Goal: Task Accomplishment & Management: Use online tool/utility

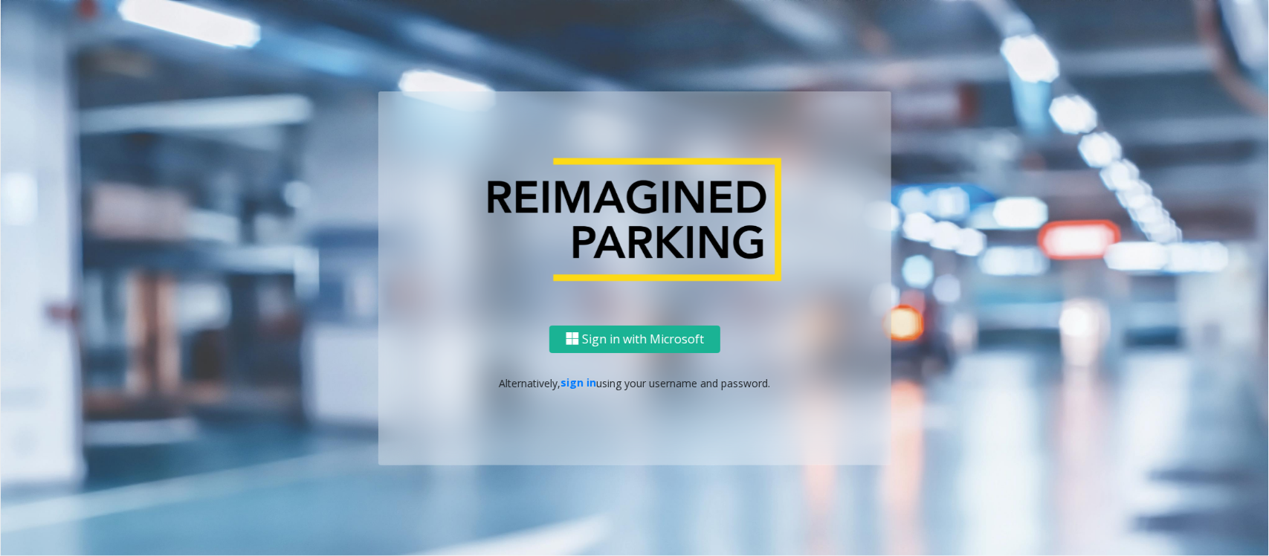
drag, startPoint x: 581, startPoint y: 379, endPoint x: 543, endPoint y: 284, distance: 102.7
click at [581, 379] on link "sign in" at bounding box center [579, 382] width 36 height 14
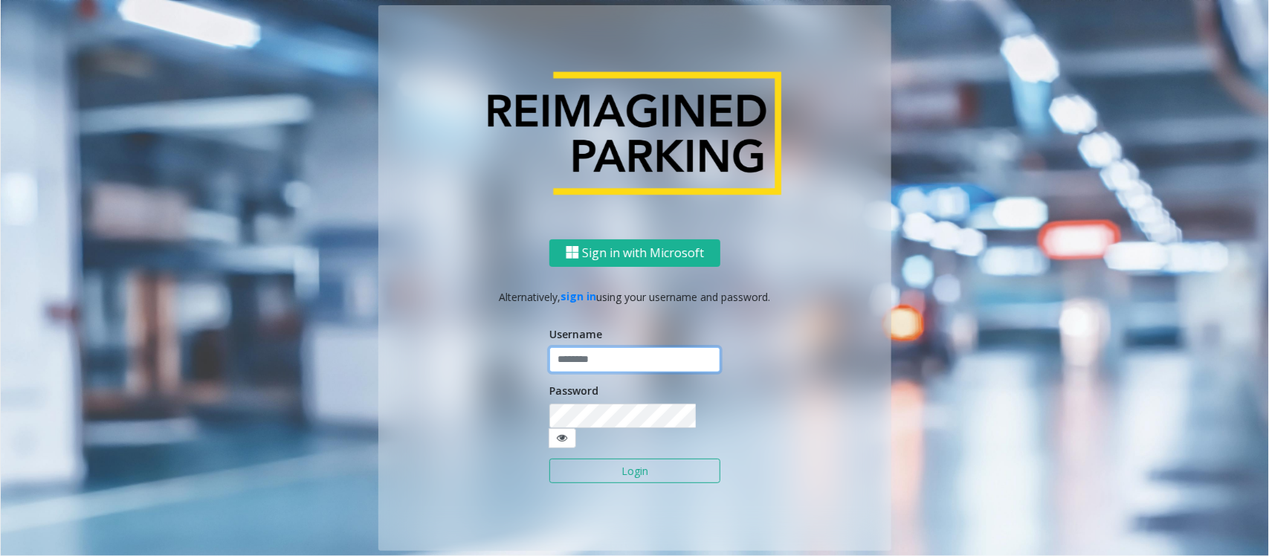
type input "*****"
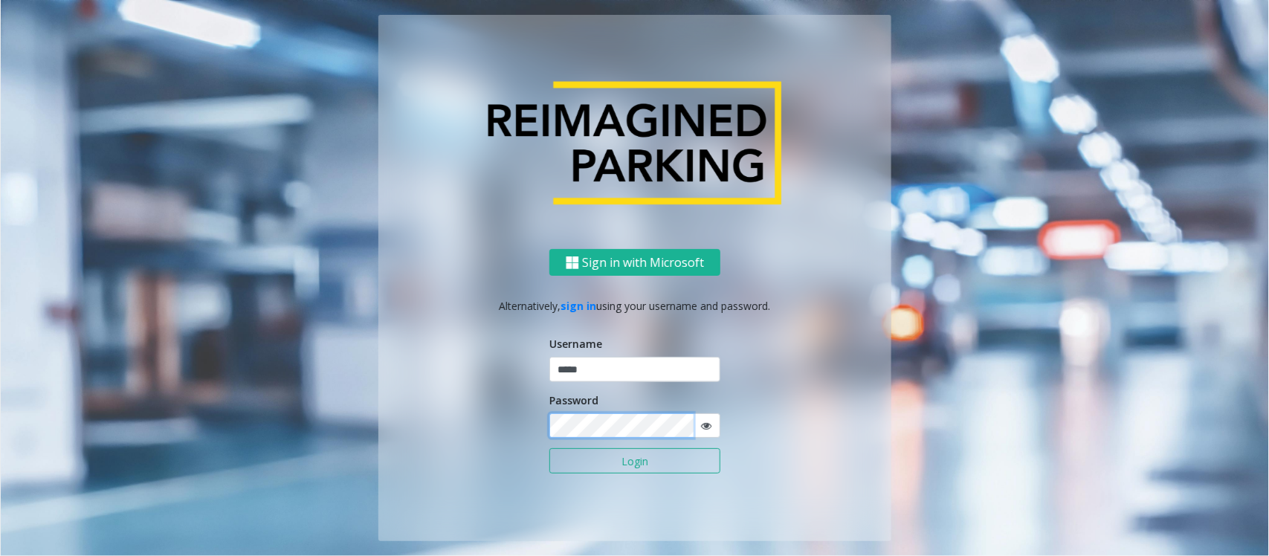
click at [549, 444] on button "Login" at bounding box center [634, 460] width 171 height 25
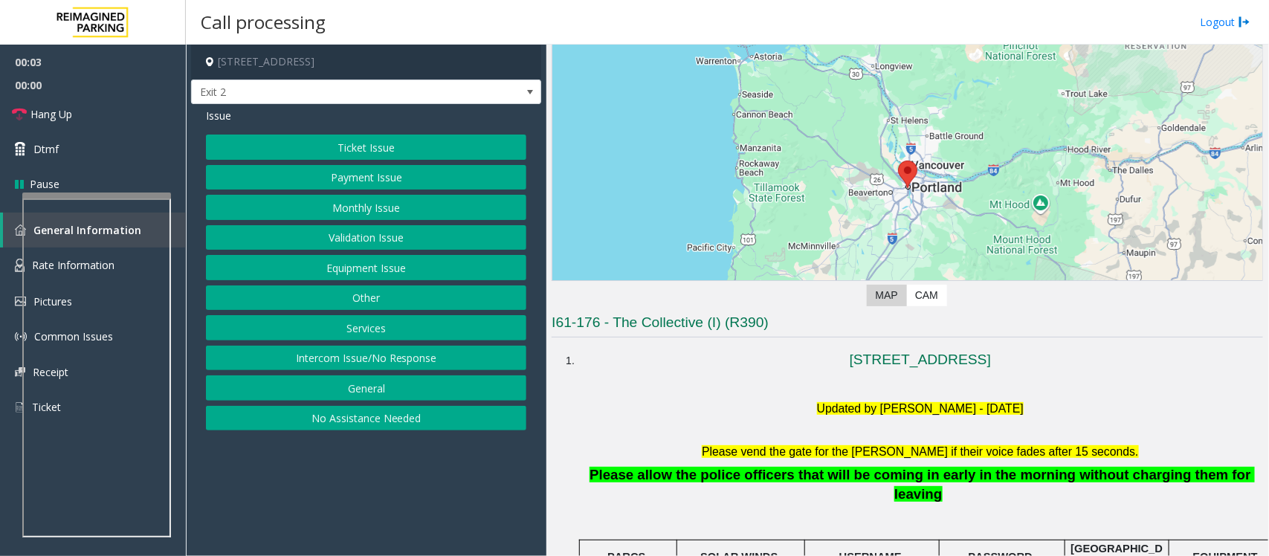
scroll to position [279, 0]
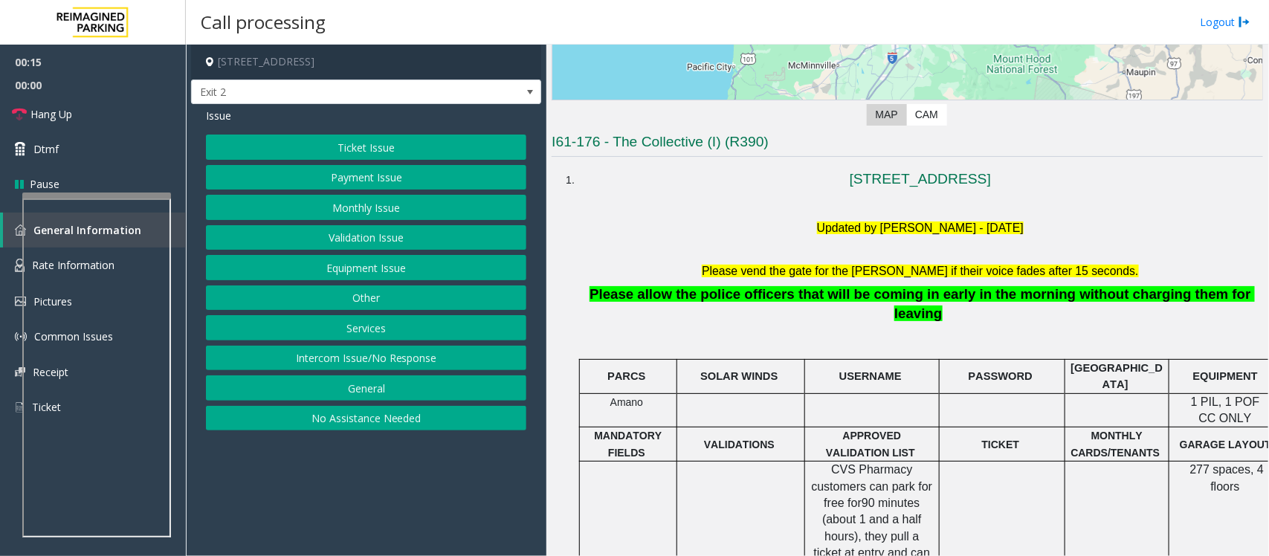
drag, startPoint x: 1249, startPoint y: 13, endPoint x: 329, endPoint y: 206, distance: 940.1
click at [329, 206] on button "Monthly Issue" at bounding box center [366, 207] width 320 height 25
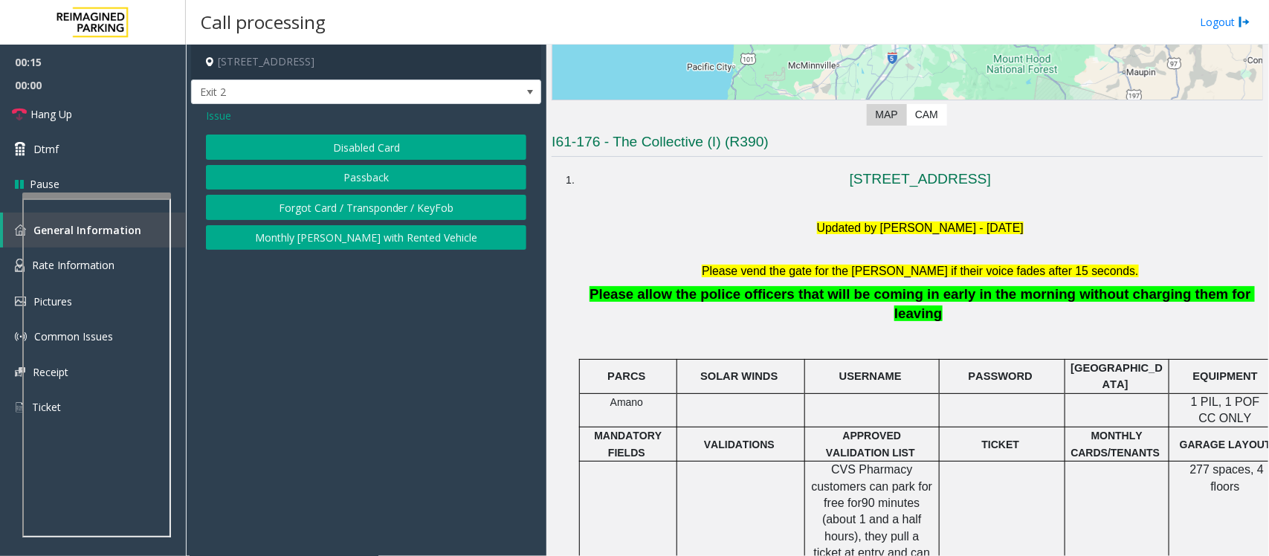
click at [355, 149] on button "Disabled Card" at bounding box center [366, 147] width 320 height 25
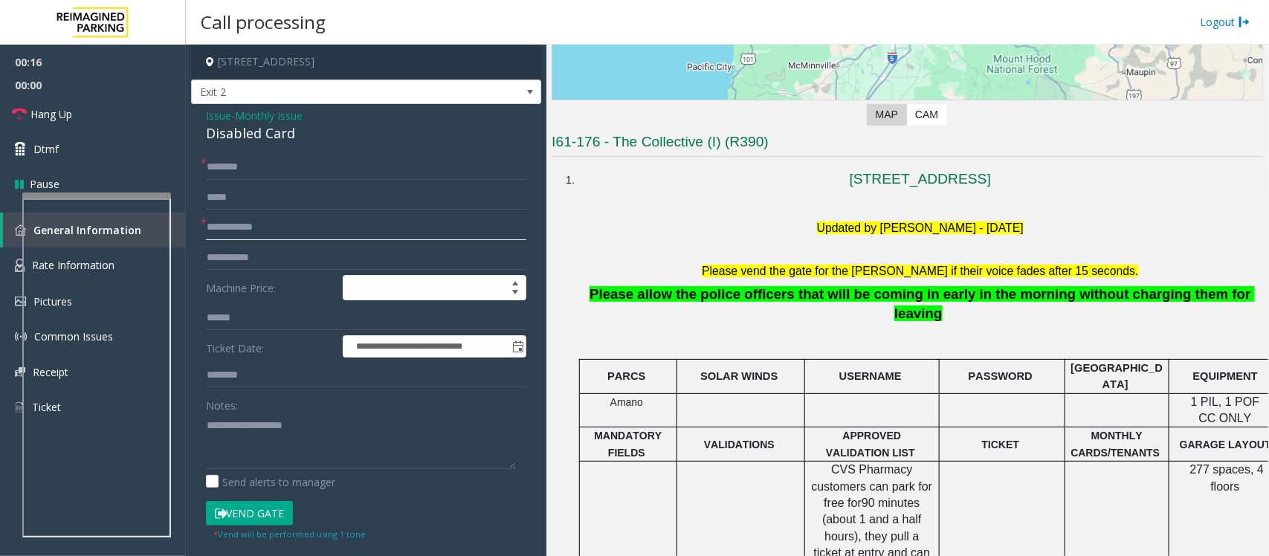
click at [243, 227] on input "text" at bounding box center [366, 227] width 320 height 25
click at [271, 223] on input "text" at bounding box center [366, 227] width 320 height 25
type input "******"
type textarea "**********"
click at [238, 167] on input "text" at bounding box center [366, 167] width 320 height 25
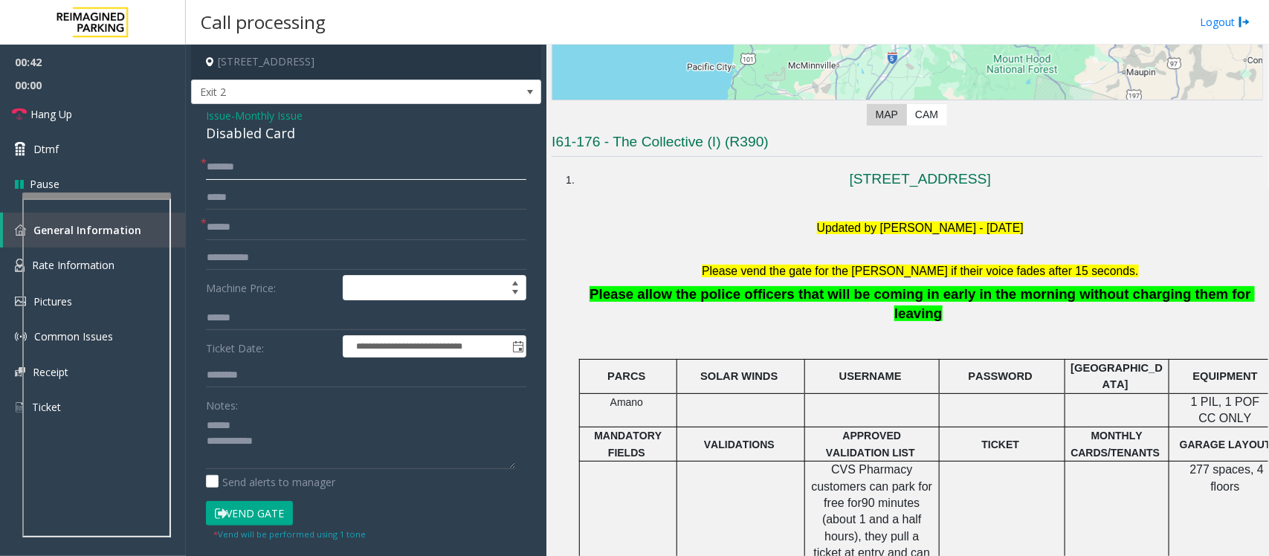
type input "******"
click at [224, 127] on div "Disabled Card" at bounding box center [366, 133] width 320 height 20
type textarea "**********"
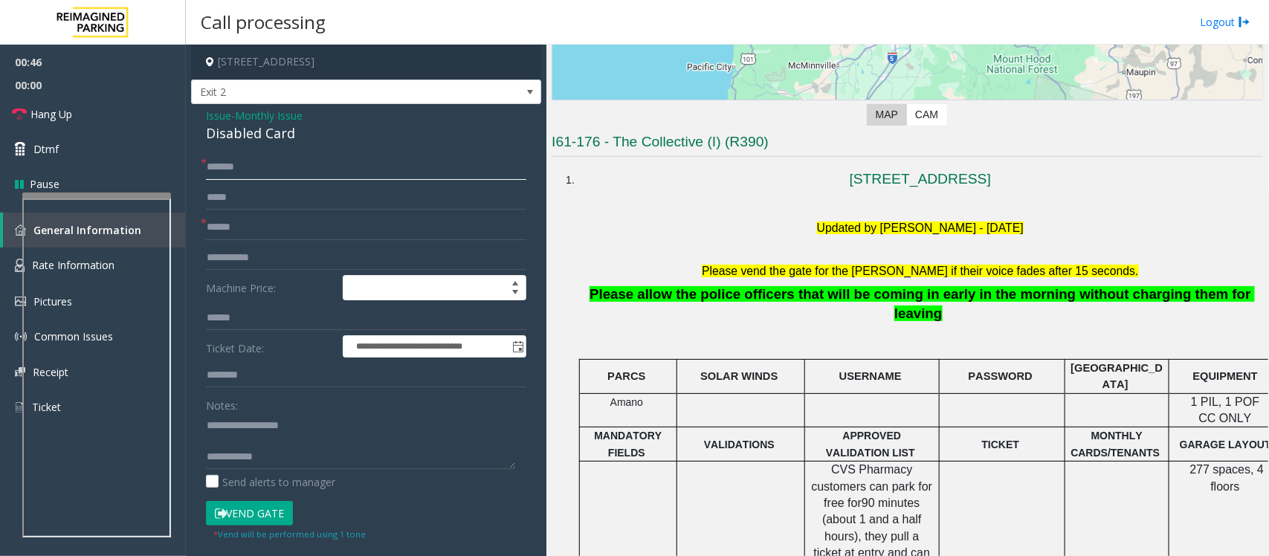
click at [292, 172] on input "******" at bounding box center [366, 167] width 320 height 25
click at [251, 165] on input "**********" at bounding box center [366, 167] width 320 height 25
type input "**********"
click at [246, 440] on textarea at bounding box center [360, 441] width 309 height 56
type textarea "**********"
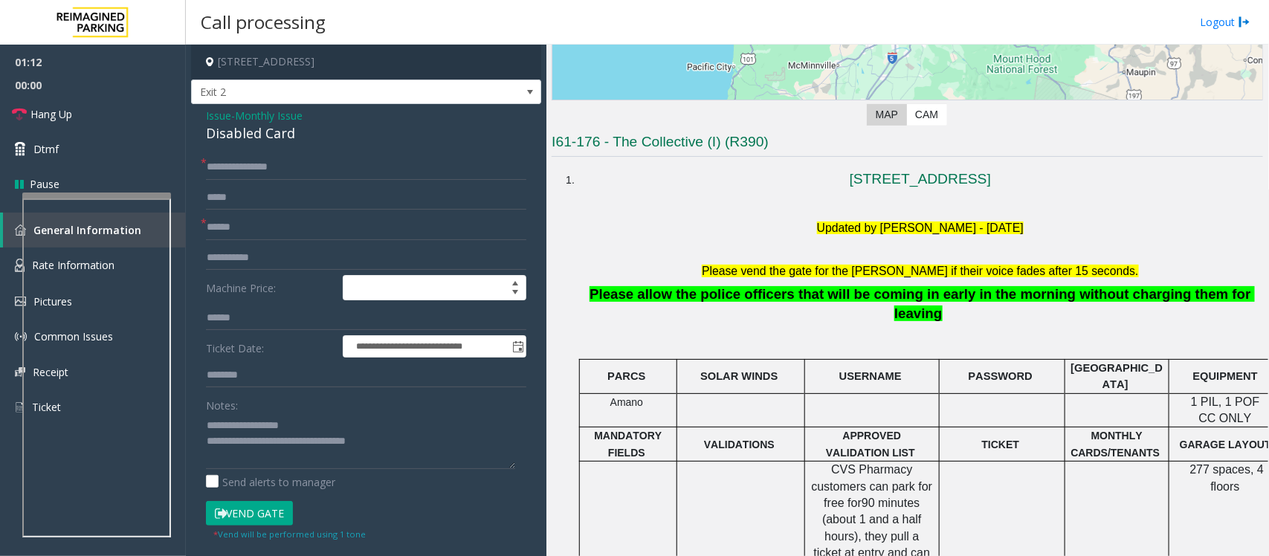
click at [246, 444] on button "Vend Gate" at bounding box center [249, 513] width 87 height 25
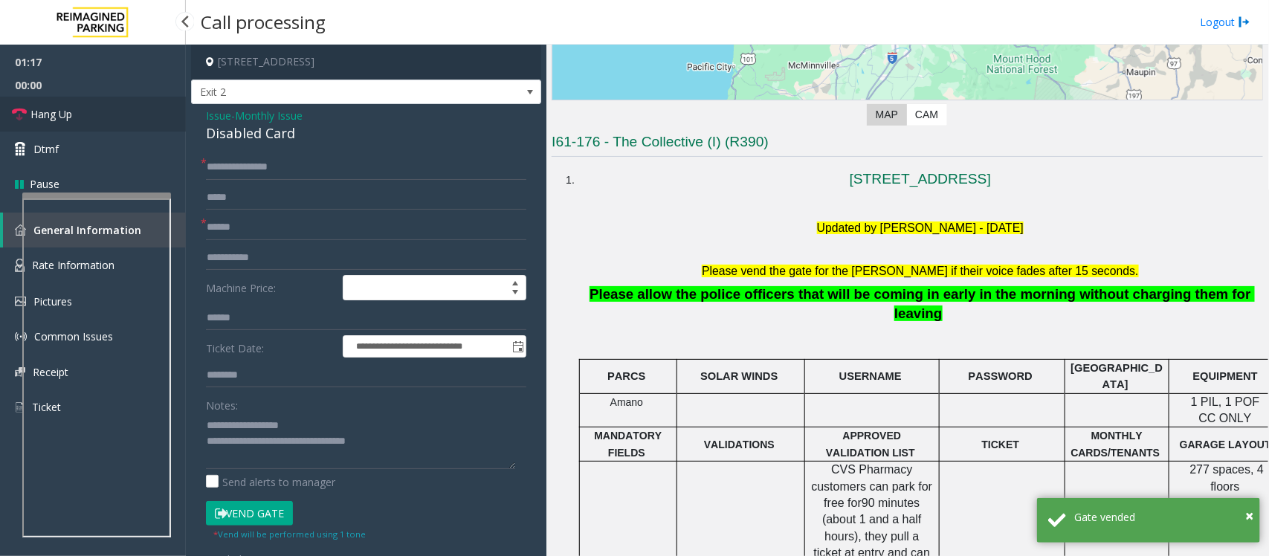
click at [83, 117] on link "Hang Up" at bounding box center [93, 114] width 186 height 35
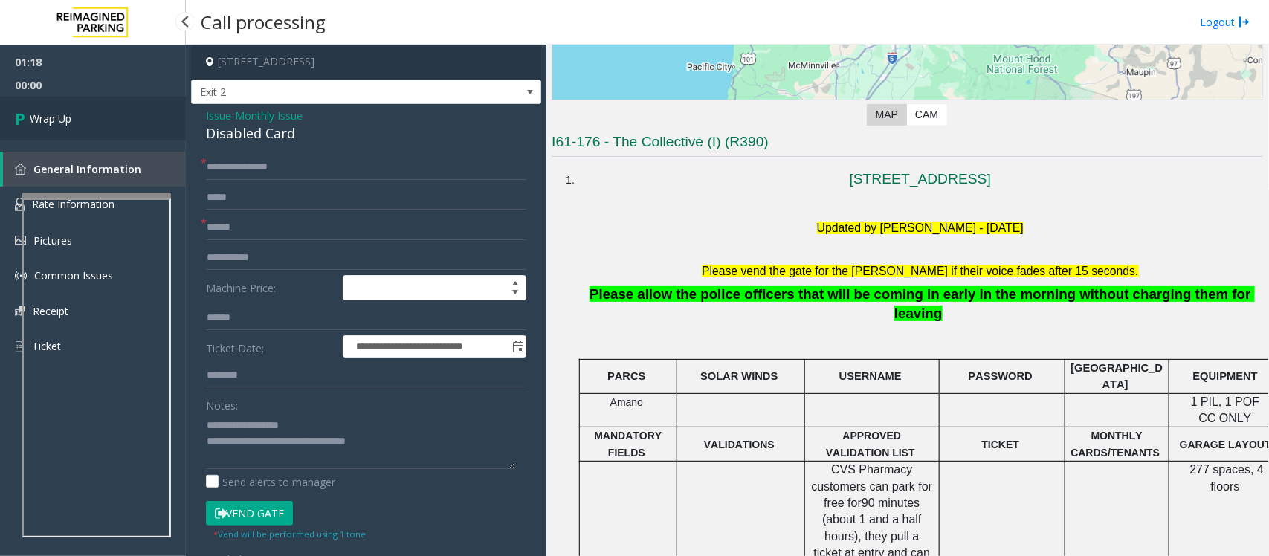
click at [83, 117] on link "Wrap Up" at bounding box center [93, 119] width 186 height 44
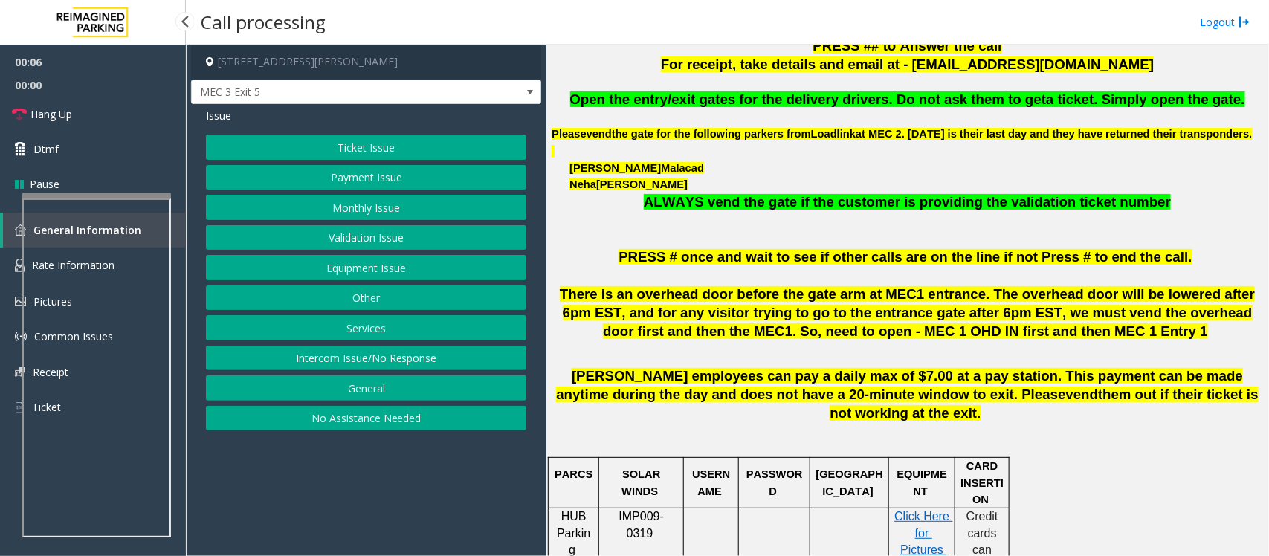
scroll to position [557, 0]
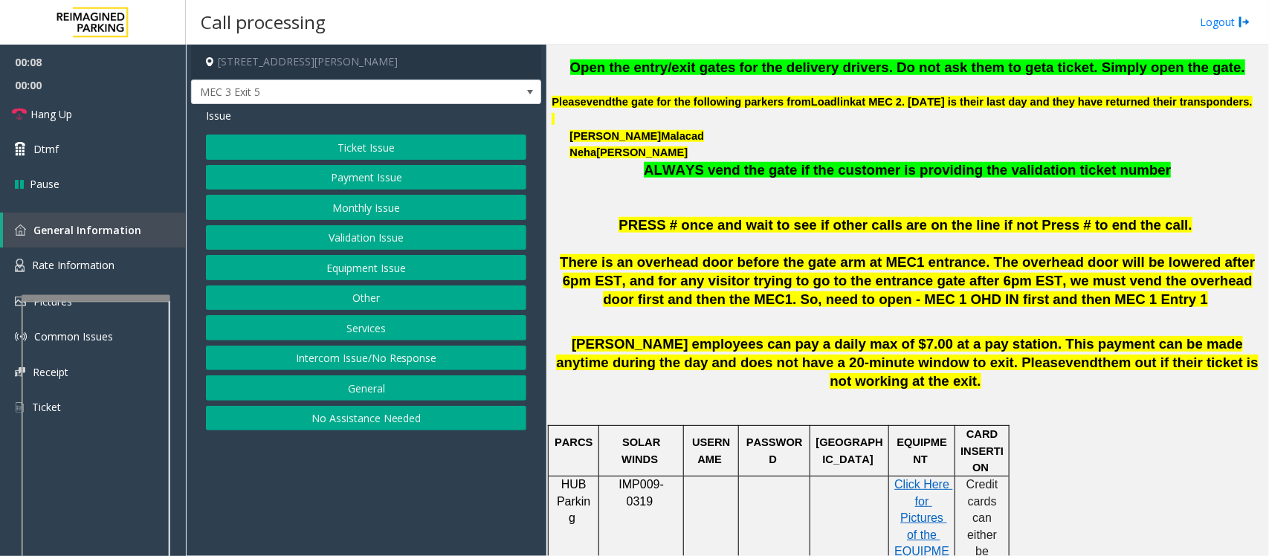
click at [91, 296] on div at bounding box center [96, 298] width 149 height 6
click at [97, 259] on span "Rate Information" at bounding box center [73, 265] width 83 height 14
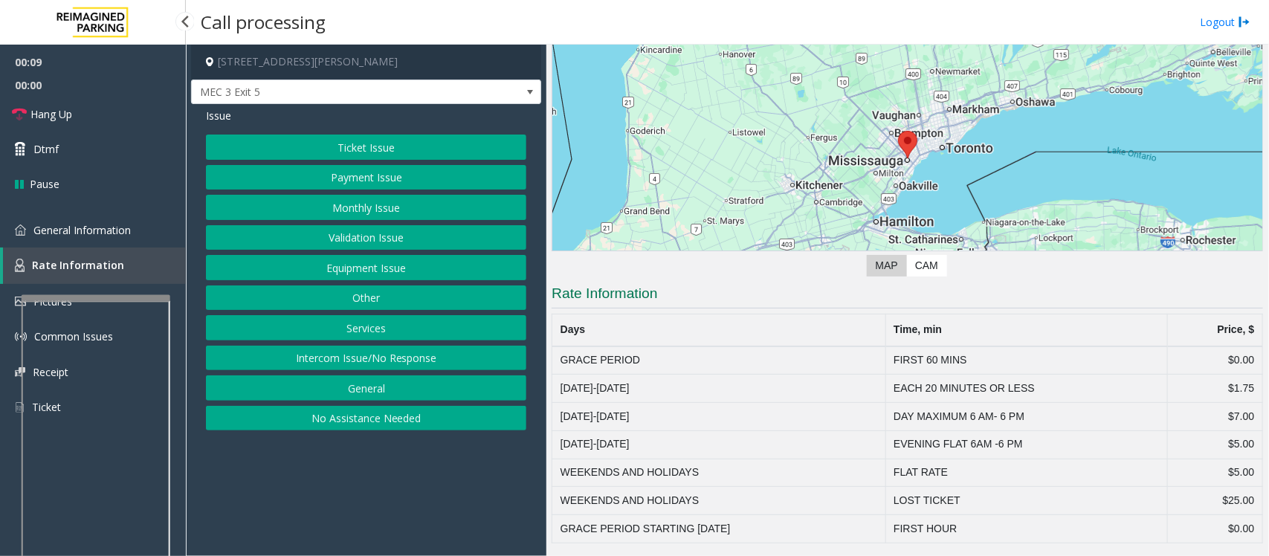
scroll to position [109, 0]
click at [355, 149] on button "Ticket Issue" at bounding box center [366, 147] width 320 height 25
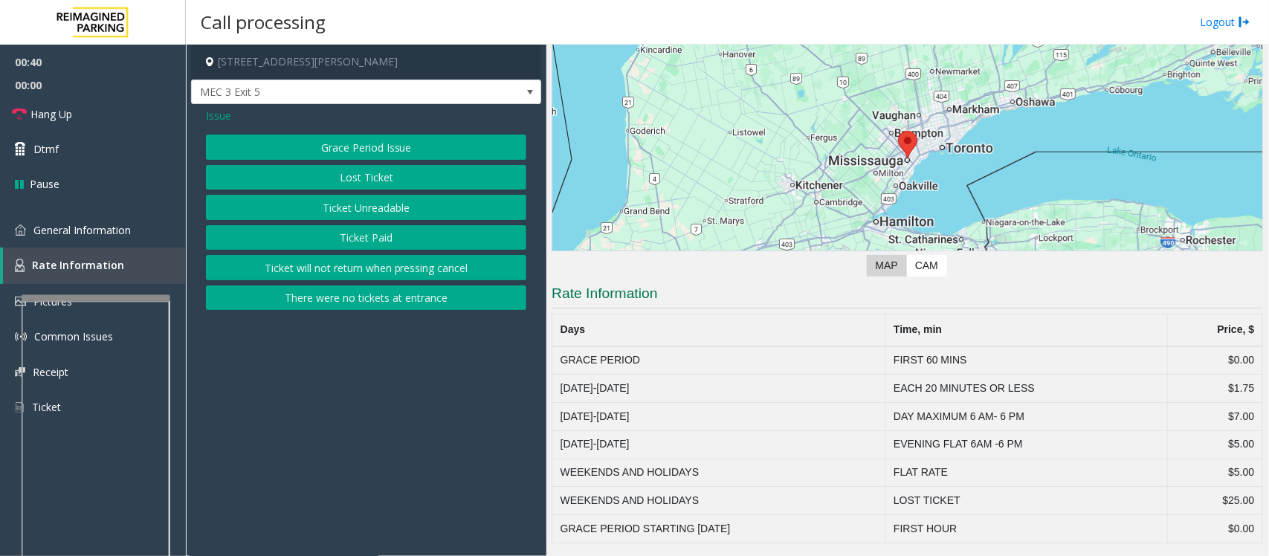
click at [364, 147] on button "Grace Period Issue" at bounding box center [366, 147] width 320 height 25
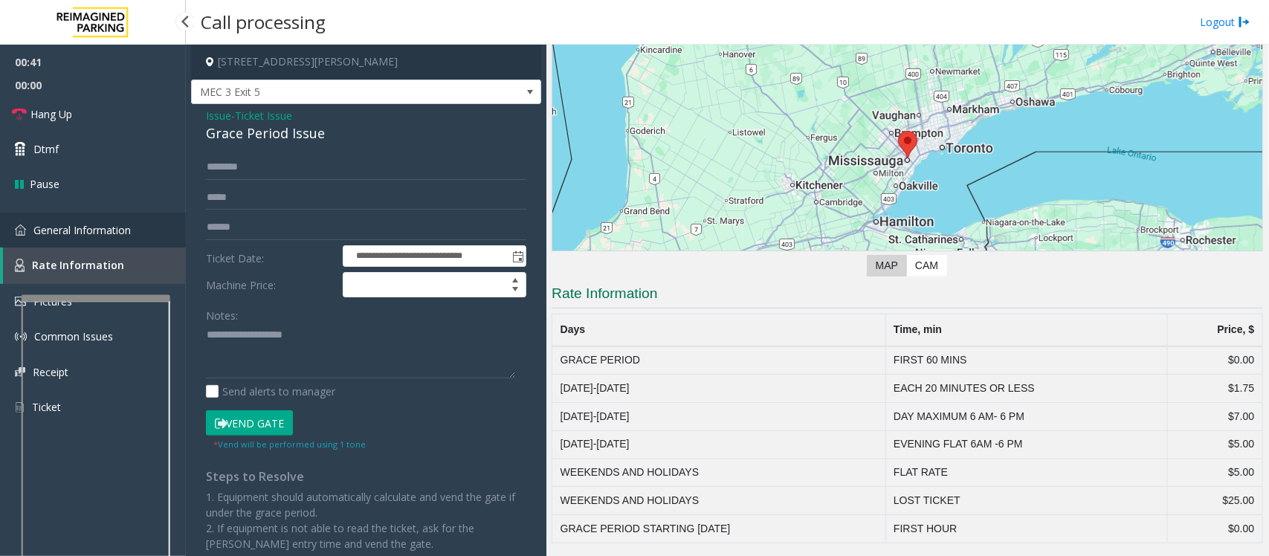
drag, startPoint x: 60, startPoint y: 228, endPoint x: 262, endPoint y: 270, distance: 206.4
click at [60, 228] on span "General Information" at bounding box center [81, 230] width 97 height 14
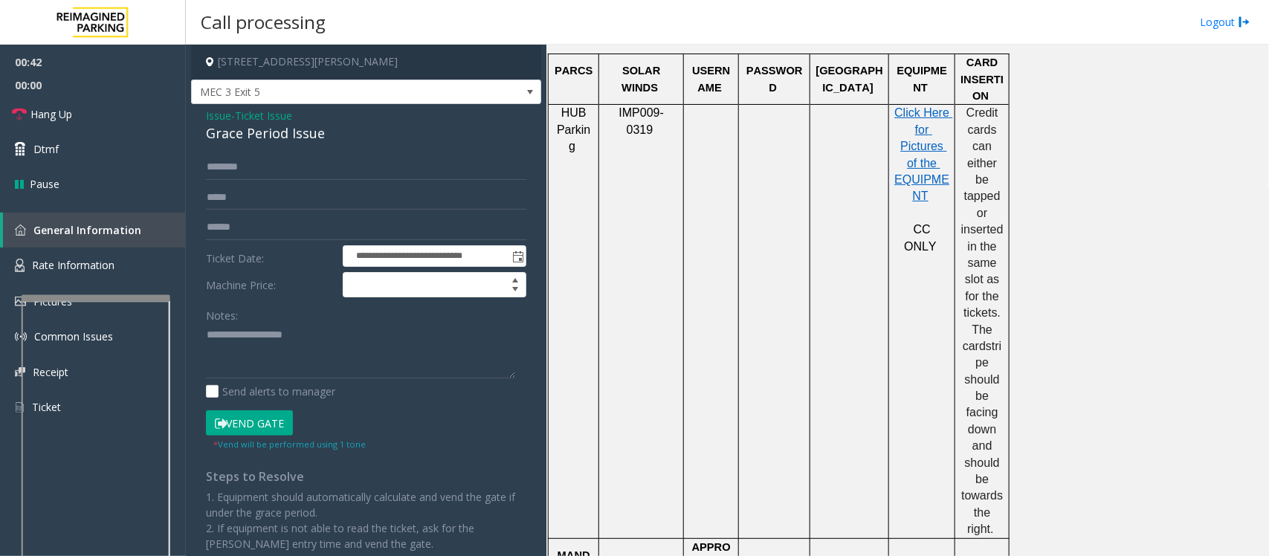
scroll to position [1208, 0]
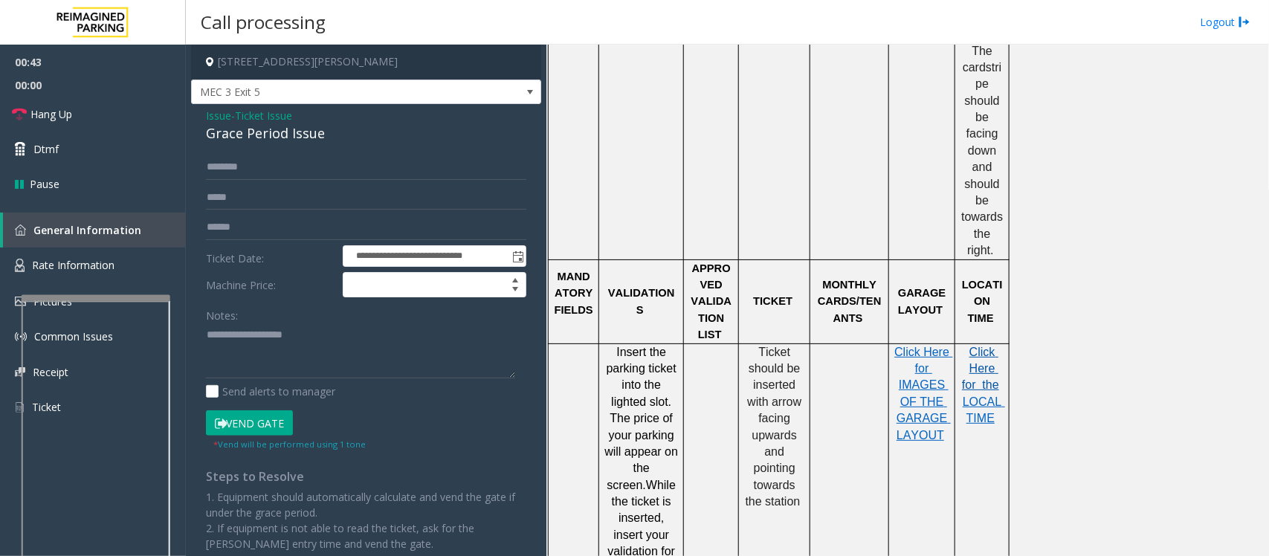
click at [982, 348] on span "Click Here for the" at bounding box center [980, 369] width 37 height 46
click at [216, 359] on textarea at bounding box center [360, 351] width 309 height 56
drag, startPoint x: 48, startPoint y: 265, endPoint x: 441, endPoint y: 329, distance: 397.6
click at [48, 265] on span "Rate Information" at bounding box center [73, 265] width 83 height 14
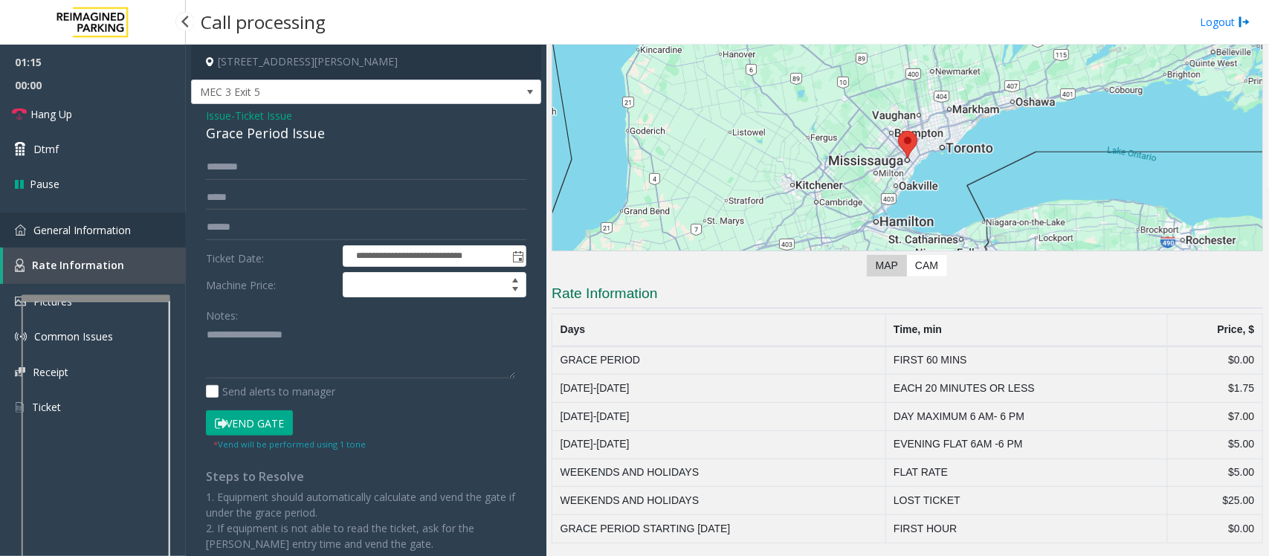
click at [42, 235] on span "General Information" at bounding box center [81, 230] width 97 height 14
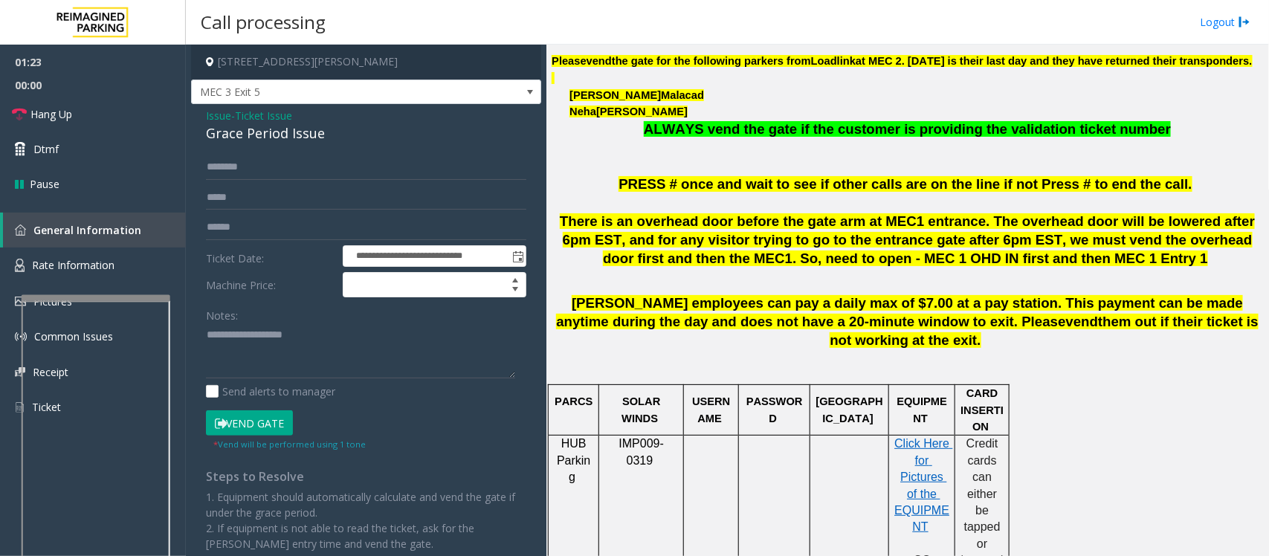
scroll to position [557, 0]
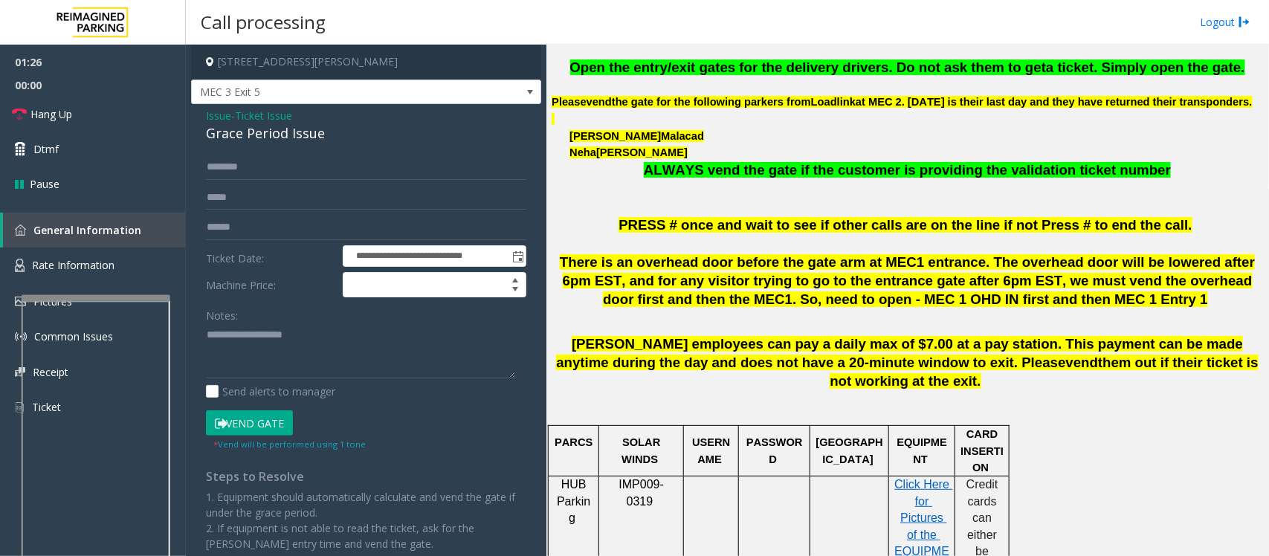
click at [262, 117] on span "Ticket Issue" at bounding box center [263, 116] width 57 height 16
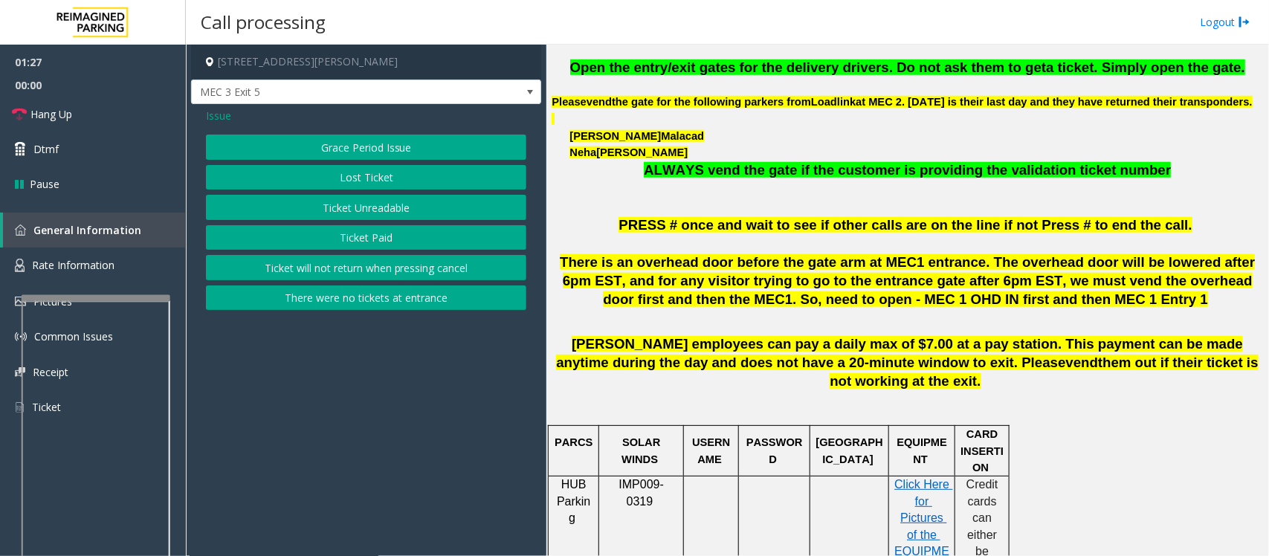
click at [214, 113] on span "Issue" at bounding box center [218, 116] width 25 height 16
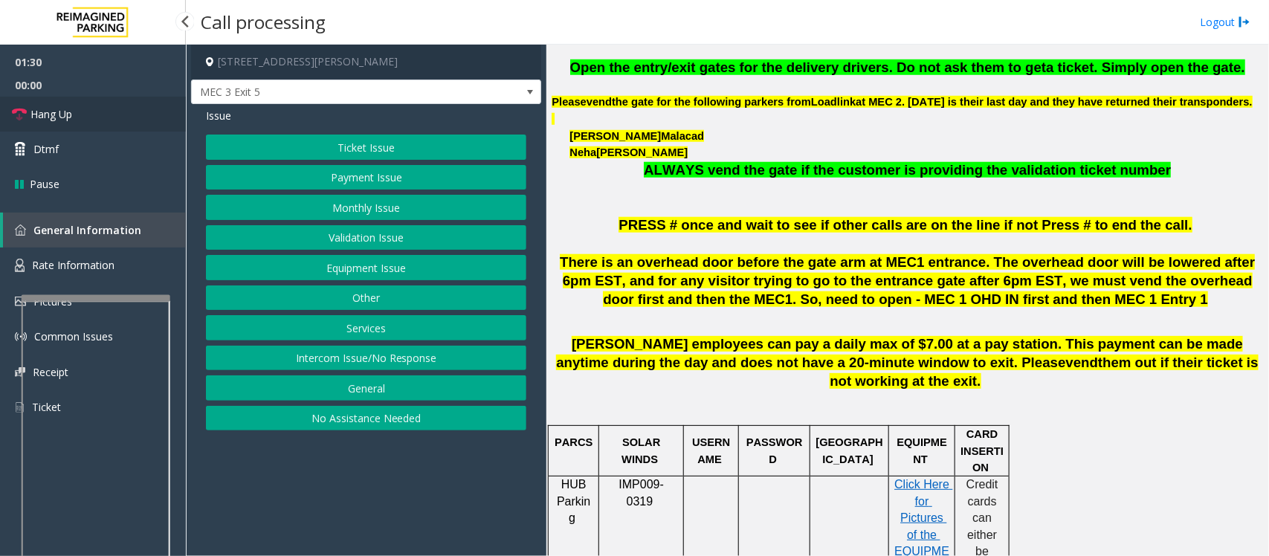
click at [52, 114] on span "Hang Up" at bounding box center [51, 114] width 42 height 16
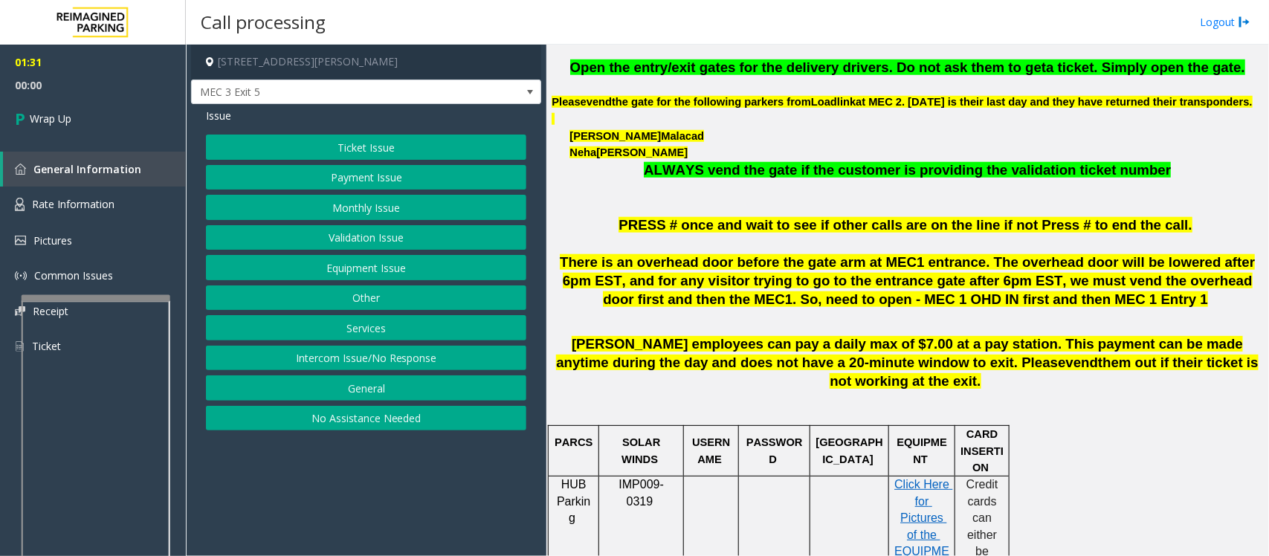
click at [217, 116] on span "Issue" at bounding box center [218, 116] width 25 height 16
click at [342, 298] on button "Other" at bounding box center [366, 297] width 320 height 25
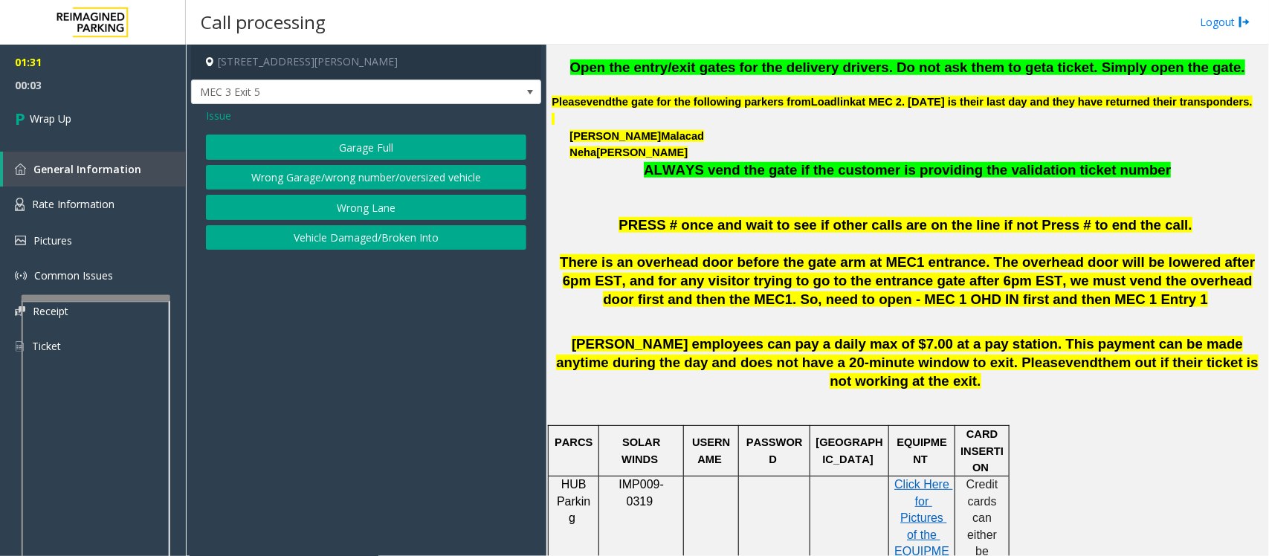
click at [217, 110] on span "Issue" at bounding box center [218, 116] width 25 height 16
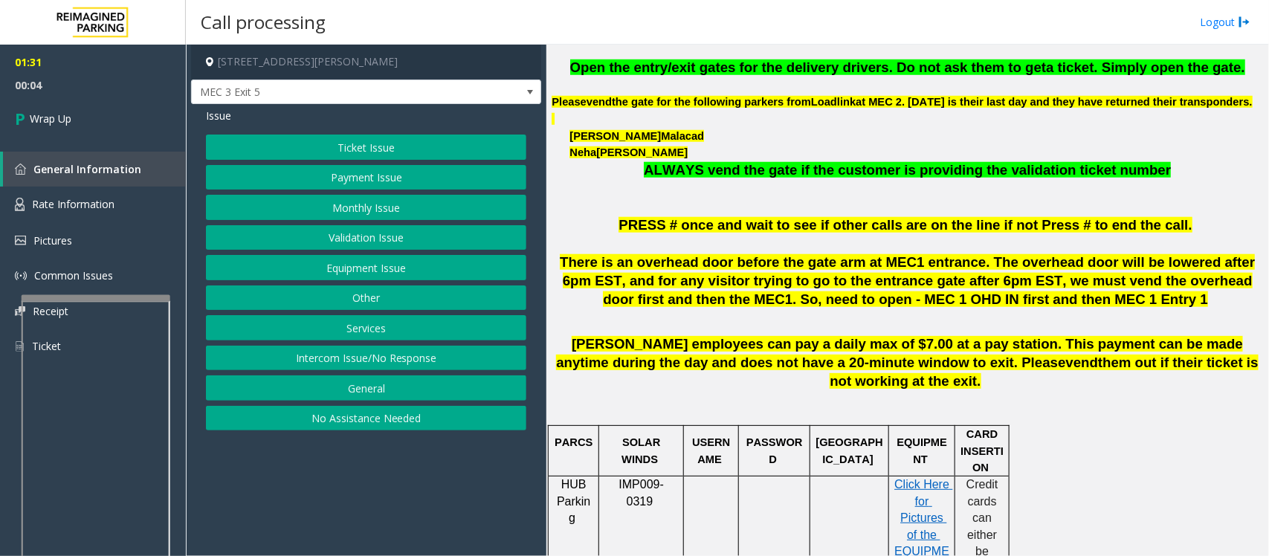
click at [351, 387] on button "General" at bounding box center [366, 387] width 320 height 25
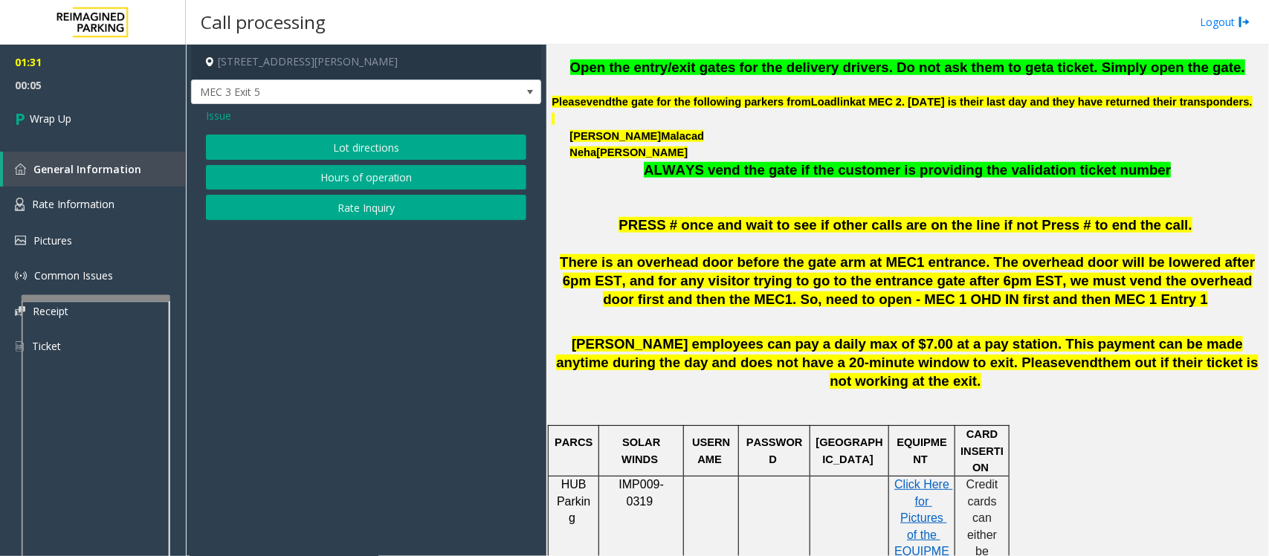
click at [348, 208] on button "Rate Inquiry" at bounding box center [366, 207] width 320 height 25
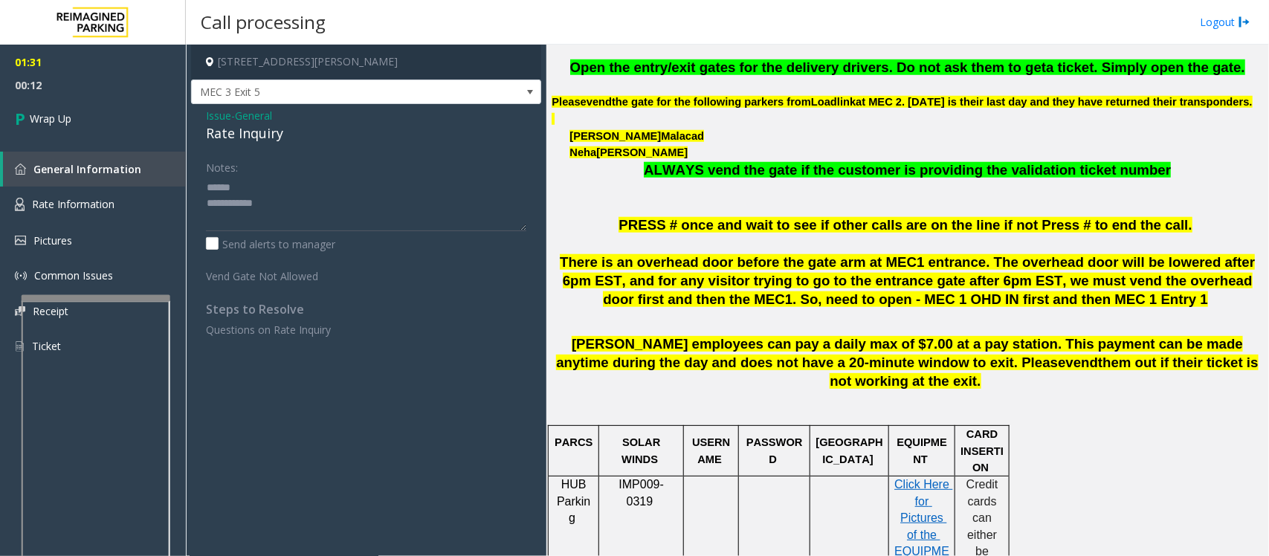
click at [260, 139] on div "Rate Inquiry" at bounding box center [366, 133] width 320 height 20
click at [309, 218] on textarea at bounding box center [366, 203] width 320 height 56
click at [230, 195] on textarea at bounding box center [366, 203] width 320 height 56
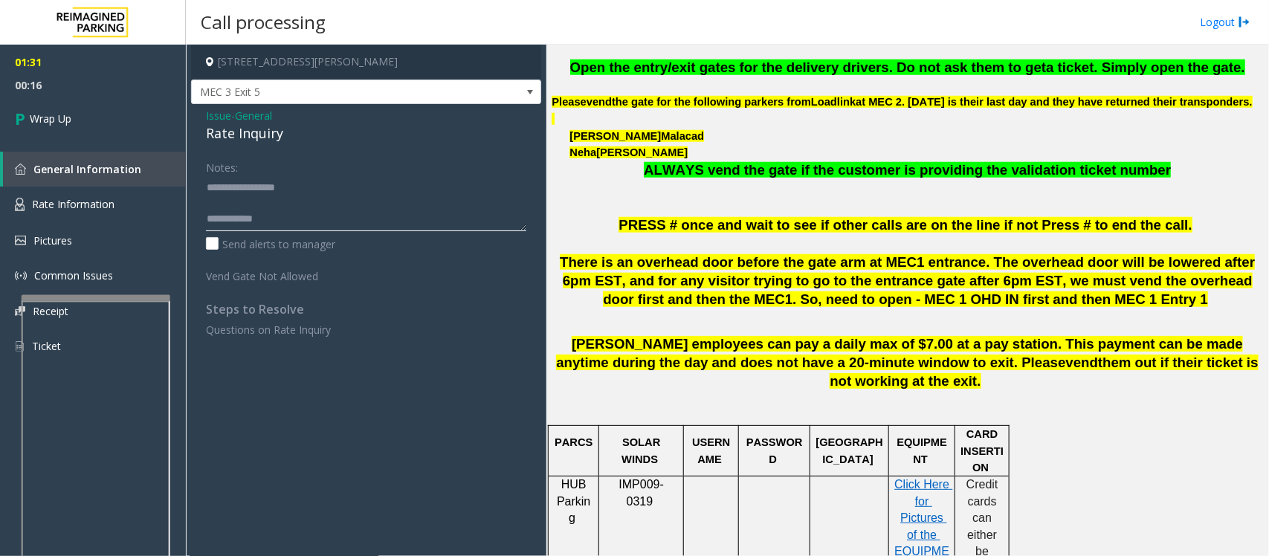
click at [243, 202] on textarea at bounding box center [366, 203] width 320 height 56
click at [284, 214] on textarea at bounding box center [366, 203] width 320 height 56
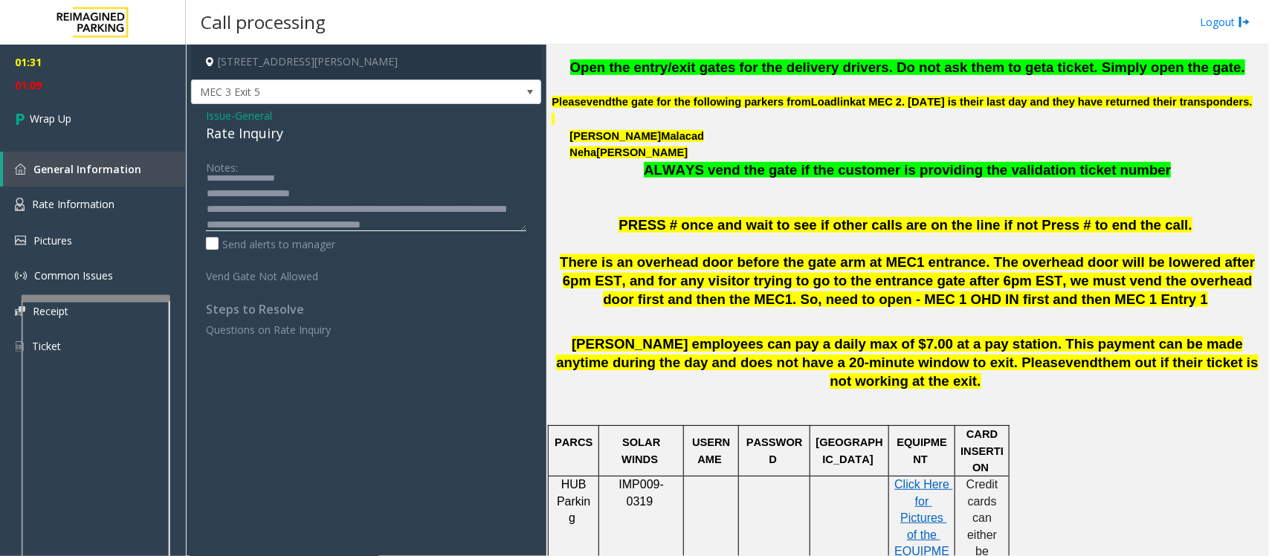
scroll to position [26, 0]
type textarea "**********"
click at [45, 117] on span "Wrap Up" at bounding box center [51, 119] width 42 height 16
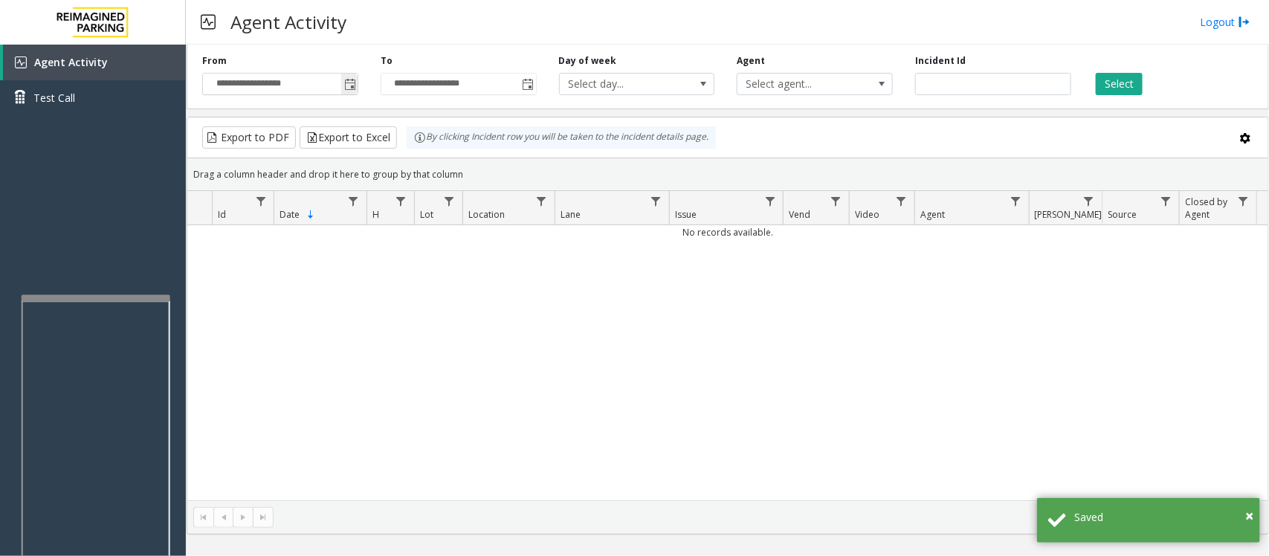
drag, startPoint x: 349, startPoint y: 84, endPoint x: 346, endPoint y: 94, distance: 10.1
click at [349, 84] on span "Toggle popup" at bounding box center [350, 85] width 12 height 12
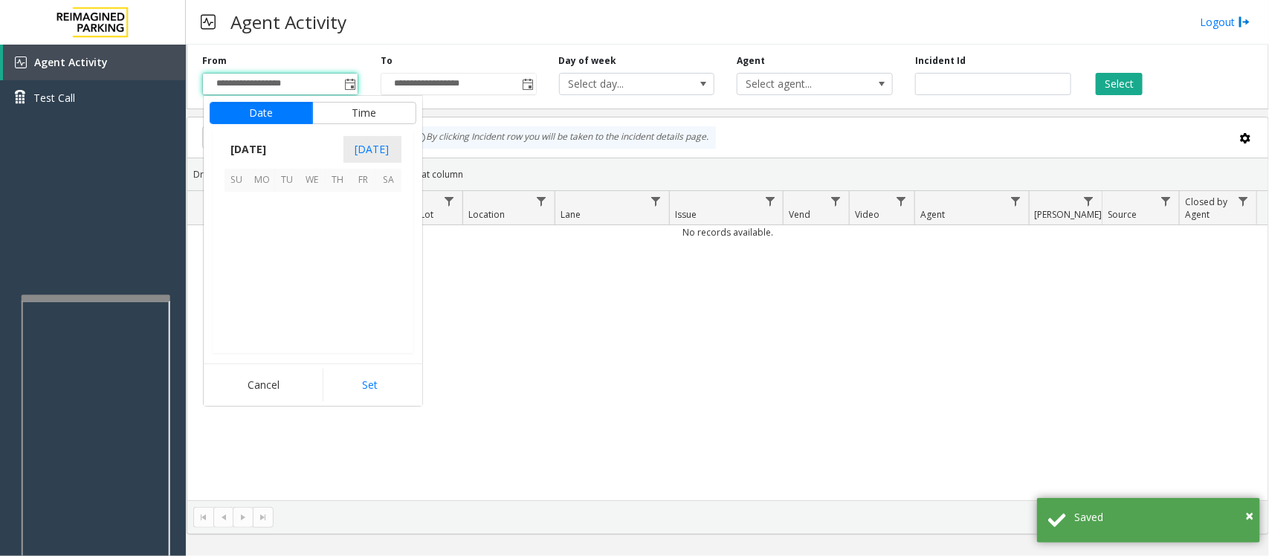
scroll to position [266819, 0]
click at [288, 236] on span "7" at bounding box center [287, 230] width 25 height 25
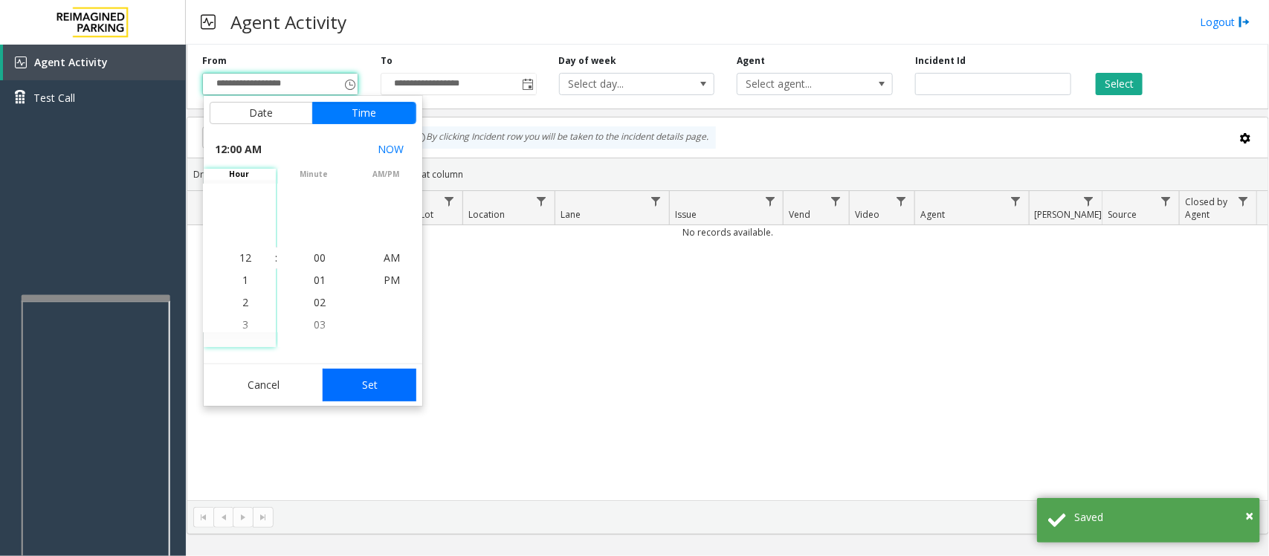
click at [357, 387] on button "Set" at bounding box center [370, 385] width 94 height 33
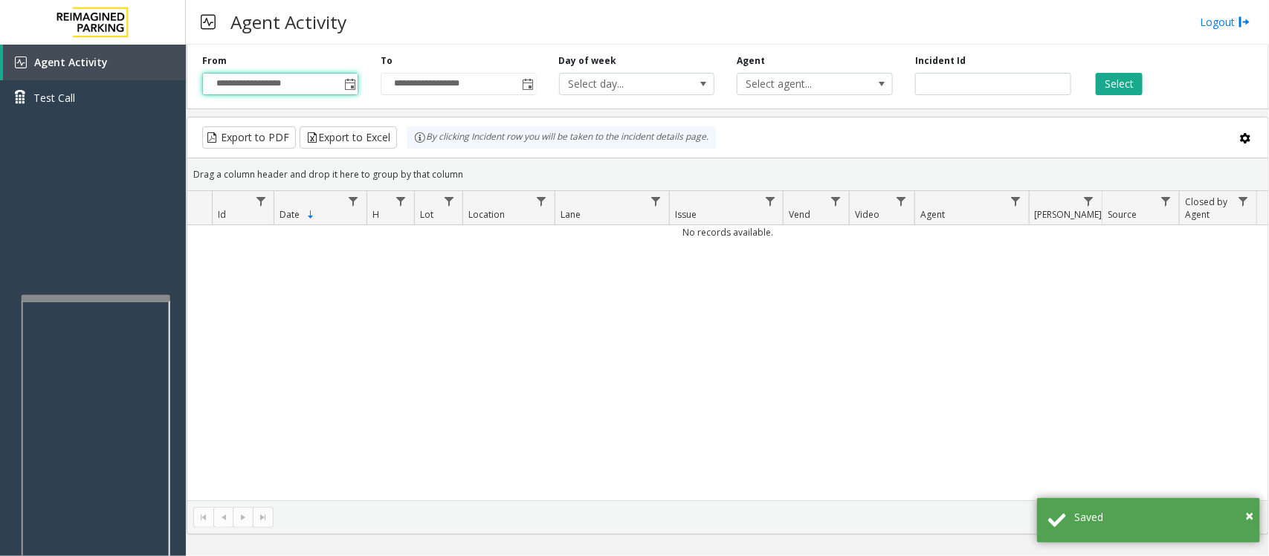
type input "**********"
click at [1015, 83] on button "Select" at bounding box center [1119, 84] width 47 height 22
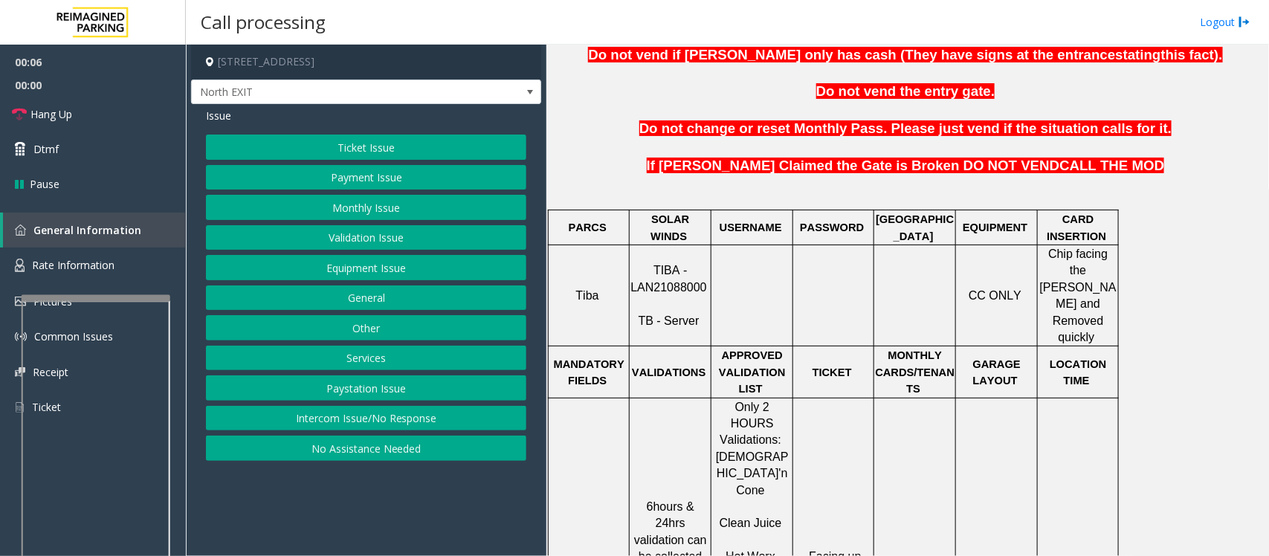
scroll to position [557, 0]
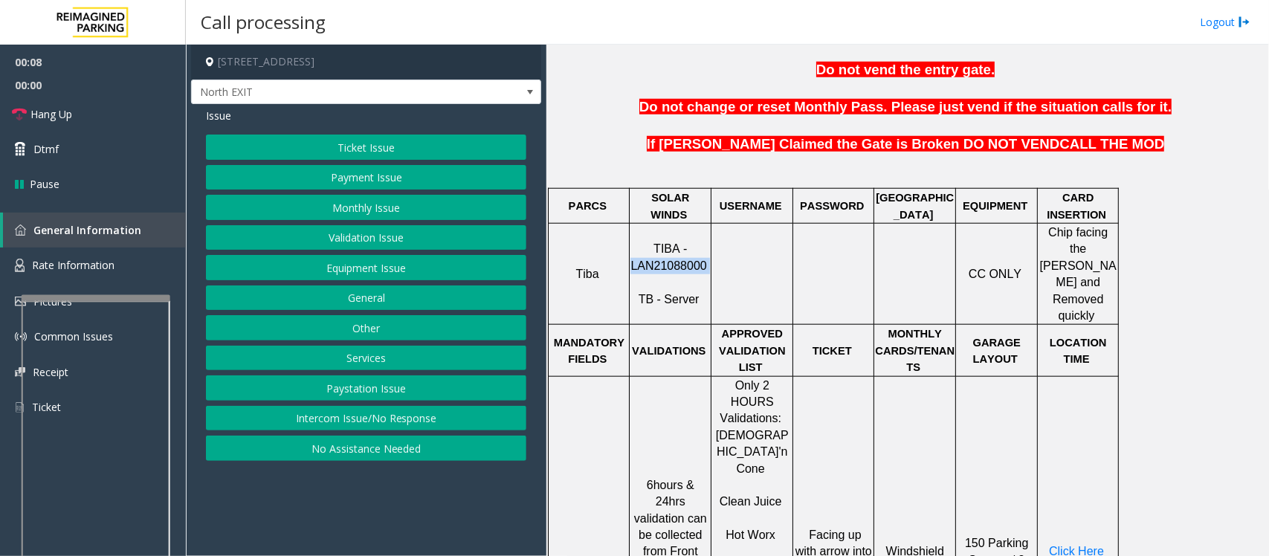
drag, startPoint x: 636, startPoint y: 251, endPoint x: 705, endPoint y: 247, distance: 69.3
click at [705, 247] on p "TIBA - LAN21088000 TB - Server" at bounding box center [670, 274] width 80 height 67
copy p "LAN21088000"
click at [292, 164] on div "Ticket Issue Payment Issue Monthly Issue Validation Issue Equipment Issue Gener…" at bounding box center [366, 298] width 320 height 326
click at [292, 154] on button "Ticket Issue" at bounding box center [366, 147] width 320 height 25
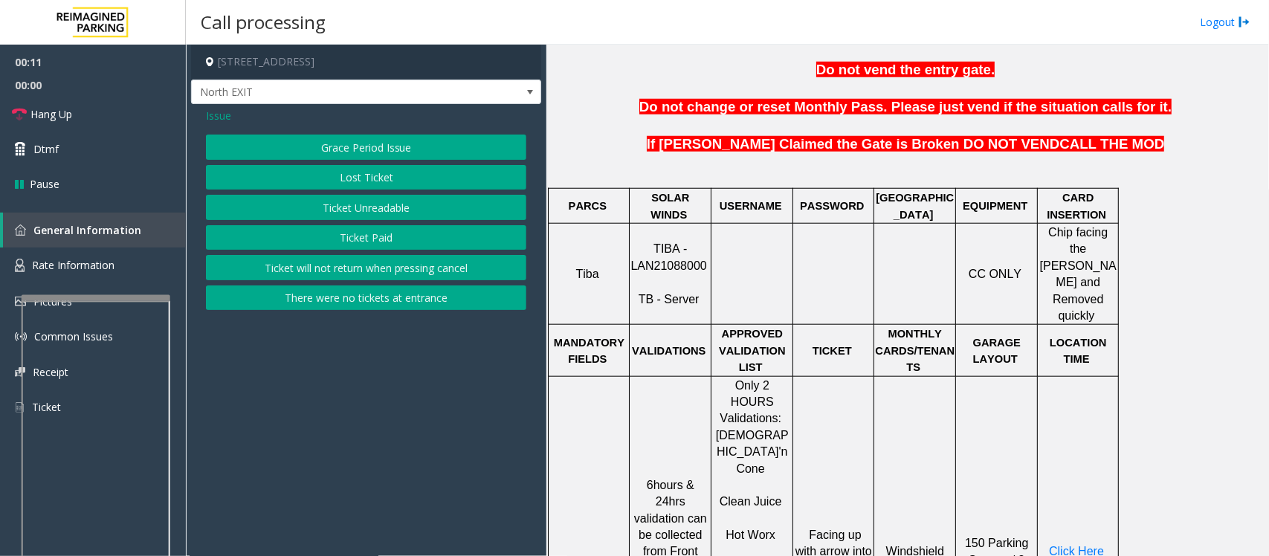
click at [340, 206] on button "Ticket Unreadable" at bounding box center [366, 207] width 320 height 25
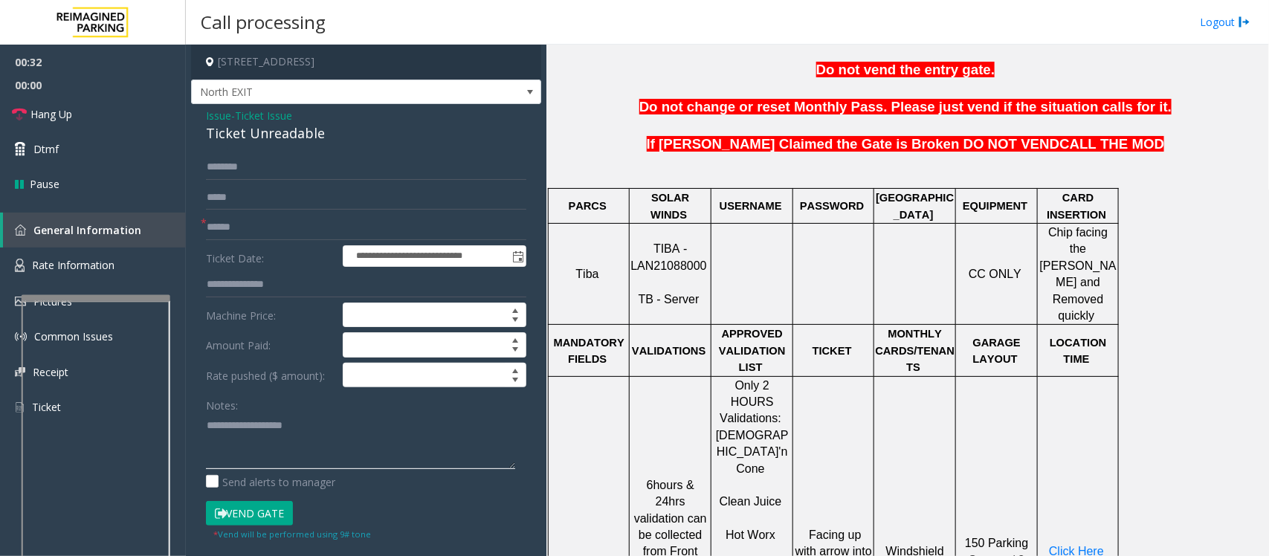
click at [217, 421] on textarea at bounding box center [360, 441] width 309 height 56
click at [219, 217] on input "text" at bounding box center [366, 227] width 320 height 25
click at [250, 132] on div "Ticket Unreadable" at bounding box center [366, 133] width 320 height 20
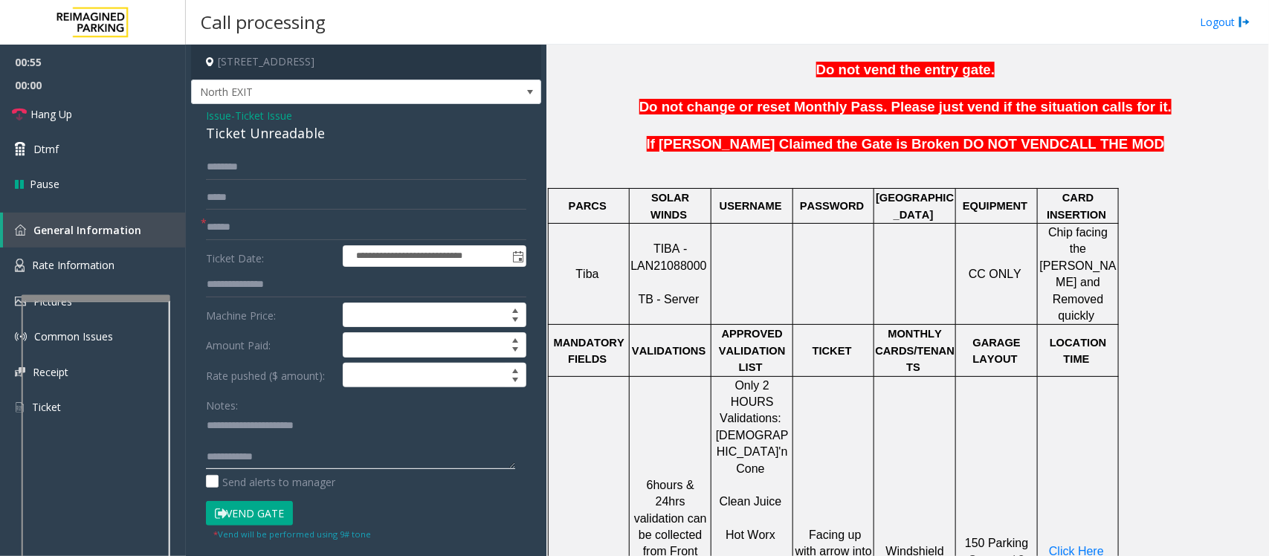
click at [235, 424] on textarea at bounding box center [360, 441] width 309 height 56
click at [276, 444] on textarea at bounding box center [360, 441] width 309 height 56
type textarea "**********"
click at [250, 233] on input "text" at bounding box center [366, 227] width 320 height 25
drag, startPoint x: 270, startPoint y: 232, endPoint x: 209, endPoint y: 242, distance: 61.8
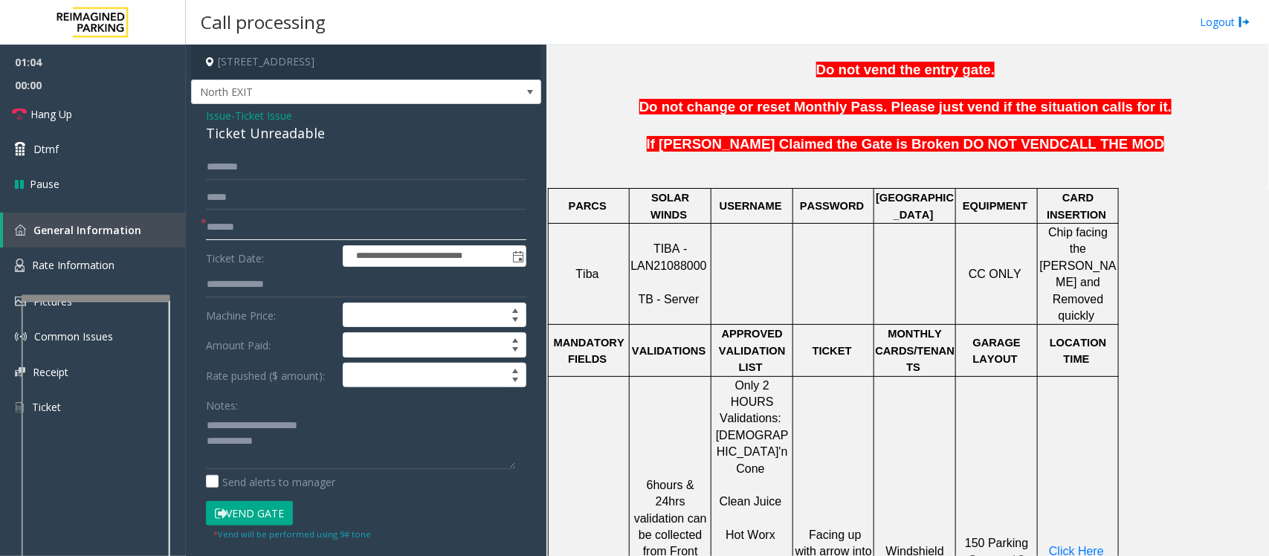
click at [209, 242] on form "**********" at bounding box center [366, 348] width 320 height 387
type input "*******"
click at [207, 420] on textarea at bounding box center [360, 441] width 309 height 56
type textarea "**********"
click at [240, 162] on input "text" at bounding box center [366, 167] width 320 height 25
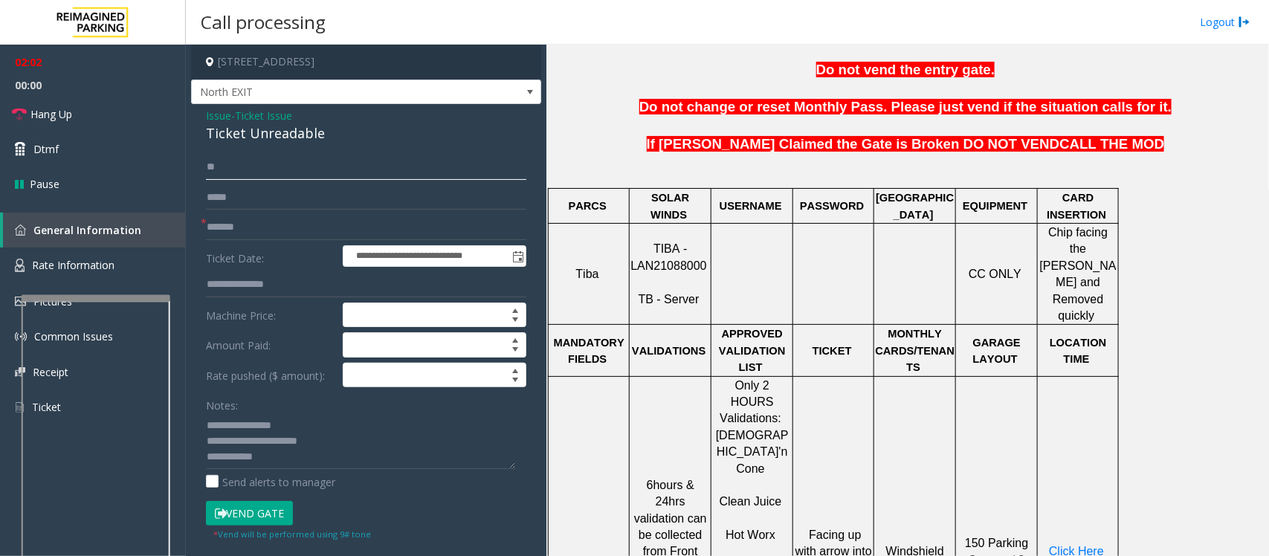
type input "*"
type input "*****"
click at [314, 444] on textarea at bounding box center [360, 441] width 309 height 56
drag, startPoint x: 104, startPoint y: 113, endPoint x: 193, endPoint y: 303, distance: 210.1
click at [104, 113] on link "Hang Up" at bounding box center [93, 114] width 186 height 35
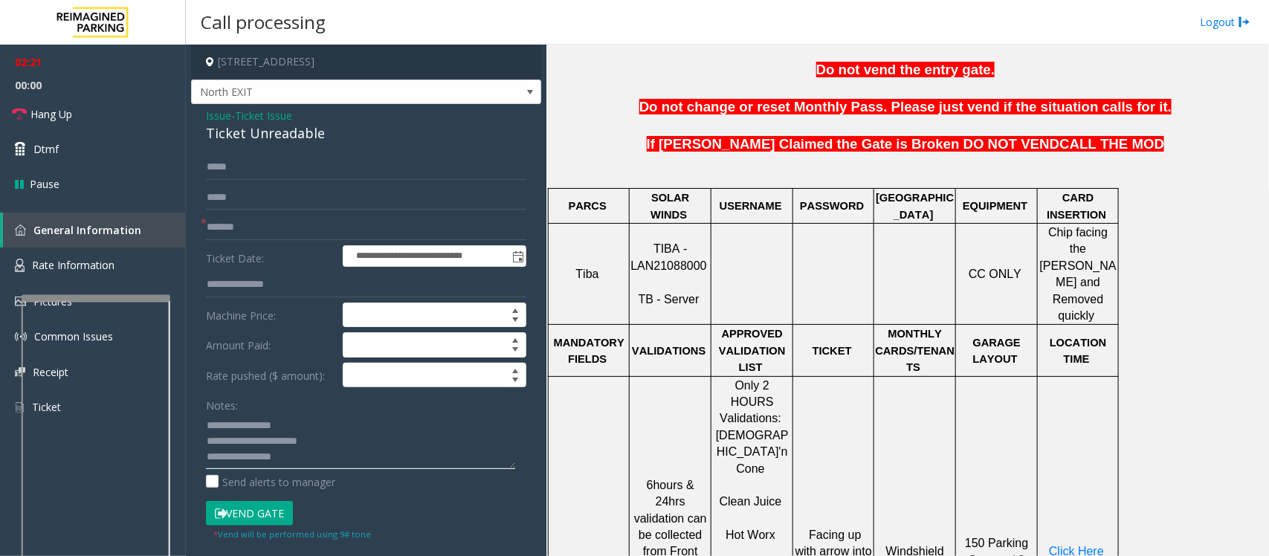
click at [321, 444] on textarea at bounding box center [360, 441] width 309 height 56
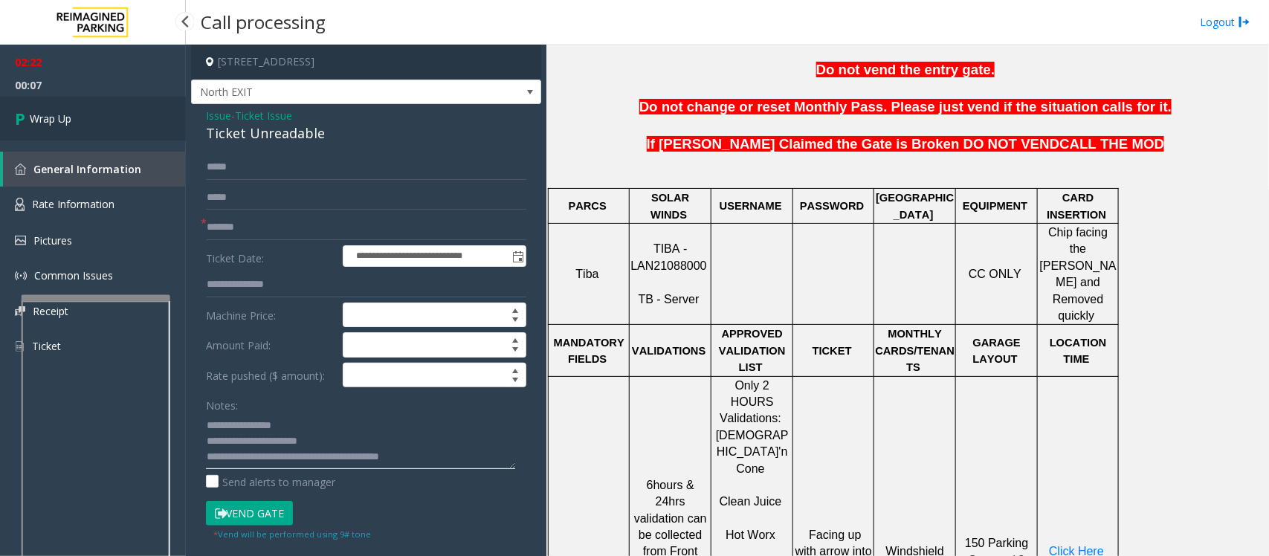
type textarea "**********"
click at [65, 116] on span "Wrap Up" at bounding box center [51, 119] width 42 height 16
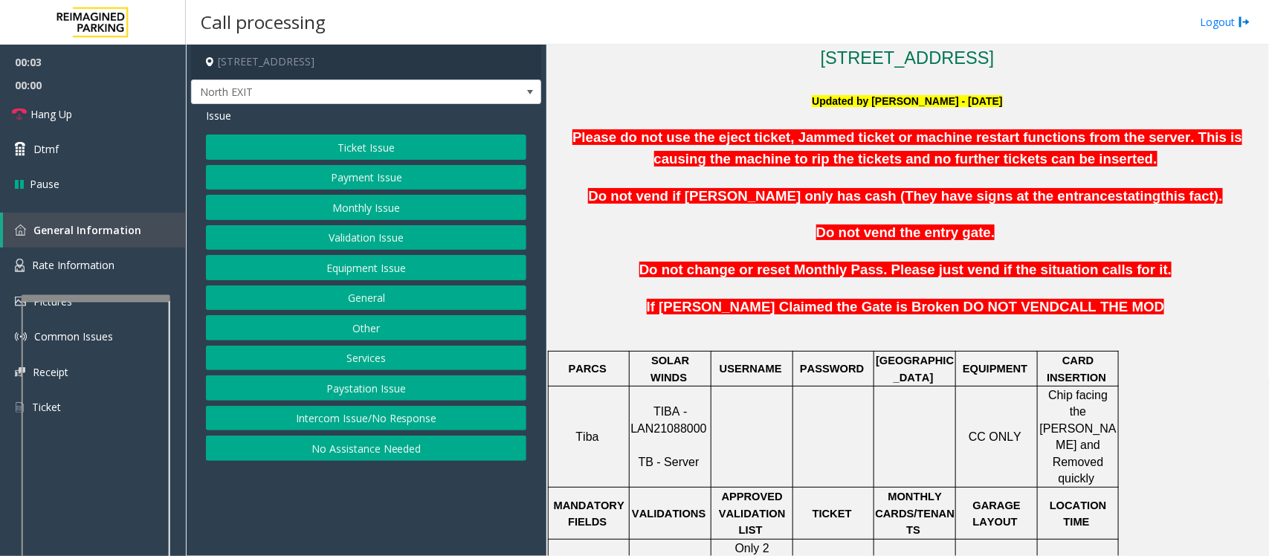
scroll to position [465, 0]
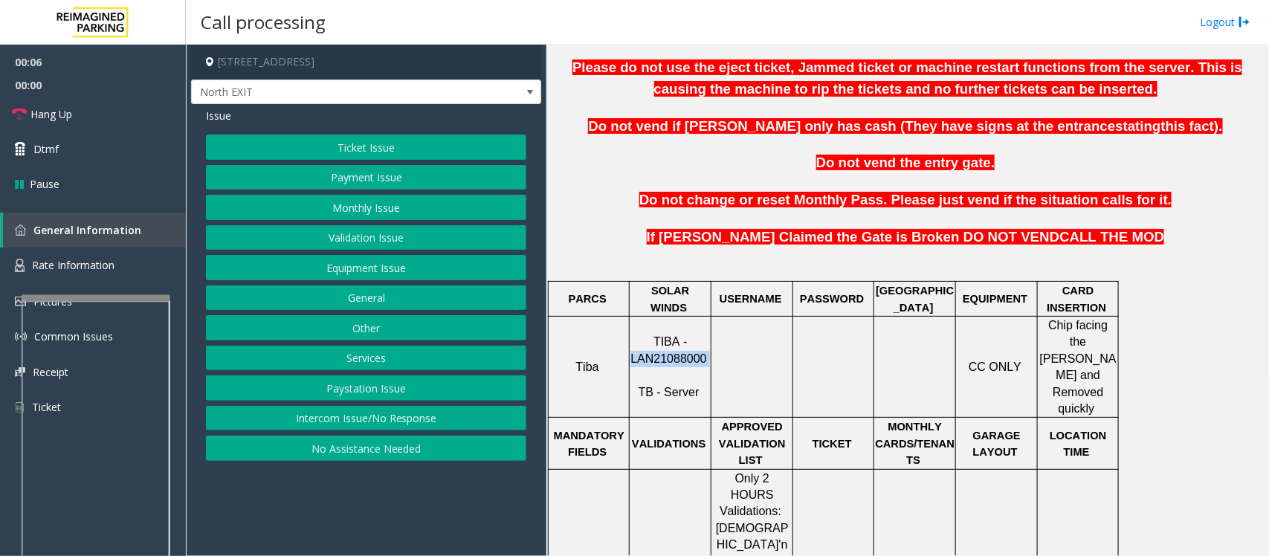
drag, startPoint x: 636, startPoint y: 342, endPoint x: 708, endPoint y: 340, distance: 72.1
click at [708, 340] on p "TIBA - LAN21088000 TB - Server" at bounding box center [670, 367] width 80 height 67
copy p "LAN21088000"
click at [343, 180] on button "Payment Issue" at bounding box center [366, 177] width 320 height 25
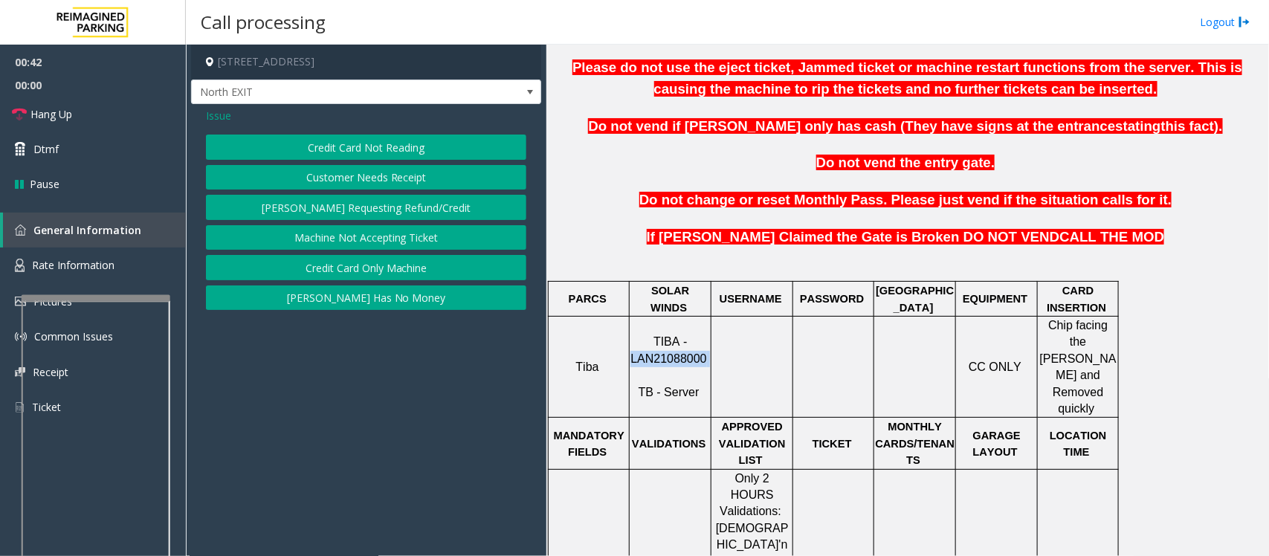
click at [372, 149] on button "Credit Card Not Reading" at bounding box center [366, 147] width 320 height 25
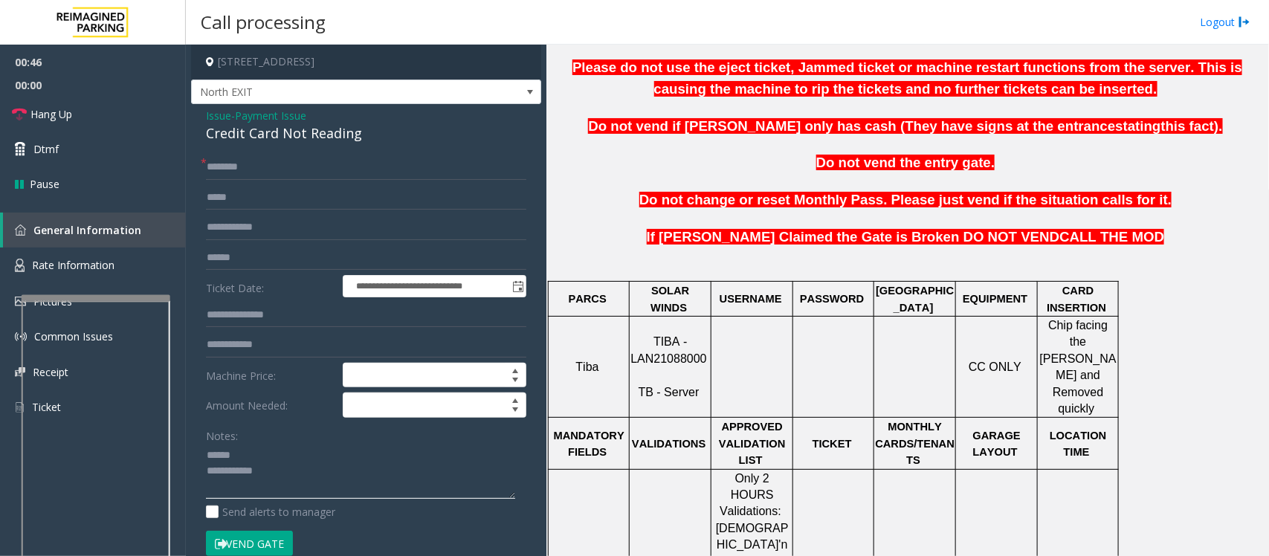
type textarea "**********"
click at [291, 171] on input "text" at bounding box center [366, 167] width 320 height 25
type input "*****"
click at [428, 409] on input at bounding box center [434, 405] width 182 height 24
type input "*****"
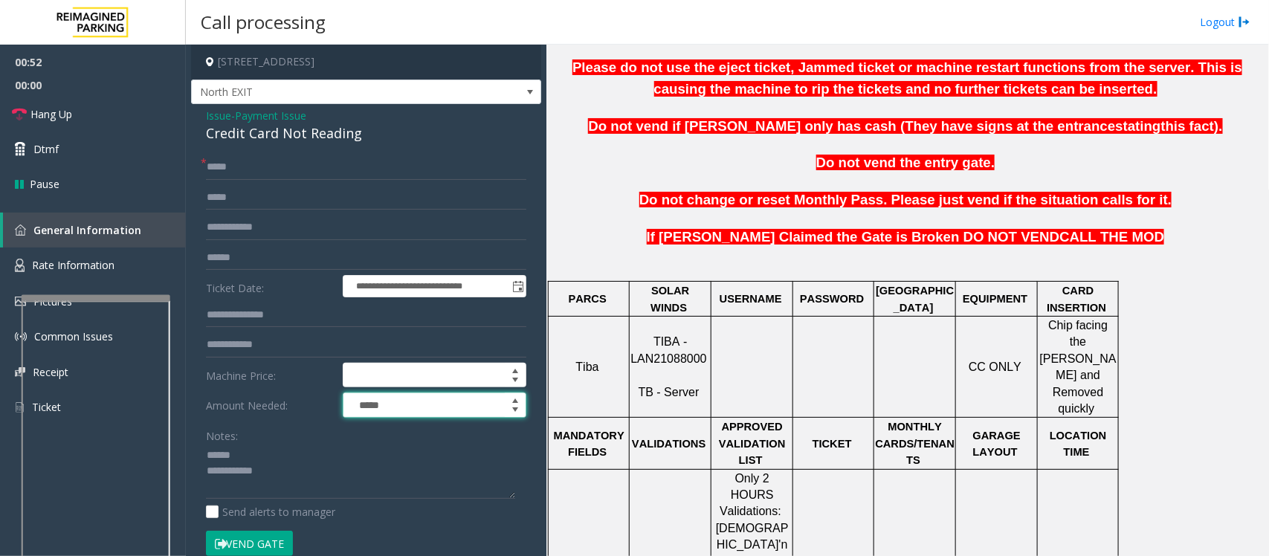
click at [227, 131] on div "Credit Card Not Reading" at bounding box center [366, 133] width 320 height 20
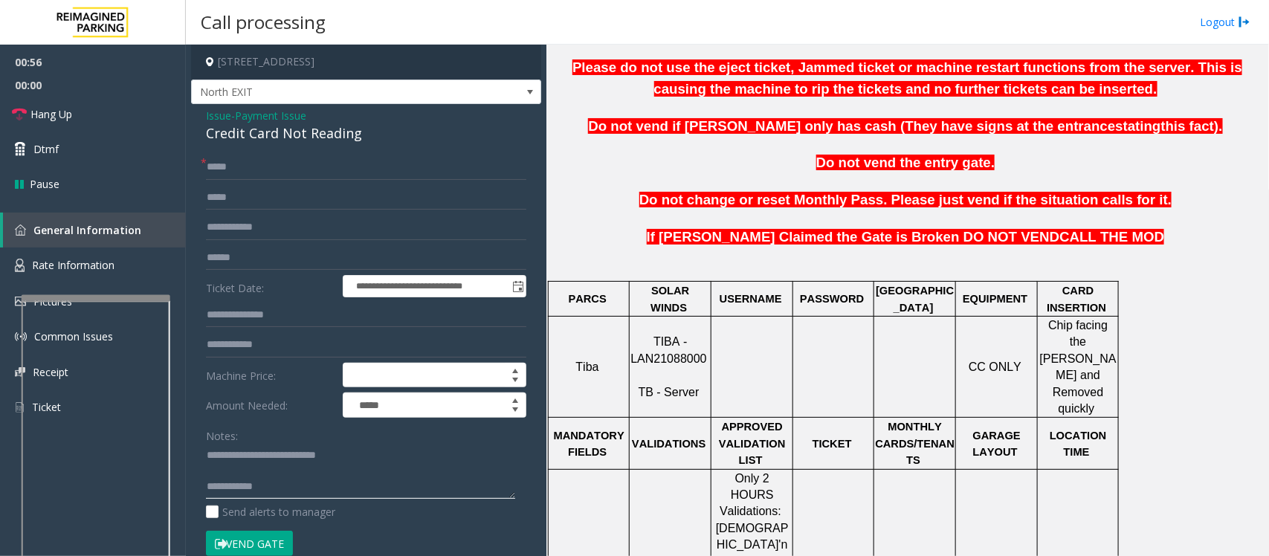
click at [233, 444] on textarea at bounding box center [360, 472] width 309 height 56
click at [236, 444] on textarea at bounding box center [360, 472] width 309 height 56
type textarea "**********"
click at [238, 230] on input "text" at bounding box center [366, 227] width 320 height 25
click at [233, 262] on input "text" at bounding box center [366, 257] width 320 height 25
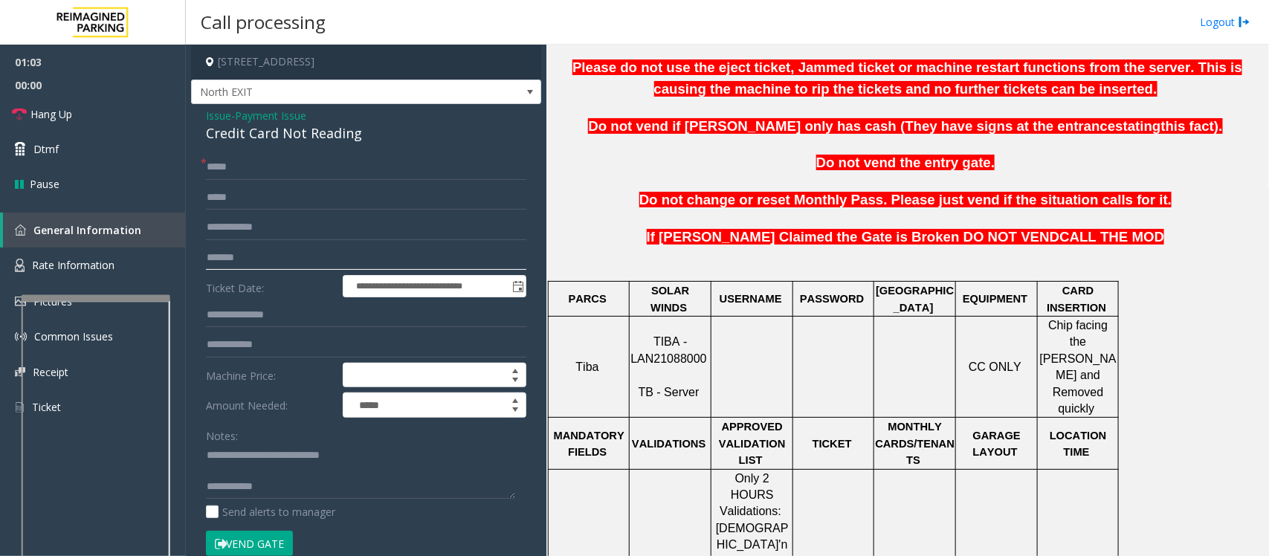
type input "*******"
click at [280, 444] on textarea at bounding box center [360, 472] width 309 height 56
click at [297, 444] on textarea at bounding box center [360, 472] width 309 height 56
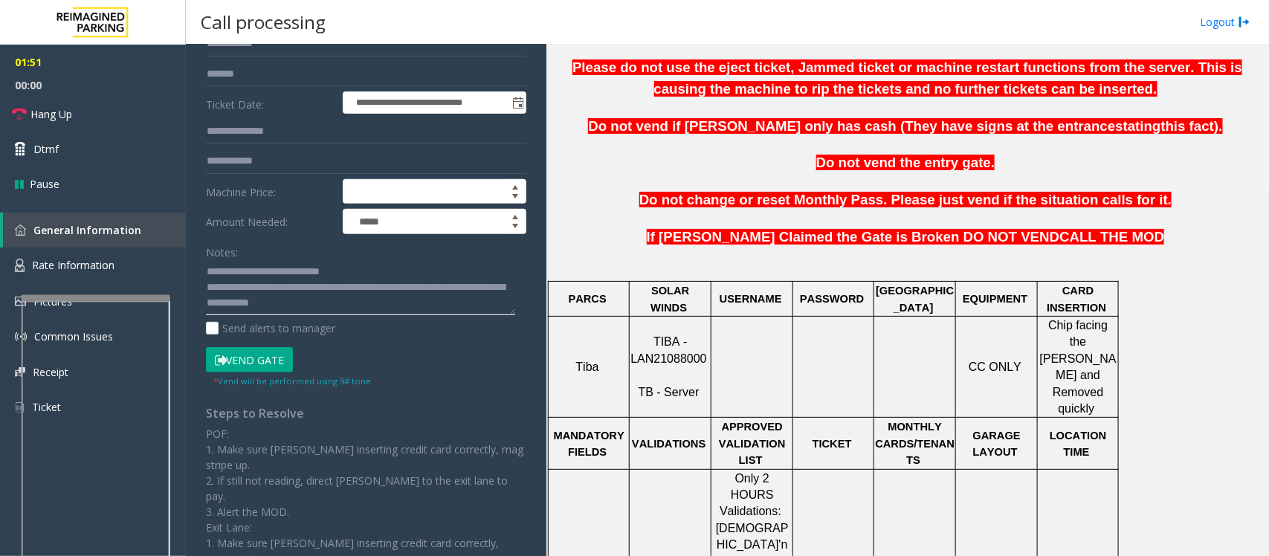
scroll to position [186, 0]
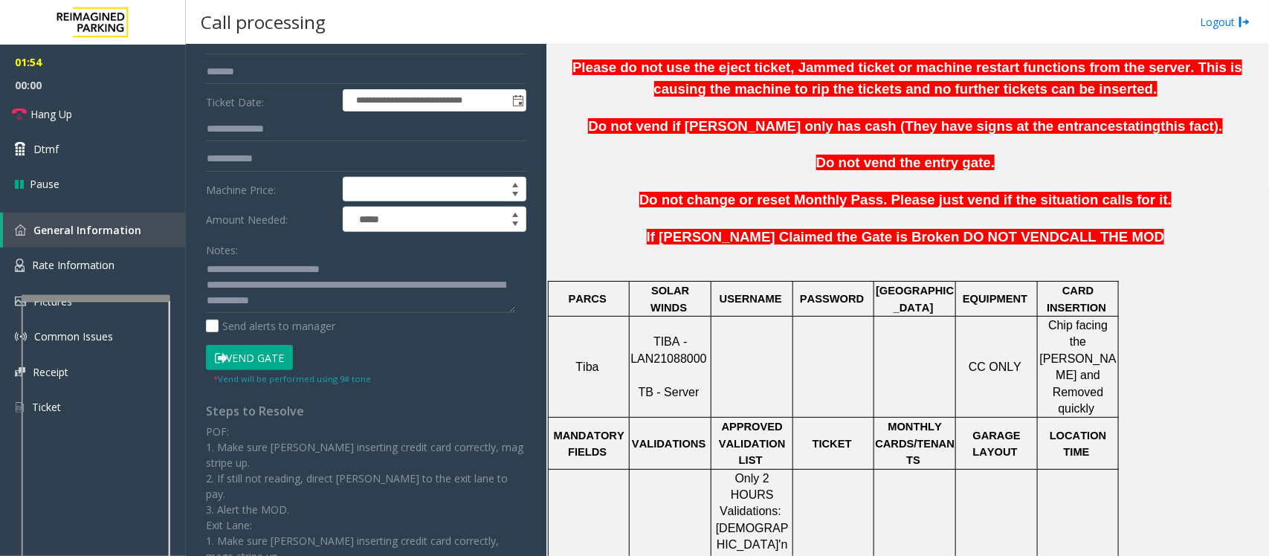
click at [262, 361] on button "Vend Gate" at bounding box center [249, 357] width 87 height 25
click at [352, 303] on textarea at bounding box center [360, 286] width 309 height 56
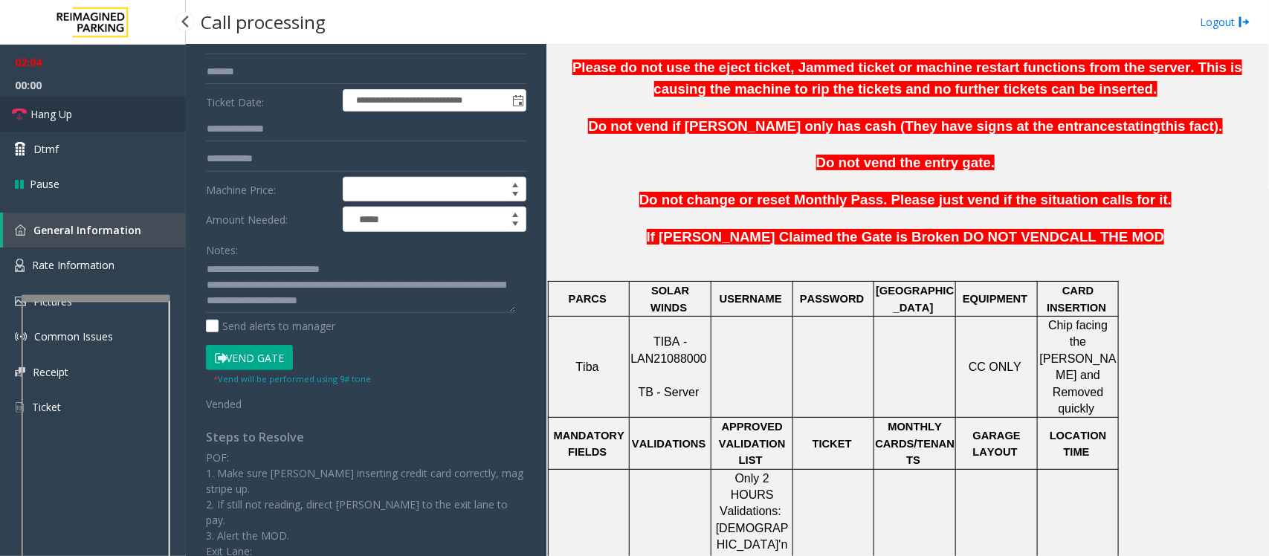
click at [79, 119] on link "Hang Up" at bounding box center [93, 114] width 186 height 35
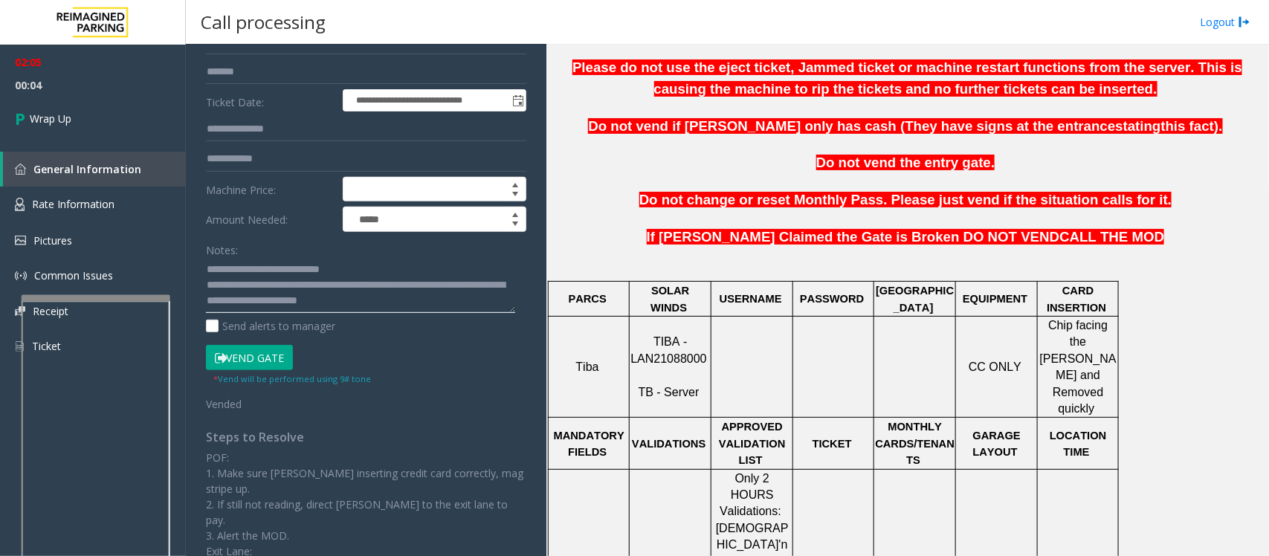
click at [265, 300] on textarea at bounding box center [360, 286] width 309 height 56
click at [425, 308] on textarea at bounding box center [360, 286] width 309 height 56
paste textarea "**********"
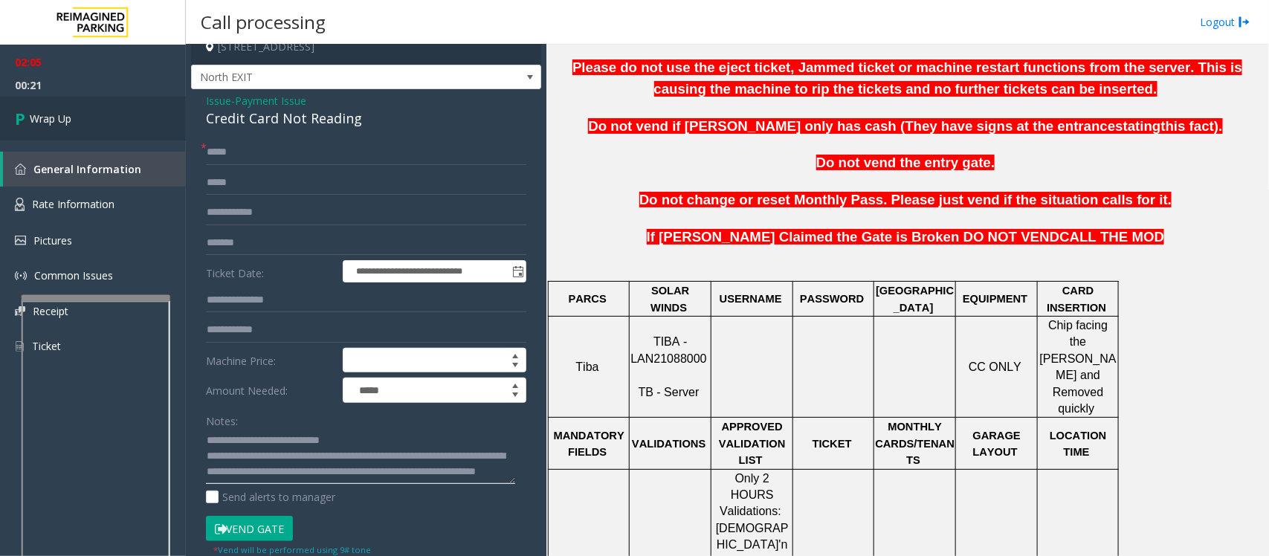
scroll to position [0, 0]
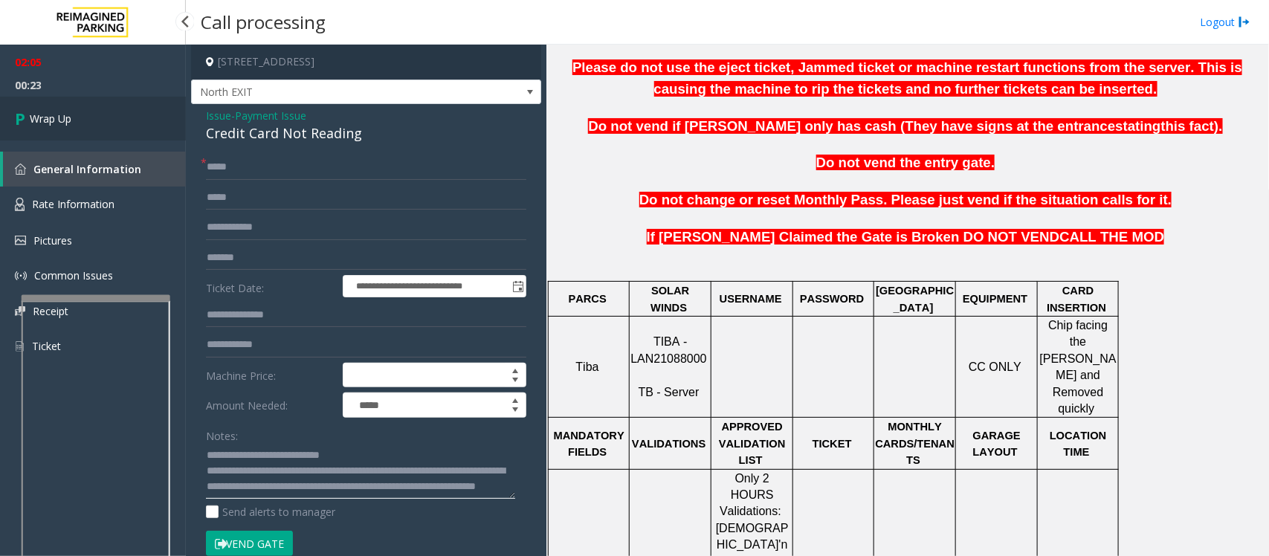
type textarea "**********"
click at [38, 123] on span "Wrap Up" at bounding box center [51, 119] width 42 height 16
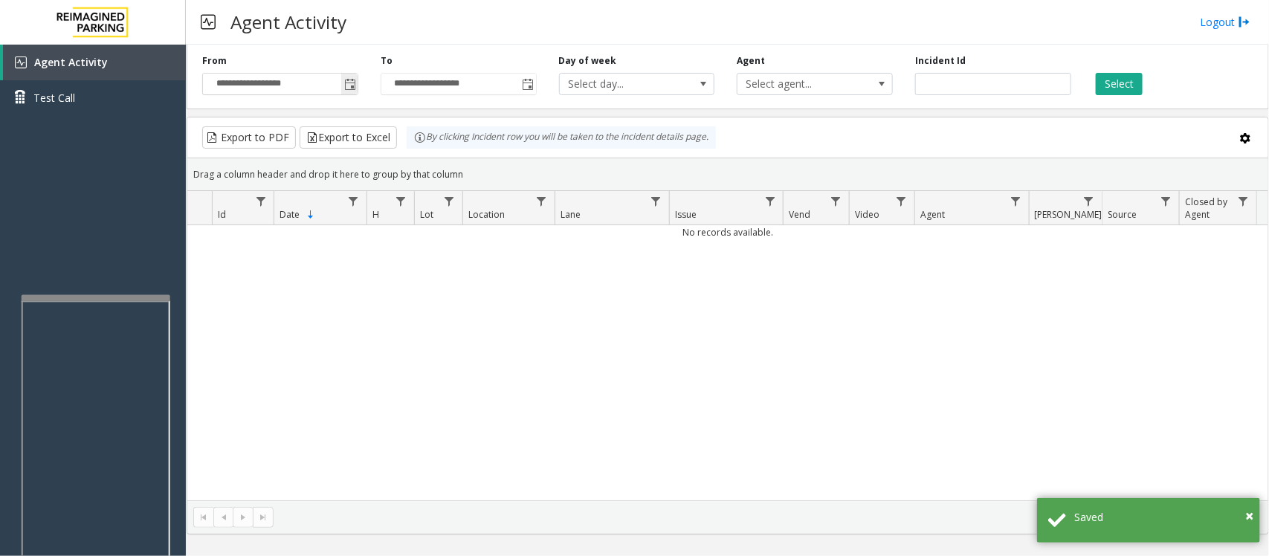
click at [351, 88] on span "Toggle popup" at bounding box center [350, 85] width 12 height 12
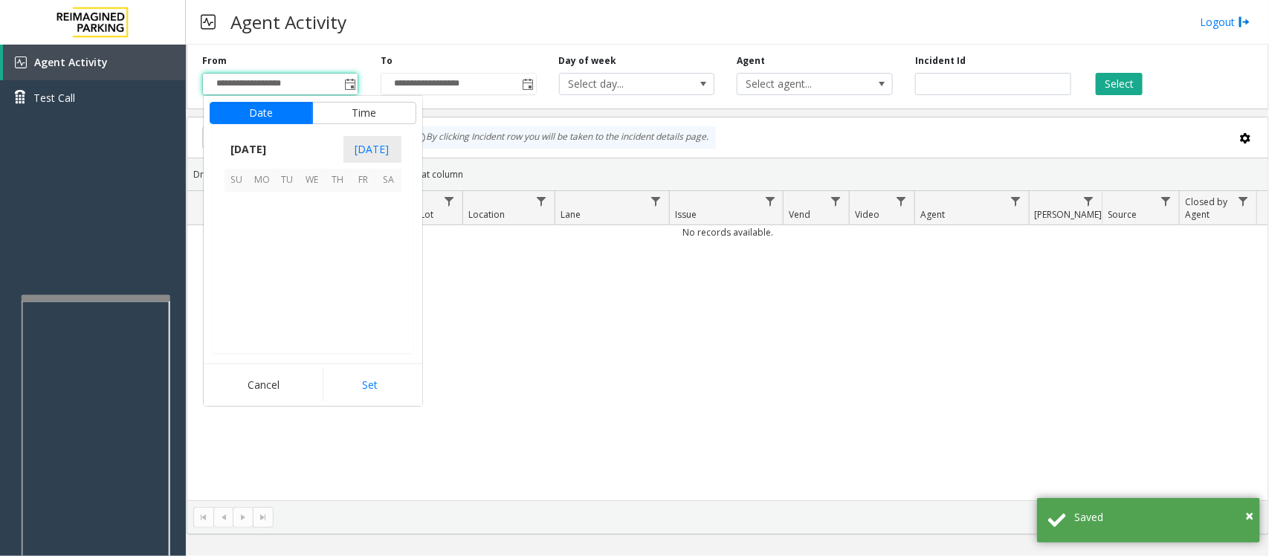
scroll to position [266819, 0]
click at [285, 225] on span "7" at bounding box center [287, 230] width 25 height 25
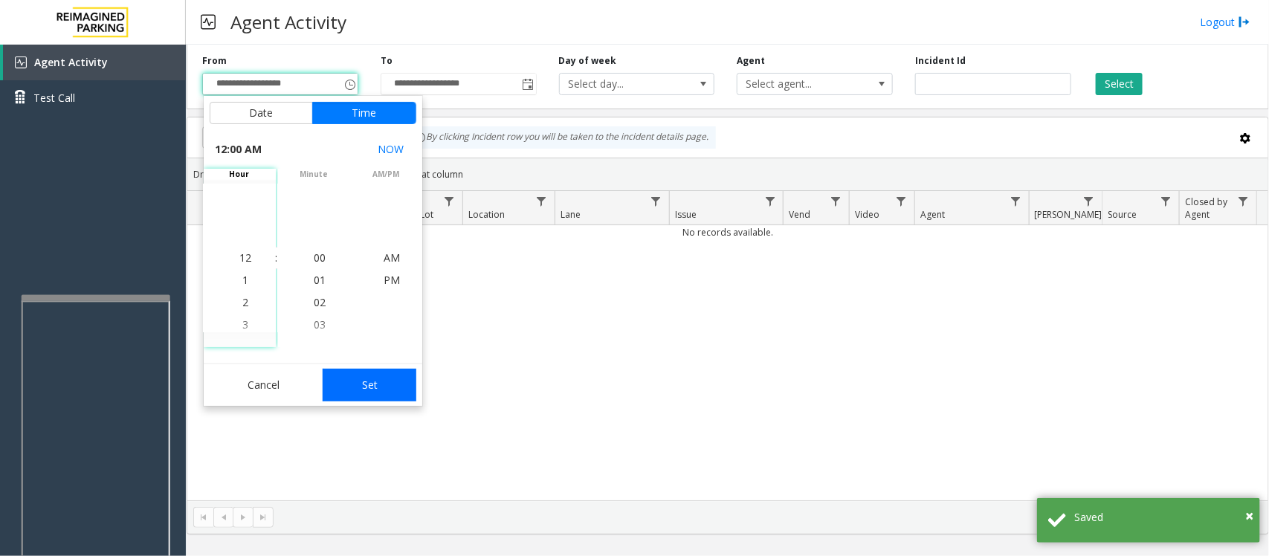
click at [374, 392] on button "Set" at bounding box center [370, 385] width 94 height 33
type input "**********"
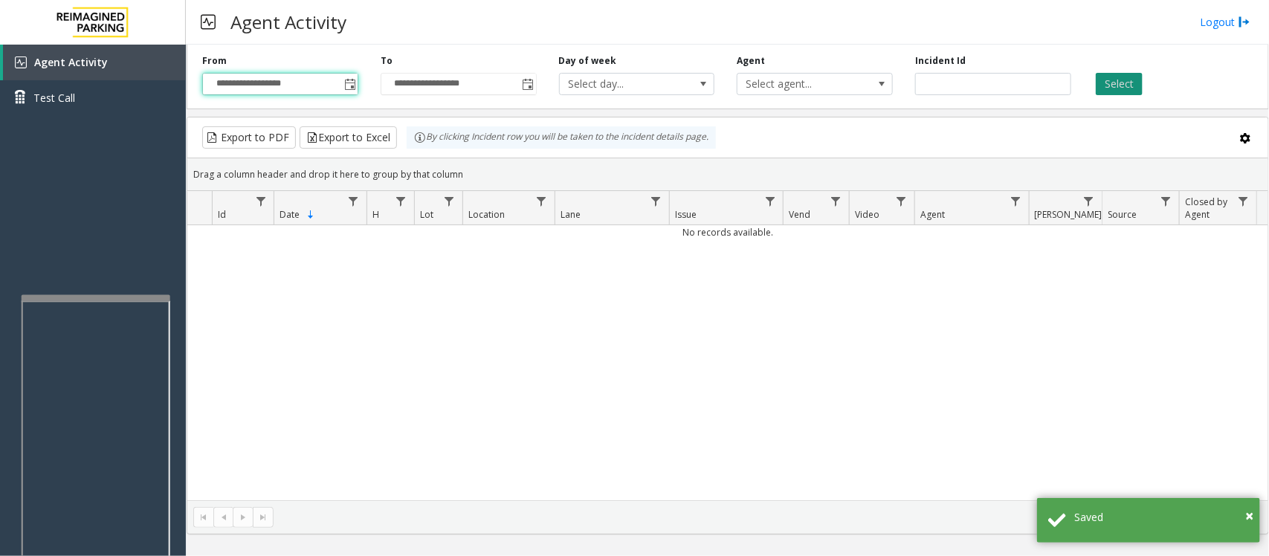
click at [1015, 80] on button "Select" at bounding box center [1119, 84] width 47 height 22
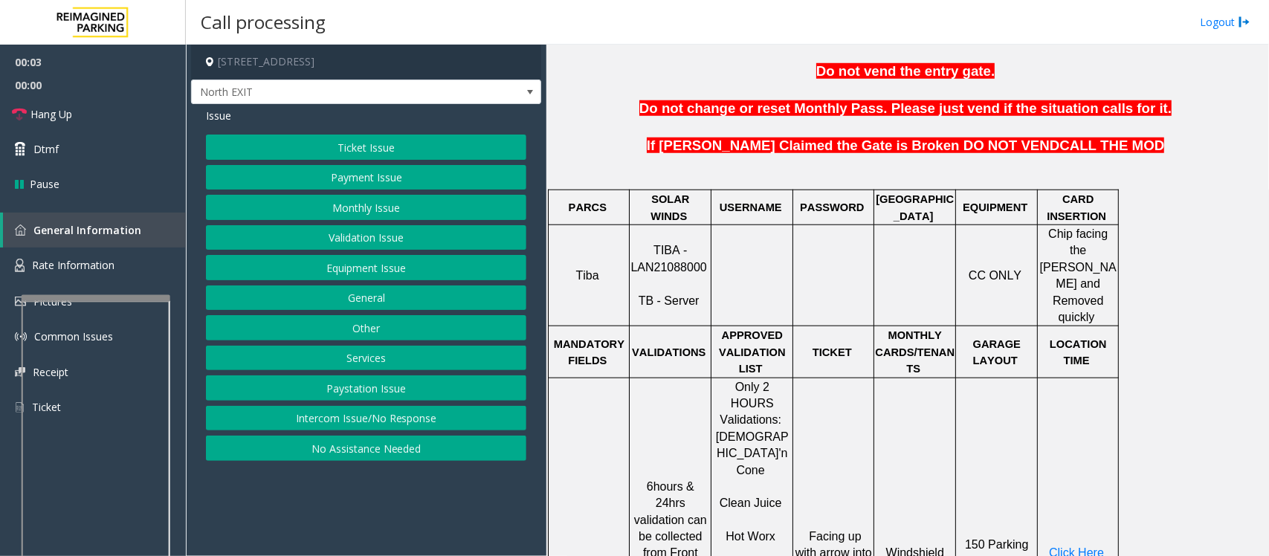
scroll to position [557, 0]
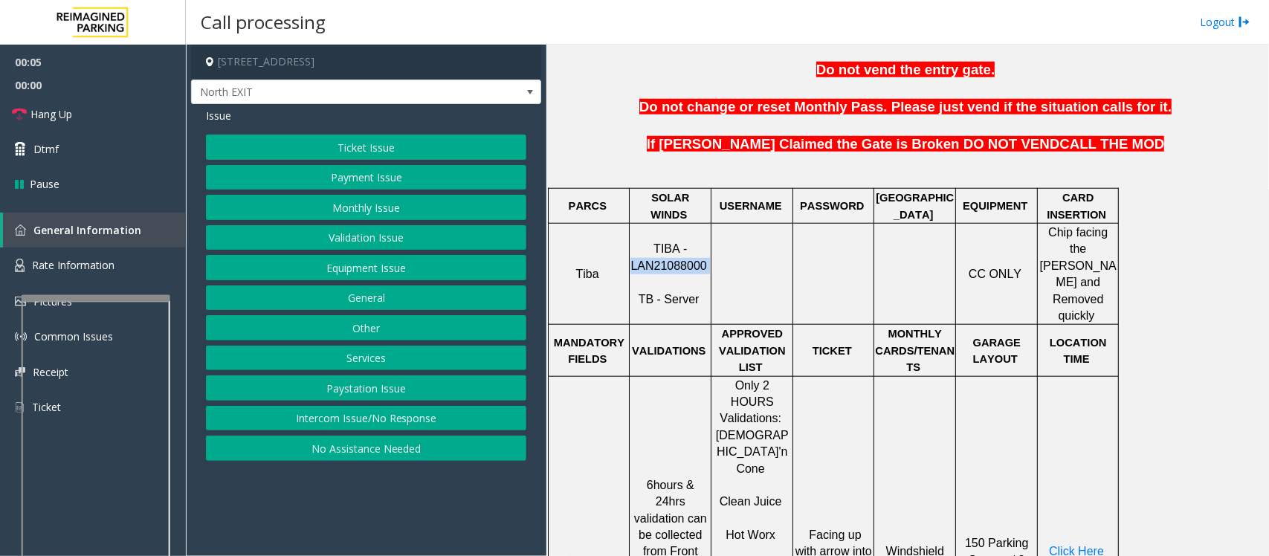
drag, startPoint x: 632, startPoint y: 251, endPoint x: 708, endPoint y: 251, distance: 76.6
click at [708, 251] on p "TIBA - LAN21088000 TB - Server" at bounding box center [670, 274] width 80 height 67
copy p "LAN21088000"
click at [391, 143] on button "Ticket Issue" at bounding box center [366, 147] width 320 height 25
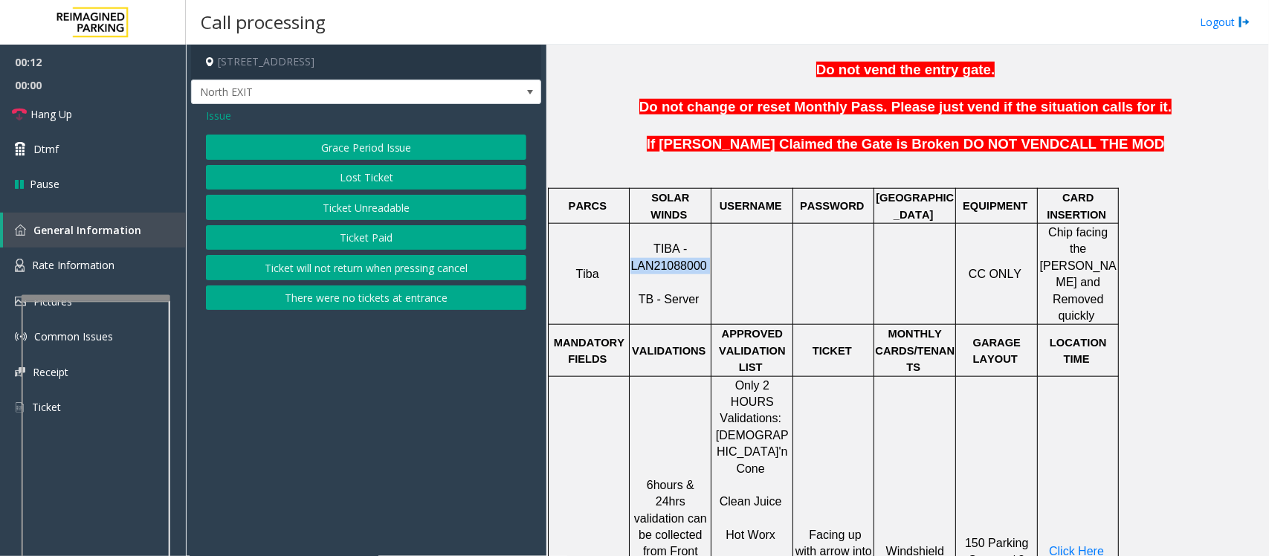
click at [377, 213] on button "Ticket Unreadable" at bounding box center [366, 207] width 320 height 25
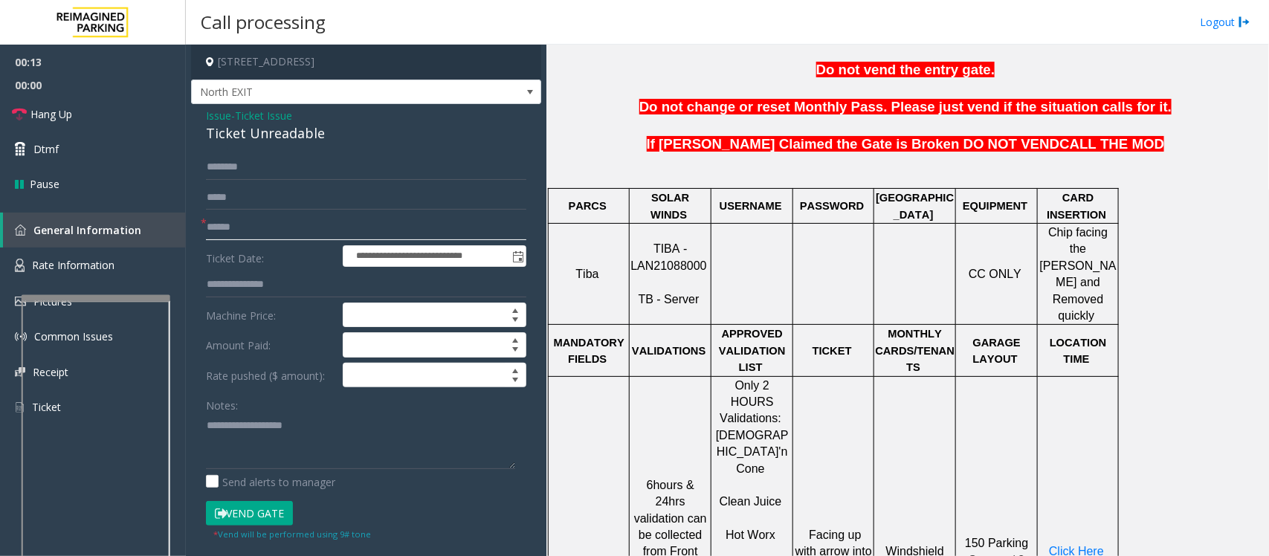
click at [372, 229] on input "text" at bounding box center [366, 227] width 320 height 25
type input "*******"
click at [239, 424] on textarea at bounding box center [360, 441] width 309 height 56
click at [246, 136] on div "Ticket Unreadable" at bounding box center [366, 133] width 320 height 20
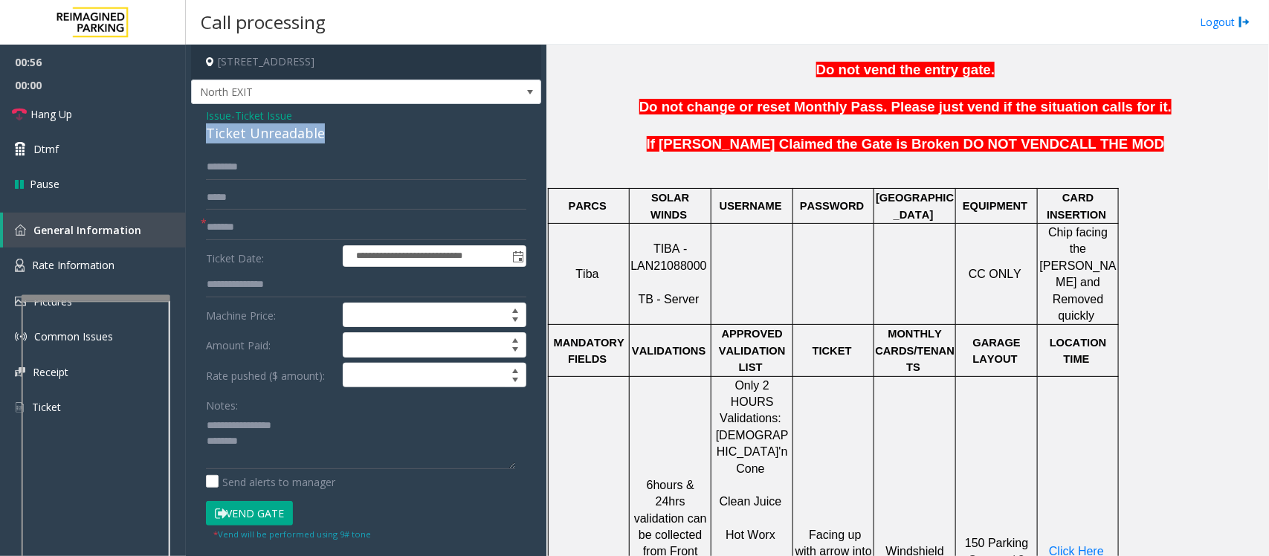
click at [246, 136] on div "Ticket Unreadable" at bounding box center [366, 133] width 320 height 20
click at [406, 444] on textarea at bounding box center [360, 441] width 309 height 56
type textarea "**********"
click at [259, 119] on span "Ticket Issue" at bounding box center [263, 116] width 57 height 16
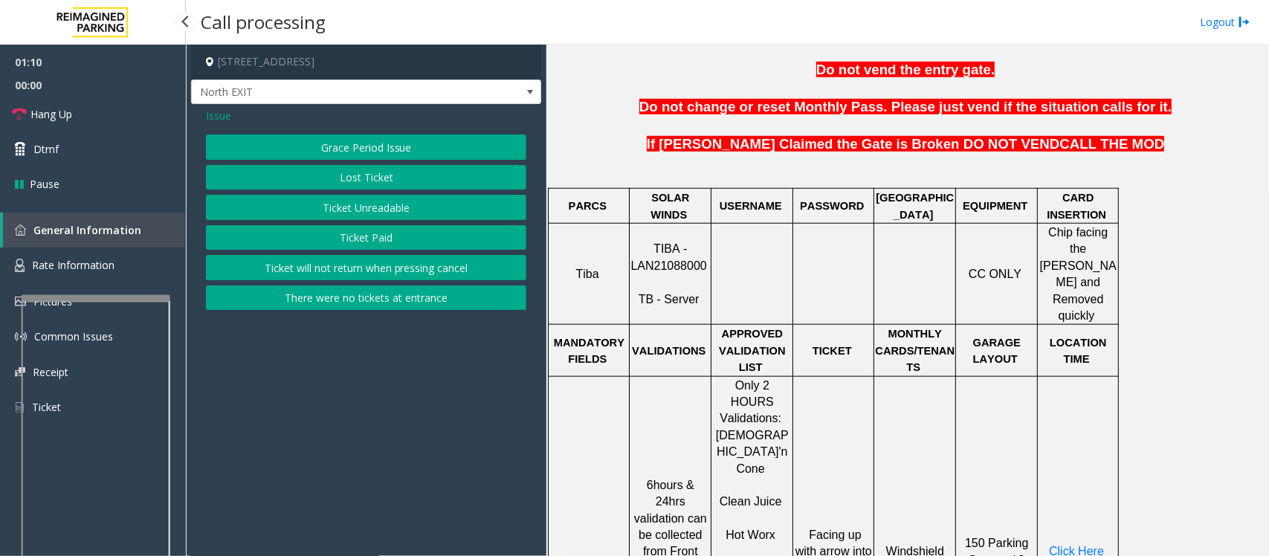
click at [219, 112] on span "Issue" at bounding box center [218, 116] width 25 height 16
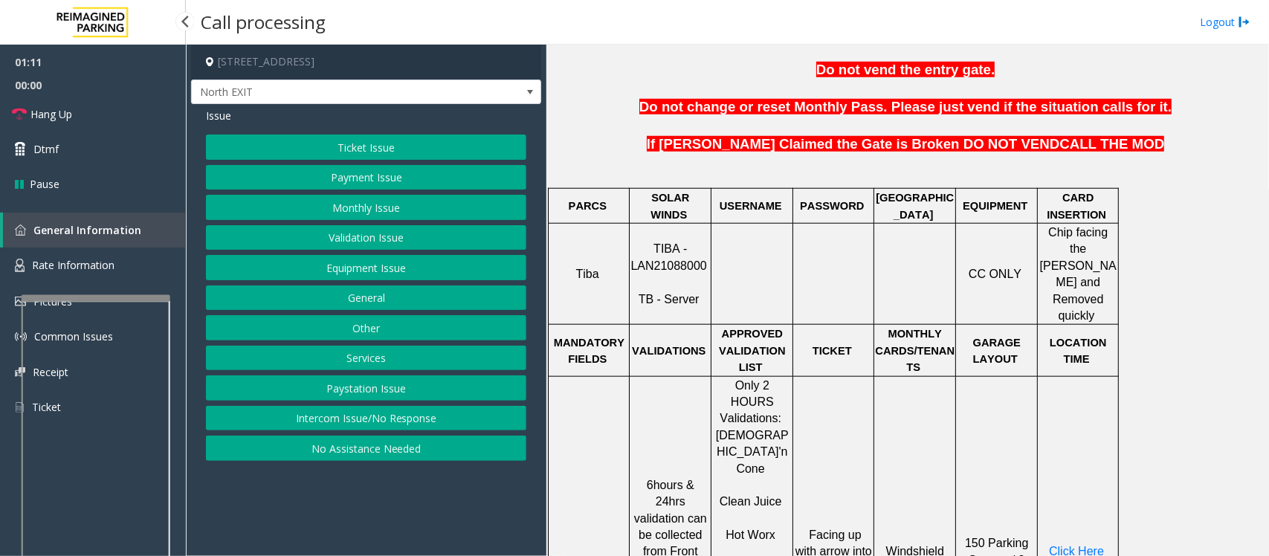
click at [342, 269] on button "Equipment Issue" at bounding box center [366, 267] width 320 height 25
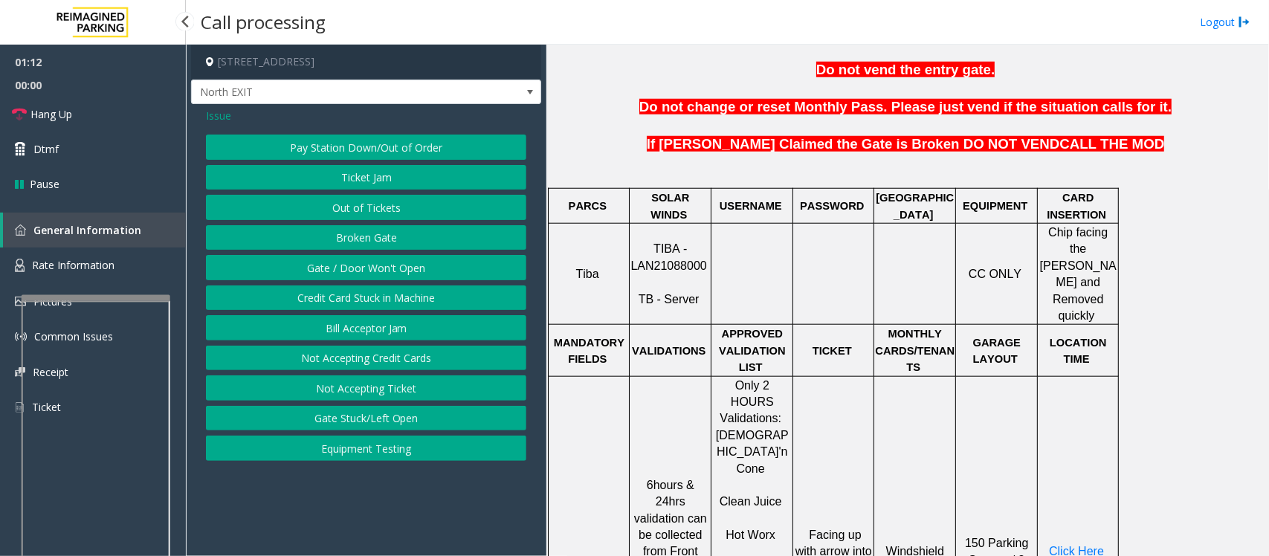
click at [380, 209] on button "Out of Tickets" at bounding box center [366, 207] width 320 height 25
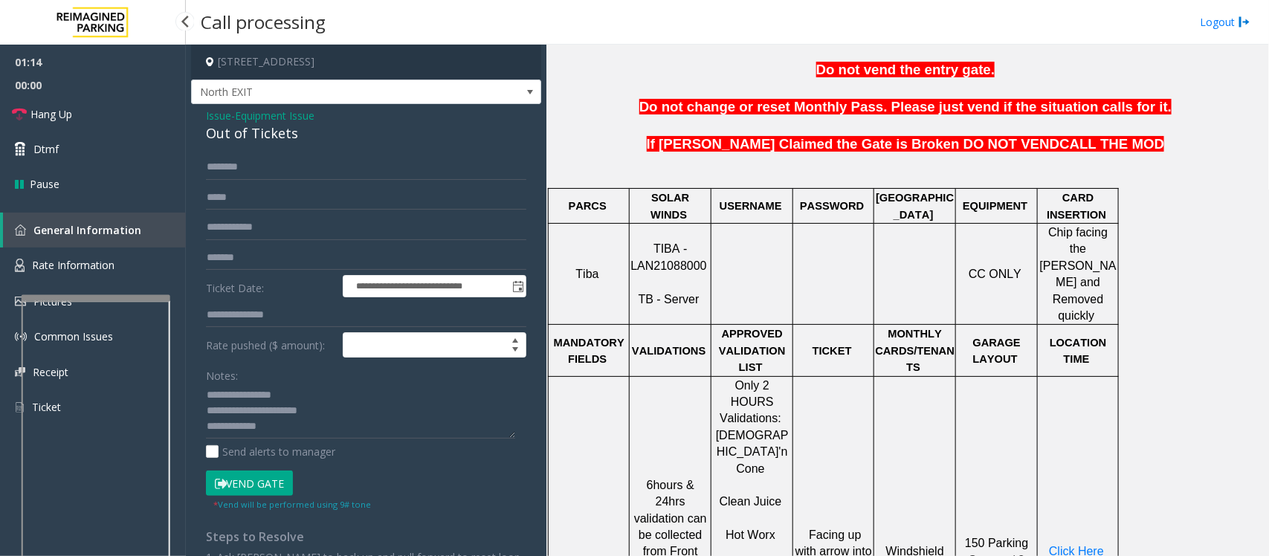
click at [274, 114] on span "Equipment Issue" at bounding box center [275, 116] width 80 height 16
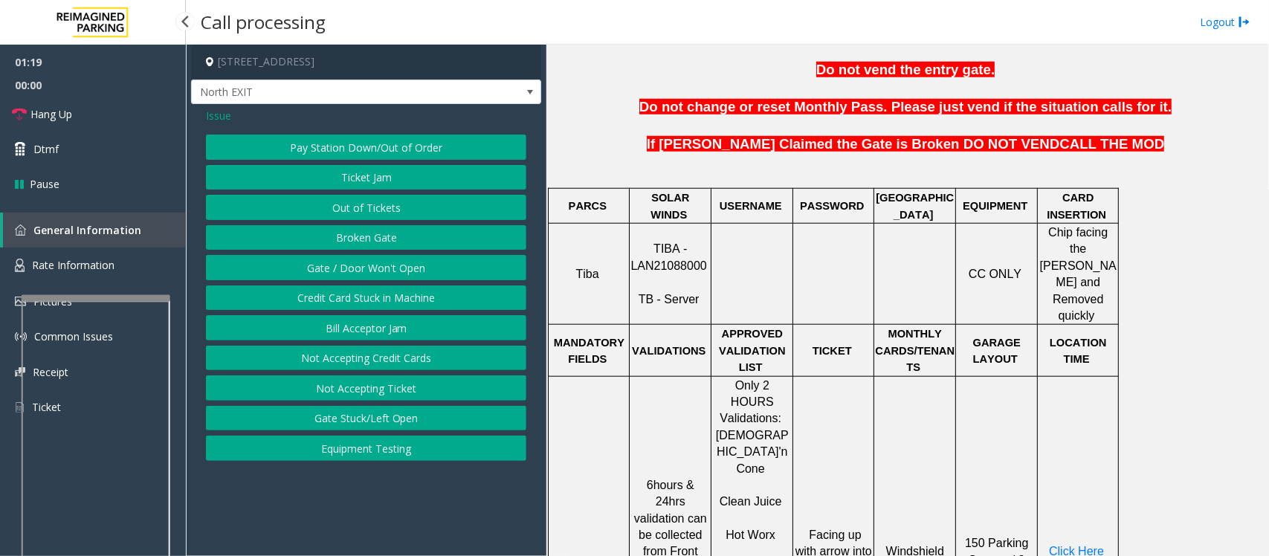
click at [365, 147] on button "Pay Station Down/Out of Order" at bounding box center [366, 147] width 320 height 25
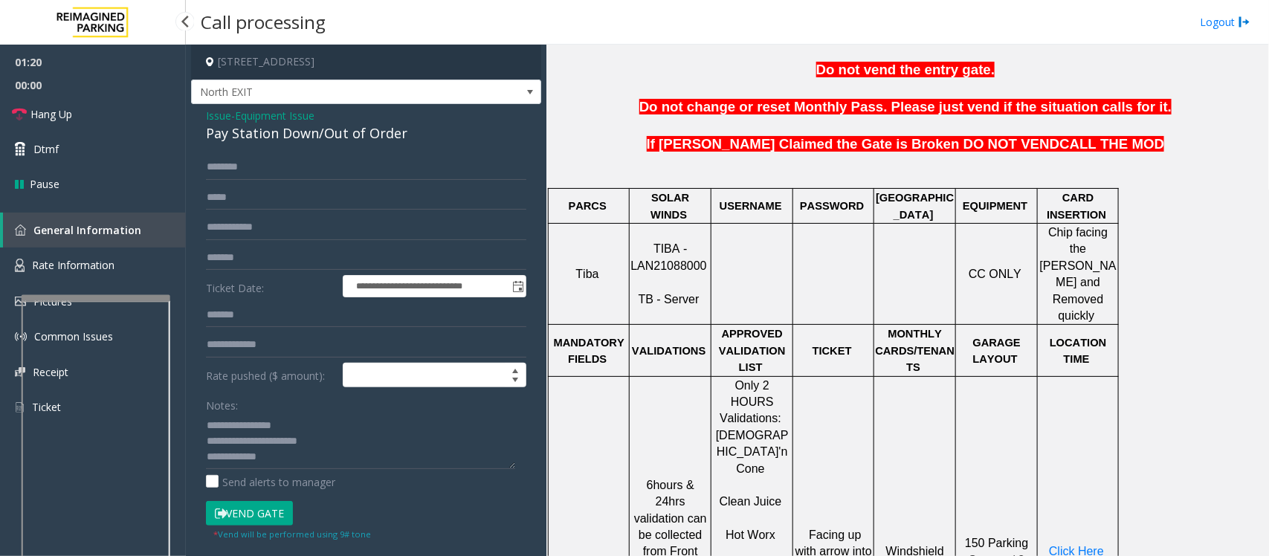
click at [266, 131] on div "Pay Station Down/Out of Order" at bounding box center [366, 133] width 320 height 20
copy div "Pay Station Down/Out of Order"
drag, startPoint x: 236, startPoint y: 437, endPoint x: 374, endPoint y: 444, distance: 137.7
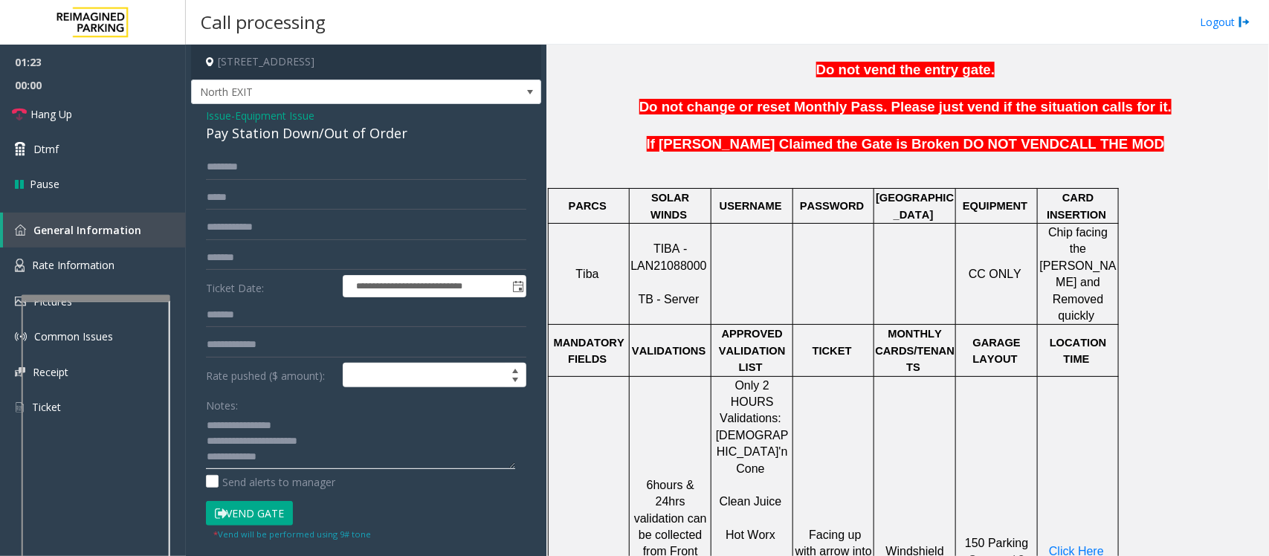
click at [374, 444] on textarea at bounding box center [360, 441] width 309 height 56
paste textarea "**********"
click at [248, 444] on textarea at bounding box center [360, 441] width 309 height 56
click at [280, 444] on textarea at bounding box center [360, 441] width 309 height 56
type textarea "**********"
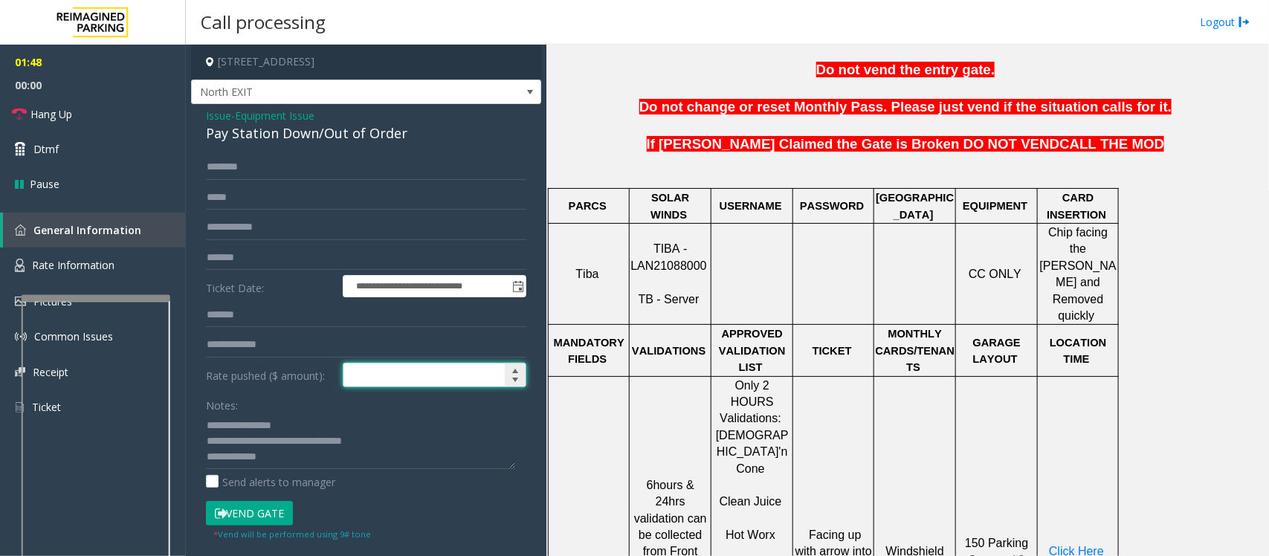
click at [421, 383] on input at bounding box center [434, 375] width 182 height 24
type input "****"
click at [306, 444] on textarea at bounding box center [360, 441] width 309 height 56
click at [279, 444] on textarea at bounding box center [360, 441] width 309 height 56
click at [83, 109] on link "Hang Up" at bounding box center [93, 114] width 186 height 35
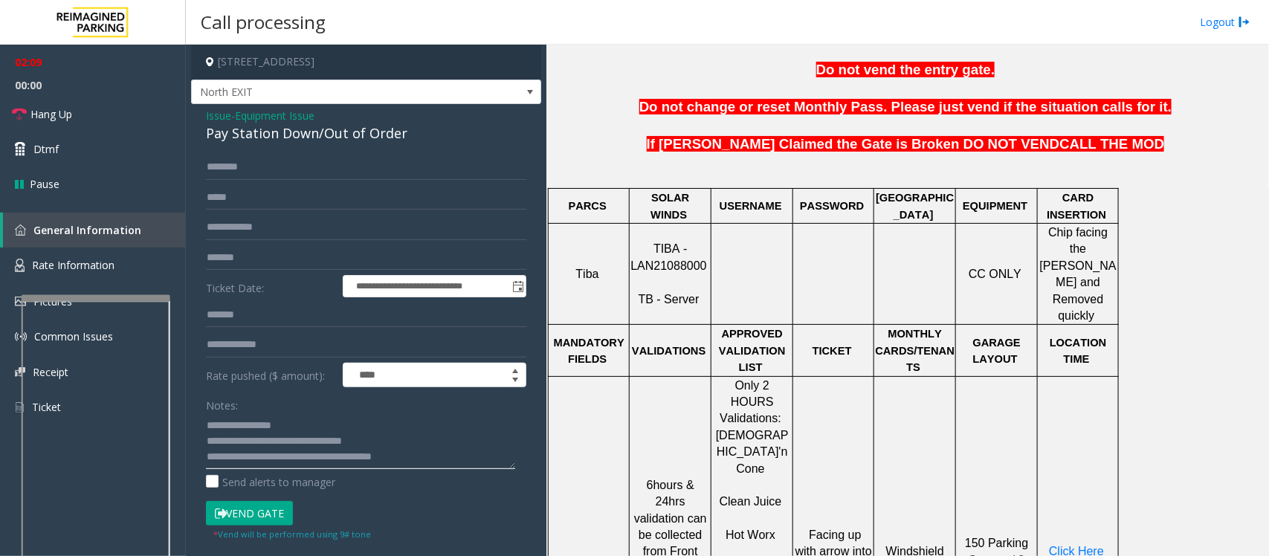
click at [447, 444] on textarea at bounding box center [360, 441] width 309 height 56
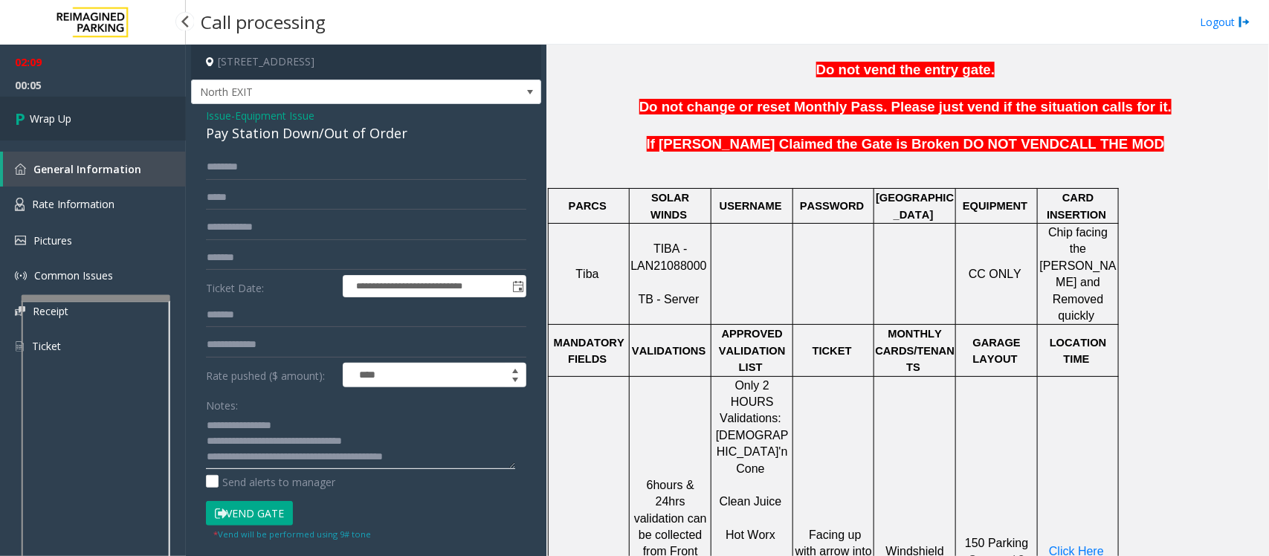
type textarea "**********"
click at [68, 120] on span "Wrap Up" at bounding box center [51, 119] width 42 height 16
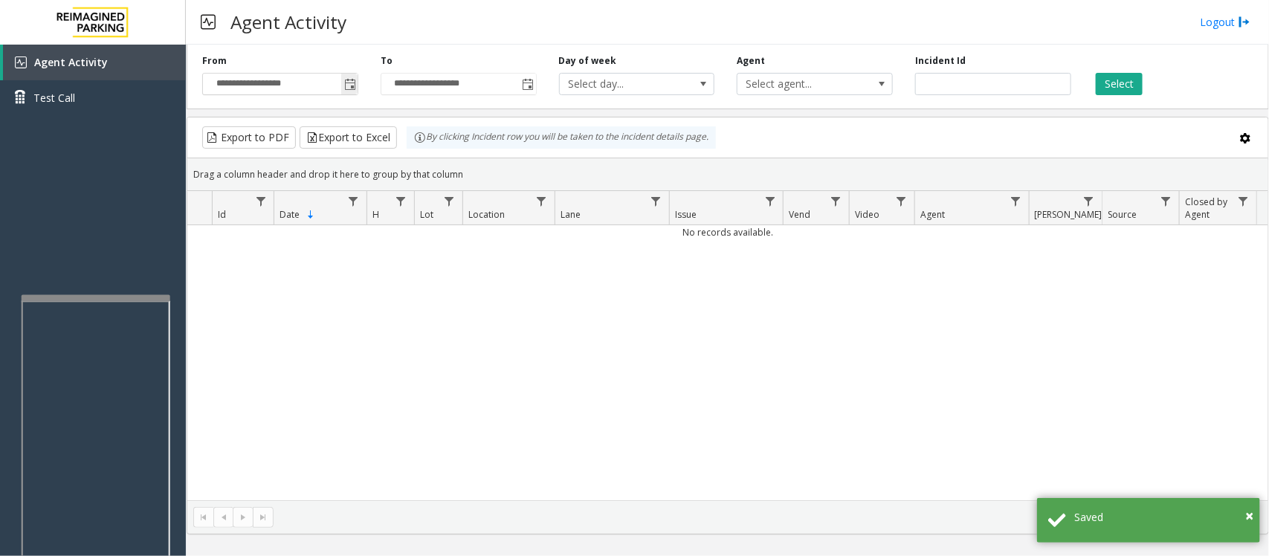
click at [348, 84] on span "Toggle popup" at bounding box center [350, 85] width 12 height 12
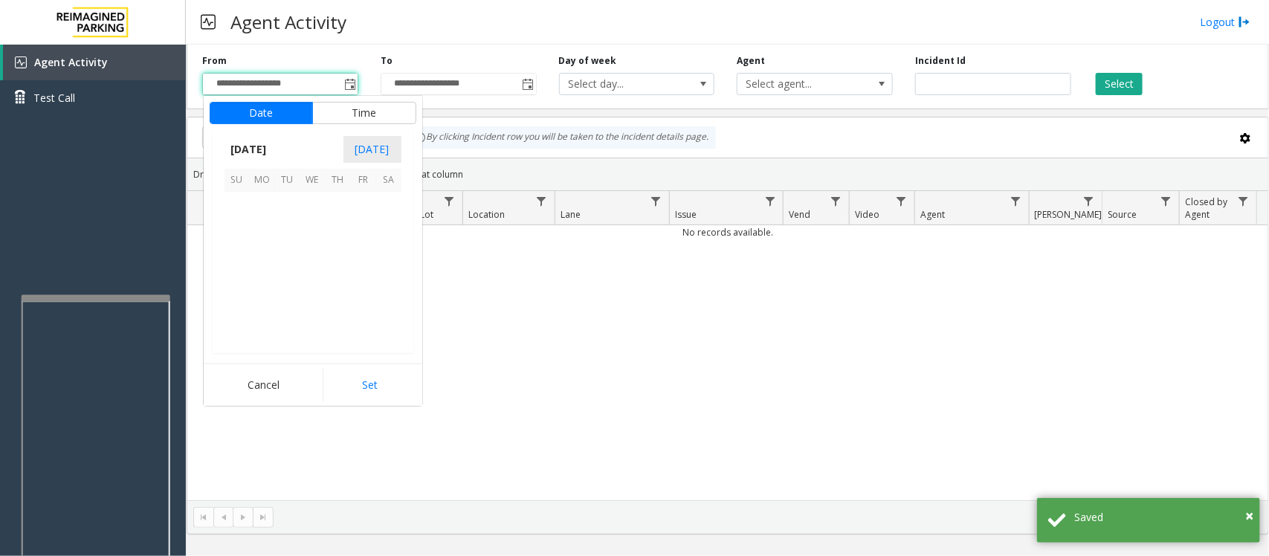
scroll to position [266819, 0]
click at [282, 232] on span "7" at bounding box center [287, 230] width 25 height 25
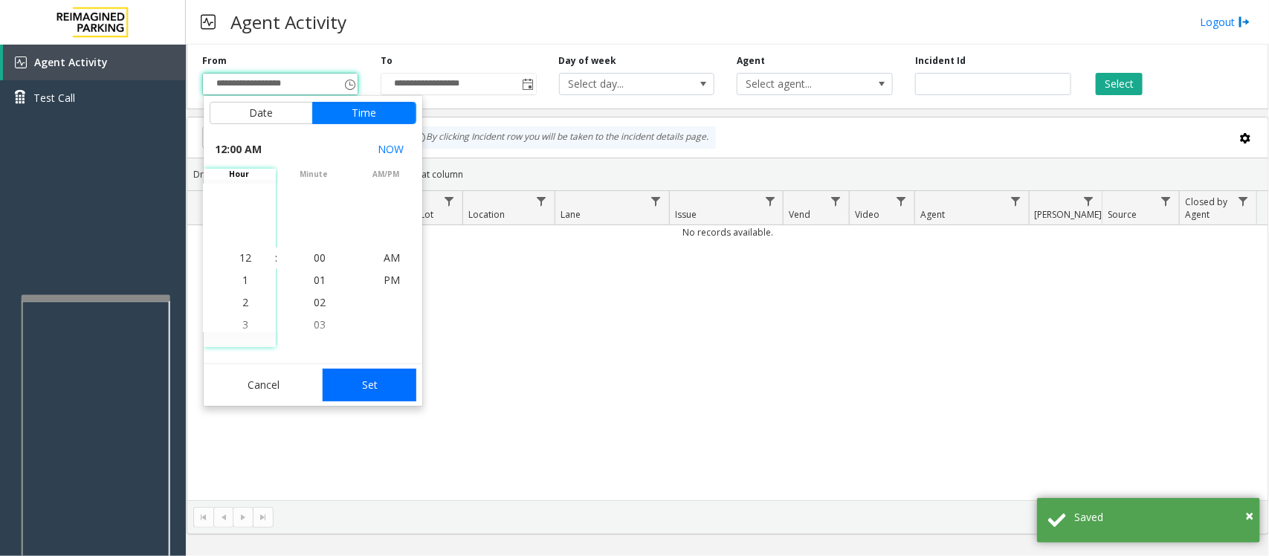
click at [389, 387] on button "Set" at bounding box center [370, 385] width 94 height 33
type input "**********"
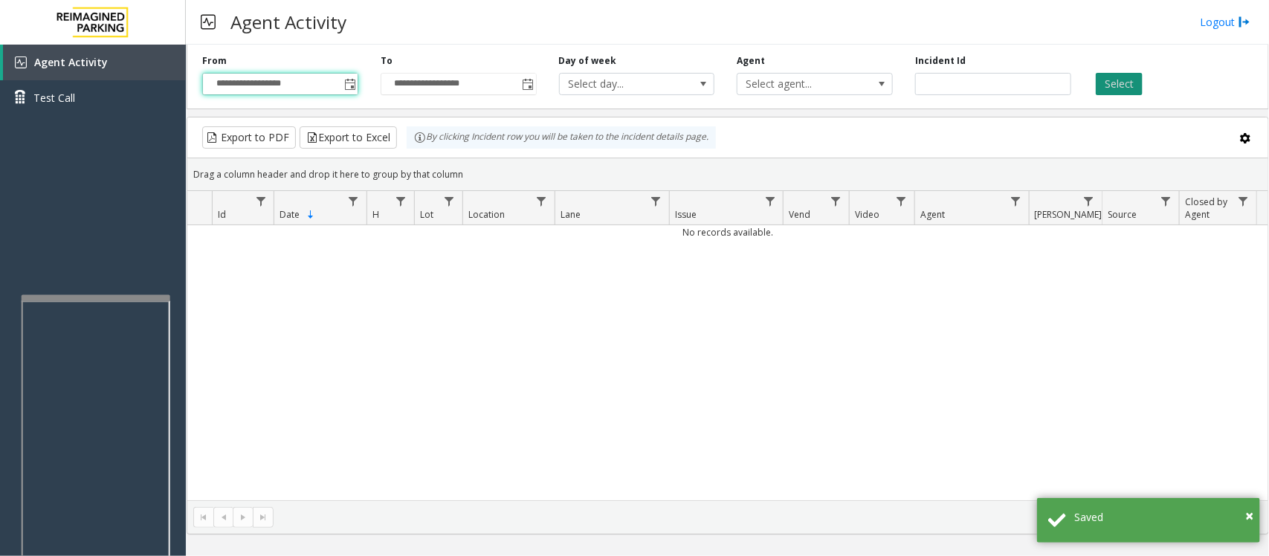
click at [1015, 74] on button "Select" at bounding box center [1119, 84] width 47 height 22
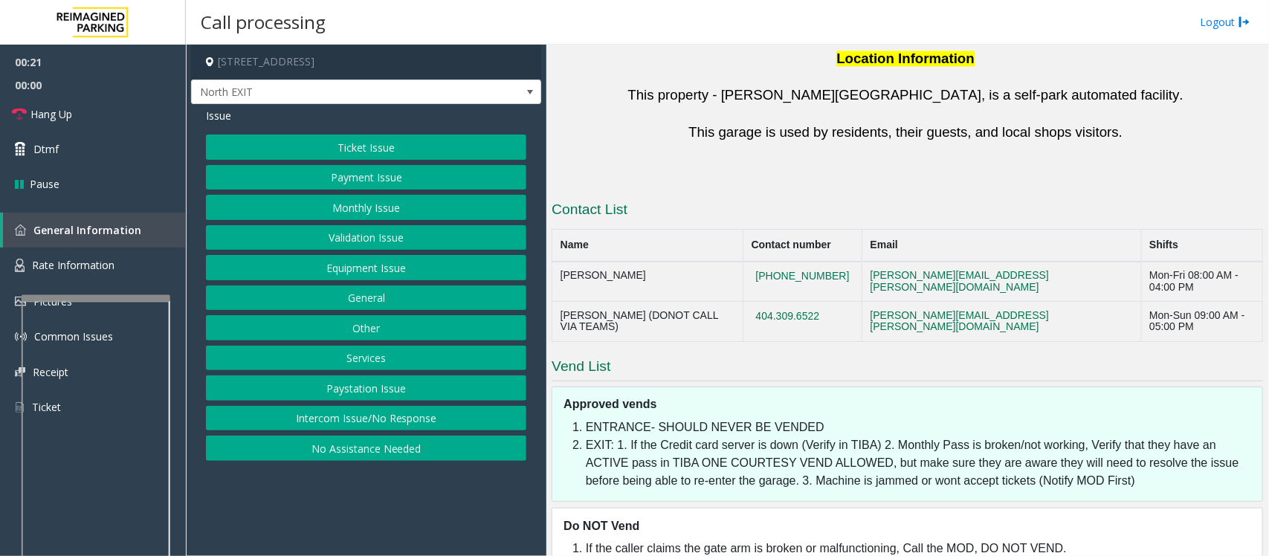
scroll to position [1491, 0]
drag, startPoint x: 878, startPoint y: 161, endPoint x: 792, endPoint y: 156, distance: 86.4
click at [792, 261] on td "470-696-3259" at bounding box center [802, 281] width 119 height 40
copy button "470-696-3259"
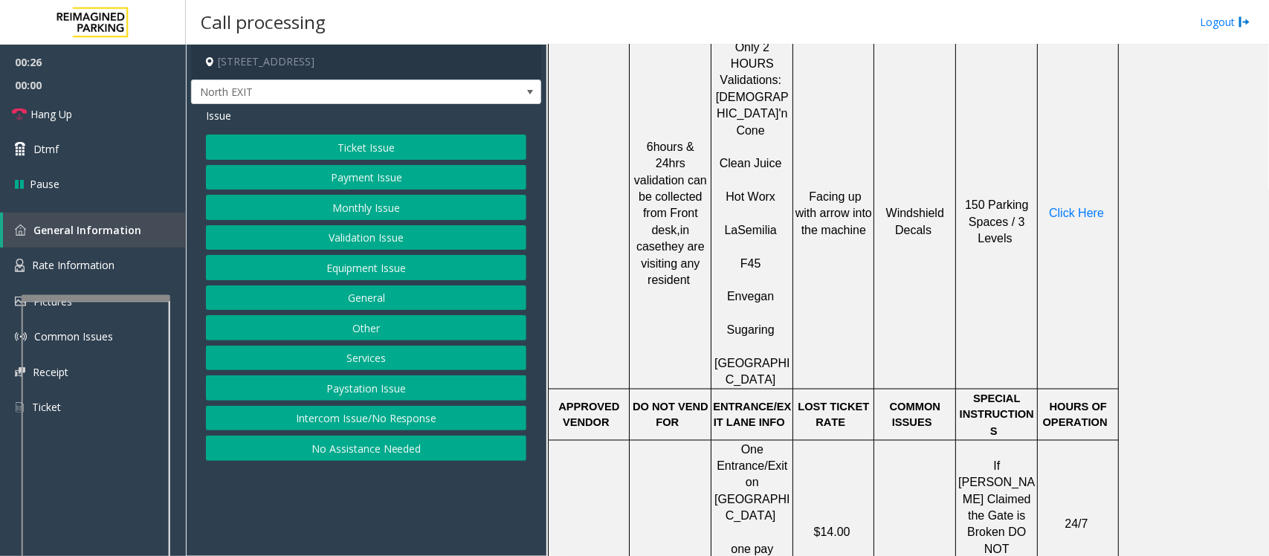
scroll to position [841, 0]
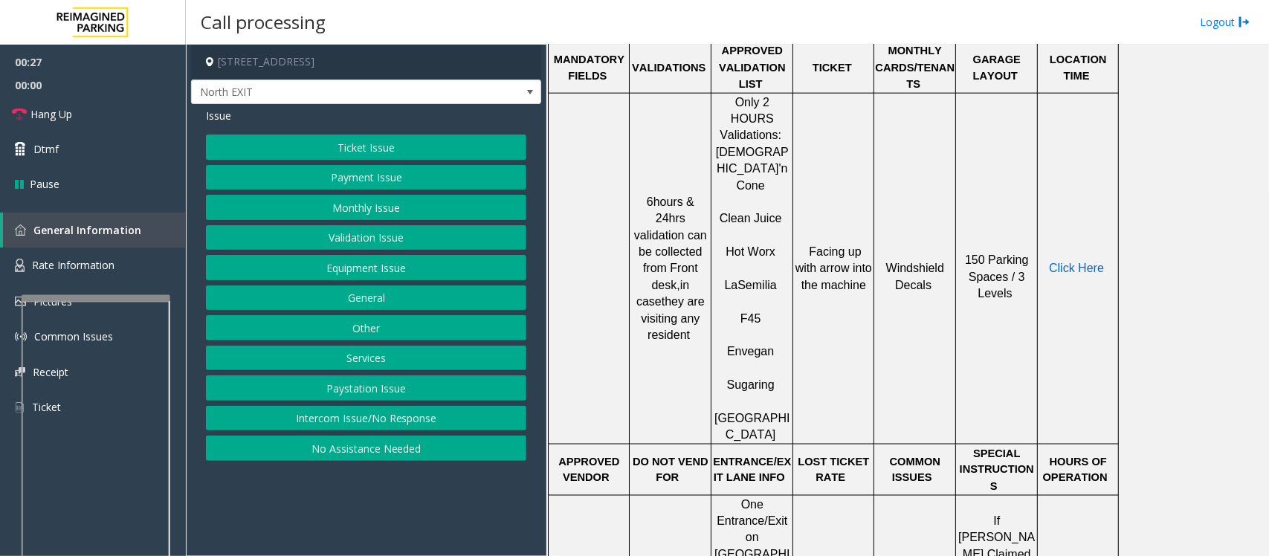
click at [1015, 262] on span "Click Here" at bounding box center [1076, 268] width 55 height 13
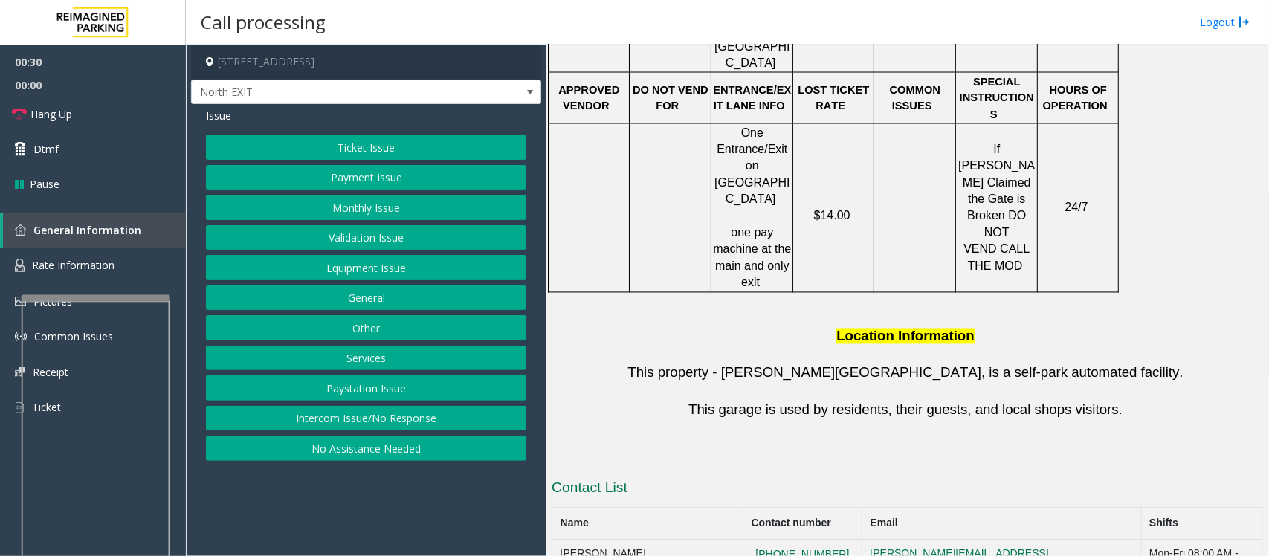
scroll to position [1491, 0]
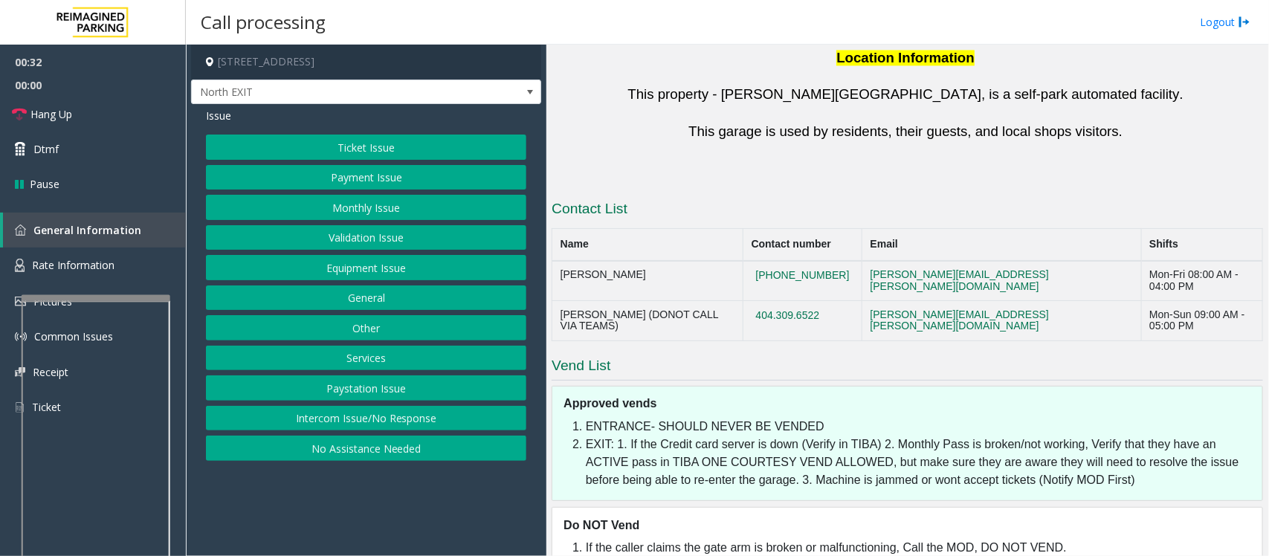
drag, startPoint x: 868, startPoint y: 161, endPoint x: 777, endPoint y: 158, distance: 90.7
click at [777, 261] on tr "Aldo Gaither 470-696-3259 aldo.gaither@reimaginedparking.com Mon-Fri 08:00 AM -…" at bounding box center [907, 281] width 711 height 40
copy tr "470-696-3259"
click at [352, 266] on button "Equipment Issue" at bounding box center [366, 267] width 320 height 25
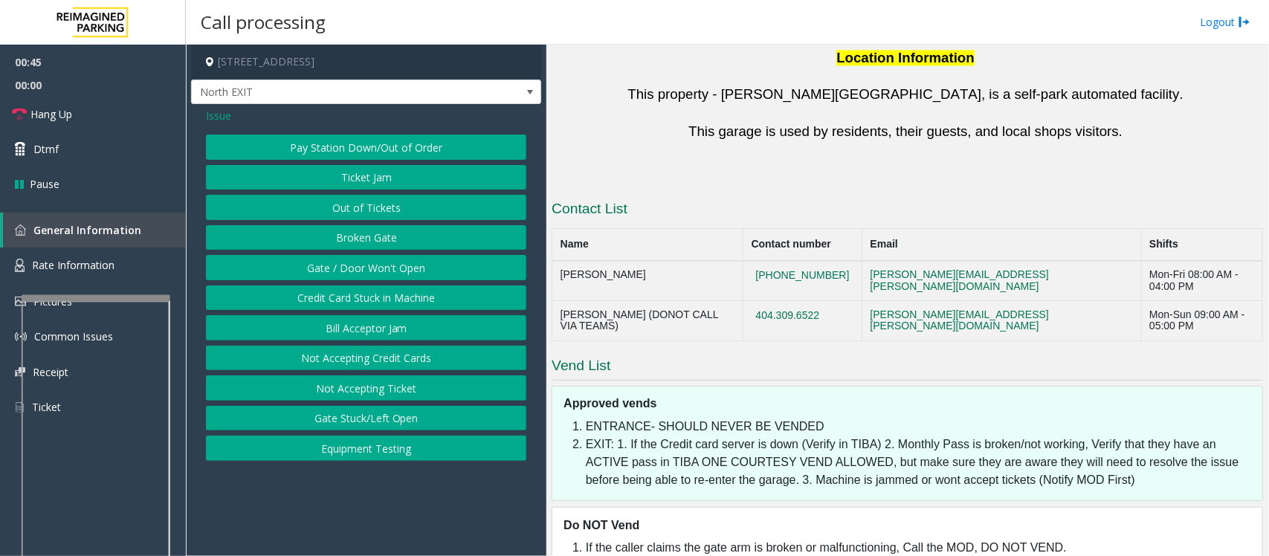
click at [361, 143] on button "Pay Station Down/Out of Order" at bounding box center [366, 147] width 320 height 25
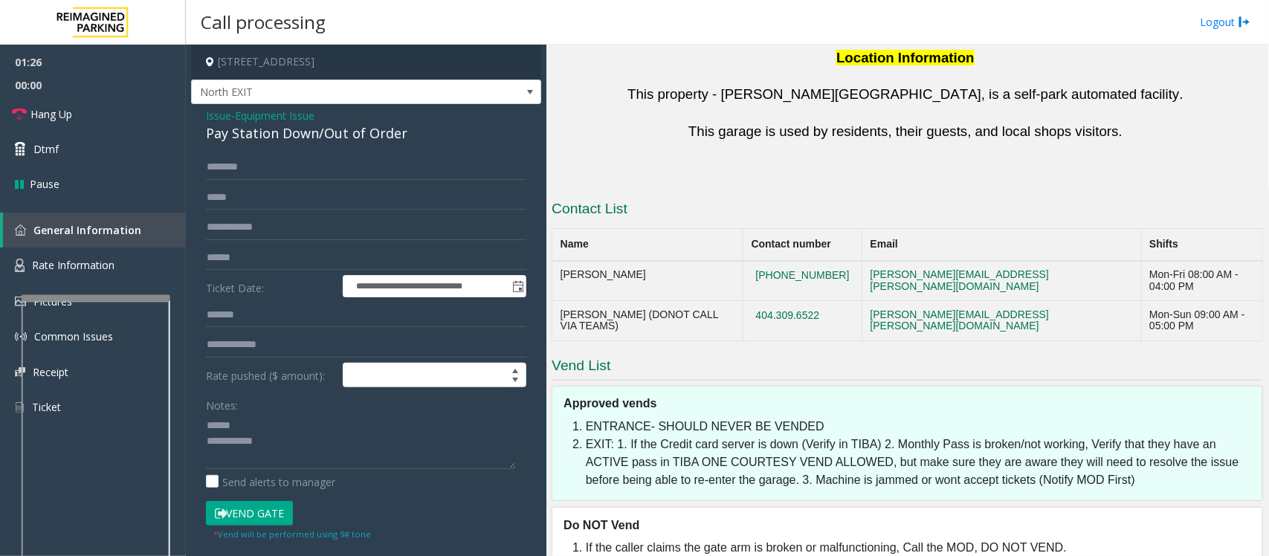
click at [305, 125] on div "Pay Station Down/Out of Order" at bounding box center [366, 133] width 320 height 20
click at [358, 444] on textarea at bounding box center [360, 441] width 309 height 56
click at [282, 443] on textarea at bounding box center [360, 441] width 309 height 56
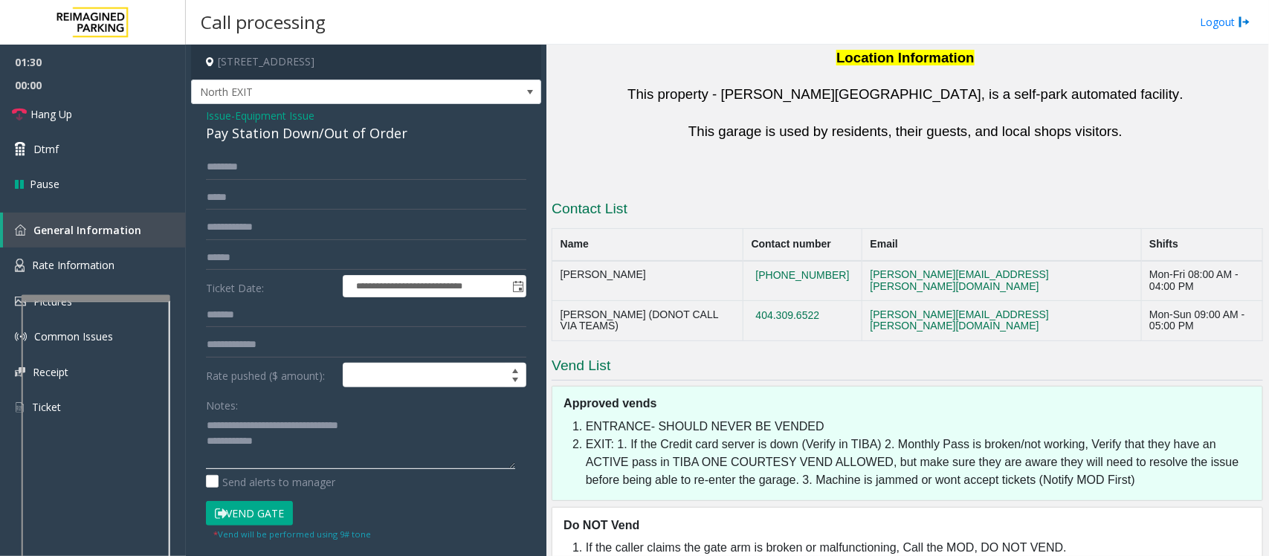
click at [297, 444] on textarea at bounding box center [360, 441] width 309 height 56
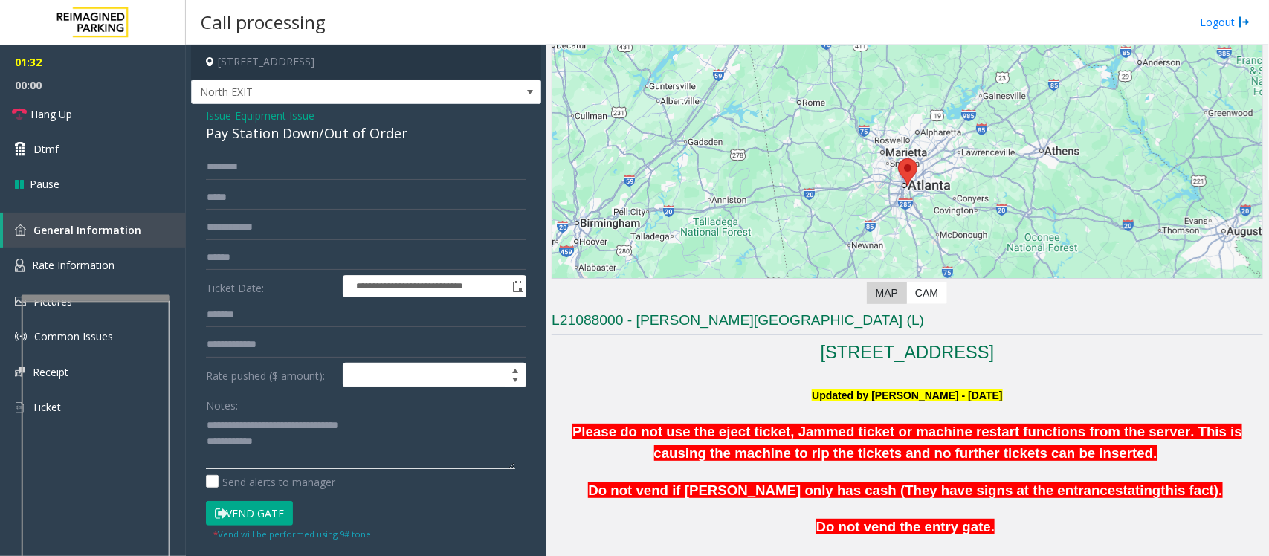
scroll to position [0, 0]
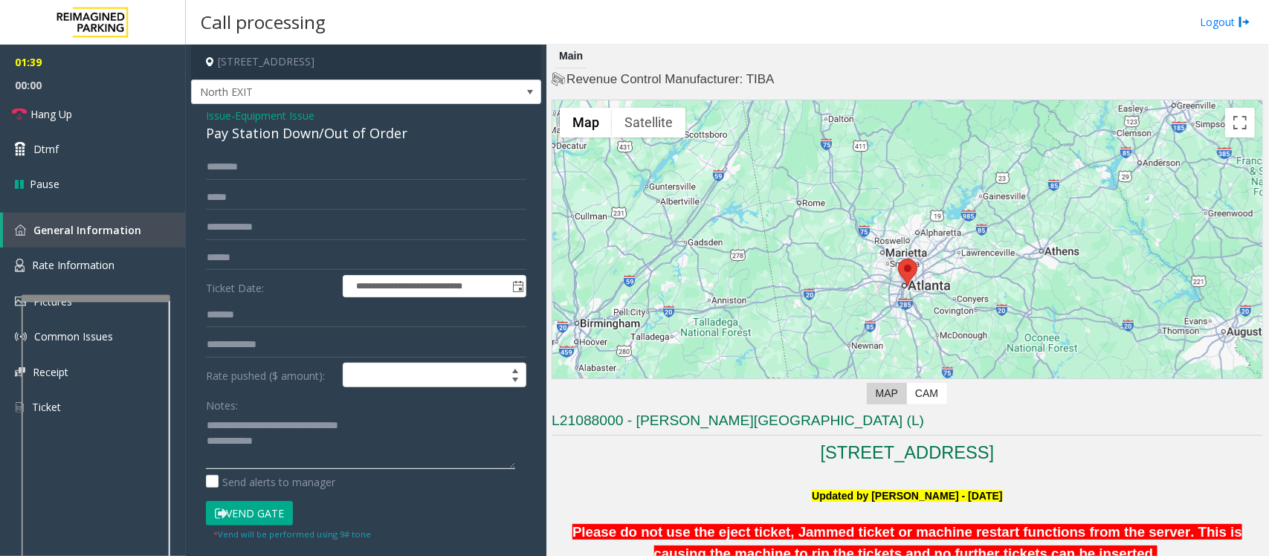
click at [297, 444] on textarea at bounding box center [360, 441] width 309 height 56
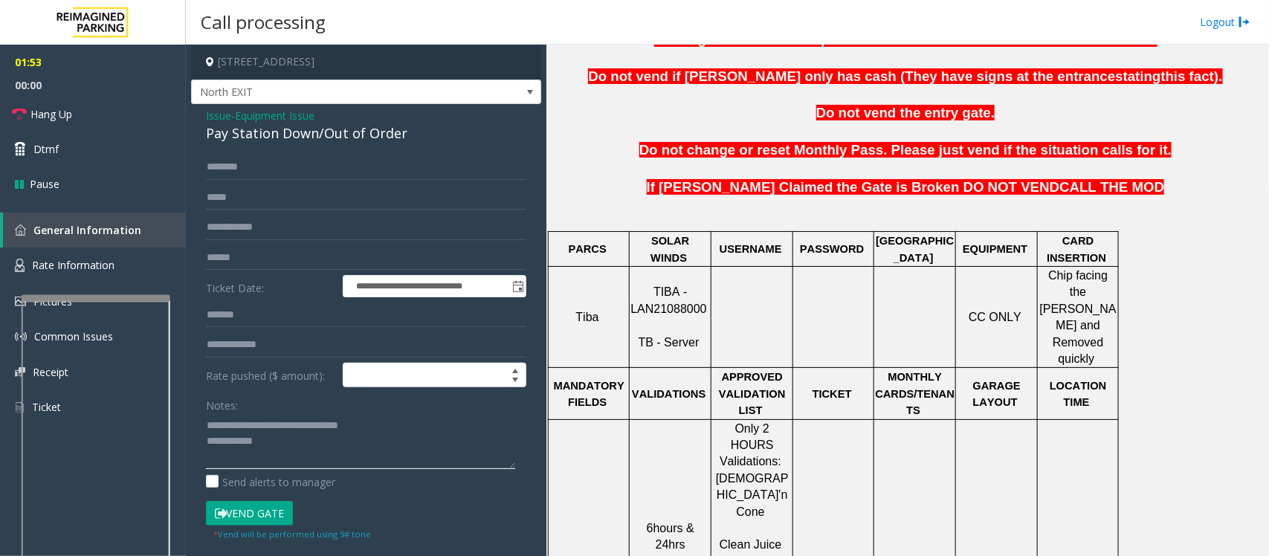
scroll to position [557, 0]
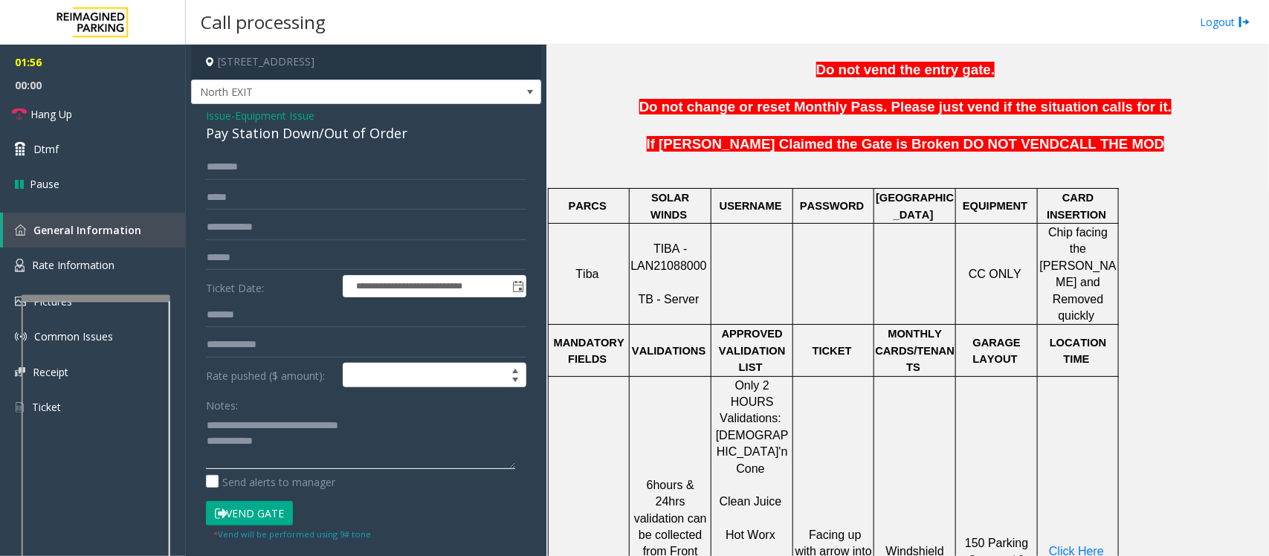
click at [275, 444] on textarea at bounding box center [360, 441] width 309 height 56
click at [320, 442] on textarea at bounding box center [360, 441] width 309 height 56
click at [296, 444] on textarea at bounding box center [360, 441] width 309 height 56
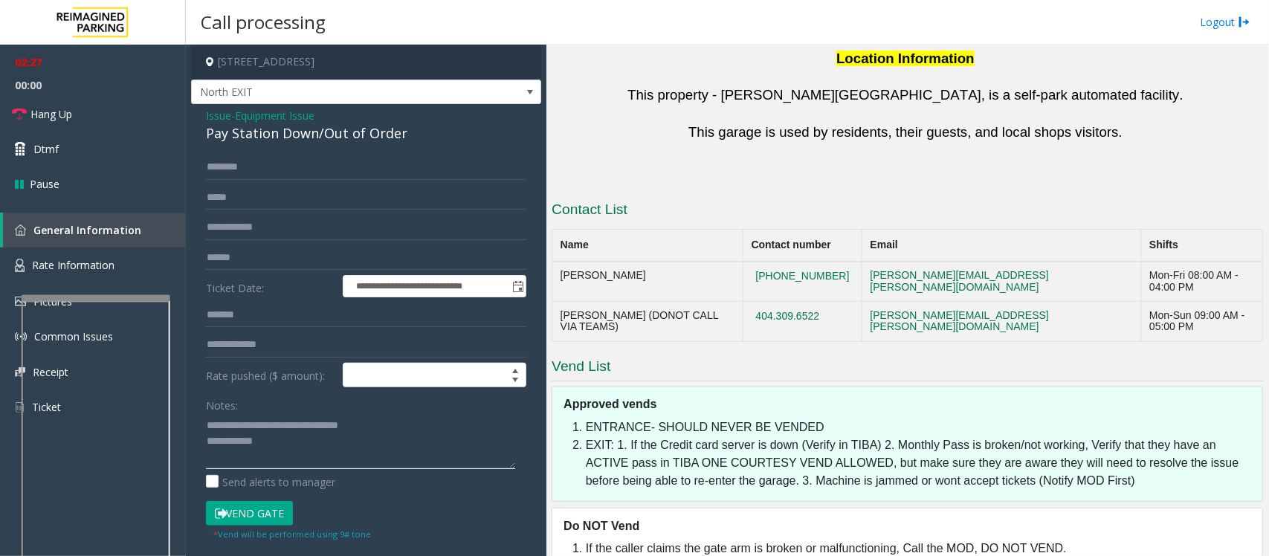
scroll to position [1491, 0]
drag, startPoint x: 875, startPoint y: 155, endPoint x: 554, endPoint y: 157, distance: 321.1
click at [554, 261] on tr "Aldo Gaither 470-696-3259 aldo.gaither@reimaginedparking.com Mon-Fri 08:00 AM -…" at bounding box center [907, 281] width 711 height 40
copy tr "Aldo Gaither 470-696-3259"
click at [294, 444] on textarea at bounding box center [360, 441] width 309 height 56
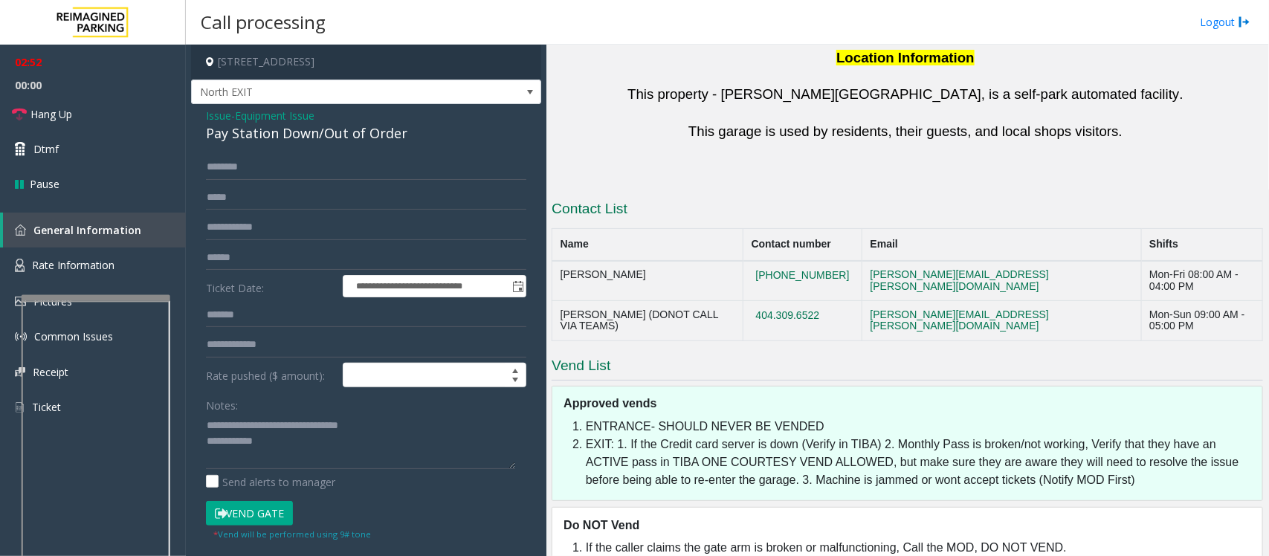
click at [261, 444] on button "Vend Gate" at bounding box center [249, 513] width 87 height 25
click at [288, 444] on textarea at bounding box center [360, 441] width 309 height 56
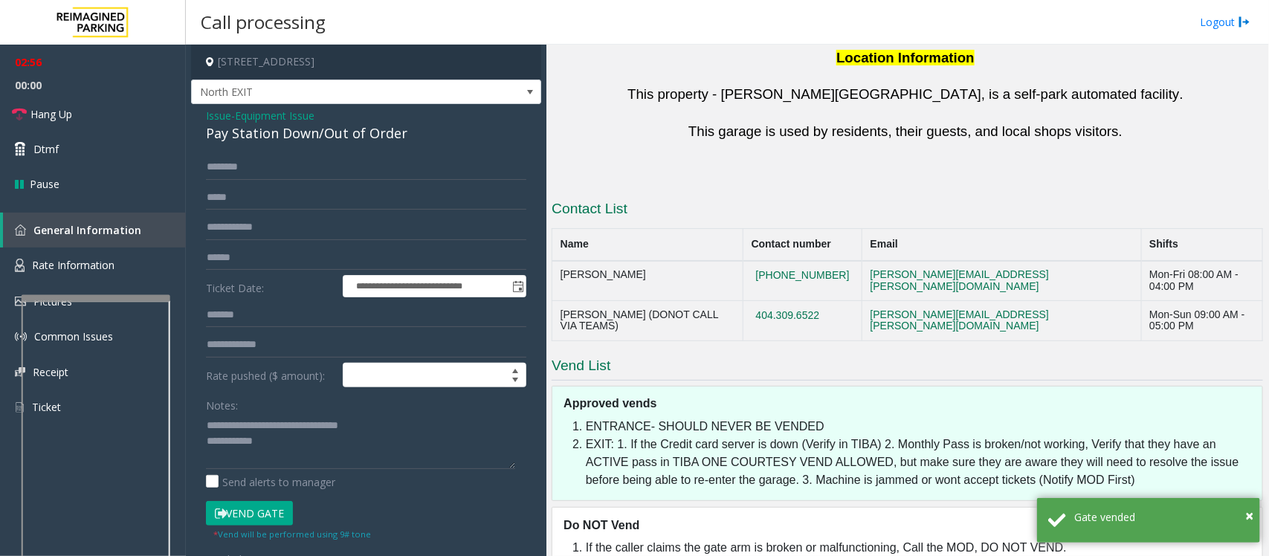
click at [886, 261] on td "aldo.gaither@reimaginedparking.com" at bounding box center [1001, 281] width 279 height 40
drag, startPoint x: 866, startPoint y: 161, endPoint x: 560, endPoint y: 158, distance: 306.2
click at [560, 261] on tr "Aldo Gaither 470-696-3259 aldo.gaither@reimaginedparking.com Mon-Fri 08:00 AM -…" at bounding box center [907, 281] width 711 height 40
copy tr "Aldo Gaither 470-696-3259"
click at [277, 444] on textarea at bounding box center [360, 441] width 309 height 56
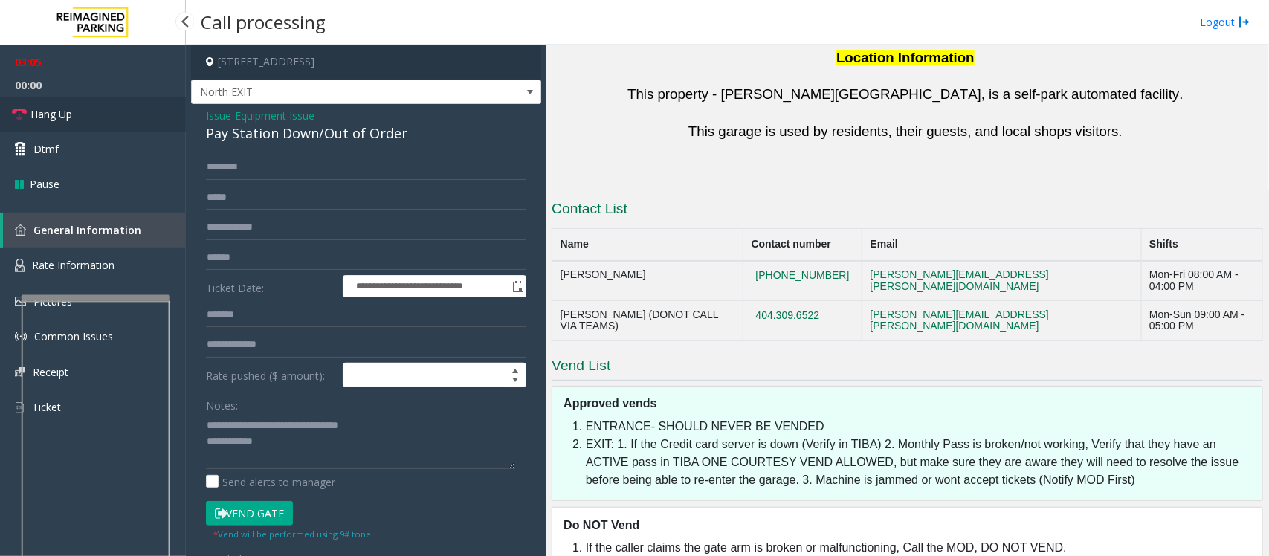
click at [58, 115] on span "Hang Up" at bounding box center [51, 114] width 42 height 16
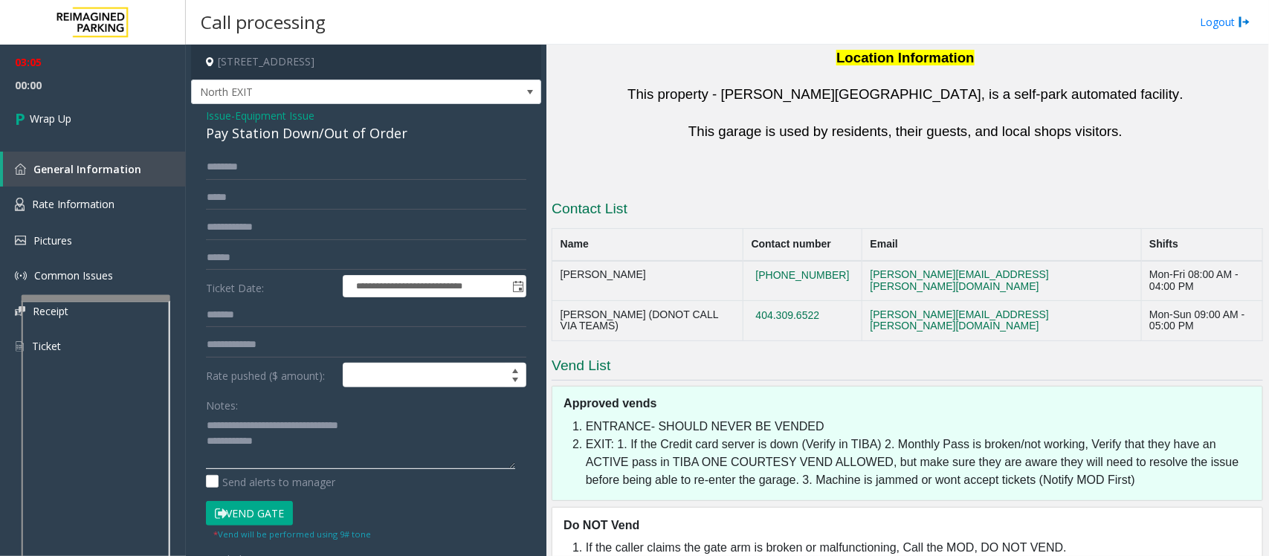
click at [294, 439] on textarea at bounding box center [360, 441] width 309 height 56
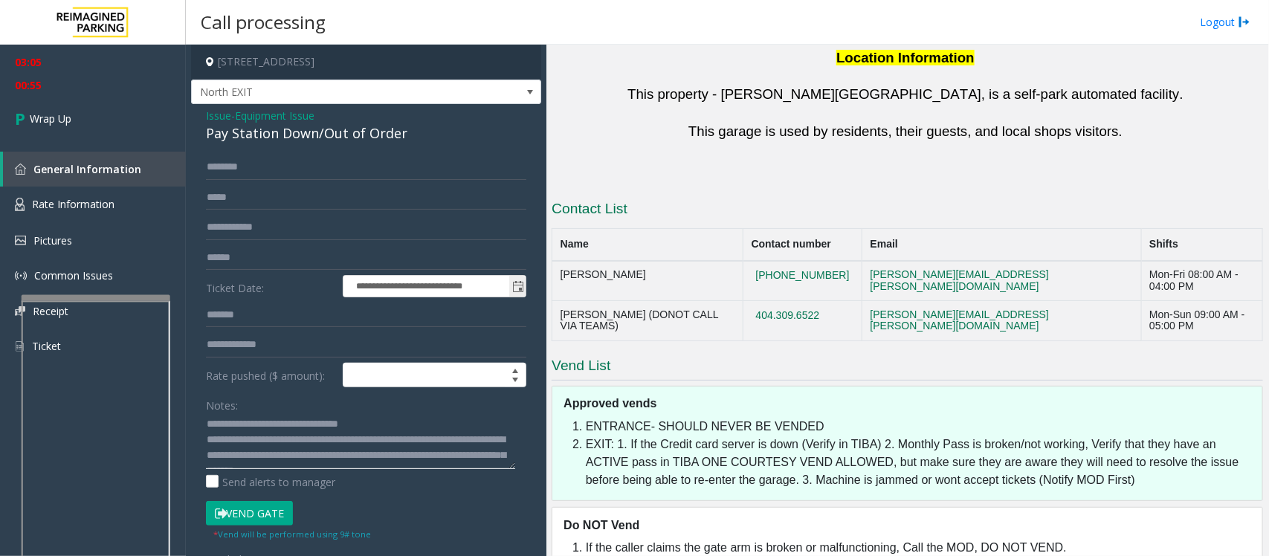
scroll to position [0, 0]
type textarea "**********"
click at [50, 108] on link "Wrap Up" at bounding box center [93, 119] width 186 height 44
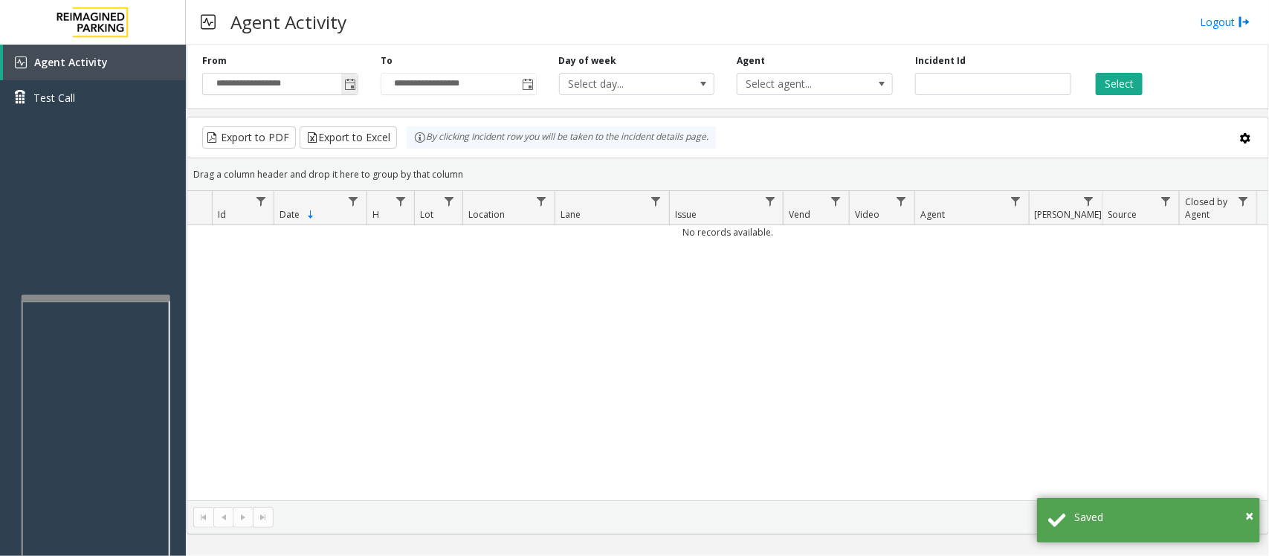
click at [359, 90] on div "**********" at bounding box center [280, 74] width 178 height 41
click at [354, 85] on span "Toggle popup" at bounding box center [350, 85] width 12 height 12
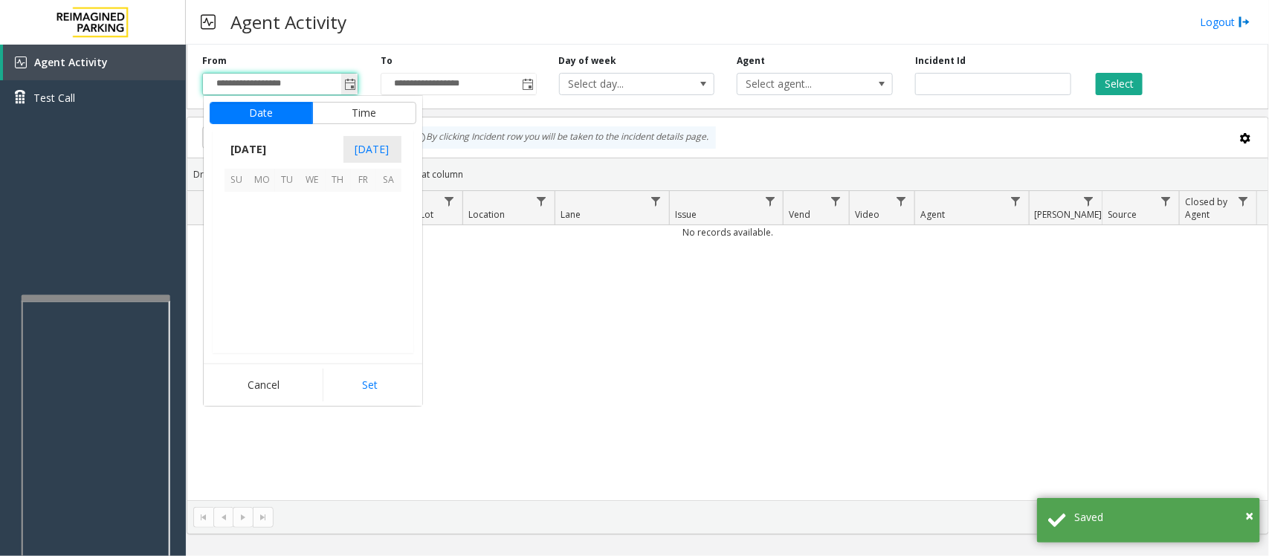
scroll to position [266819, 0]
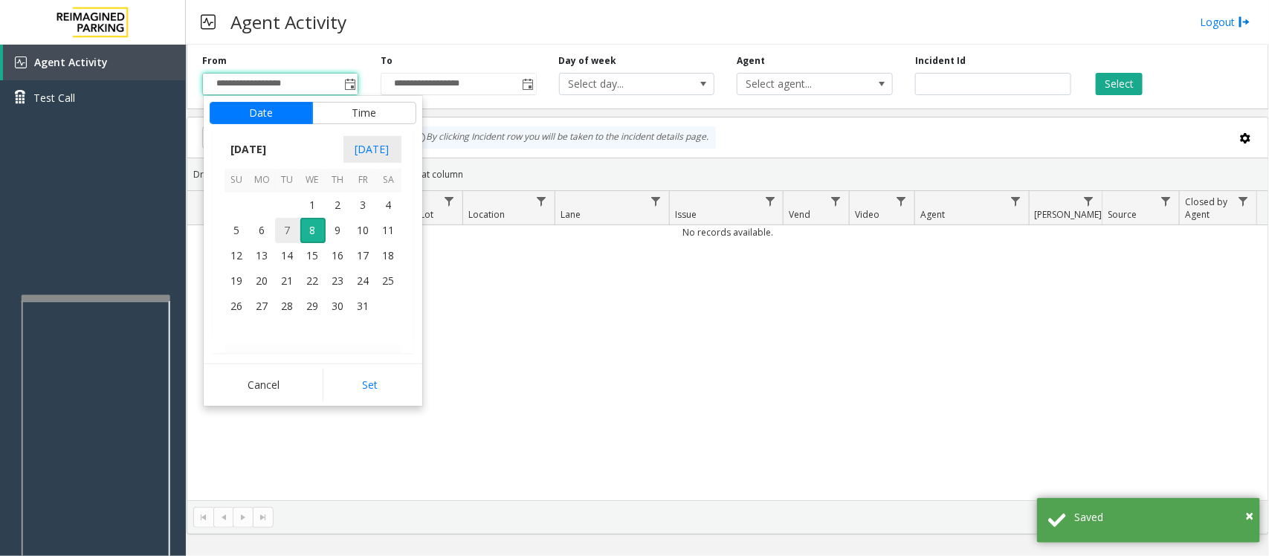
click at [286, 227] on span "7" at bounding box center [287, 230] width 25 height 25
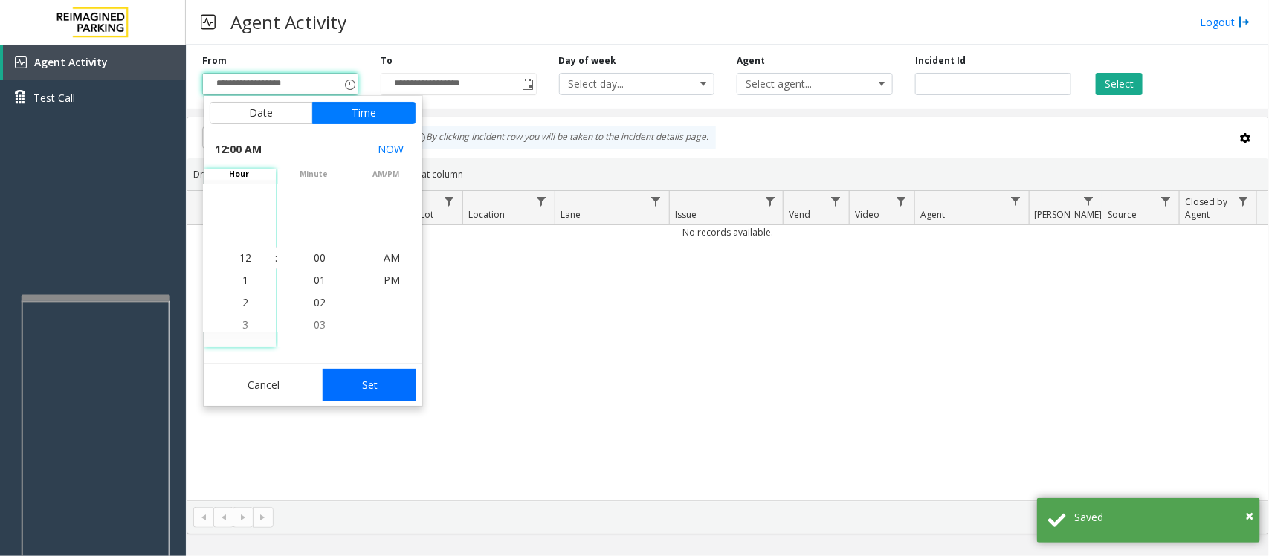
click at [394, 387] on button "Set" at bounding box center [370, 385] width 94 height 33
type input "**********"
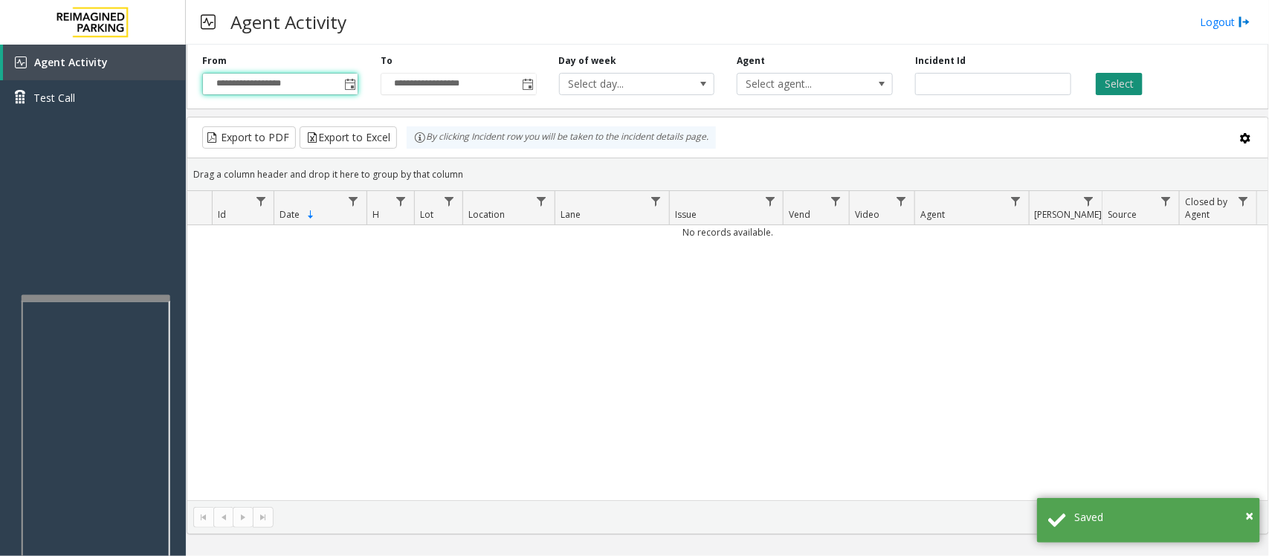
click at [1015, 85] on button "Select" at bounding box center [1119, 84] width 47 height 22
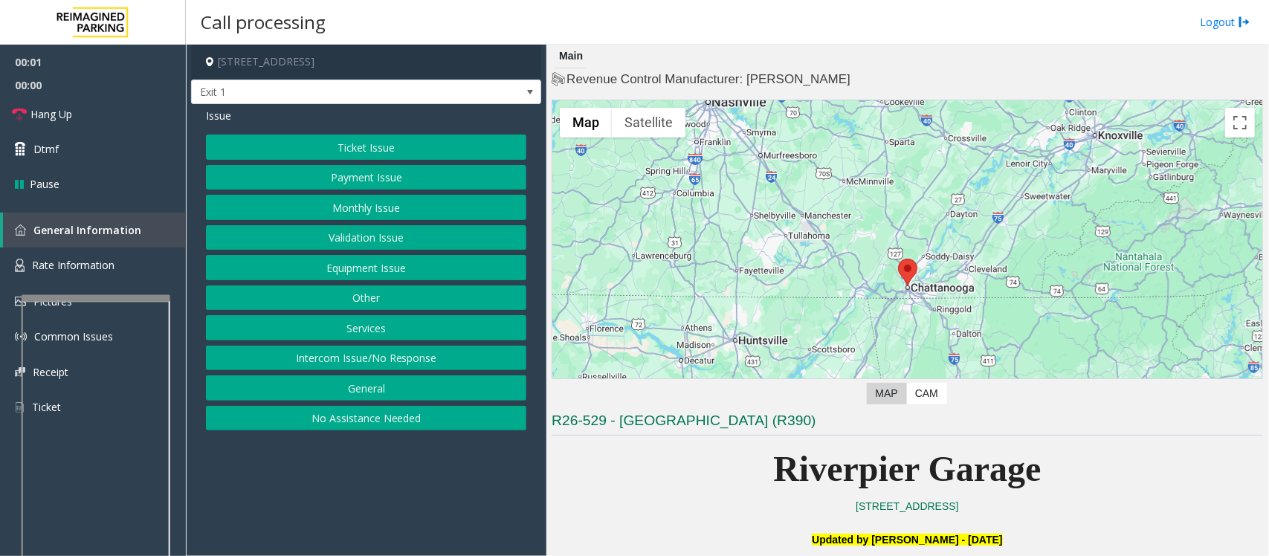
scroll to position [372, 0]
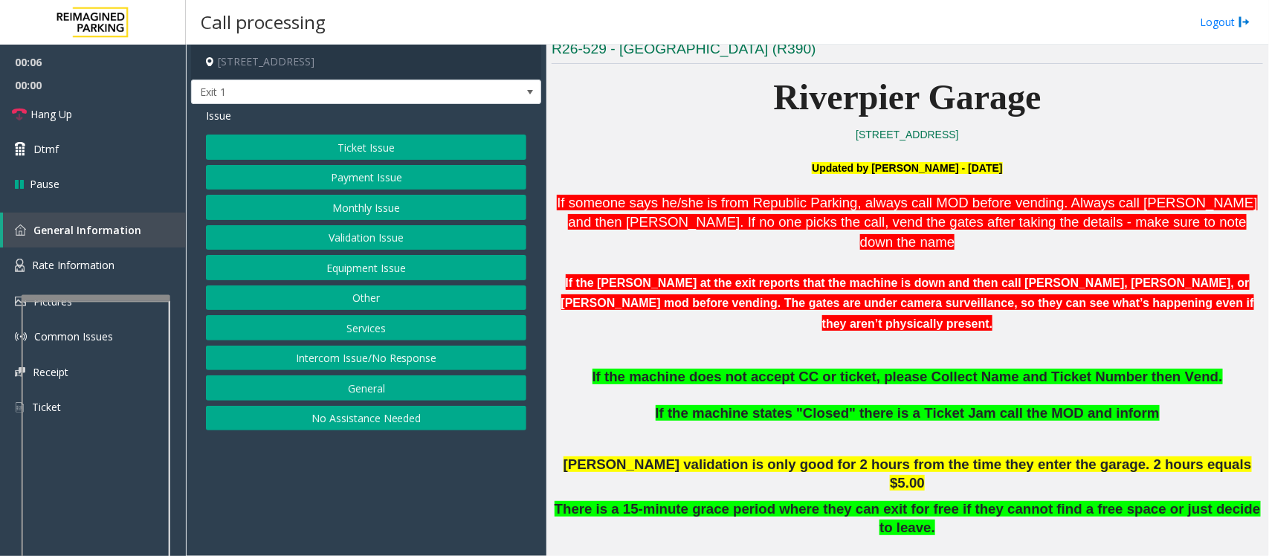
click at [374, 201] on button "Monthly Issue" at bounding box center [366, 207] width 320 height 25
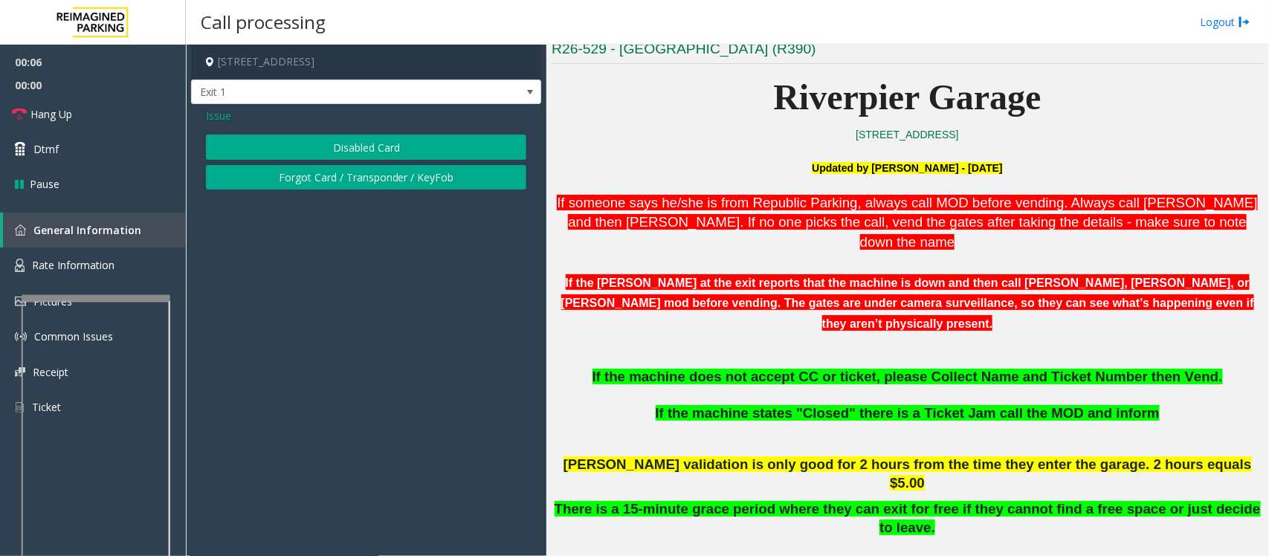
click at [384, 150] on button "Disabled Card" at bounding box center [366, 147] width 320 height 25
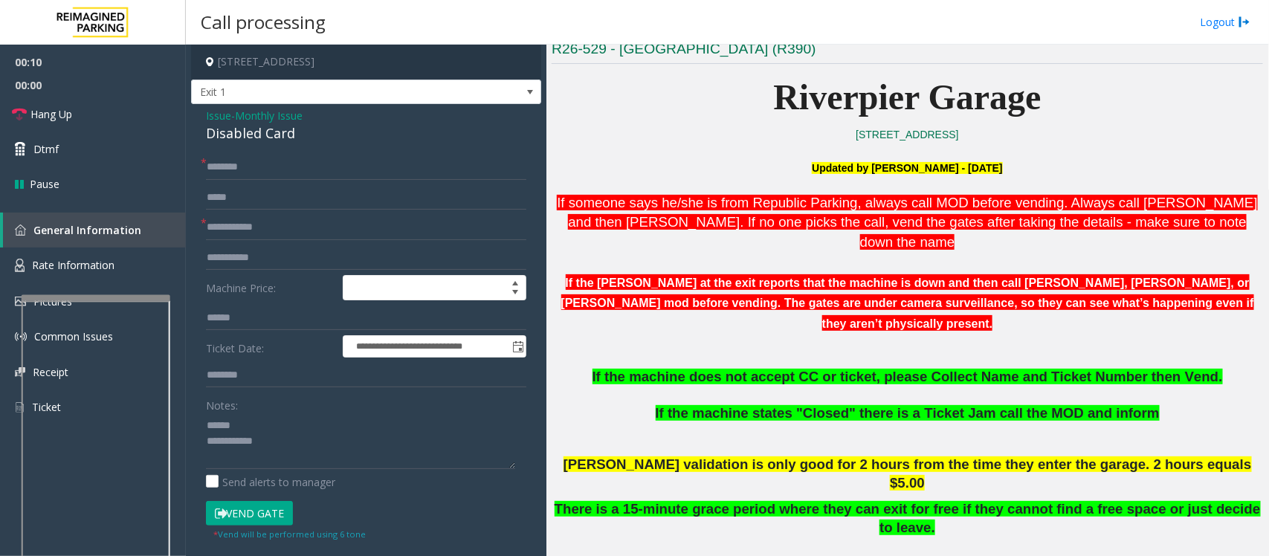
click at [236, 132] on div "Disabled Card" at bounding box center [366, 133] width 320 height 20
click at [274, 444] on textarea at bounding box center [360, 441] width 309 height 56
click at [282, 444] on textarea at bounding box center [360, 441] width 309 height 56
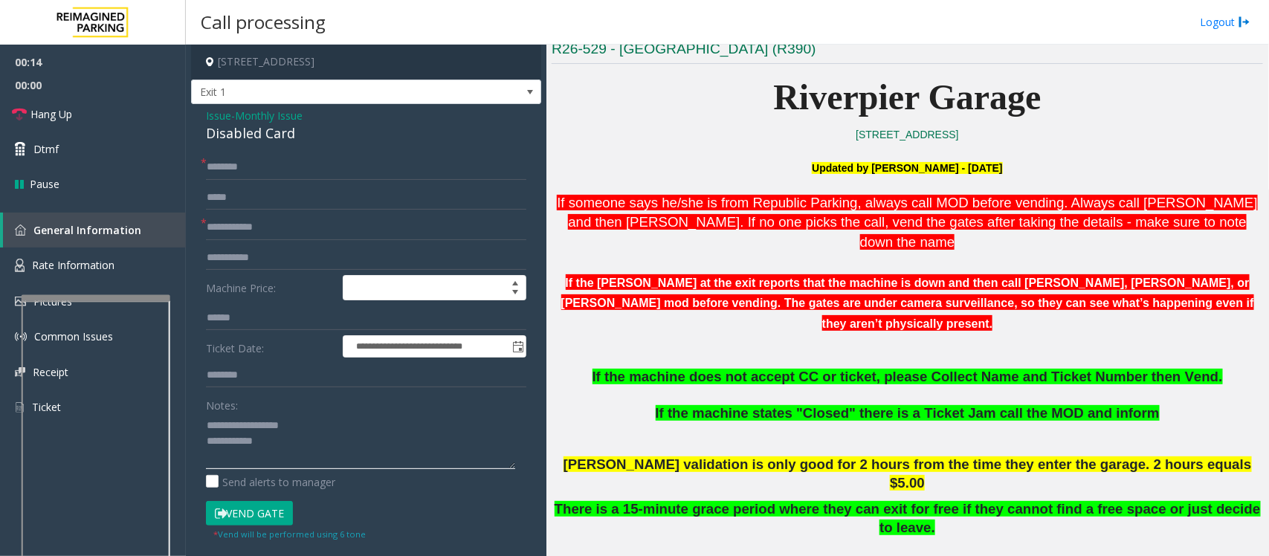
type textarea "**********"
click at [239, 224] on input "text" at bounding box center [366, 227] width 320 height 25
type input "**********"
click at [242, 164] on input "text" at bounding box center [366, 167] width 320 height 25
click at [272, 164] on input "text" at bounding box center [366, 167] width 320 height 25
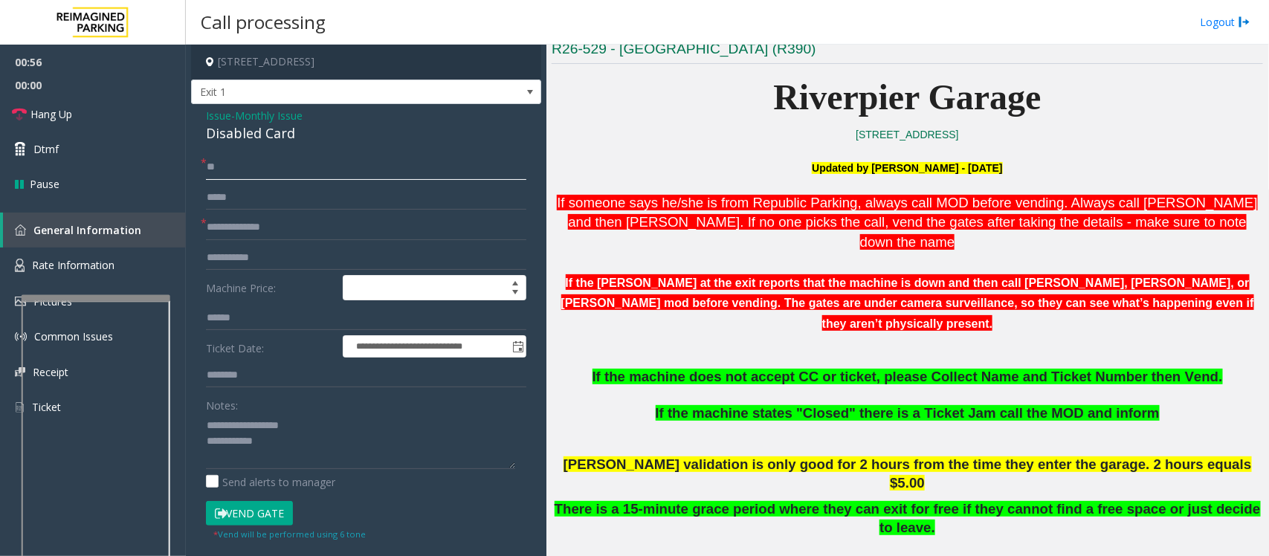
type input "*"
click at [272, 164] on input "text" at bounding box center [366, 167] width 320 height 25
click at [210, 166] on input "*******" at bounding box center [366, 167] width 320 height 25
click at [295, 175] on input "*******" at bounding box center [366, 167] width 320 height 25
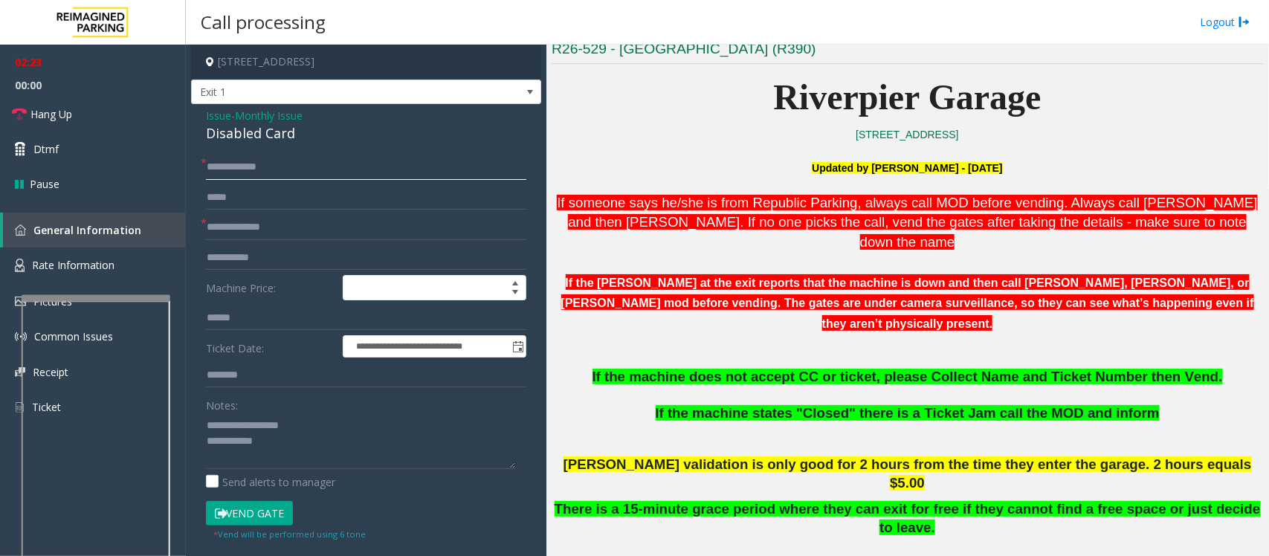
type input "**********"
click at [282, 442] on textarea at bounding box center [360, 441] width 309 height 56
click at [234, 444] on button "Vend Gate" at bounding box center [249, 513] width 87 height 25
type textarea "**********"
click at [130, 116] on link "Hang Up" at bounding box center [93, 114] width 186 height 35
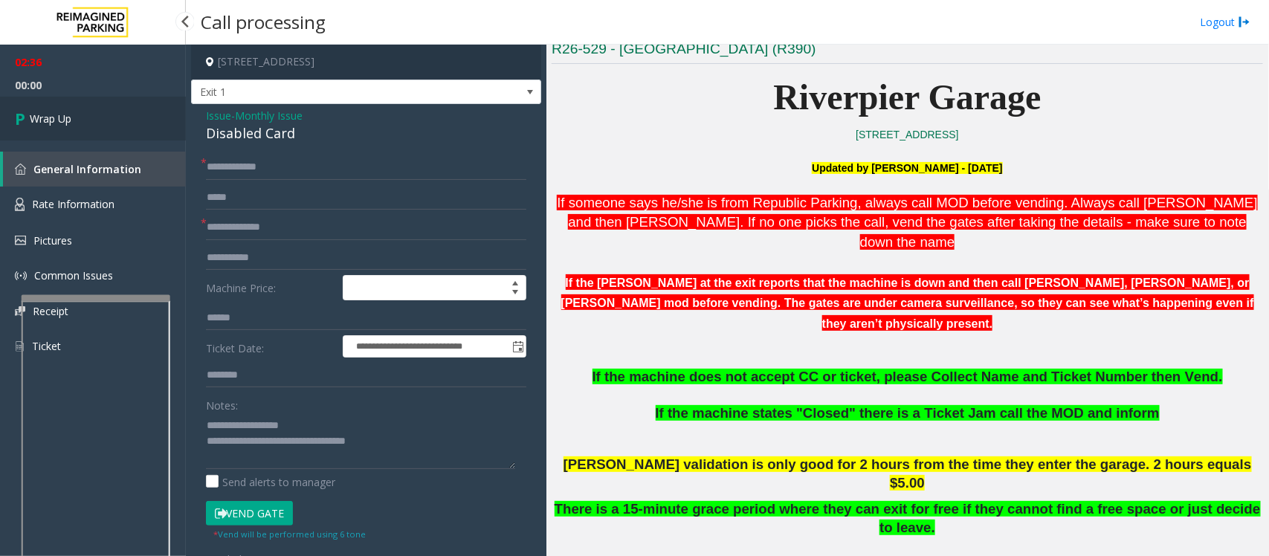
click at [130, 116] on link "Wrap Up" at bounding box center [93, 119] width 186 height 44
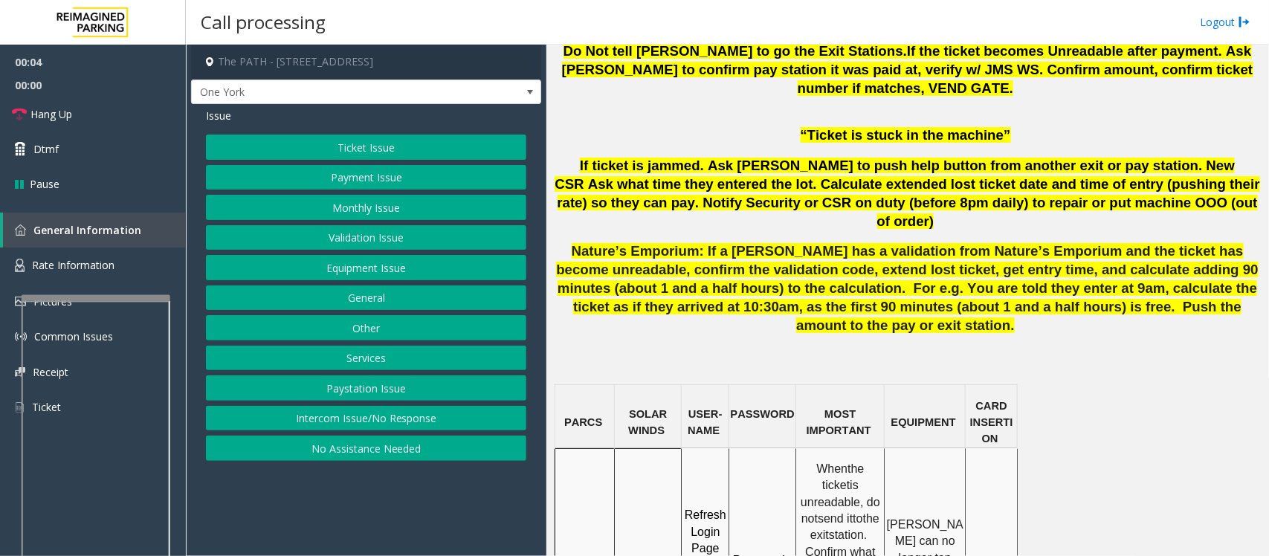
scroll to position [929, 0]
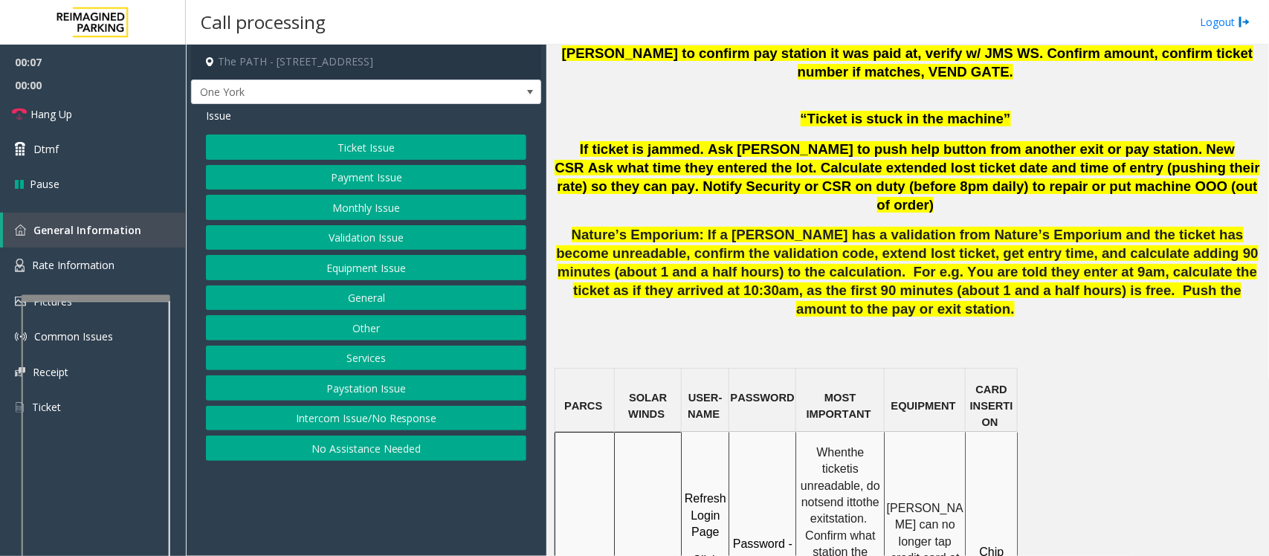
drag, startPoint x: 626, startPoint y: 456, endPoint x: 644, endPoint y: 473, distance: 25.8
copy span "IMP009-0501"
click at [362, 268] on button "Equipment Issue" at bounding box center [366, 267] width 320 height 25
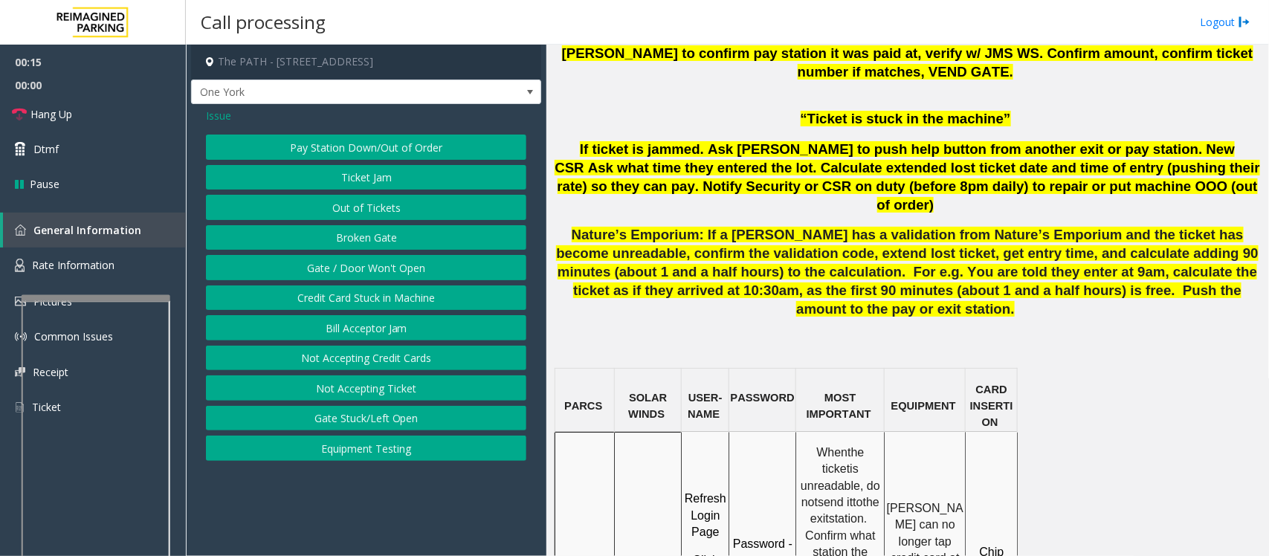
click at [377, 444] on button "Equipment Testing" at bounding box center [366, 448] width 320 height 25
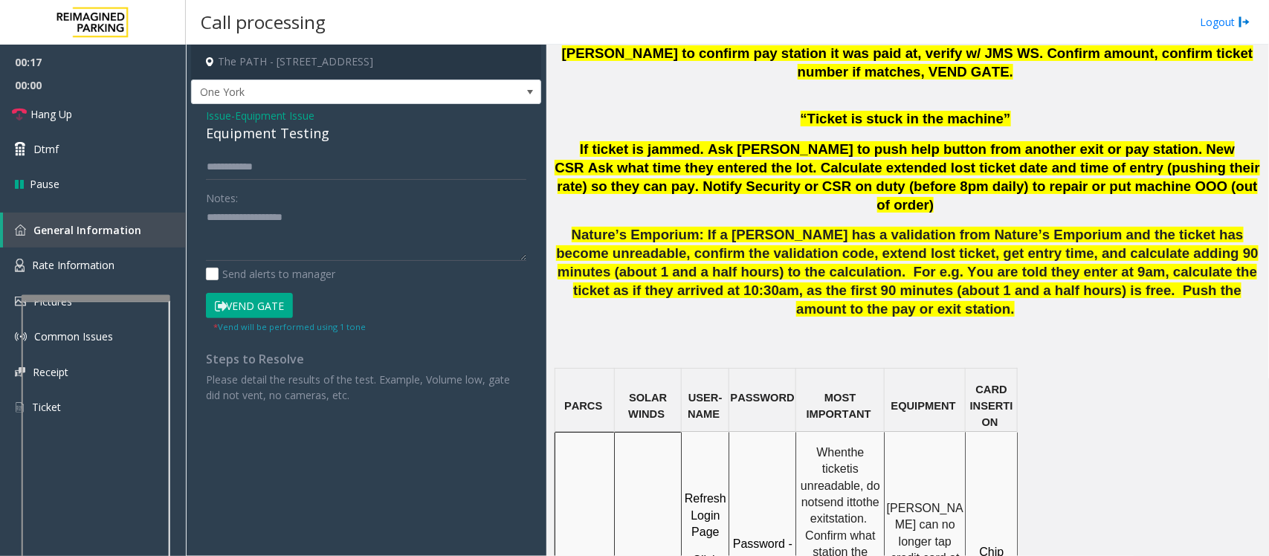
click at [276, 310] on button "Vend Gate" at bounding box center [249, 305] width 87 height 25
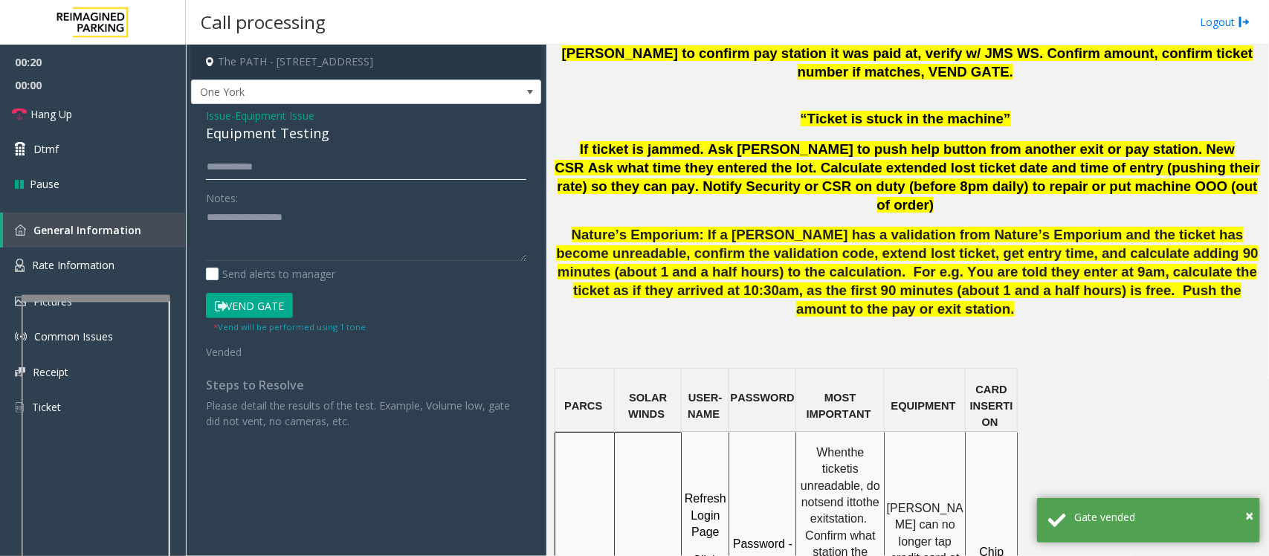
click at [239, 166] on input "text" at bounding box center [366, 167] width 320 height 25
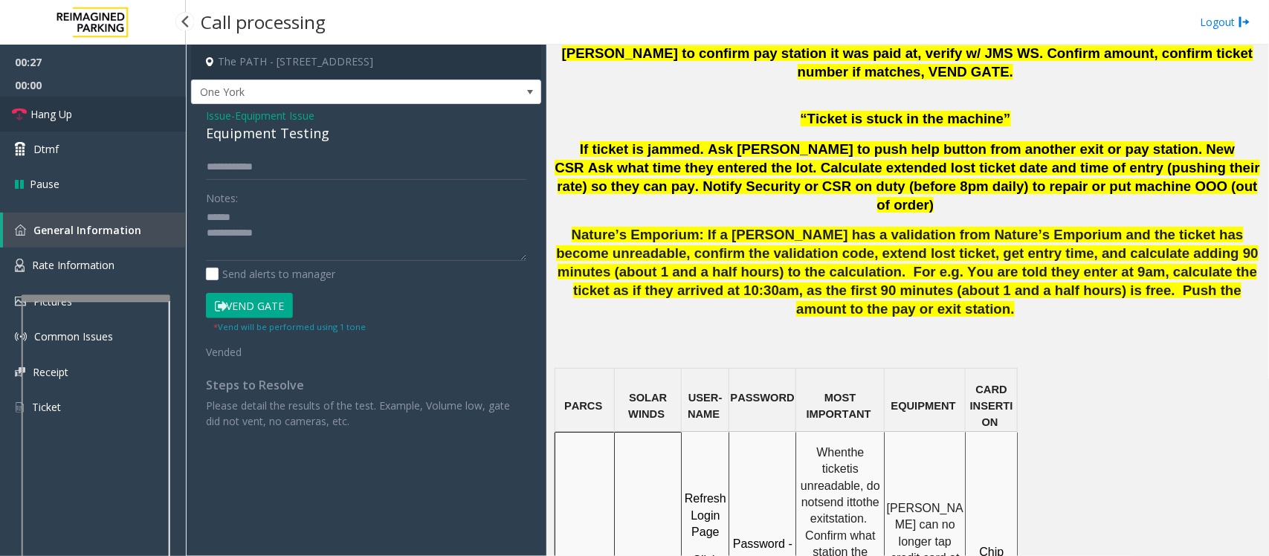
click at [73, 113] on link "Hang Up" at bounding box center [93, 114] width 186 height 35
click at [243, 134] on div "Equipment Testing" at bounding box center [366, 133] width 320 height 20
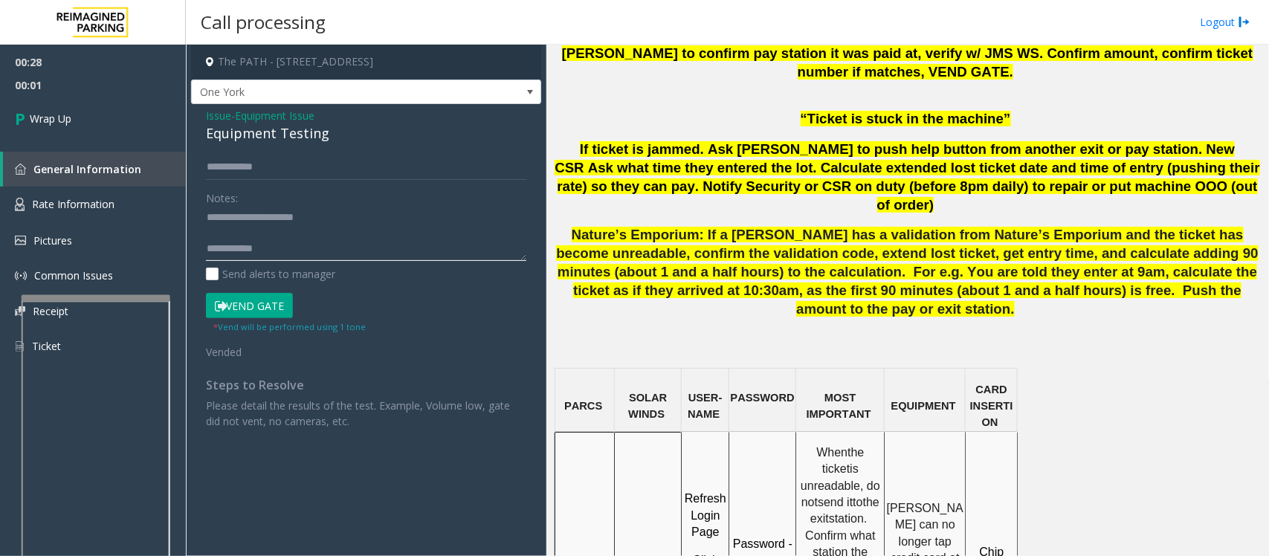
click at [295, 255] on textarea at bounding box center [366, 234] width 320 height 56
type textarea "**********"
click at [276, 155] on input "text" at bounding box center [366, 167] width 320 height 25
type input "***"
click at [302, 255] on textarea at bounding box center [366, 234] width 320 height 56
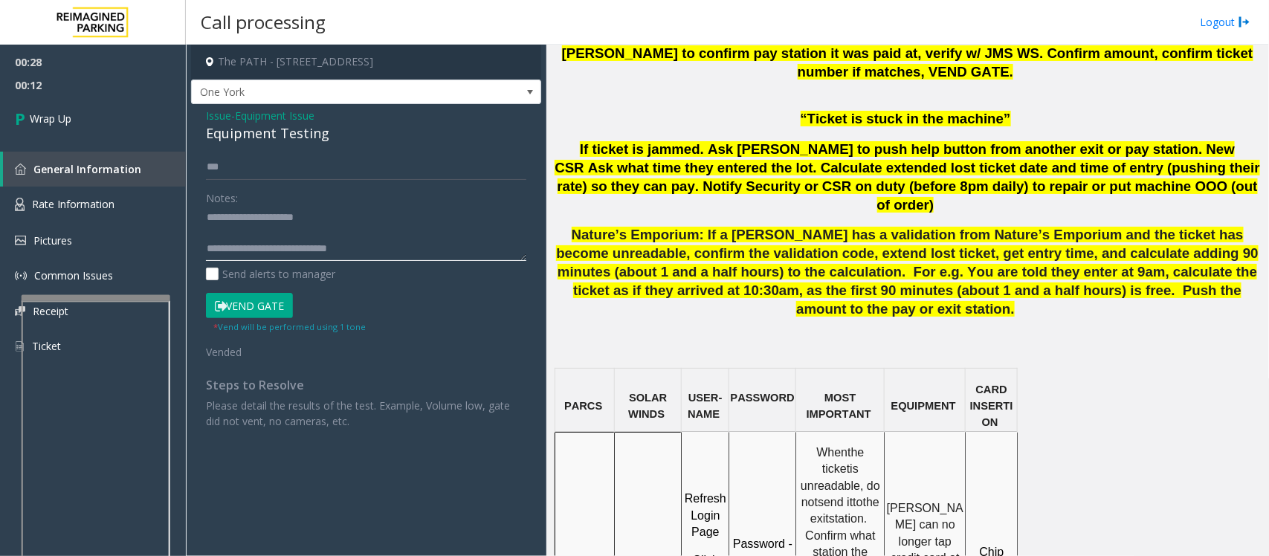
click at [323, 248] on textarea at bounding box center [366, 234] width 320 height 56
click at [358, 248] on textarea at bounding box center [366, 234] width 320 height 56
type textarea "**********"
click at [53, 117] on span "Wrap Up" at bounding box center [51, 119] width 42 height 16
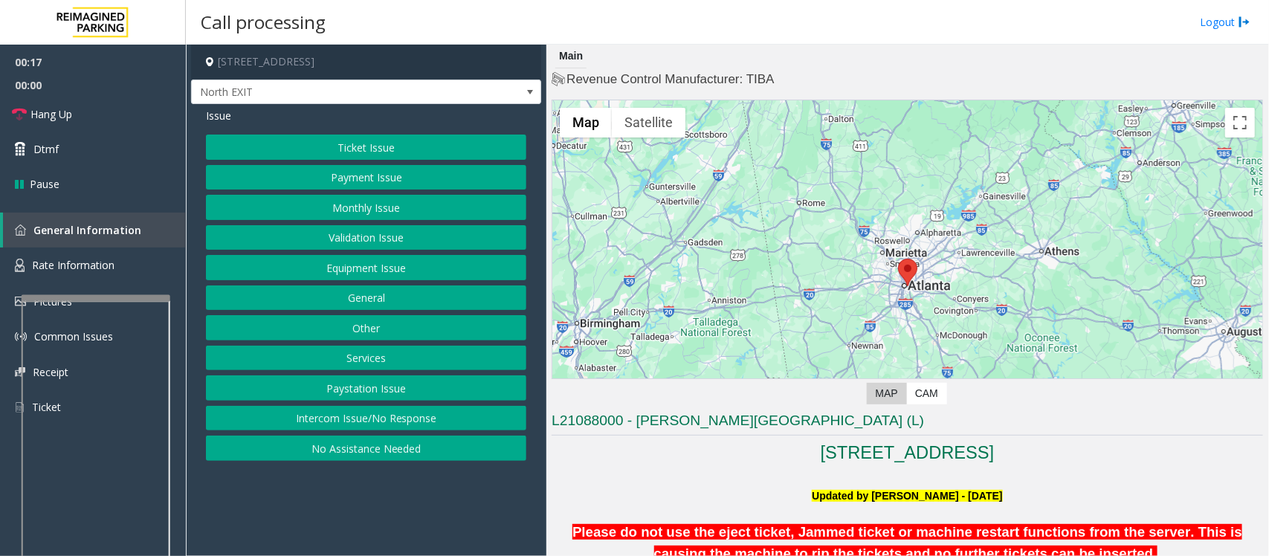
click at [335, 271] on button "Equipment Issue" at bounding box center [366, 267] width 320 height 25
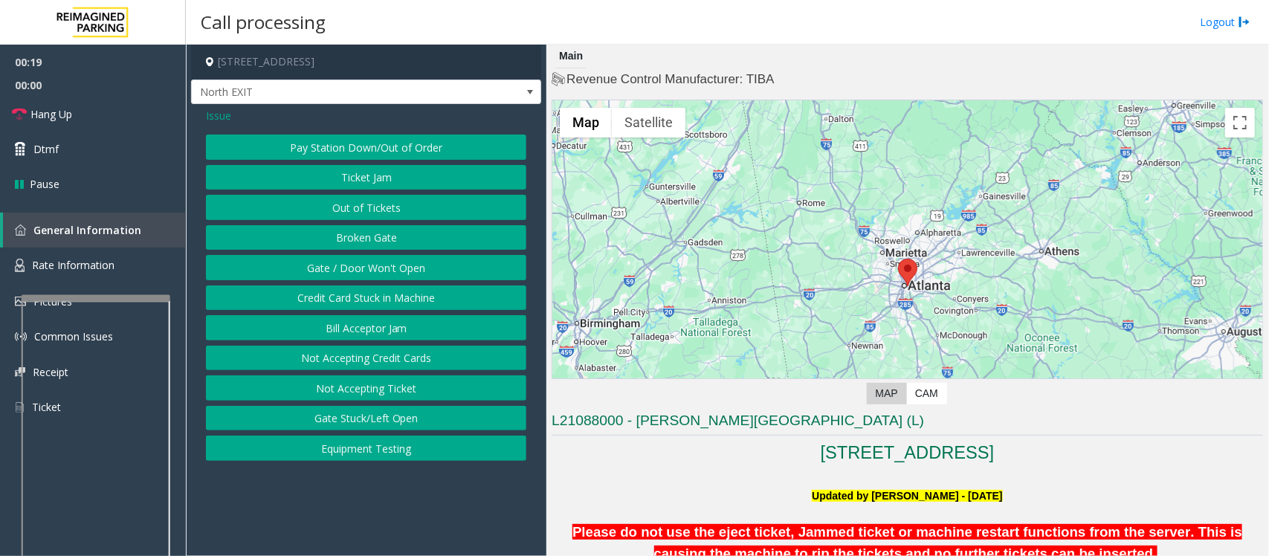
click at [385, 142] on button "Pay Station Down/Out of Order" at bounding box center [366, 147] width 320 height 25
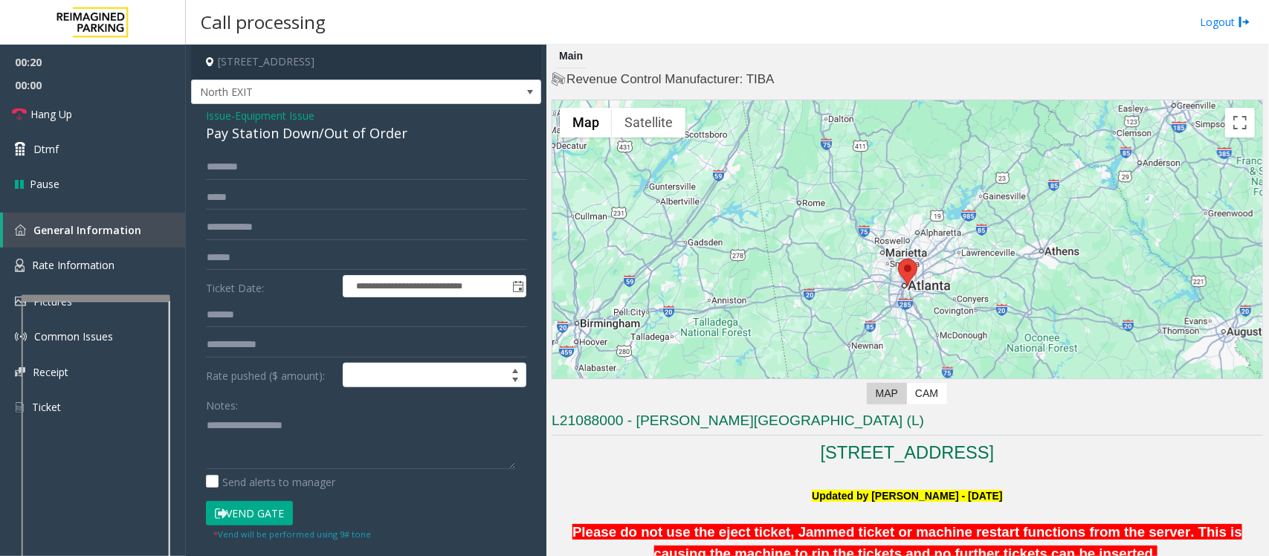
click at [258, 444] on button "Vend Gate" at bounding box center [249, 513] width 87 height 25
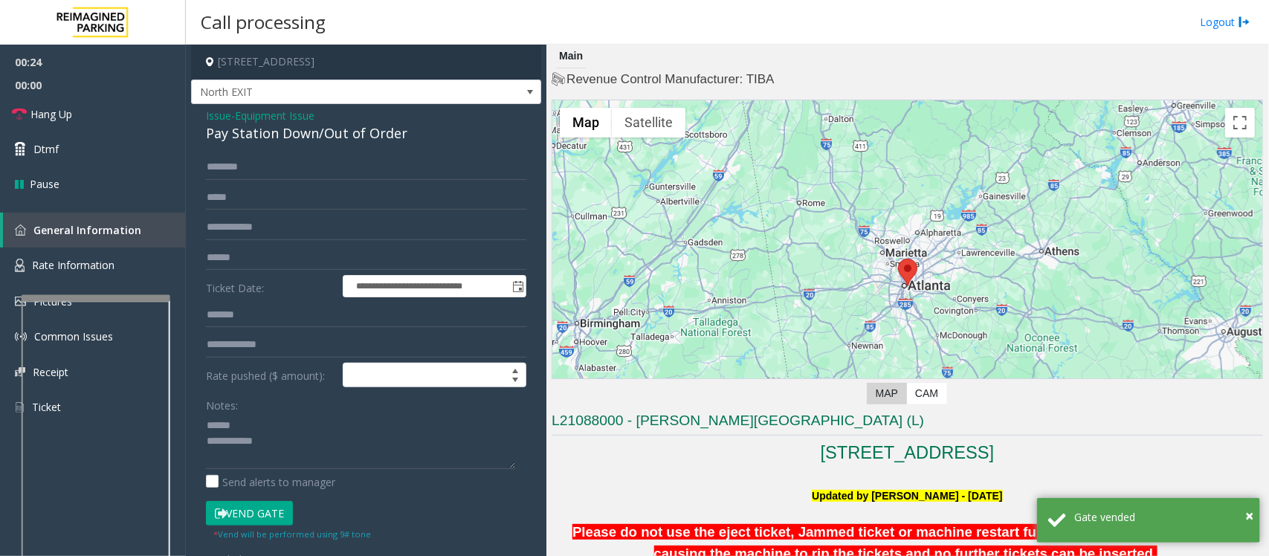
click at [276, 131] on div "Pay Station Down/Out of Order" at bounding box center [366, 133] width 320 height 20
click at [238, 437] on textarea at bounding box center [360, 441] width 309 height 56
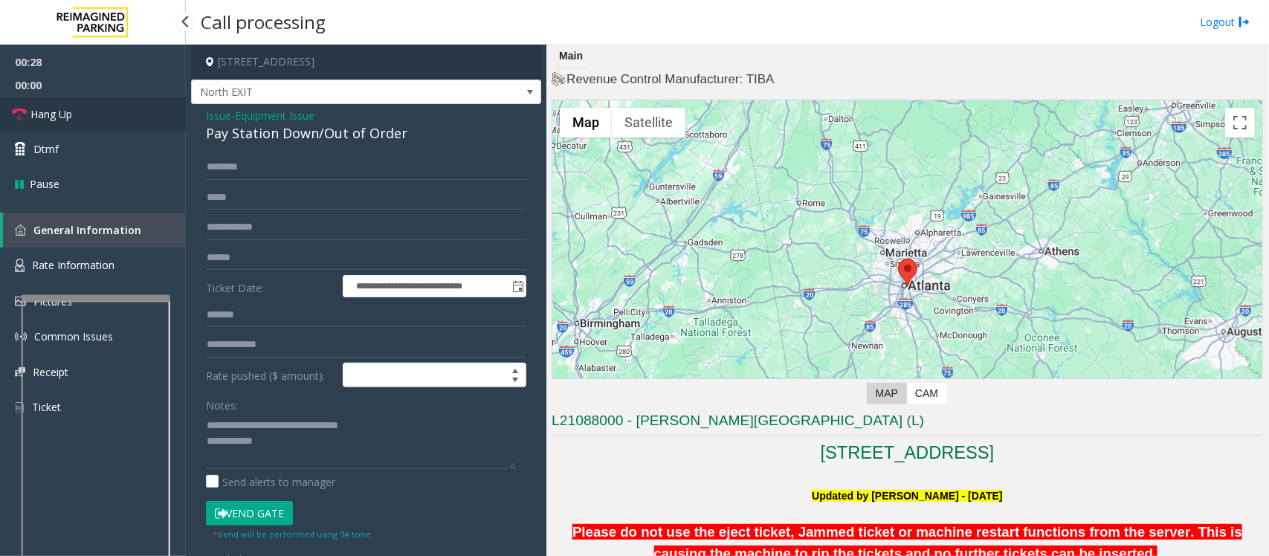
click at [69, 114] on span "Hang Up" at bounding box center [51, 114] width 42 height 16
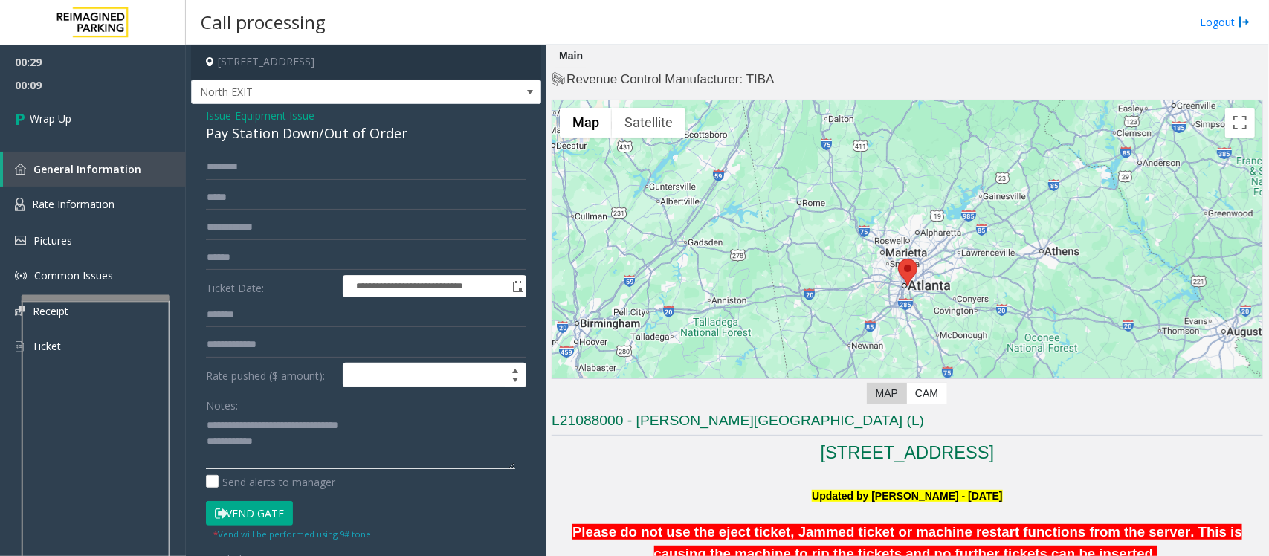
click at [307, 444] on textarea at bounding box center [360, 441] width 309 height 56
paste textarea "**********"
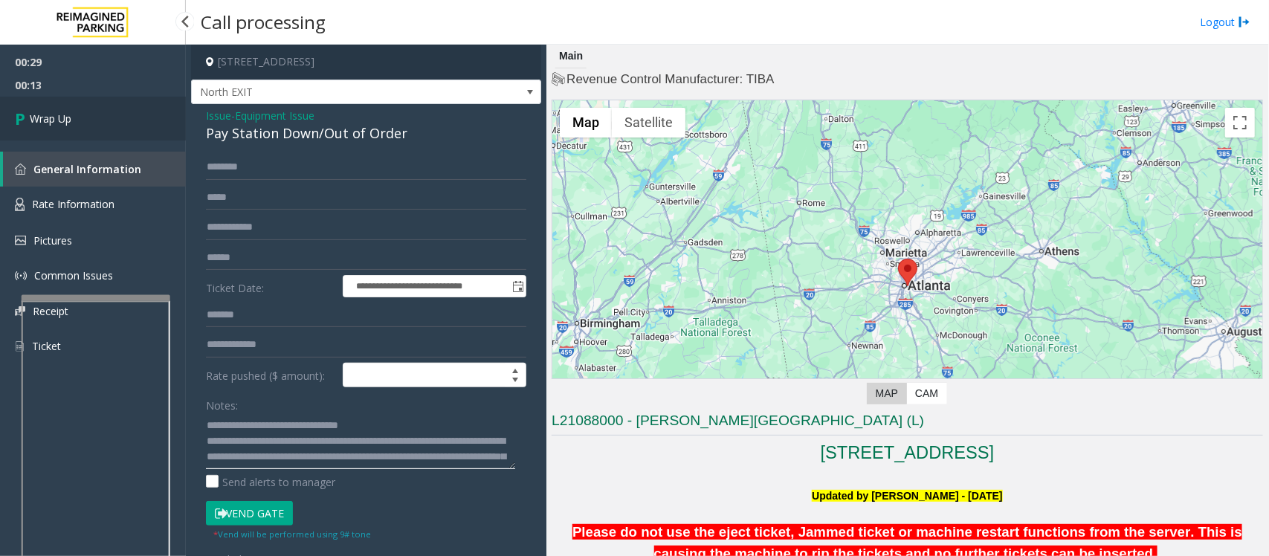
type textarea "**********"
drag, startPoint x: 57, startPoint y: 120, endPoint x: 309, endPoint y: 162, distance: 255.5
click at [57, 120] on span "Wrap Up" at bounding box center [51, 119] width 42 height 16
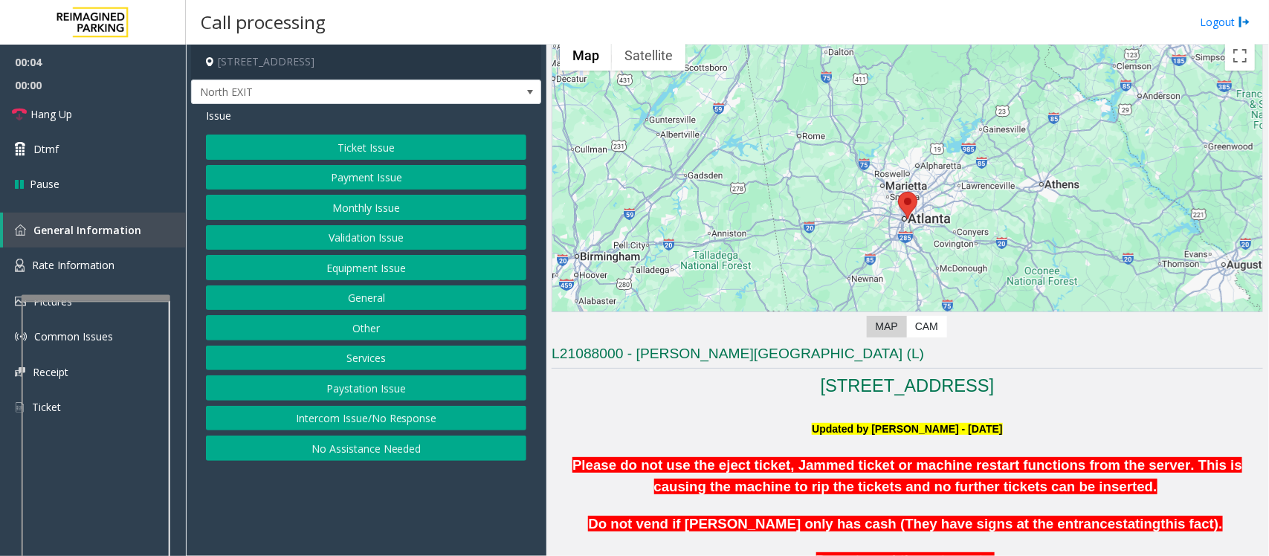
scroll to position [93, 0]
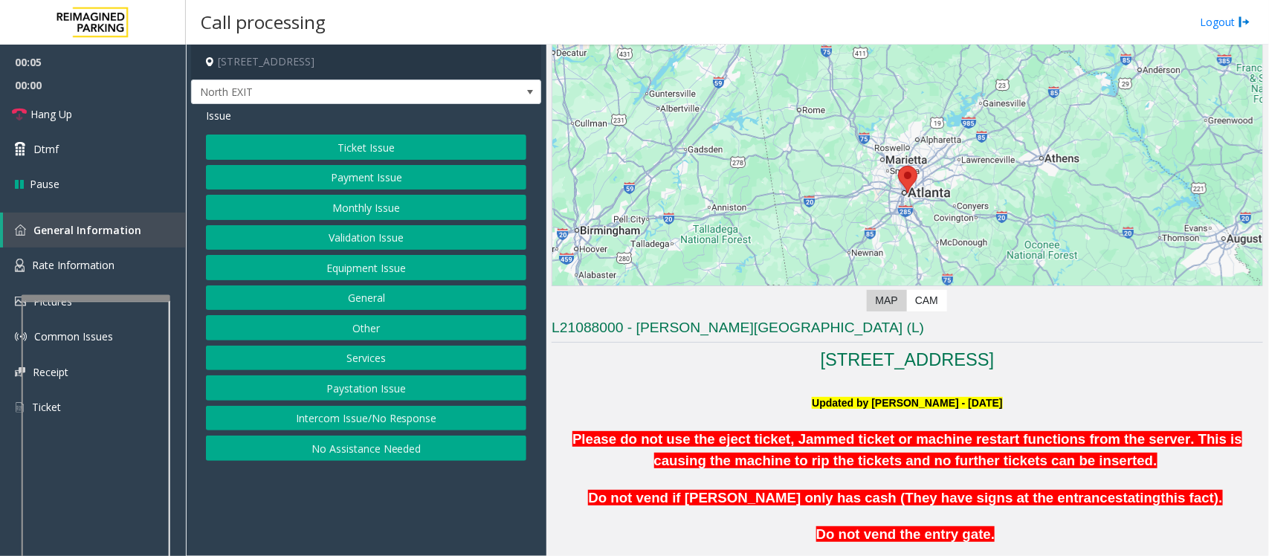
click at [327, 265] on button "Equipment Issue" at bounding box center [366, 267] width 320 height 25
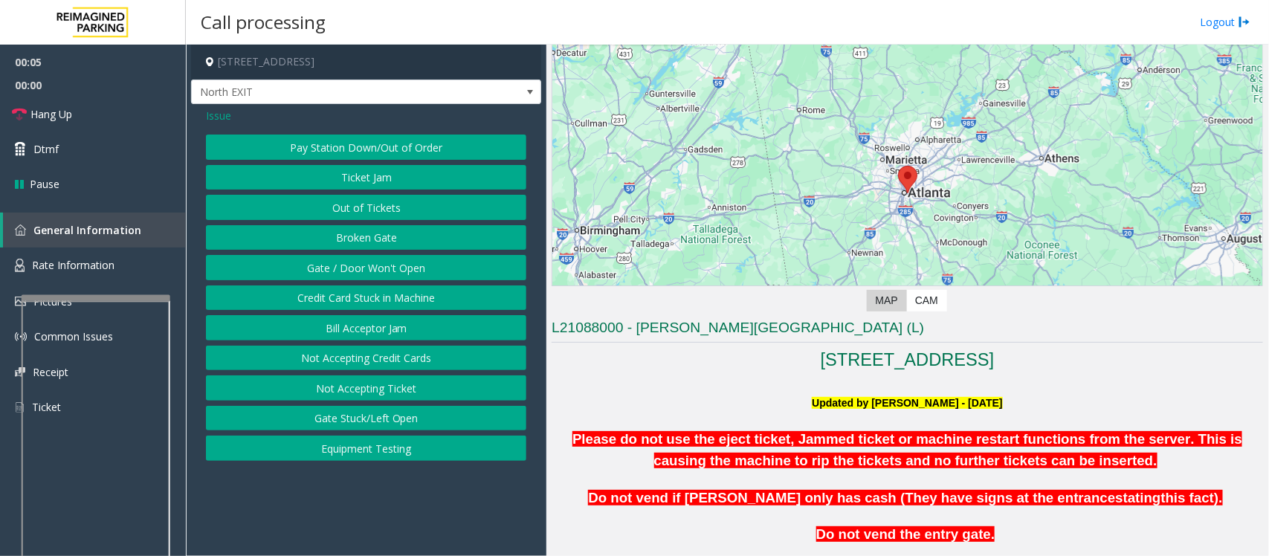
click at [359, 149] on button "Pay Station Down/Out of Order" at bounding box center [366, 147] width 320 height 25
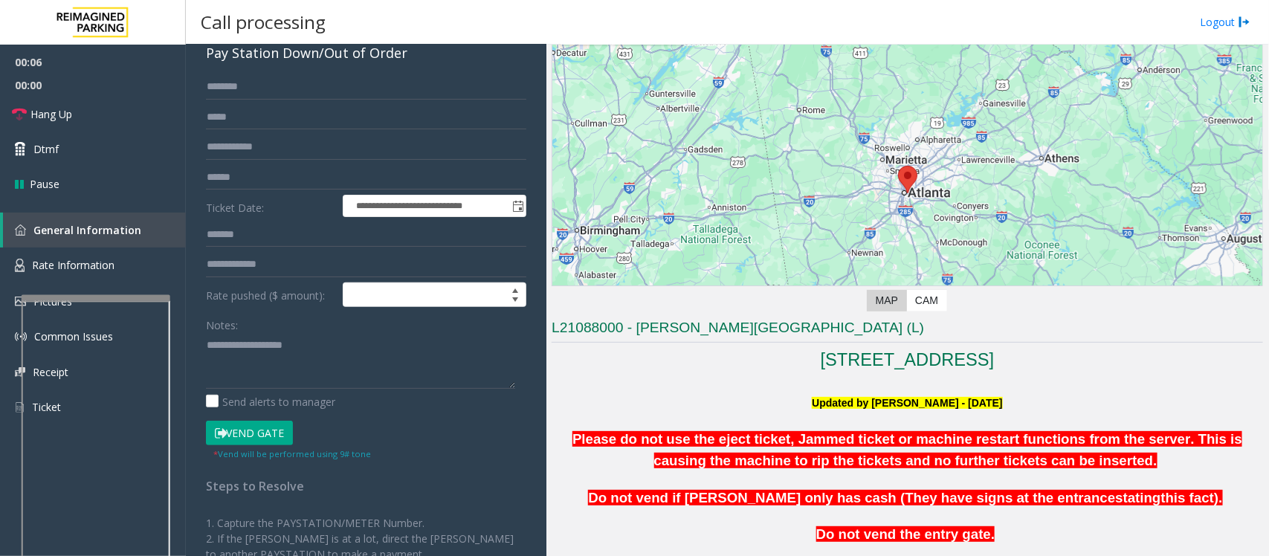
scroll to position [186, 0]
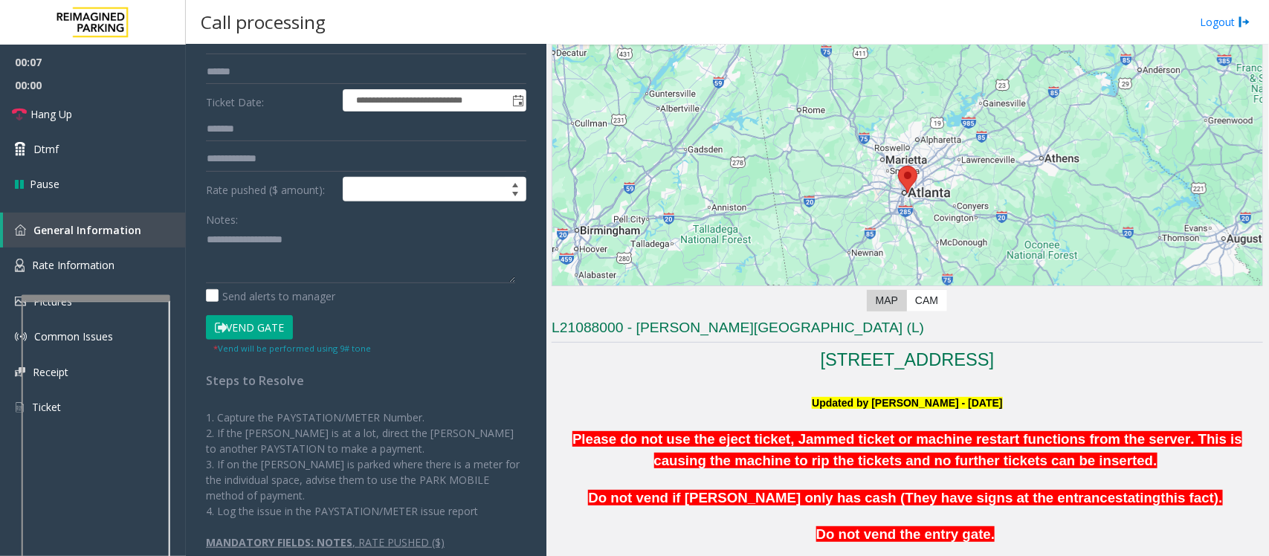
click at [247, 326] on button "Vend Gate" at bounding box center [249, 327] width 87 height 25
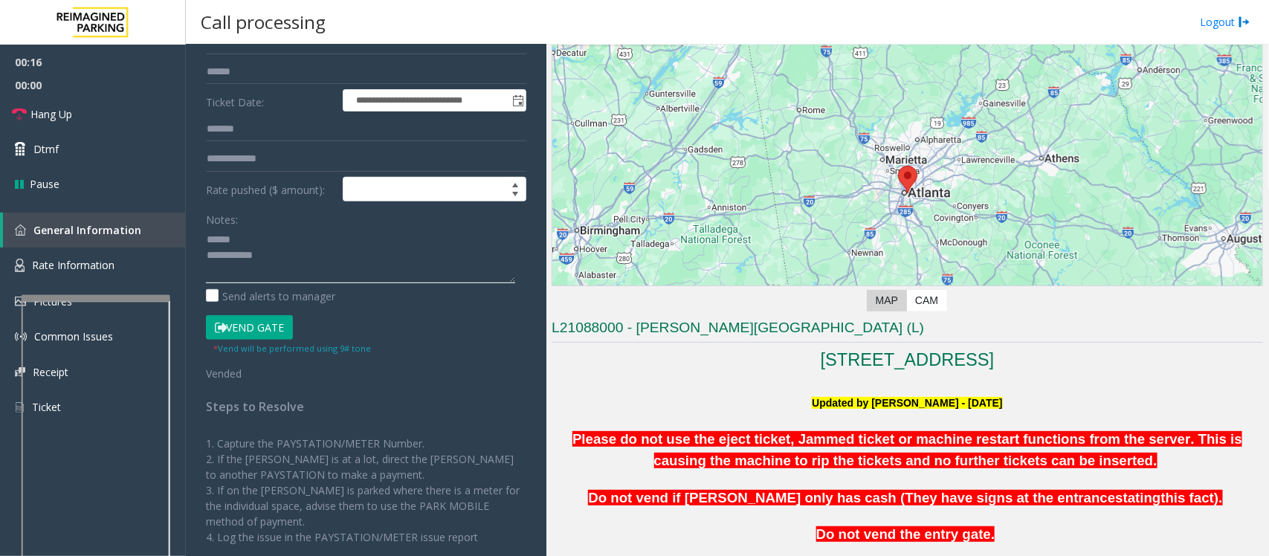
click at [295, 260] on textarea at bounding box center [360, 255] width 309 height 56
paste textarea "**********"
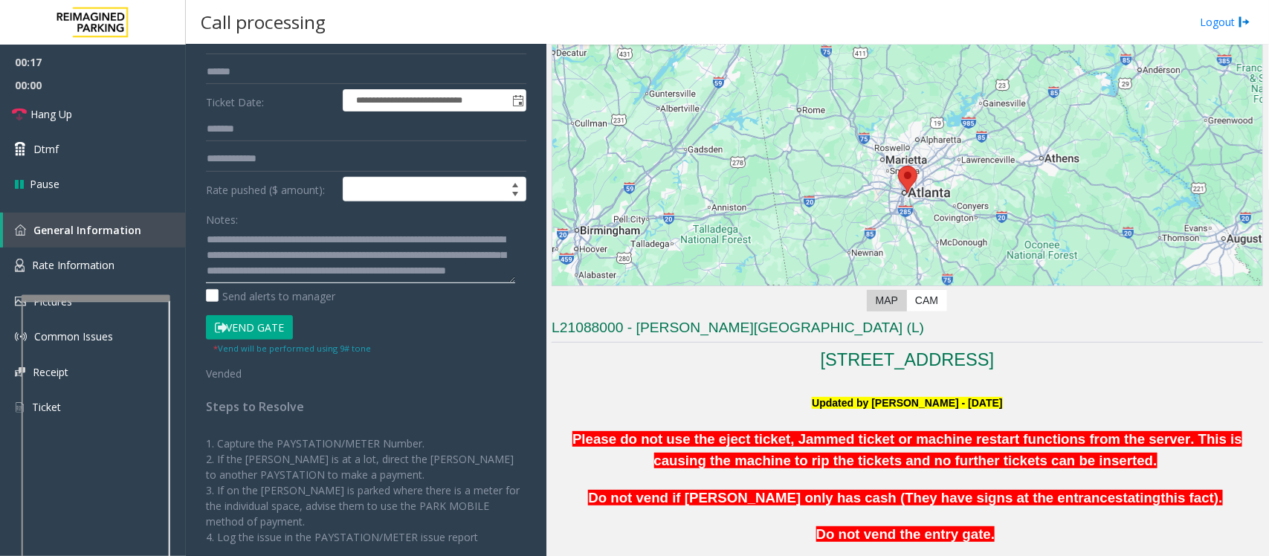
scroll to position [0, 0]
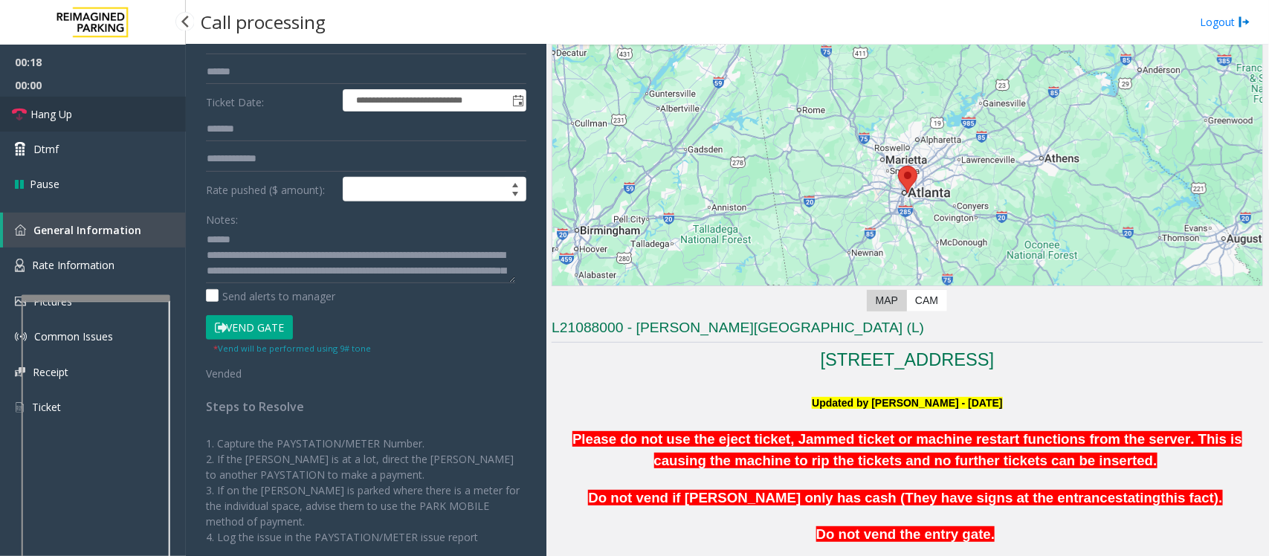
click at [79, 114] on link "Hang Up" at bounding box center [93, 114] width 186 height 35
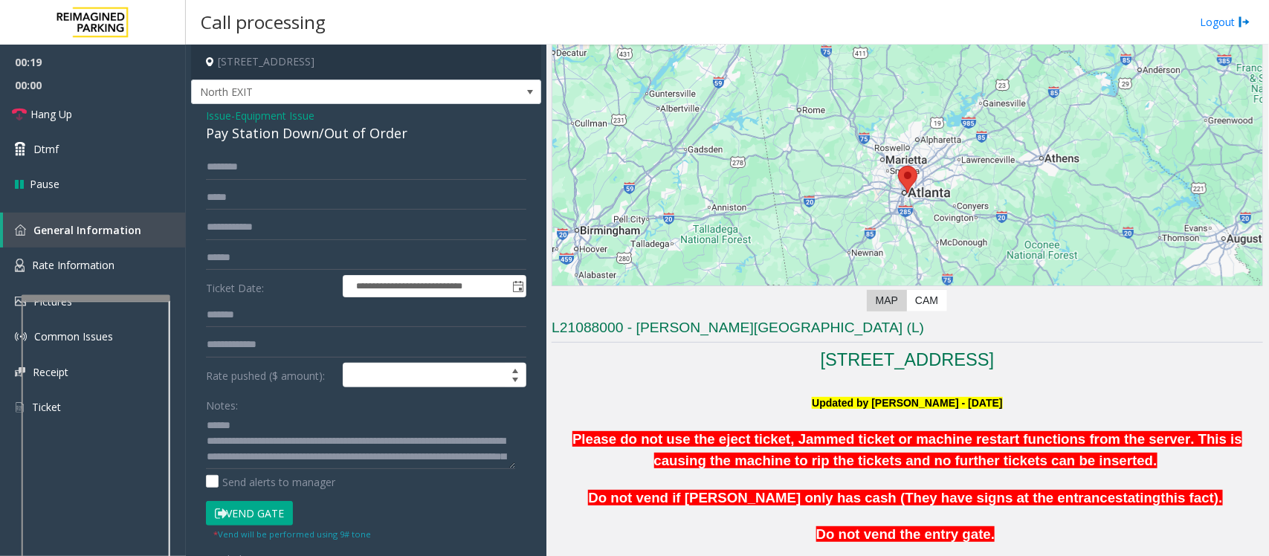
click at [265, 134] on div "Pay Station Down/Out of Order" at bounding box center [366, 133] width 320 height 20
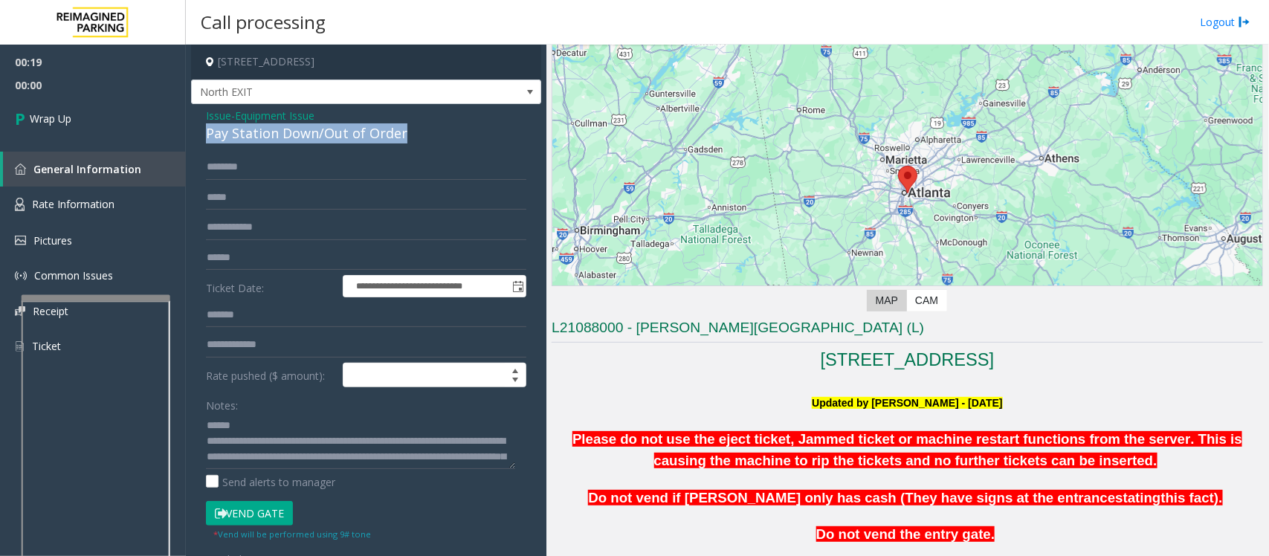
click at [265, 134] on div "Pay Station Down/Out of Order" at bounding box center [366, 133] width 320 height 20
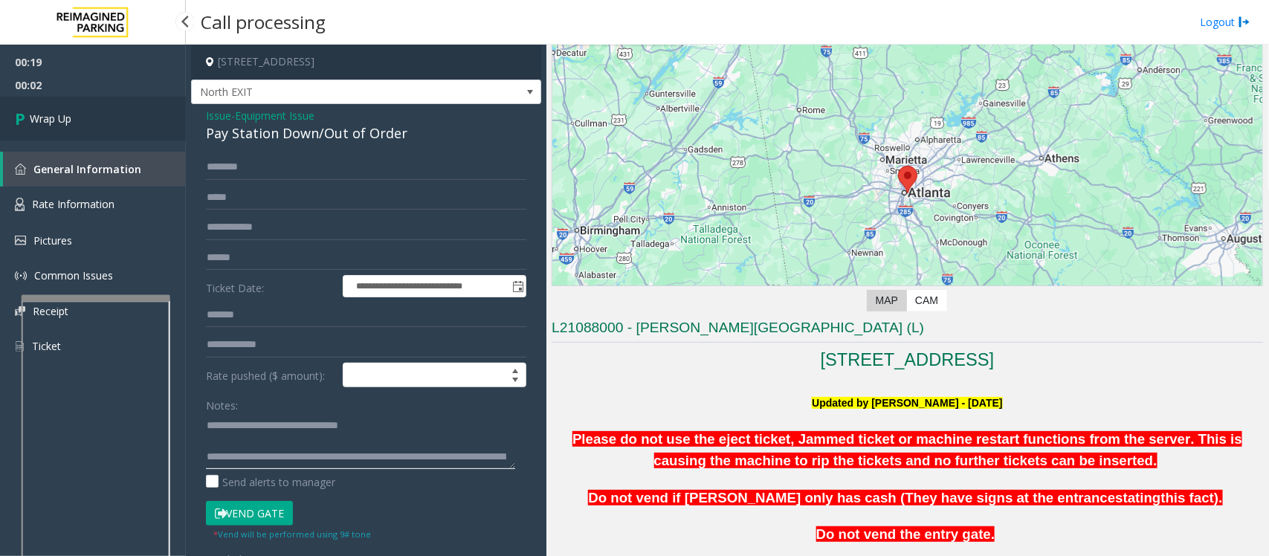
type textarea "**********"
click at [68, 123] on span "Wrap Up" at bounding box center [51, 119] width 42 height 16
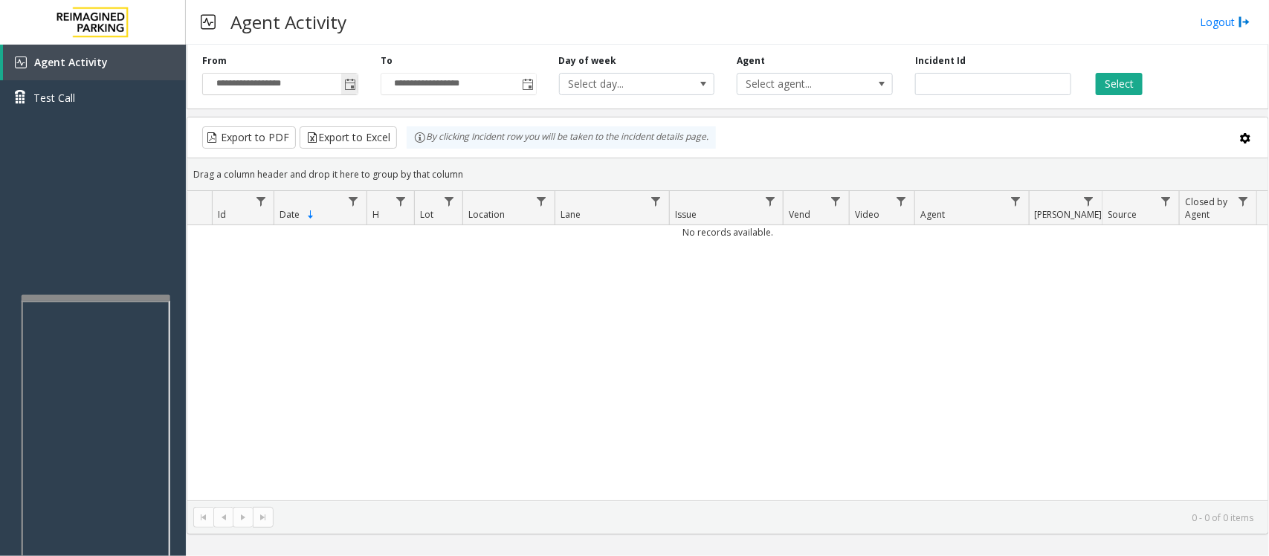
drag, startPoint x: 347, startPoint y: 77, endPoint x: 347, endPoint y: 90, distance: 13.4
click at [347, 77] on span "Toggle popup" at bounding box center [349, 84] width 16 height 24
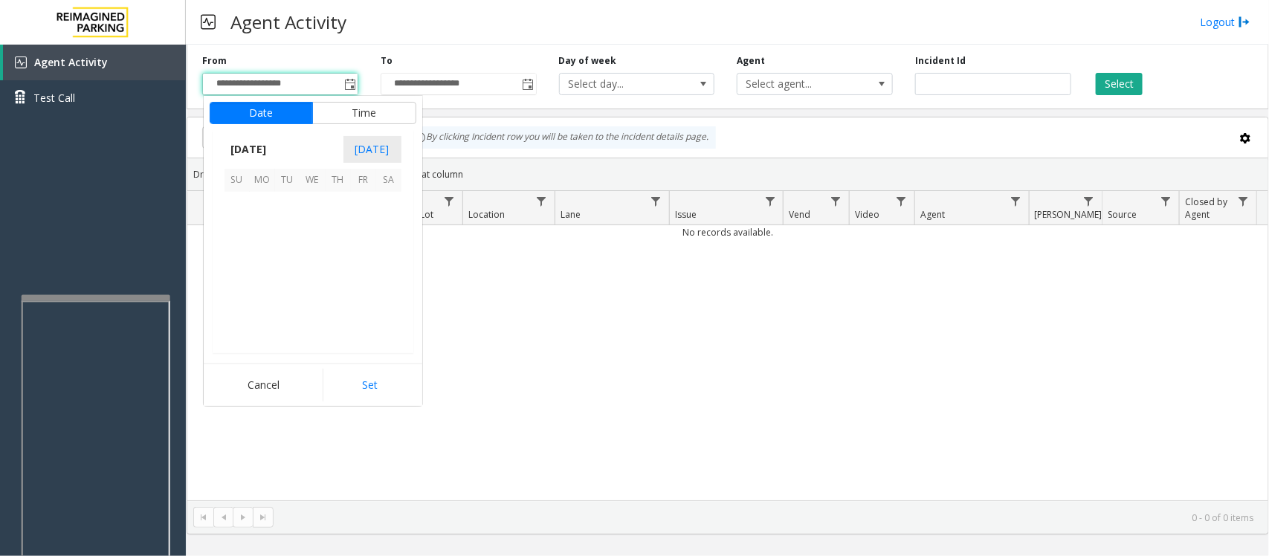
scroll to position [266819, 0]
click at [288, 230] on span "7" at bounding box center [287, 230] width 25 height 25
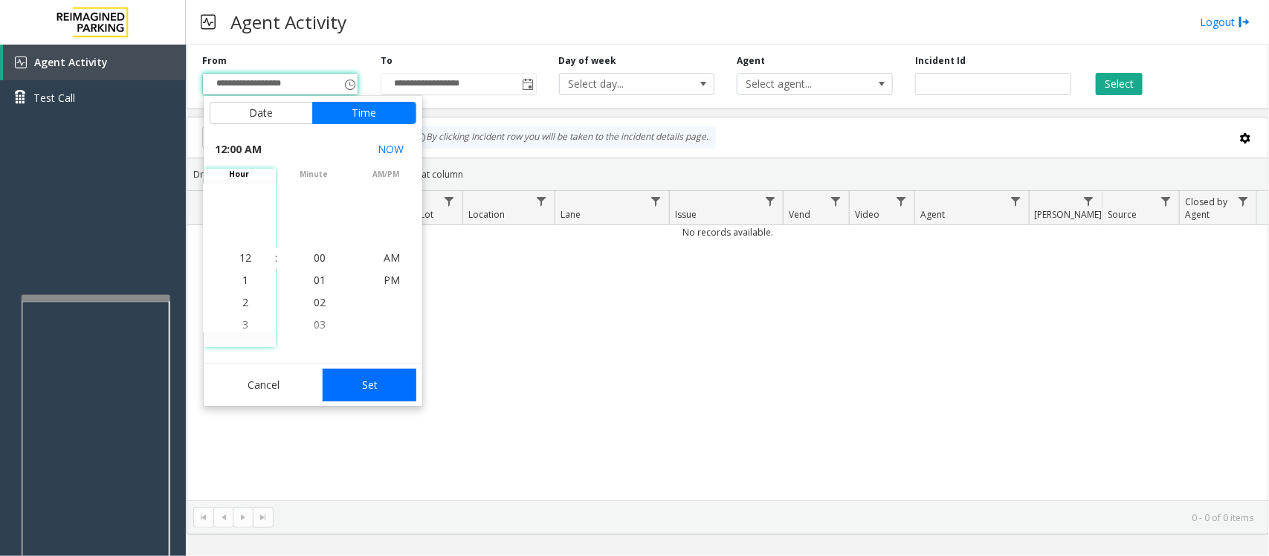
click at [387, 390] on button "Set" at bounding box center [370, 385] width 94 height 33
type input "**********"
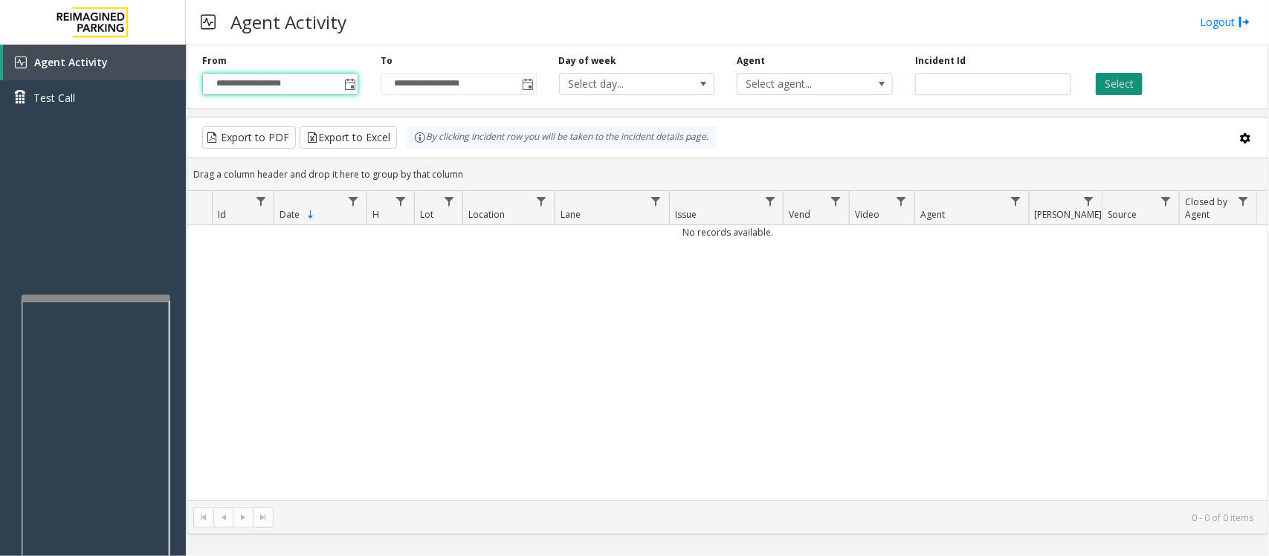
click at [1015, 90] on button "Select" at bounding box center [1119, 84] width 47 height 22
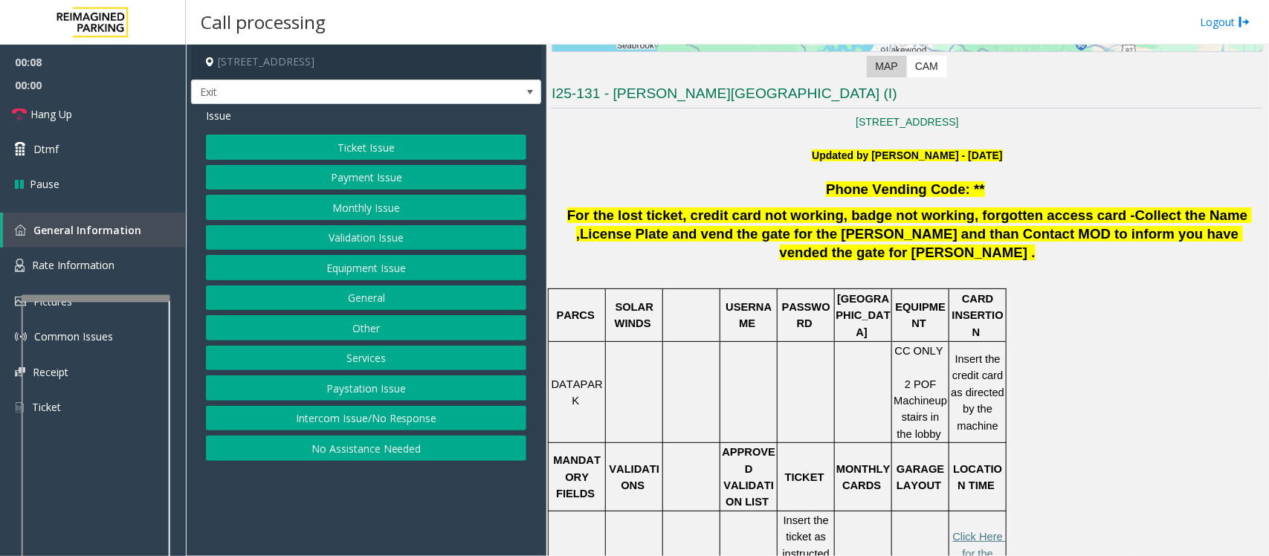
scroll to position [372, 0]
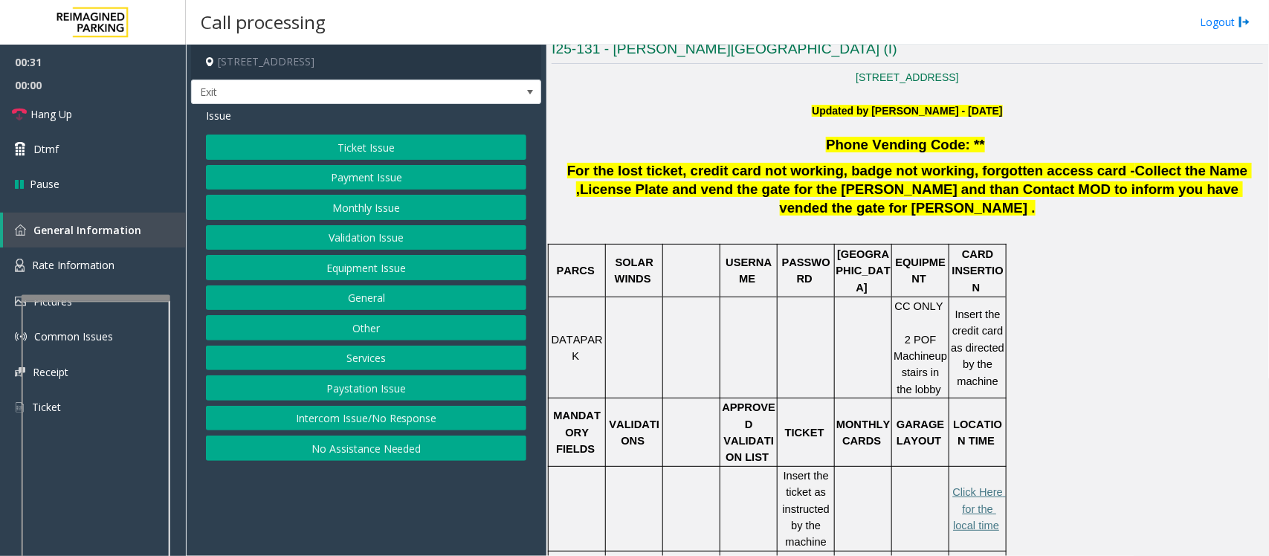
click at [317, 262] on button "Equipment Issue" at bounding box center [366, 267] width 320 height 25
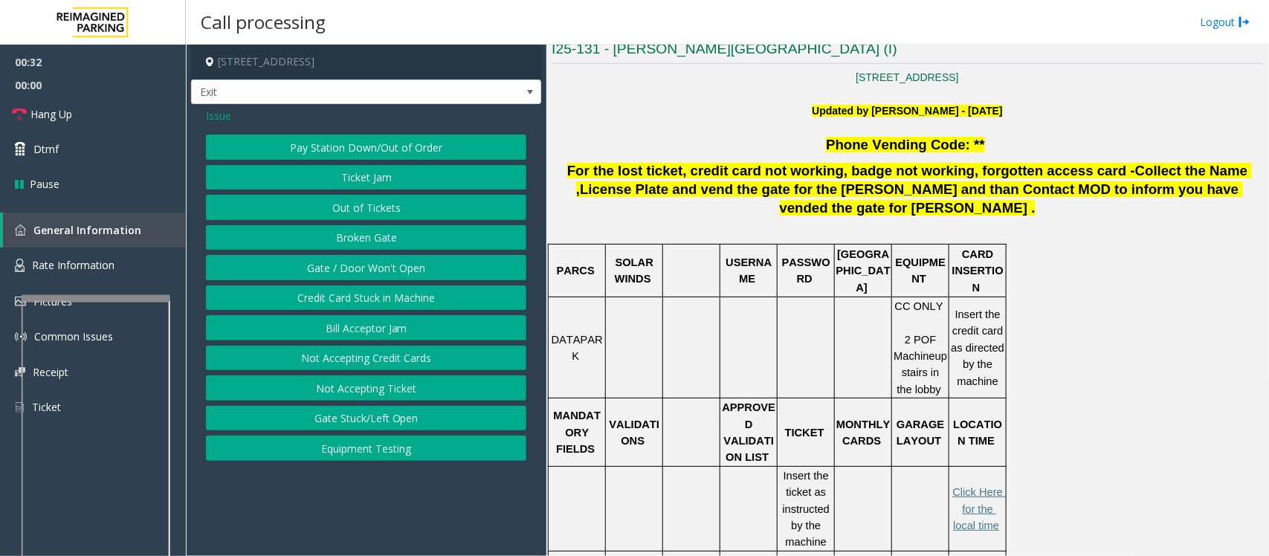
click at [318, 270] on button "Gate / Door Won't Open" at bounding box center [366, 267] width 320 height 25
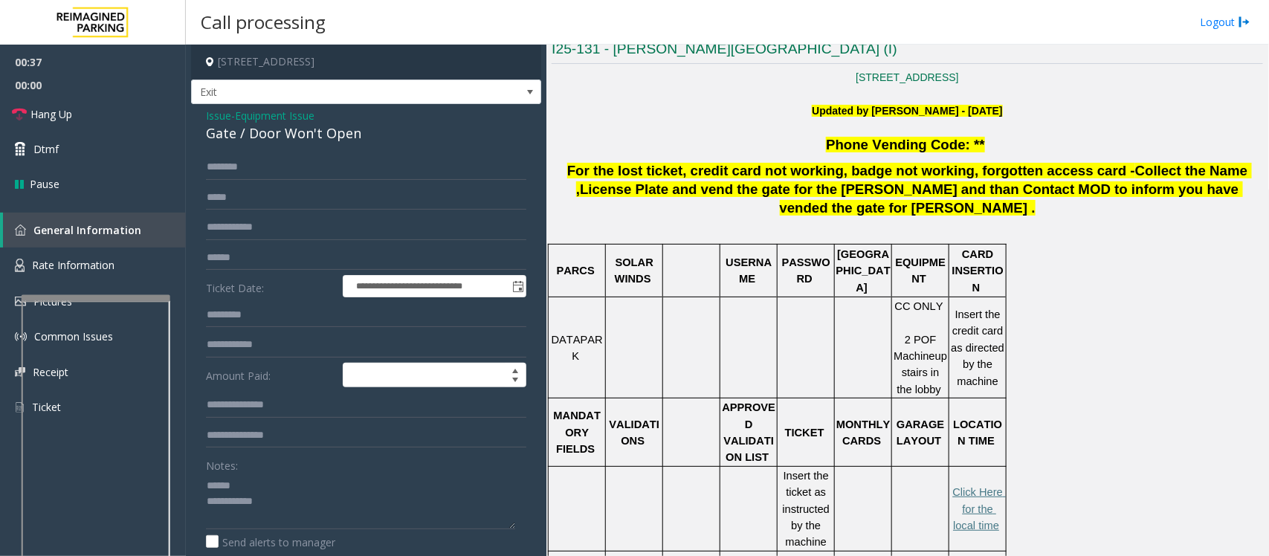
click at [265, 135] on div "Gate / Door Won't Open" at bounding box center [366, 133] width 320 height 20
click at [323, 444] on textarea at bounding box center [360, 501] width 309 height 56
paste textarea "**********"
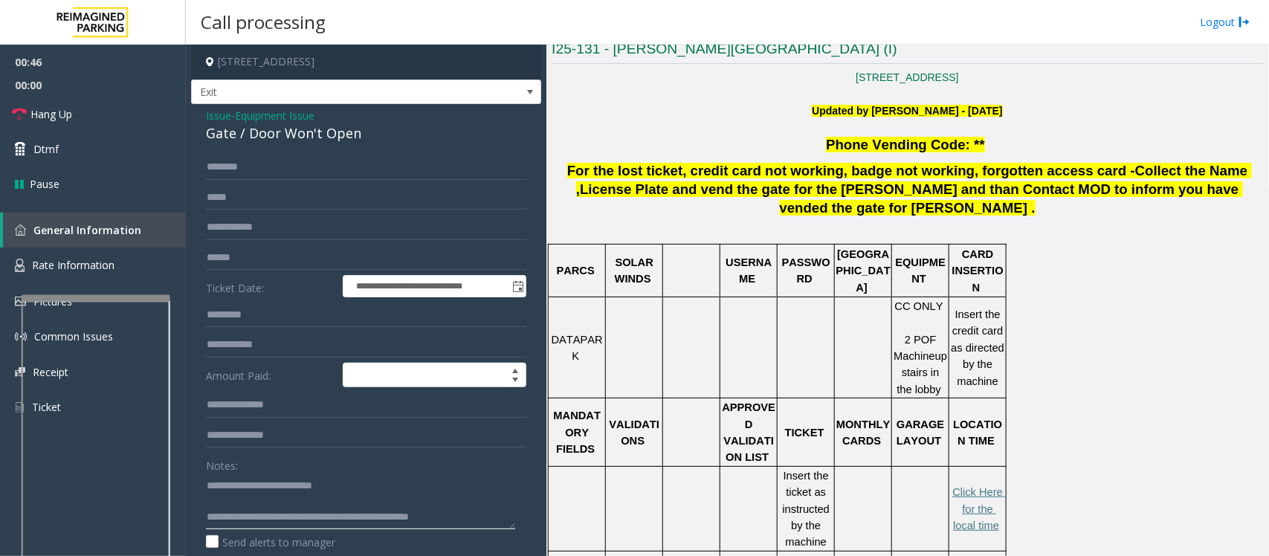
click at [268, 444] on textarea at bounding box center [360, 501] width 309 height 56
type textarea "**********"
click at [53, 117] on span "Hang Up" at bounding box center [51, 114] width 42 height 16
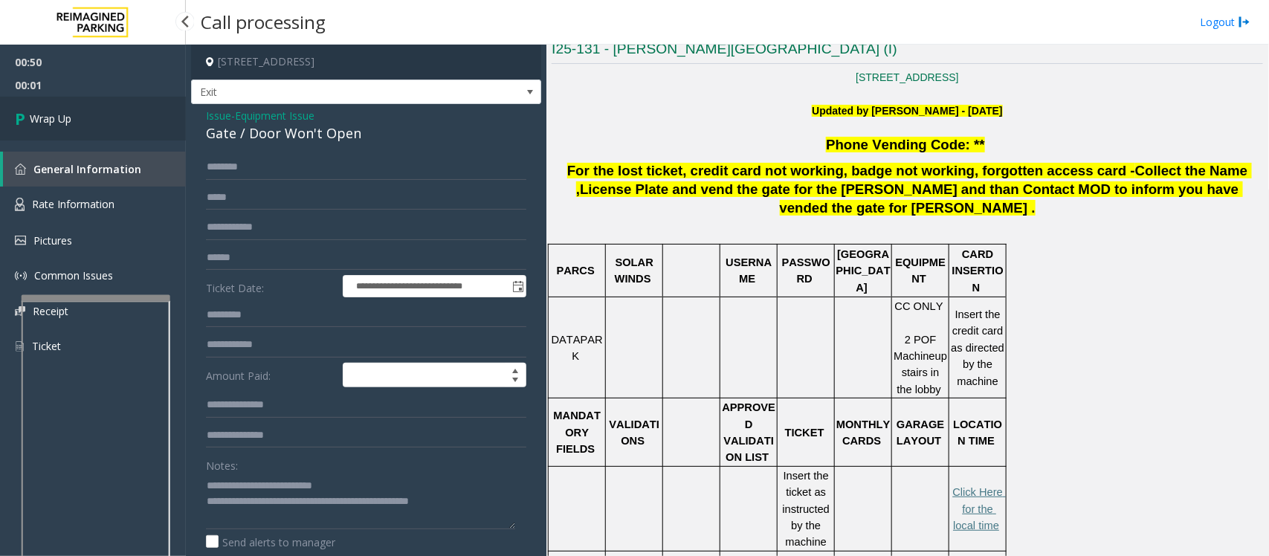
click at [97, 112] on link "Wrap Up" at bounding box center [93, 119] width 186 height 44
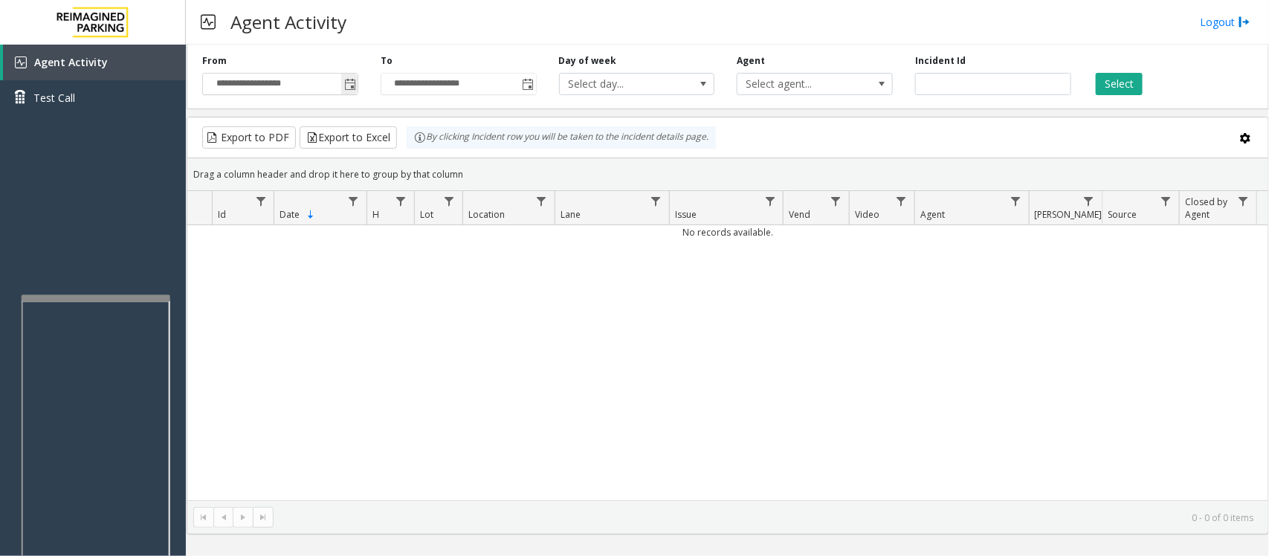
click at [347, 83] on span "Toggle popup" at bounding box center [350, 85] width 12 height 12
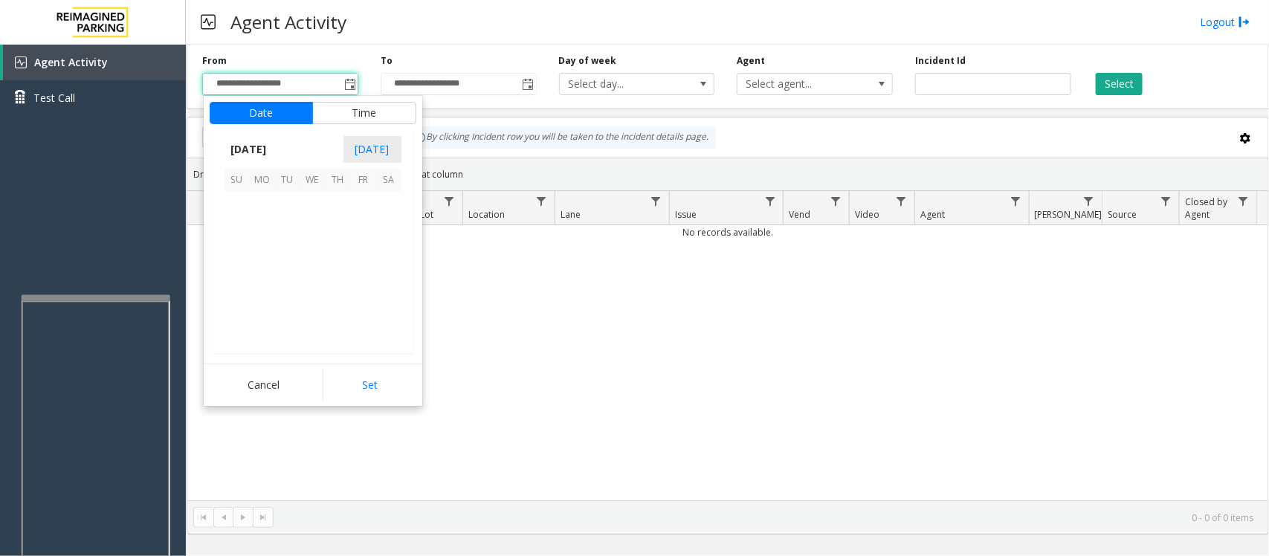
scroll to position [266819, 0]
click at [282, 230] on span "7" at bounding box center [287, 230] width 25 height 25
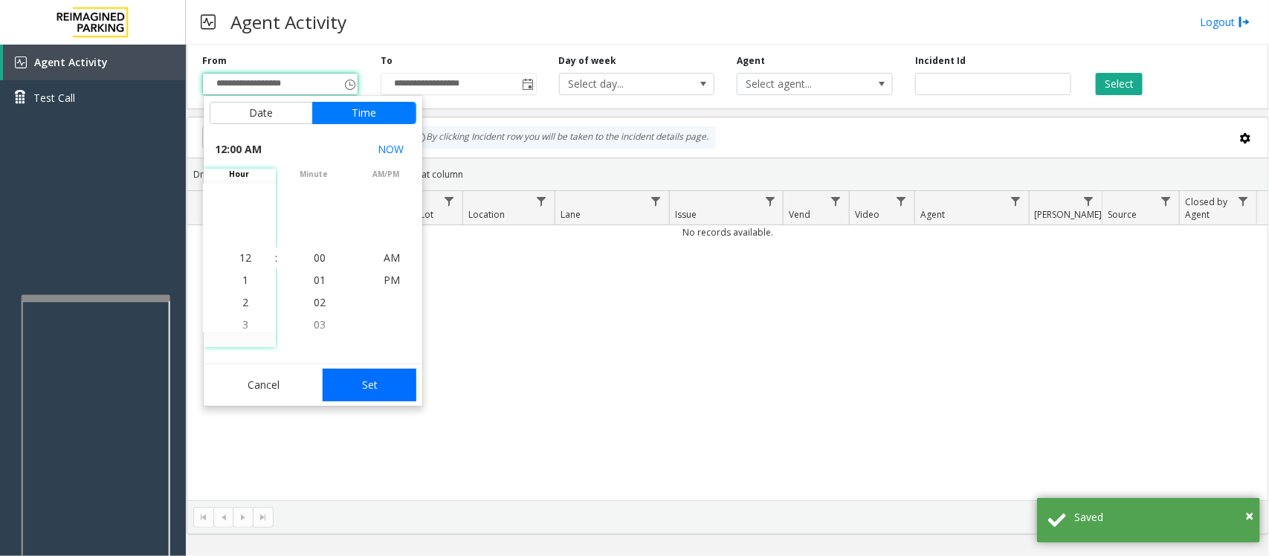
click at [374, 385] on button "Set" at bounding box center [370, 385] width 94 height 33
type input "**********"
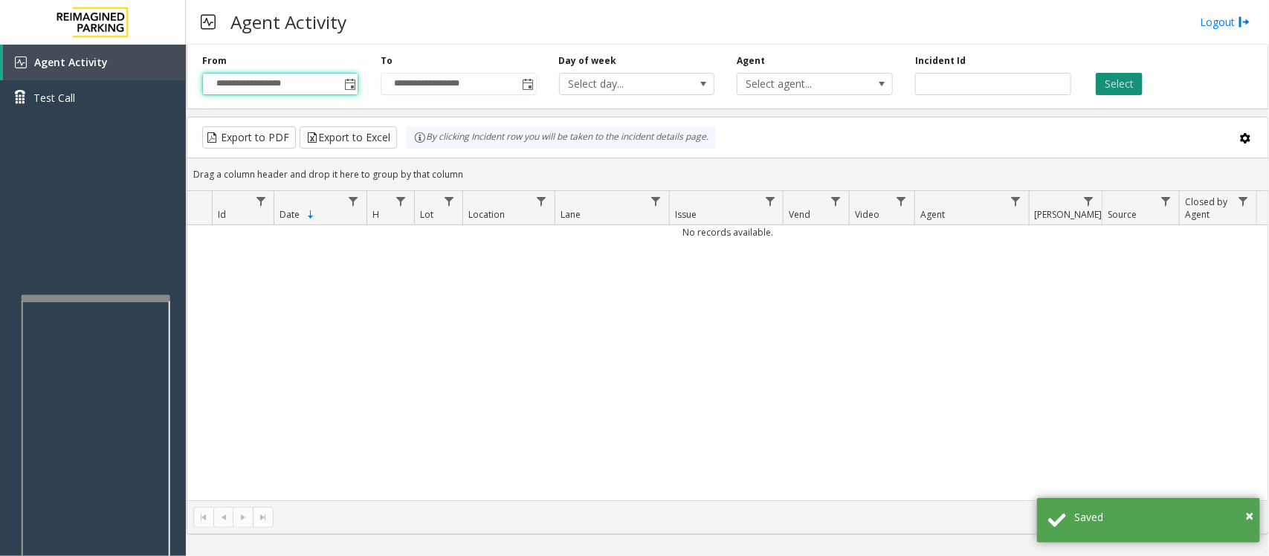
click at [1015, 88] on button "Select" at bounding box center [1119, 84] width 47 height 22
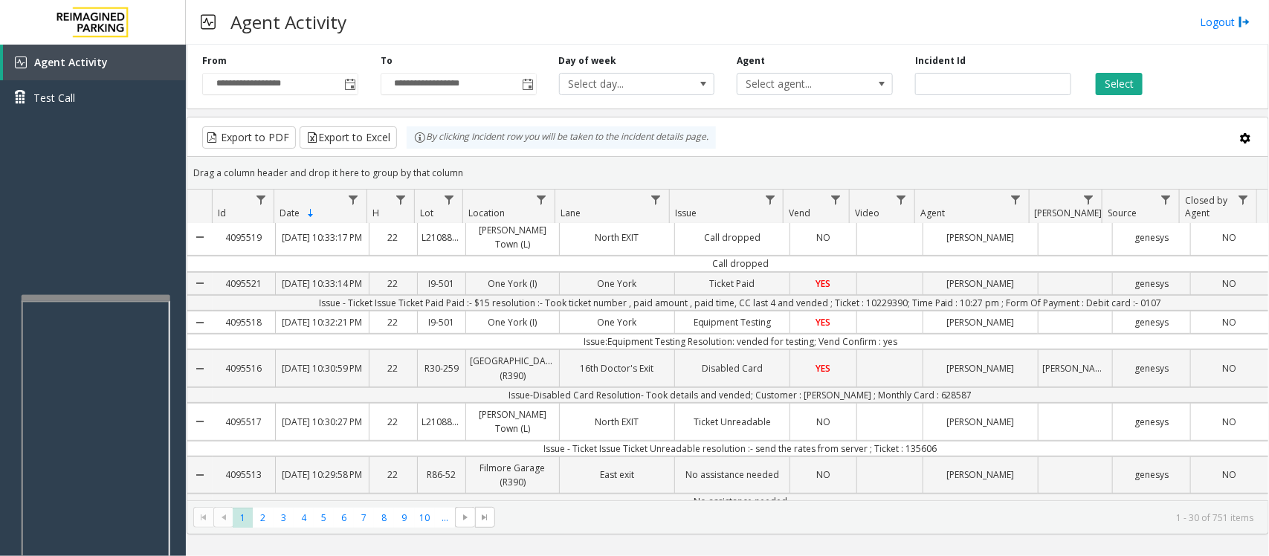
scroll to position [279, 0]
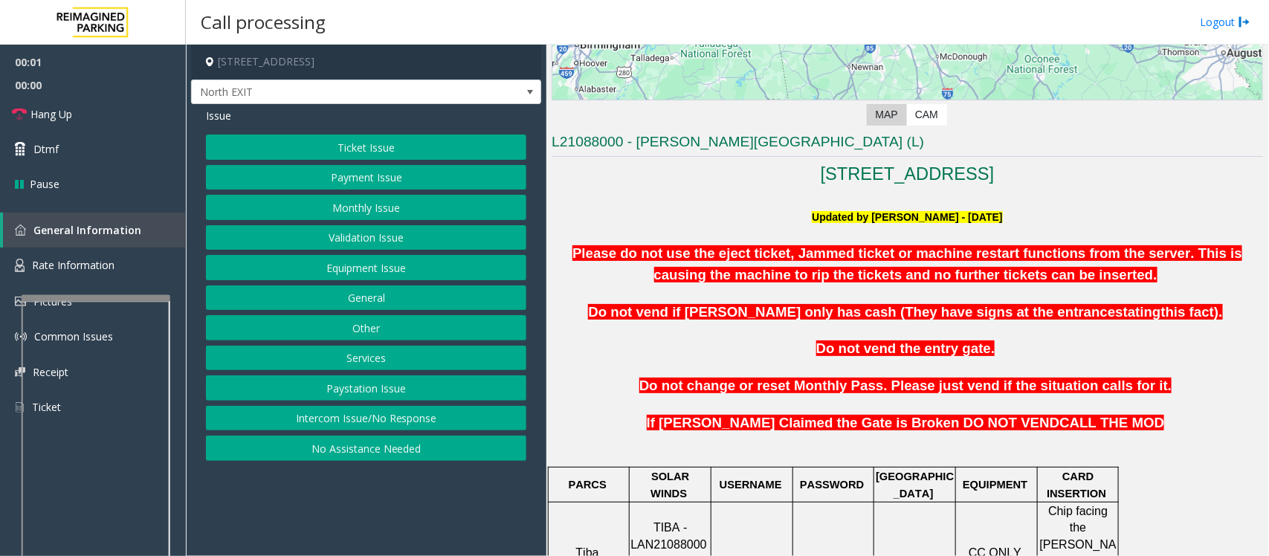
scroll to position [465, 0]
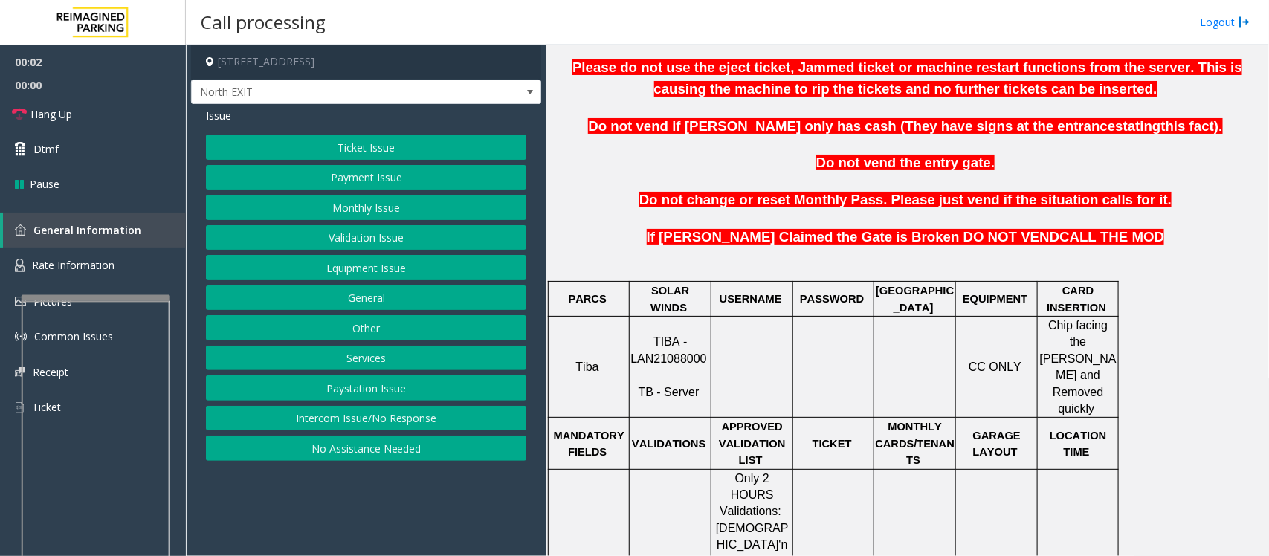
click at [338, 268] on button "Equipment Issue" at bounding box center [366, 267] width 320 height 25
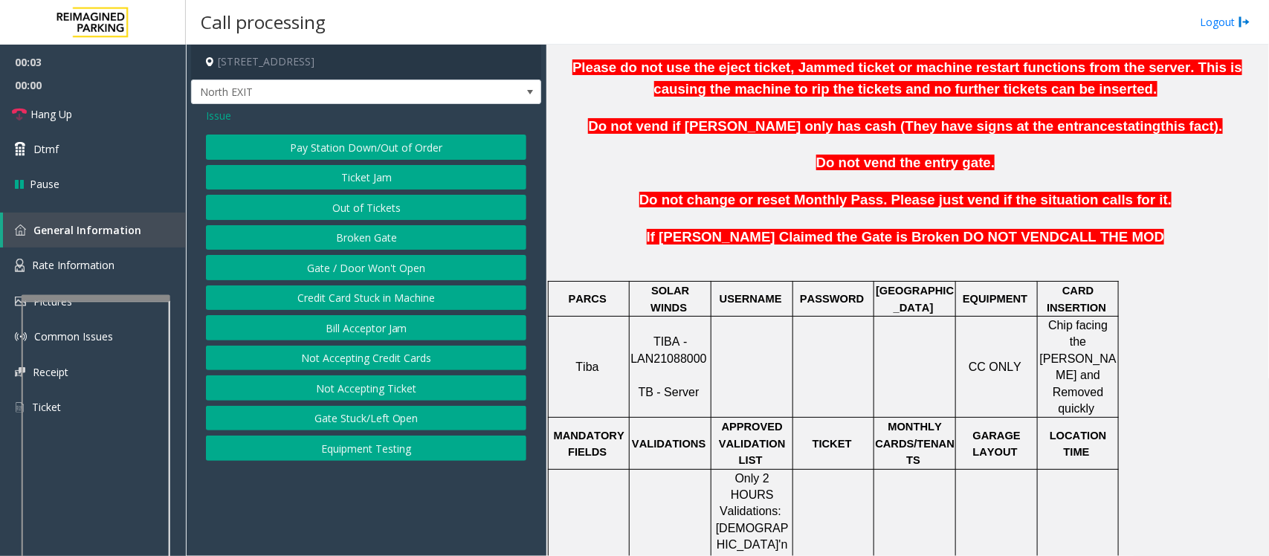
click at [359, 156] on button "Pay Station Down/Out of Order" at bounding box center [366, 147] width 320 height 25
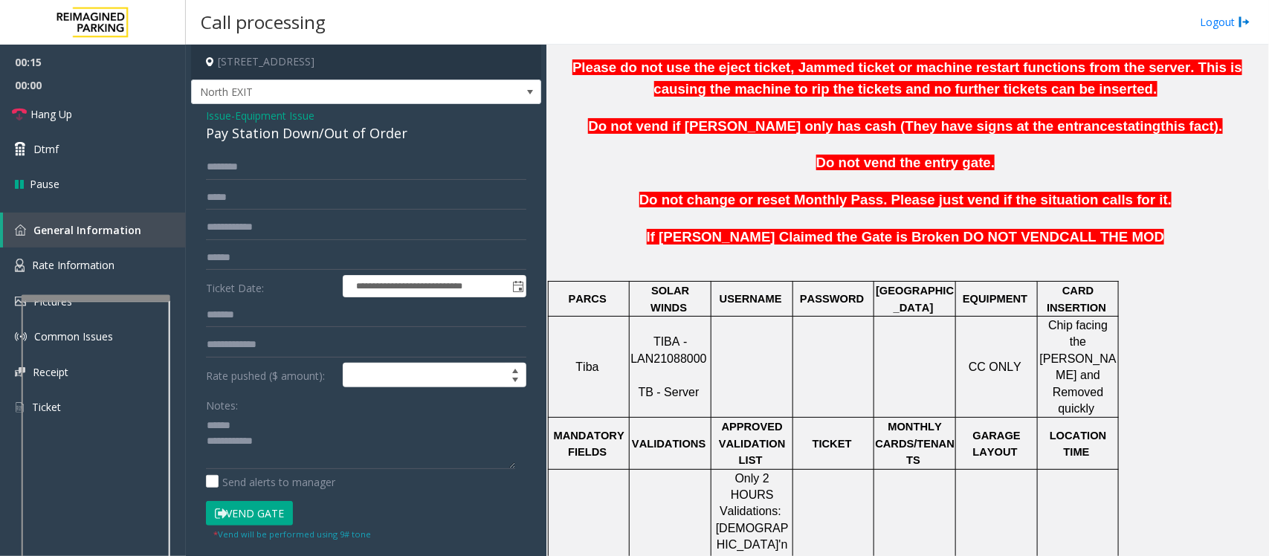
click at [258, 444] on button "Vend Gate" at bounding box center [249, 513] width 87 height 25
click at [317, 134] on div "Pay Station Down/Out of Order" at bounding box center [366, 133] width 320 height 20
click at [110, 114] on link "Hang Up" at bounding box center [93, 114] width 186 height 35
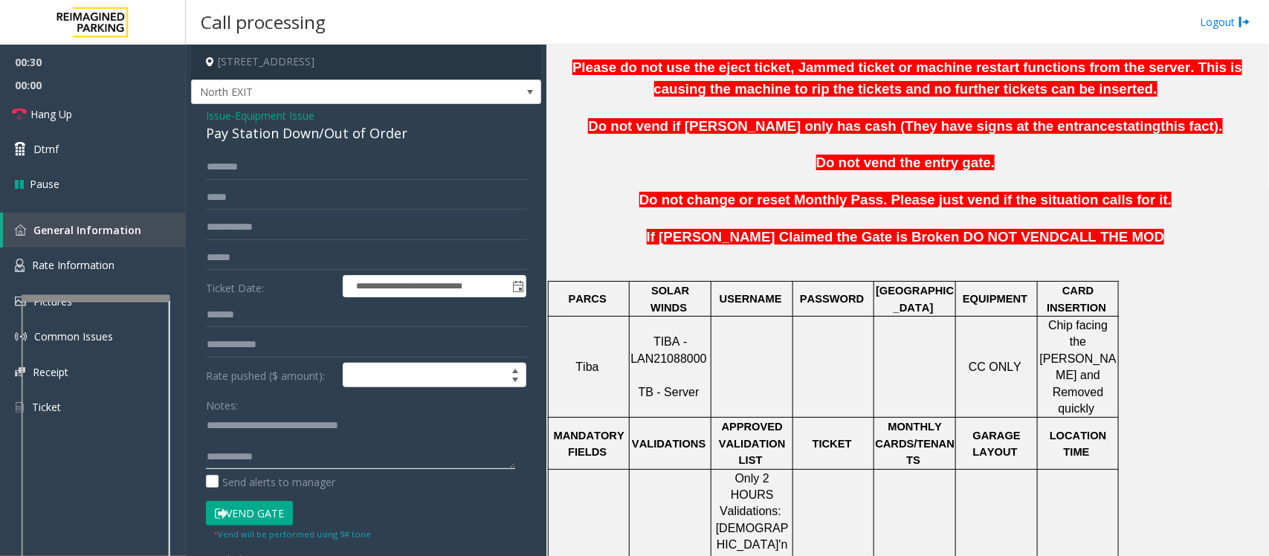
drag, startPoint x: 318, startPoint y: 450, endPoint x: 327, endPoint y: 470, distance: 22.0
click at [318, 444] on textarea at bounding box center [360, 441] width 309 height 56
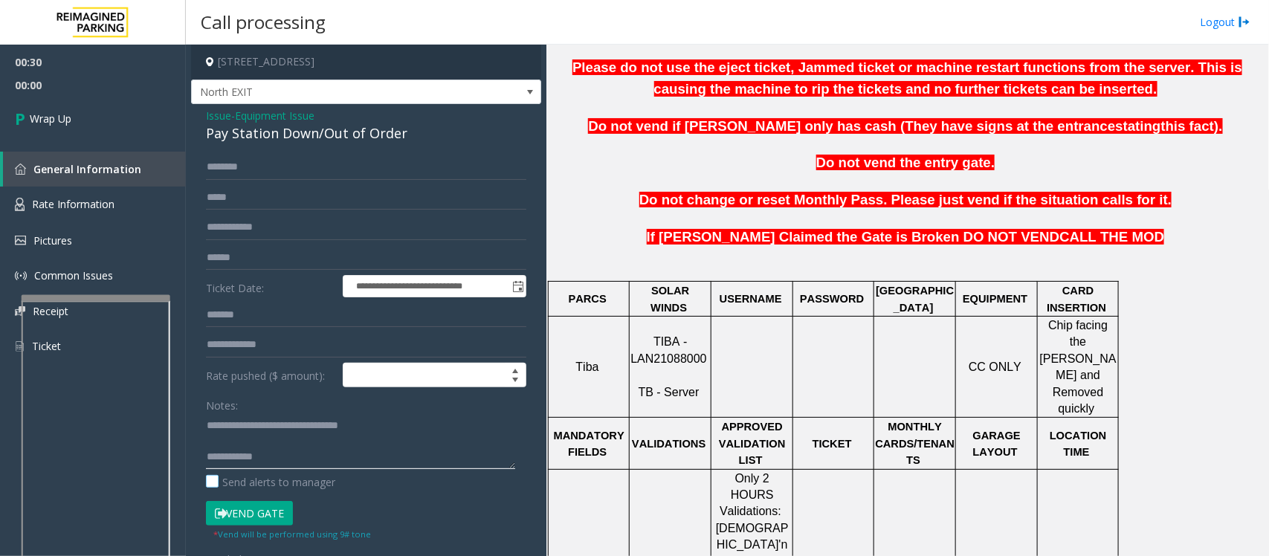
paste textarea "**********"
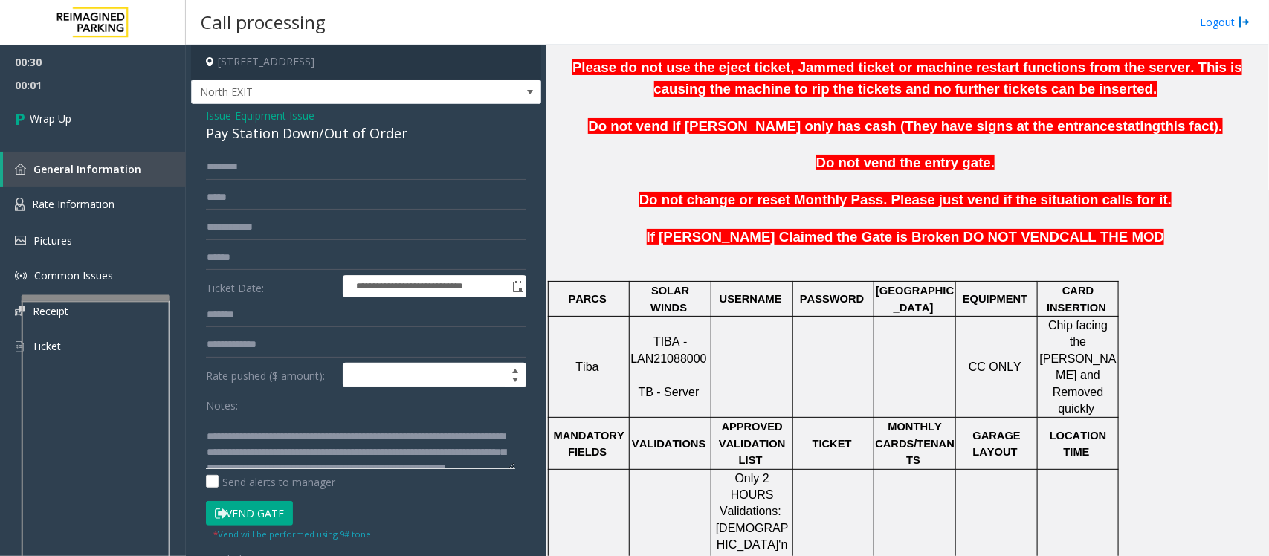
scroll to position [0, 0]
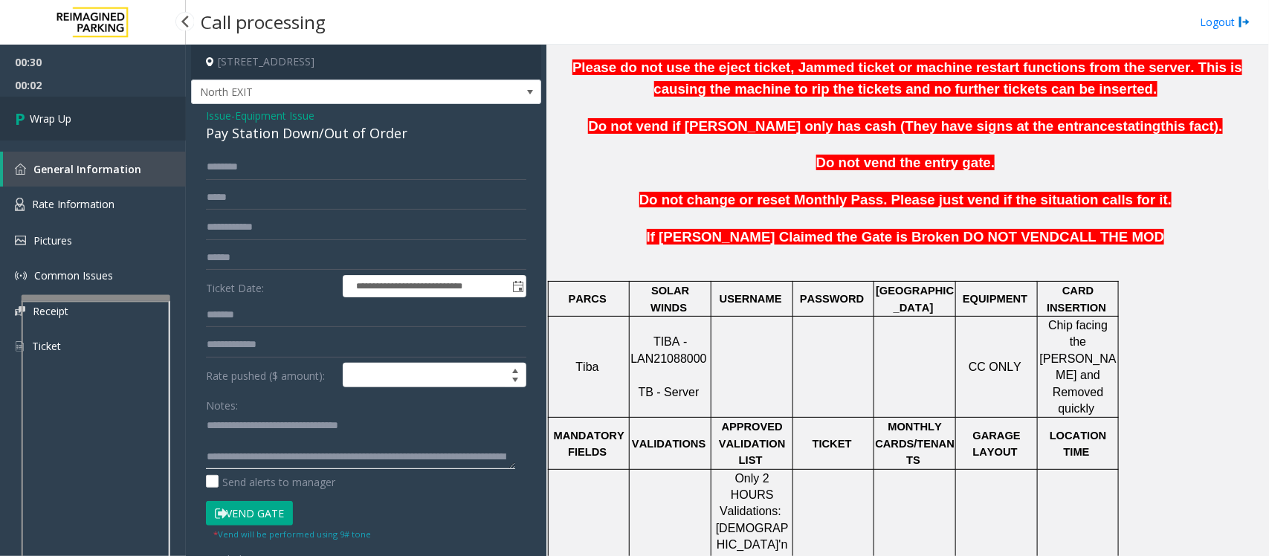
type textarea "**********"
click at [65, 119] on span "Wrap Up" at bounding box center [51, 119] width 42 height 16
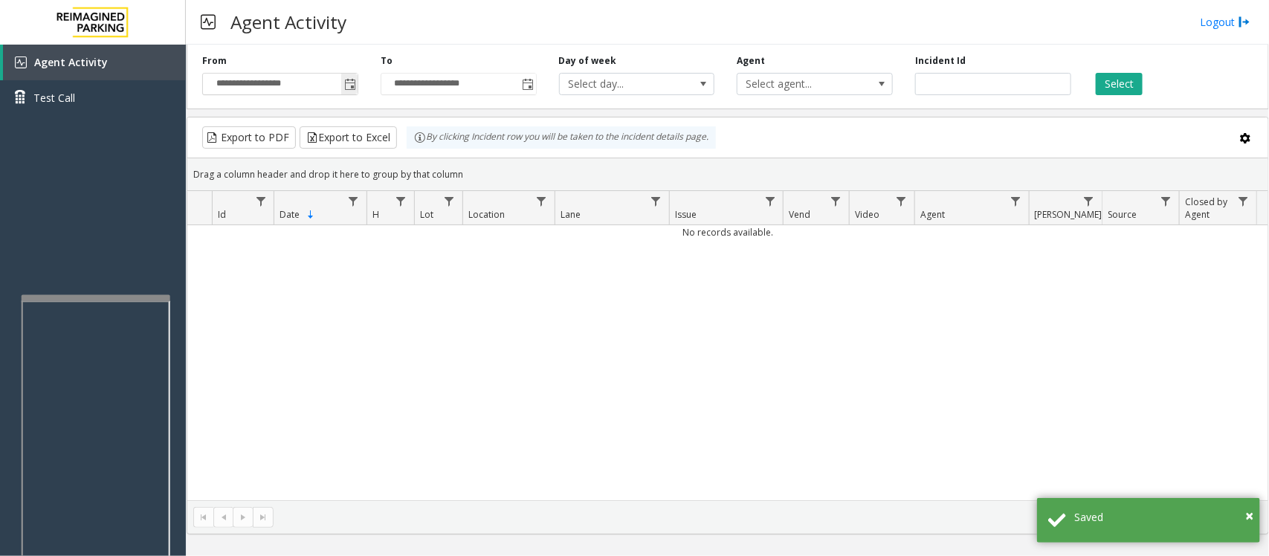
click at [350, 85] on span "Toggle popup" at bounding box center [350, 85] width 12 height 12
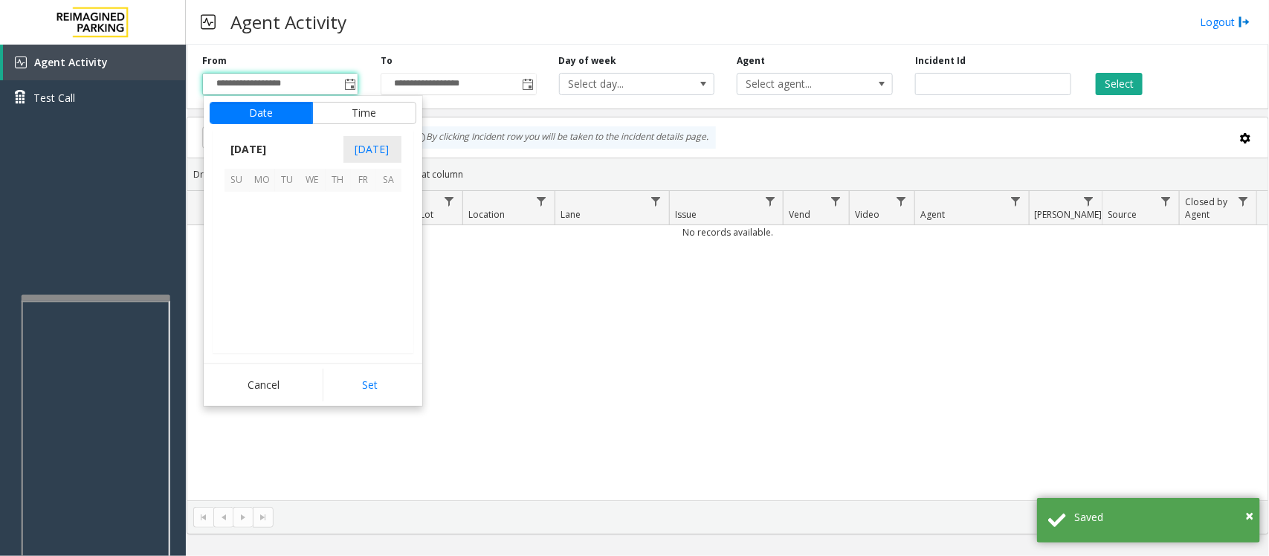
scroll to position [266819, 0]
click at [292, 231] on span "7" at bounding box center [287, 230] width 25 height 25
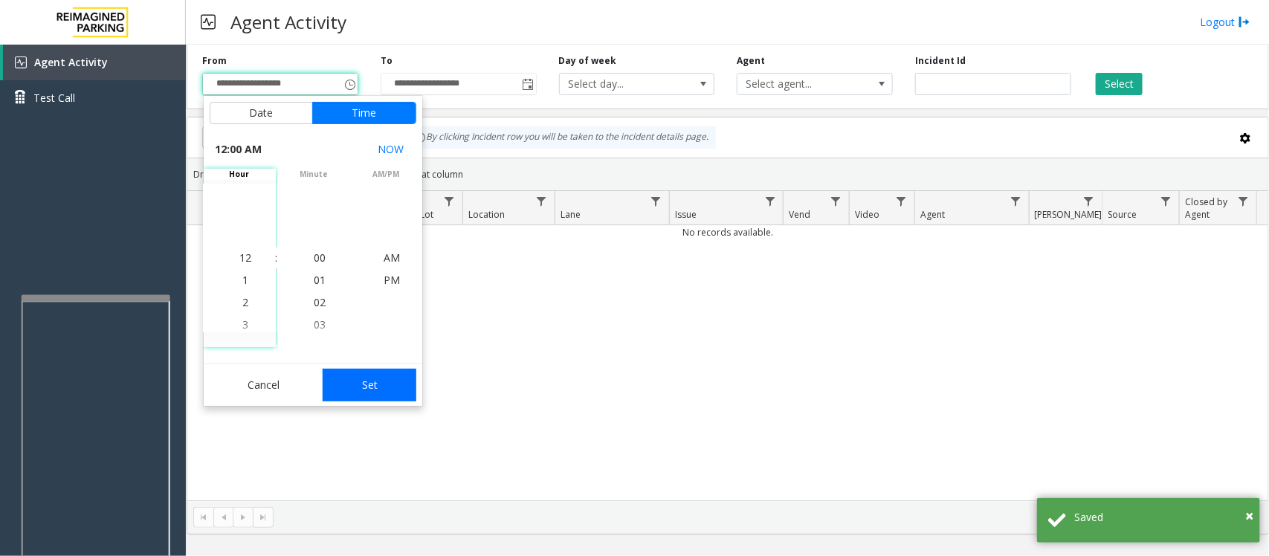
click at [378, 384] on button "Set" at bounding box center [370, 385] width 94 height 33
type input "**********"
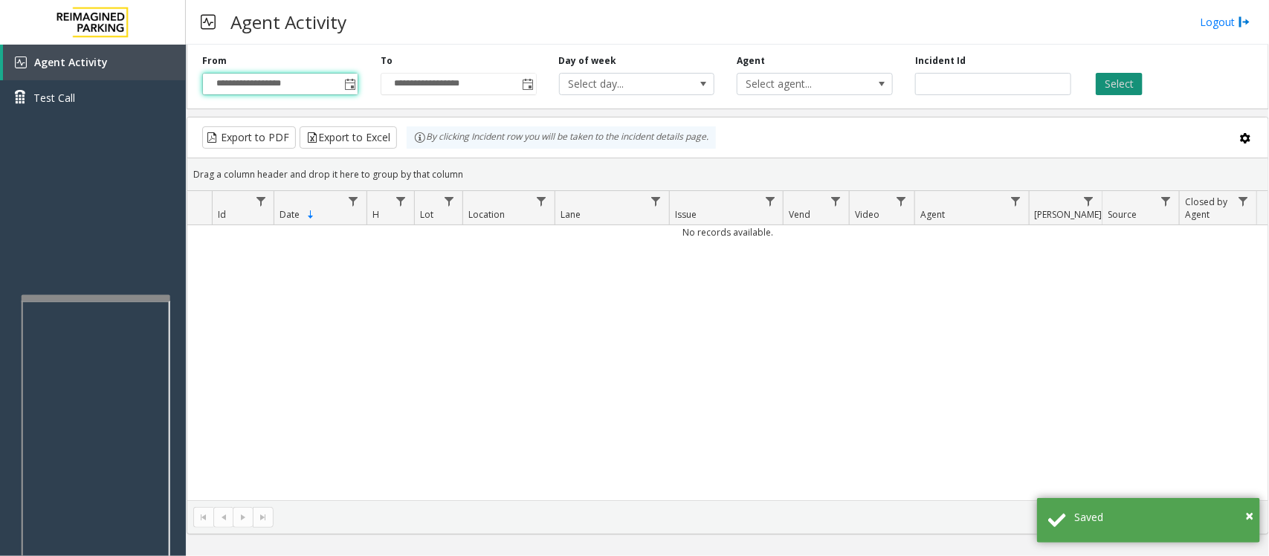
click at [1015, 78] on button "Select" at bounding box center [1119, 84] width 47 height 22
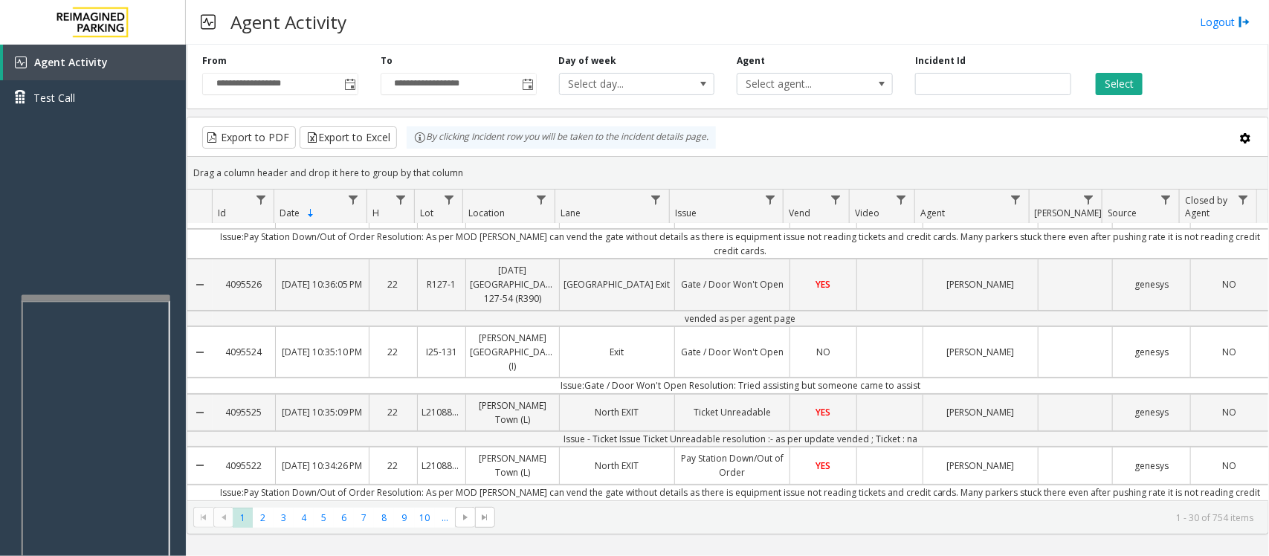
scroll to position [0, 0]
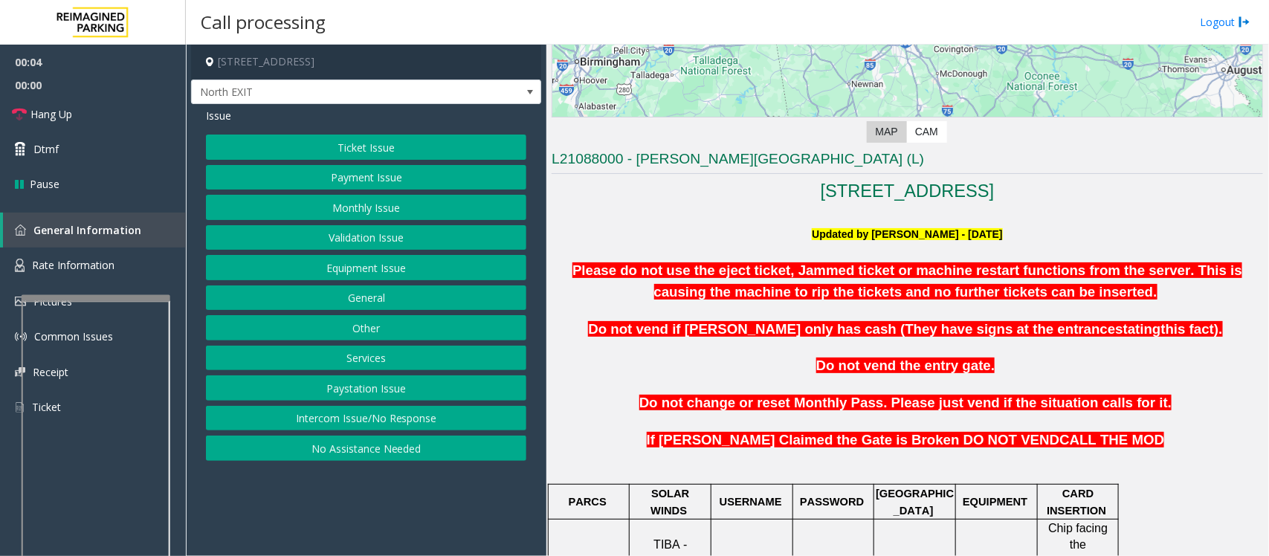
scroll to position [279, 0]
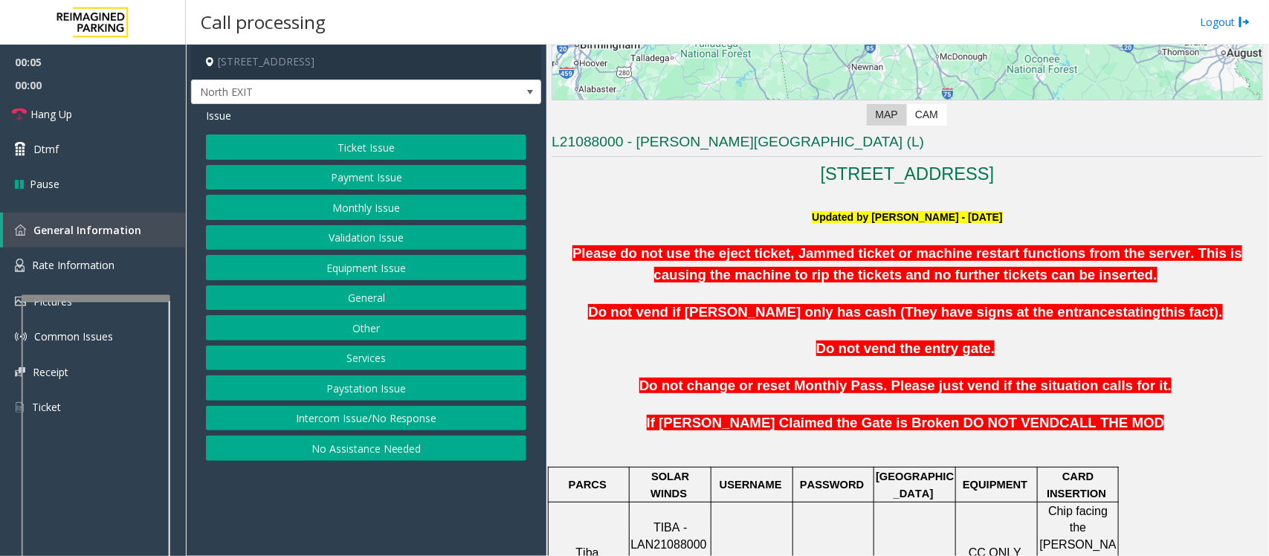
click at [349, 266] on button "Equipment Issue" at bounding box center [366, 267] width 320 height 25
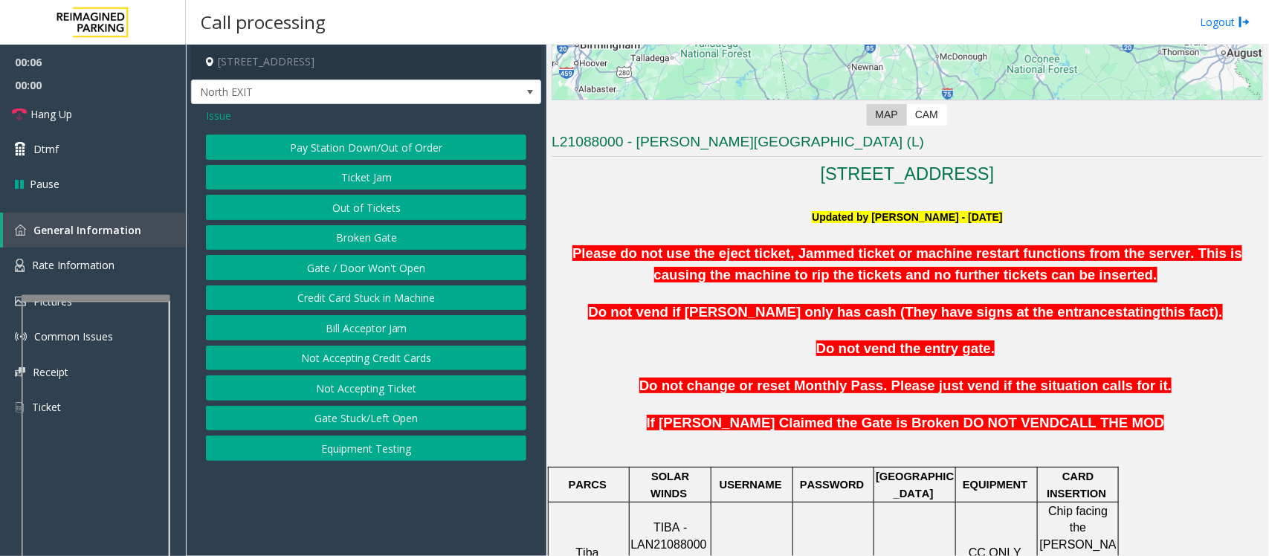
click at [384, 145] on button "Pay Station Down/Out of Order" at bounding box center [366, 147] width 320 height 25
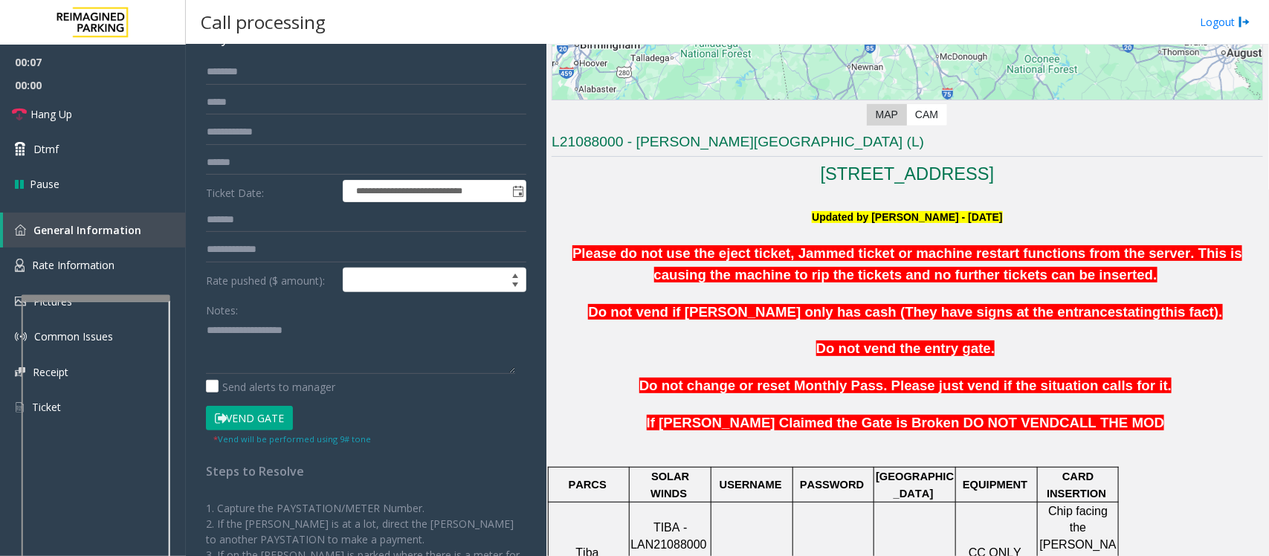
scroll to position [186, 0]
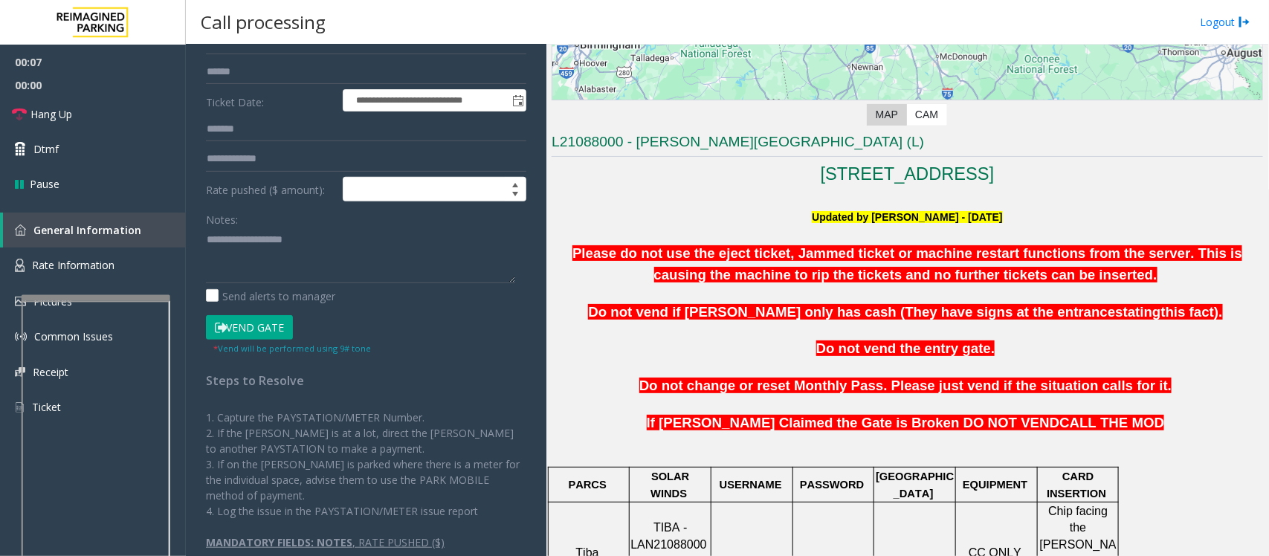
click at [275, 329] on button "Vend Gate" at bounding box center [249, 327] width 87 height 25
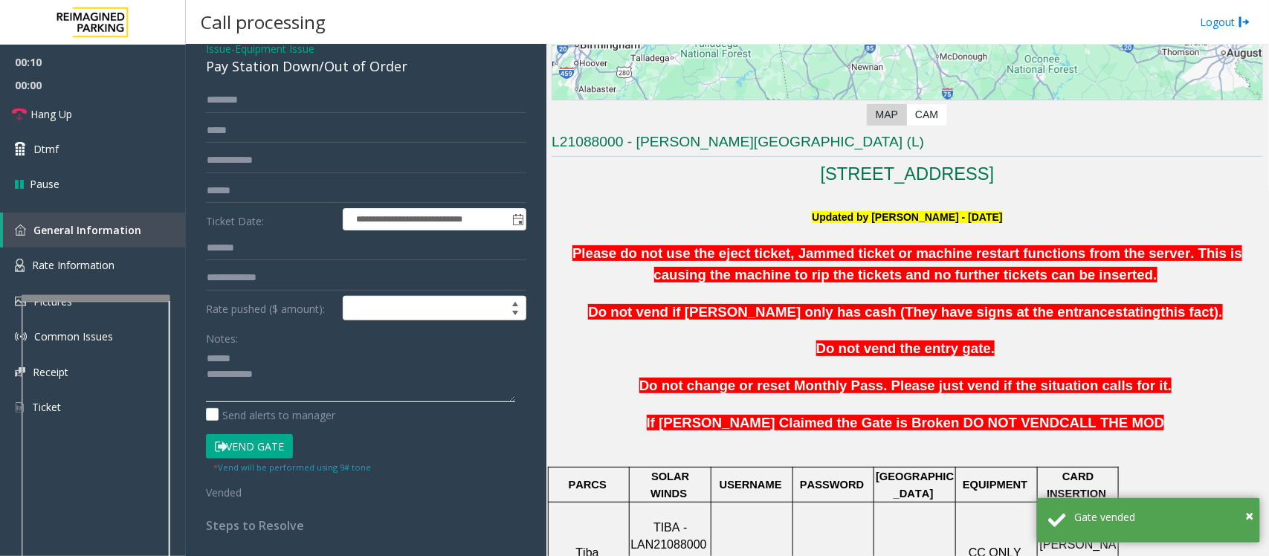
scroll to position [0, 0]
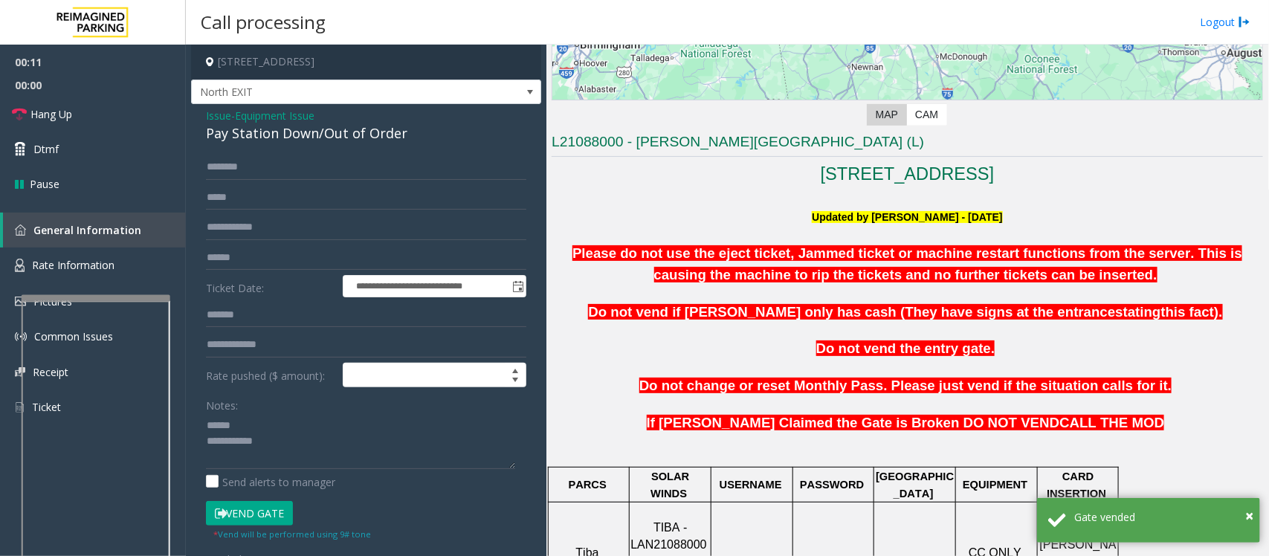
click at [255, 135] on div "Pay Station Down/Out of Order" at bounding box center [366, 133] width 320 height 20
click at [332, 444] on textarea at bounding box center [360, 441] width 309 height 56
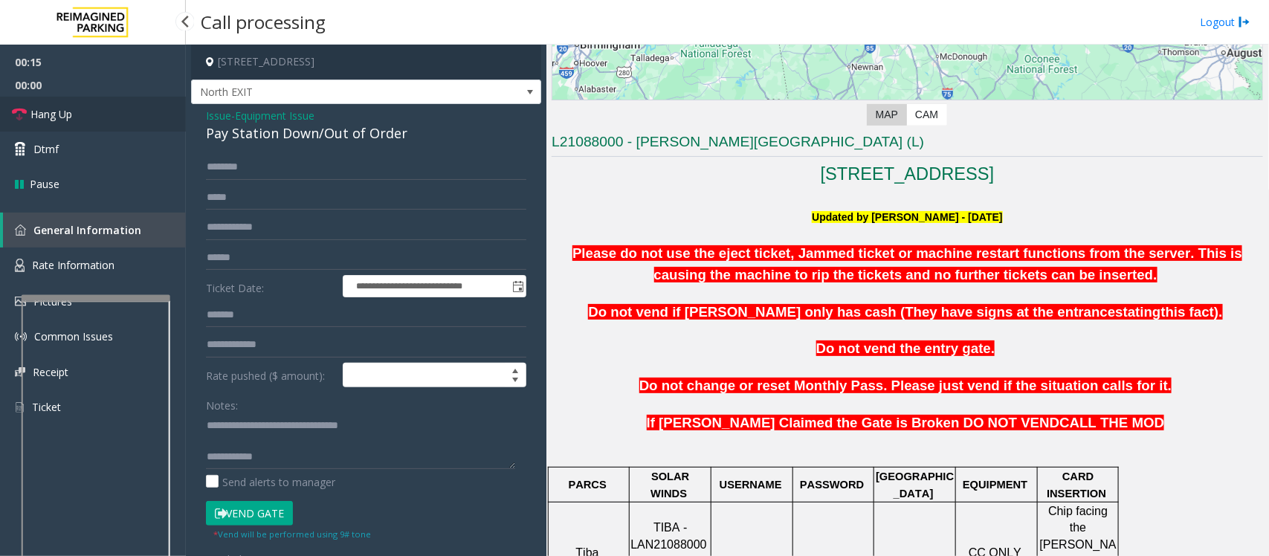
click at [85, 114] on link "Hang Up" at bounding box center [93, 114] width 186 height 35
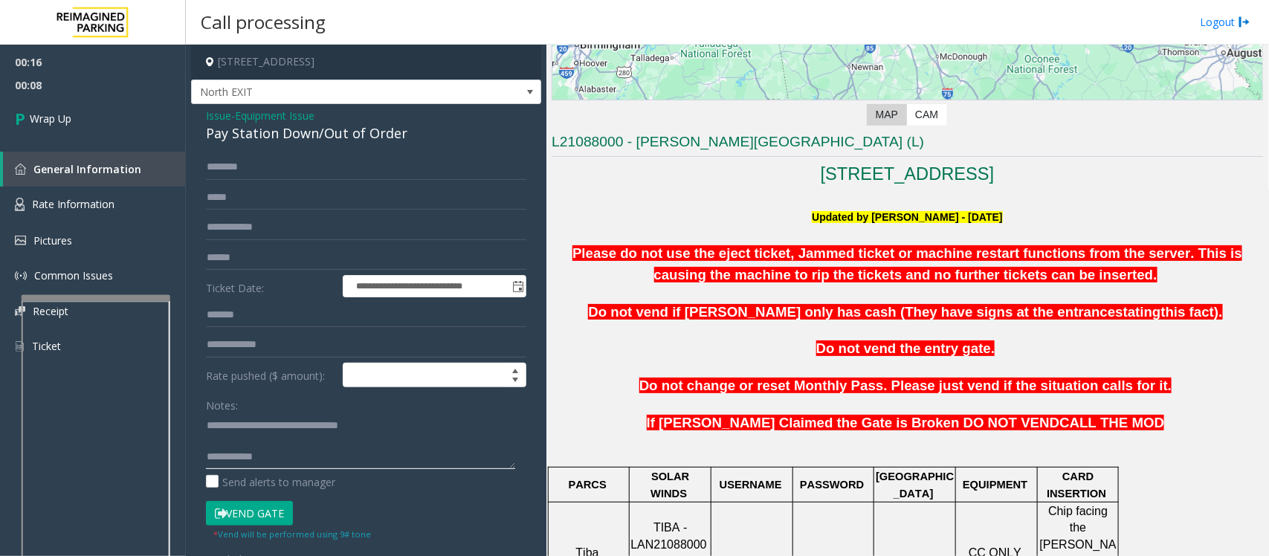
click at [325, 444] on textarea at bounding box center [360, 441] width 309 height 56
paste textarea "**********"
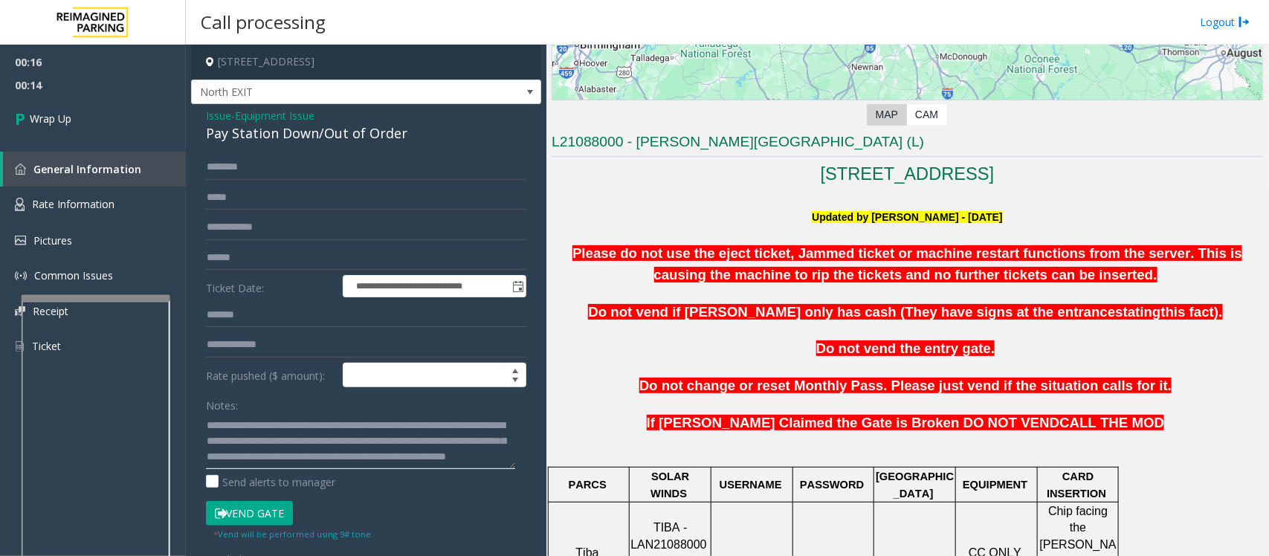
drag, startPoint x: 404, startPoint y: 457, endPoint x: 388, endPoint y: 433, distance: 29.1
click at [388, 433] on textarea at bounding box center [360, 441] width 309 height 56
click at [389, 444] on textarea at bounding box center [360, 441] width 309 height 56
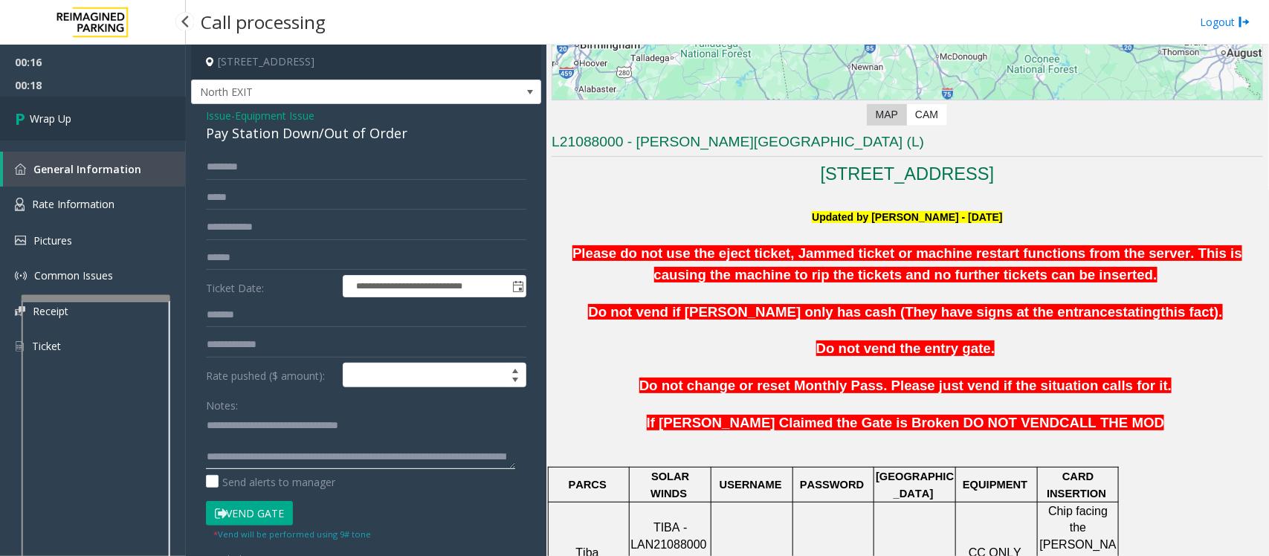
type textarea "**********"
drag, startPoint x: 38, startPoint y: 116, endPoint x: 156, endPoint y: 245, distance: 175.2
click at [38, 116] on span "Wrap Up" at bounding box center [51, 119] width 42 height 16
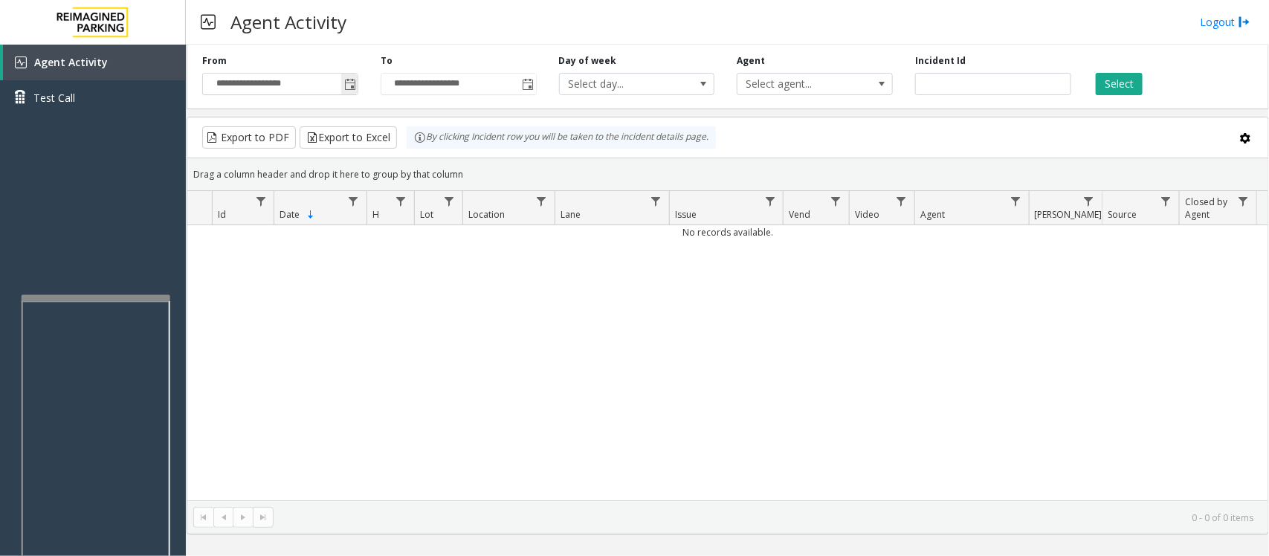
click at [353, 80] on span "Toggle popup" at bounding box center [350, 85] width 12 height 12
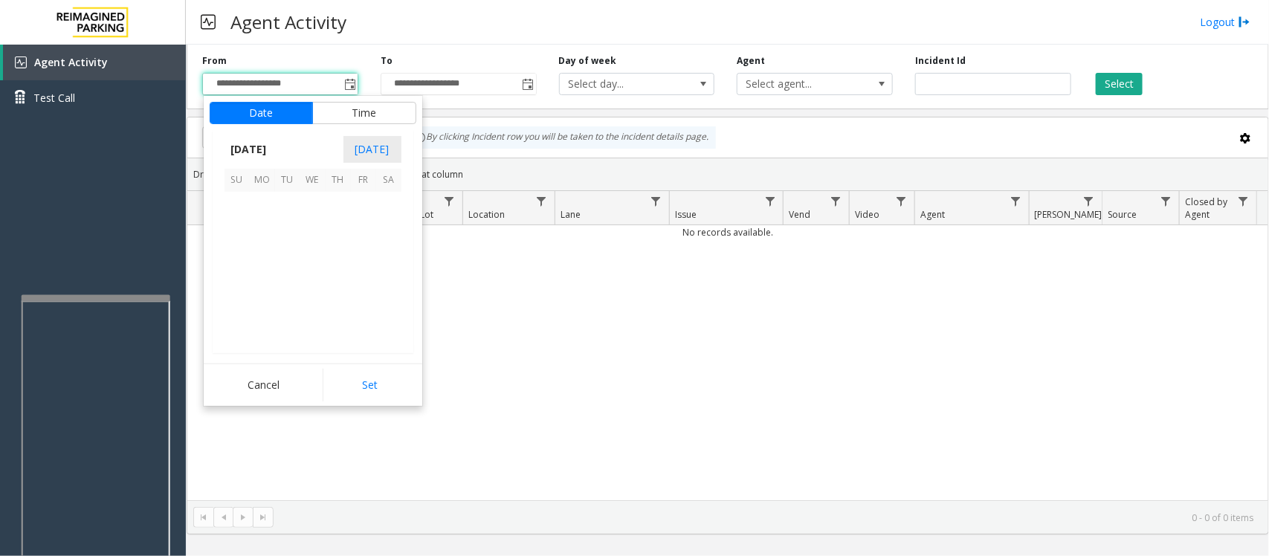
scroll to position [266819, 0]
click at [282, 228] on span "7" at bounding box center [287, 230] width 25 height 25
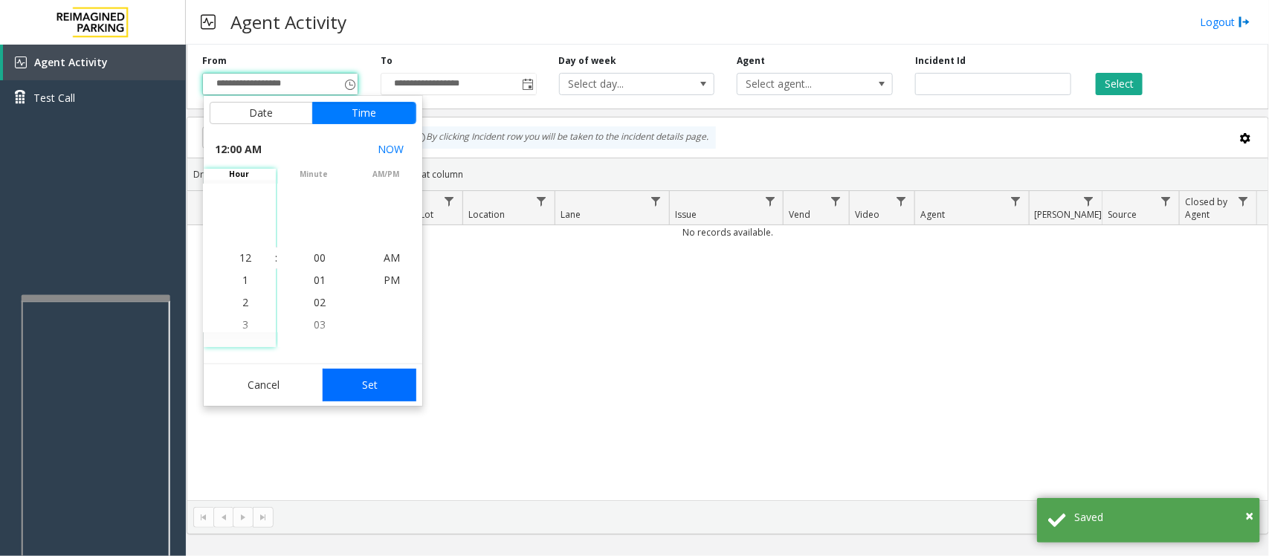
click at [375, 381] on button "Set" at bounding box center [370, 385] width 94 height 33
type input "**********"
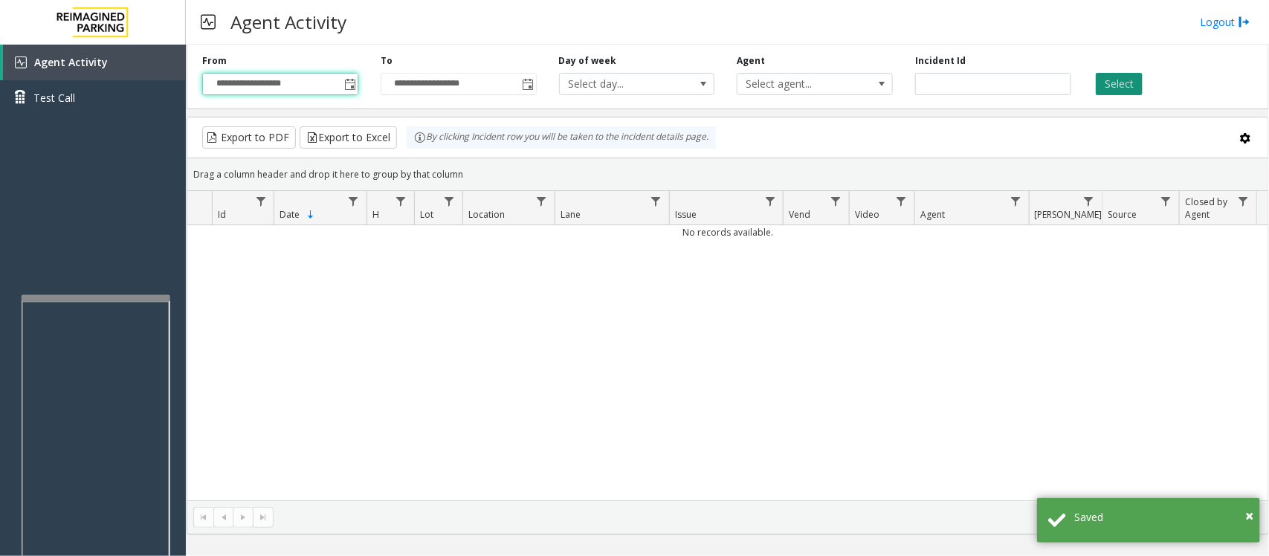
click at [1015, 85] on button "Select" at bounding box center [1119, 84] width 47 height 22
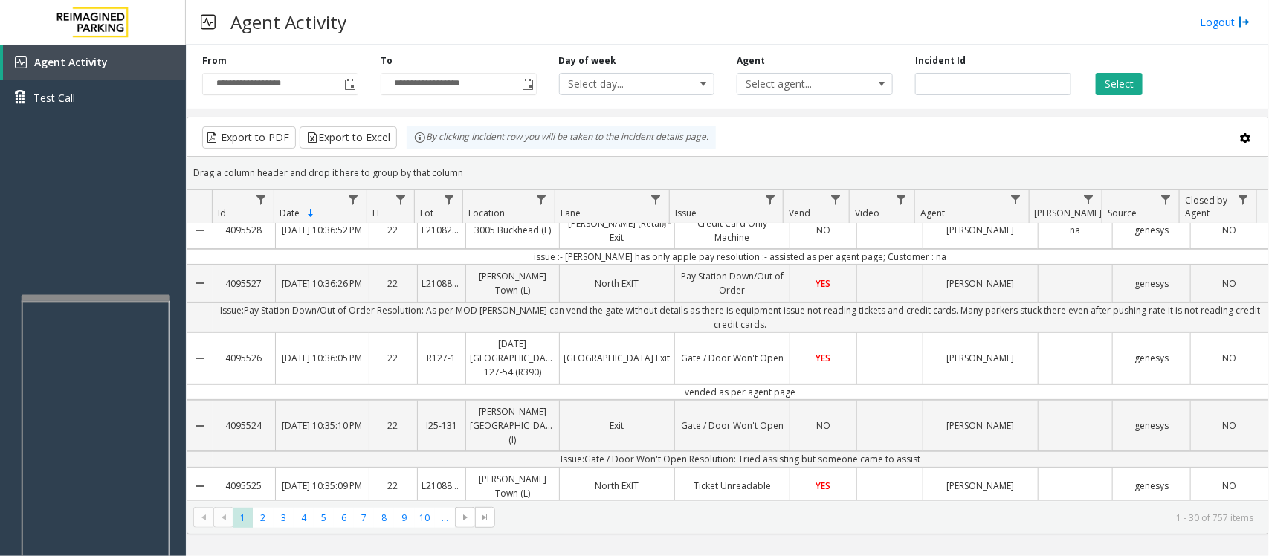
scroll to position [0, 0]
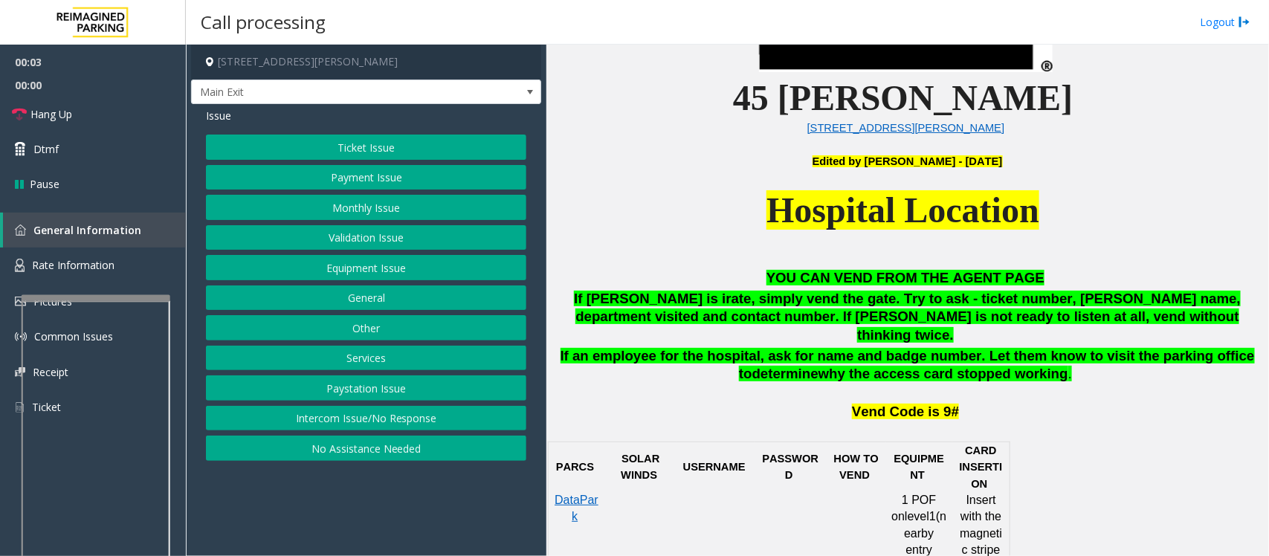
scroll to position [557, 0]
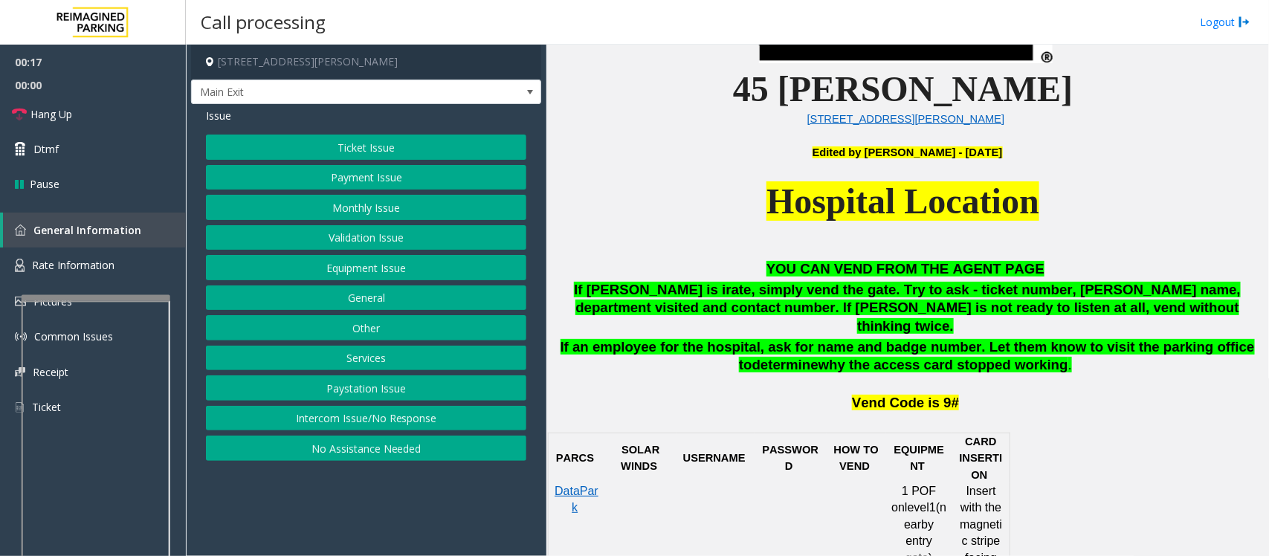
click at [403, 151] on button "Ticket Issue" at bounding box center [366, 147] width 320 height 25
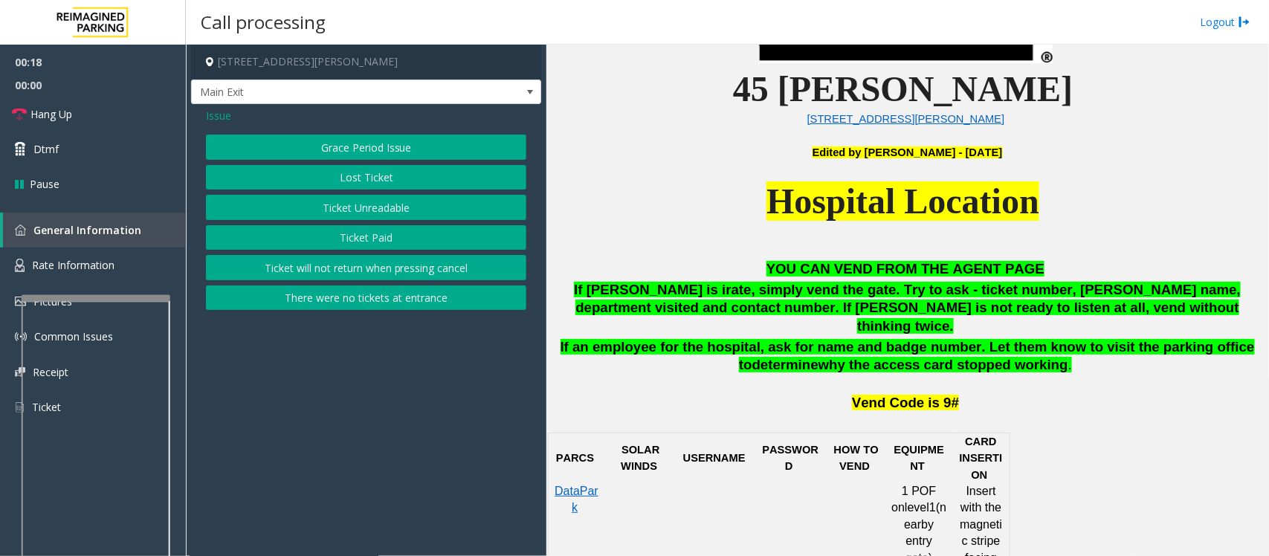
click at [322, 216] on button "Ticket Unreadable" at bounding box center [366, 207] width 320 height 25
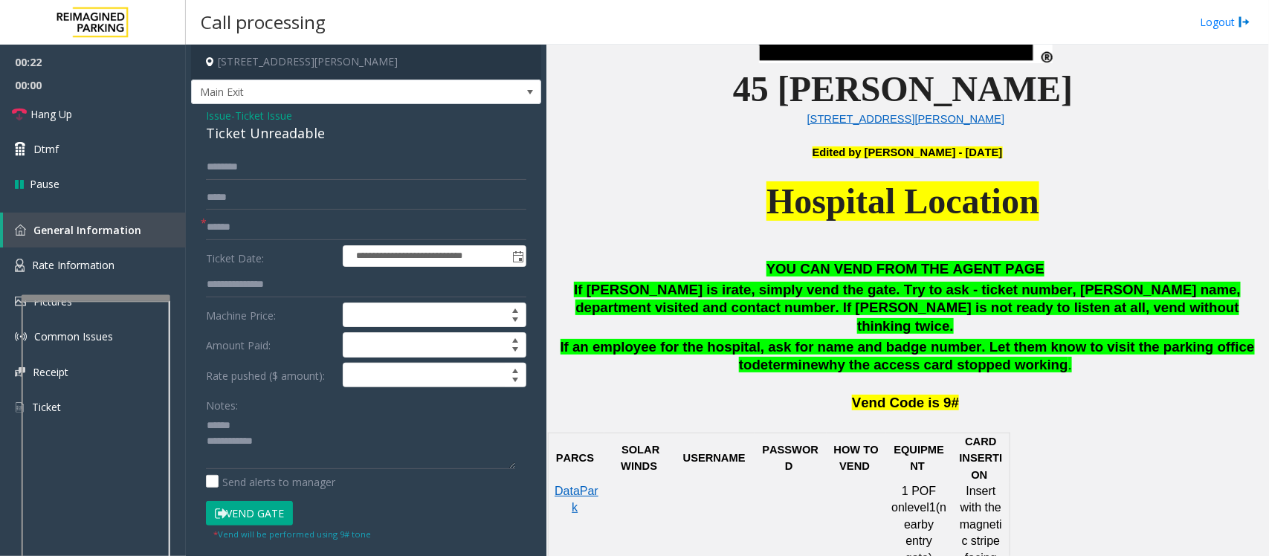
click at [240, 136] on div "Ticket Unreadable" at bounding box center [366, 133] width 320 height 20
drag, startPoint x: 233, startPoint y: 424, endPoint x: 245, endPoint y: 424, distance: 12.7
click at [234, 424] on textarea at bounding box center [360, 441] width 309 height 56
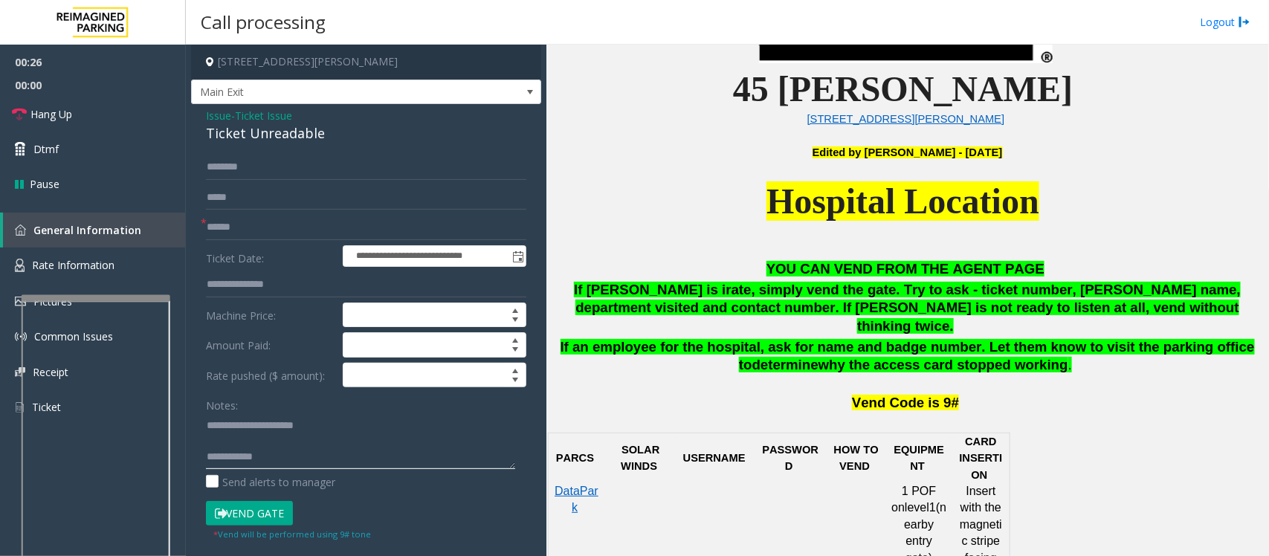
click at [239, 429] on textarea at bounding box center [360, 441] width 309 height 56
click at [234, 429] on textarea at bounding box center [360, 441] width 309 height 56
click at [243, 444] on textarea at bounding box center [360, 441] width 309 height 56
click at [281, 444] on textarea at bounding box center [360, 441] width 309 height 56
type textarea "**********"
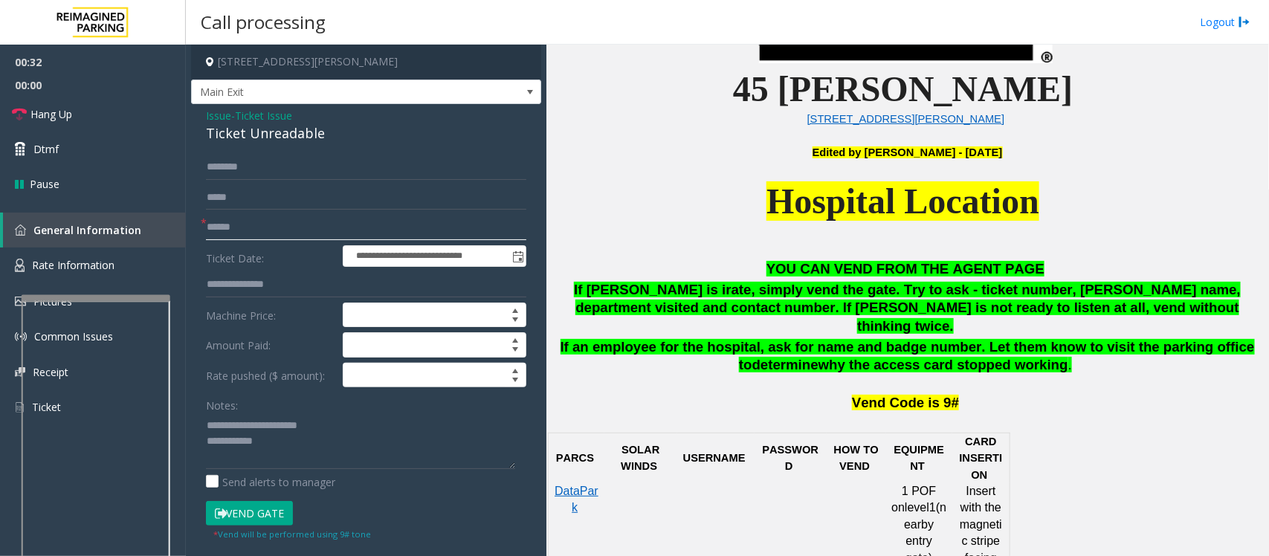
click at [245, 227] on input "text" at bounding box center [366, 227] width 320 height 25
click at [238, 224] on input "text" at bounding box center [366, 227] width 320 height 25
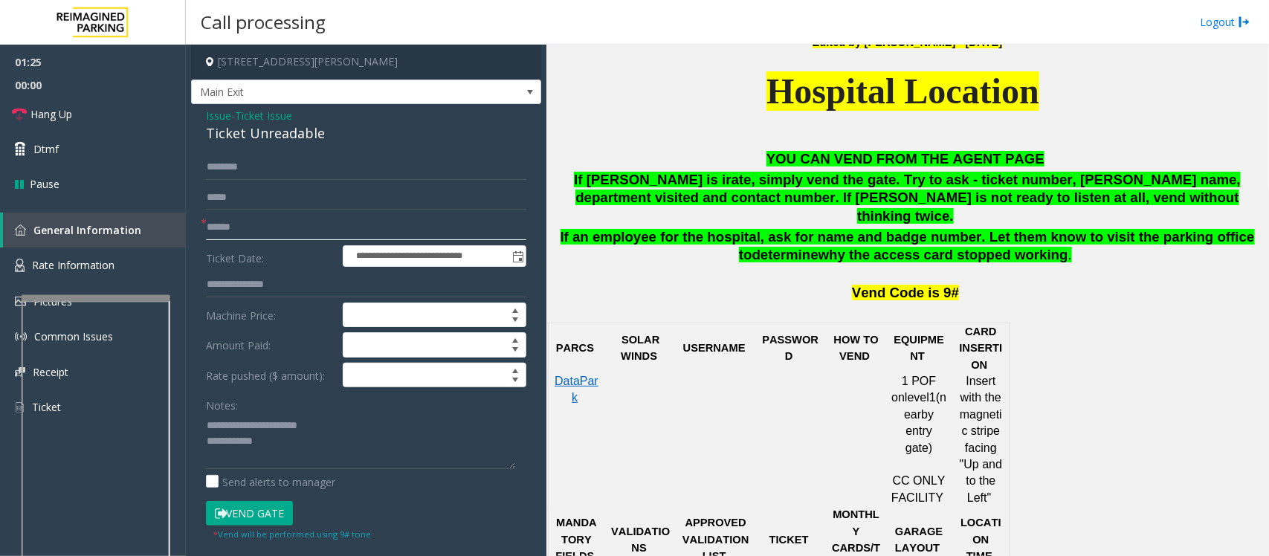
scroll to position [650, 0]
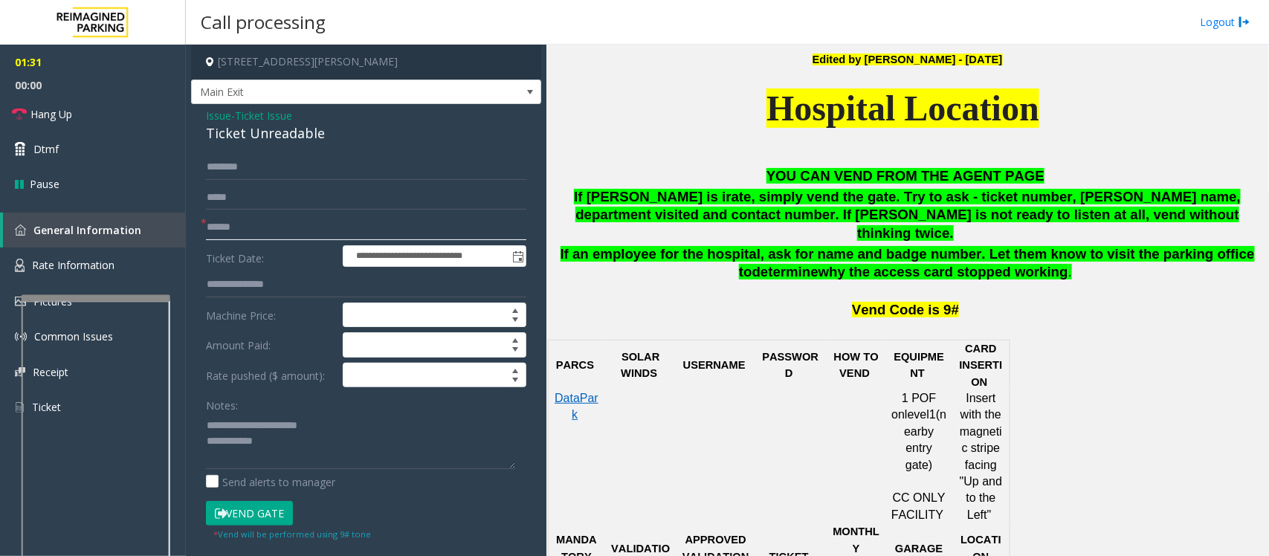
click at [235, 231] on input "text" at bounding box center [366, 227] width 320 height 25
click at [285, 441] on textarea at bounding box center [360, 441] width 309 height 56
click at [221, 227] on input "text" at bounding box center [366, 227] width 320 height 25
type input "******"
click at [233, 167] on input "text" at bounding box center [366, 167] width 320 height 25
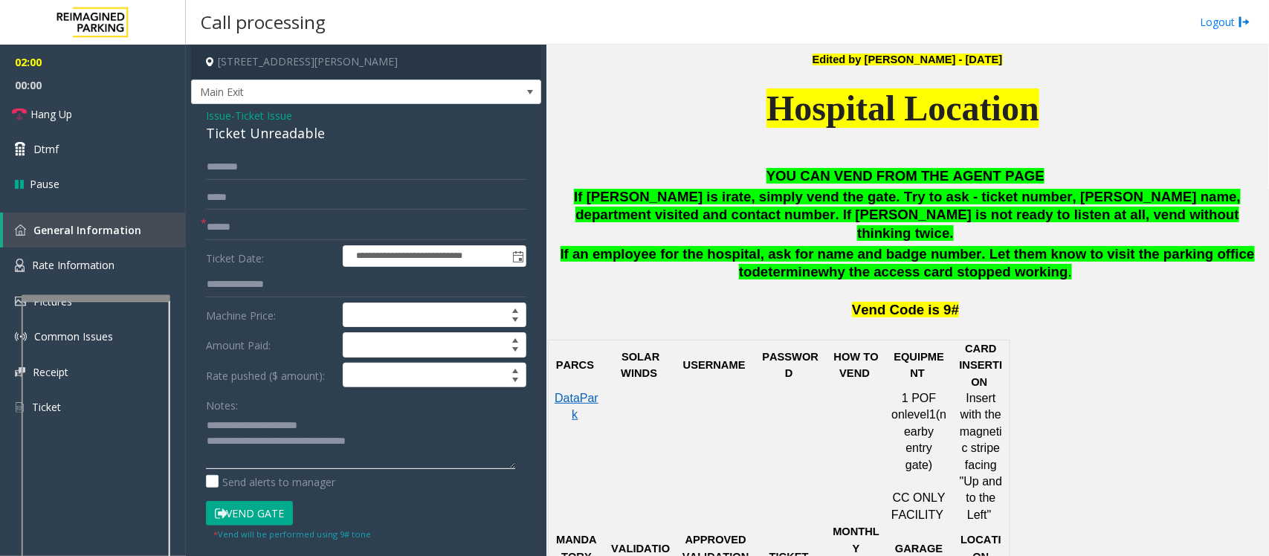
type textarea "**********"
click at [257, 165] on input "text" at bounding box center [366, 167] width 320 height 25
type input "*"
click at [212, 162] on input "*******" at bounding box center [366, 167] width 320 height 25
click at [255, 168] on input "*******" at bounding box center [366, 167] width 320 height 25
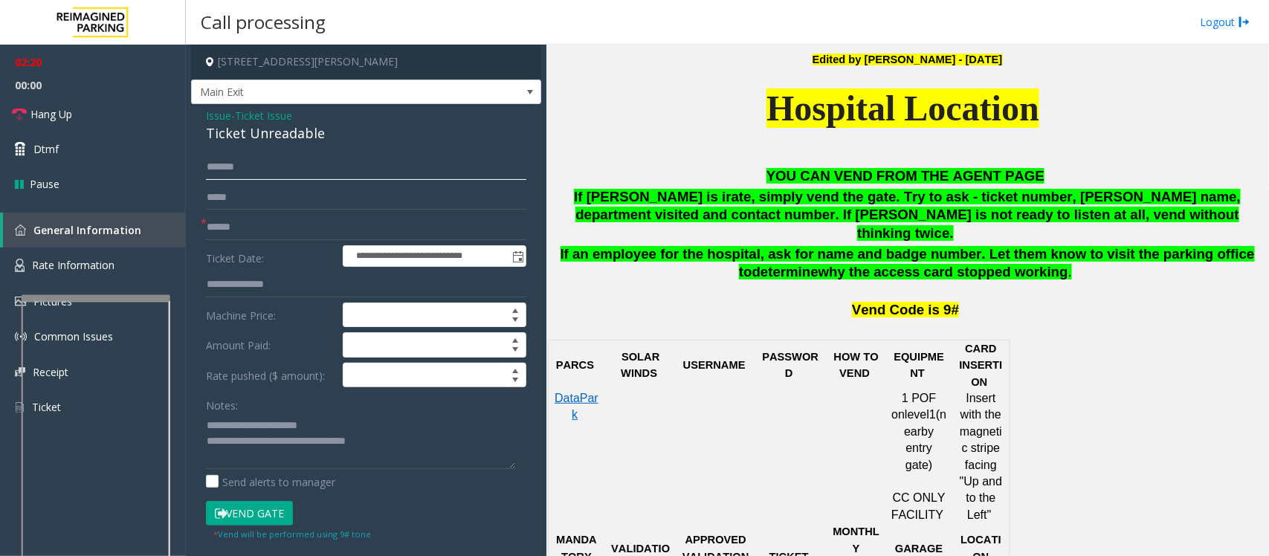
click at [210, 162] on input "*******" at bounding box center [366, 167] width 320 height 25
type input "*******"
click at [206, 422] on textarea at bounding box center [360, 441] width 309 height 56
type textarea "**********"
click at [246, 192] on input "text" at bounding box center [366, 197] width 320 height 25
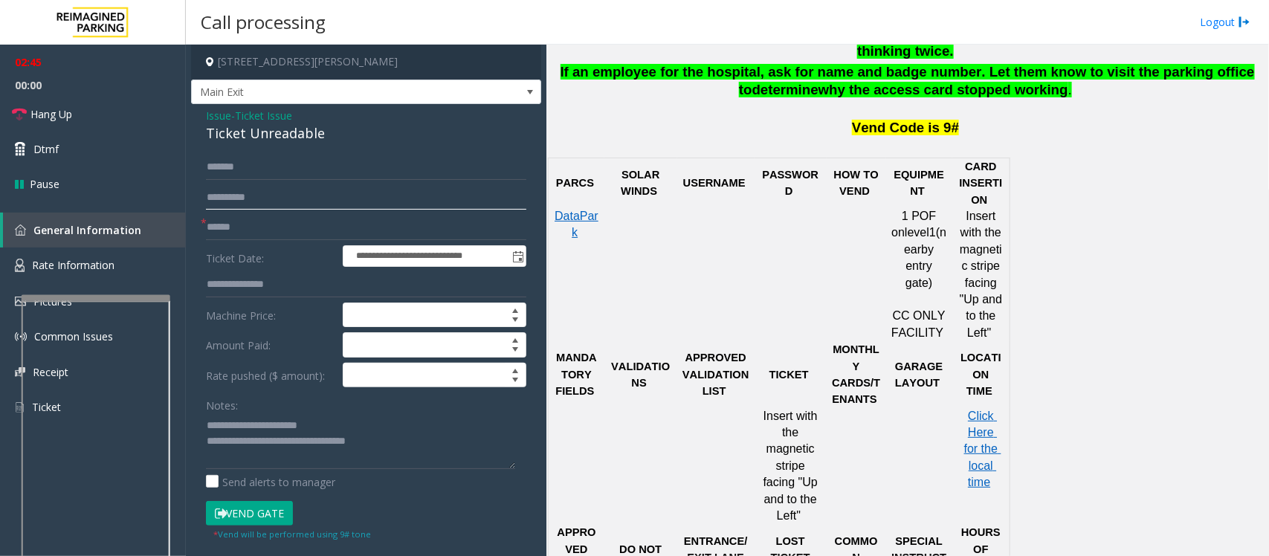
scroll to position [836, 0]
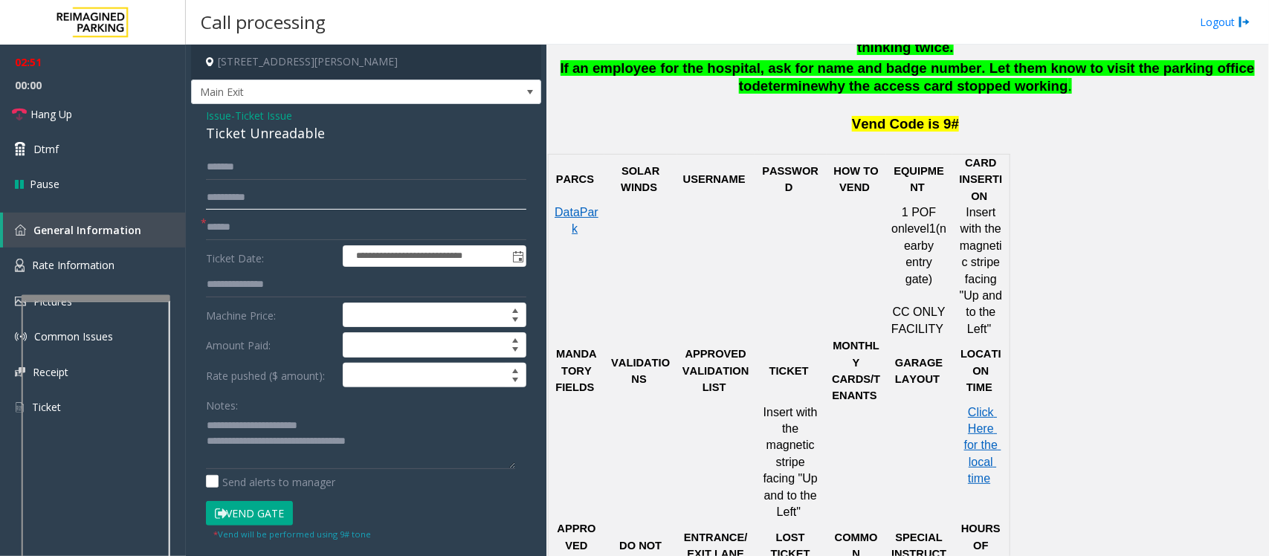
type input "**********"
click at [208, 421] on textarea at bounding box center [360, 441] width 309 height 56
click at [240, 444] on button "Vend Gate" at bounding box center [249, 513] width 87 height 25
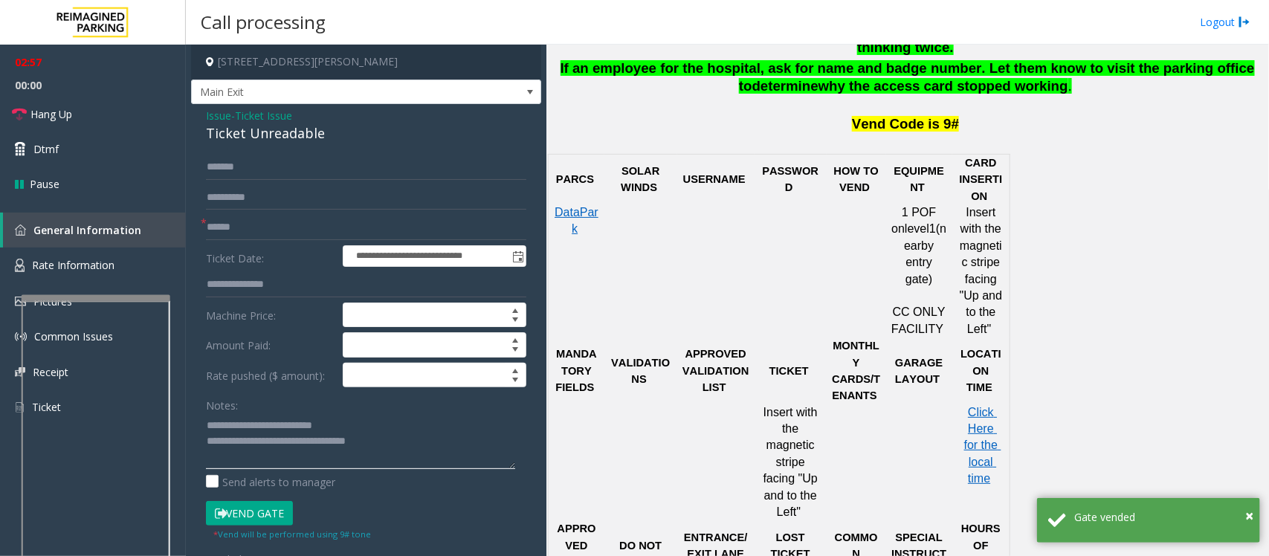
click at [235, 424] on textarea at bounding box center [360, 441] width 309 height 56
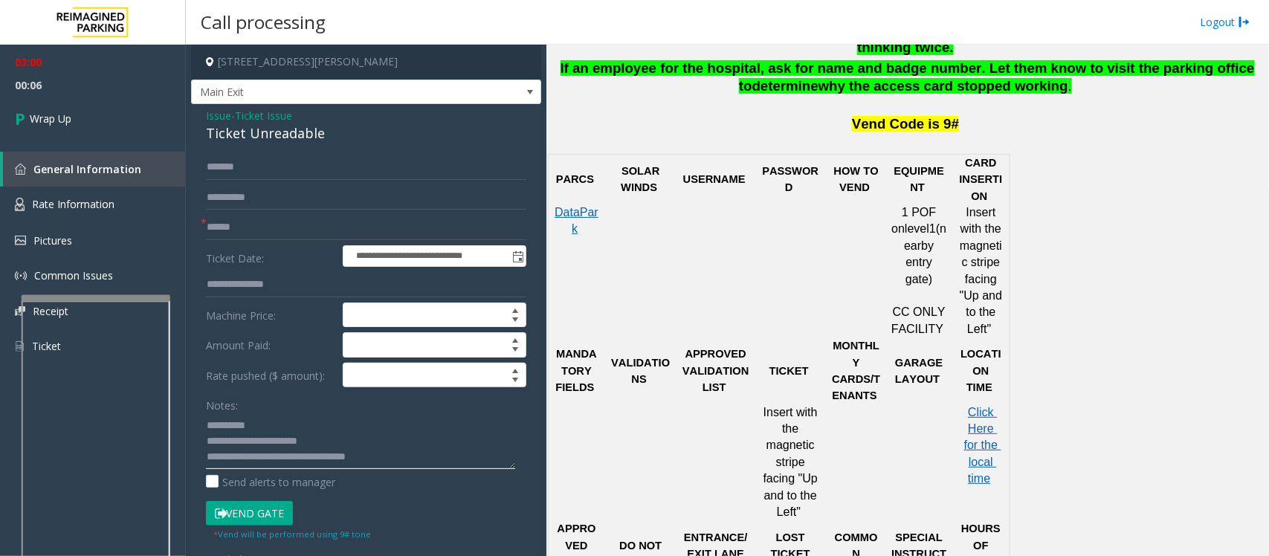
click at [273, 421] on textarea at bounding box center [360, 441] width 309 height 56
type textarea "**********"
click at [88, 120] on link "Wrap Up" at bounding box center [93, 119] width 186 height 44
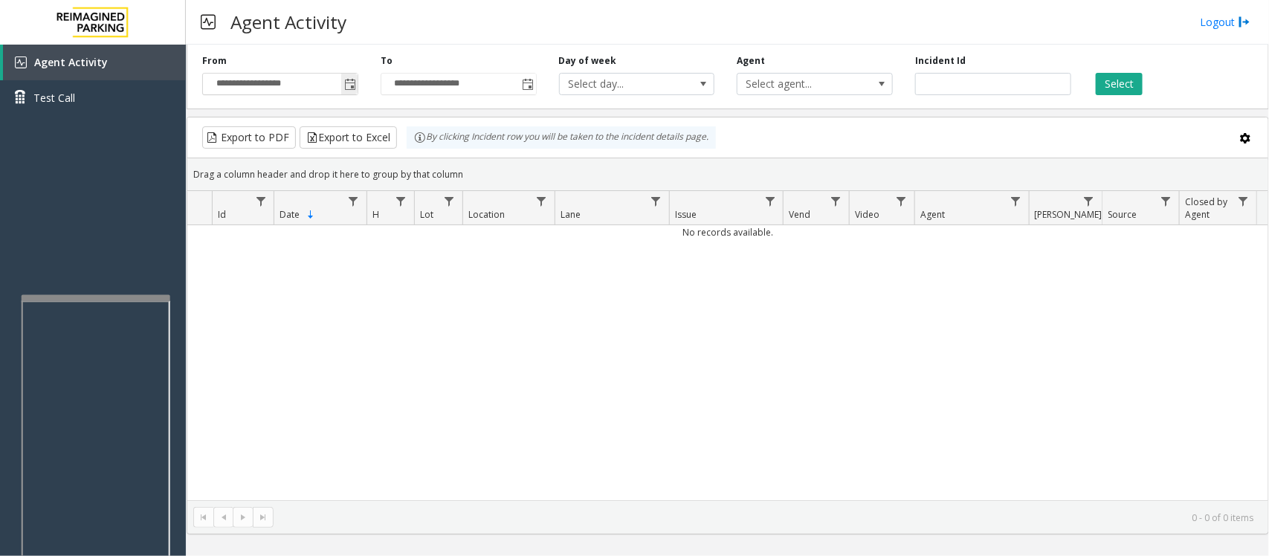
click at [357, 86] on span "Toggle popup" at bounding box center [349, 84] width 16 height 24
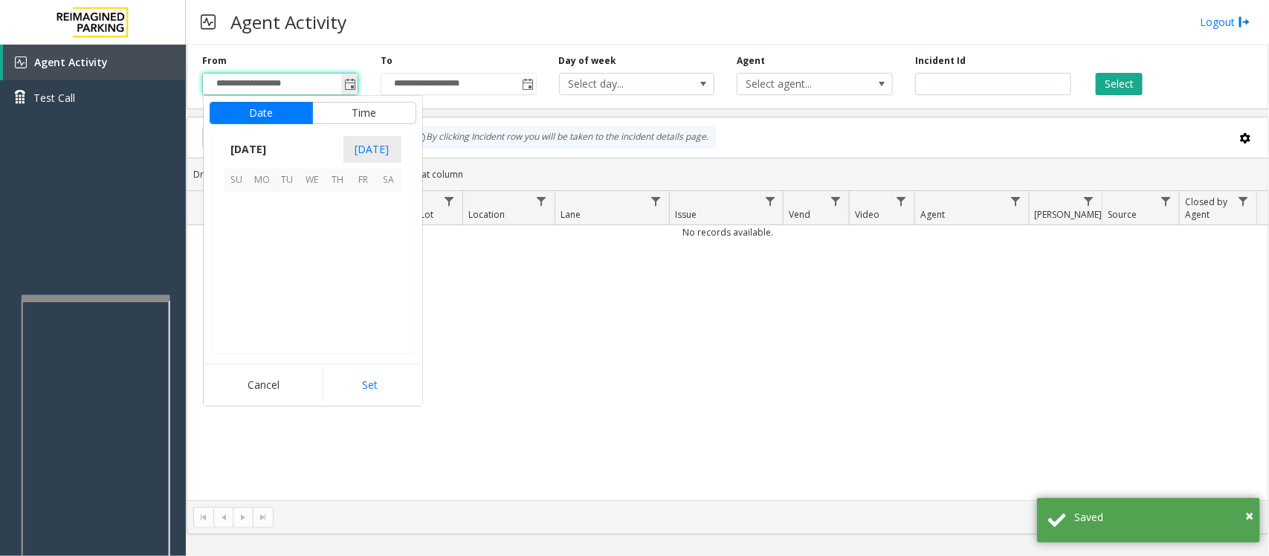
scroll to position [266819, 0]
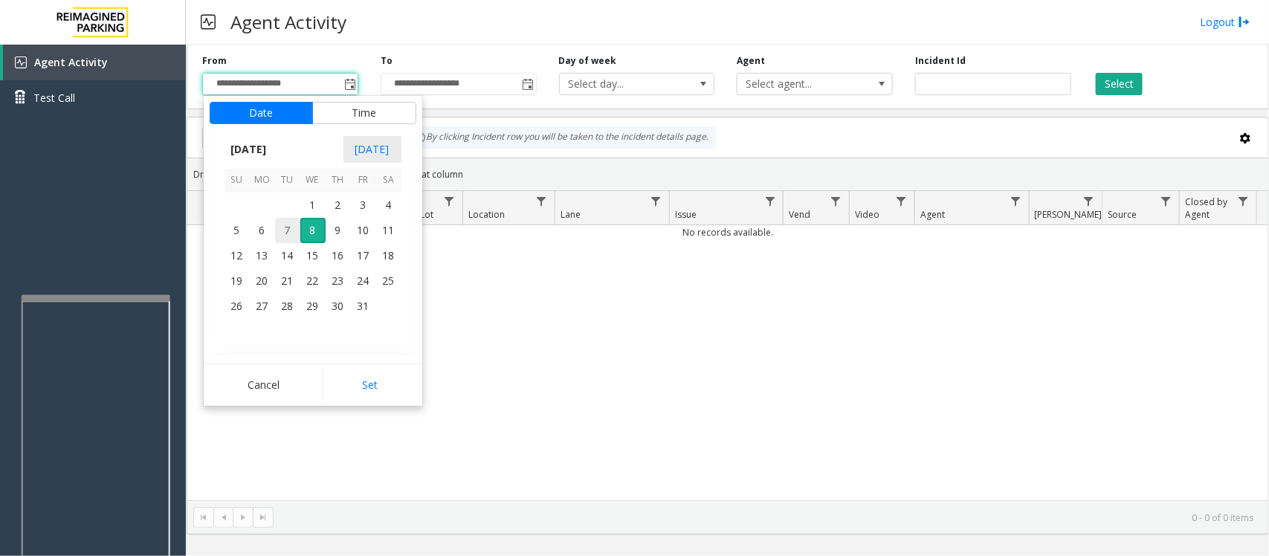
click at [288, 235] on span "7" at bounding box center [287, 230] width 25 height 25
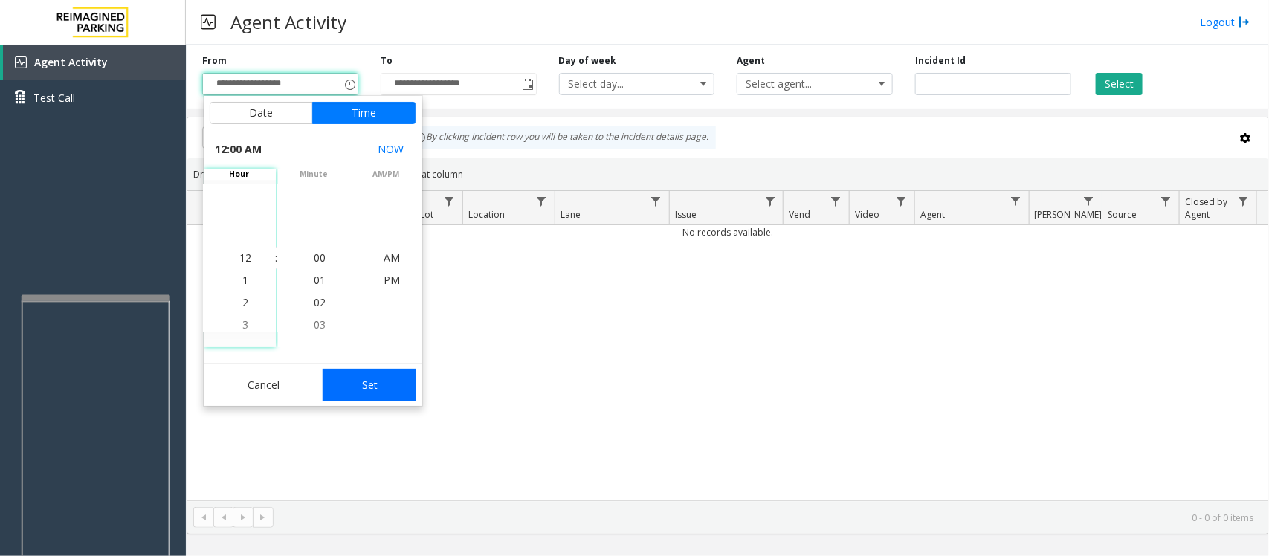
click at [384, 387] on button "Set" at bounding box center [370, 385] width 94 height 33
type input "**********"
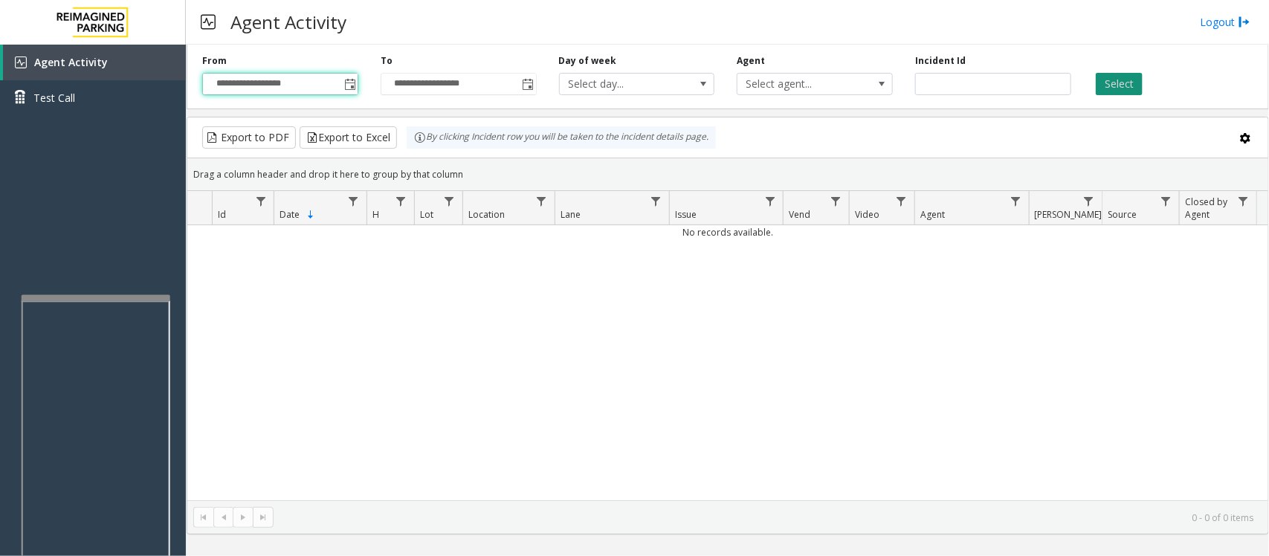
click at [1015, 83] on button "Select" at bounding box center [1119, 84] width 47 height 22
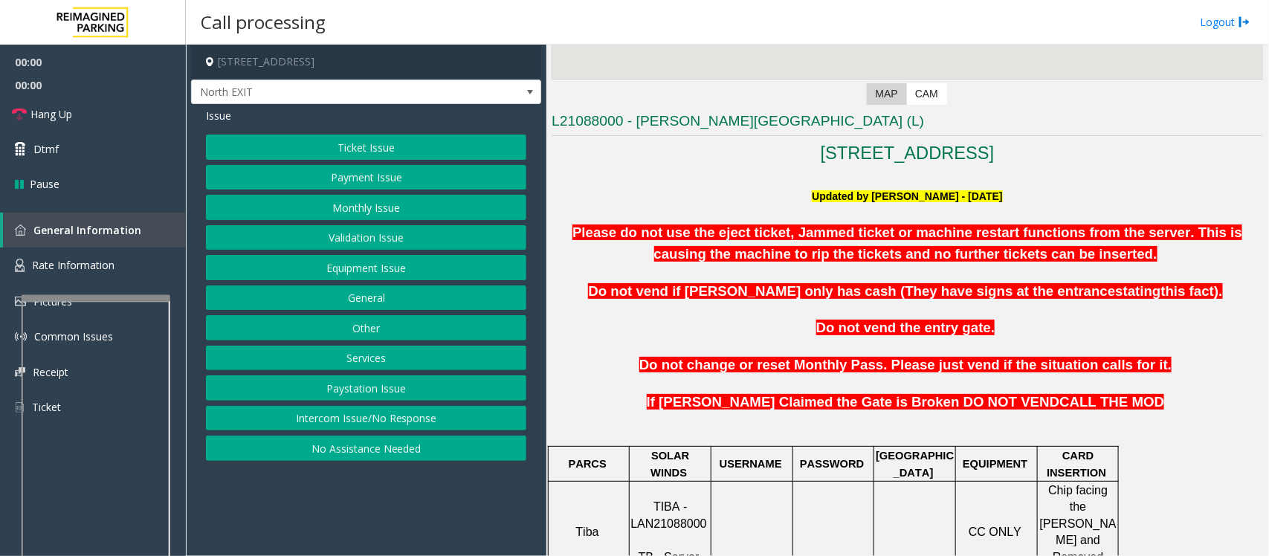
scroll to position [372, 0]
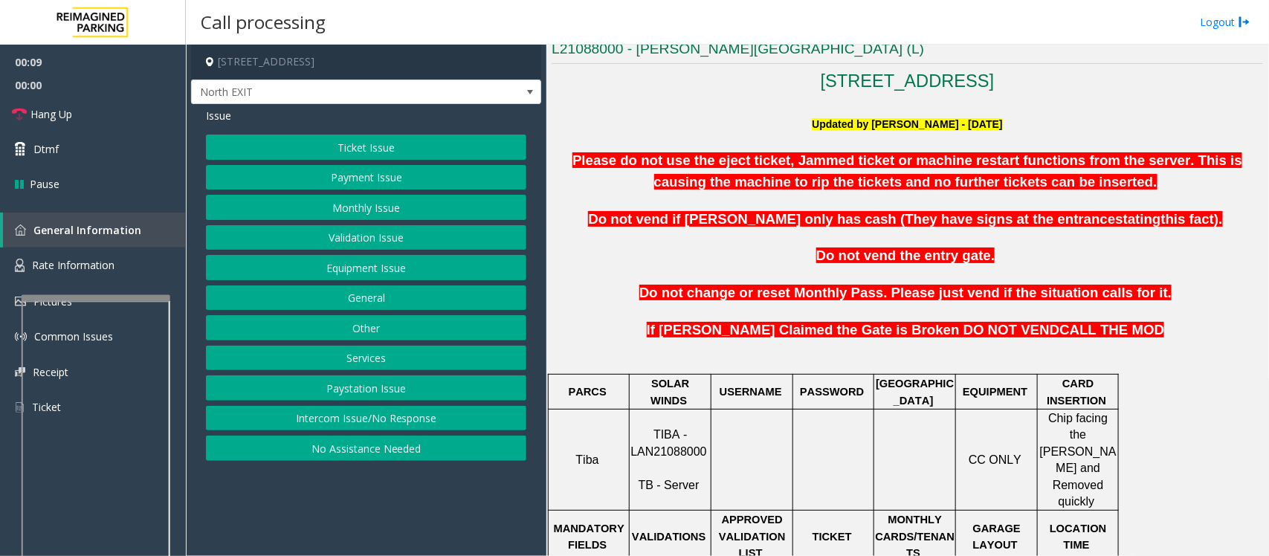
click at [336, 153] on button "Ticket Issue" at bounding box center [366, 147] width 320 height 25
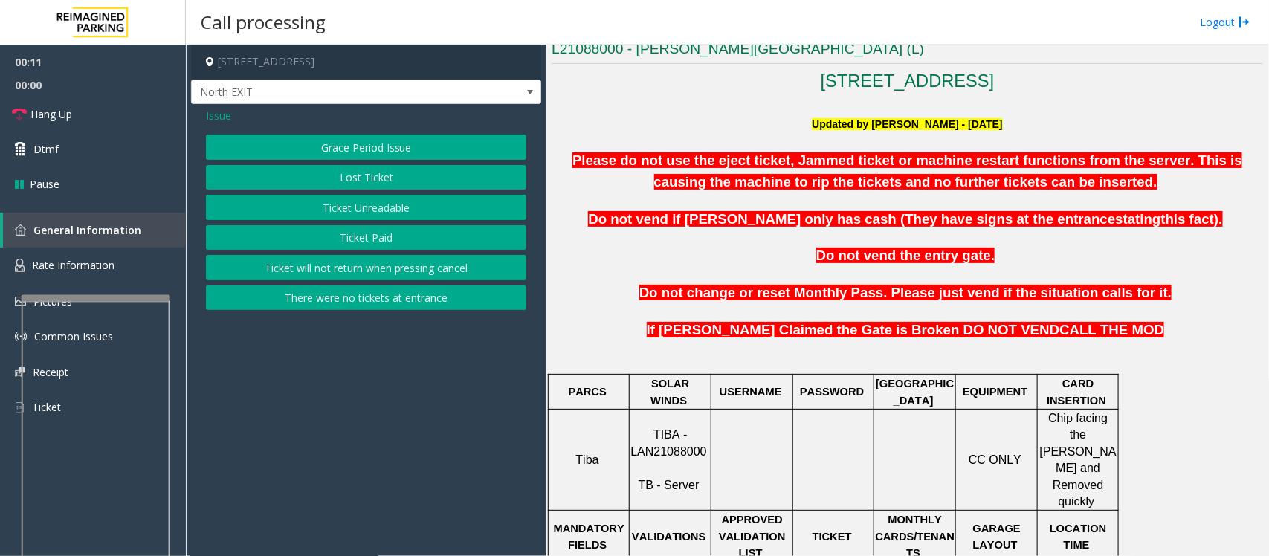
click at [213, 113] on span "Issue" at bounding box center [218, 116] width 25 height 16
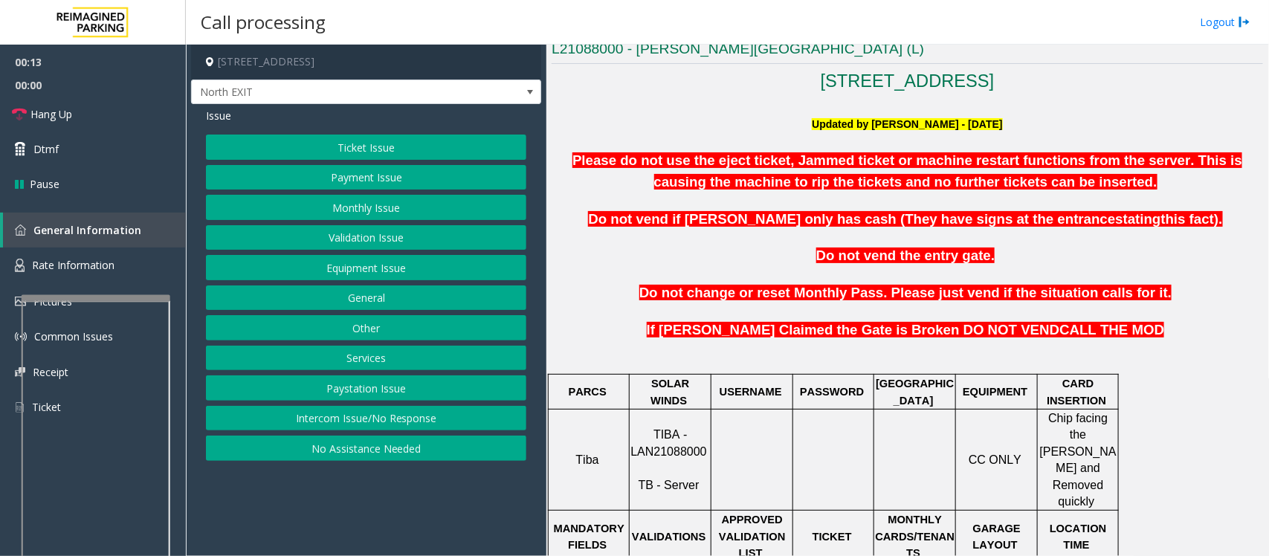
click at [346, 268] on button "Equipment Issue" at bounding box center [366, 267] width 320 height 25
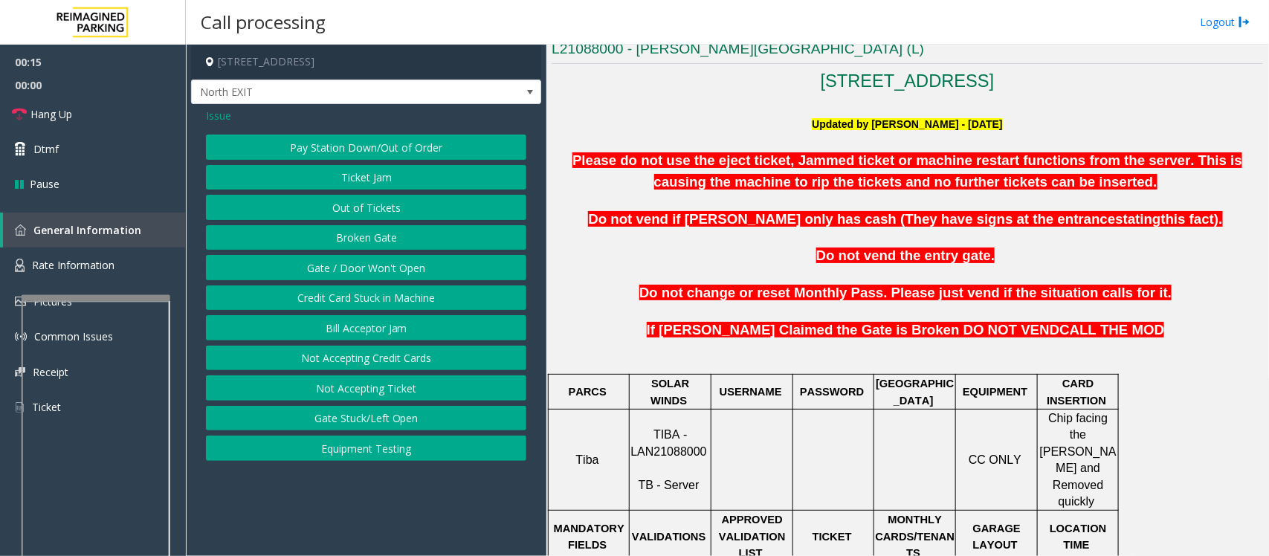
click at [224, 116] on span "Issue" at bounding box center [218, 116] width 25 height 16
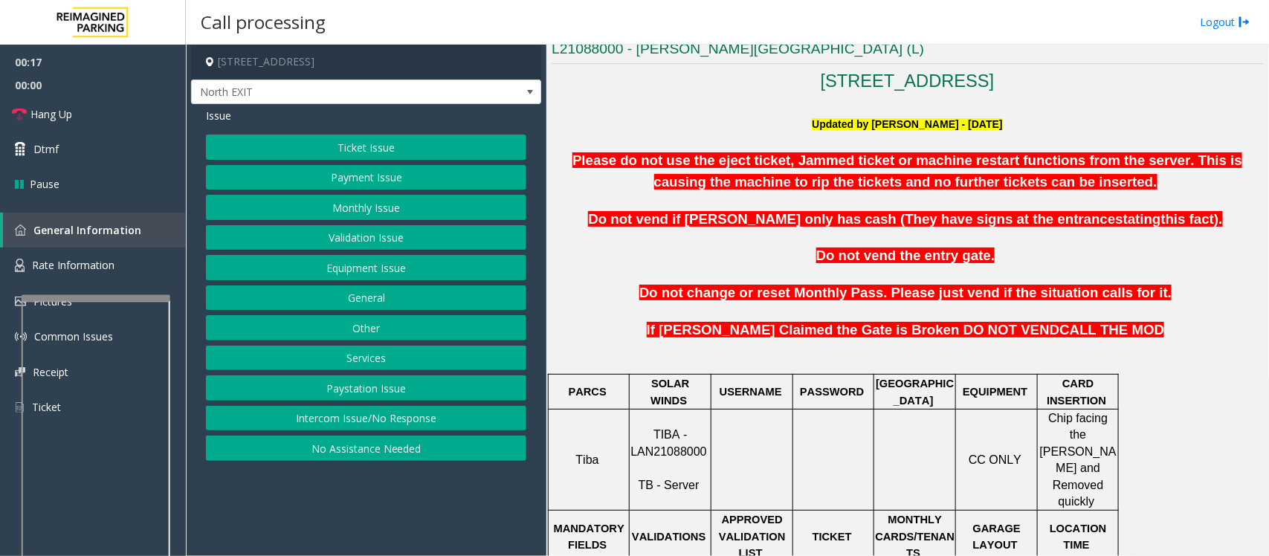
click at [344, 181] on button "Payment Issue" at bounding box center [366, 177] width 320 height 25
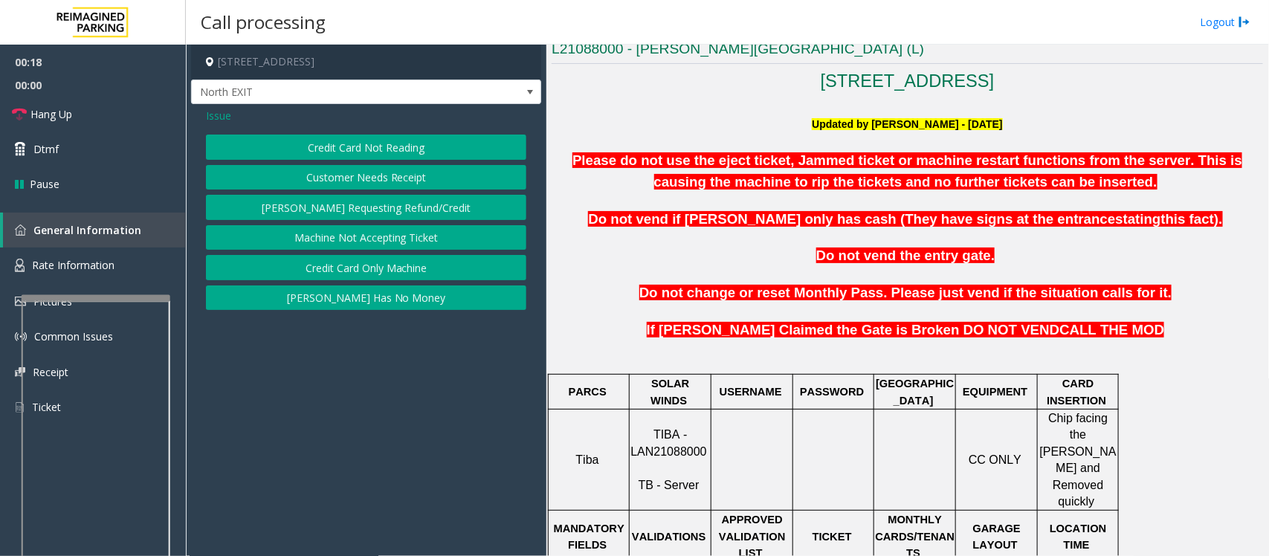
click at [366, 239] on button "Machine Not Accepting Ticket" at bounding box center [366, 237] width 320 height 25
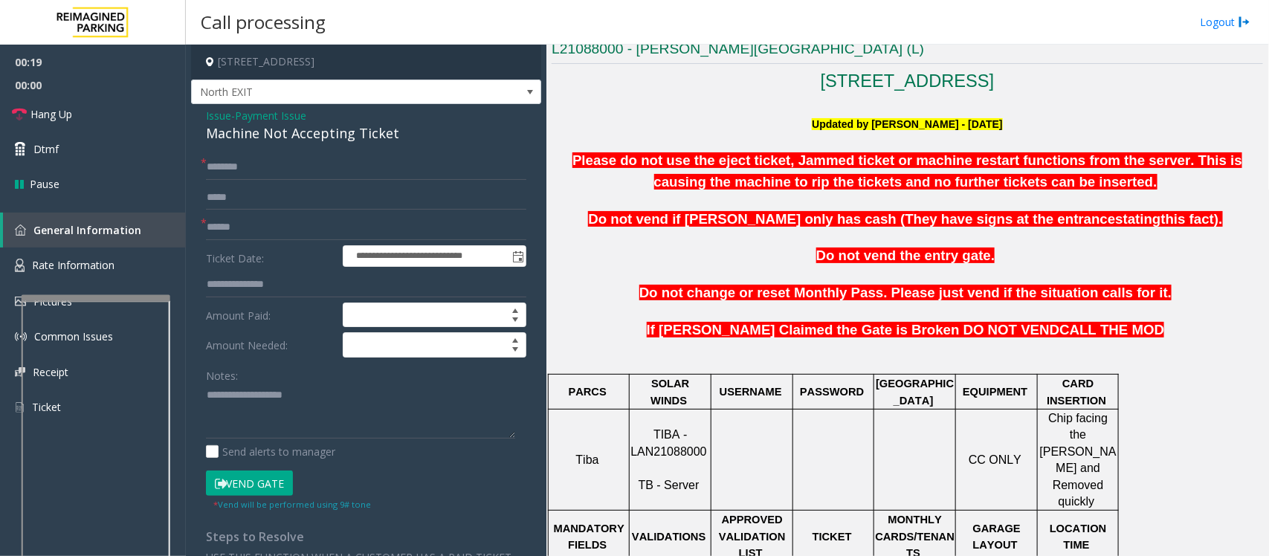
click at [232, 444] on button "Vend Gate" at bounding box center [249, 482] width 87 height 25
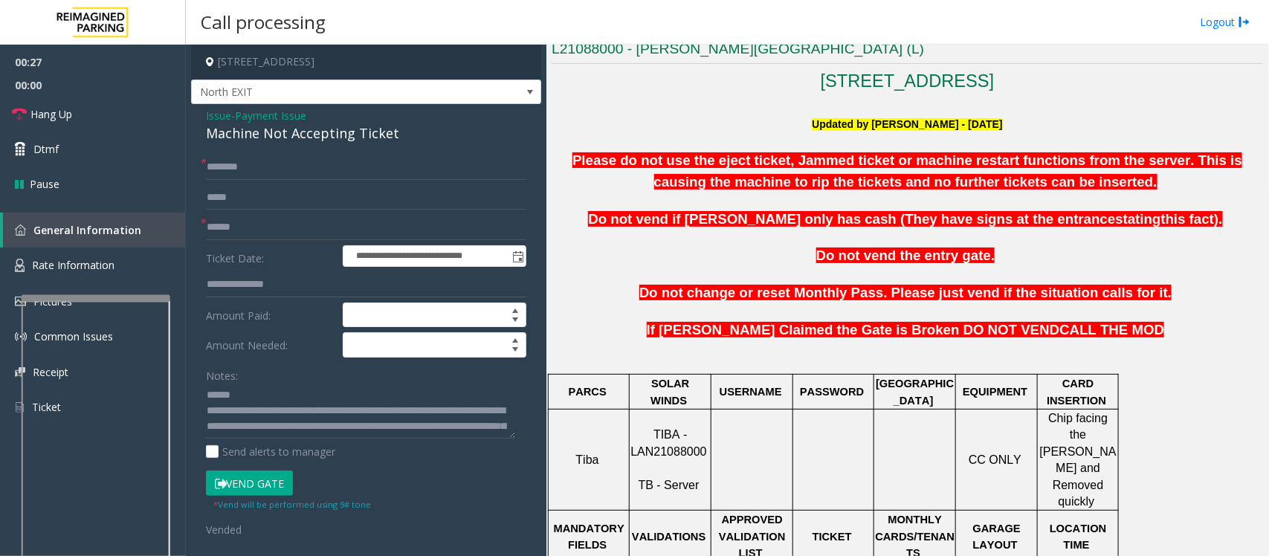
click at [272, 135] on div "Machine Not Accepting Ticket" at bounding box center [366, 133] width 320 height 20
type textarea "**********"
drag, startPoint x: 76, startPoint y: 109, endPoint x: 242, endPoint y: 190, distance: 184.8
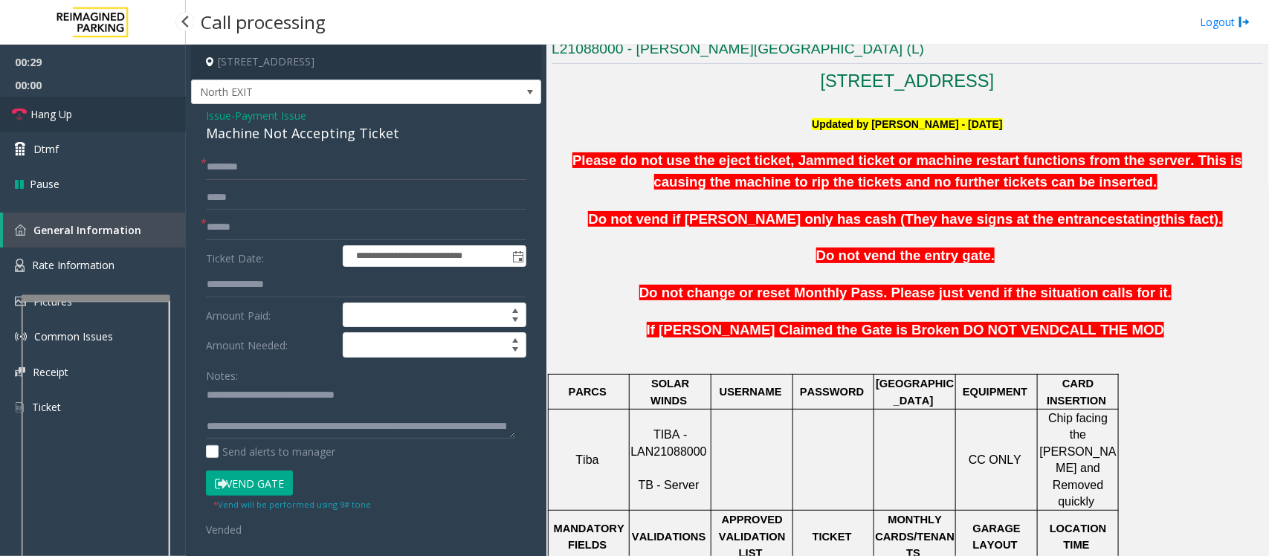
click at [76, 109] on link "Hang Up" at bounding box center [93, 114] width 186 height 35
click at [276, 175] on input "text" at bounding box center [366, 167] width 320 height 25
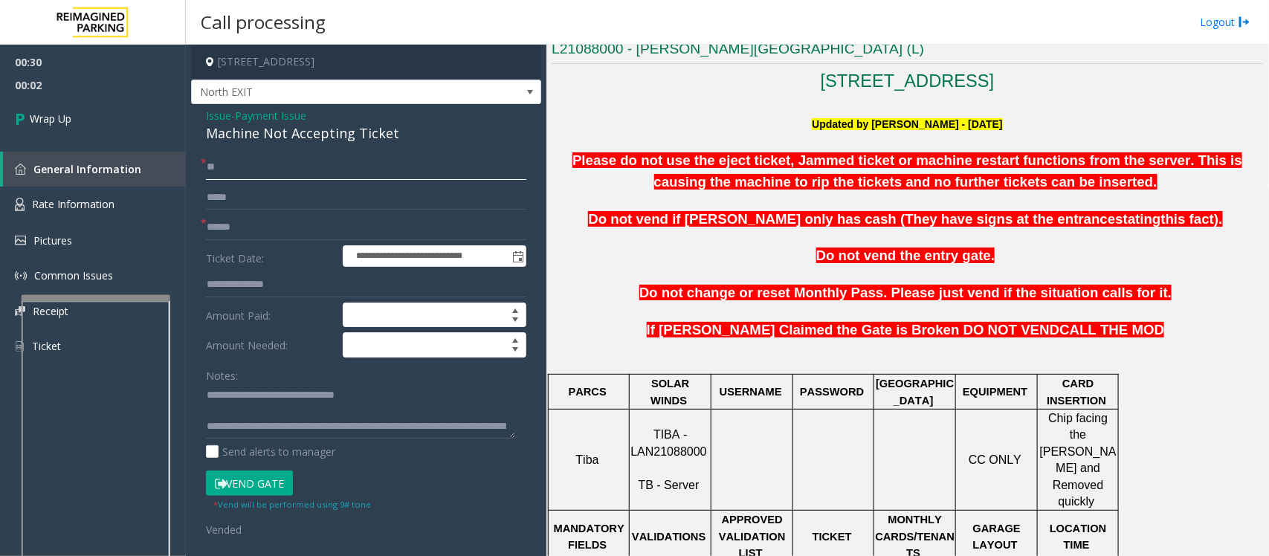
type input "**"
click at [249, 216] on input "text" at bounding box center [366, 227] width 320 height 25
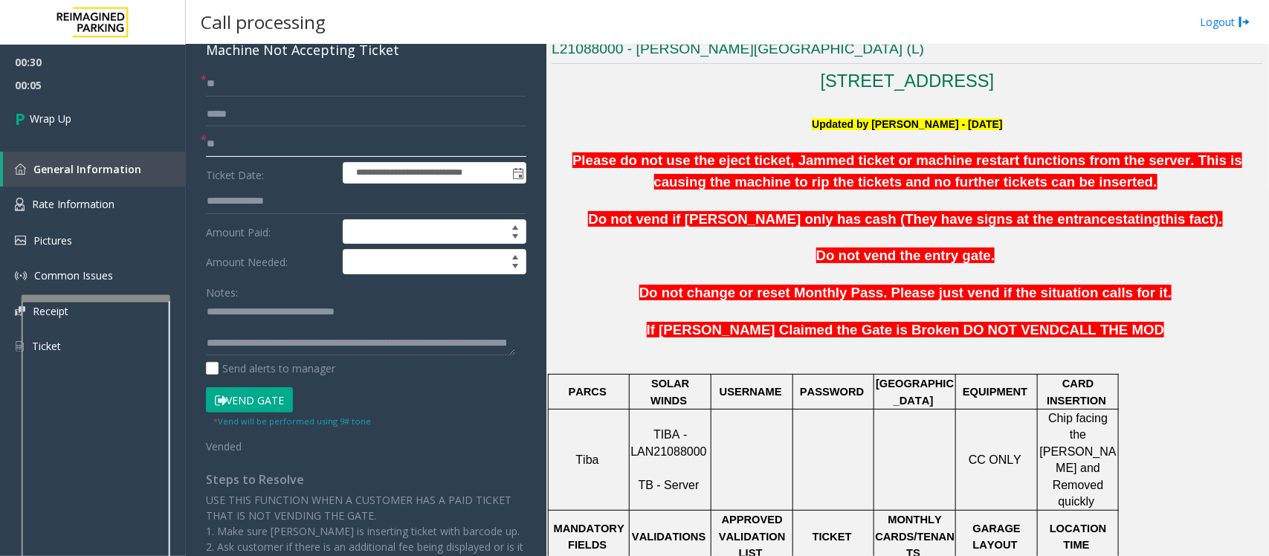
scroll to position [186, 0]
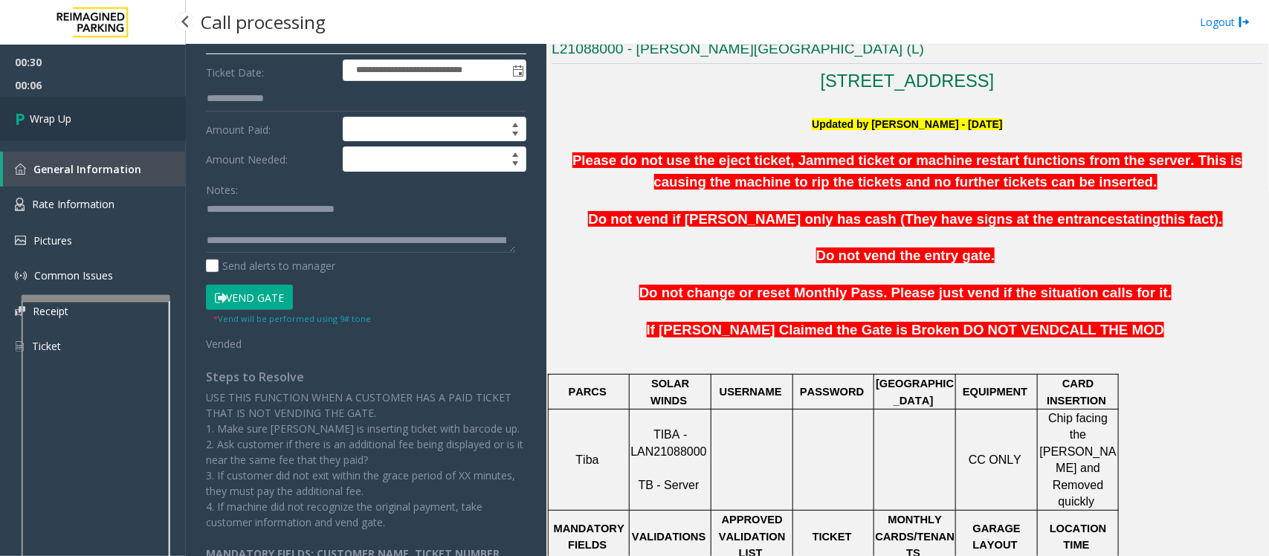
type input "**"
click at [75, 112] on link "Wrap Up" at bounding box center [93, 119] width 186 height 44
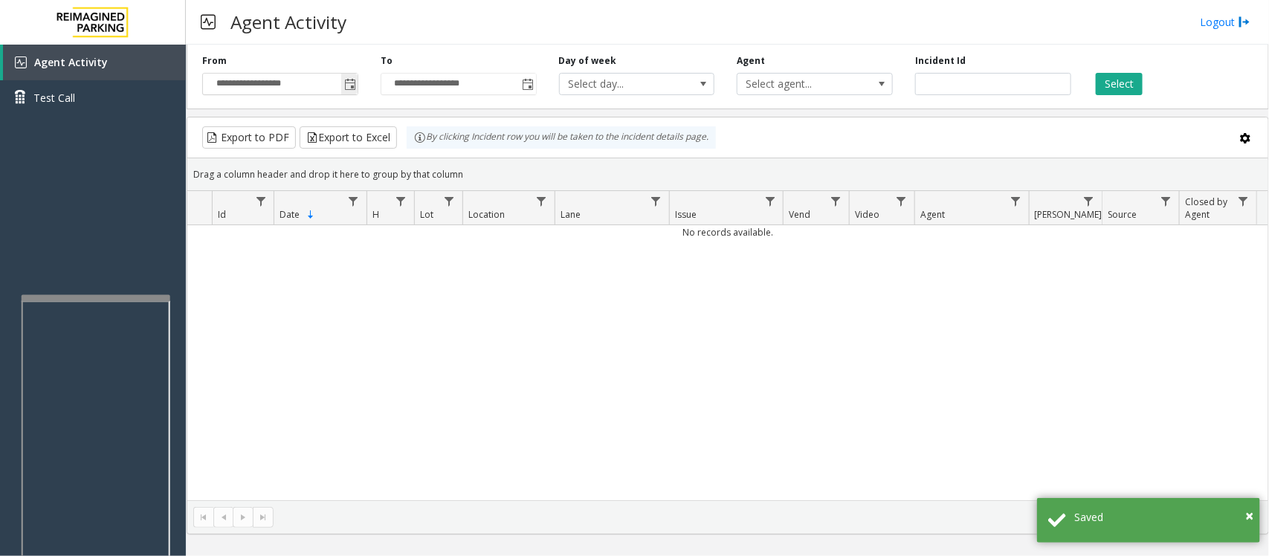
drag, startPoint x: 350, startPoint y: 83, endPoint x: 350, endPoint y: 94, distance: 10.4
click at [350, 83] on span "Toggle popup" at bounding box center [350, 85] width 12 height 12
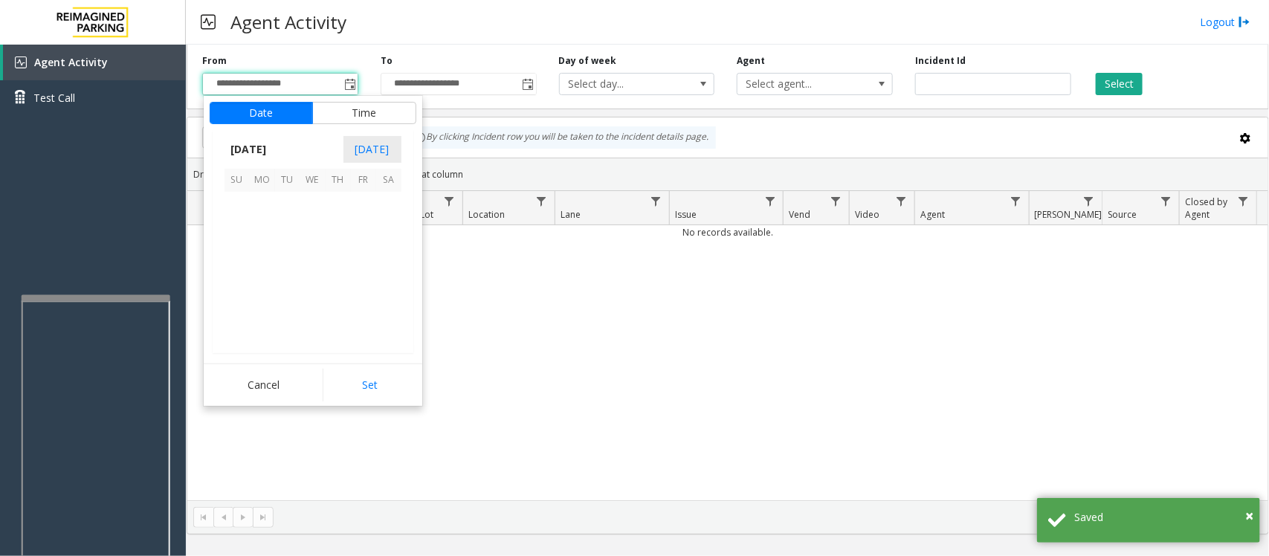
scroll to position [266819, 0]
drag, startPoint x: 287, startPoint y: 233, endPoint x: 301, endPoint y: 253, distance: 24.5
click at [287, 232] on span "7" at bounding box center [287, 230] width 25 height 25
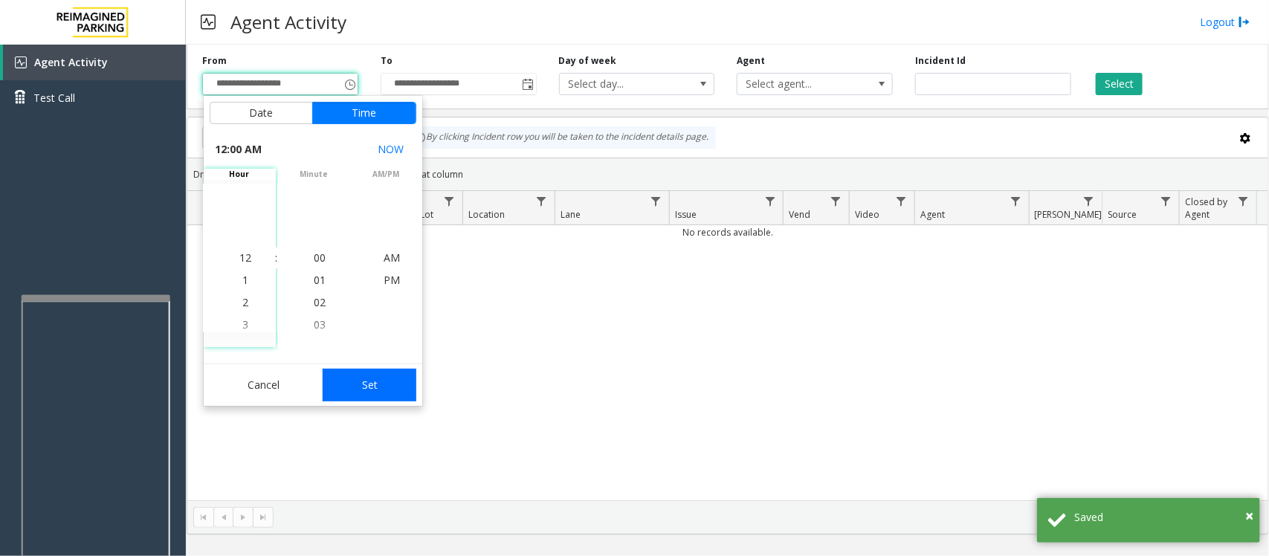
click at [376, 376] on button "Set" at bounding box center [370, 385] width 94 height 33
type input "**********"
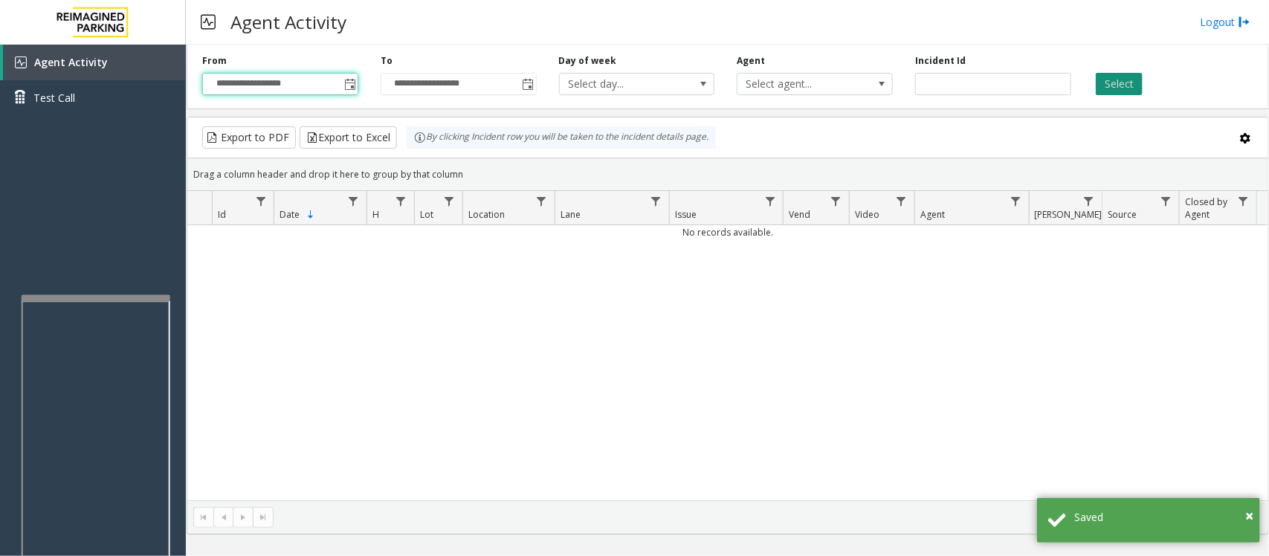
click at [1015, 85] on button "Select" at bounding box center [1119, 84] width 47 height 22
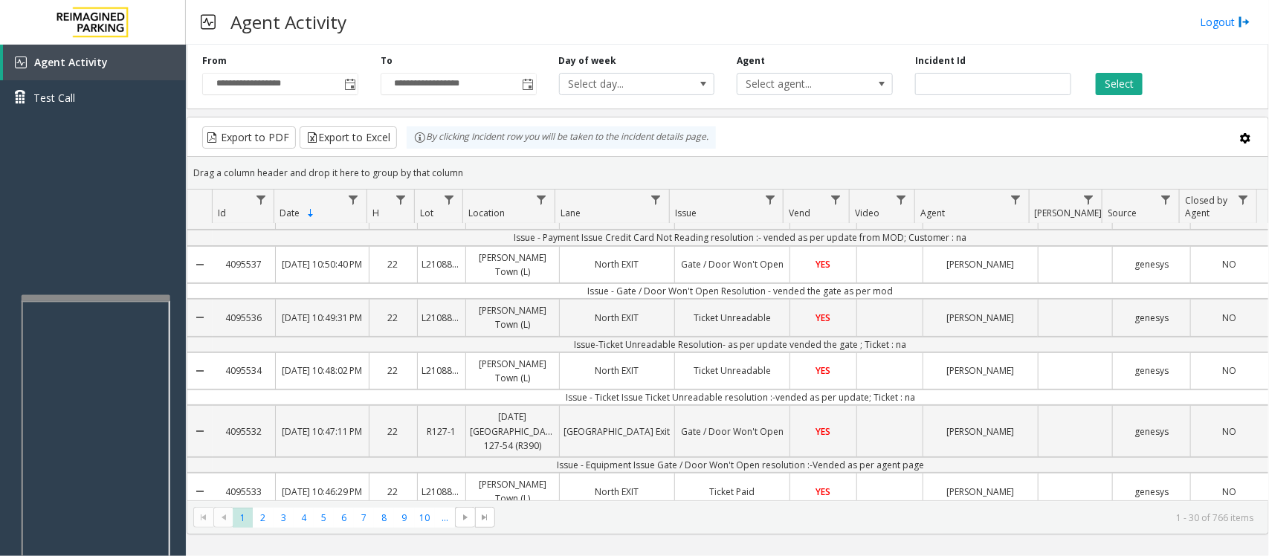
scroll to position [0, 0]
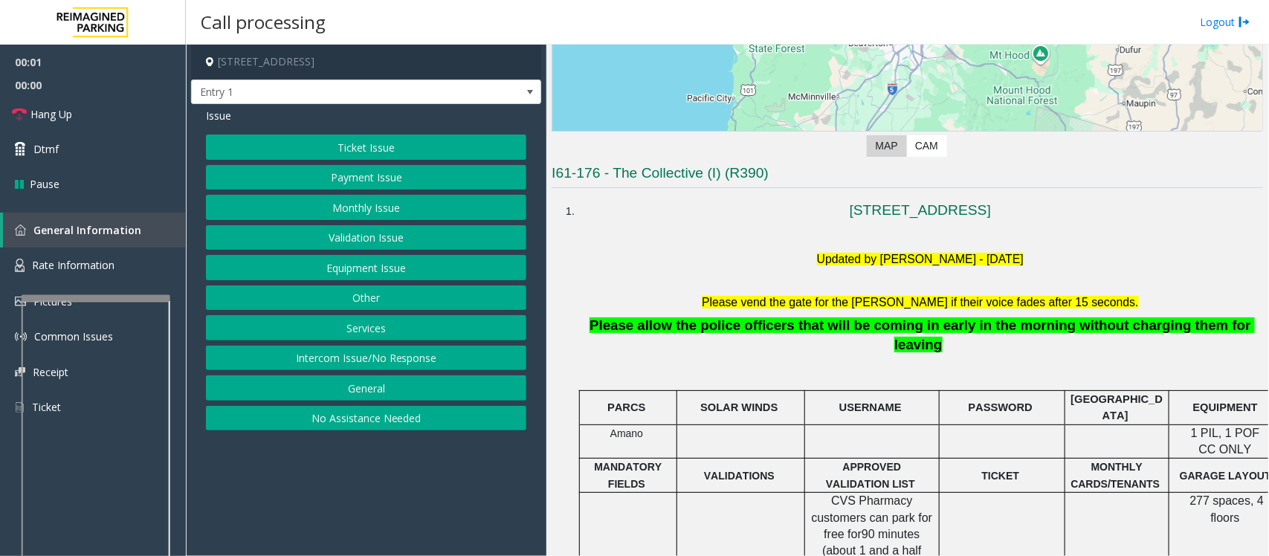
scroll to position [465, 0]
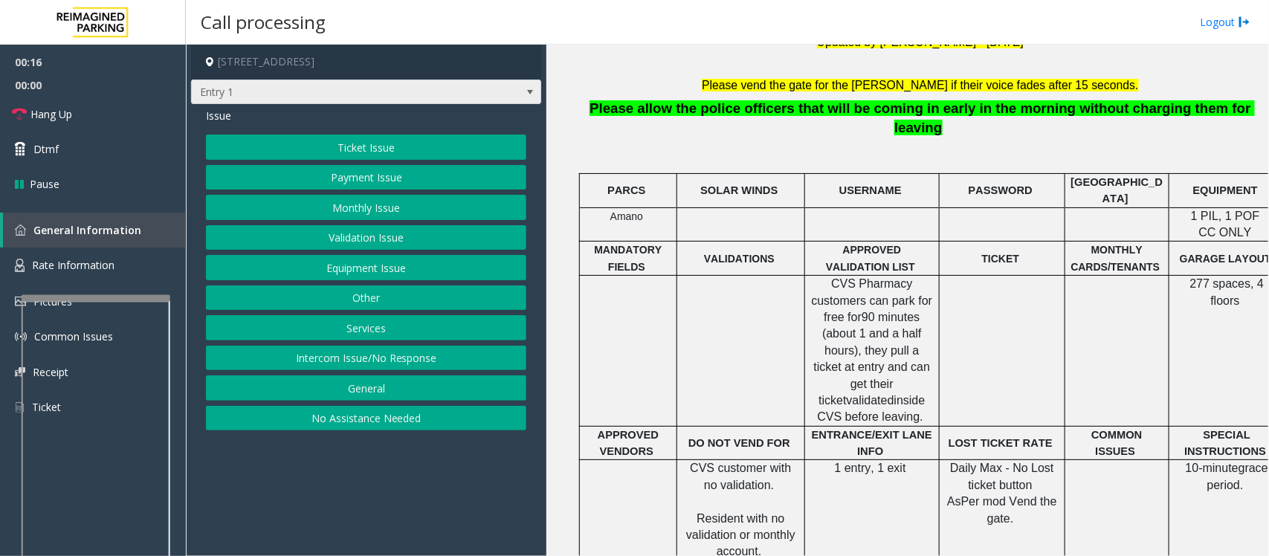
click at [529, 88] on span at bounding box center [530, 92] width 12 height 12
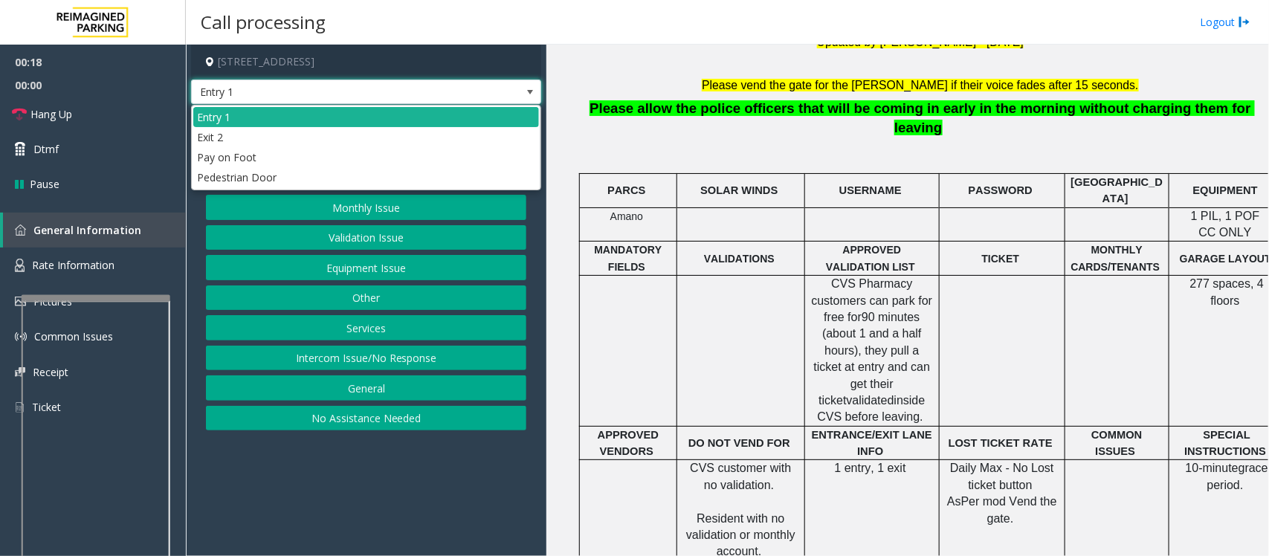
click at [529, 88] on span at bounding box center [530, 92] width 12 height 12
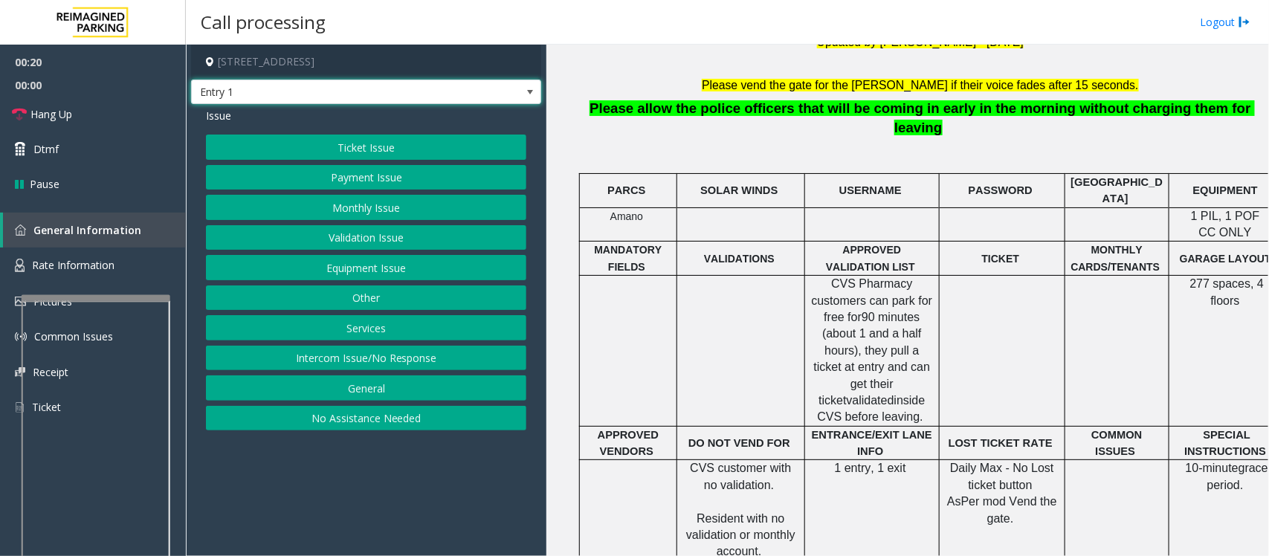
click at [314, 209] on button "Monthly Issue" at bounding box center [366, 207] width 320 height 25
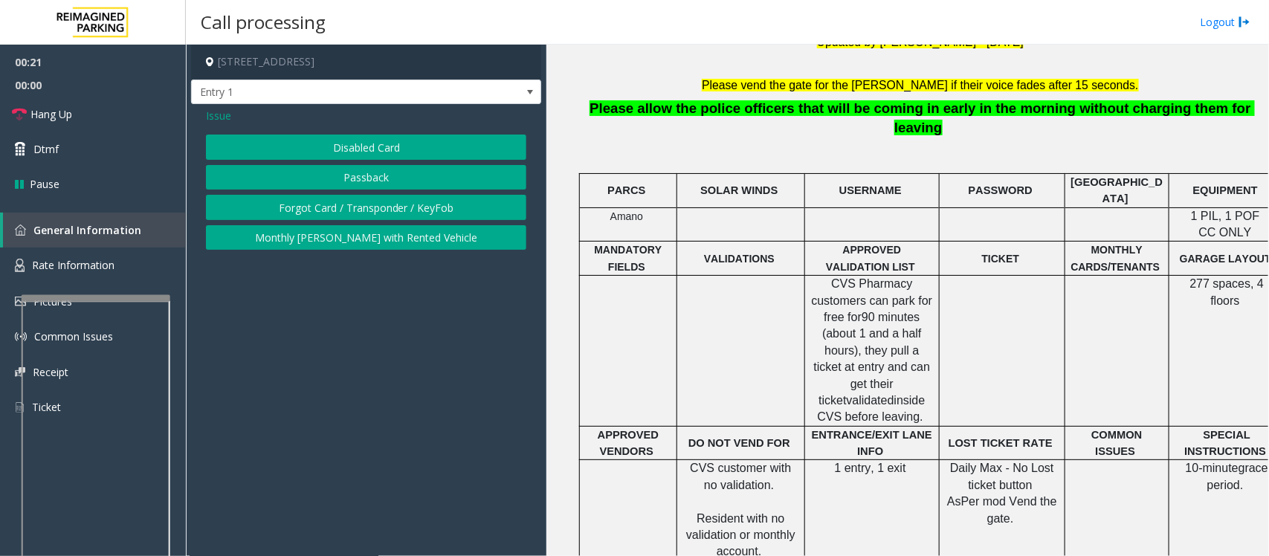
click at [358, 150] on button "Disabled Card" at bounding box center [366, 147] width 320 height 25
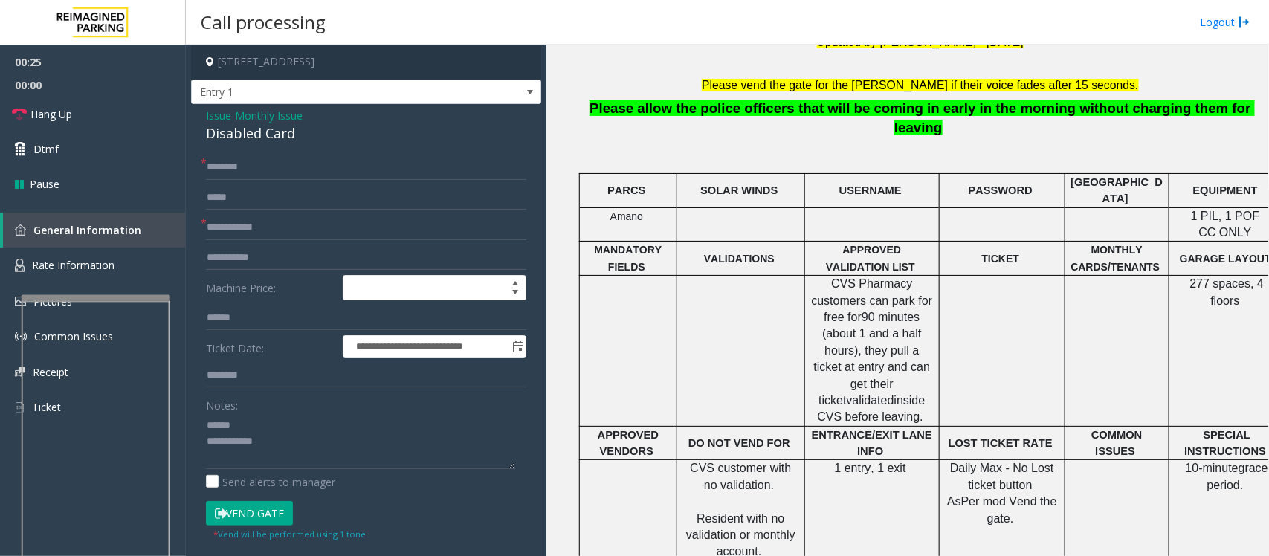
click at [239, 135] on div "Disabled Card" at bounding box center [366, 133] width 320 height 20
click at [239, 134] on div "Disabled Card" at bounding box center [366, 133] width 320 height 20
type textarea "**********"
click at [240, 168] on input "text" at bounding box center [366, 167] width 320 height 25
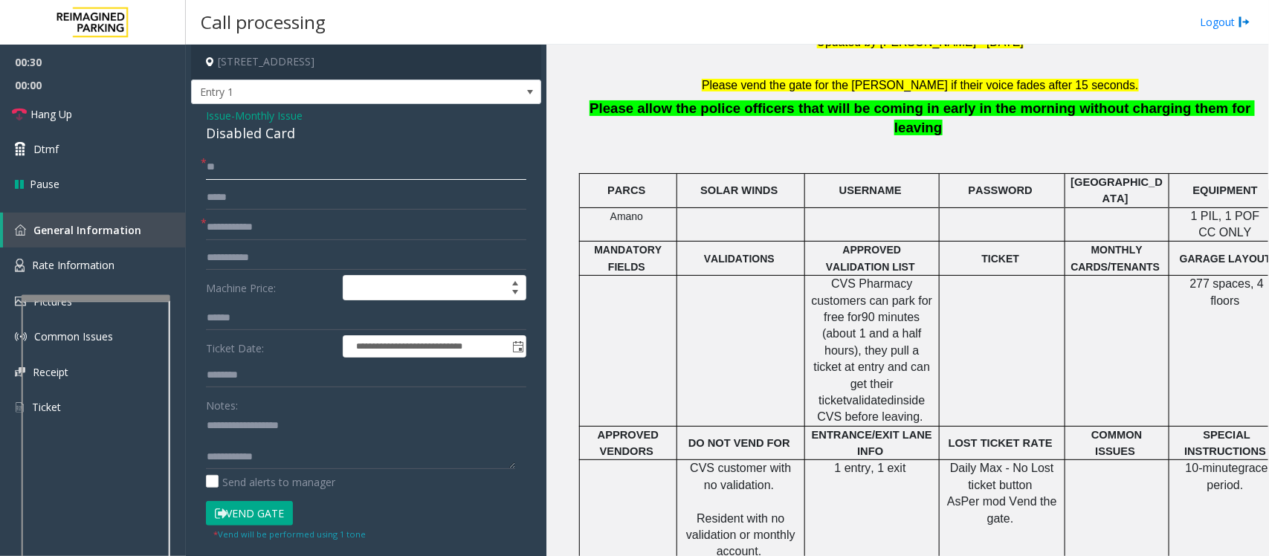
type input "**"
click at [248, 232] on input "text" at bounding box center [366, 227] width 320 height 25
type input "**"
drag, startPoint x: 100, startPoint y: 120, endPoint x: 105, endPoint y: 127, distance: 8.0
click at [100, 120] on link "Hang Up" at bounding box center [93, 114] width 186 height 35
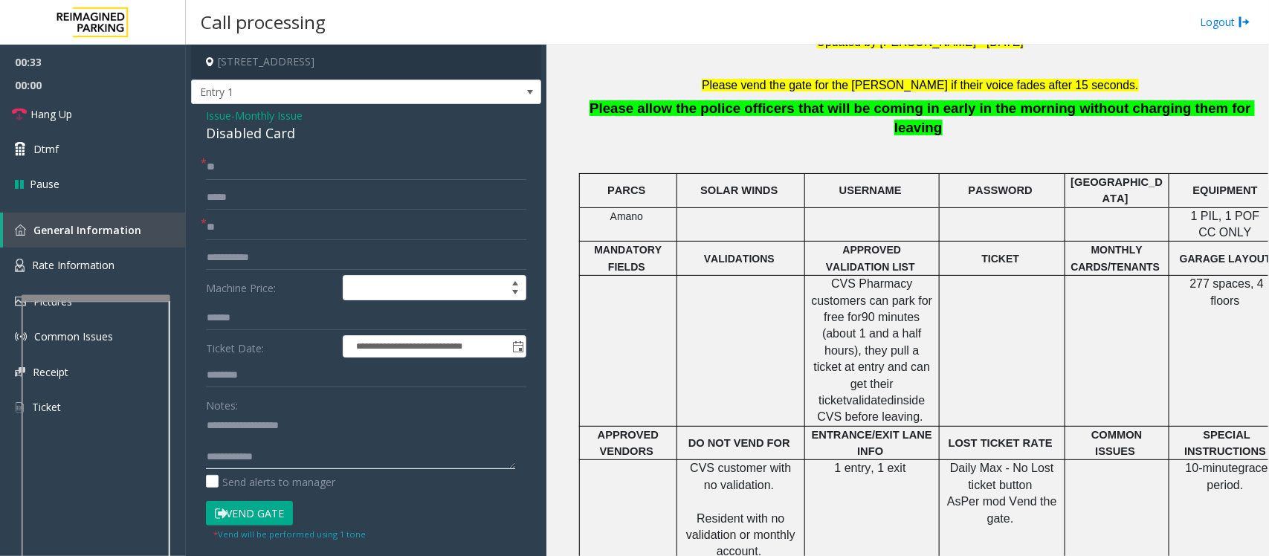
drag, startPoint x: 296, startPoint y: 446, endPoint x: 302, endPoint y: 467, distance: 21.6
click at [297, 444] on textarea at bounding box center [360, 441] width 309 height 56
click at [311, 444] on textarea at bounding box center [360, 441] width 309 height 56
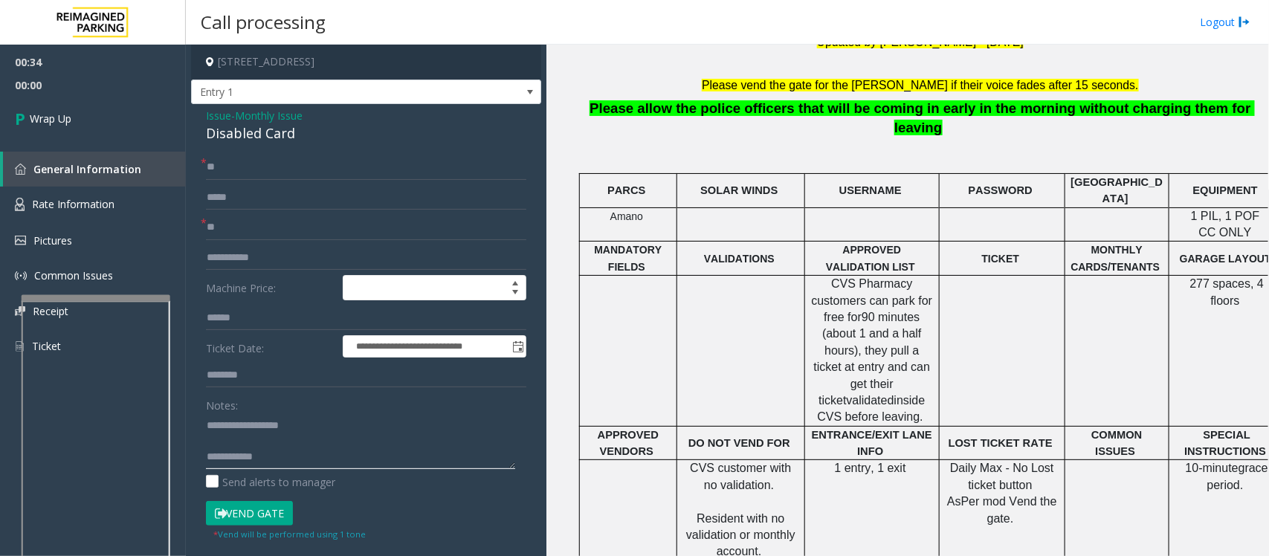
click at [311, 444] on textarea at bounding box center [360, 441] width 309 height 56
type textarea "**********"
click at [65, 117] on span "Wrap Up" at bounding box center [51, 119] width 42 height 16
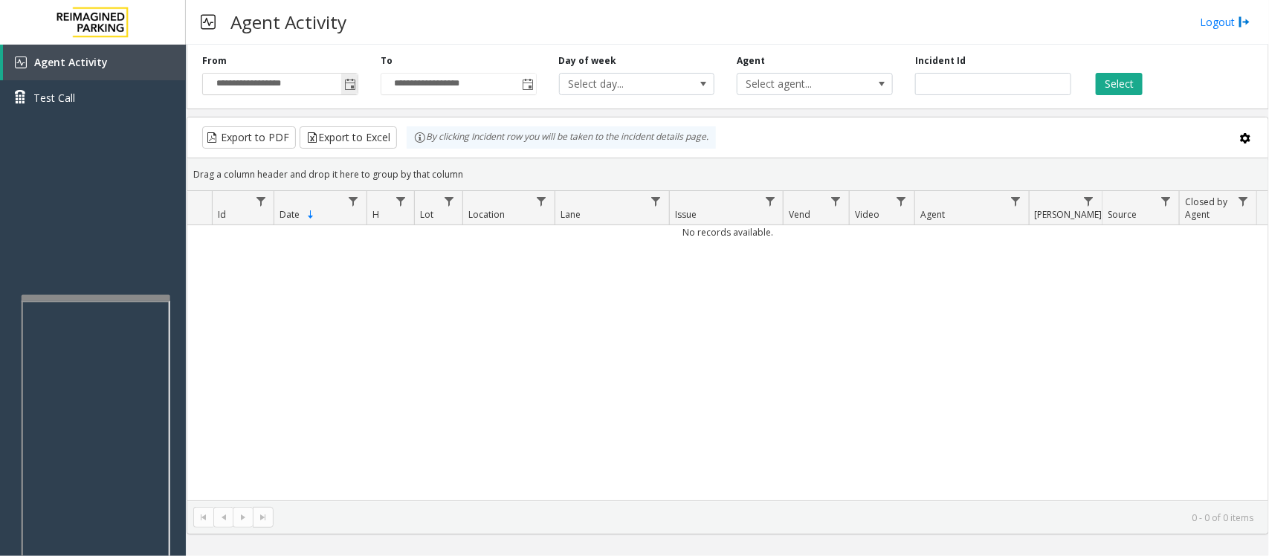
click at [352, 87] on span "Toggle popup" at bounding box center [350, 85] width 12 height 12
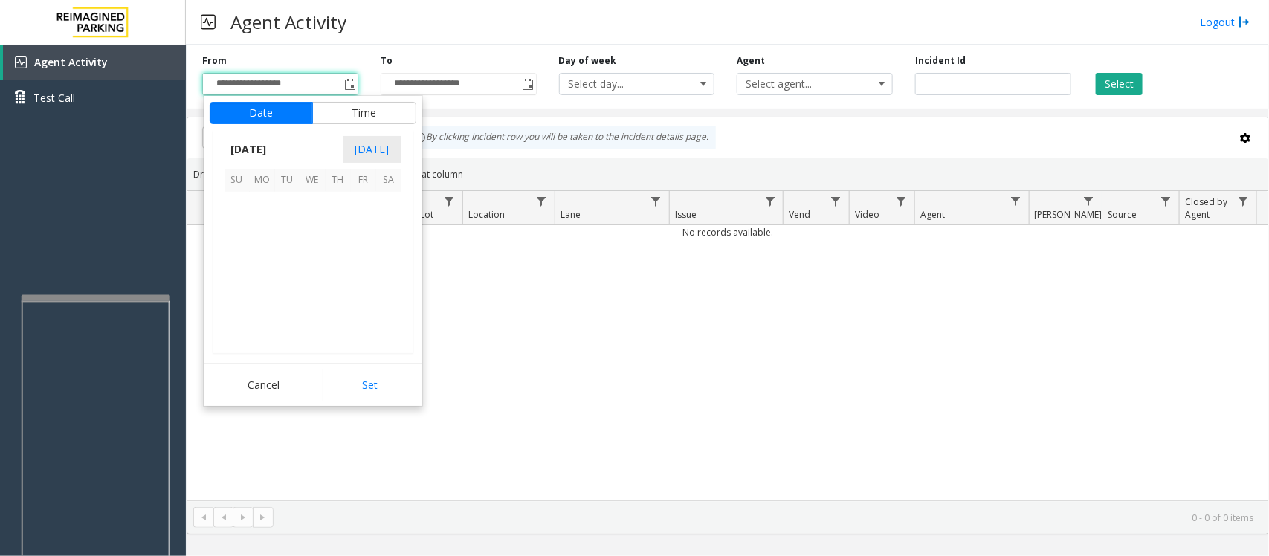
scroll to position [266819, 0]
click at [283, 230] on span "7" at bounding box center [287, 230] width 25 height 25
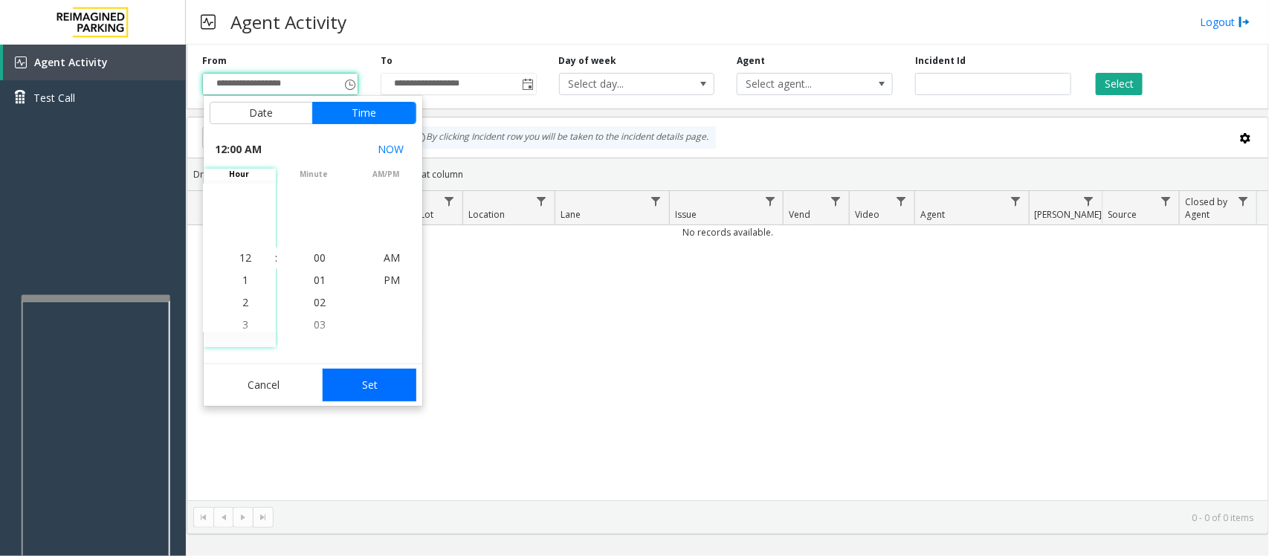
click at [381, 388] on button "Set" at bounding box center [370, 385] width 94 height 33
type input "**********"
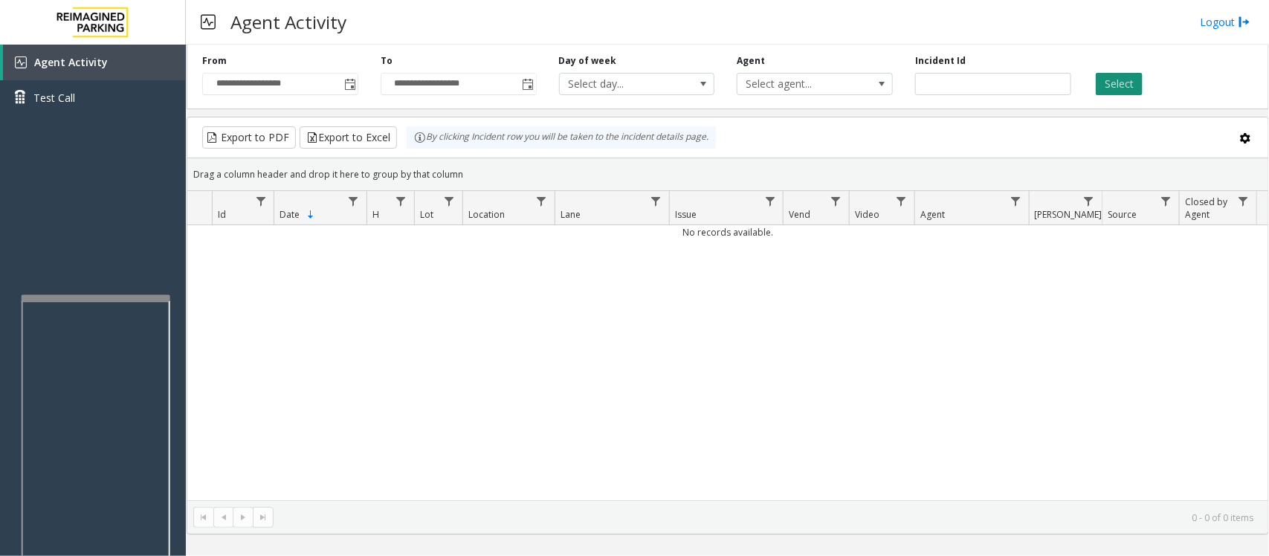
click at [1015, 80] on button "Select" at bounding box center [1119, 84] width 47 height 22
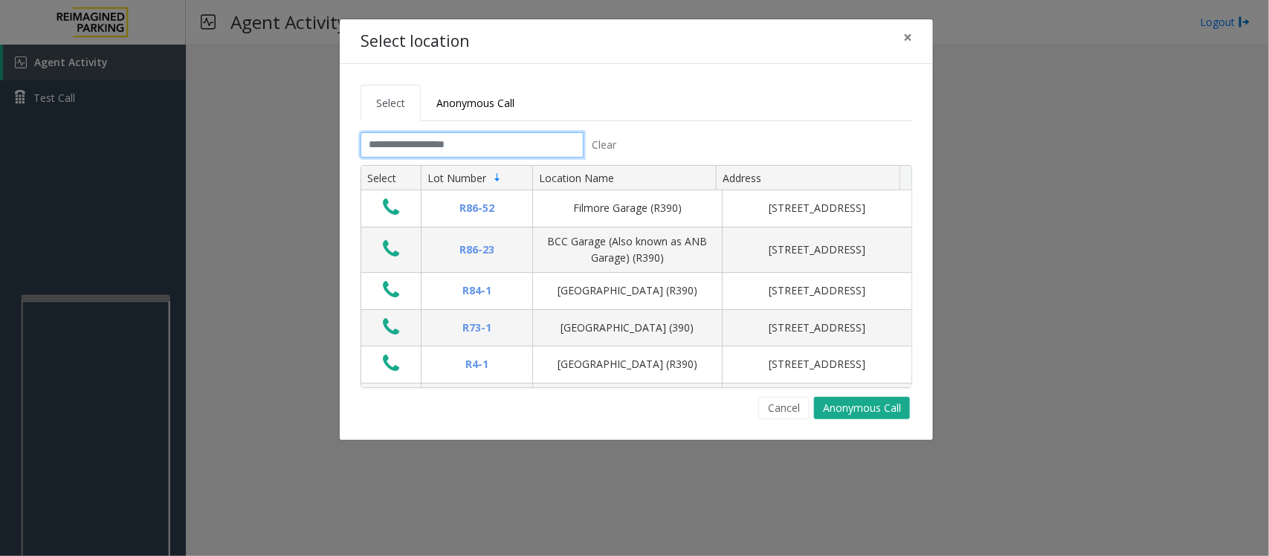
drag, startPoint x: 510, startPoint y: 150, endPoint x: 502, endPoint y: 143, distance: 10.6
click at [510, 150] on input "text" at bounding box center [471, 144] width 223 height 25
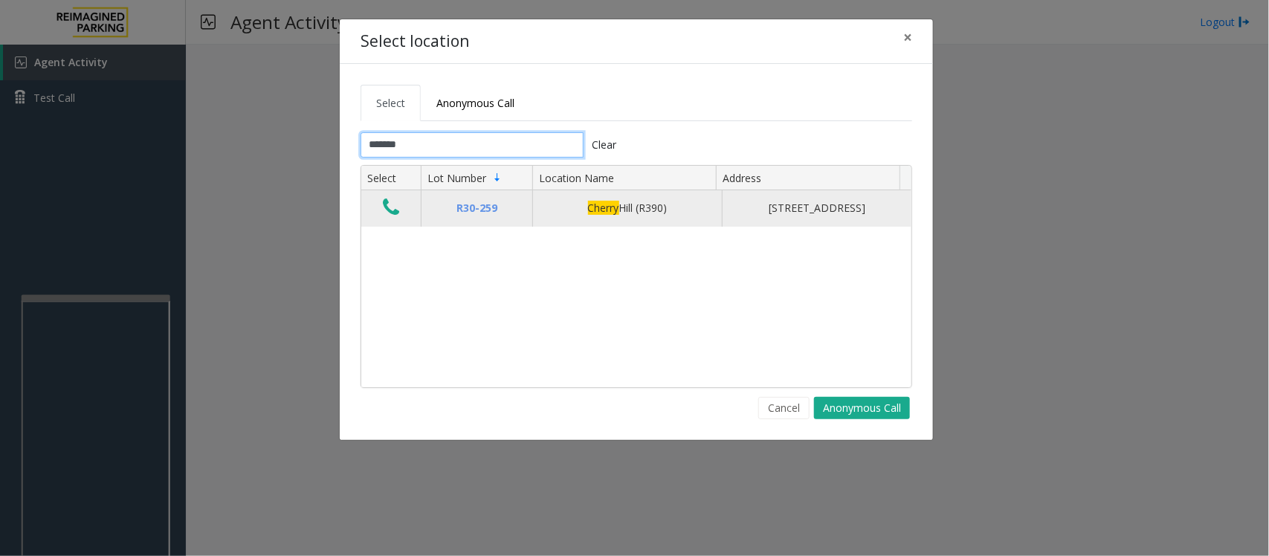
type input "******"
click at [392, 210] on icon "Data table" at bounding box center [391, 207] width 16 height 21
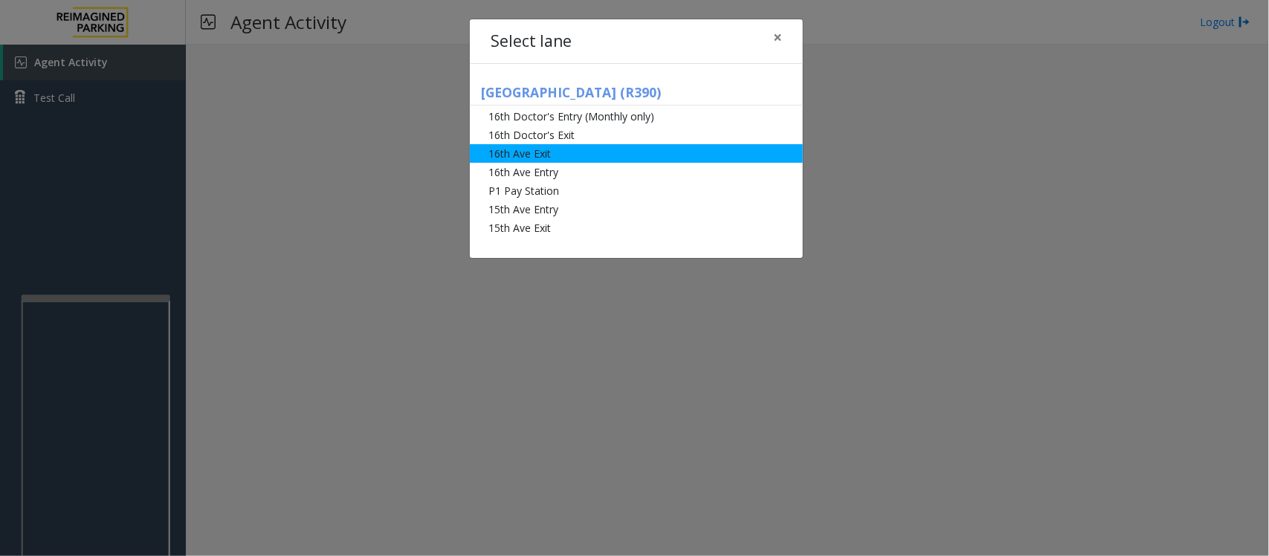
click at [517, 156] on li "16th Ave Exit" at bounding box center [636, 153] width 333 height 19
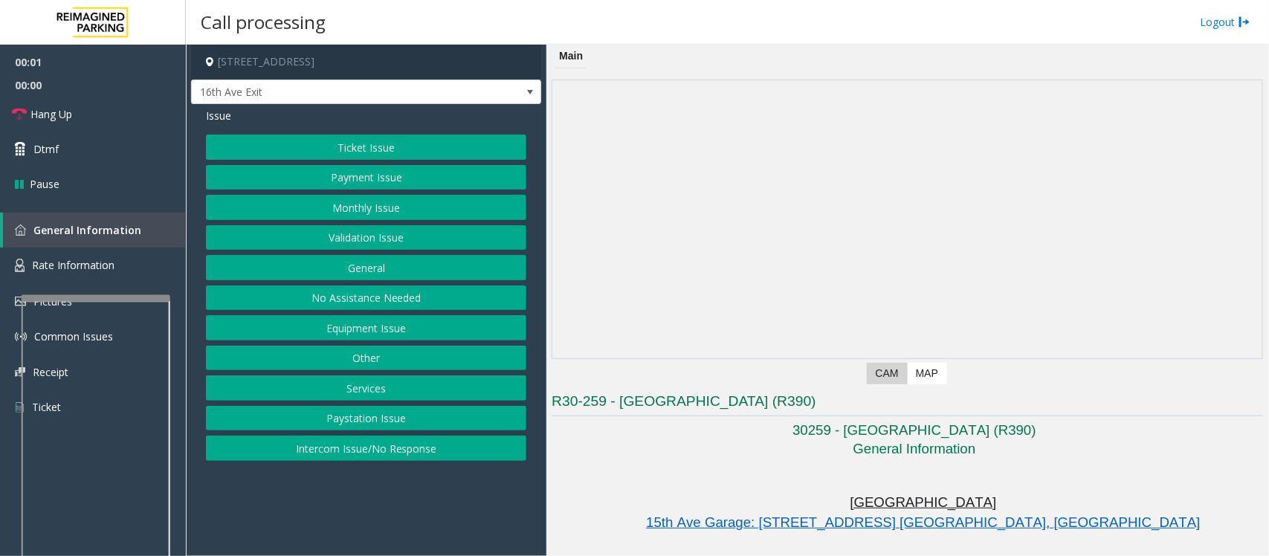
click at [407, 145] on button "Ticket Issue" at bounding box center [366, 147] width 320 height 25
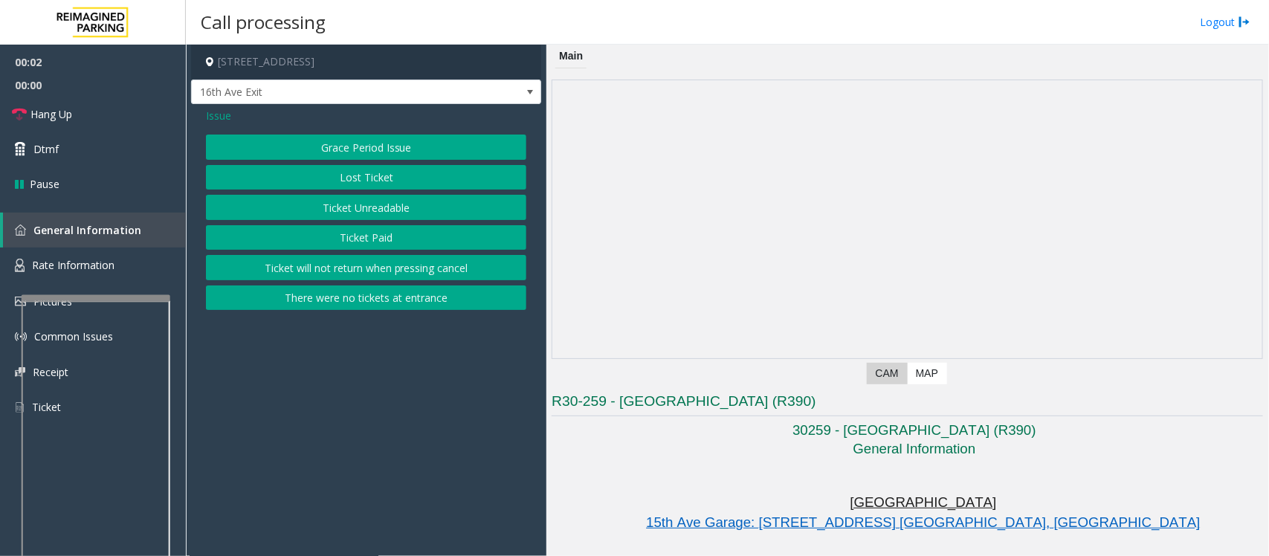
click at [343, 205] on button "Ticket Unreadable" at bounding box center [366, 207] width 320 height 25
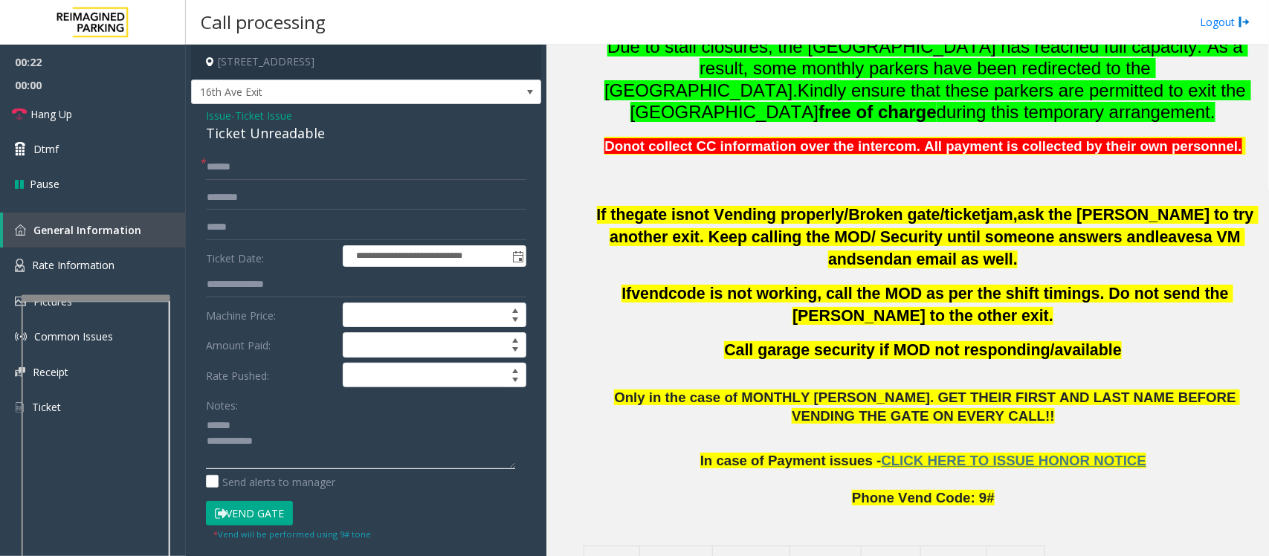
scroll to position [650, 0]
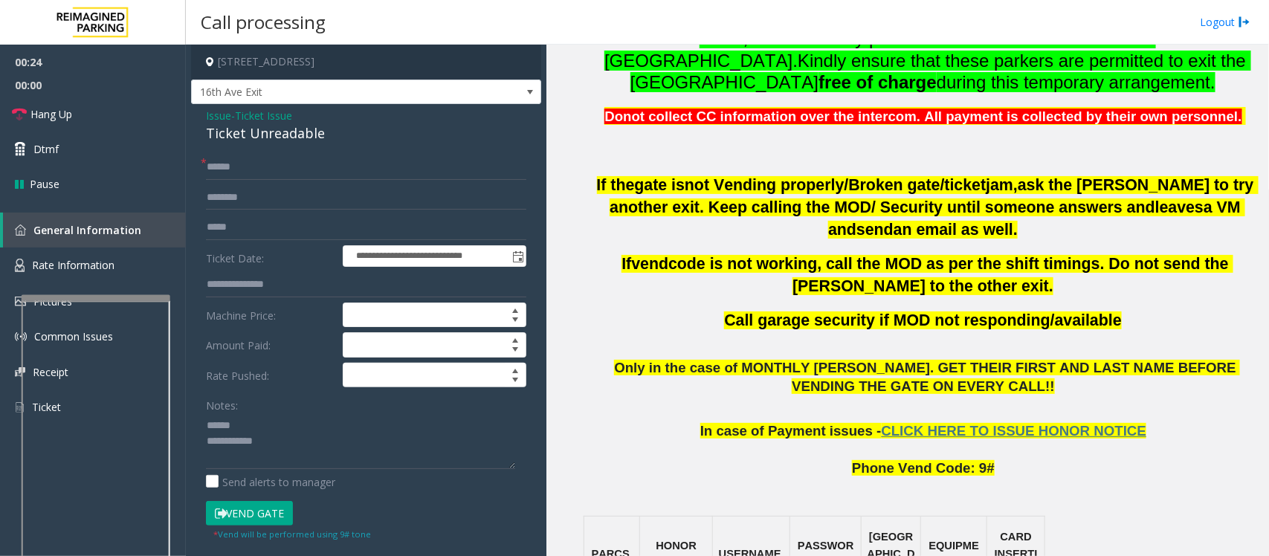
click at [262, 134] on div "Ticket Unreadable" at bounding box center [366, 133] width 320 height 20
click at [236, 427] on textarea at bounding box center [360, 441] width 309 height 56
click at [242, 160] on input "text" at bounding box center [366, 167] width 320 height 25
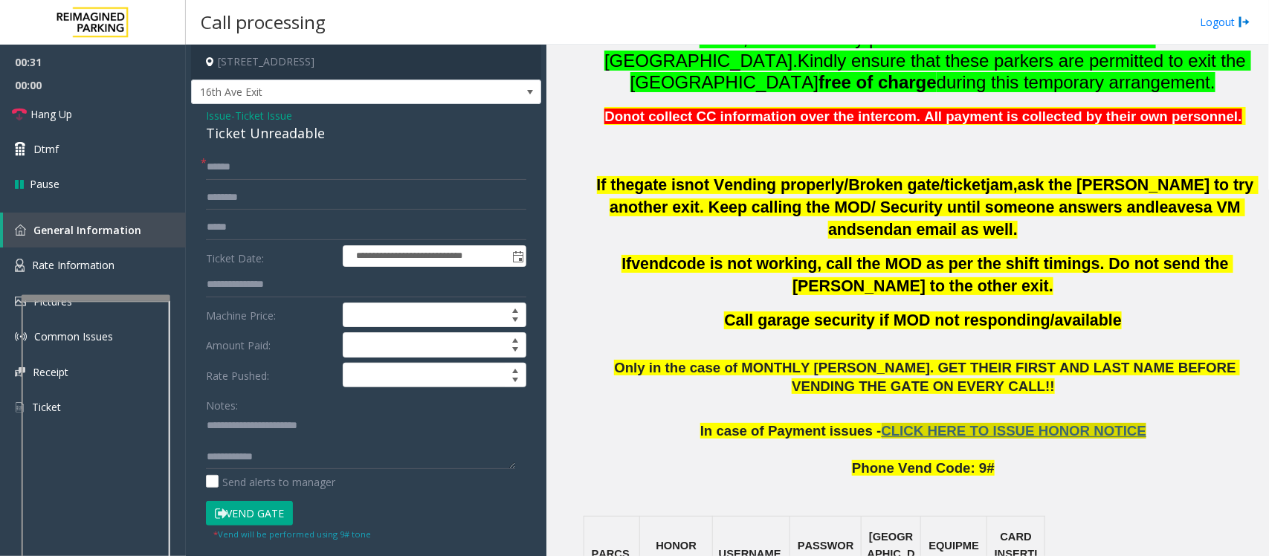
click at [923, 423] on span "CLICK HERE TO ISSUE HONOR NOTICE" at bounding box center [1014, 431] width 265 height 16
click at [233, 153] on div "**********" at bounding box center [366, 474] width 350 height 740
click at [246, 173] on input "text" at bounding box center [366, 167] width 320 height 25
click at [350, 465] on textarea at bounding box center [360, 441] width 309 height 56
paste textarea "**********"
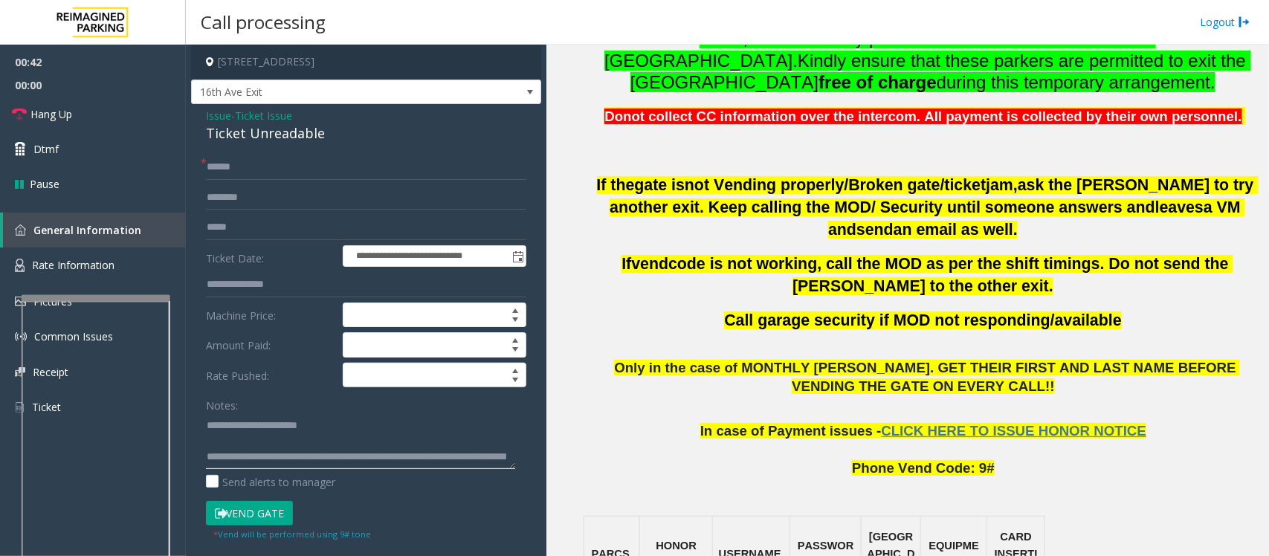
scroll to position [10, 0]
type textarea "**********"
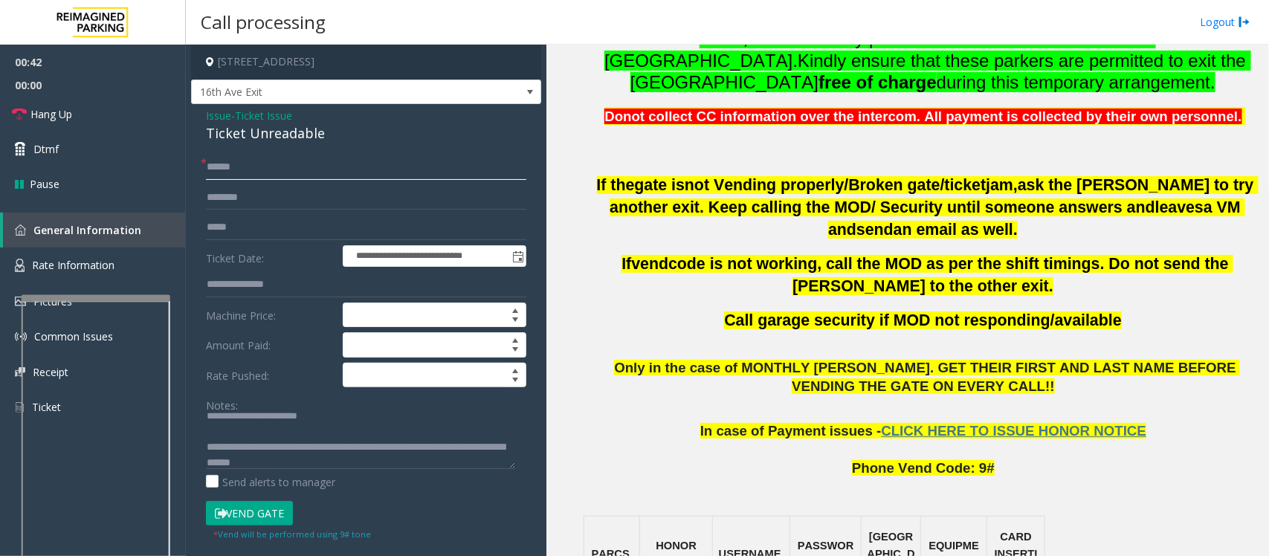
click at [265, 161] on input "text" at bounding box center [366, 167] width 320 height 25
type input "*******"
click at [242, 199] on input "text" at bounding box center [366, 197] width 320 height 25
click at [243, 195] on input "text" at bounding box center [366, 197] width 320 height 25
click at [218, 197] on input "*******" at bounding box center [366, 197] width 320 height 25
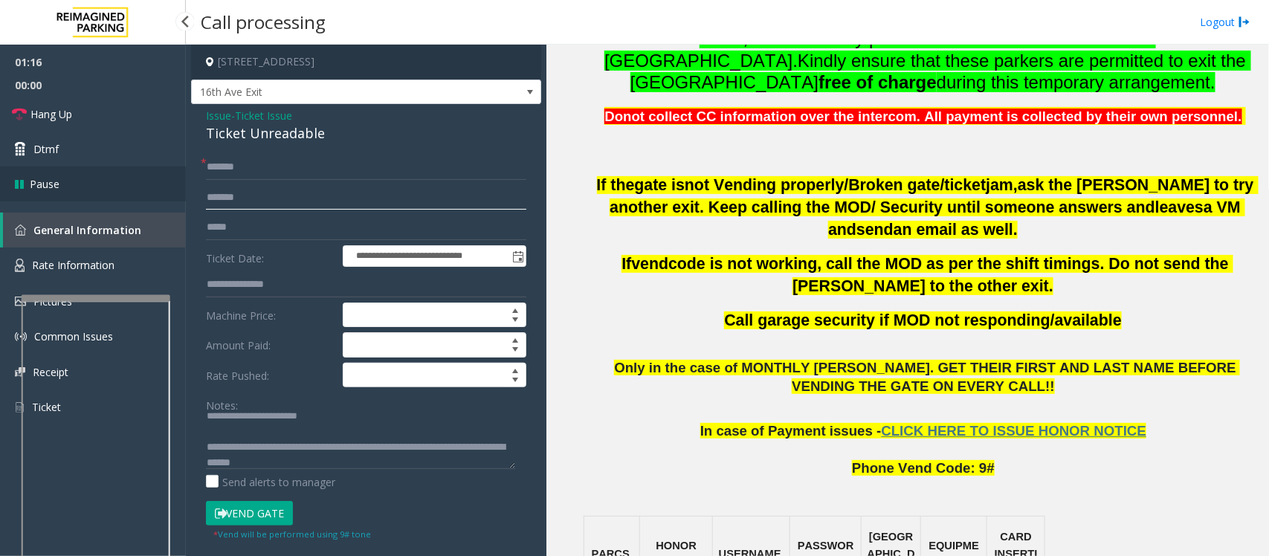
drag, startPoint x: 297, startPoint y: 195, endPoint x: 181, endPoint y: 198, distance: 116.8
click at [176, 195] on app-root "**********" at bounding box center [634, 278] width 1269 height 556
type input "*******"
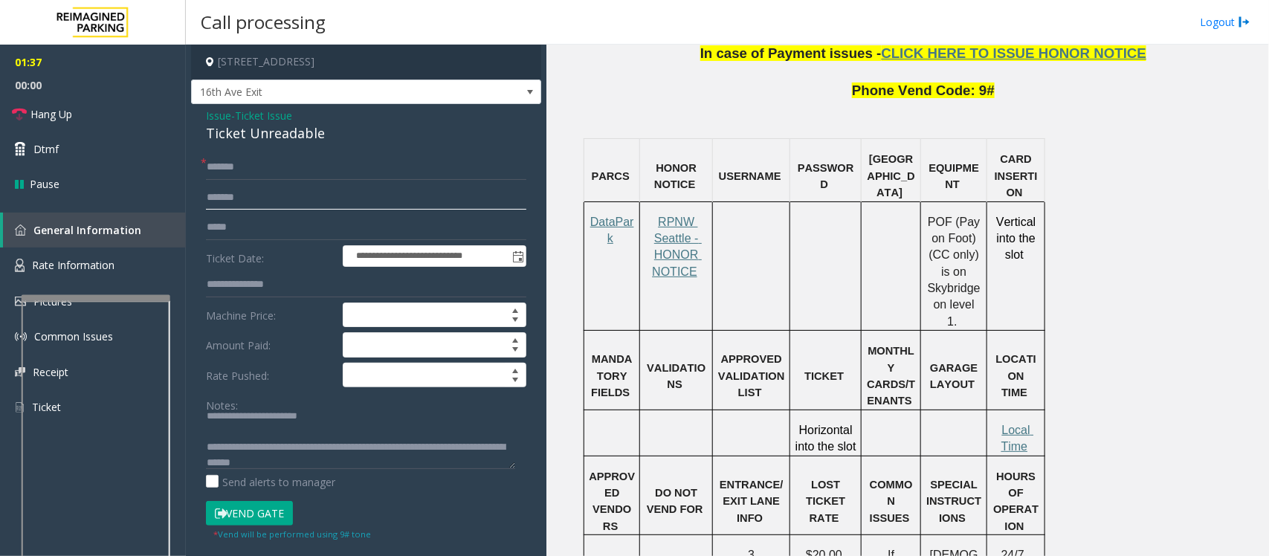
scroll to position [1022, 0]
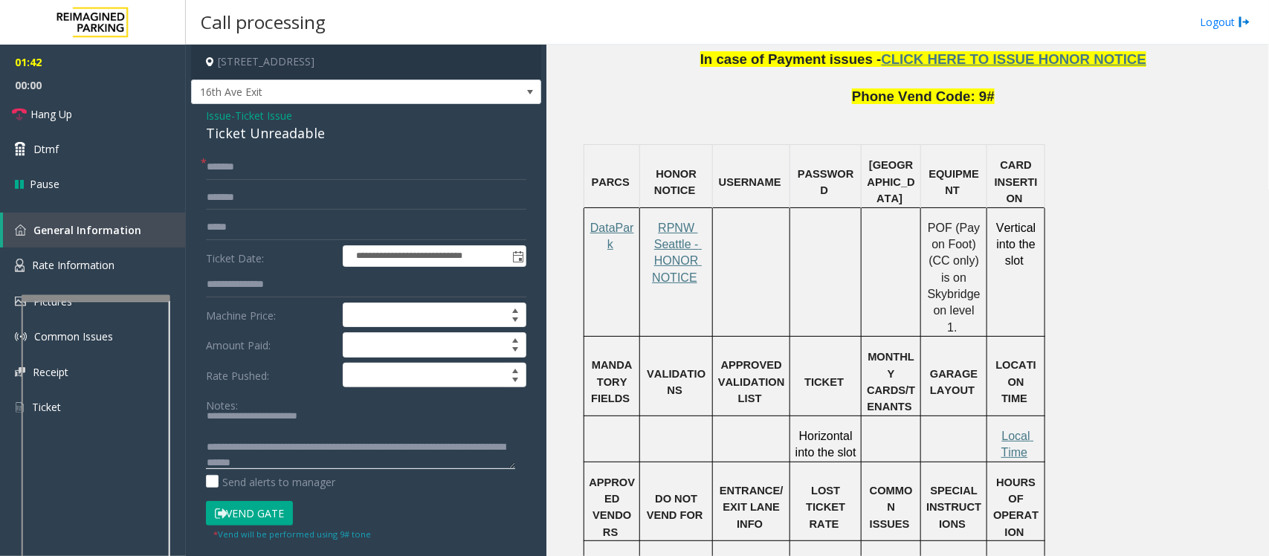
click at [228, 433] on textarea at bounding box center [360, 441] width 309 height 56
type textarea "**********"
click at [1017, 430] on span "Local Time" at bounding box center [1017, 444] width 33 height 29
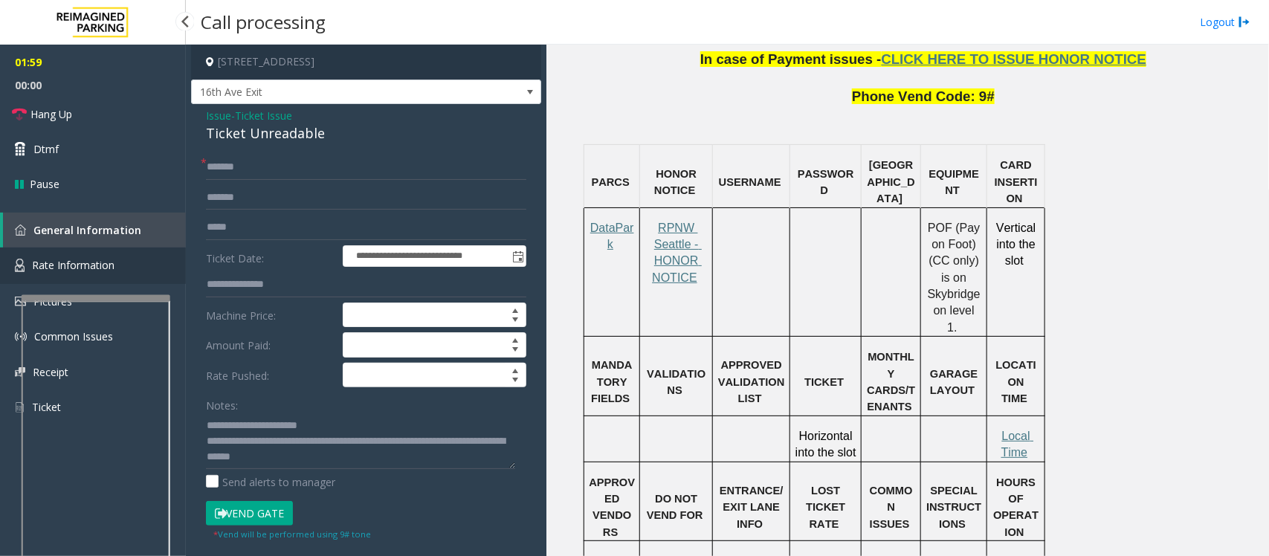
click at [45, 266] on span "Rate Information" at bounding box center [73, 265] width 83 height 14
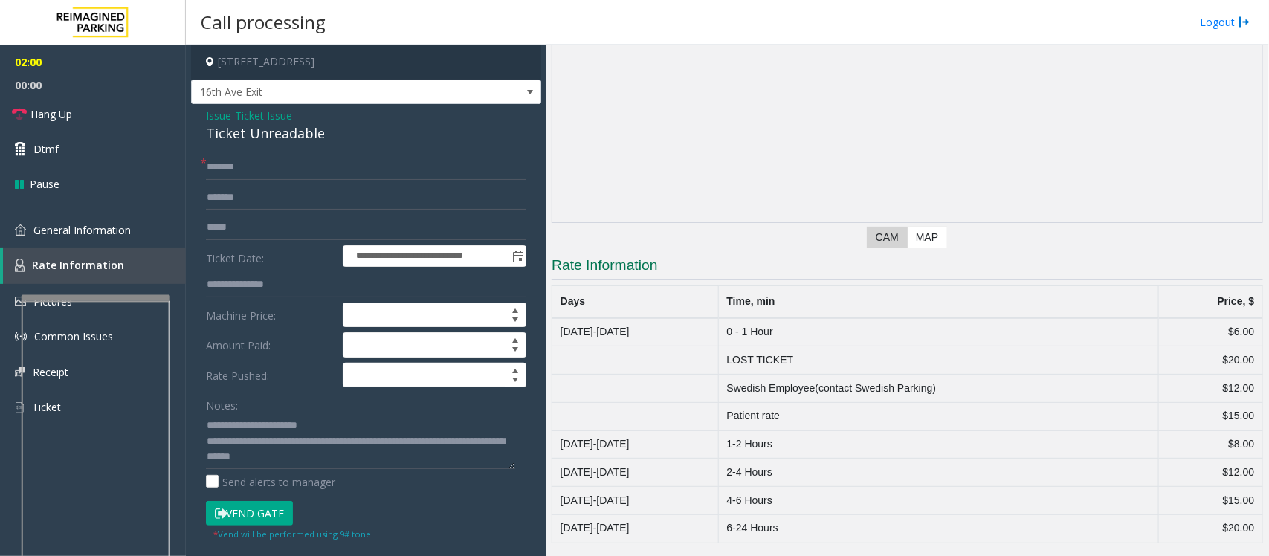
scroll to position [138, 0]
click at [390, 377] on input at bounding box center [434, 375] width 182 height 24
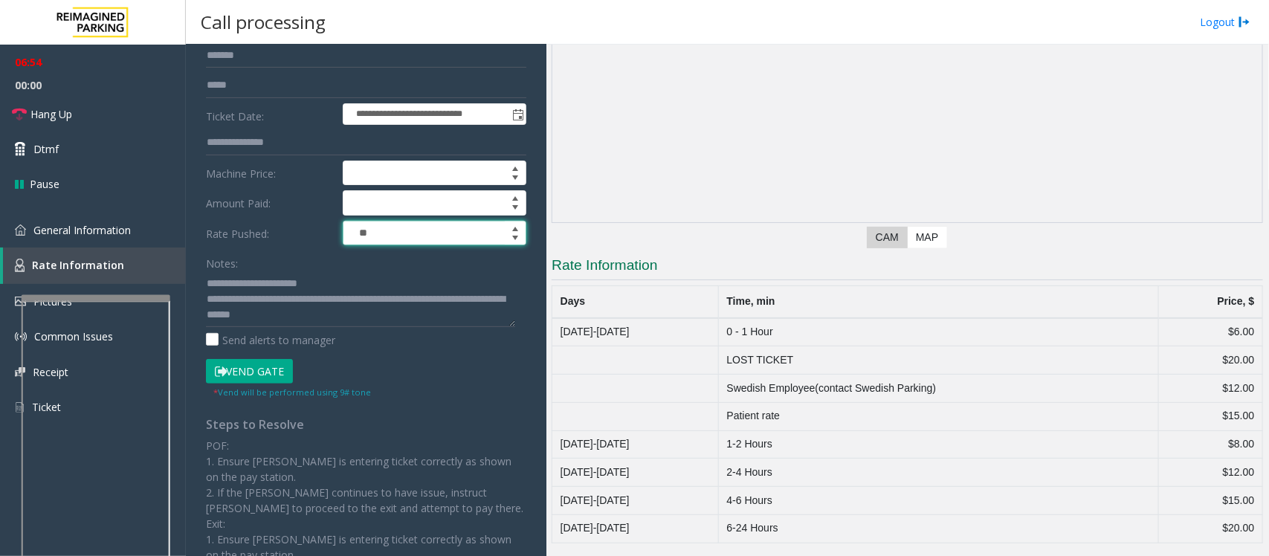
scroll to position [186, 0]
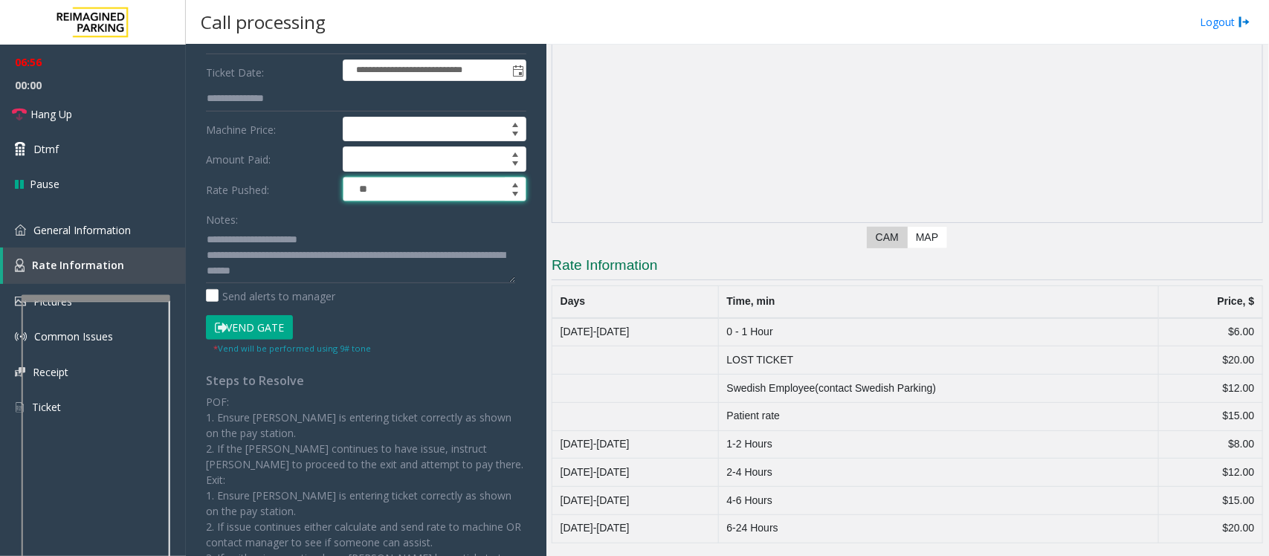
type input "*****"
click at [235, 329] on button "Vend Gate" at bounding box center [249, 327] width 87 height 25
click at [359, 275] on textarea at bounding box center [360, 255] width 309 height 56
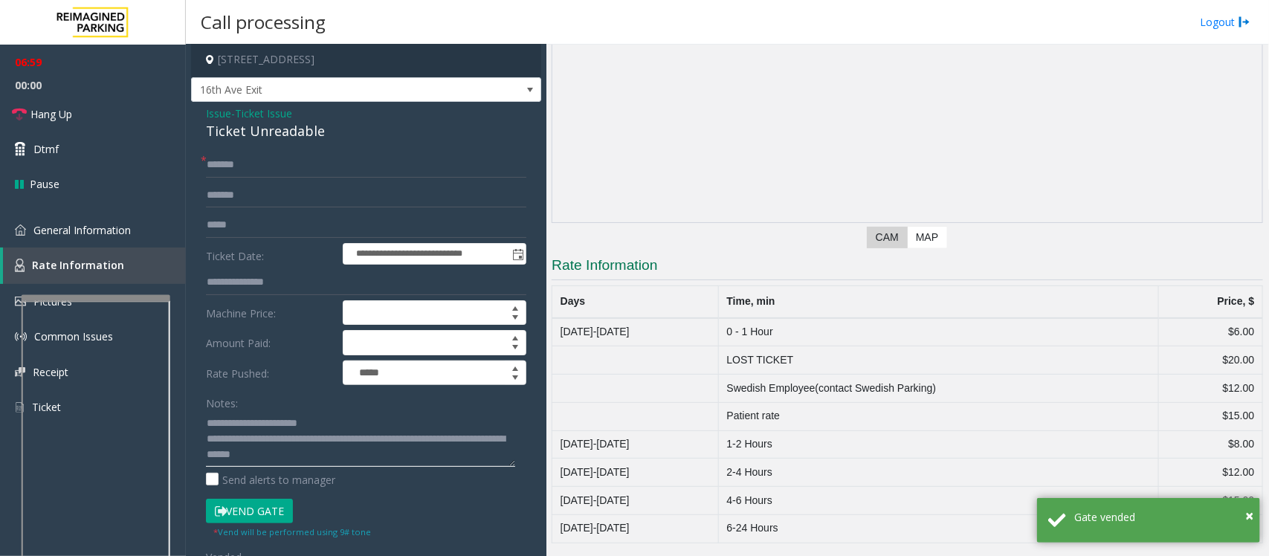
scroll to position [0, 0]
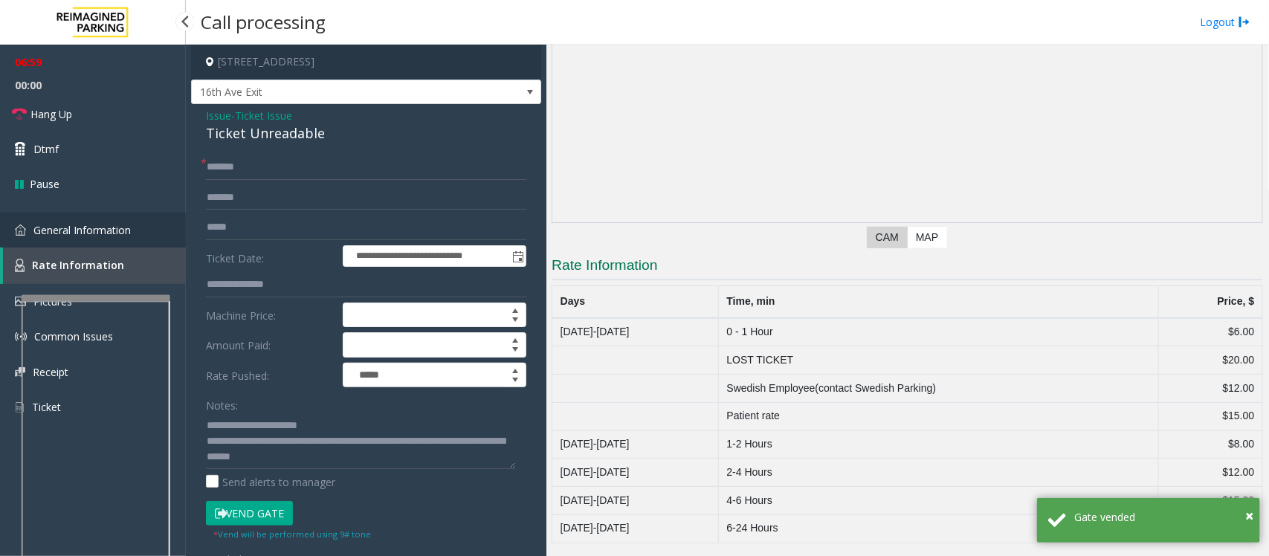
click at [83, 235] on span "General Information" at bounding box center [81, 230] width 97 height 14
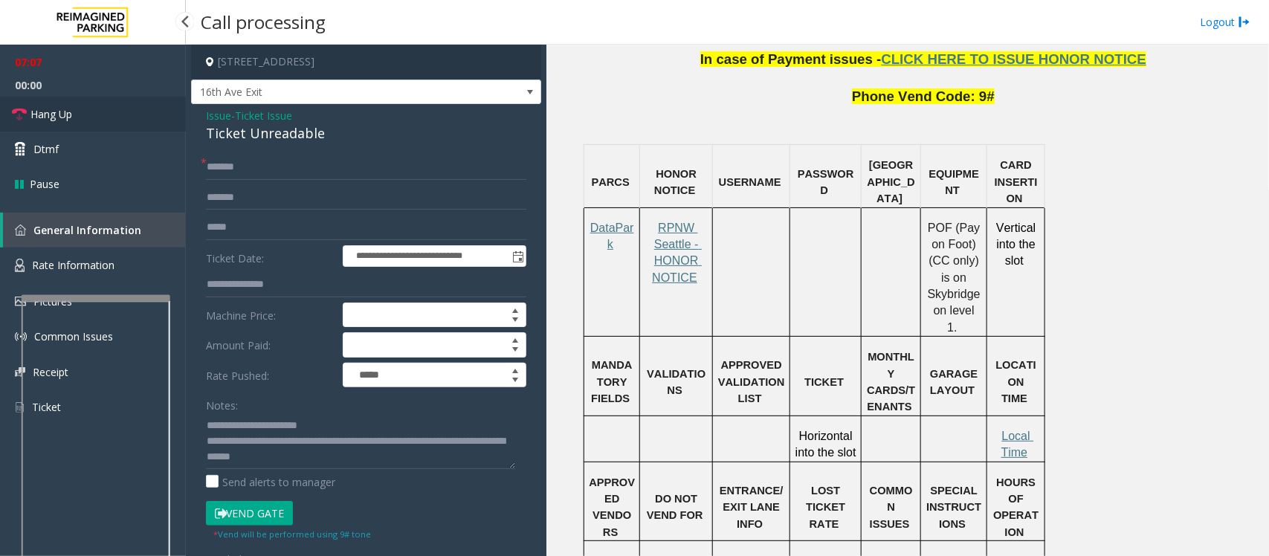
click at [68, 115] on span "Hang Up" at bounding box center [51, 114] width 42 height 16
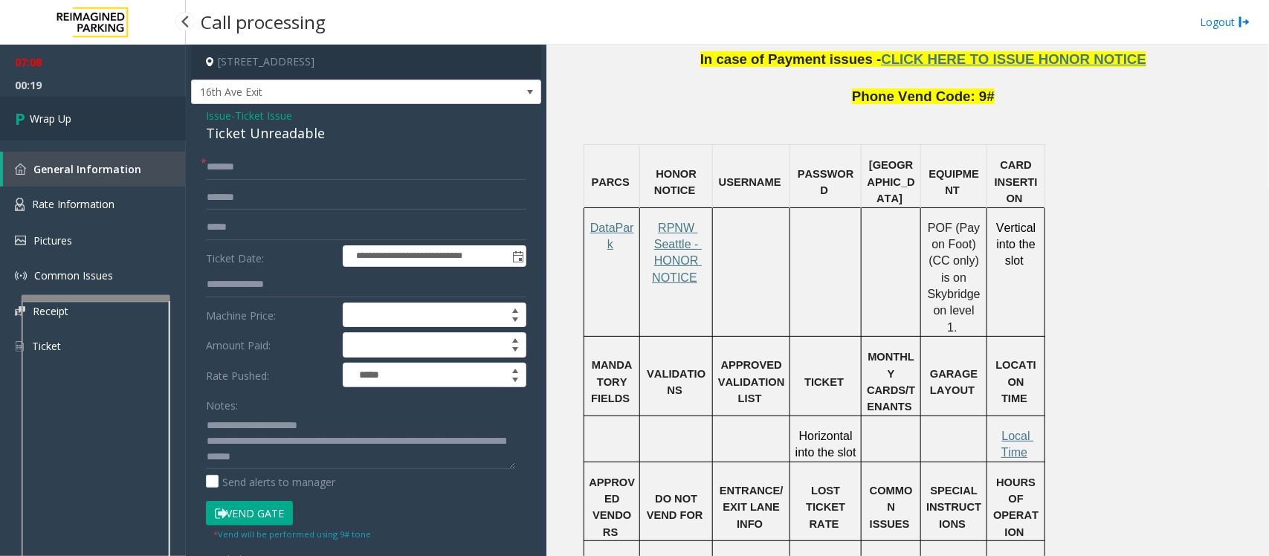
click at [75, 115] on link "Wrap Up" at bounding box center [93, 119] width 186 height 44
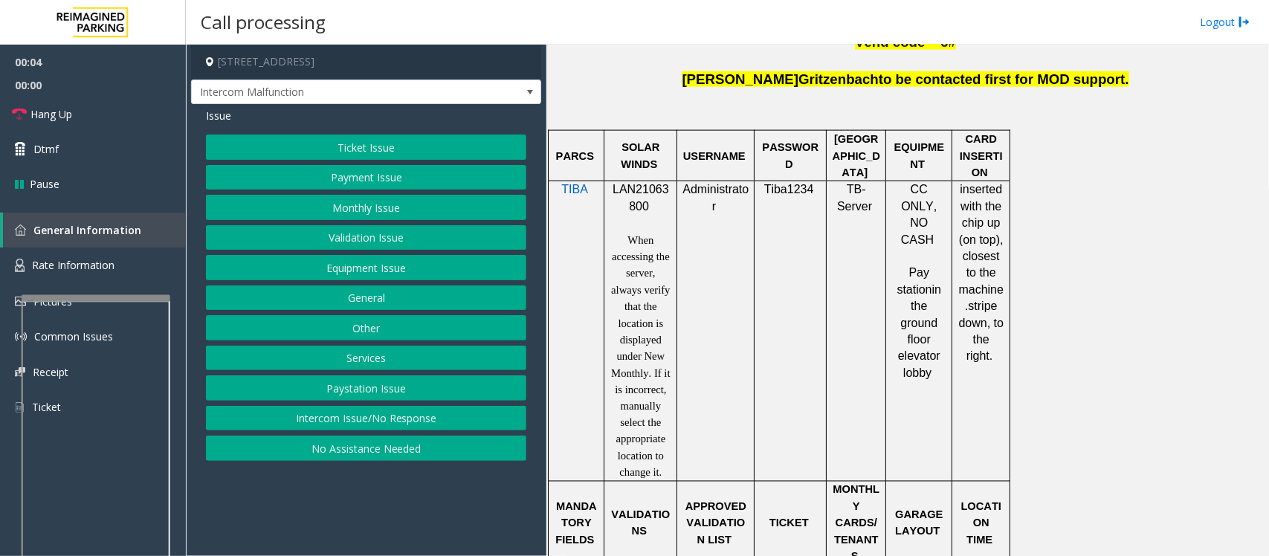
scroll to position [929, 0]
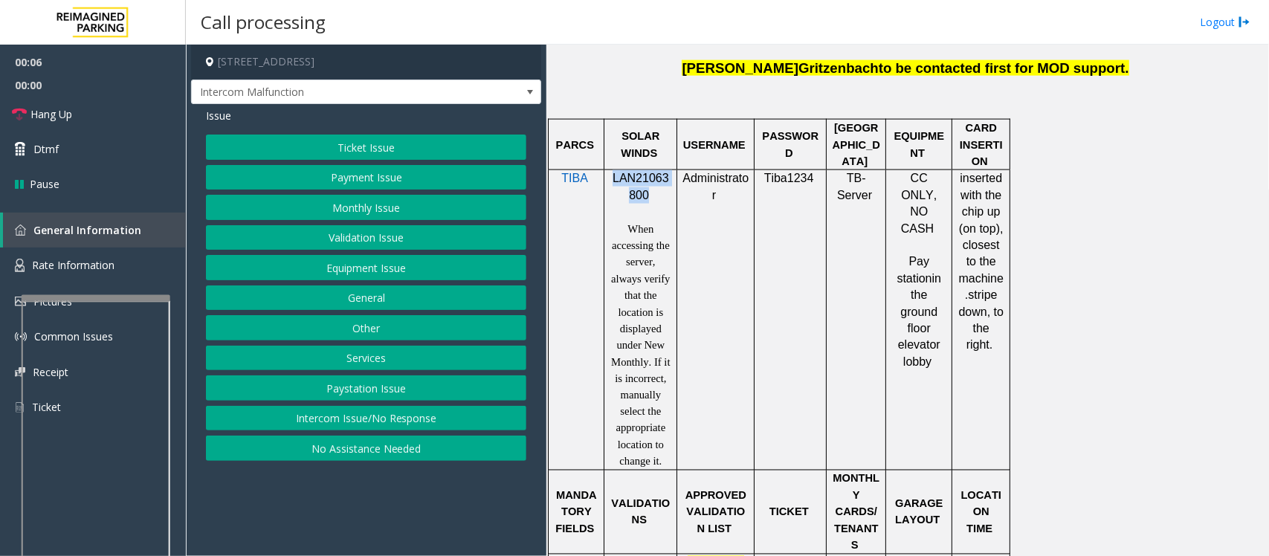
drag, startPoint x: 610, startPoint y: 183, endPoint x: 644, endPoint y: 197, distance: 36.3
click at [644, 197] on p "LAN21063800" at bounding box center [640, 186] width 62 height 33
copy span "LAN21063800"
click at [450, 146] on button "Ticket Issue" at bounding box center [366, 147] width 320 height 25
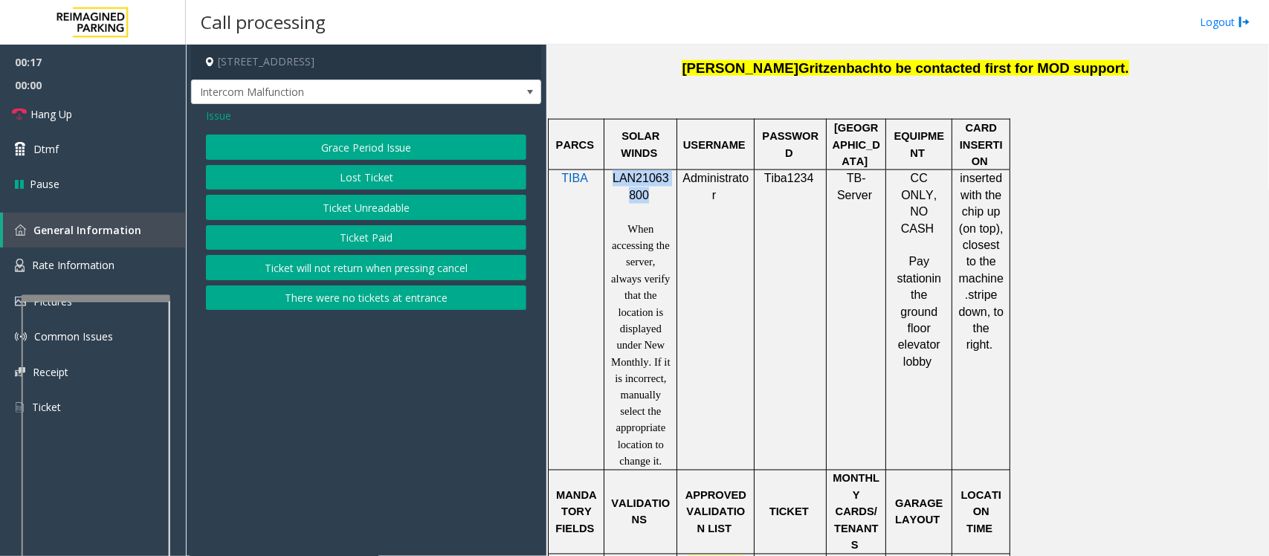
click at [358, 210] on button "Ticket Unreadable" at bounding box center [366, 207] width 320 height 25
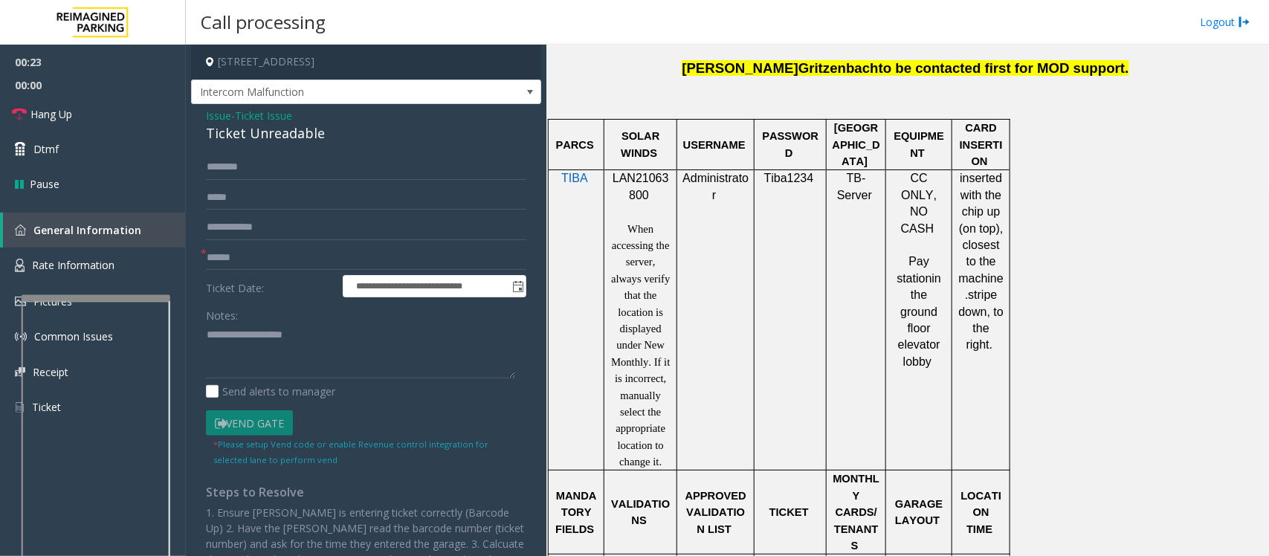
click at [262, 110] on span "Ticket Issue" at bounding box center [263, 116] width 57 height 16
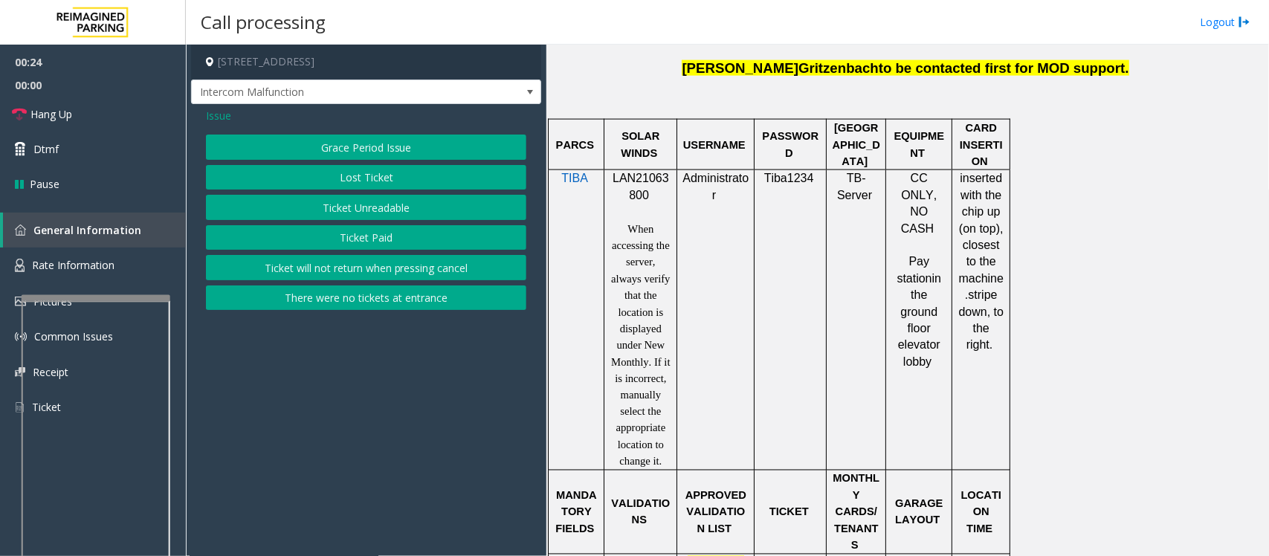
click at [213, 114] on span "Issue" at bounding box center [218, 116] width 25 height 16
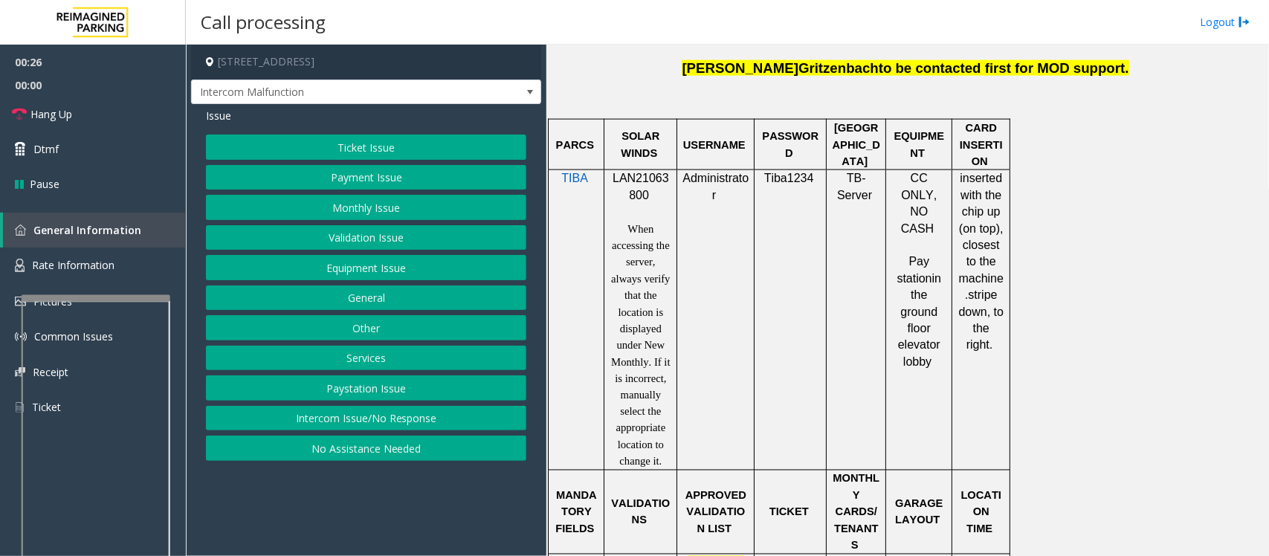
click at [337, 244] on button "Validation Issue" at bounding box center [366, 237] width 320 height 25
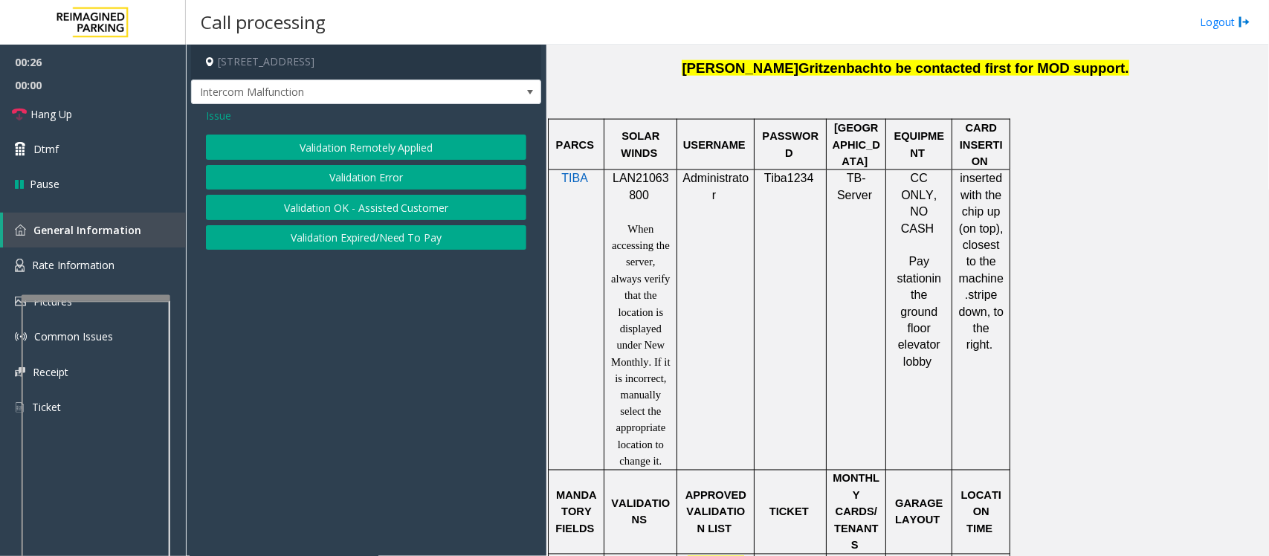
click at [360, 171] on button "Validation Error" at bounding box center [366, 177] width 320 height 25
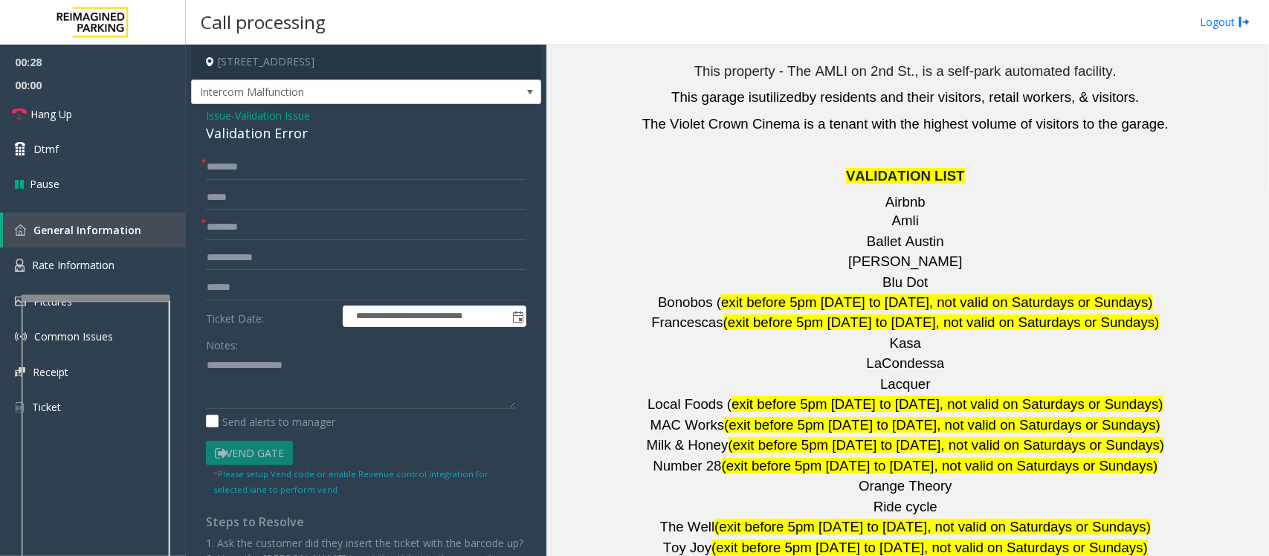
scroll to position [1951, 0]
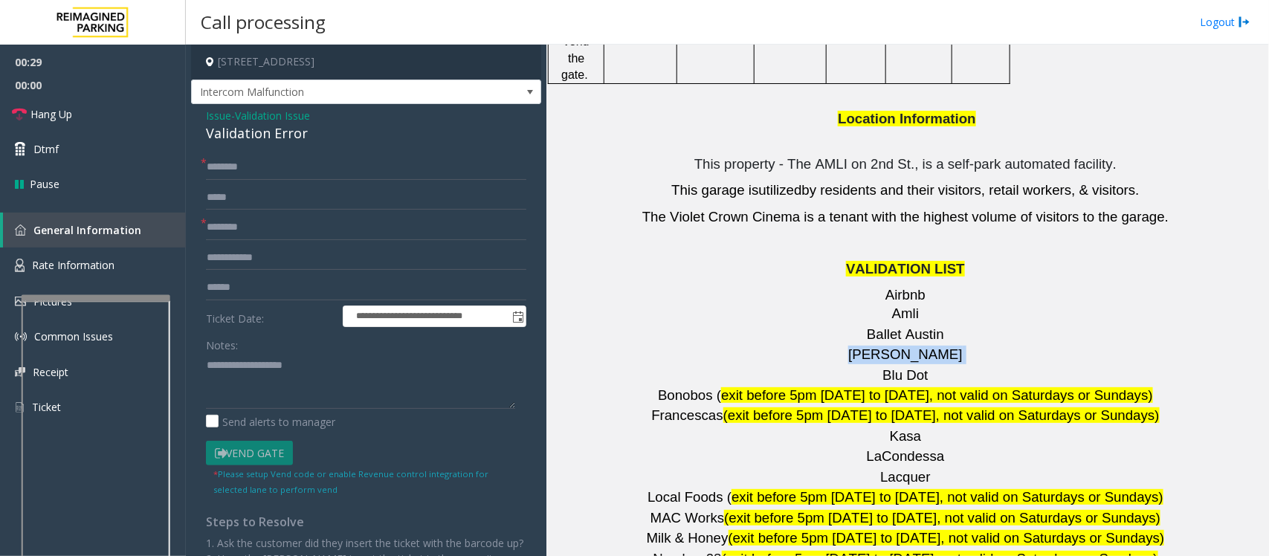
drag, startPoint x: 929, startPoint y: 266, endPoint x: 848, endPoint y: 256, distance: 81.6
copy p "[PERSON_NAME]"
click at [235, 231] on input "text" at bounding box center [366, 227] width 320 height 25
paste input "*******"
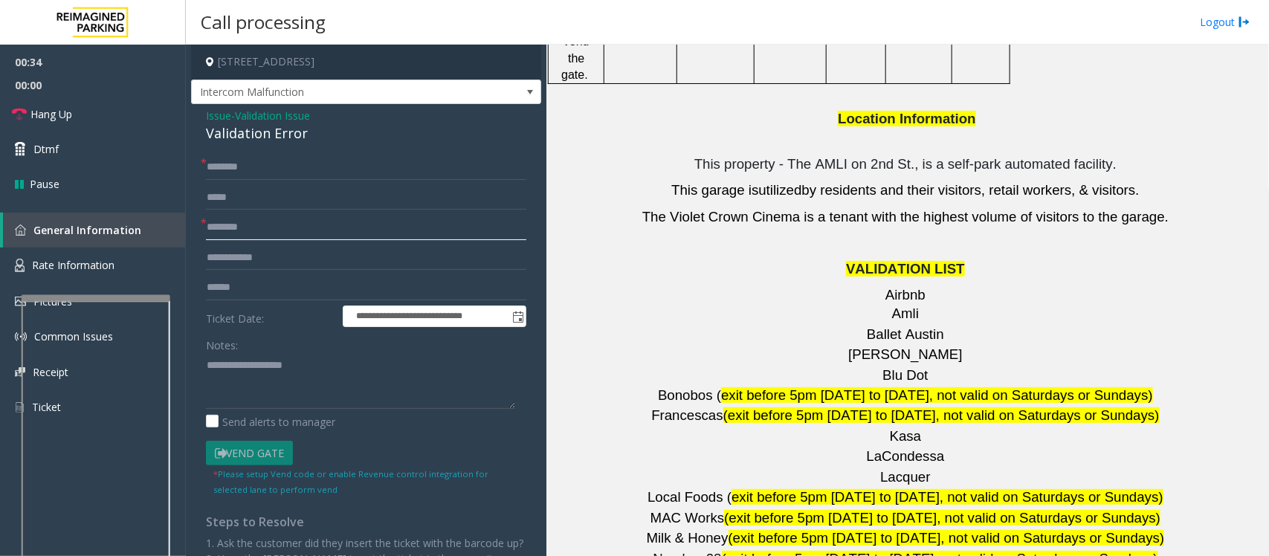
type input "*******"
click at [230, 129] on div "Validation Error" at bounding box center [366, 133] width 320 height 20
click at [236, 368] on textarea at bounding box center [360, 381] width 309 height 56
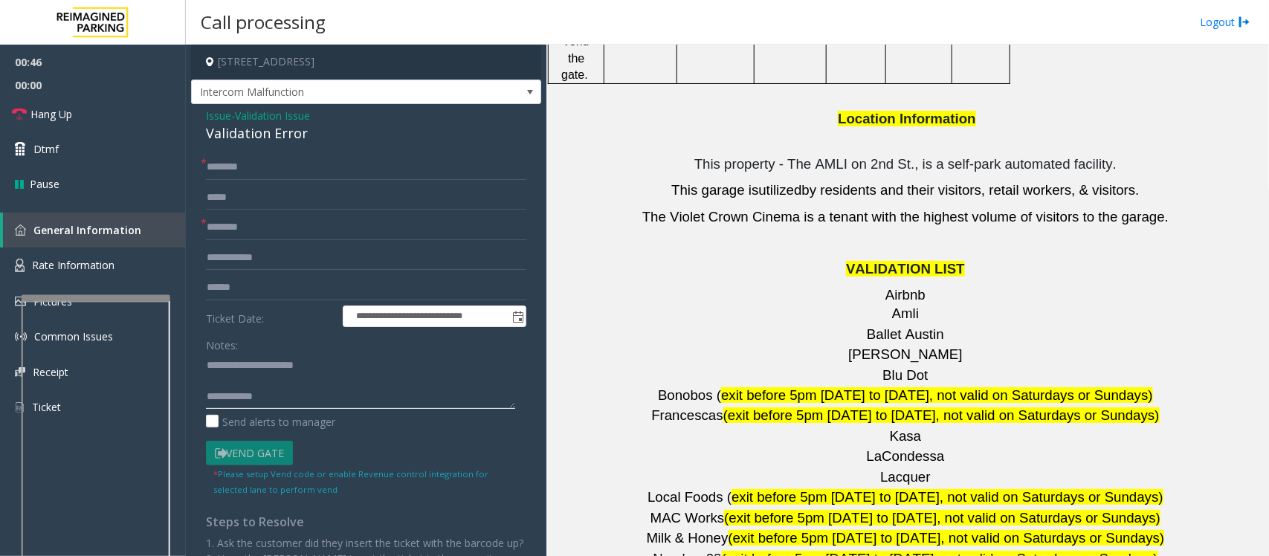
click at [242, 381] on textarea at bounding box center [360, 381] width 309 height 56
click at [285, 392] on textarea at bounding box center [360, 381] width 309 height 56
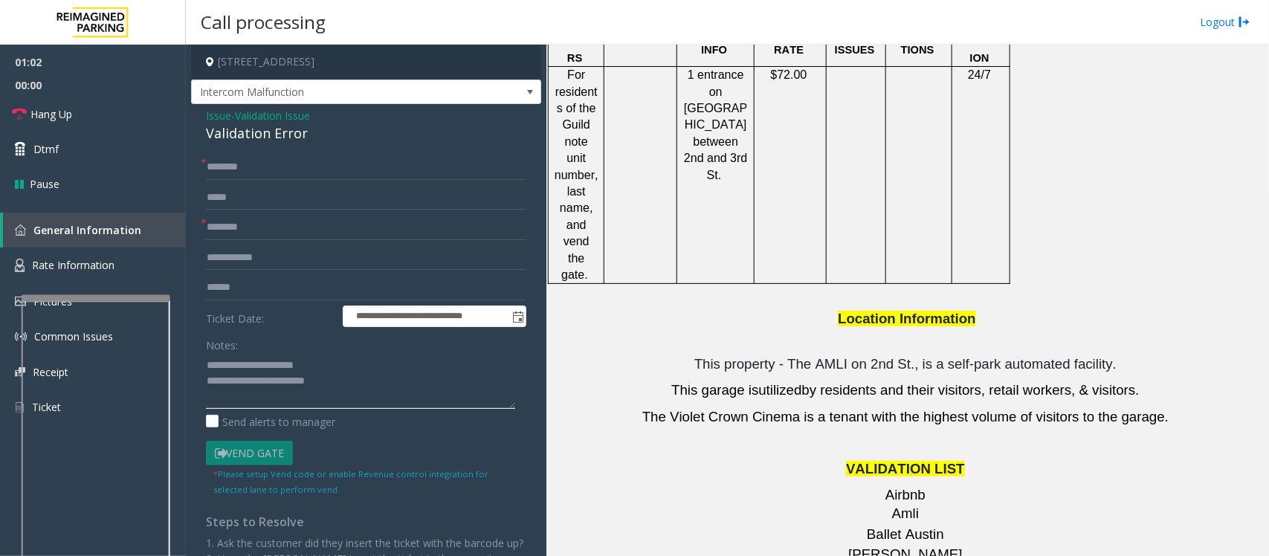
scroll to position [1579, 0]
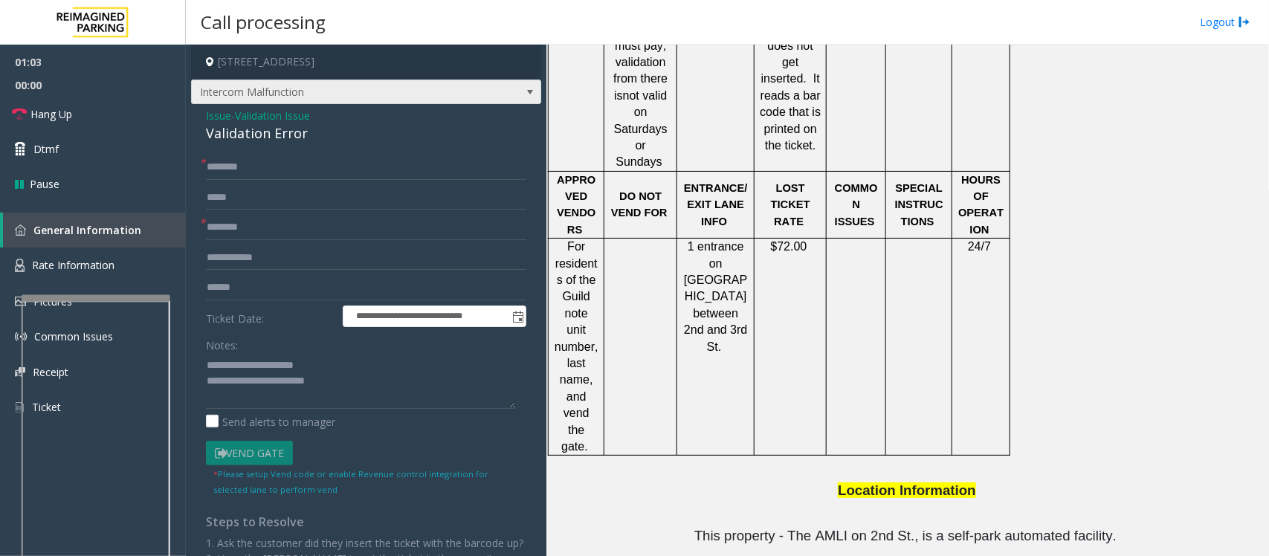
click at [524, 94] on span at bounding box center [530, 92] width 12 height 12
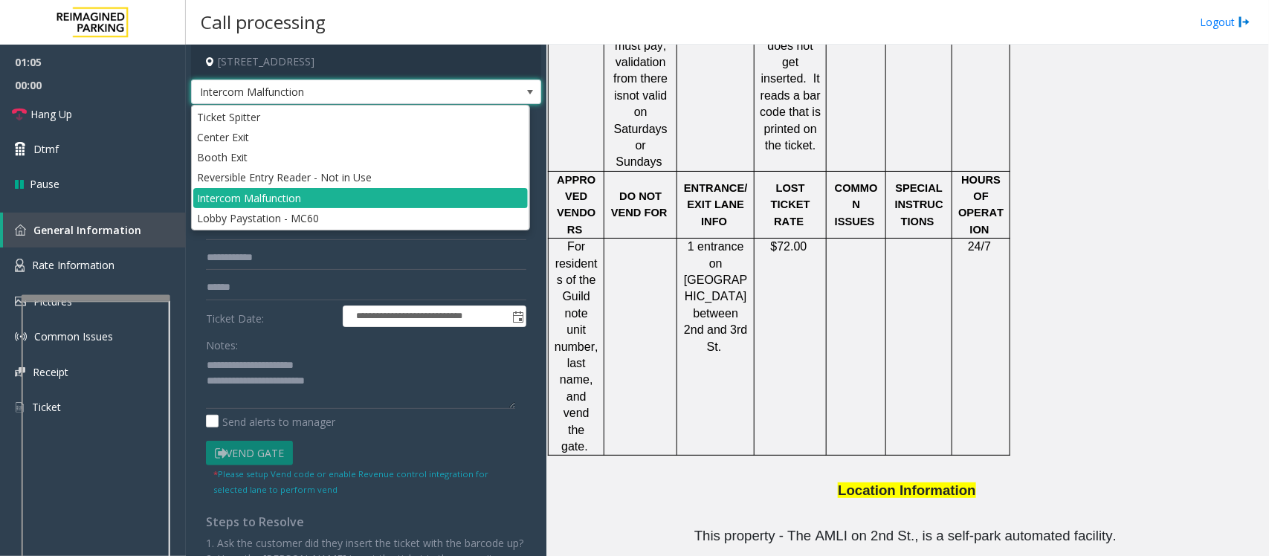
click at [524, 94] on span at bounding box center [530, 92] width 12 height 12
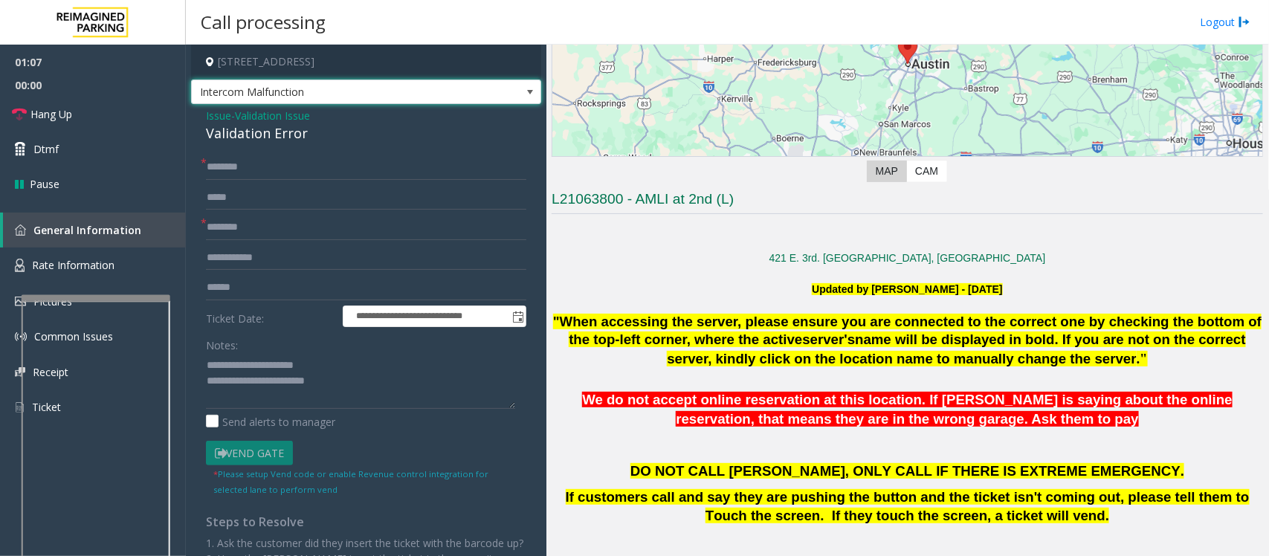
scroll to position [186, 0]
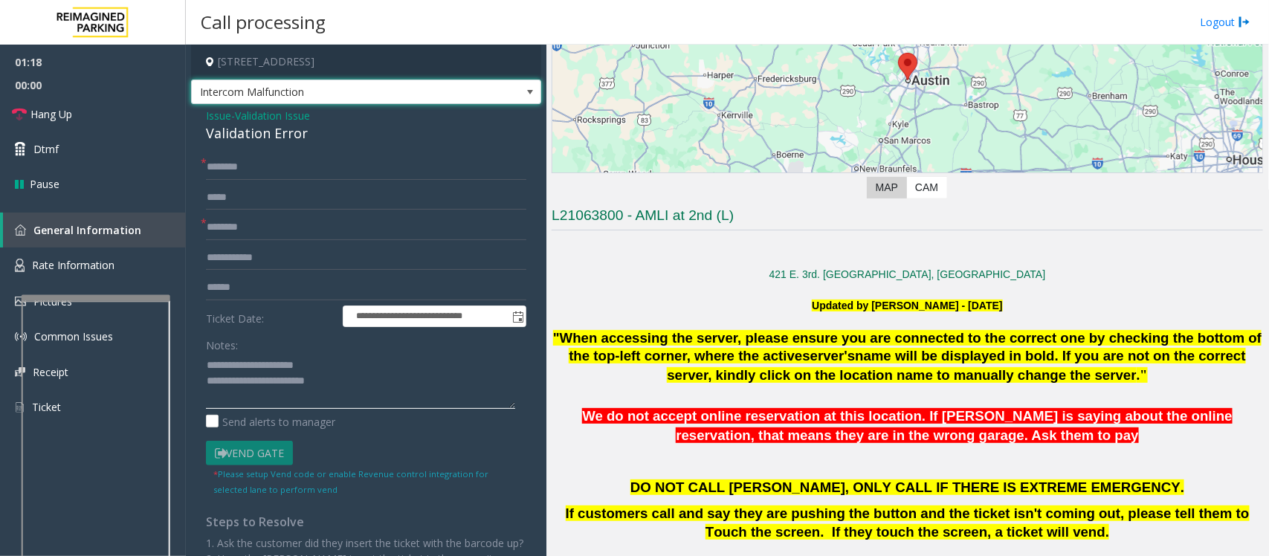
click at [350, 384] on textarea at bounding box center [360, 381] width 309 height 56
type textarea "**********"
click at [418, 380] on textarea at bounding box center [360, 381] width 309 height 56
click at [310, 172] on input "text" at bounding box center [366, 167] width 320 height 25
type input "**"
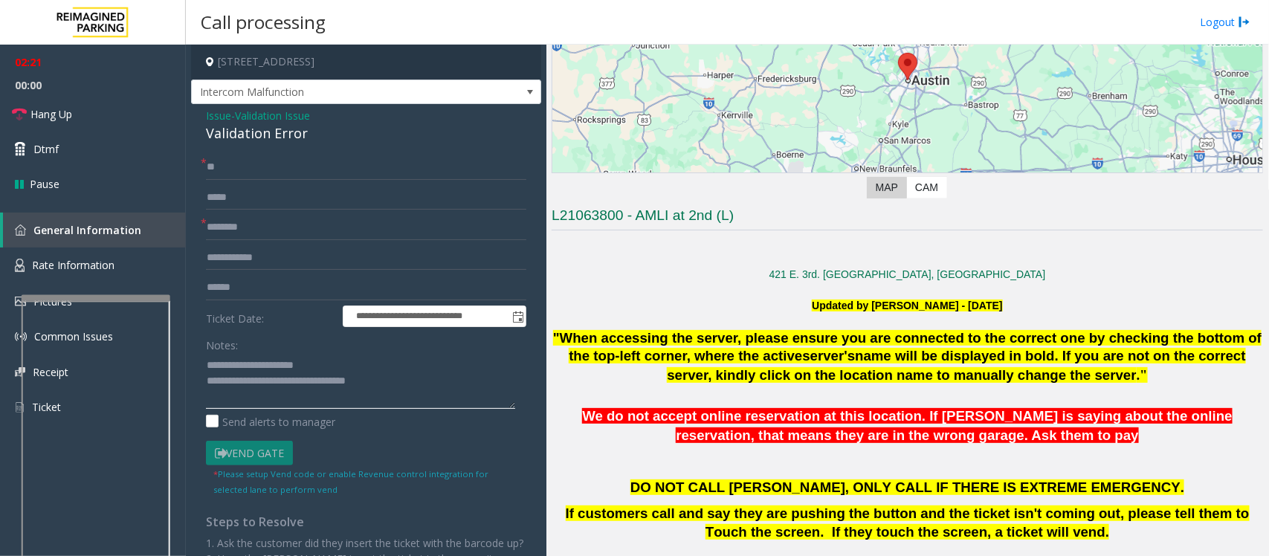
click at [416, 387] on textarea at bounding box center [360, 381] width 309 height 56
click at [413, 391] on textarea at bounding box center [360, 381] width 309 height 56
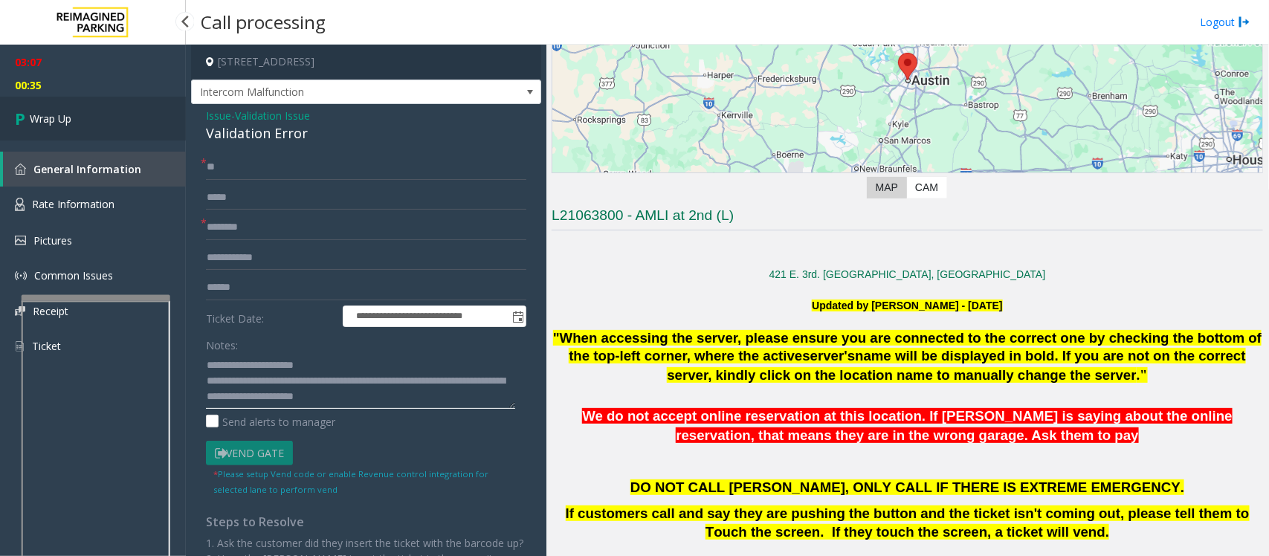
type textarea "**********"
click at [79, 114] on link "Wrap Up" at bounding box center [93, 119] width 186 height 44
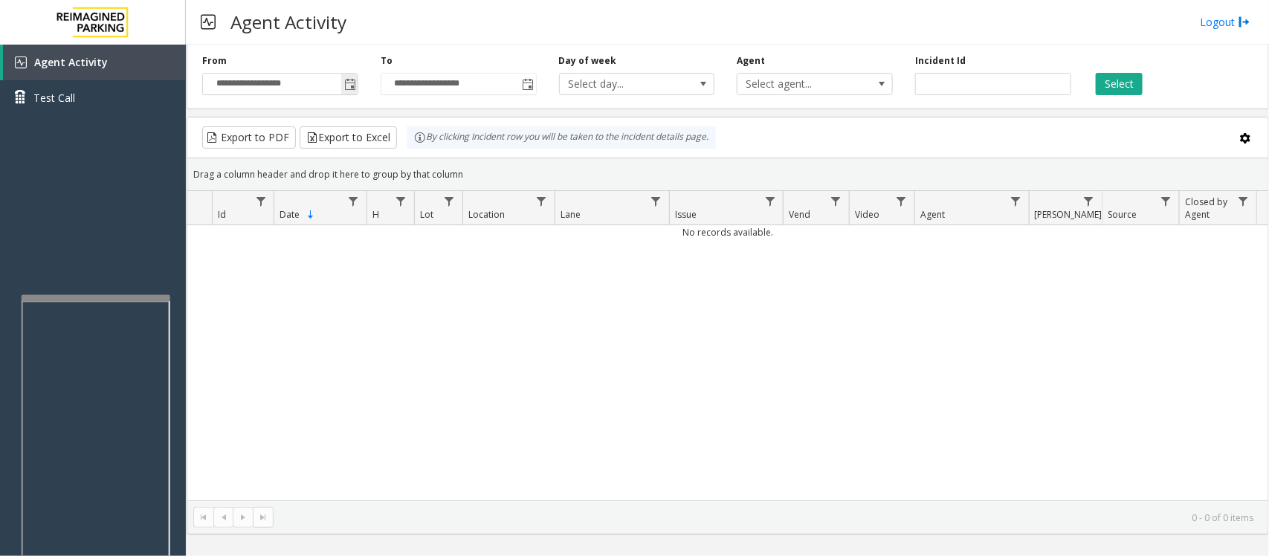
click at [350, 80] on span "Toggle popup" at bounding box center [350, 85] width 12 height 12
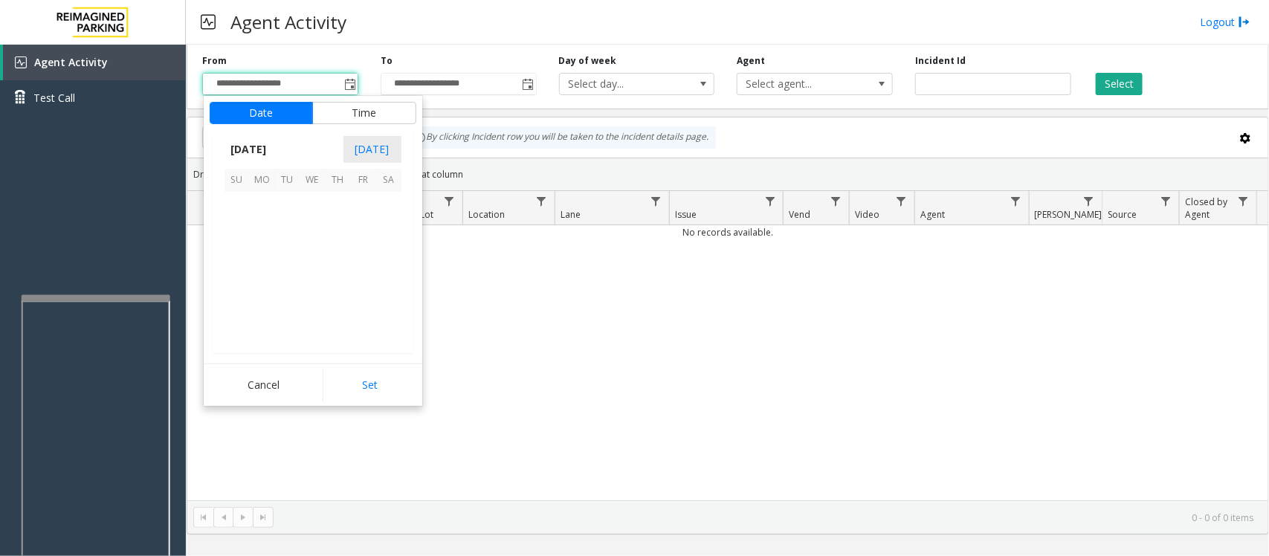
scroll to position [266819, 0]
click at [286, 231] on span "7" at bounding box center [287, 230] width 25 height 25
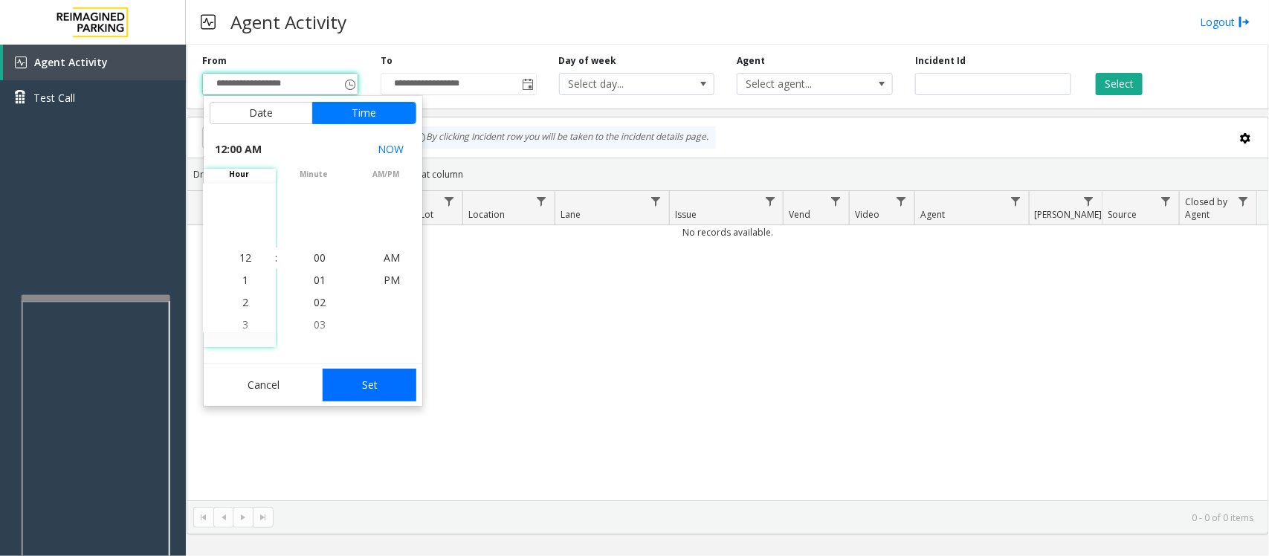
click at [370, 392] on button "Set" at bounding box center [370, 385] width 94 height 33
type input "**********"
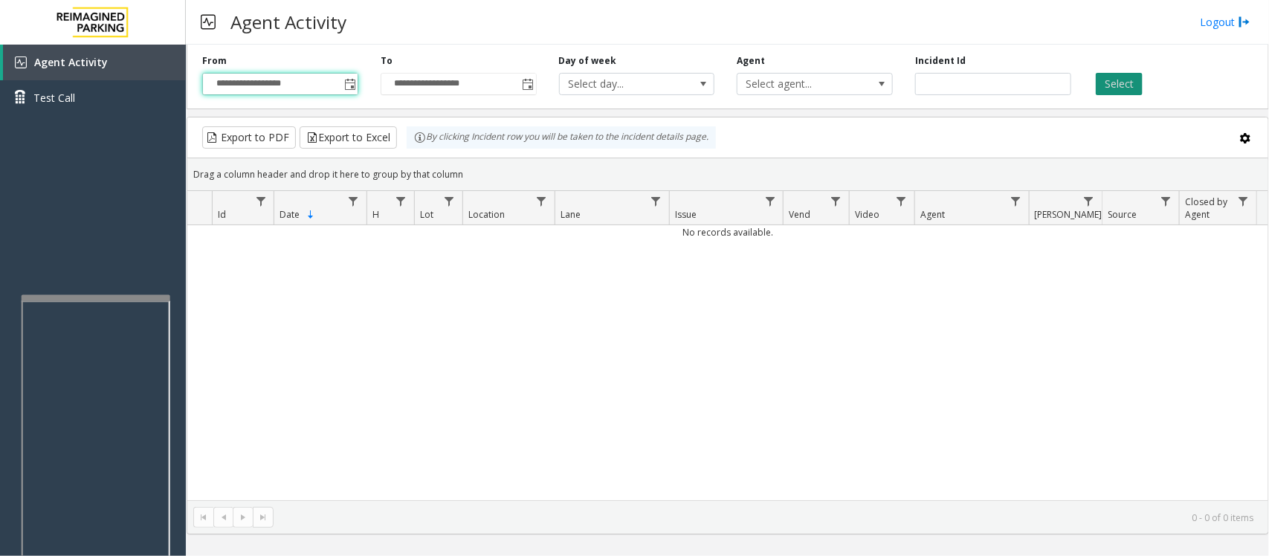
click at [1111, 84] on button "Select" at bounding box center [1119, 84] width 47 height 22
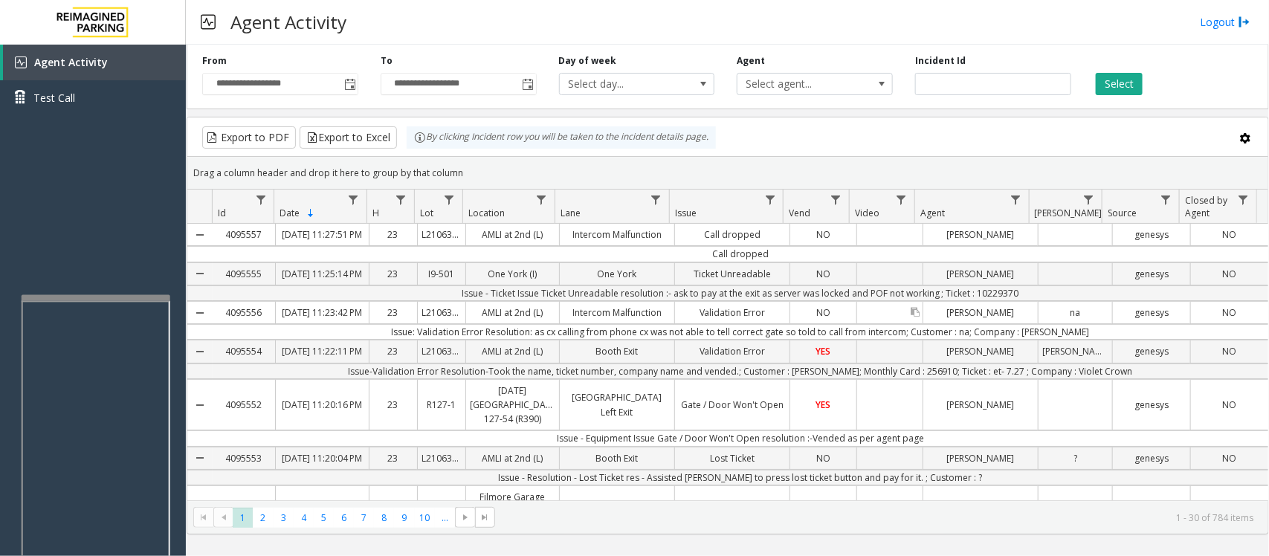
click at [914, 323] on div "Data table" at bounding box center [889, 313] width 65 height 22
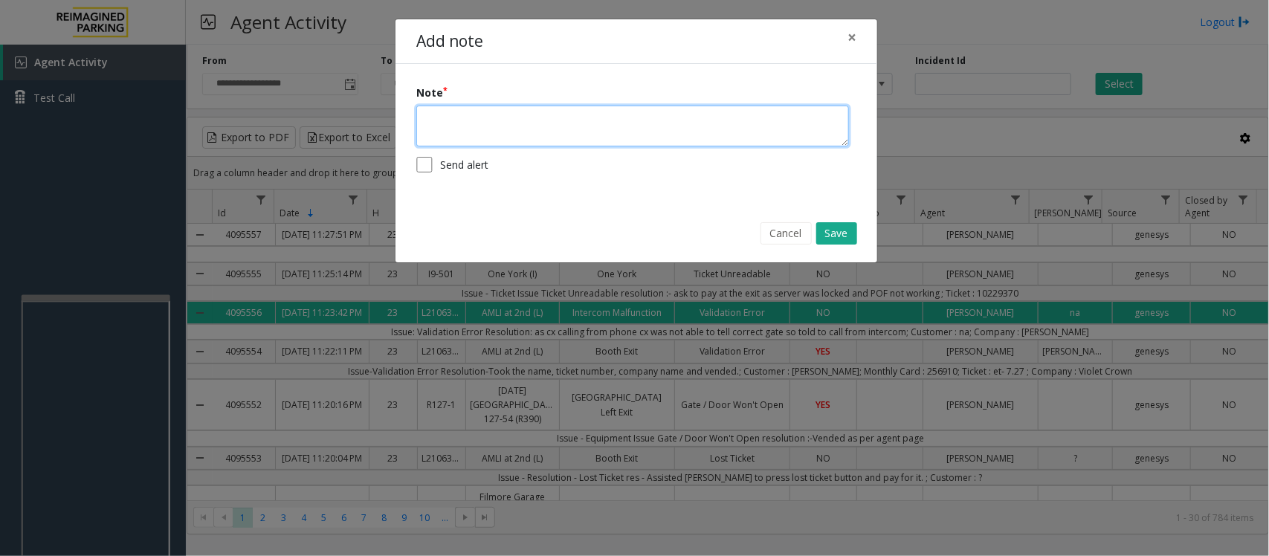
click at [499, 132] on textarea at bounding box center [632, 126] width 433 height 41
type textarea "**"
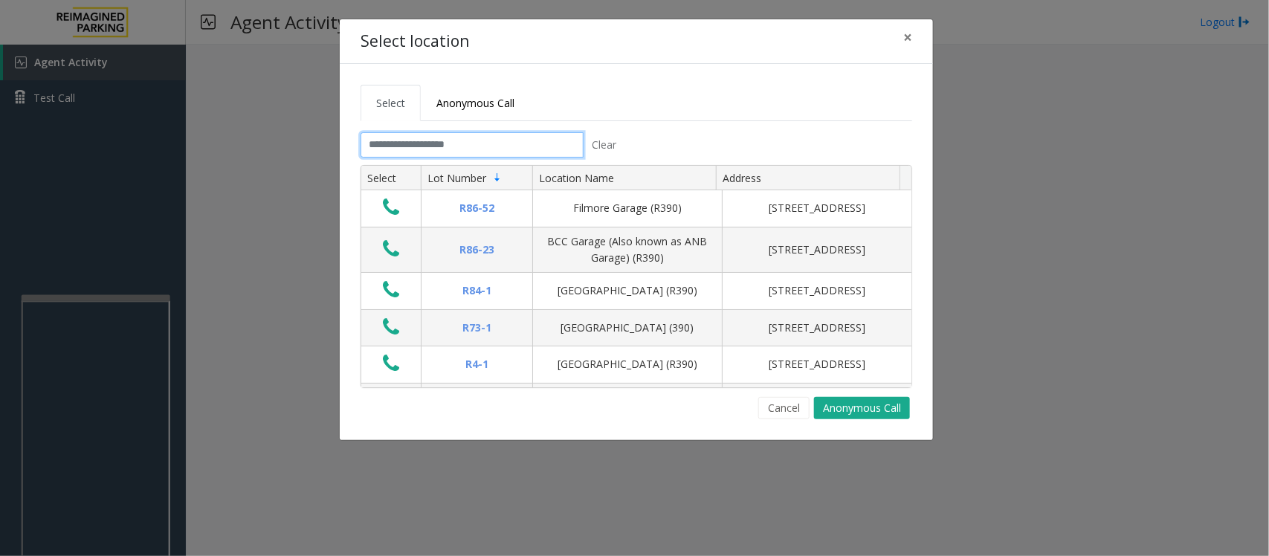
click at [424, 150] on input "text" at bounding box center [471, 144] width 223 height 25
click at [498, 141] on input "text" at bounding box center [471, 144] width 223 height 25
click at [466, 146] on input "text" at bounding box center [471, 144] width 223 height 25
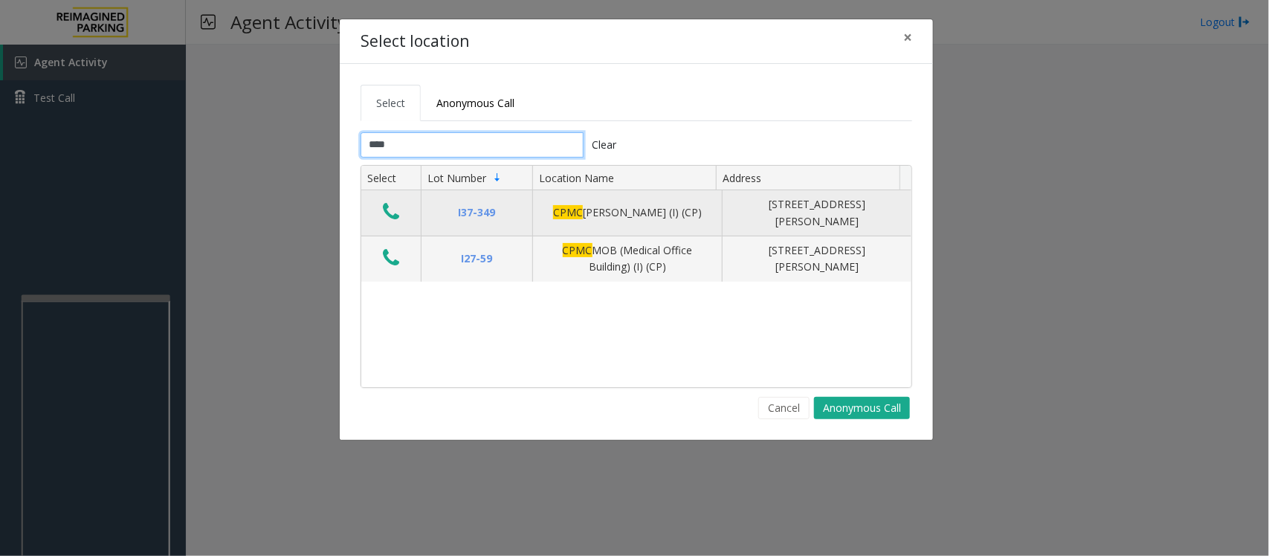
type input "****"
click at [391, 210] on icon "Data table" at bounding box center [391, 211] width 16 height 21
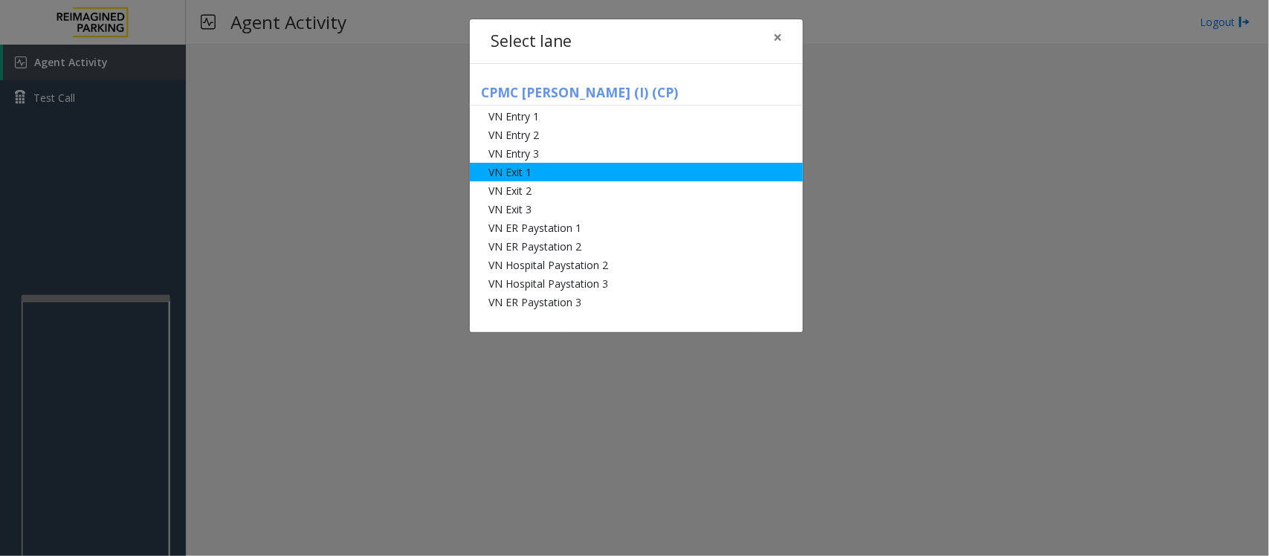
click at [534, 173] on li "VN Exit 1" at bounding box center [636, 172] width 333 height 19
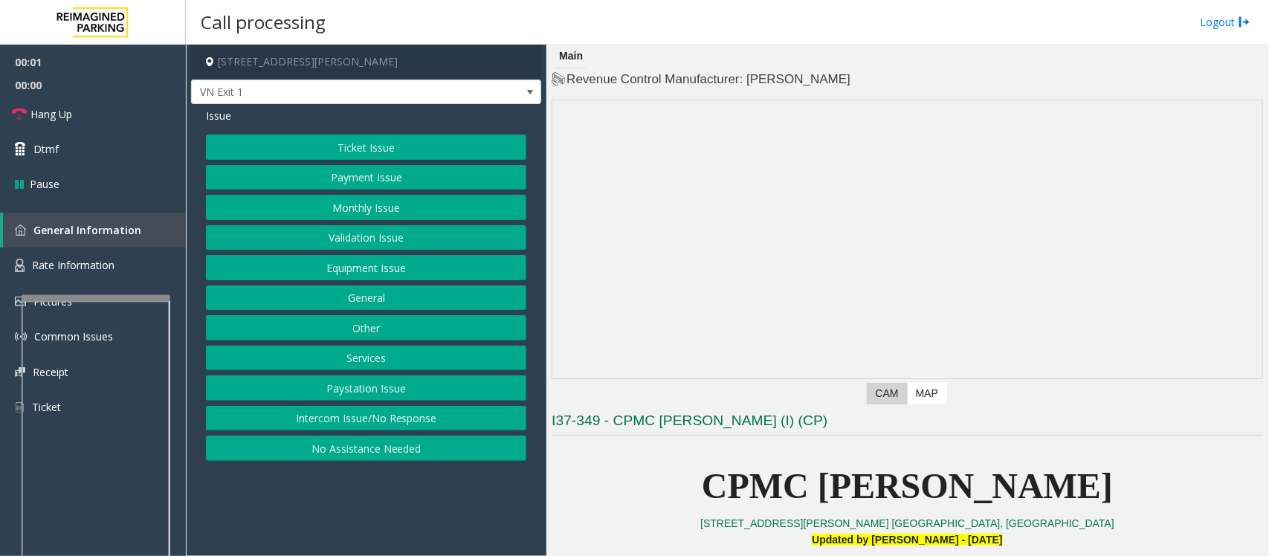
click at [395, 232] on button "Validation Issue" at bounding box center [366, 237] width 320 height 25
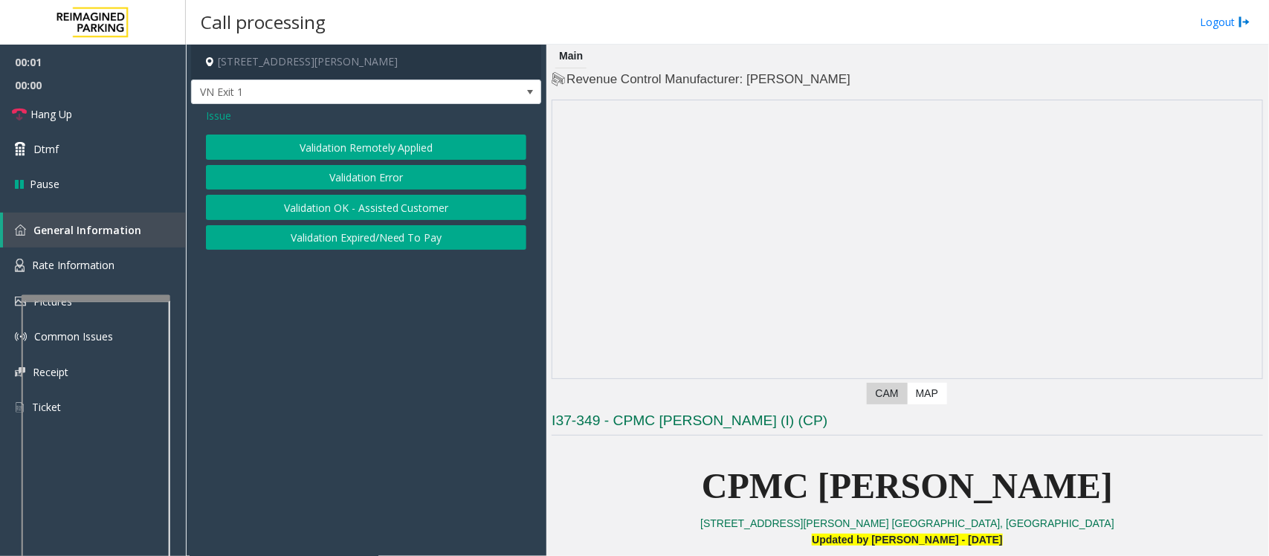
click at [340, 184] on button "Validation Error" at bounding box center [366, 177] width 320 height 25
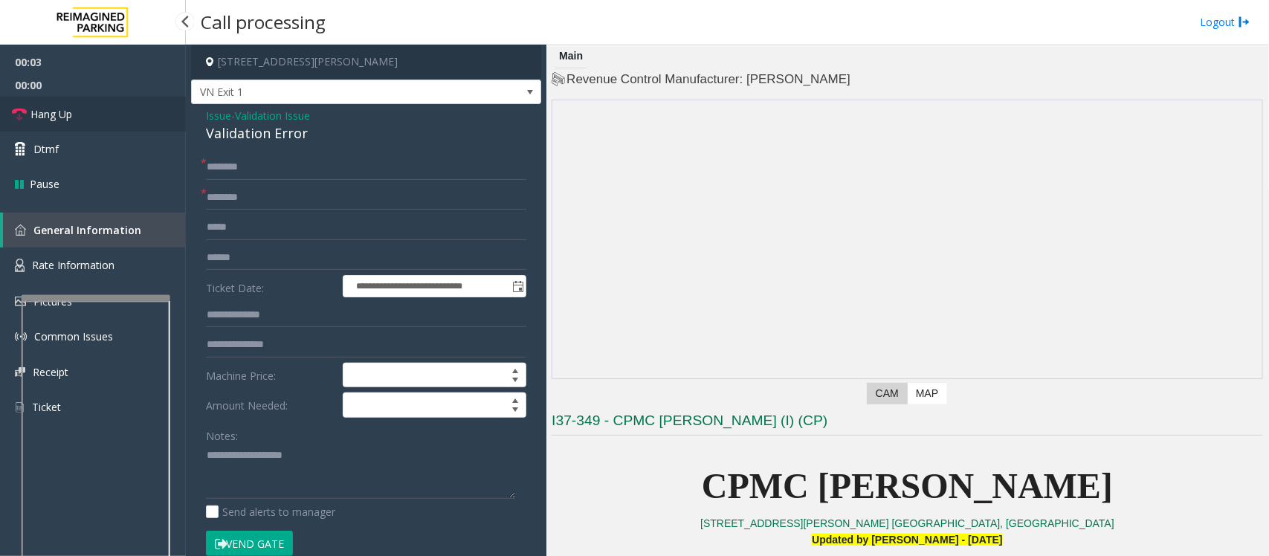
click at [56, 116] on span "Hang Up" at bounding box center [51, 114] width 42 height 16
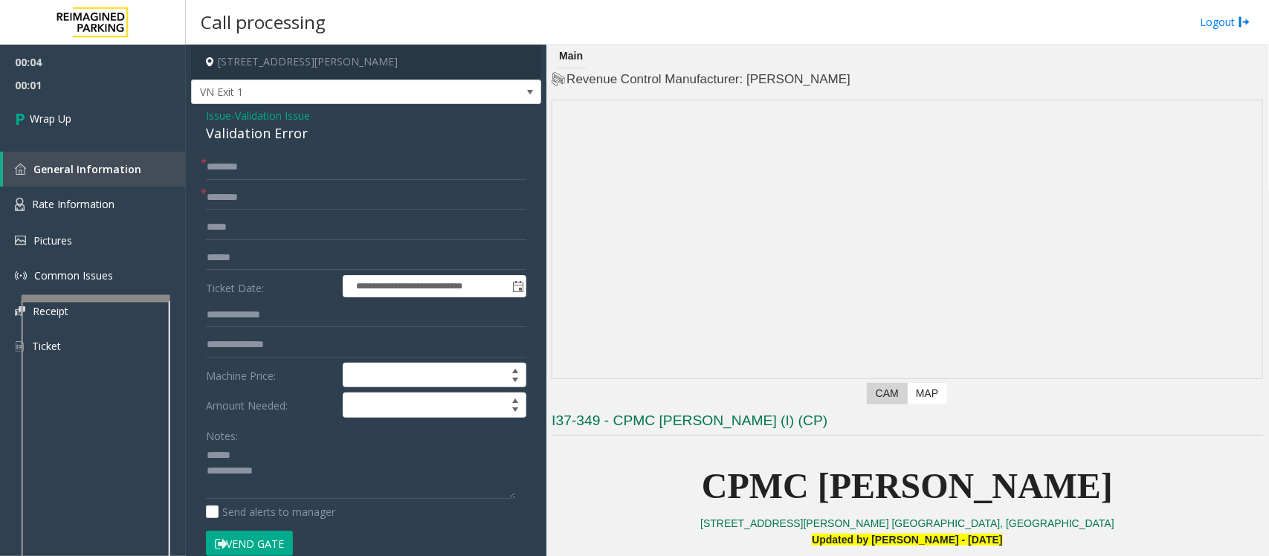
click at [243, 132] on div "Validation Error" at bounding box center [366, 133] width 320 height 20
type textarea "**********"
click at [272, 203] on input "text" at bounding box center [366, 197] width 320 height 25
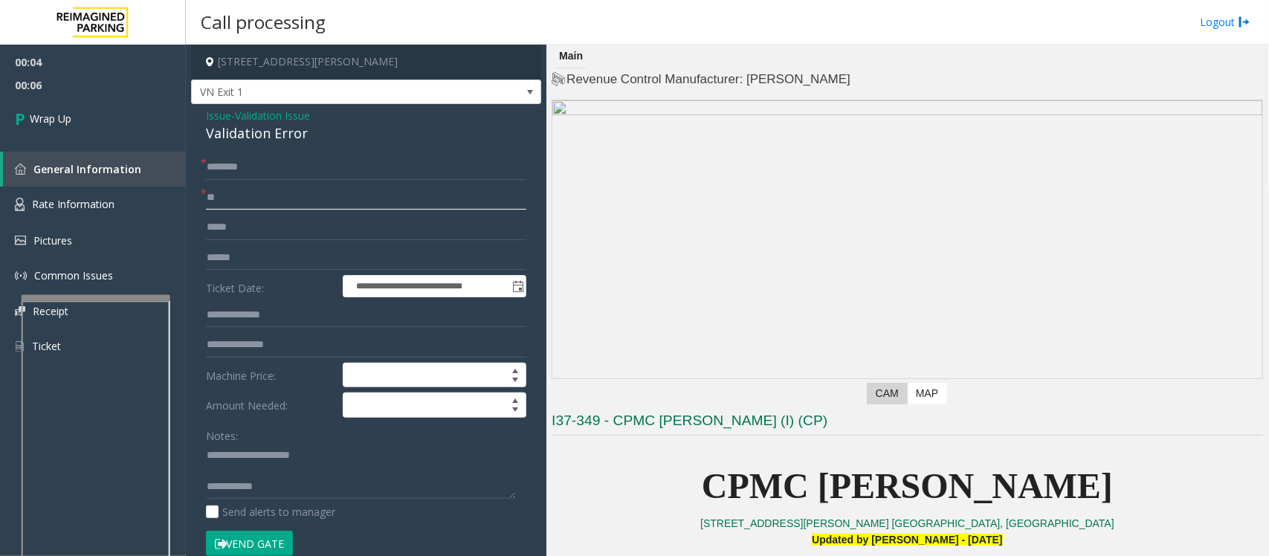
type input "**"
click at [308, 156] on input "text" at bounding box center [366, 167] width 320 height 25
type input "**"
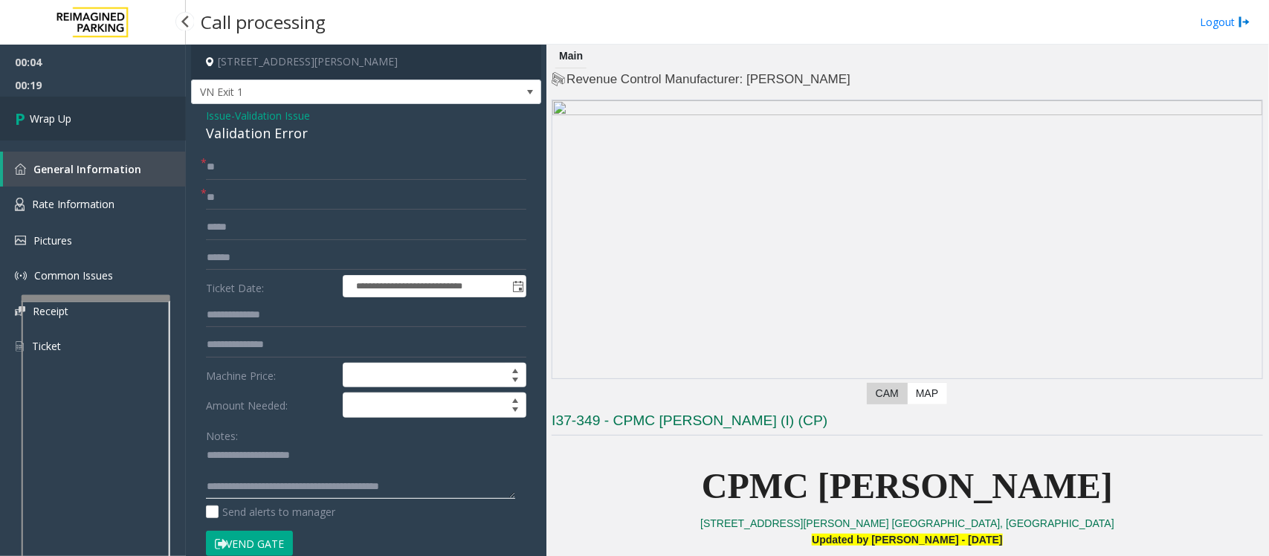
type textarea "**********"
click at [43, 123] on span "Wrap Up" at bounding box center [51, 119] width 42 height 16
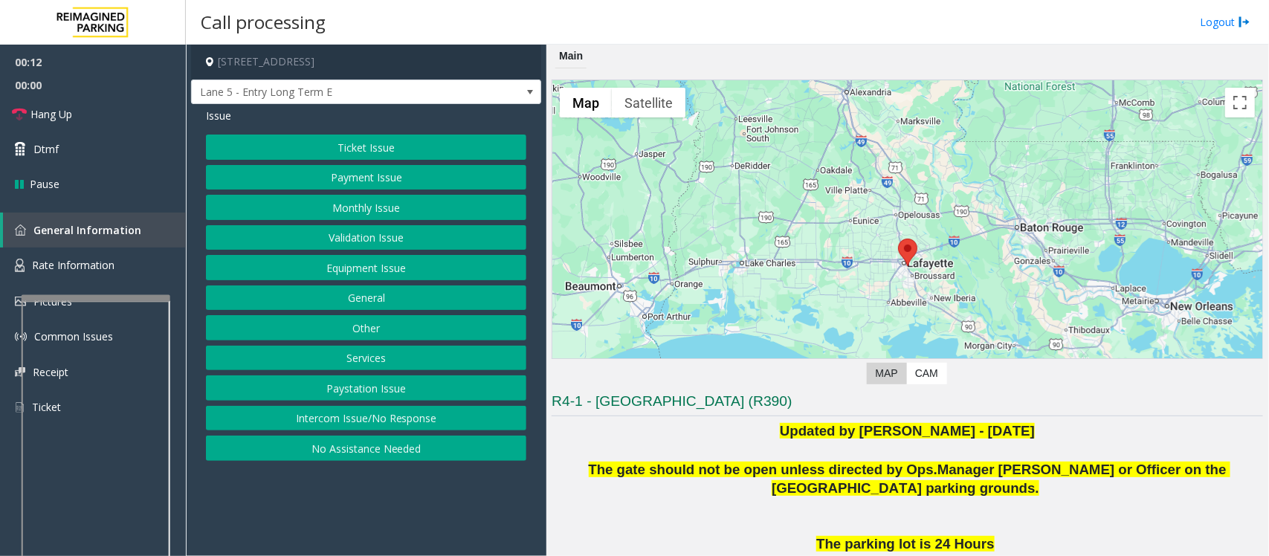
click at [390, 424] on button "Intercom Issue/No Response" at bounding box center [366, 418] width 320 height 25
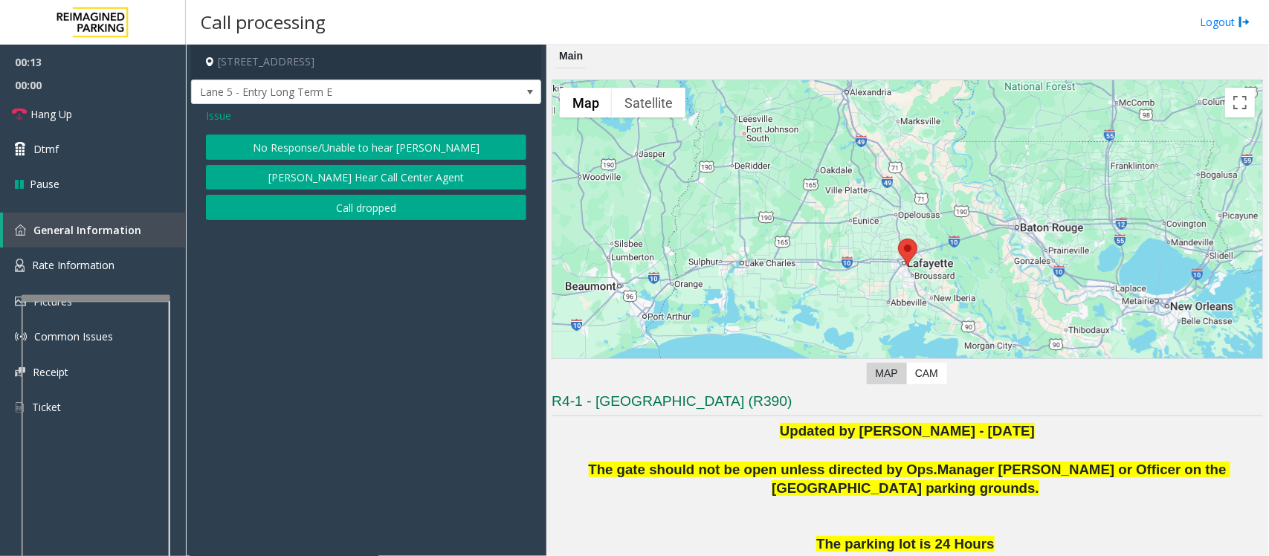
click at [354, 143] on button "No Response/Unable to hear [PERSON_NAME]" at bounding box center [366, 147] width 320 height 25
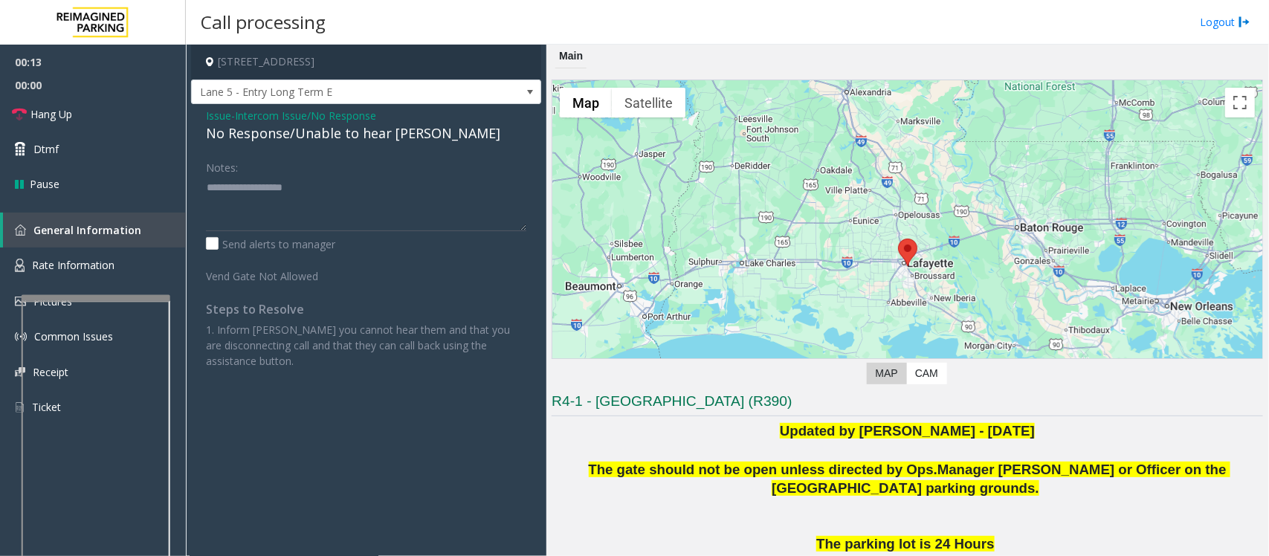
click at [314, 132] on div "No Response/Unable to hear [PERSON_NAME]" at bounding box center [366, 133] width 320 height 20
type textarea "**********"
click at [108, 109] on link "Hang Up" at bounding box center [93, 114] width 186 height 35
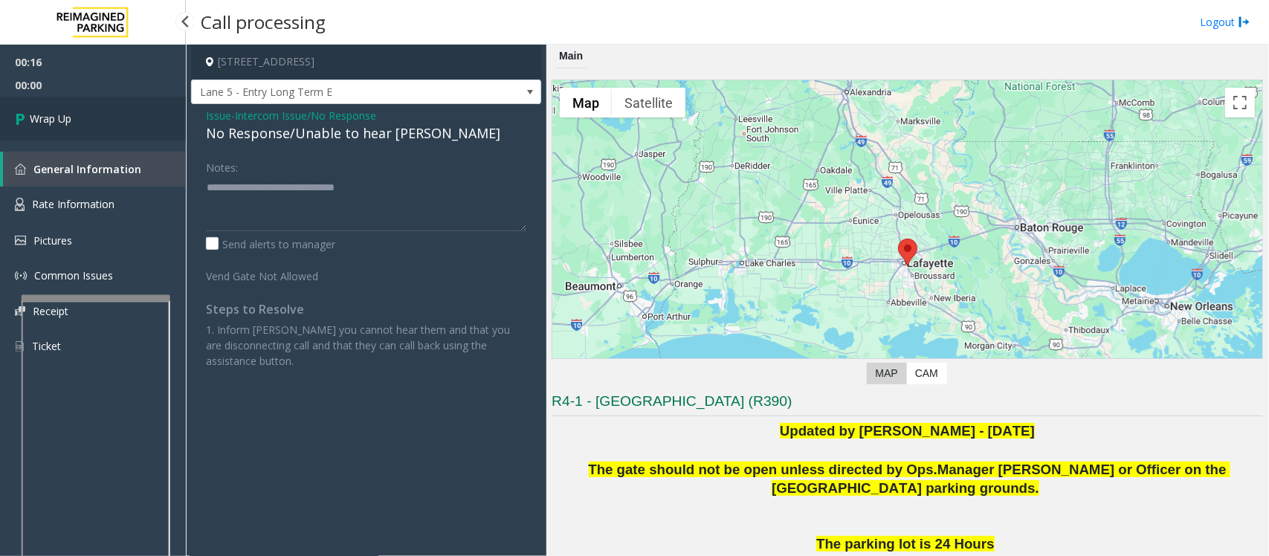
click at [106, 109] on link "Wrap Up" at bounding box center [93, 119] width 186 height 44
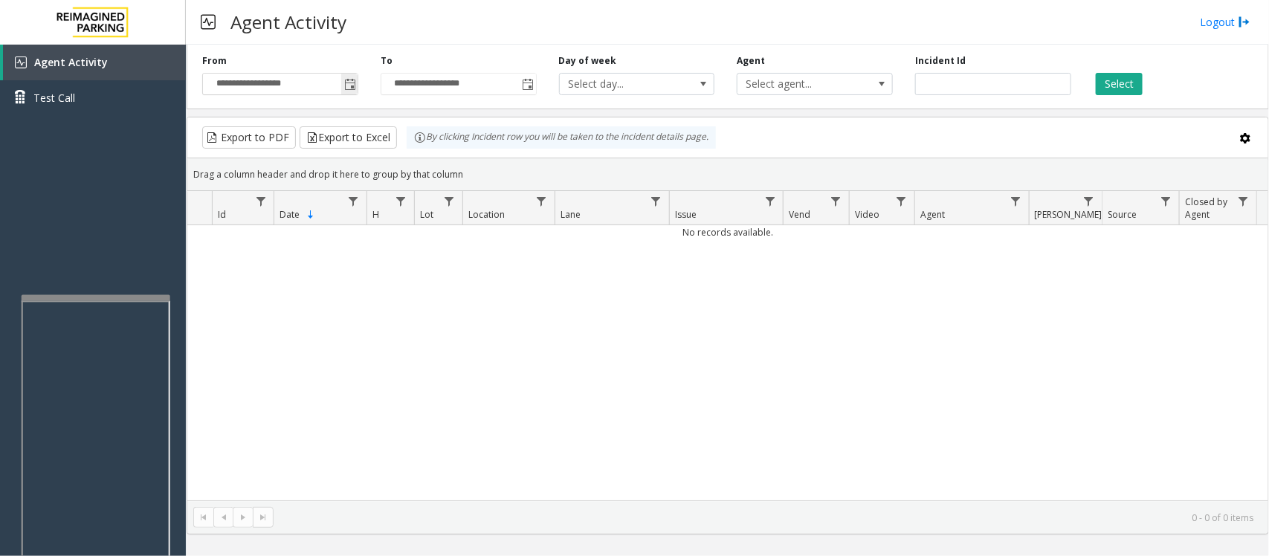
click at [344, 82] on span "Toggle popup" at bounding box center [350, 85] width 12 height 12
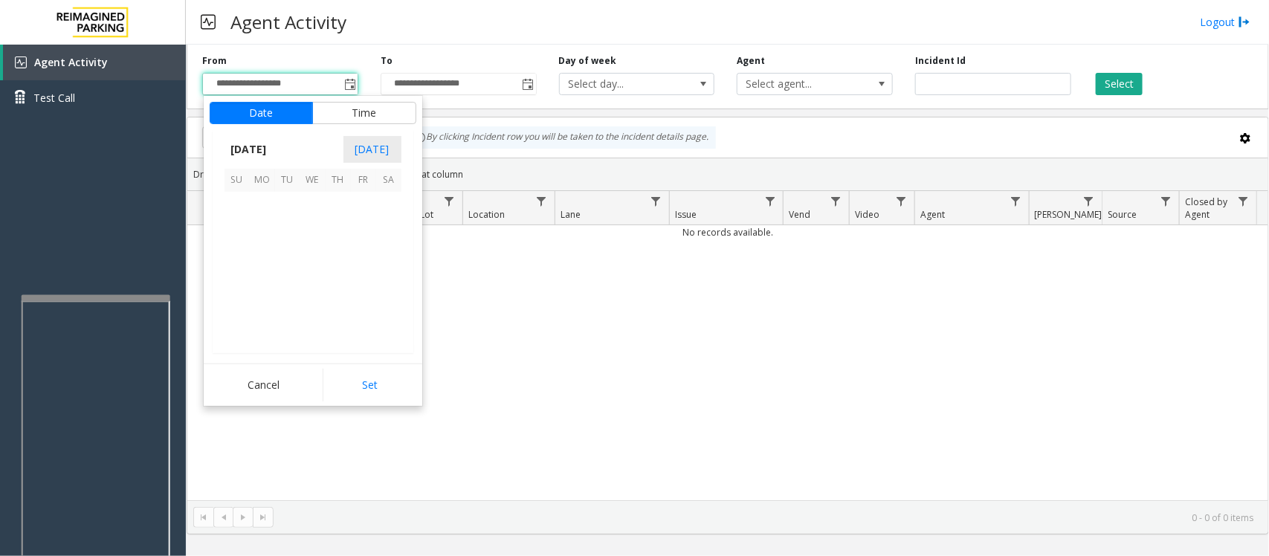
scroll to position [266819, 0]
click at [290, 235] on span "7" at bounding box center [287, 230] width 25 height 25
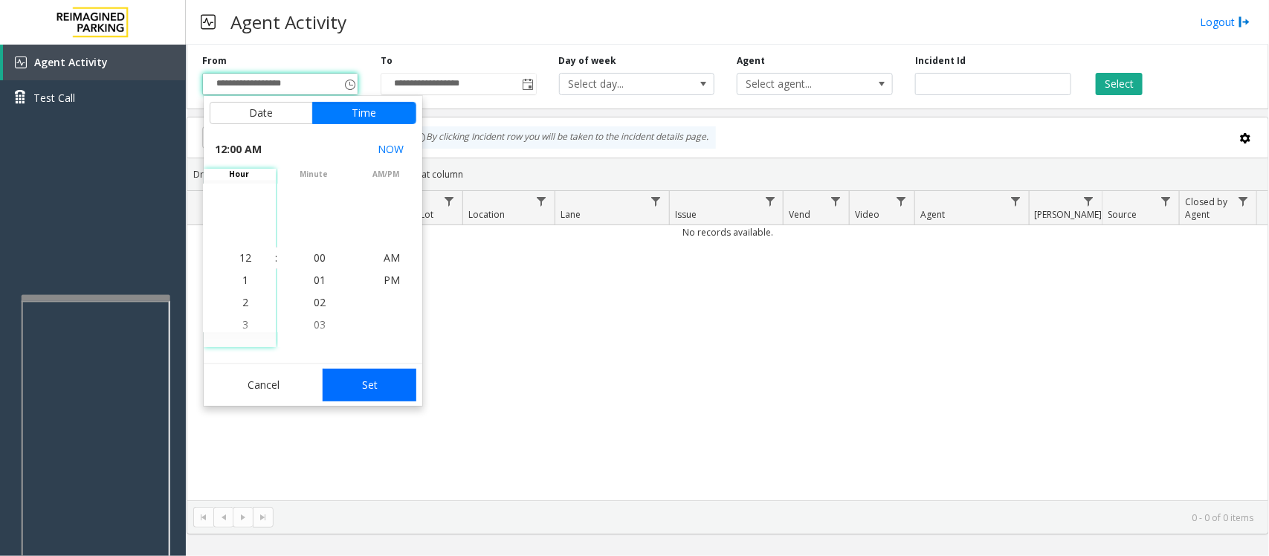
click at [392, 392] on button "Set" at bounding box center [370, 385] width 94 height 33
type input "**********"
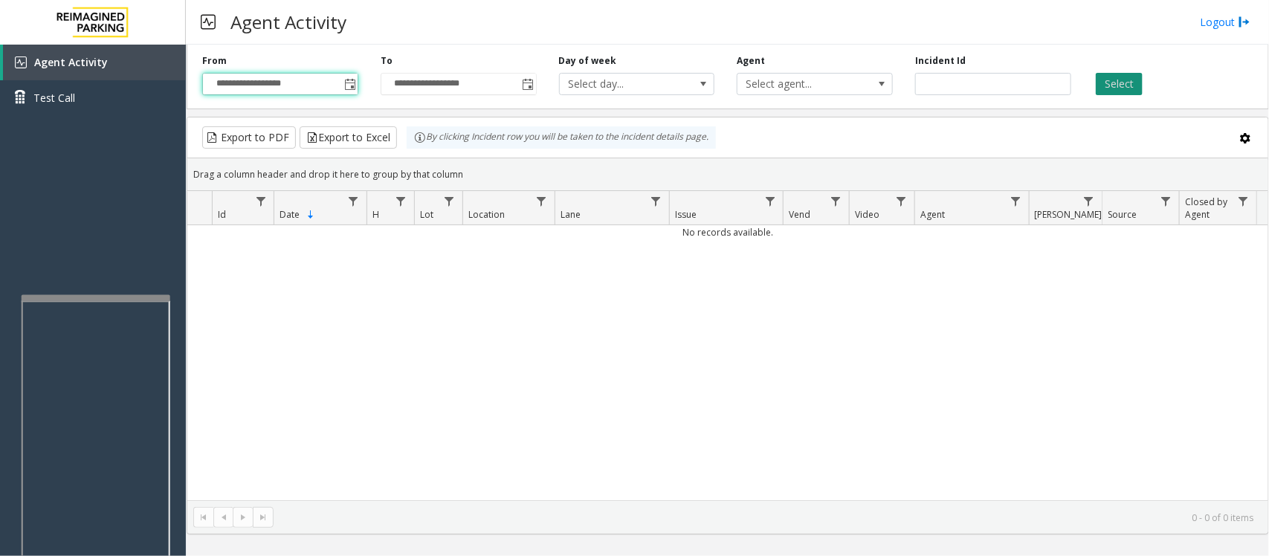
click at [1111, 91] on button "Select" at bounding box center [1119, 84] width 47 height 22
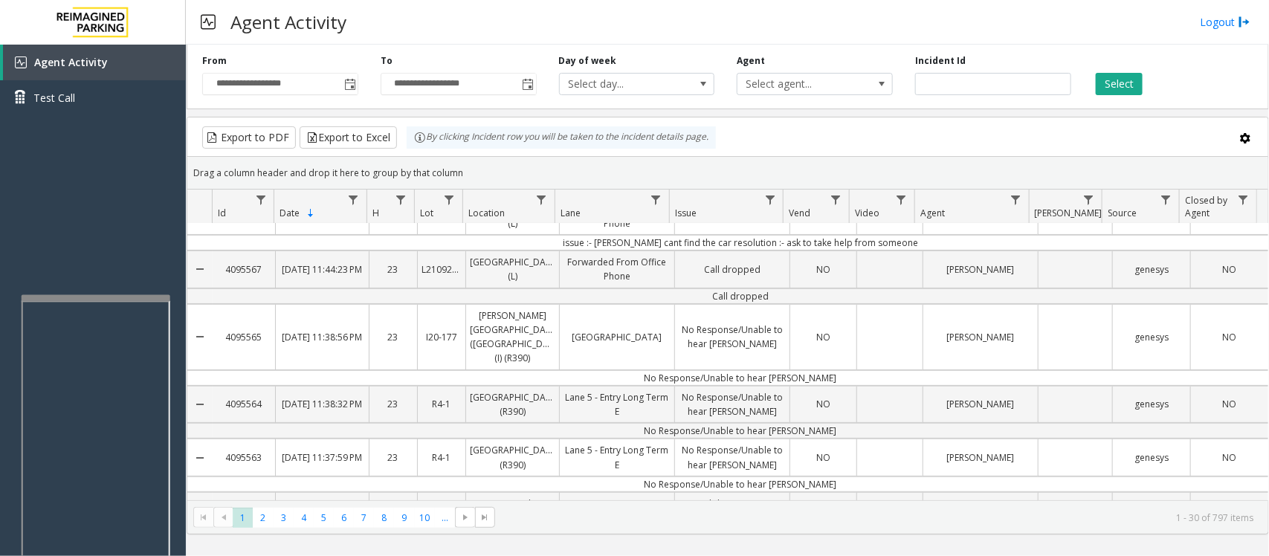
scroll to position [186, 0]
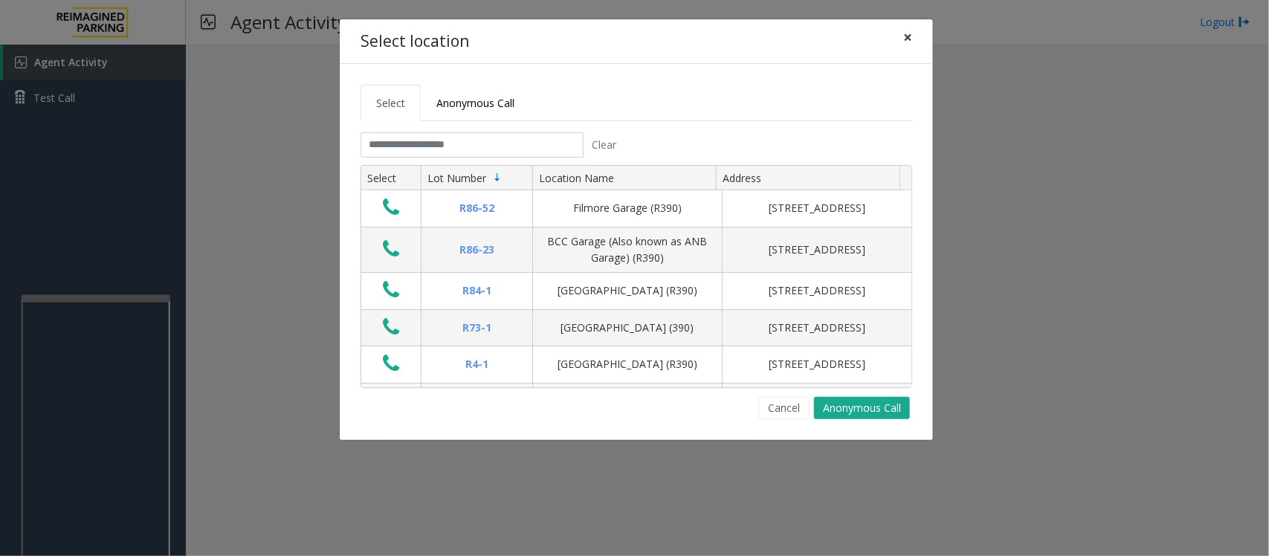
click at [908, 36] on span "×" at bounding box center [907, 37] width 9 height 21
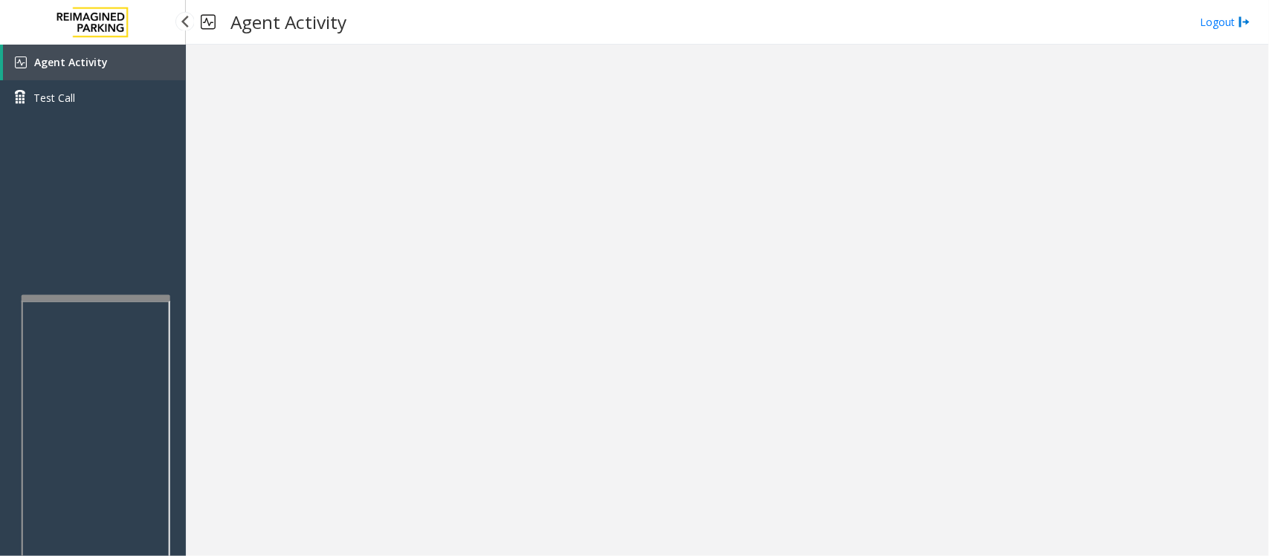
click at [76, 65] on span "Agent Activity" at bounding box center [71, 62] width 74 height 14
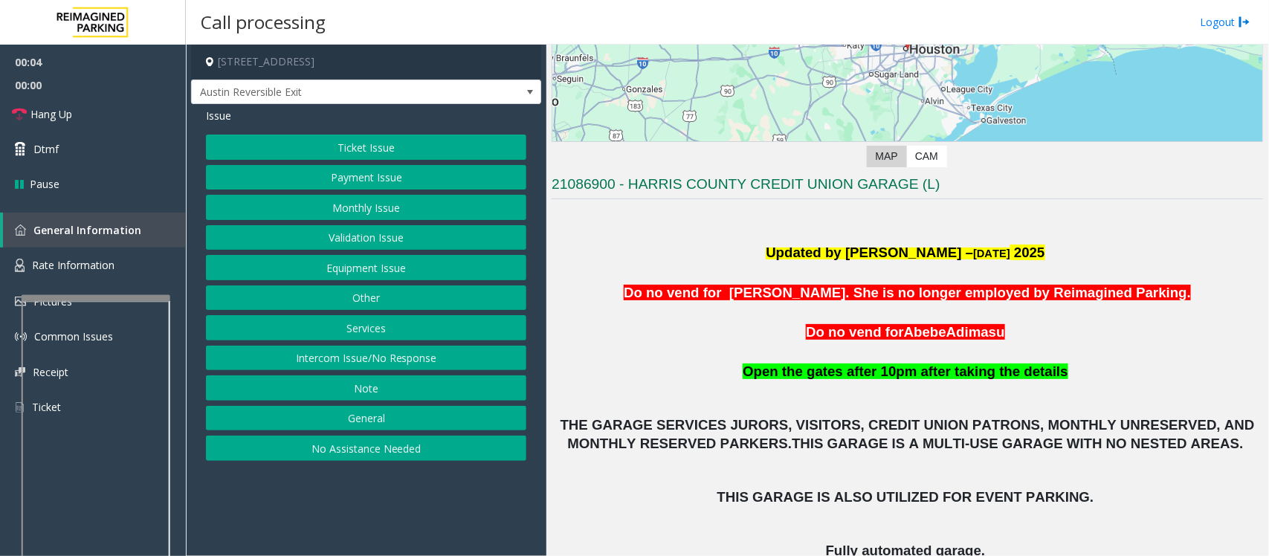
scroll to position [372, 0]
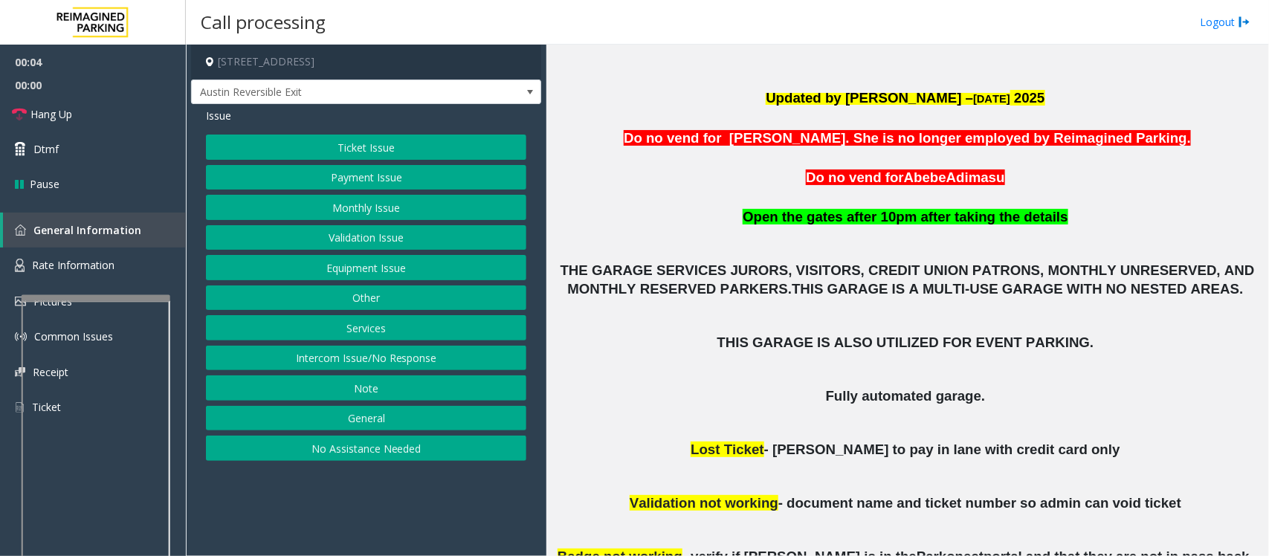
click at [349, 210] on button "Monthly Issue" at bounding box center [366, 207] width 320 height 25
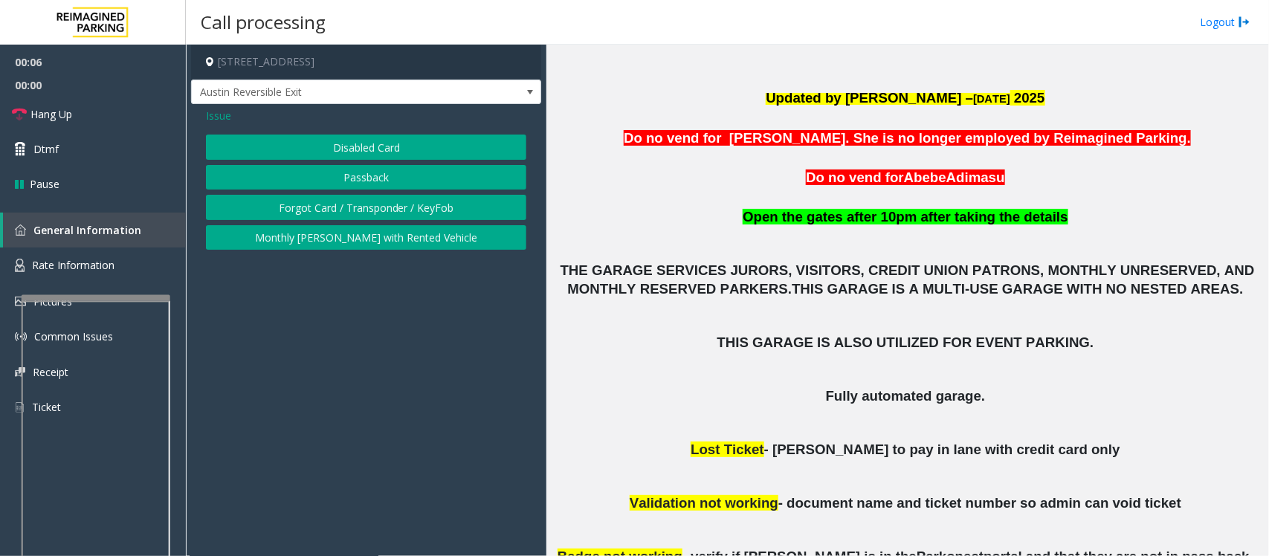
click at [364, 151] on button "Disabled Card" at bounding box center [366, 147] width 320 height 25
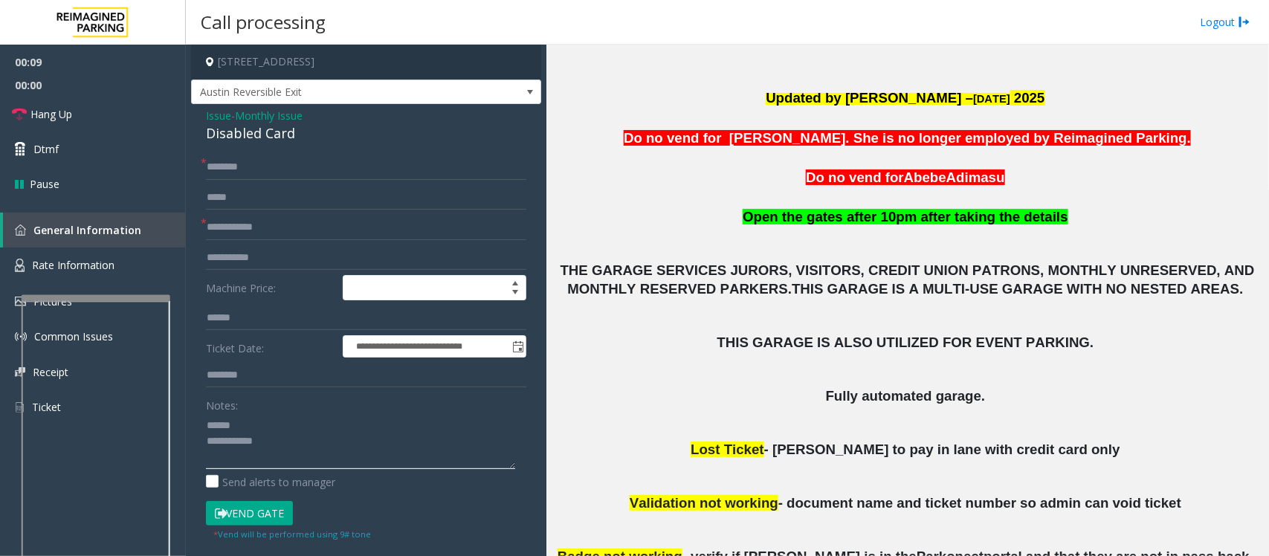
type textarea "**********"
click at [231, 232] on input "text" at bounding box center [366, 227] width 320 height 25
type input "**********"
click at [247, 161] on input "text" at bounding box center [366, 167] width 320 height 25
type input "**********"
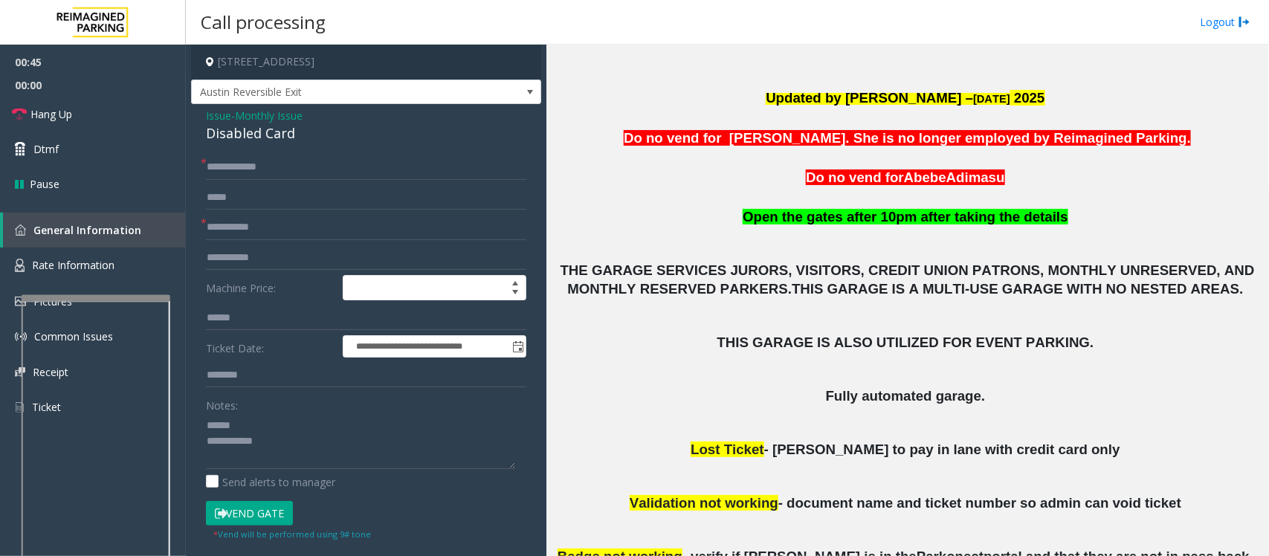
click at [253, 518] on button "Vend Gate" at bounding box center [249, 513] width 87 height 25
click at [238, 129] on div "Disabled Card" at bounding box center [366, 133] width 320 height 20
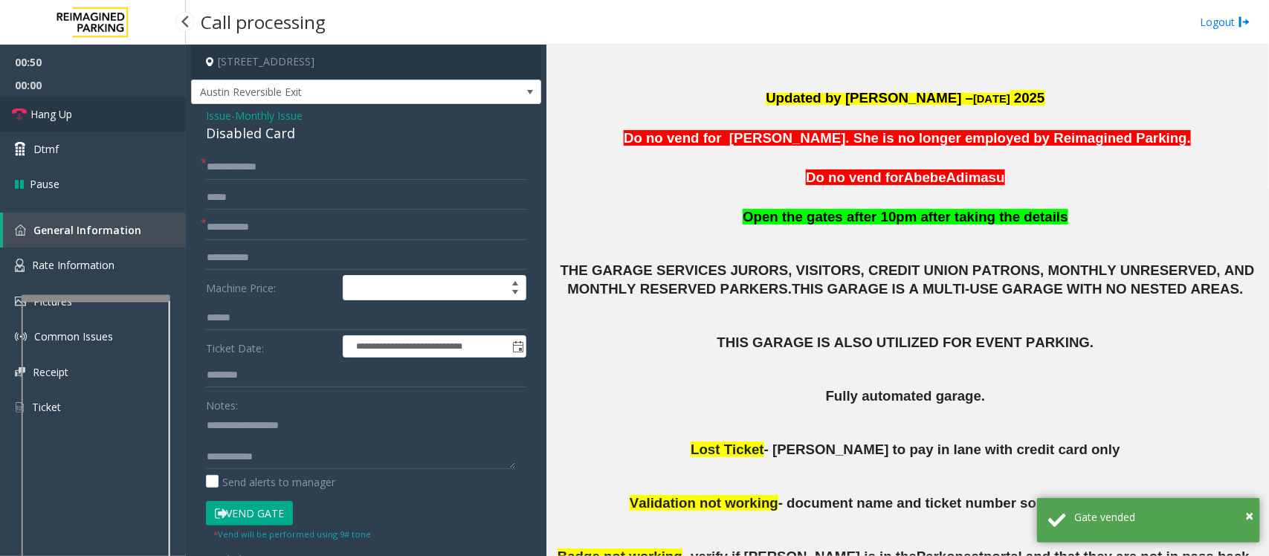
click at [34, 116] on span "Hang Up" at bounding box center [51, 114] width 42 height 16
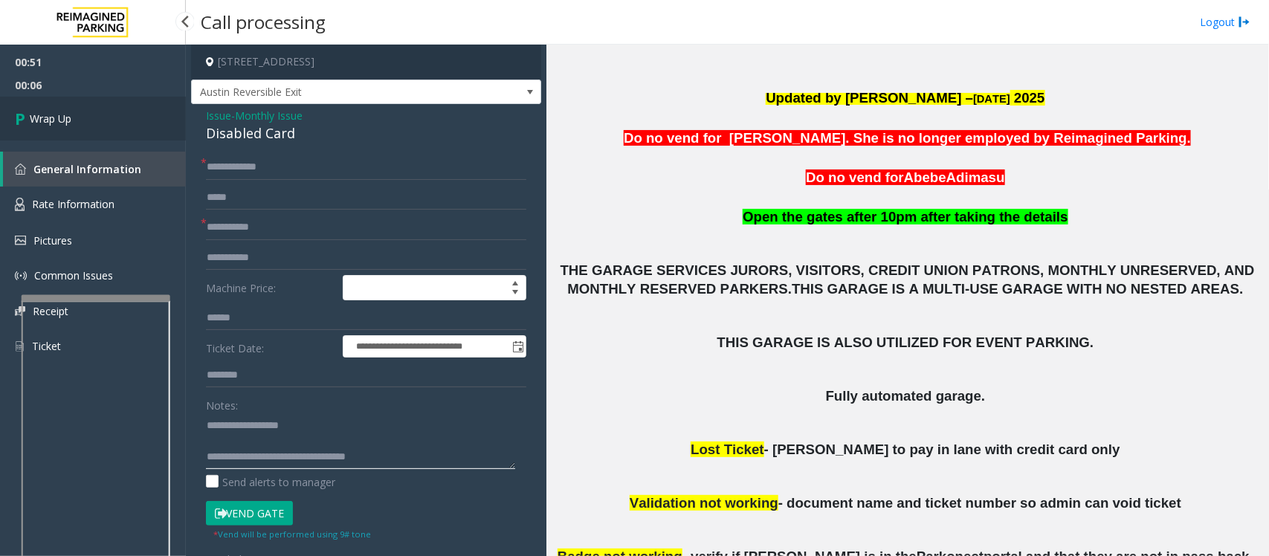
type textarea "**********"
click at [97, 126] on link "Wrap Up" at bounding box center [93, 119] width 186 height 44
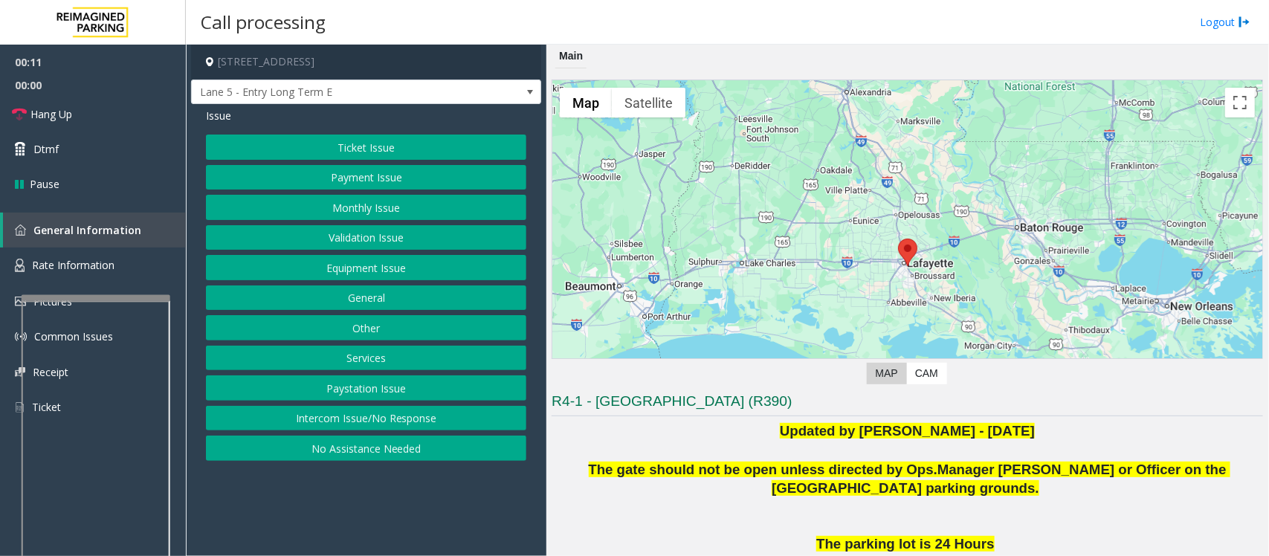
click at [283, 421] on button "Intercom Issue/No Response" at bounding box center [366, 418] width 320 height 25
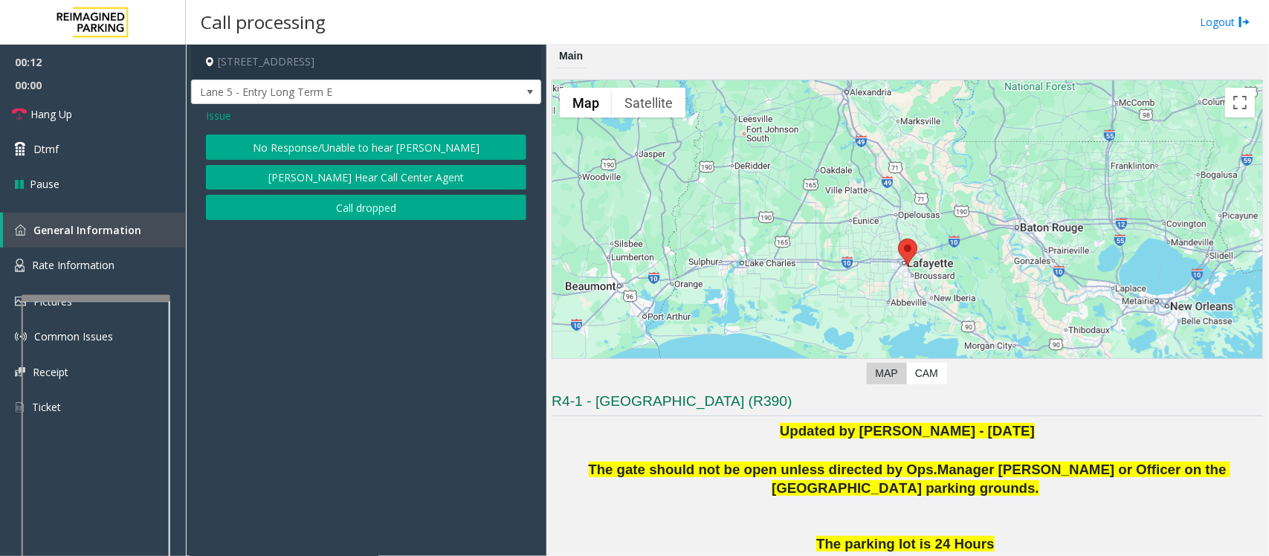
click at [294, 154] on button "No Response/Unable to hear [PERSON_NAME]" at bounding box center [366, 147] width 320 height 25
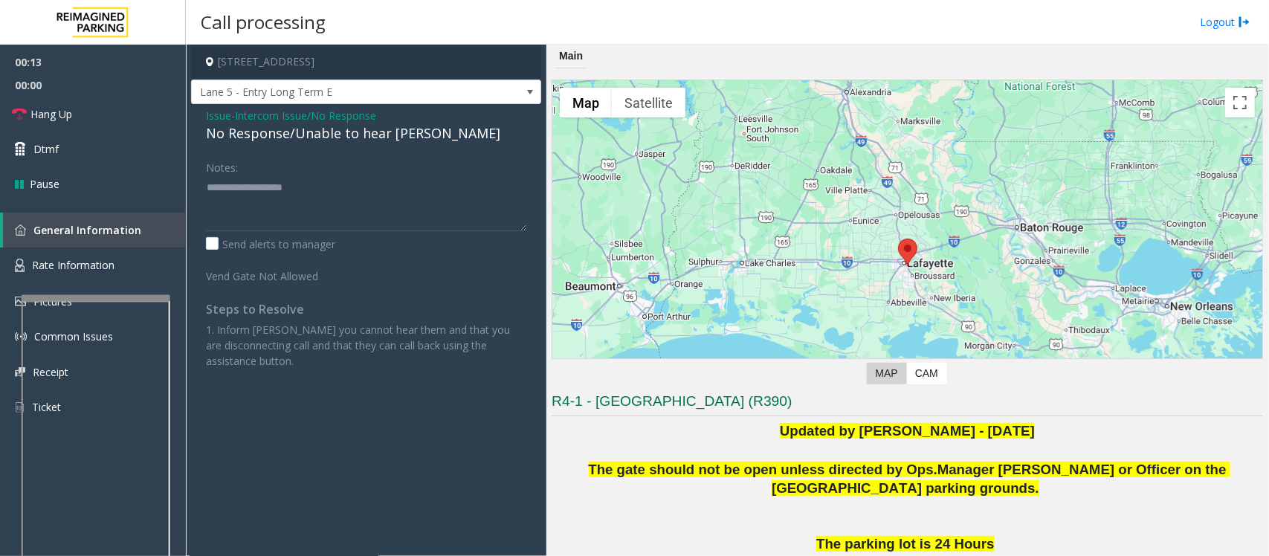
click at [291, 143] on div "No Response/Unable to hear [PERSON_NAME]" at bounding box center [366, 133] width 320 height 20
click at [294, 136] on div "No Response/Unable to hear [PERSON_NAME]" at bounding box center [366, 133] width 320 height 20
type textarea "**********"
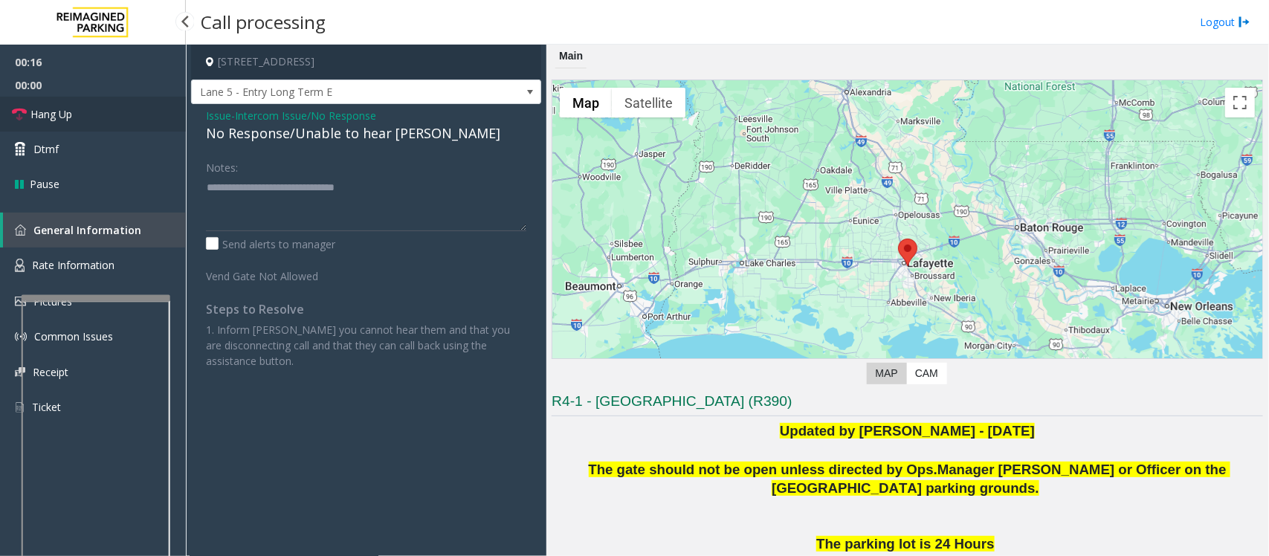
click at [80, 116] on link "Hang Up" at bounding box center [93, 114] width 186 height 35
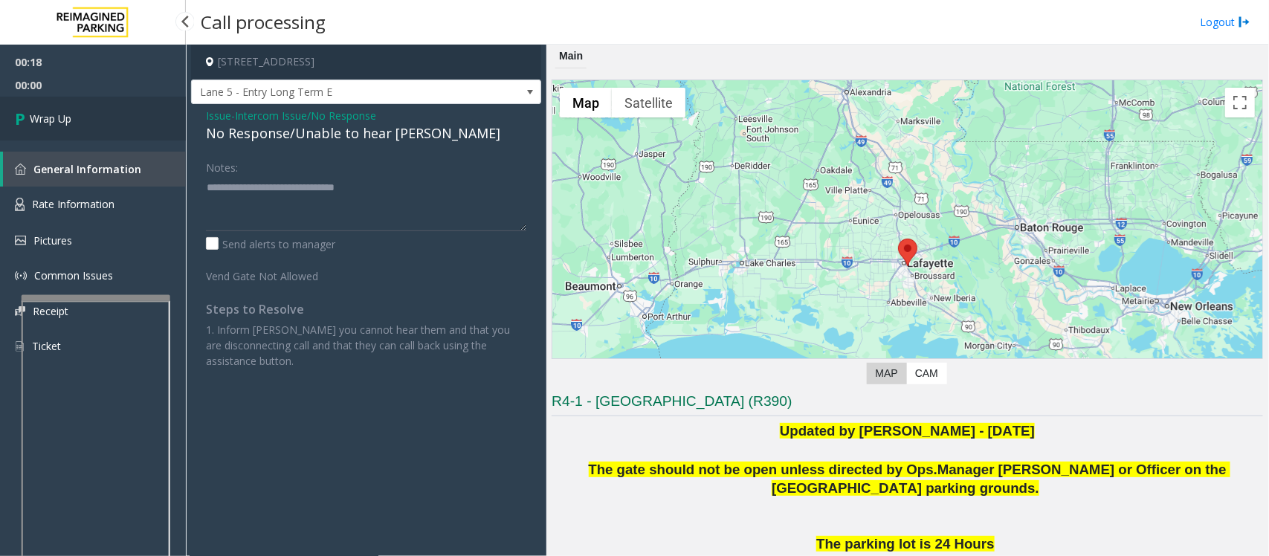
click at [80, 116] on link "Wrap Up" at bounding box center [93, 119] width 186 height 44
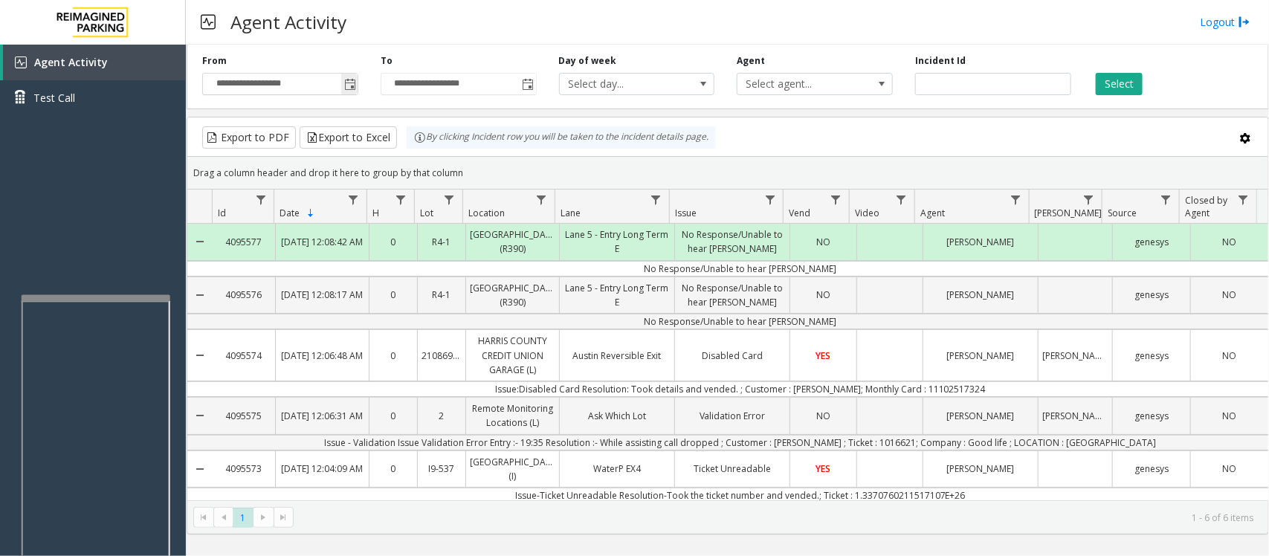
click at [354, 86] on span "Toggle popup" at bounding box center [350, 85] width 12 height 12
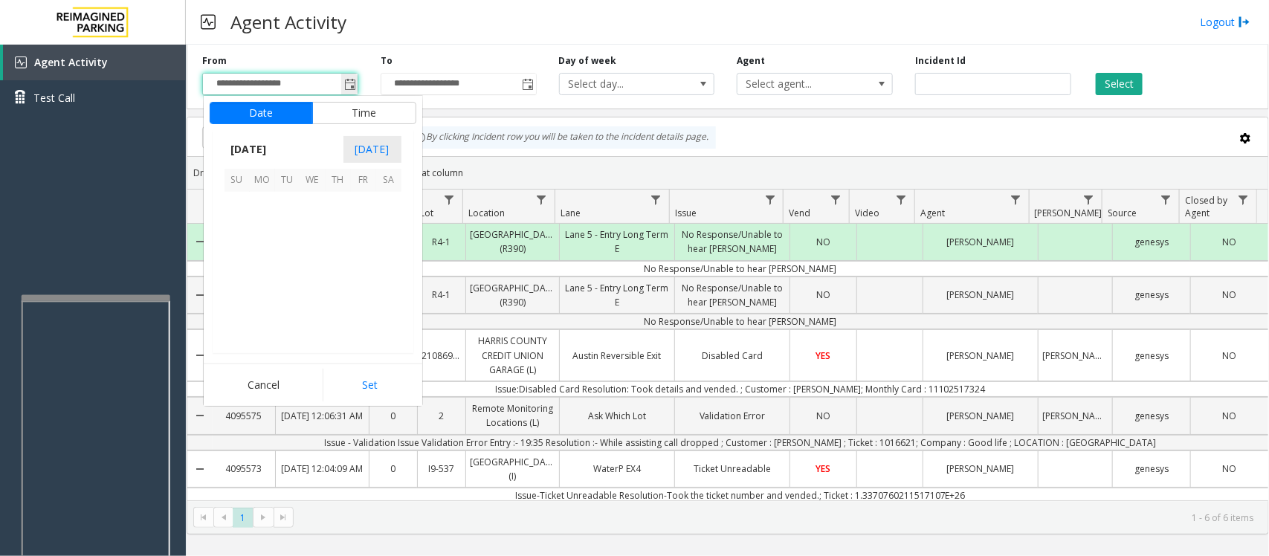
scroll to position [266819, 0]
click at [284, 230] on span "7" at bounding box center [287, 230] width 25 height 25
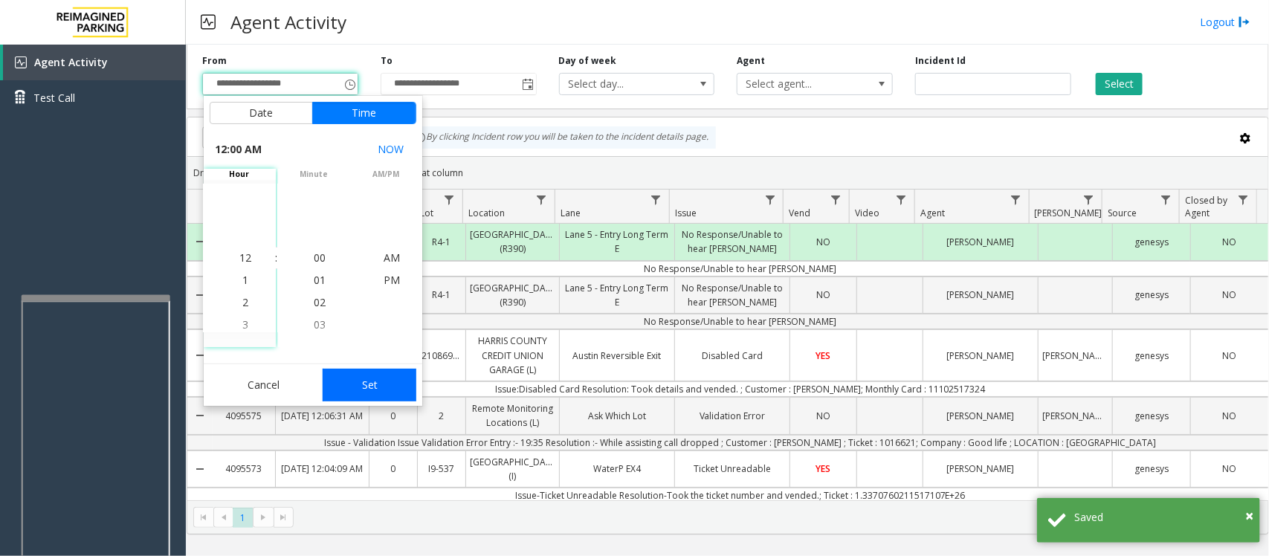
click at [366, 387] on button "Set" at bounding box center [370, 385] width 94 height 33
type input "**********"
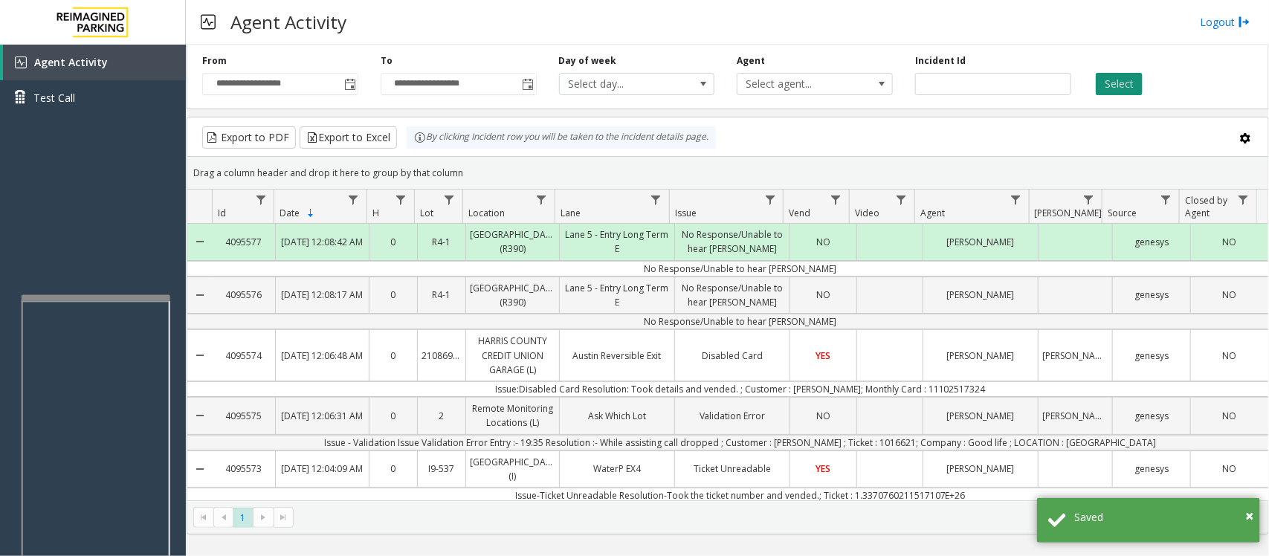
click at [1123, 80] on button "Select" at bounding box center [1119, 84] width 47 height 22
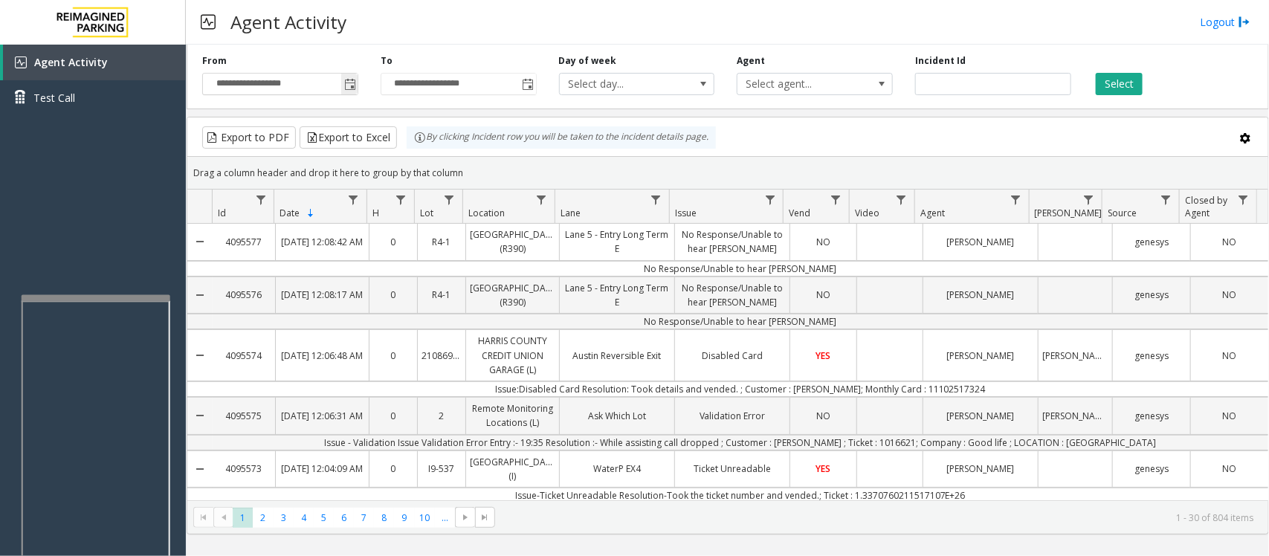
click at [350, 82] on span "Toggle popup" at bounding box center [350, 85] width 12 height 12
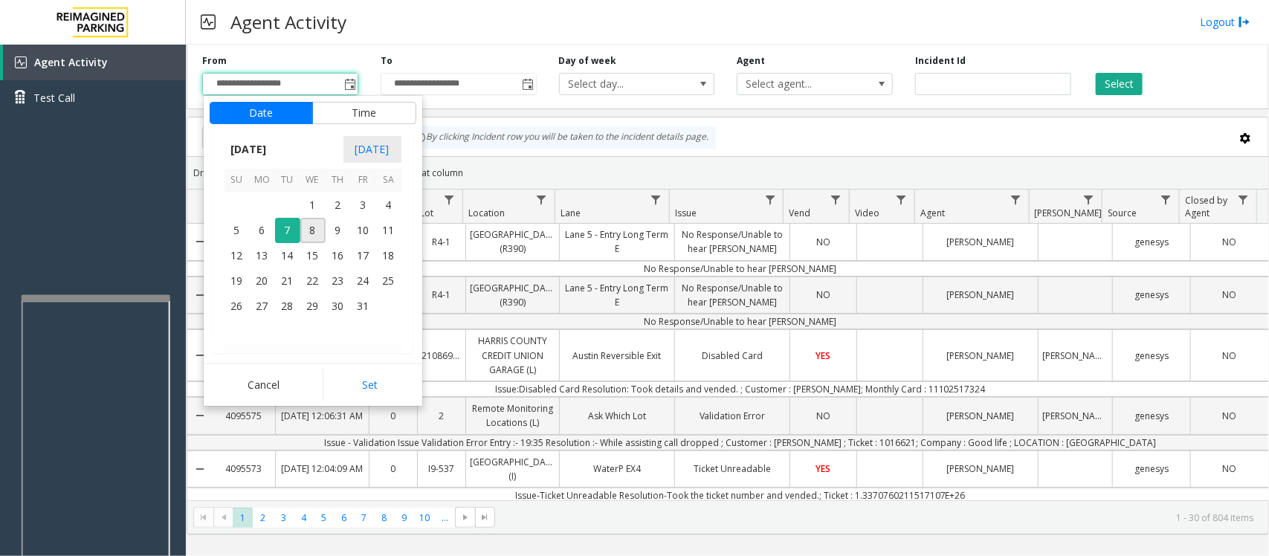
click at [479, 9] on div "Agent Activity Logout" at bounding box center [727, 22] width 1083 height 45
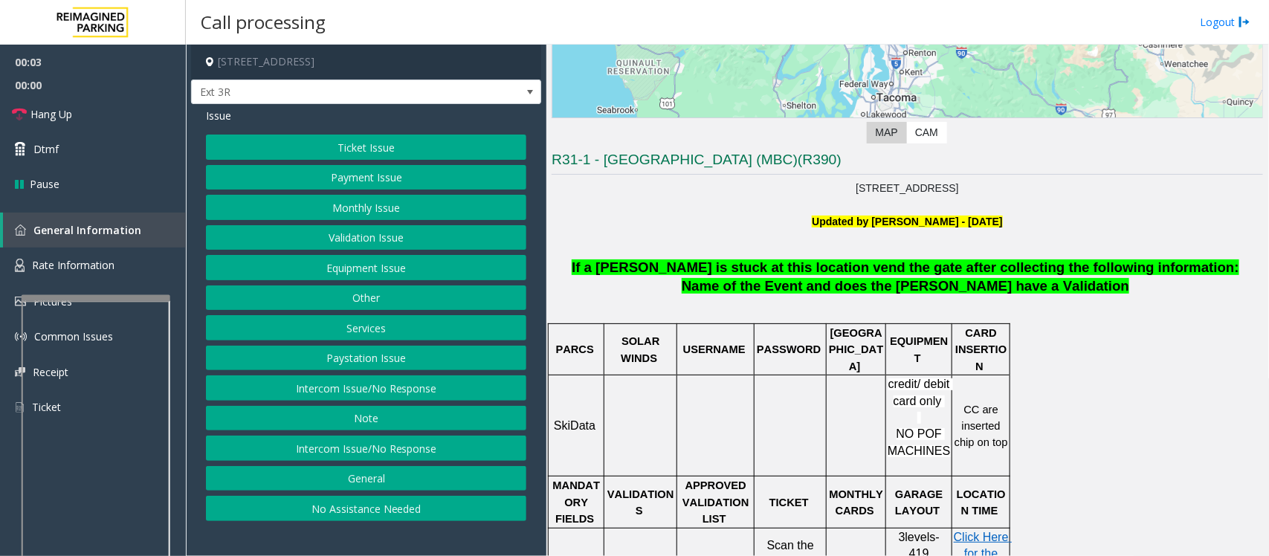
scroll to position [279, 0]
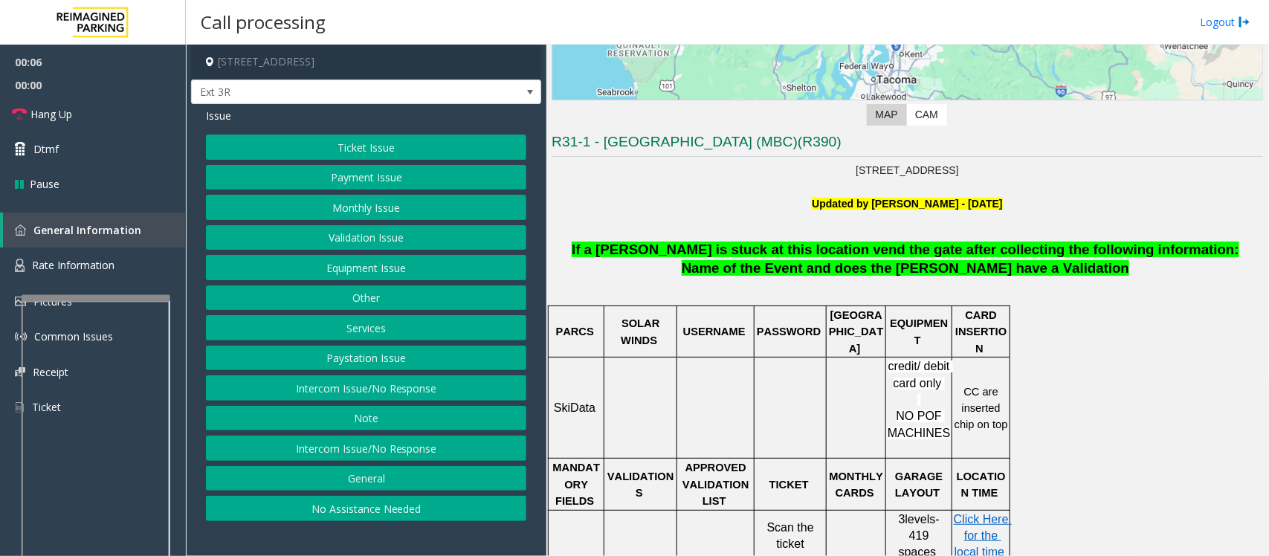
click at [328, 240] on button "Validation Issue" at bounding box center [366, 237] width 320 height 25
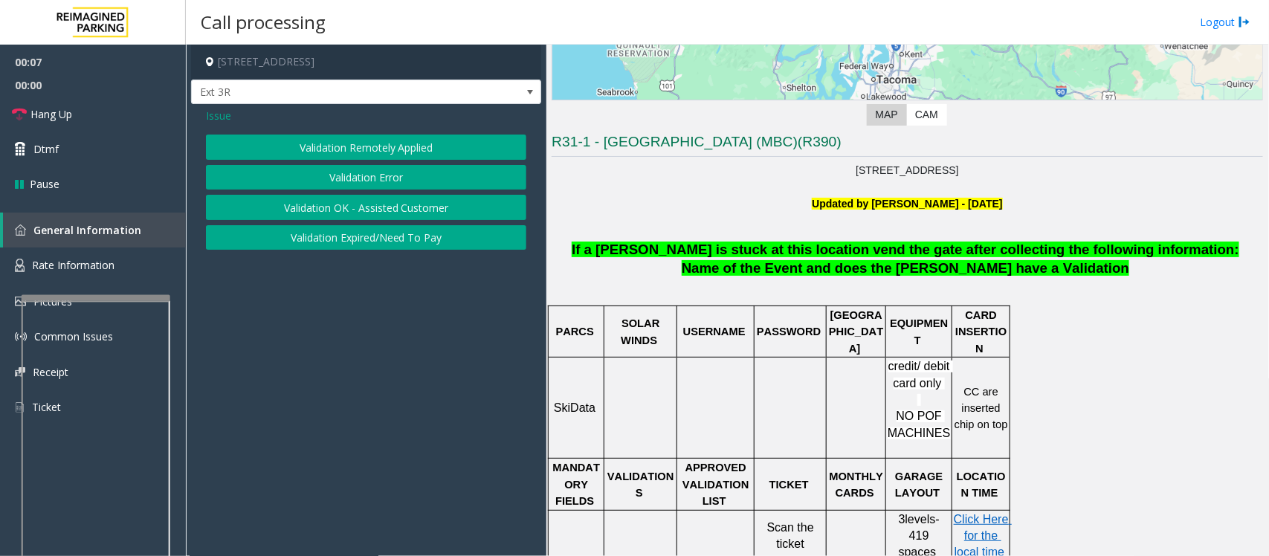
click at [346, 176] on button "Validation Error" at bounding box center [366, 177] width 320 height 25
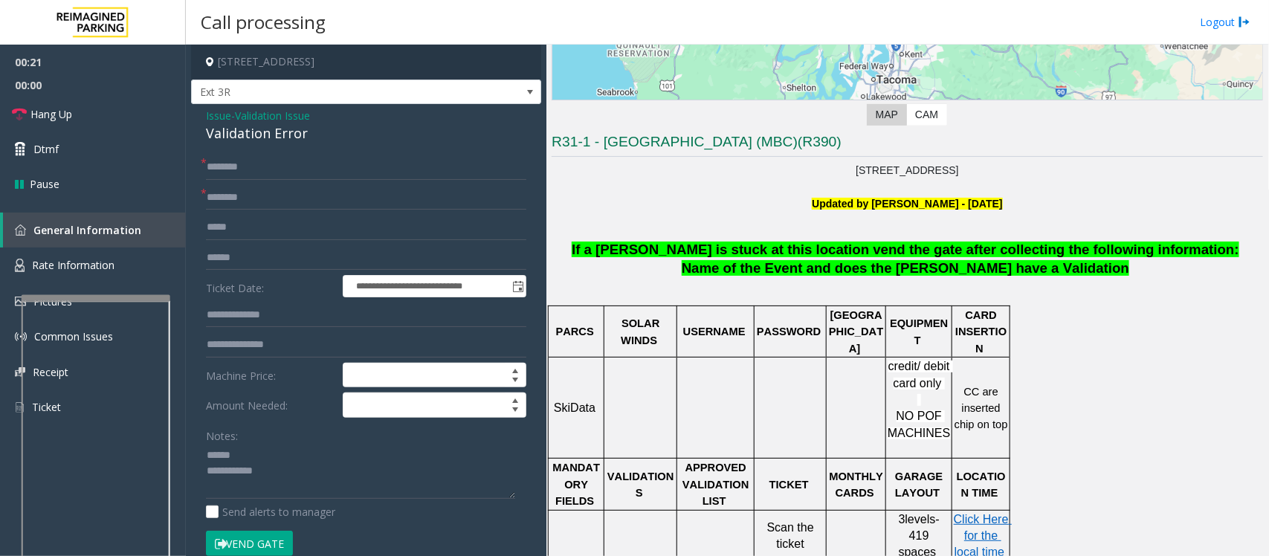
click at [227, 134] on div "Validation Error" at bounding box center [366, 133] width 320 height 20
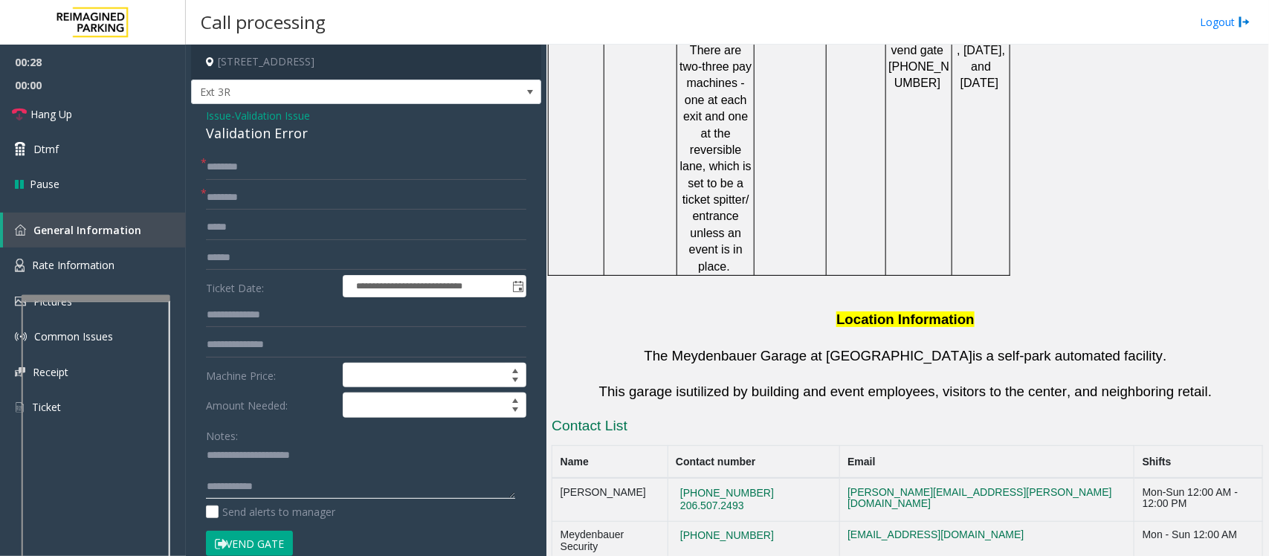
scroll to position [1365, 0]
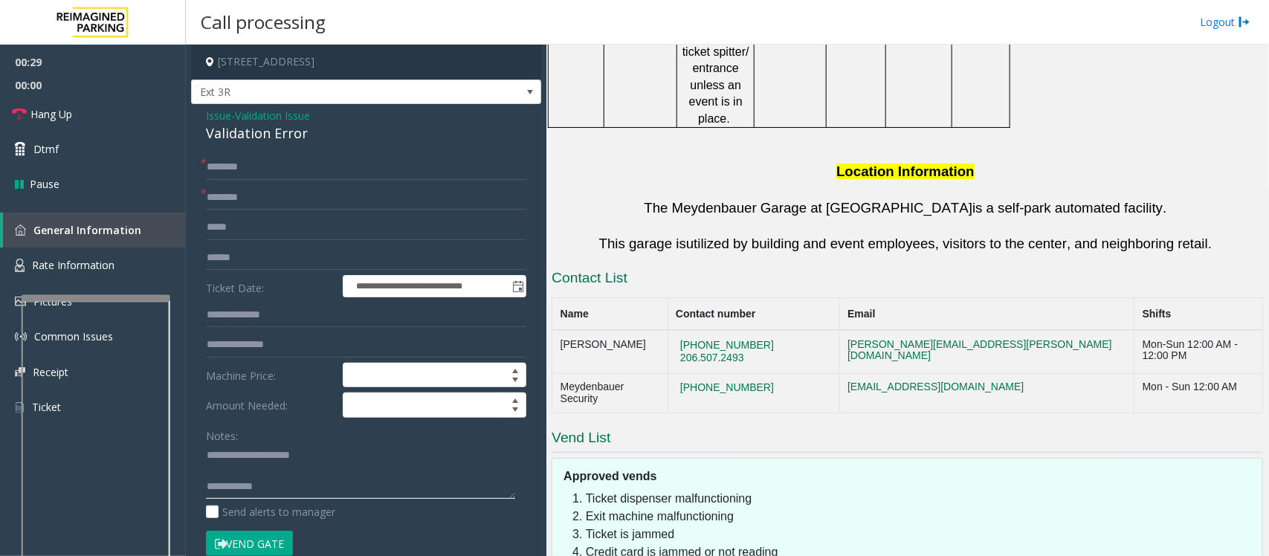
type textarea "**********"
click at [265, 194] on input "text" at bounding box center [366, 197] width 320 height 25
type input "**********"
click at [233, 457] on textarea at bounding box center [360, 472] width 309 height 56
type textarea "**********"
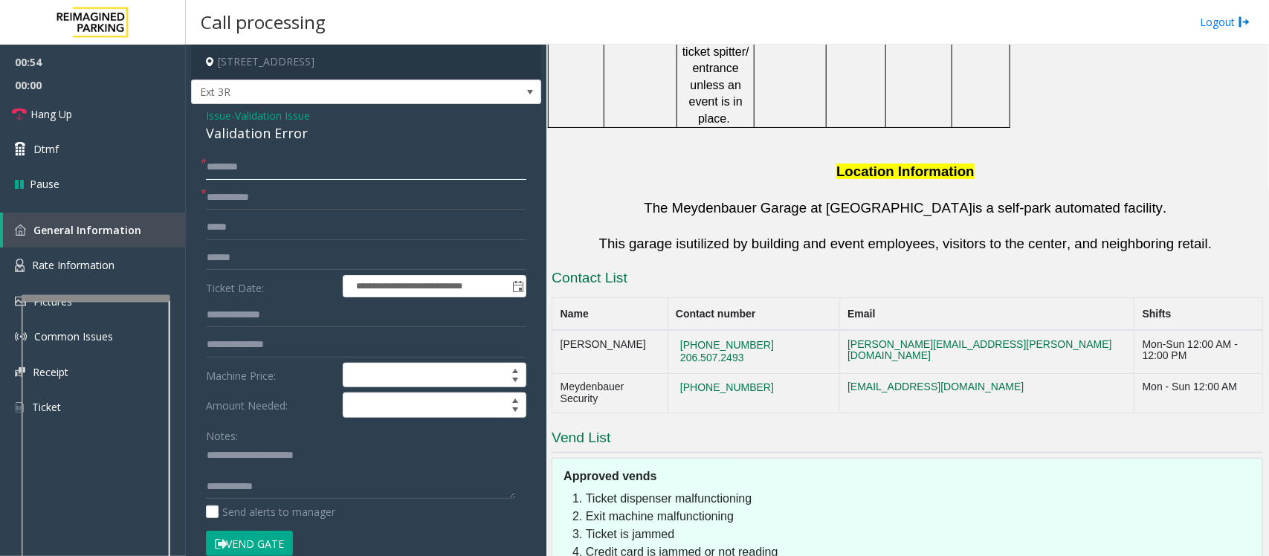
click at [248, 176] on input "text" at bounding box center [366, 167] width 320 height 25
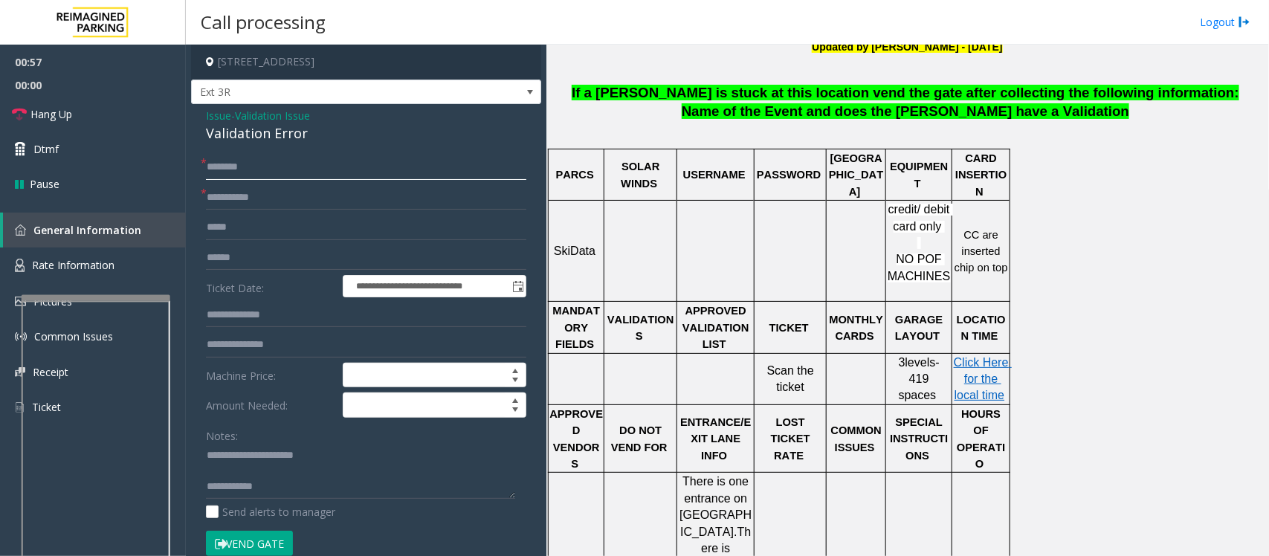
scroll to position [343, 0]
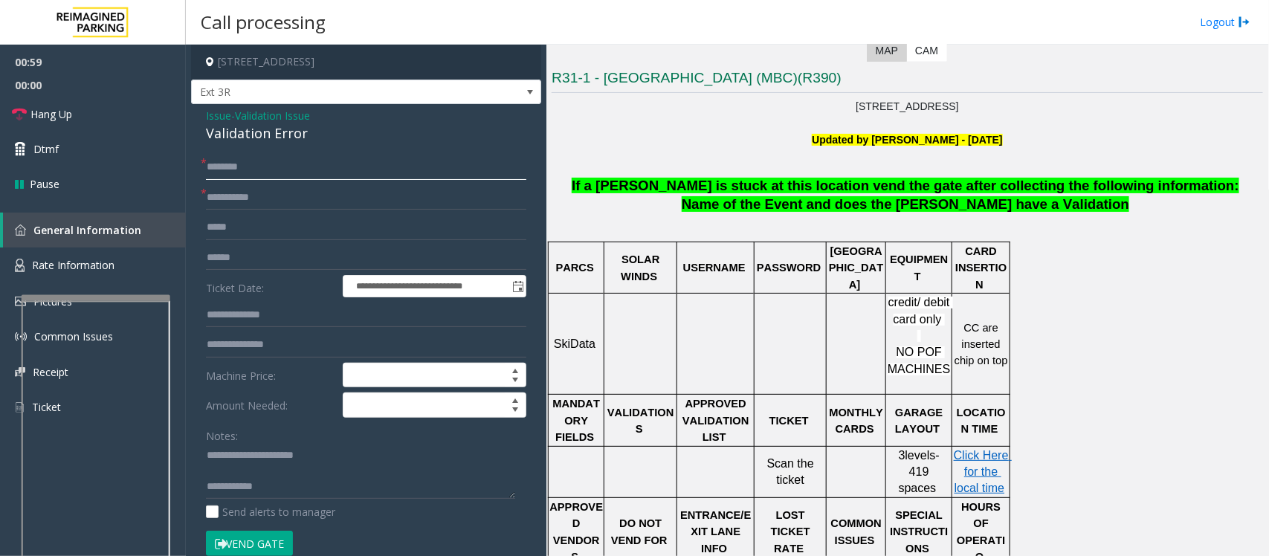
click at [242, 162] on input "text" at bounding box center [366, 167] width 320 height 25
type input "****"
click at [240, 473] on textarea at bounding box center [360, 472] width 309 height 56
click at [248, 255] on input "text" at bounding box center [366, 257] width 320 height 25
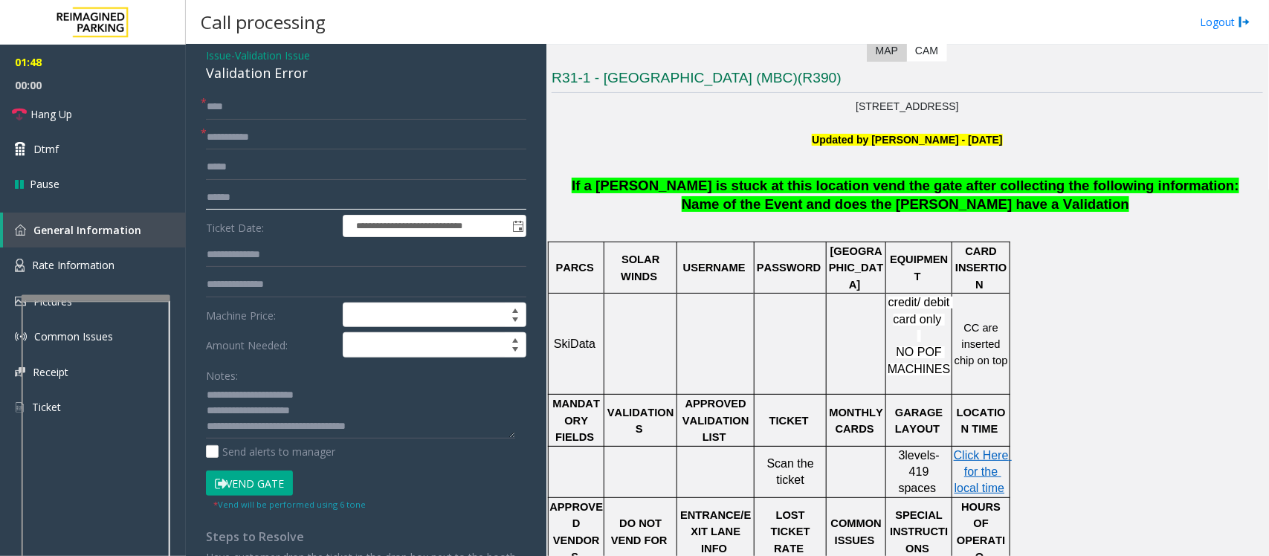
scroll to position [93, 0]
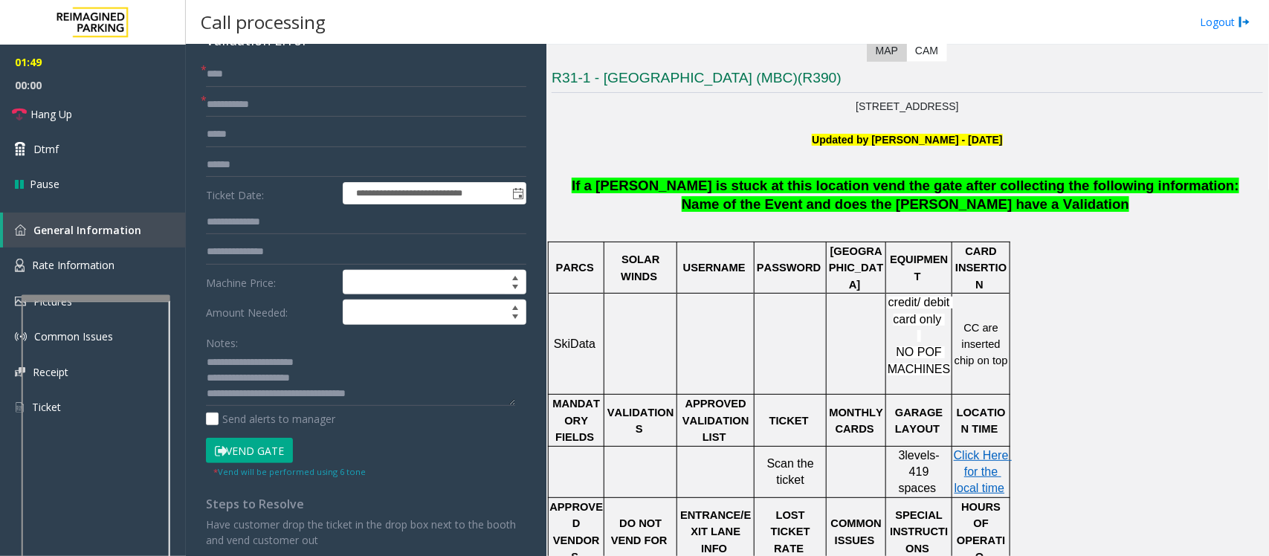
click at [265, 455] on button "Vend Gate" at bounding box center [249, 450] width 87 height 25
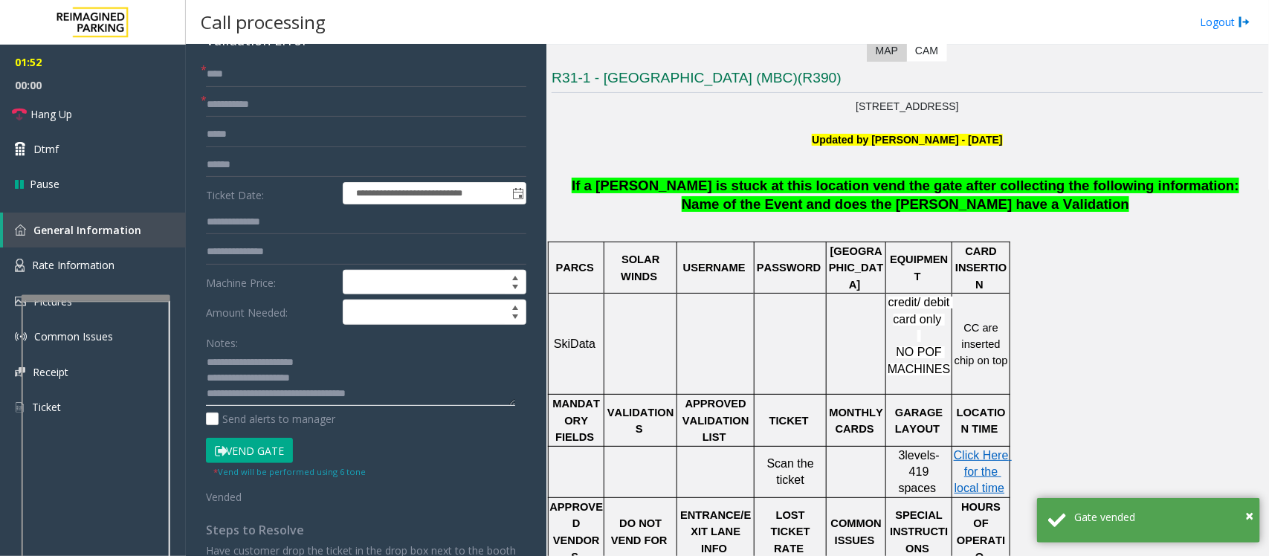
click at [384, 395] on textarea at bounding box center [360, 379] width 309 height 56
click at [93, 109] on link "Hang Up" at bounding box center [93, 114] width 186 height 35
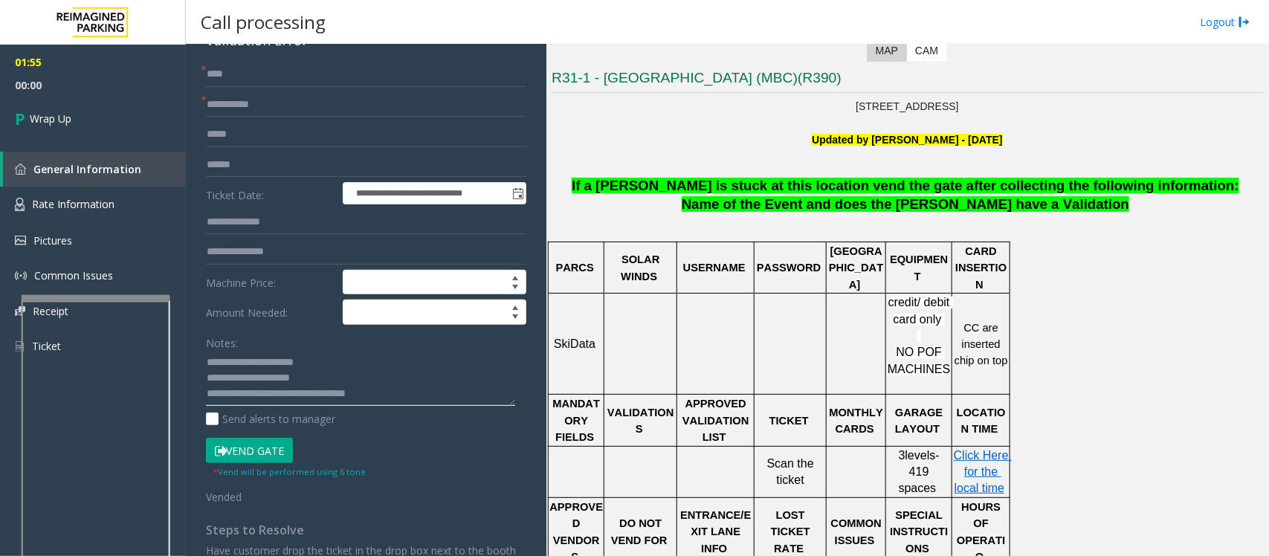
click at [381, 392] on textarea at bounding box center [360, 379] width 309 height 56
type textarea "**********"
click at [63, 121] on span "Wrap Up" at bounding box center [51, 119] width 42 height 16
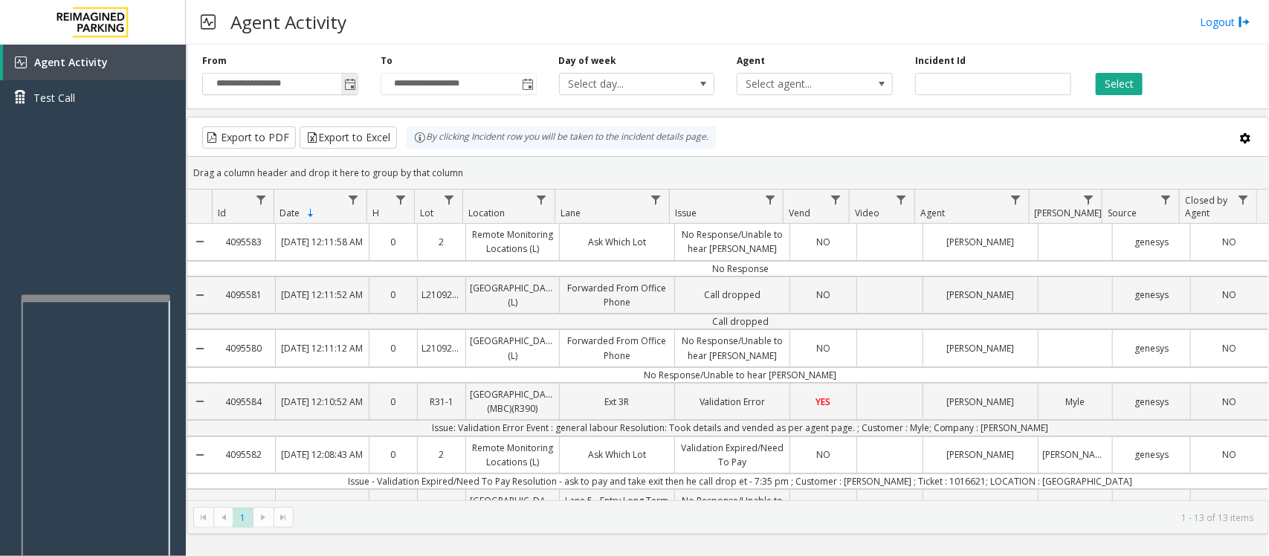
click at [346, 83] on span "Toggle popup" at bounding box center [350, 85] width 12 height 12
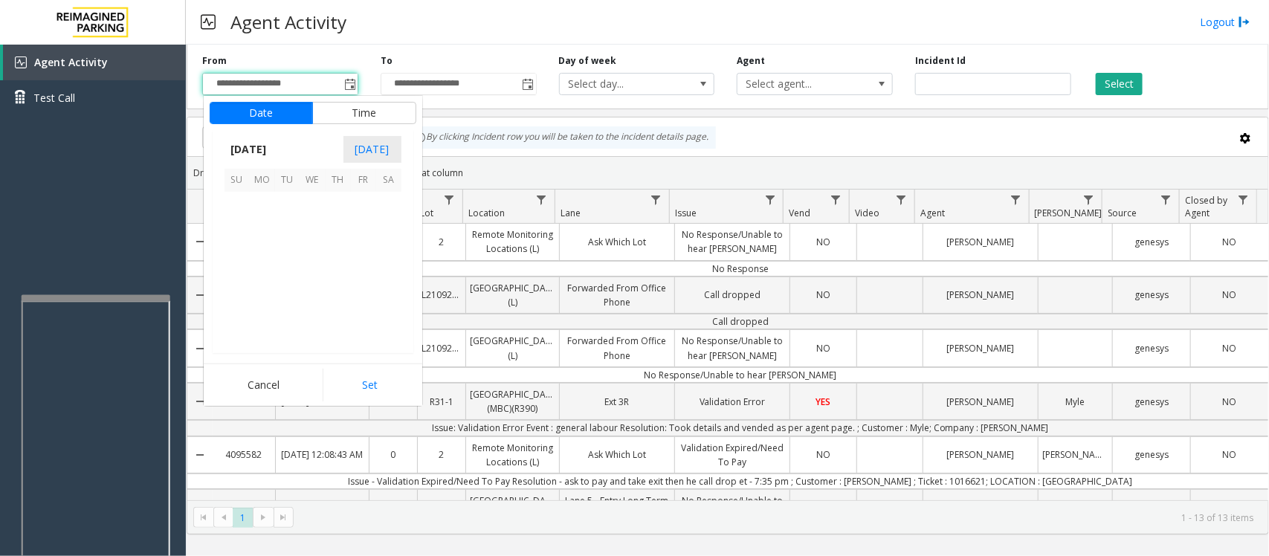
scroll to position [266819, 0]
click at [288, 230] on span "7" at bounding box center [287, 230] width 25 height 25
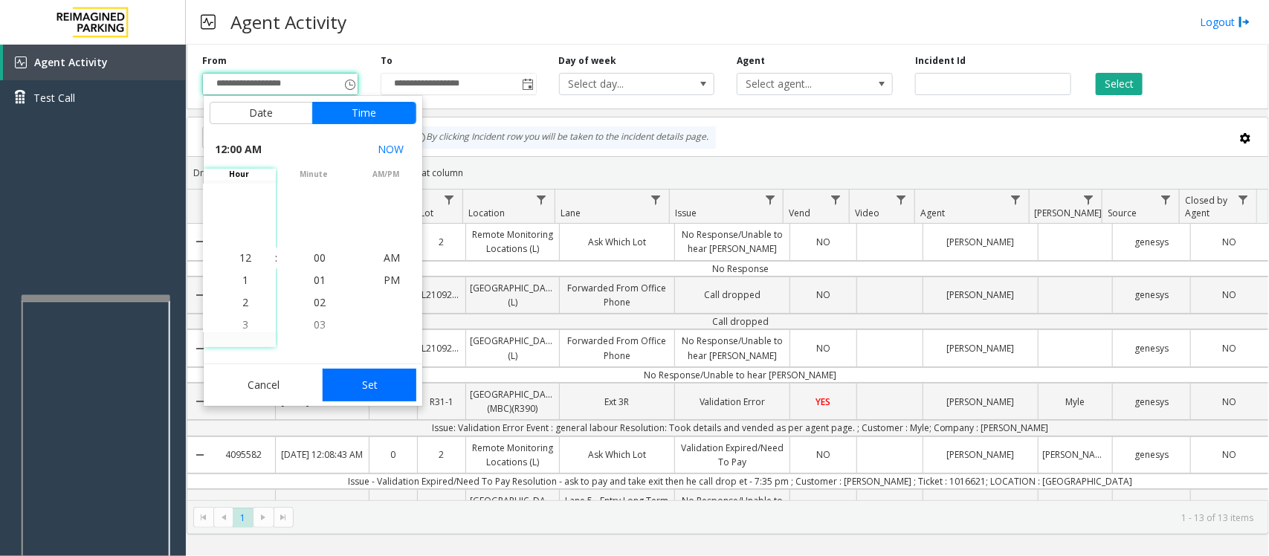
click at [372, 379] on button "Set" at bounding box center [370, 385] width 94 height 33
type input "**********"
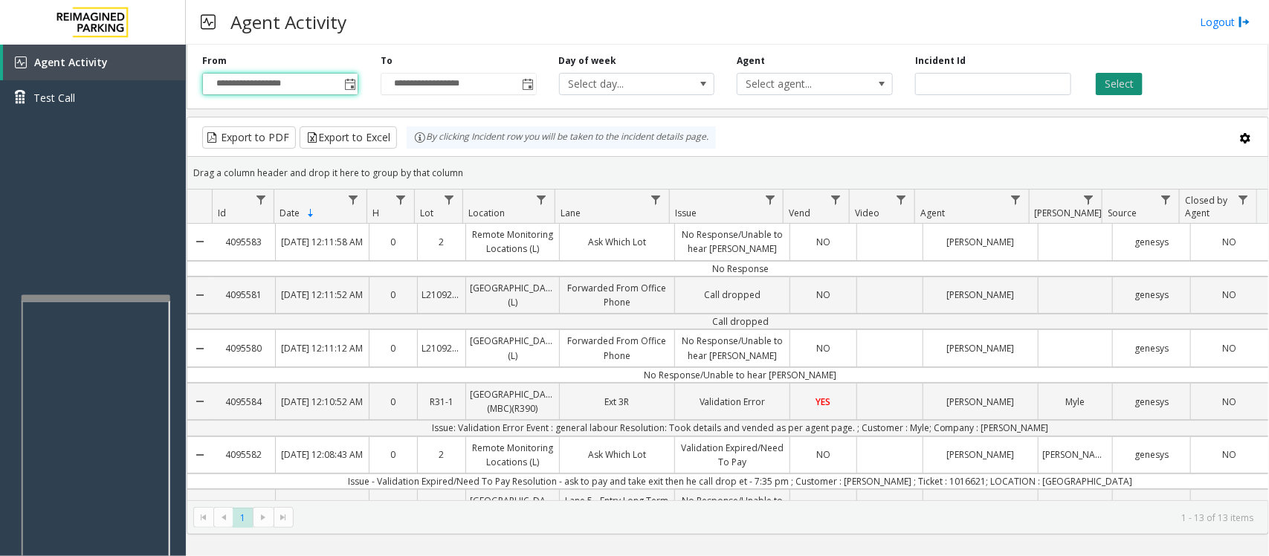
click at [1117, 82] on button "Select" at bounding box center [1119, 84] width 47 height 22
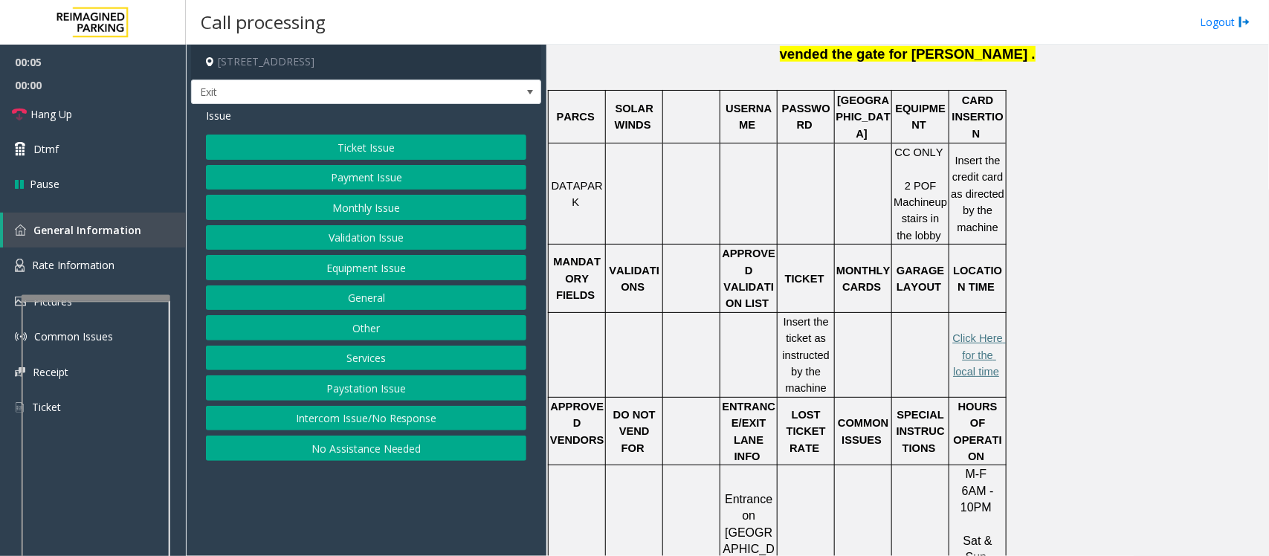
scroll to position [557, 0]
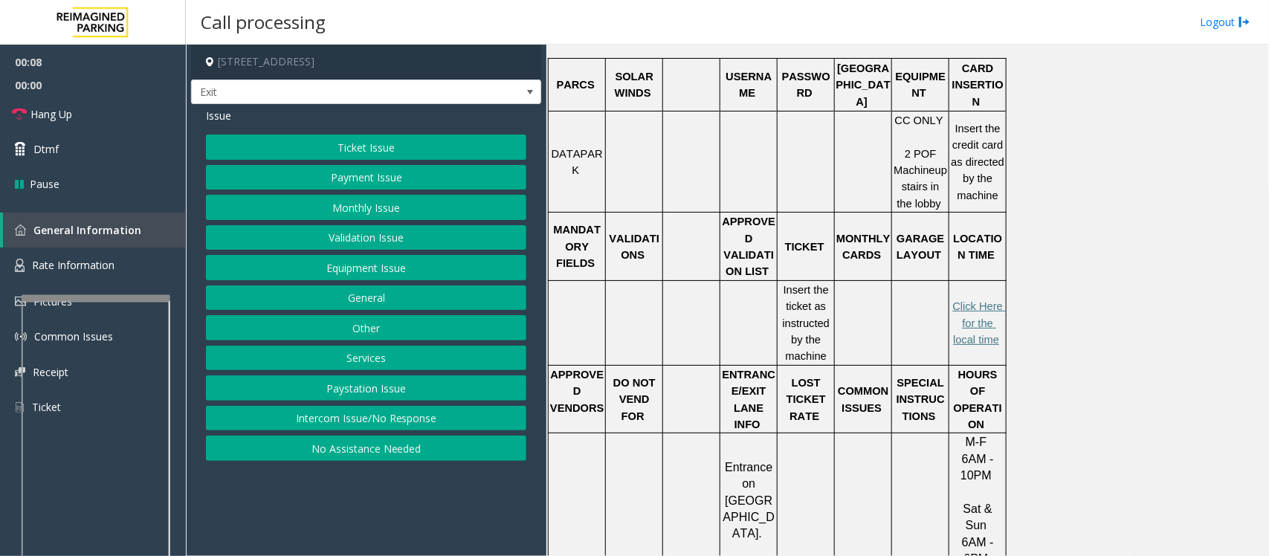
click at [380, 147] on button "Ticket Issue" at bounding box center [366, 147] width 320 height 25
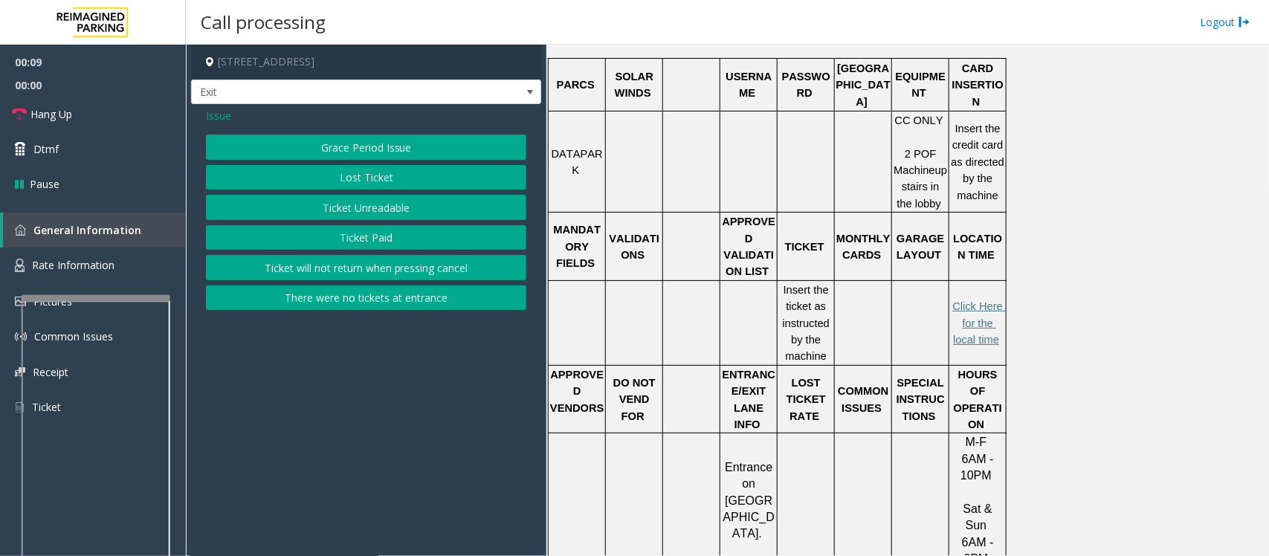
click at [378, 207] on button "Ticket Unreadable" at bounding box center [366, 207] width 320 height 25
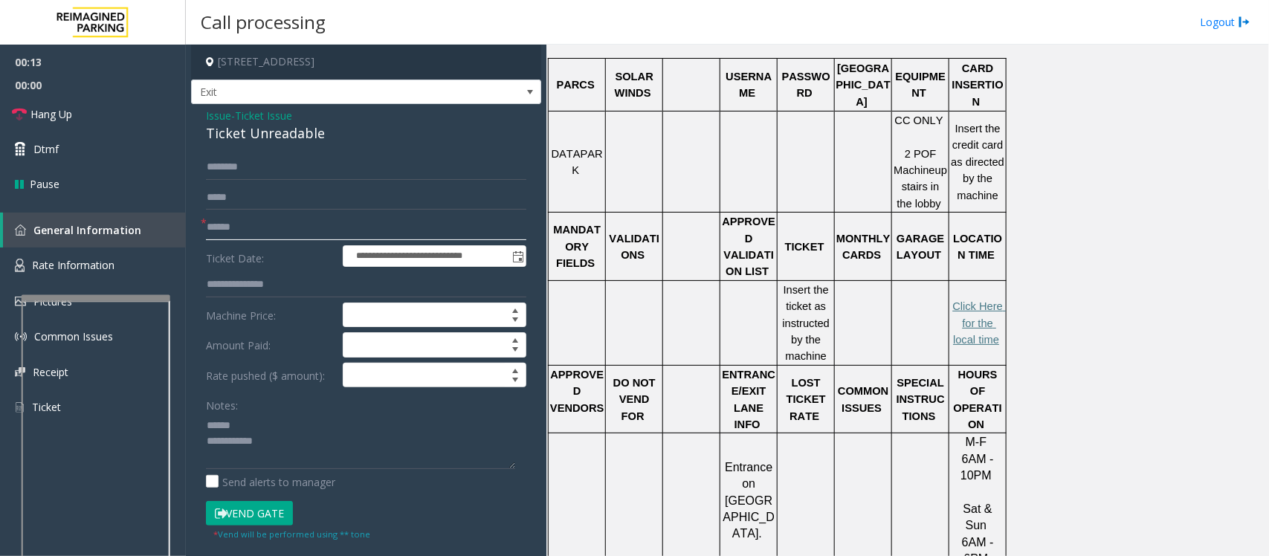
click at [228, 231] on input "text" at bounding box center [366, 227] width 320 height 25
click at [244, 135] on div "Ticket Unreadable" at bounding box center [366, 133] width 320 height 20
type textarea "**********"
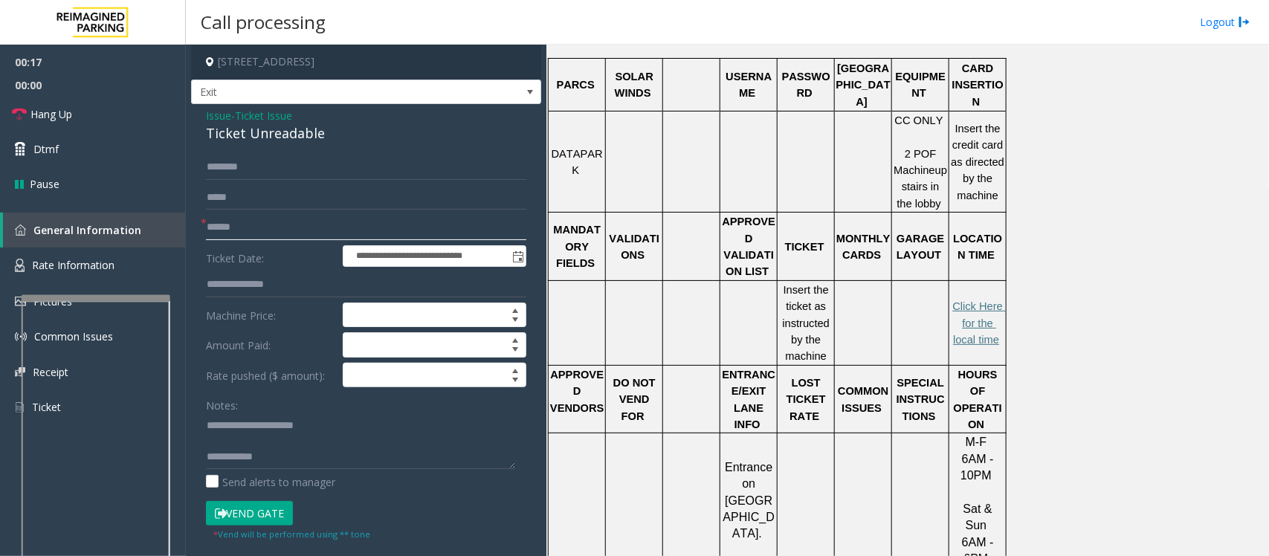
click at [253, 227] on input "text" at bounding box center [366, 227] width 320 height 25
type input "******"
type textarea "**********"
click at [275, 169] on input "text" at bounding box center [366, 167] width 320 height 25
type input "*"
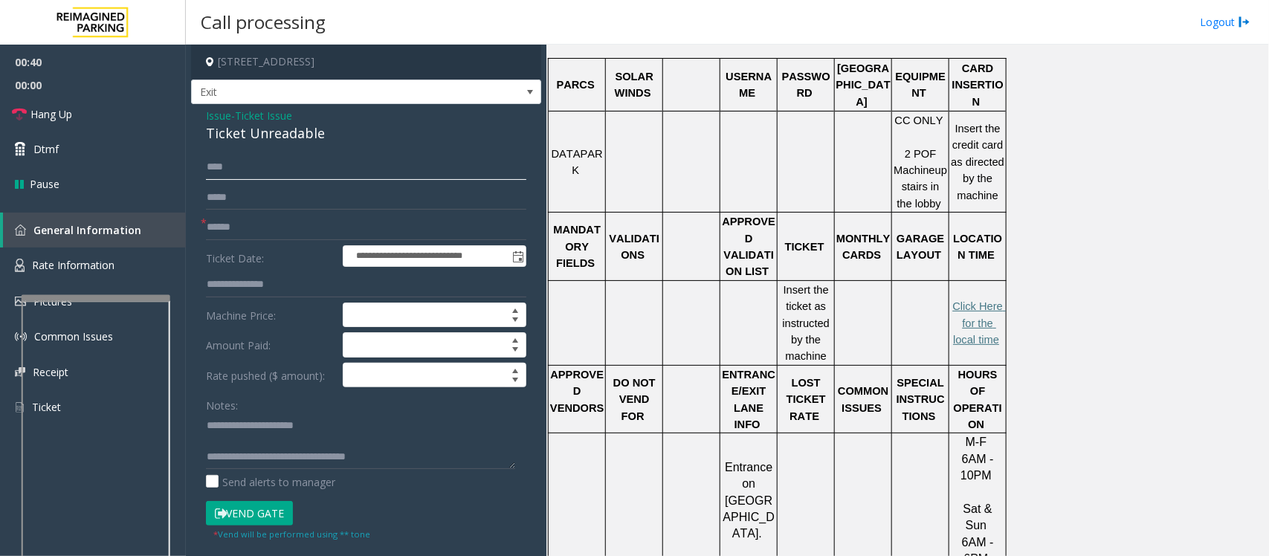
type input "****"
click at [287, 440] on textarea at bounding box center [360, 441] width 309 height 56
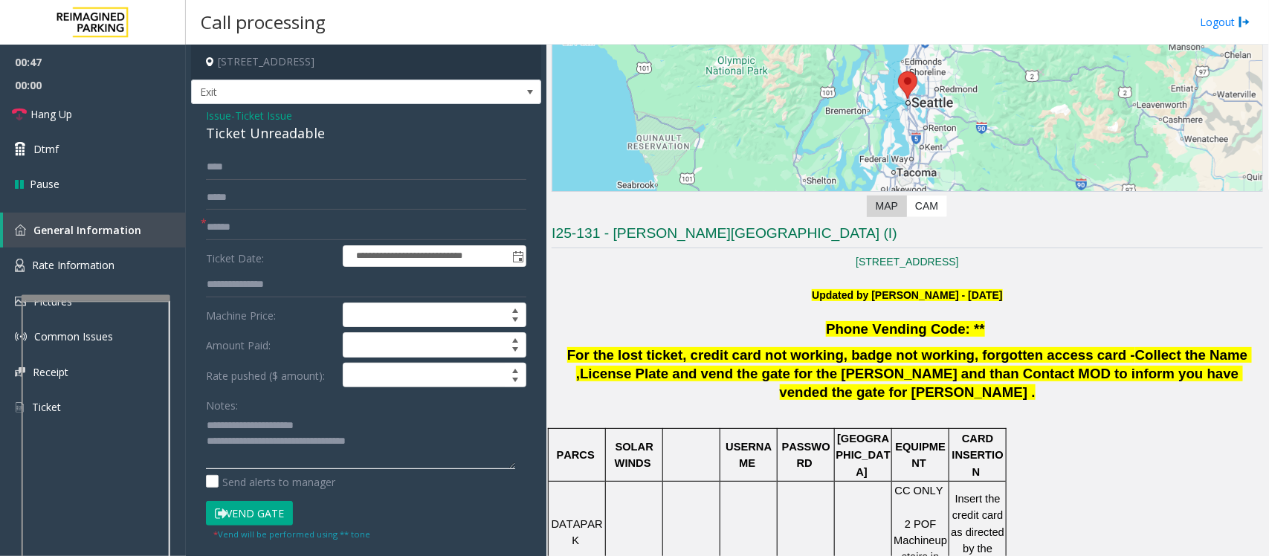
scroll to position [186, 0]
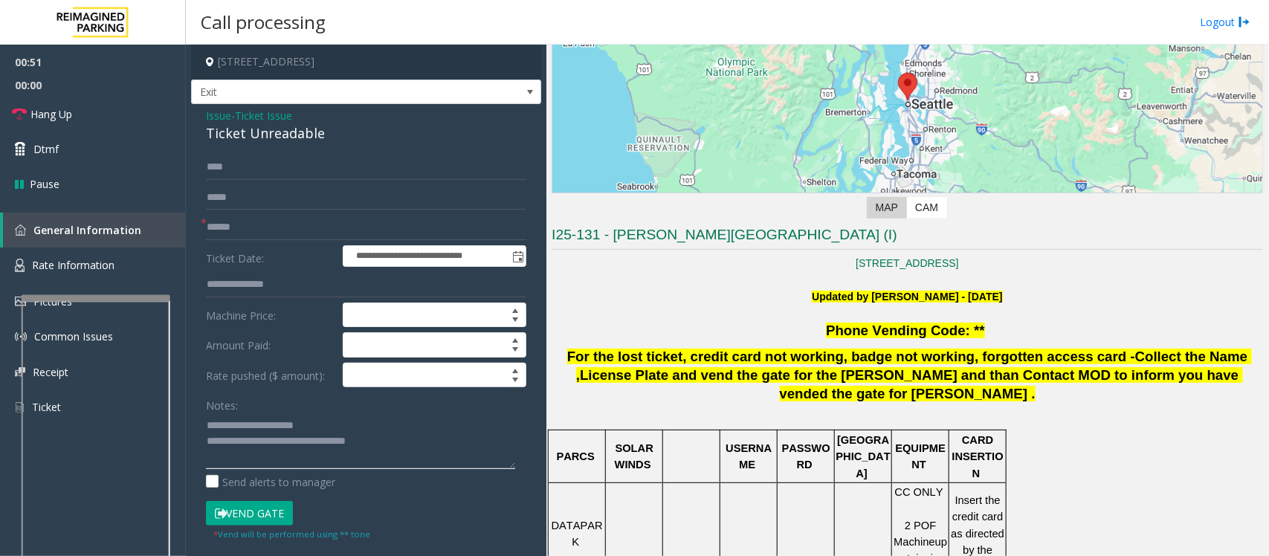
type textarea "**********"
click at [247, 517] on button "Vend Gate" at bounding box center [249, 513] width 87 height 25
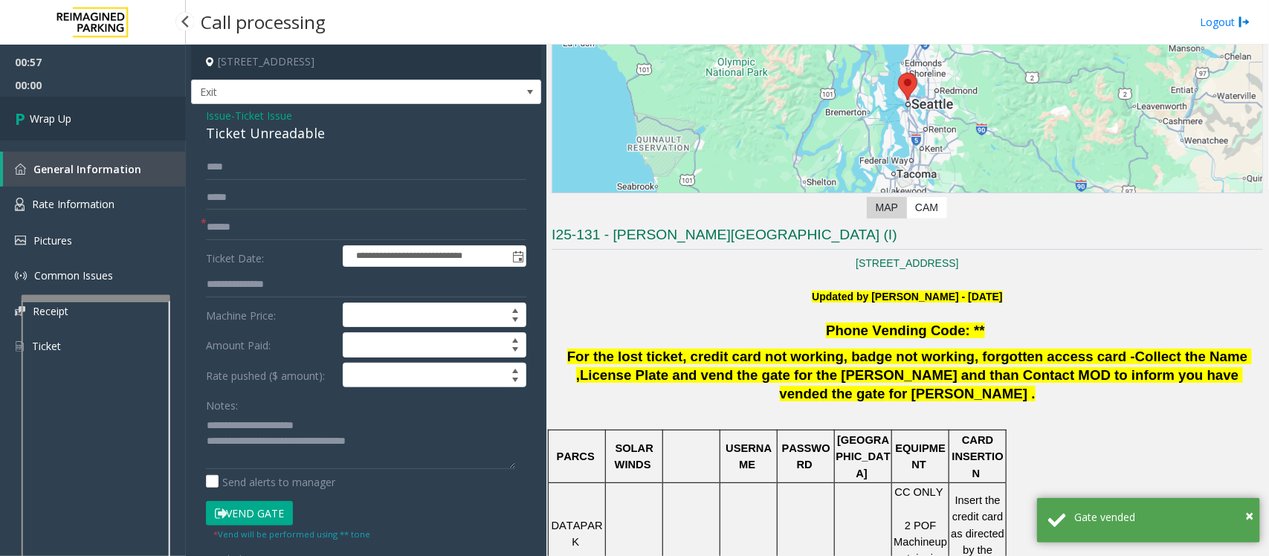
click at [65, 113] on span "Wrap Up" at bounding box center [51, 119] width 42 height 16
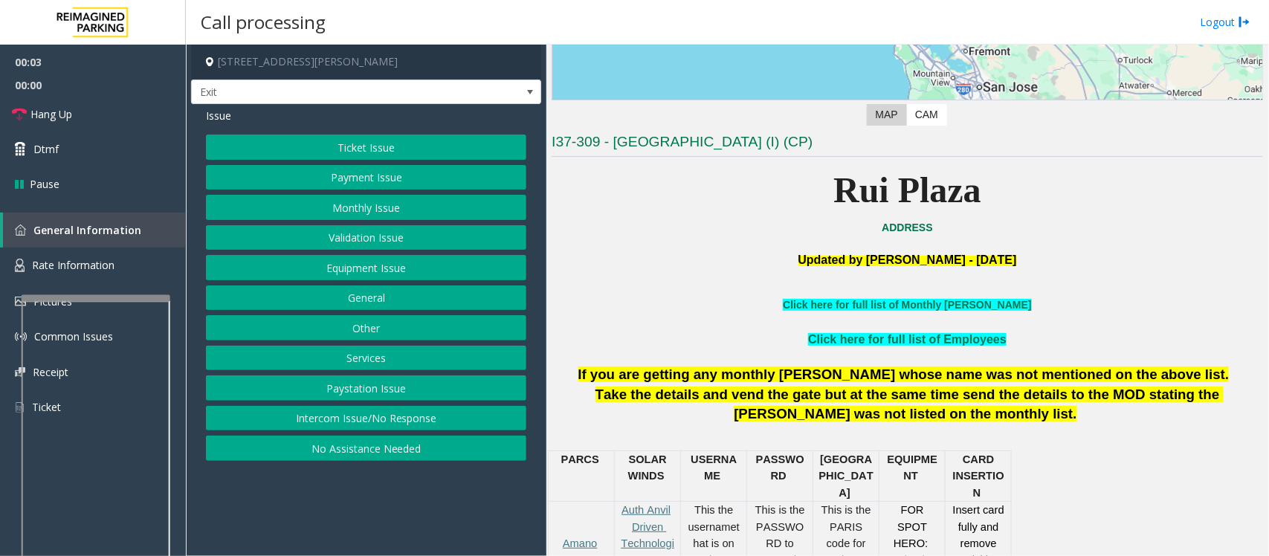
scroll to position [465, 0]
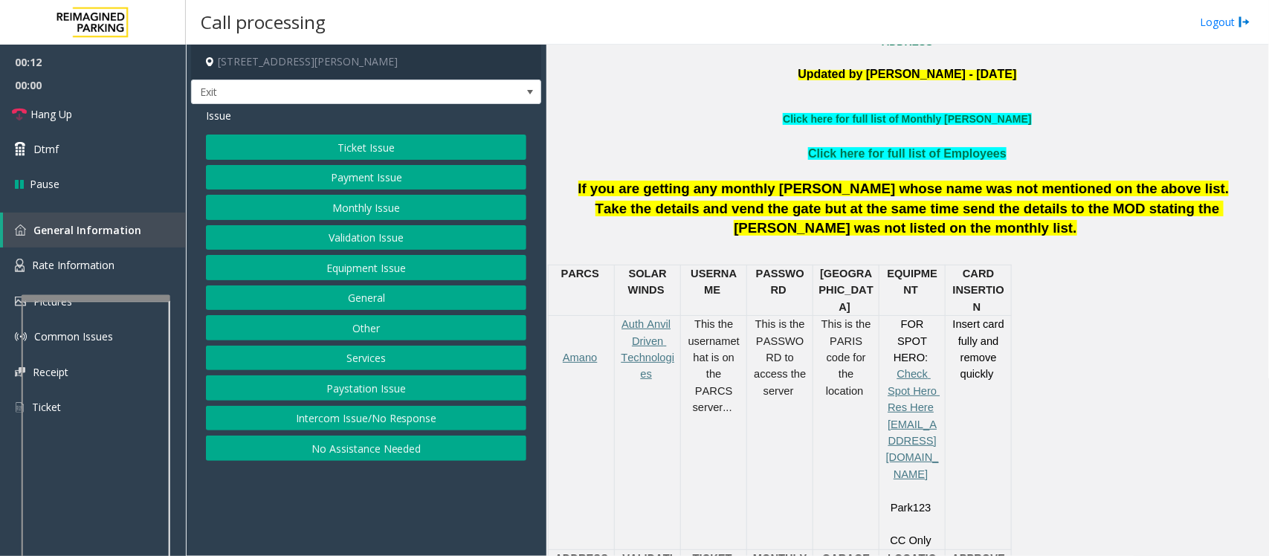
click at [337, 143] on button "Ticket Issue" at bounding box center [366, 147] width 320 height 25
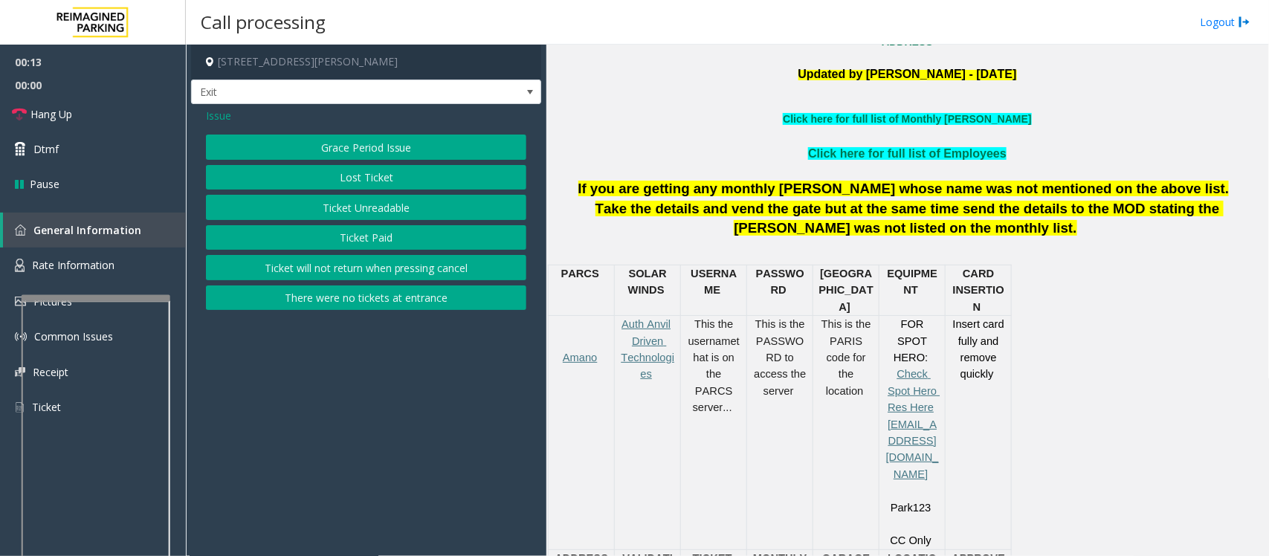
click at [379, 202] on button "Ticket Unreadable" at bounding box center [366, 207] width 320 height 25
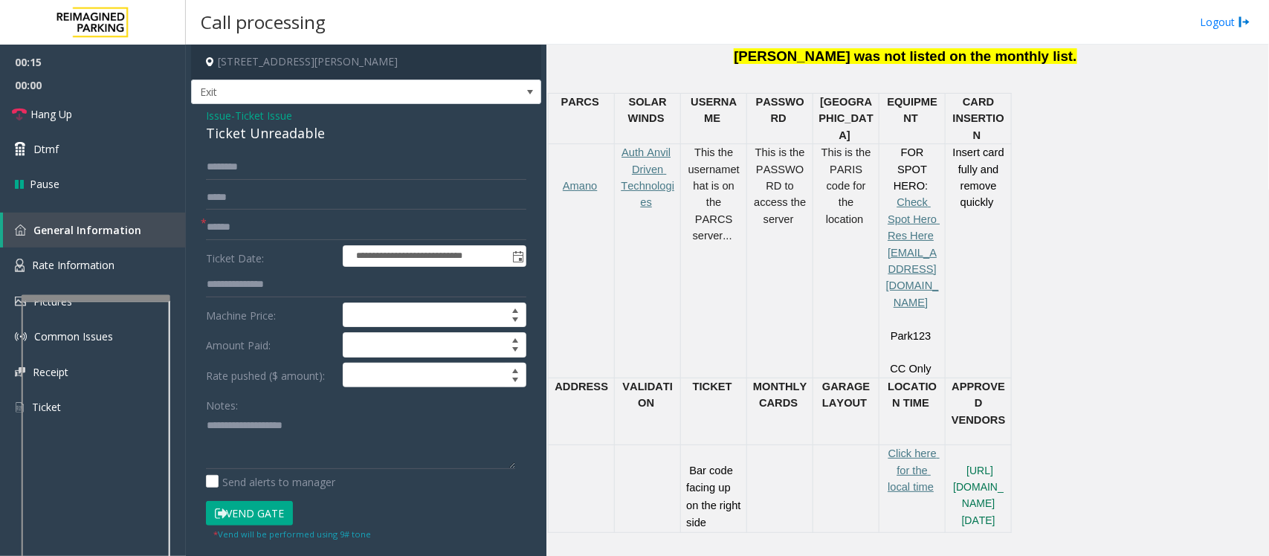
scroll to position [650, 0]
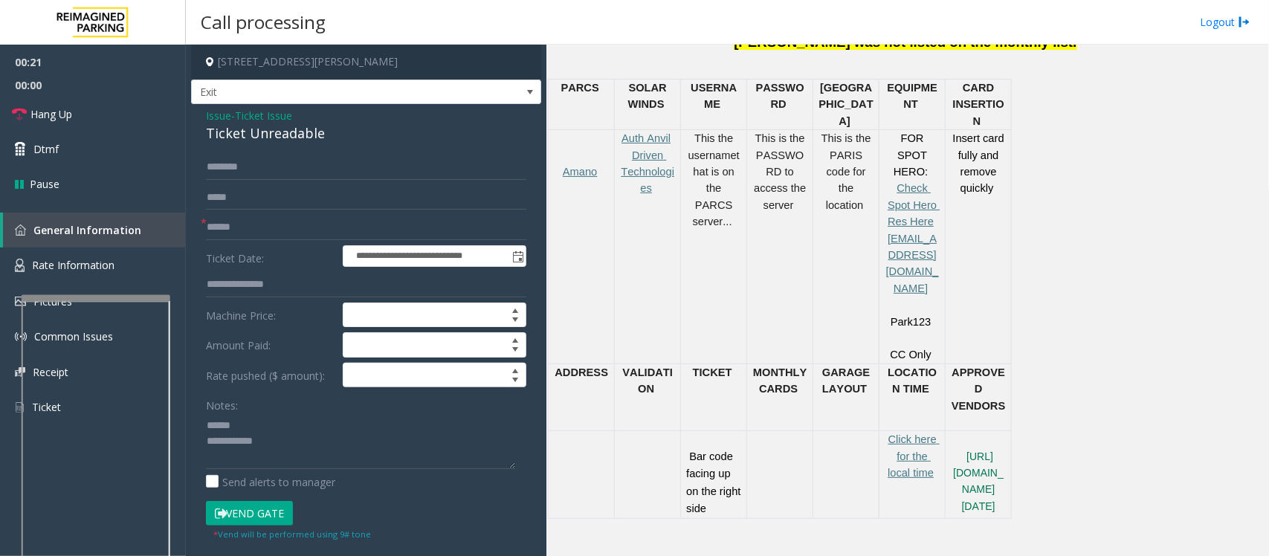
click at [238, 138] on div "Ticket Unreadable" at bounding box center [366, 133] width 320 height 20
click at [251, 444] on textarea at bounding box center [360, 441] width 309 height 56
click at [280, 457] on textarea at bounding box center [360, 441] width 309 height 56
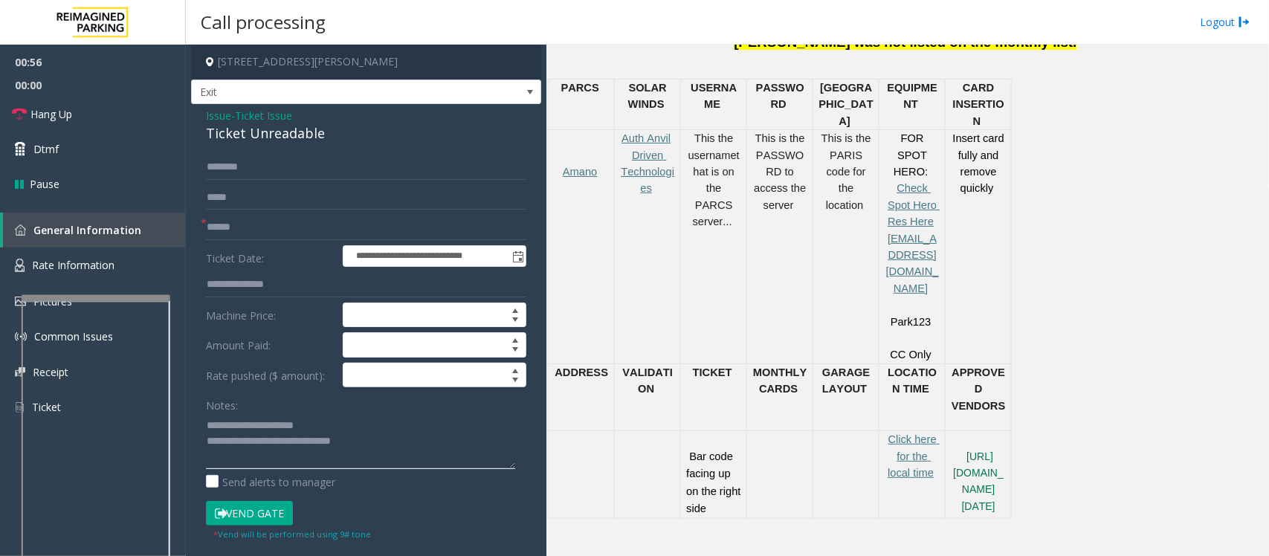
type textarea "**********"
click at [265, 110] on span "Ticket Issue" at bounding box center [263, 116] width 57 height 16
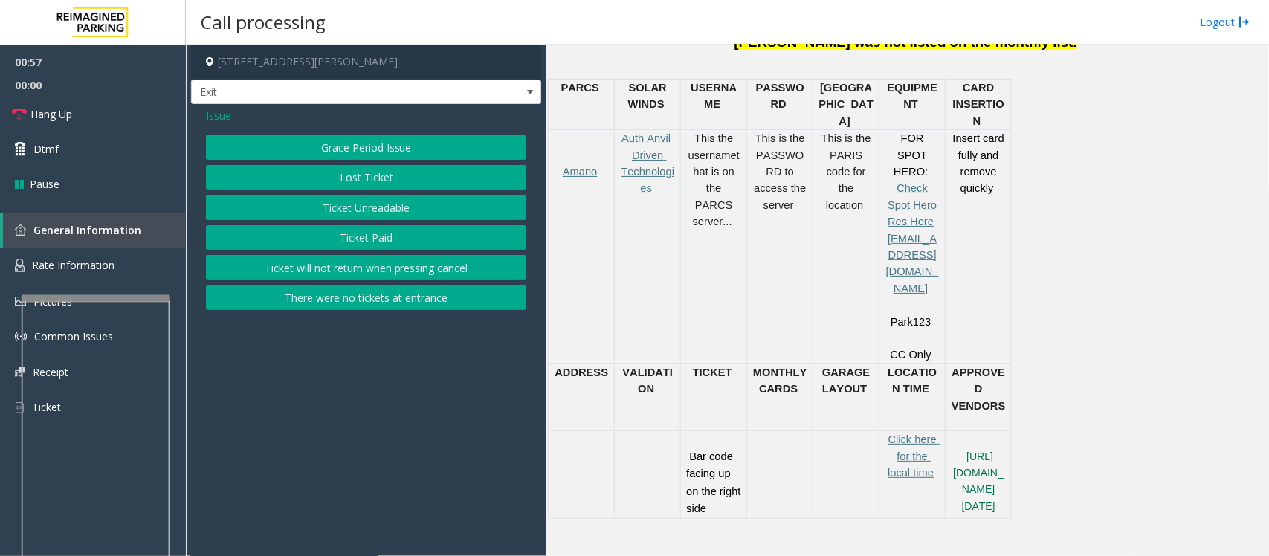
click at [225, 114] on span "Issue" at bounding box center [218, 116] width 25 height 16
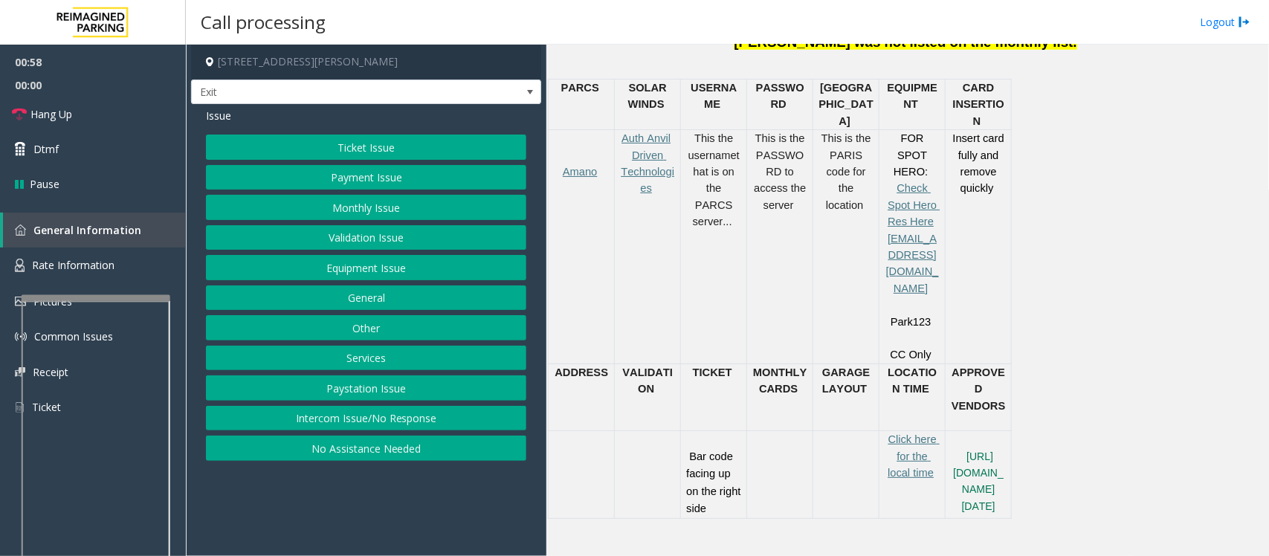
click at [355, 357] on button "Services" at bounding box center [366, 358] width 320 height 25
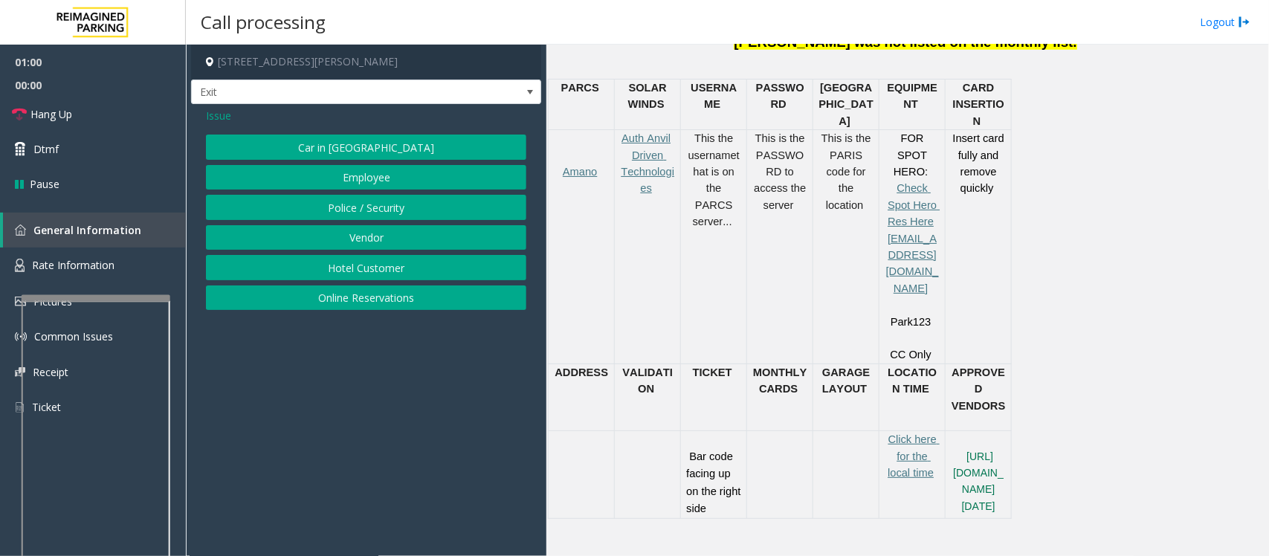
click at [220, 111] on span "Issue" at bounding box center [218, 116] width 25 height 16
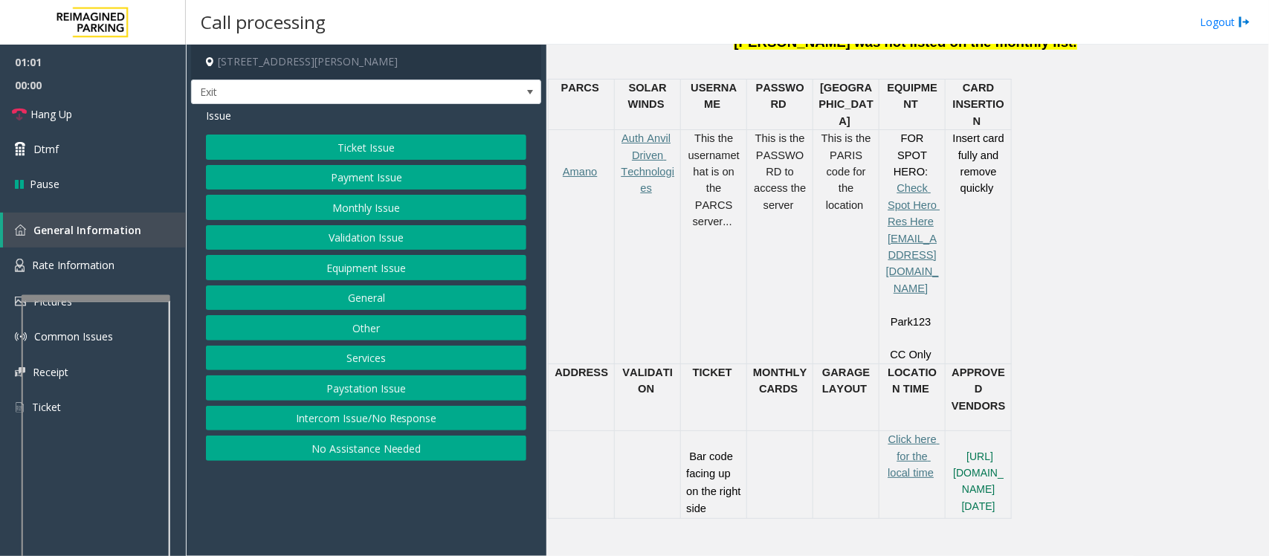
click at [366, 140] on button "Ticket Issue" at bounding box center [366, 147] width 320 height 25
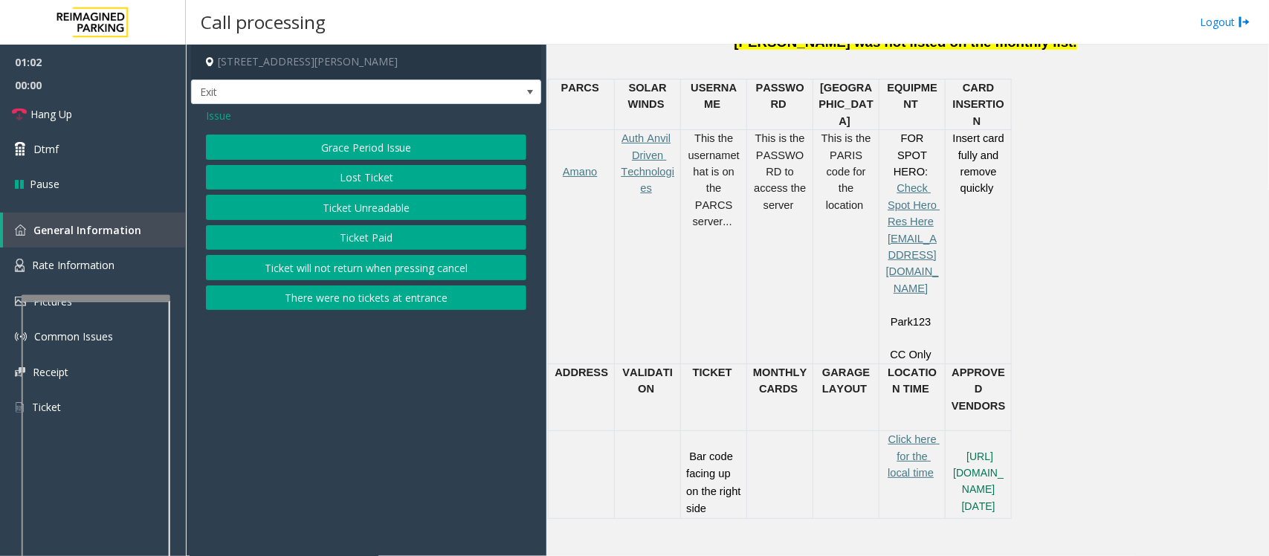
click at [340, 212] on button "Ticket Unreadable" at bounding box center [366, 207] width 320 height 25
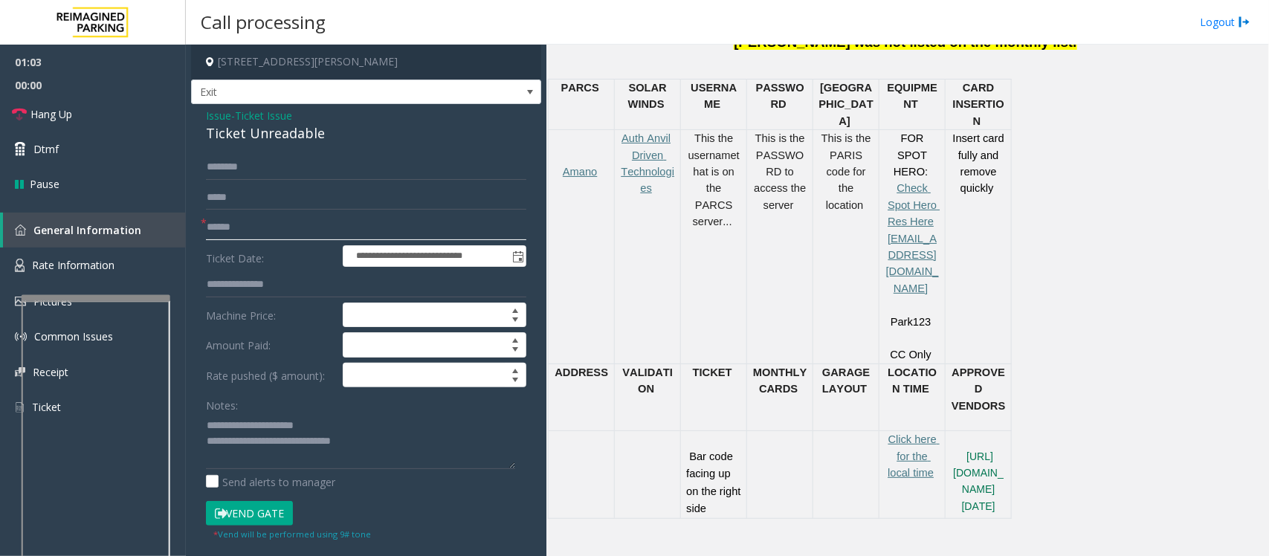
click at [236, 228] on input "text" at bounding box center [366, 227] width 320 height 25
click at [403, 444] on textarea at bounding box center [360, 441] width 309 height 56
type textarea "**********"
click at [266, 232] on input "text" at bounding box center [366, 227] width 320 height 25
type input "******"
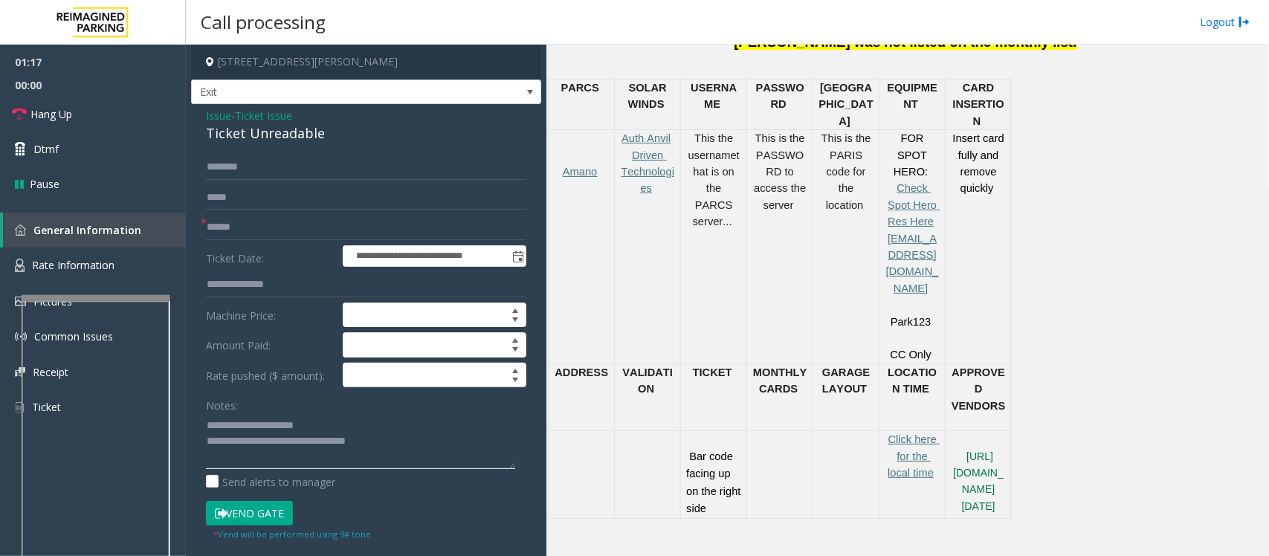
click at [401, 443] on textarea at bounding box center [360, 441] width 309 height 56
type textarea "**********"
click at [228, 171] on input "text" at bounding box center [366, 167] width 320 height 25
type input "***"
click at [469, 447] on textarea at bounding box center [360, 441] width 309 height 56
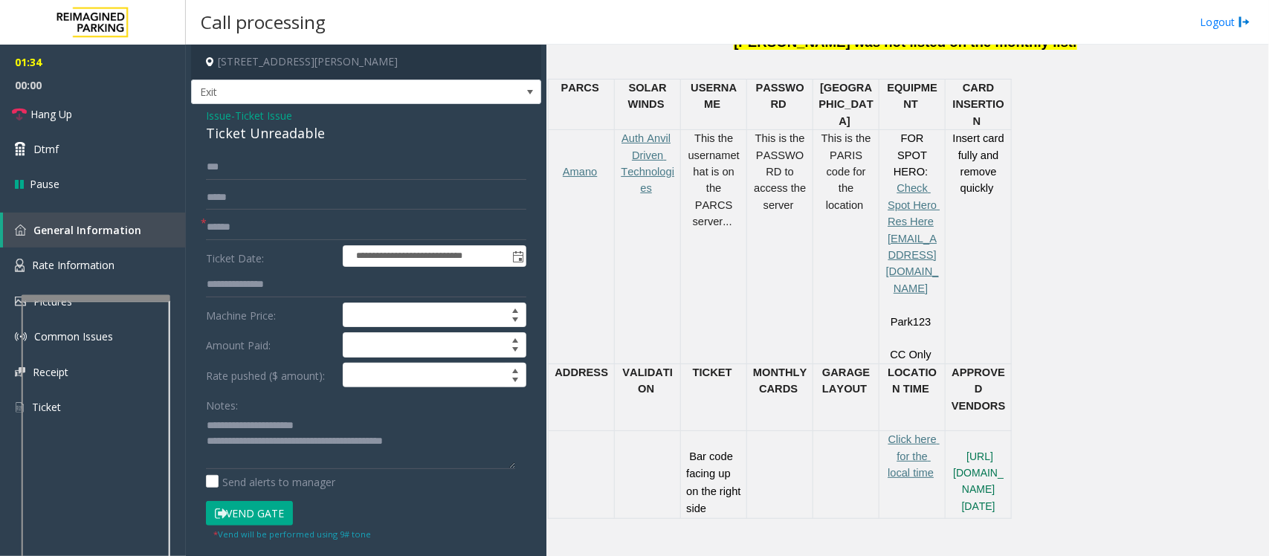
click at [236, 520] on button "Vend Gate" at bounding box center [249, 513] width 87 height 25
click at [498, 444] on textarea at bounding box center [360, 441] width 309 height 56
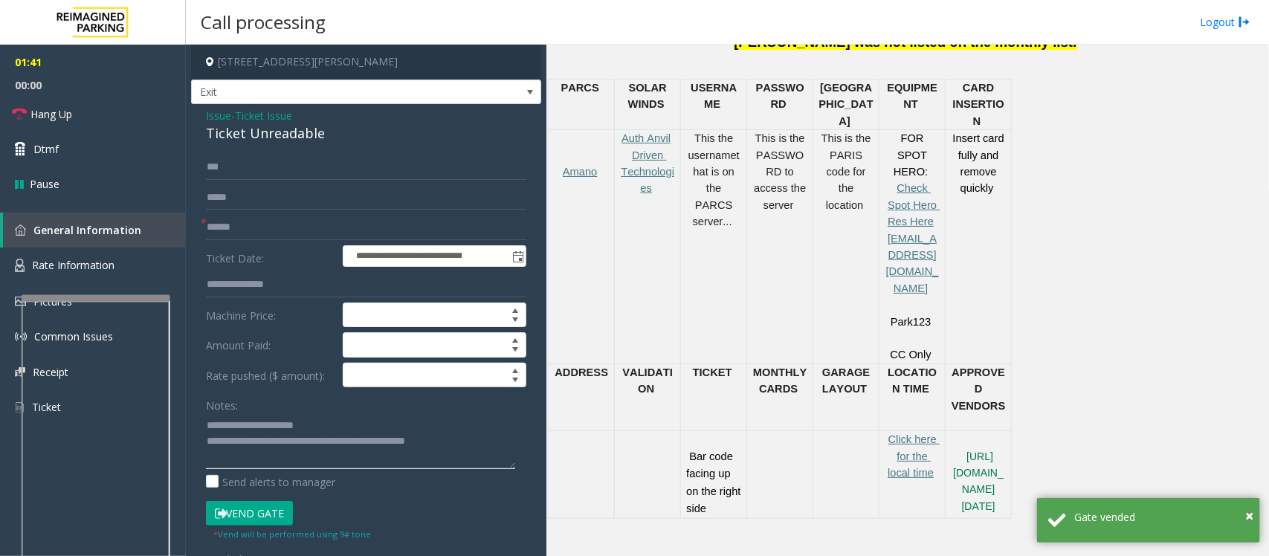
click at [444, 443] on textarea at bounding box center [360, 441] width 309 height 56
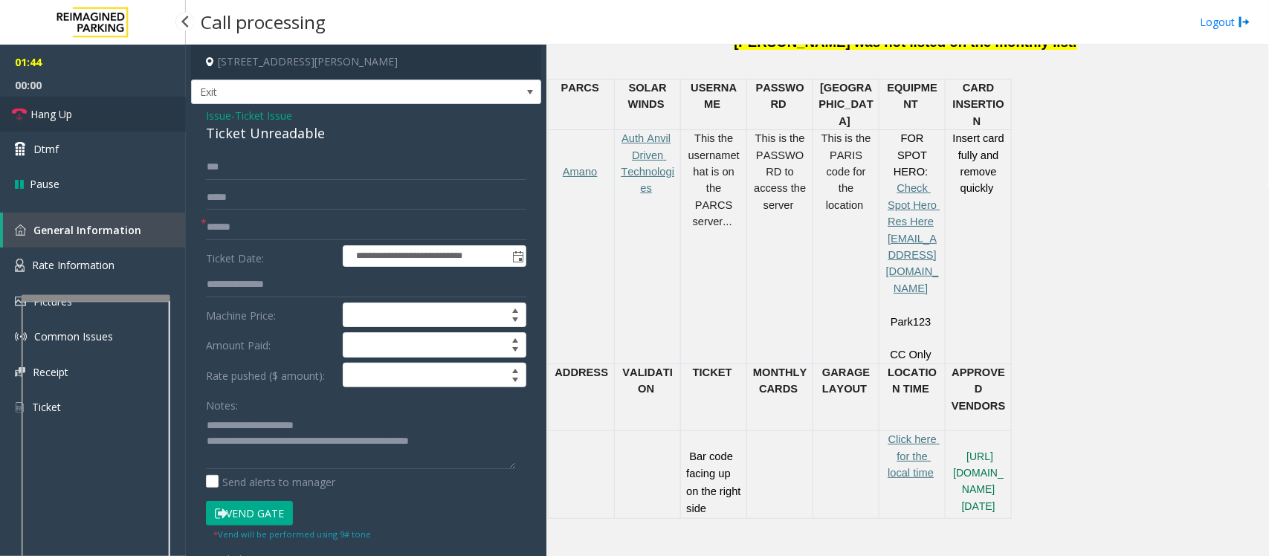
click at [63, 109] on span "Hang Up" at bounding box center [51, 114] width 42 height 16
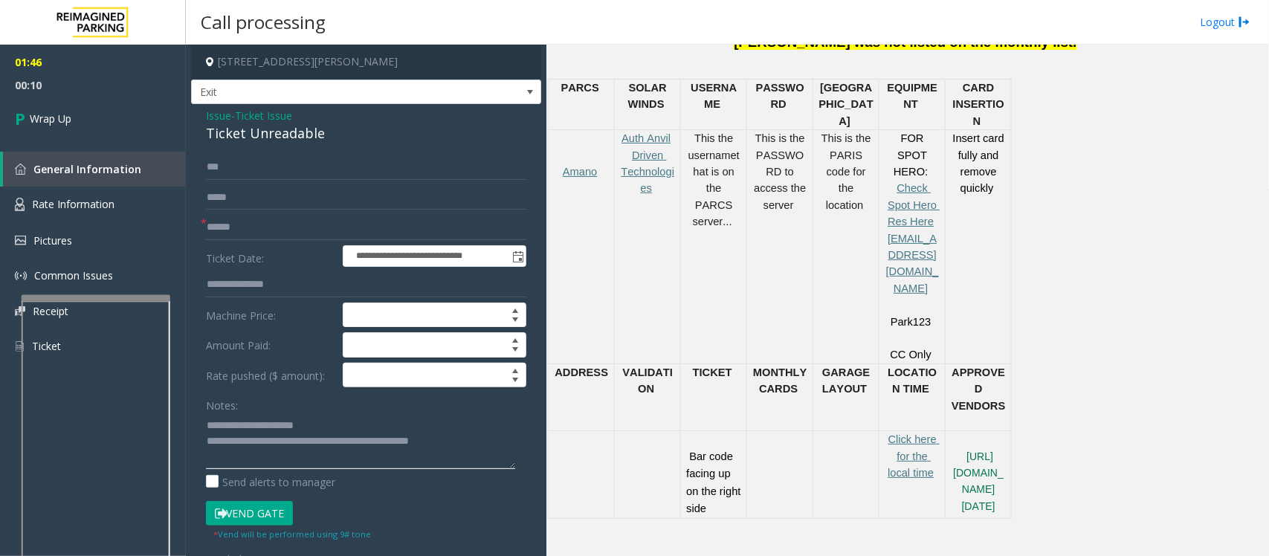
click at [499, 448] on textarea at bounding box center [360, 441] width 309 height 56
click at [507, 440] on textarea at bounding box center [360, 441] width 309 height 56
paste textarea "**********"
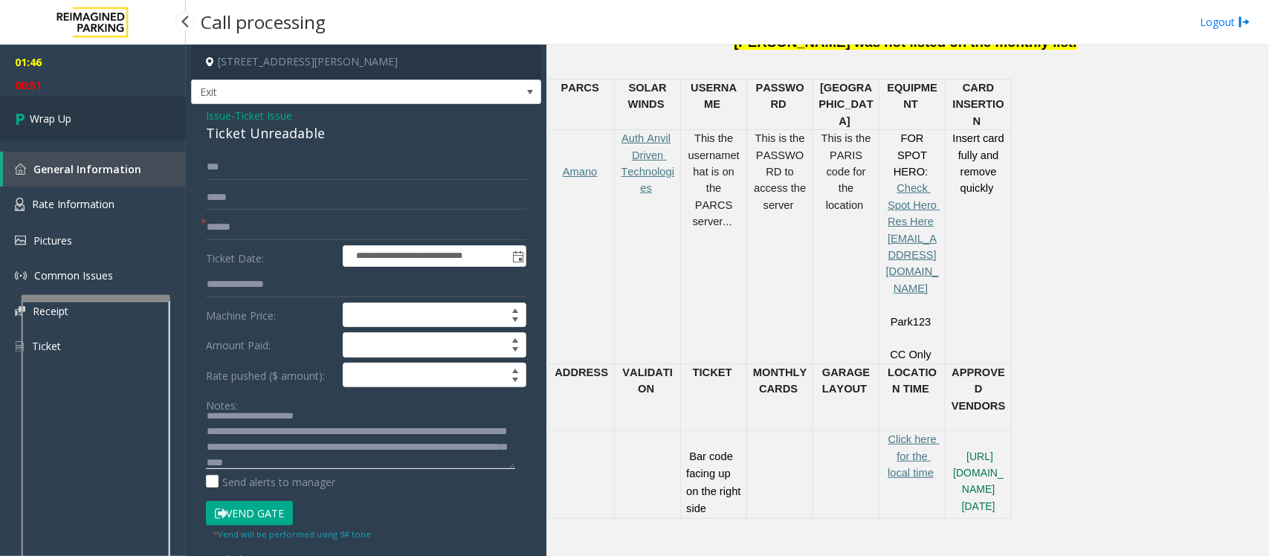
type textarea "**********"
click at [82, 117] on link "Wrap Up" at bounding box center [93, 119] width 186 height 44
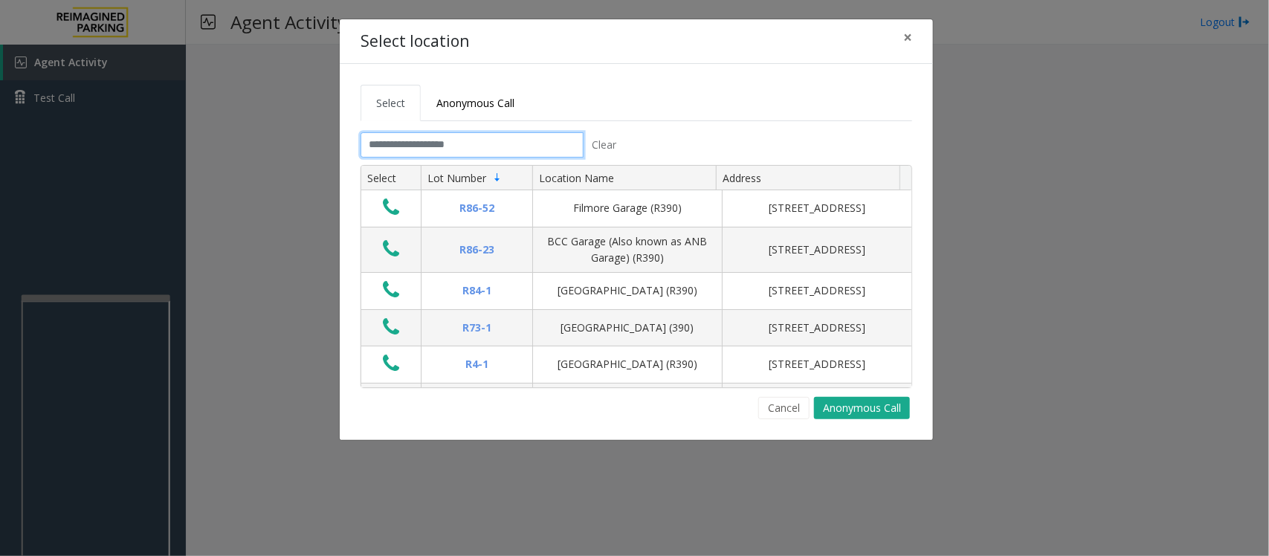
click at [416, 156] on input "text" at bounding box center [471, 144] width 223 height 25
click at [447, 146] on input "text" at bounding box center [471, 144] width 223 height 25
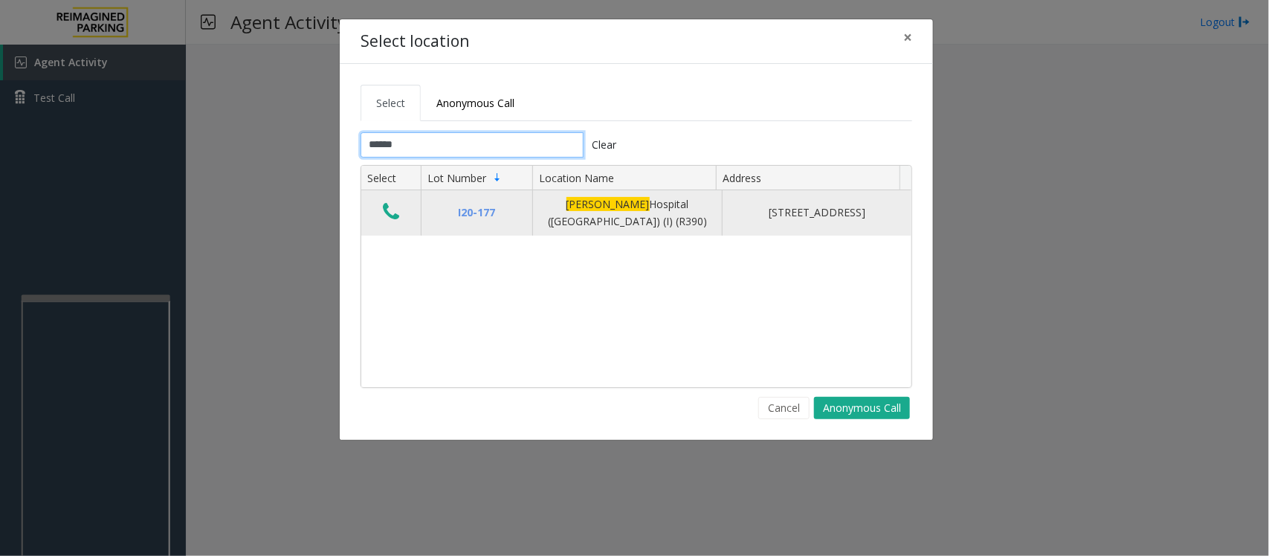
type input "******"
click at [390, 217] on icon "Data table" at bounding box center [391, 211] width 16 height 21
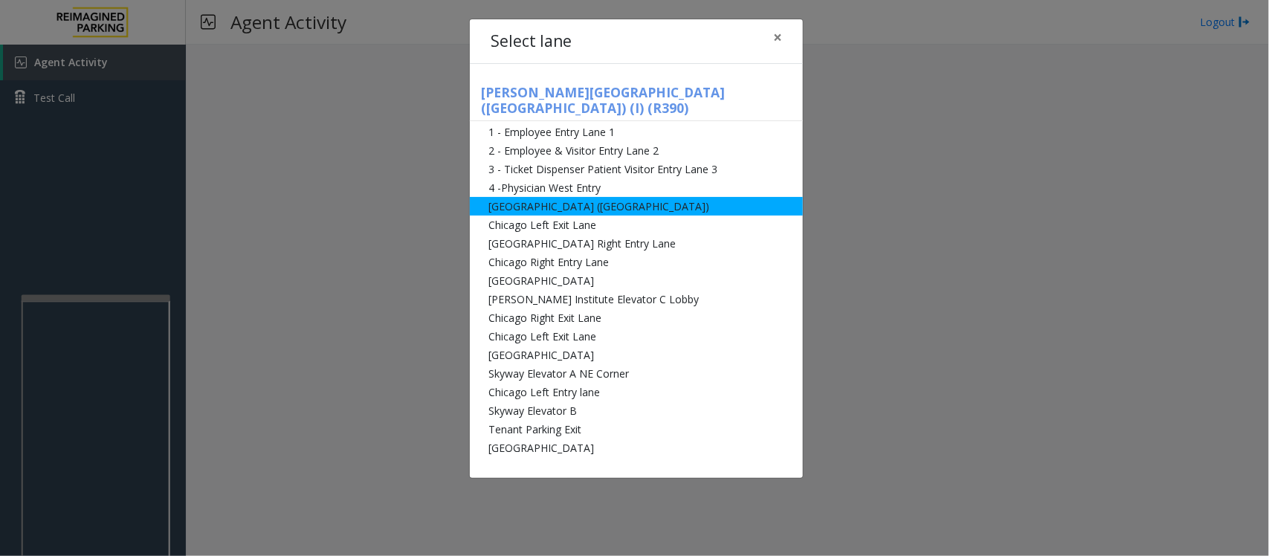
click at [573, 197] on li "[GEOGRAPHIC_DATA] ([GEOGRAPHIC_DATA])" at bounding box center [636, 206] width 333 height 19
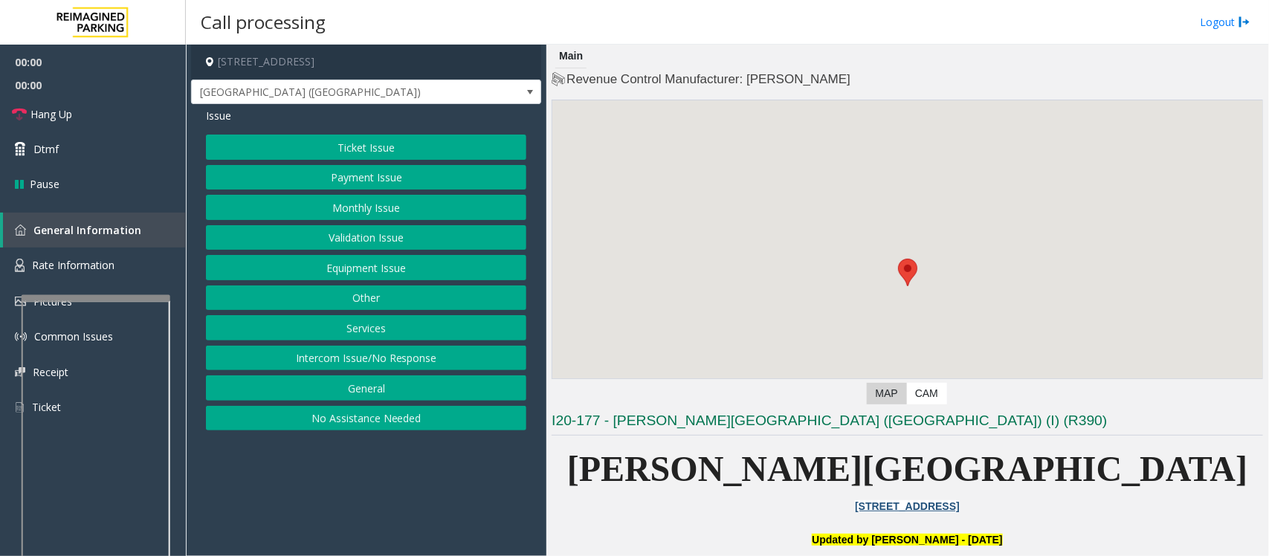
scroll to position [186, 0]
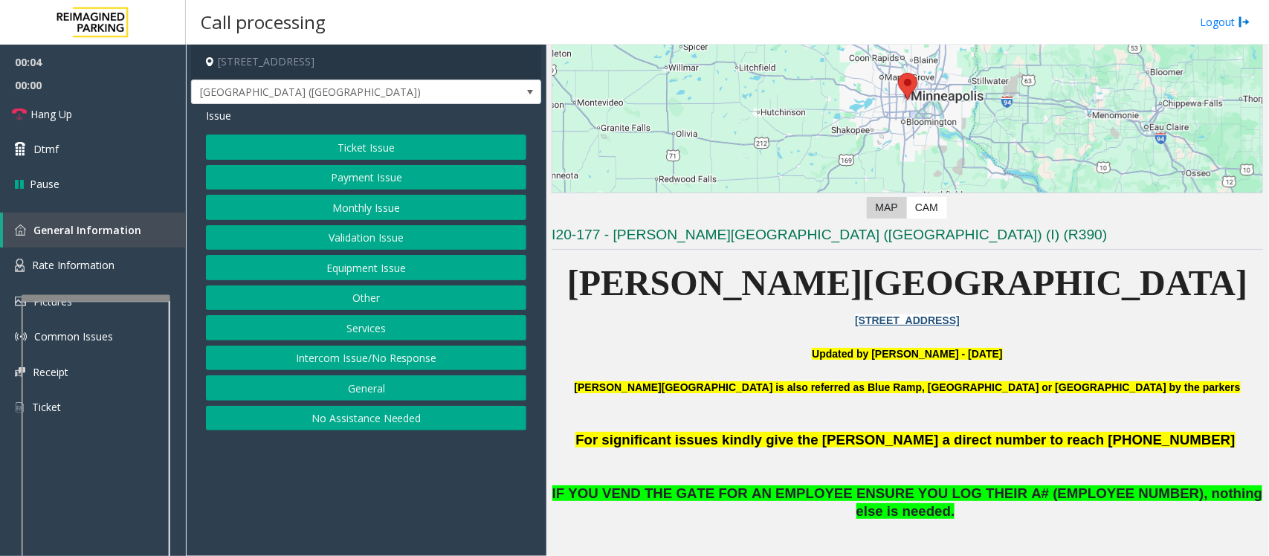
click at [353, 207] on button "Monthly Issue" at bounding box center [366, 207] width 320 height 25
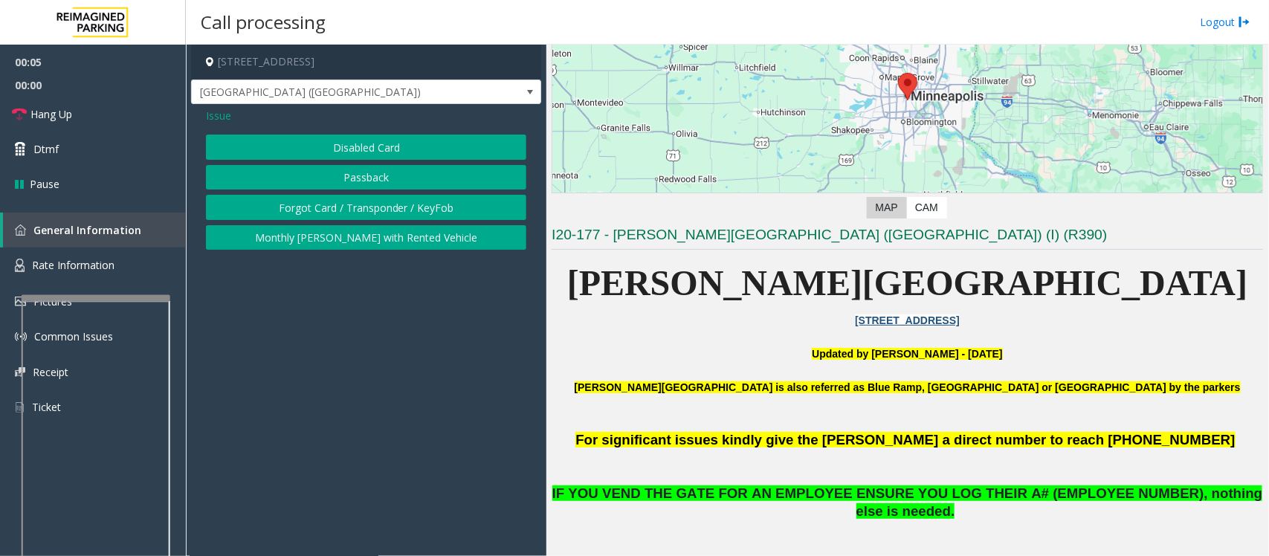
click at [364, 157] on button "Disabled Card" at bounding box center [366, 147] width 320 height 25
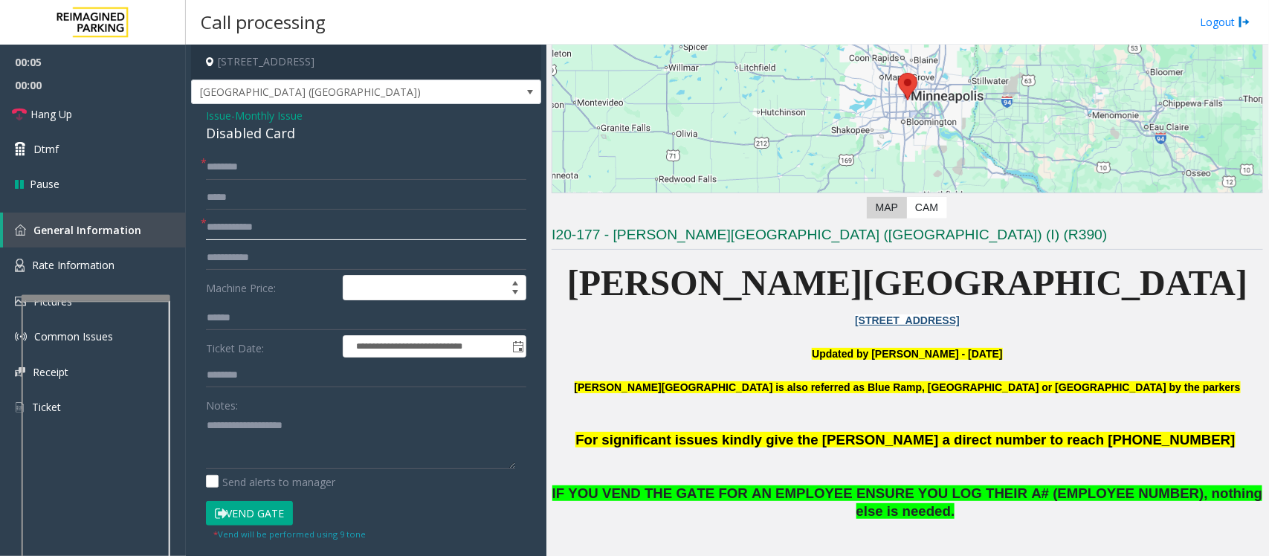
click at [250, 236] on input "text" at bounding box center [366, 227] width 320 height 25
click at [228, 128] on div "Disabled Card" at bounding box center [366, 133] width 320 height 20
type textarea "**********"
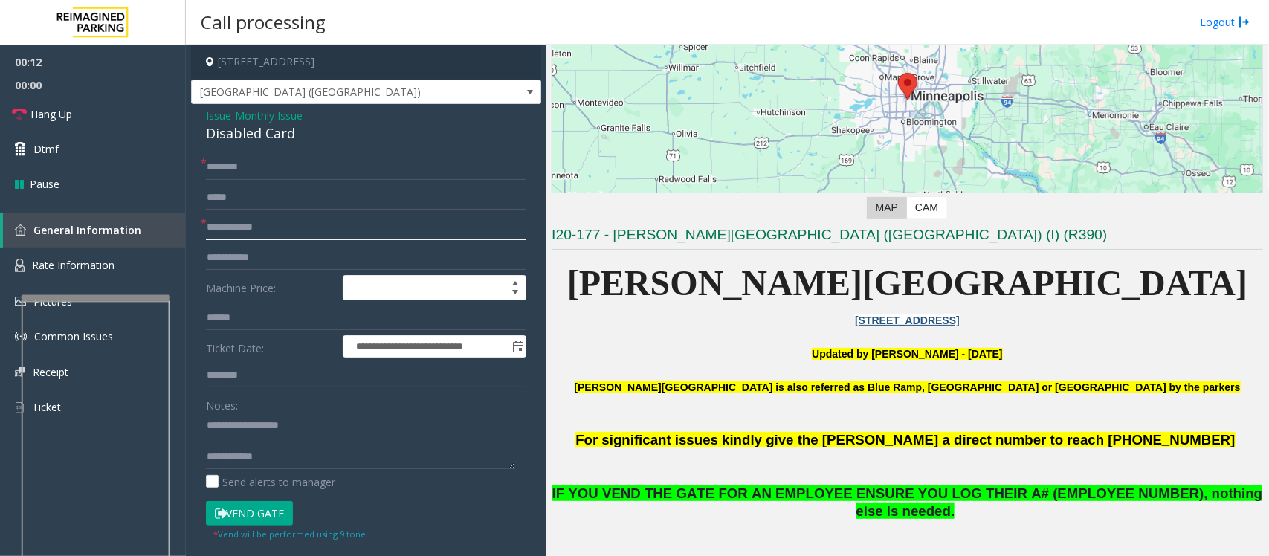
click at [253, 229] on input "text" at bounding box center [366, 227] width 320 height 25
type input "**"
click at [218, 517] on icon at bounding box center [221, 513] width 12 height 10
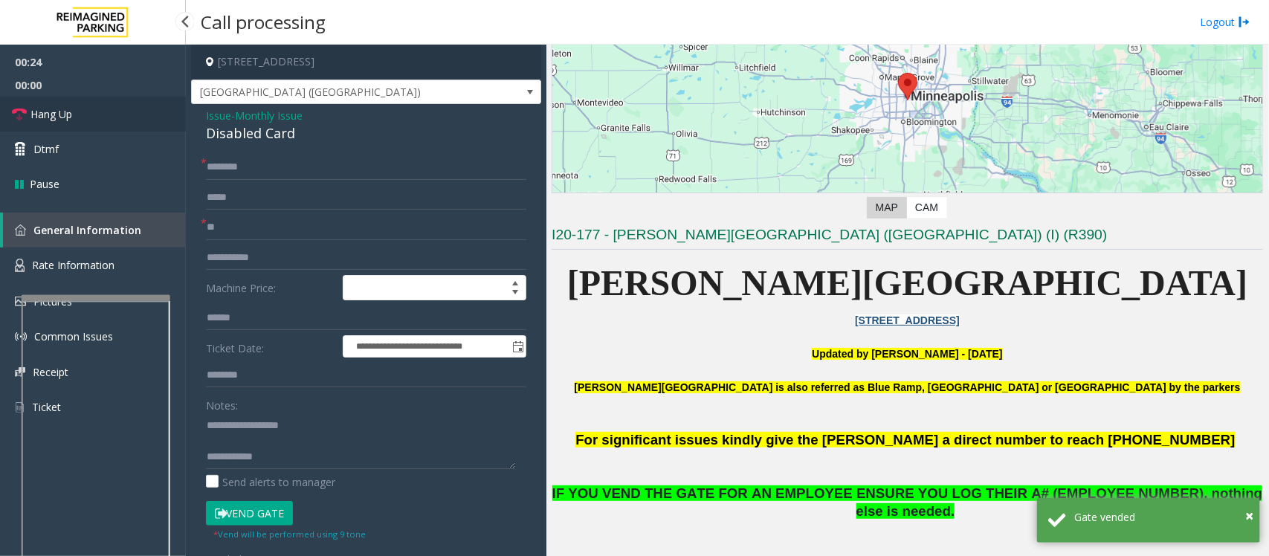
click at [64, 117] on span "Hang Up" at bounding box center [51, 114] width 42 height 16
click at [342, 470] on div "Notes: Send alerts to manager" at bounding box center [366, 440] width 320 height 97
click at [343, 463] on textarea at bounding box center [360, 441] width 309 height 56
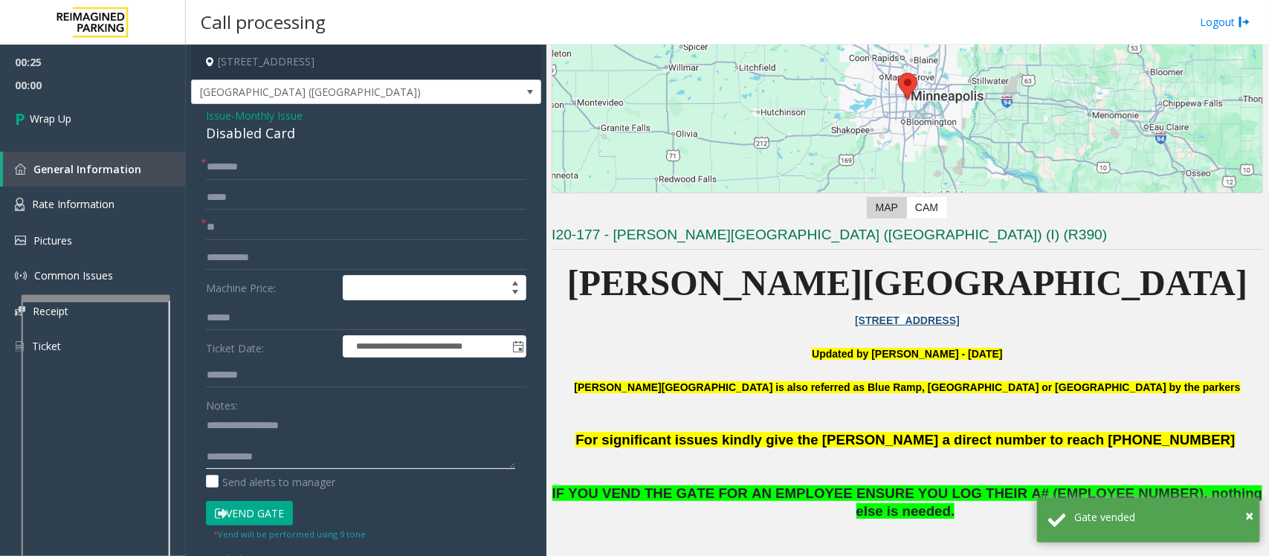
paste textarea "**********"
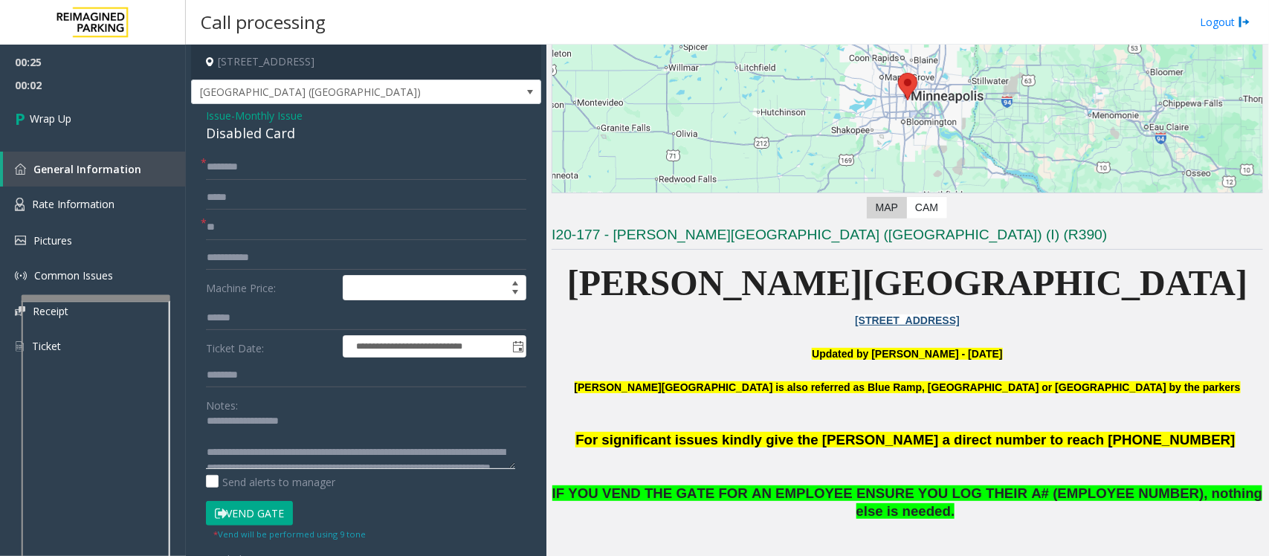
scroll to position [0, 0]
click at [281, 432] on textarea at bounding box center [360, 441] width 309 height 56
click at [281, 439] on textarea at bounding box center [360, 441] width 309 height 56
type textarea "**********"
click at [249, 172] on input "text" at bounding box center [366, 167] width 320 height 25
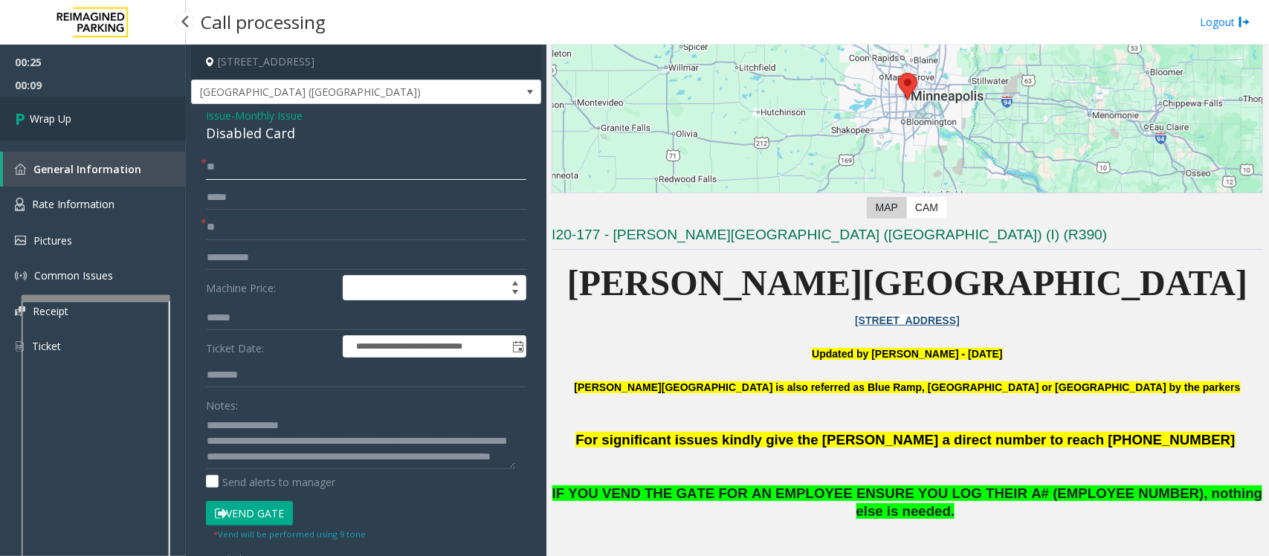
type input "**"
click at [71, 117] on span "Wrap Up" at bounding box center [51, 119] width 42 height 16
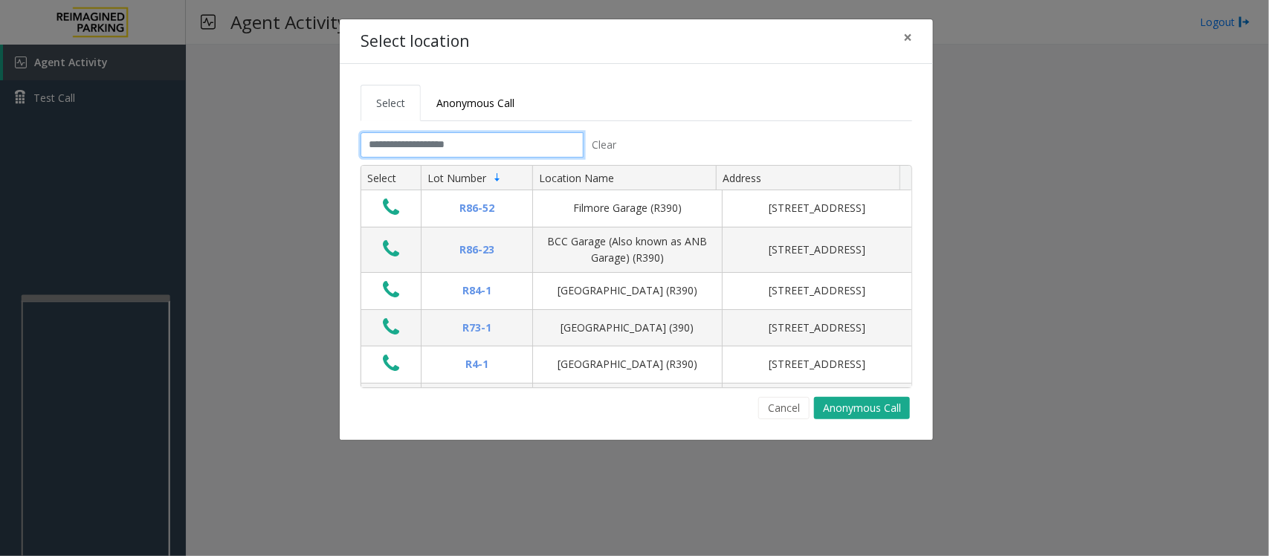
click at [433, 138] on input "text" at bounding box center [471, 144] width 223 height 25
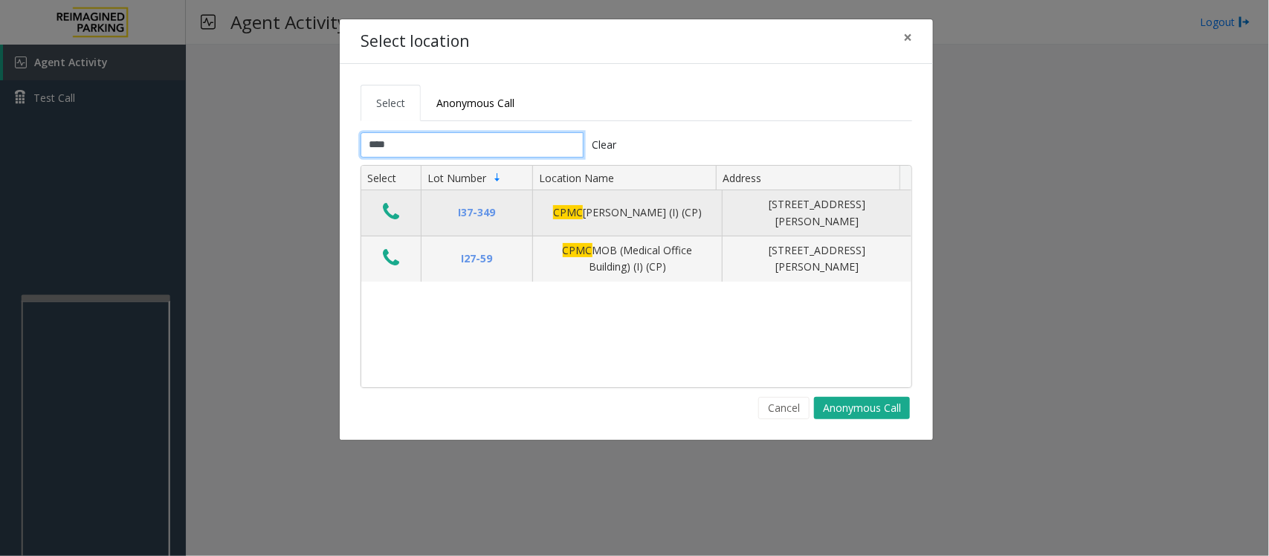
type input "****"
click at [395, 219] on icon "Data table" at bounding box center [391, 211] width 16 height 21
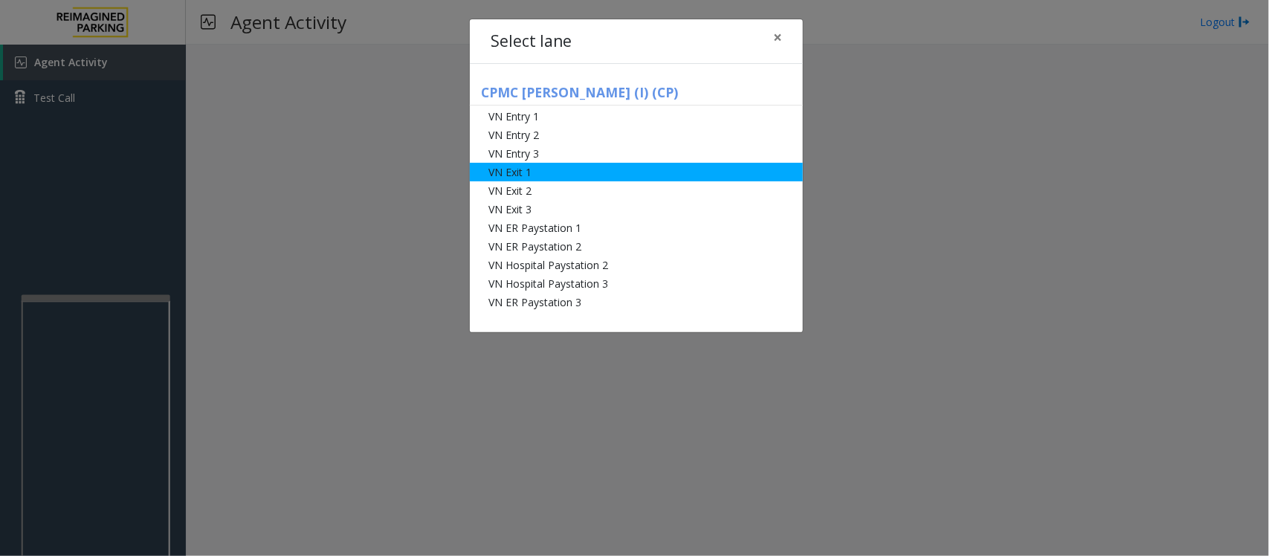
click at [521, 172] on li "VN Exit 1" at bounding box center [636, 172] width 333 height 19
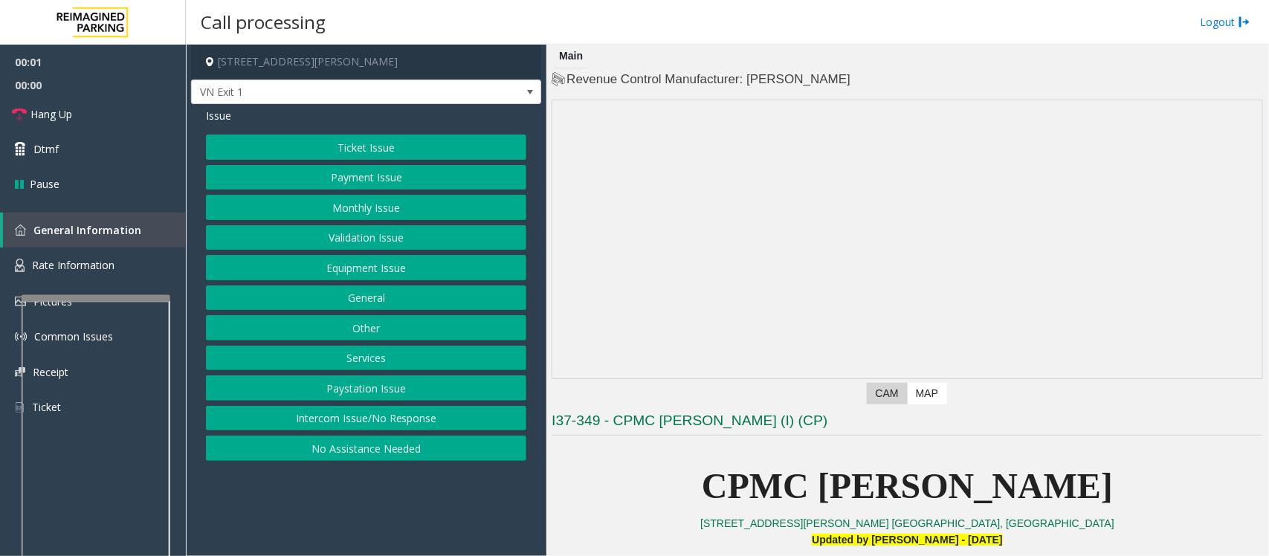
click at [358, 233] on button "Validation Issue" at bounding box center [366, 237] width 320 height 25
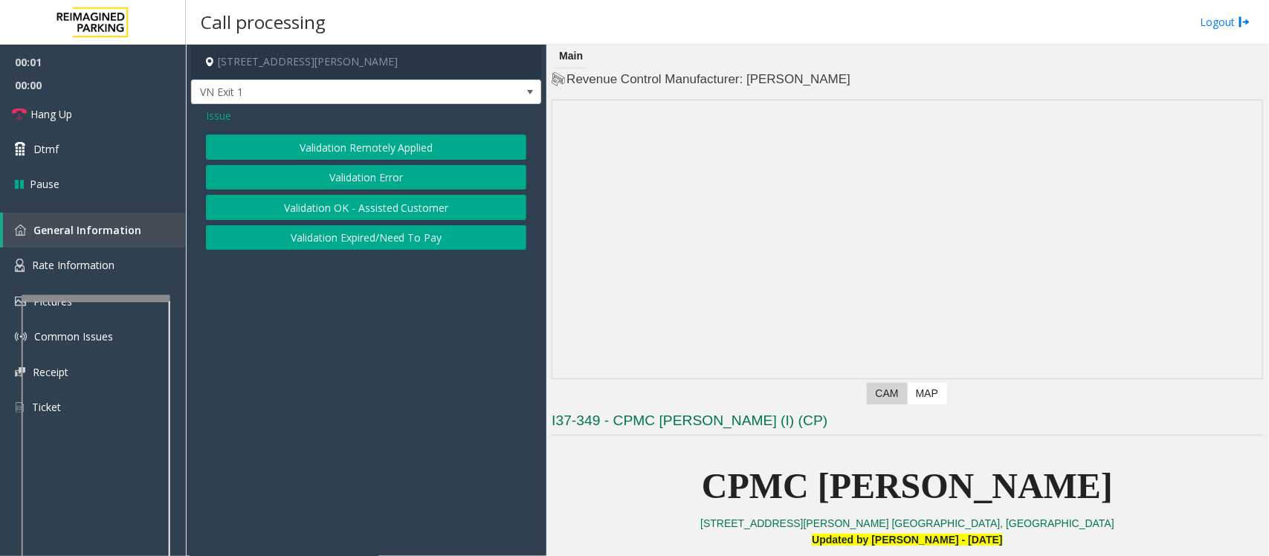
click at [363, 176] on button "Validation Error" at bounding box center [366, 177] width 320 height 25
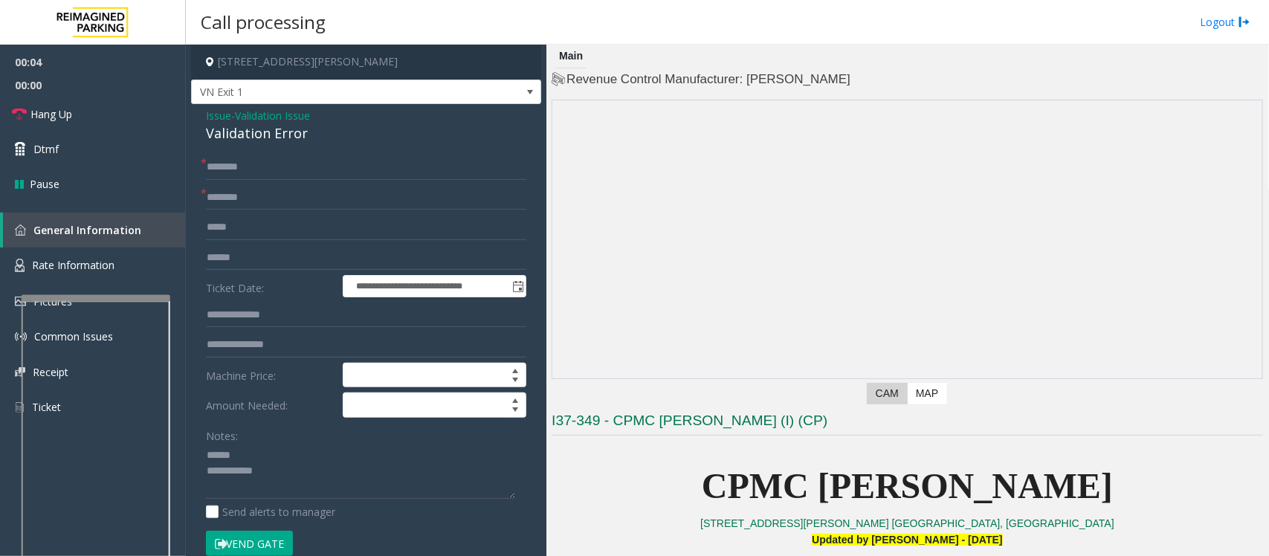
click at [220, 125] on div "Validation Error" at bounding box center [366, 133] width 320 height 20
click at [236, 454] on textarea at bounding box center [360, 472] width 309 height 56
click at [279, 472] on textarea at bounding box center [360, 472] width 309 height 56
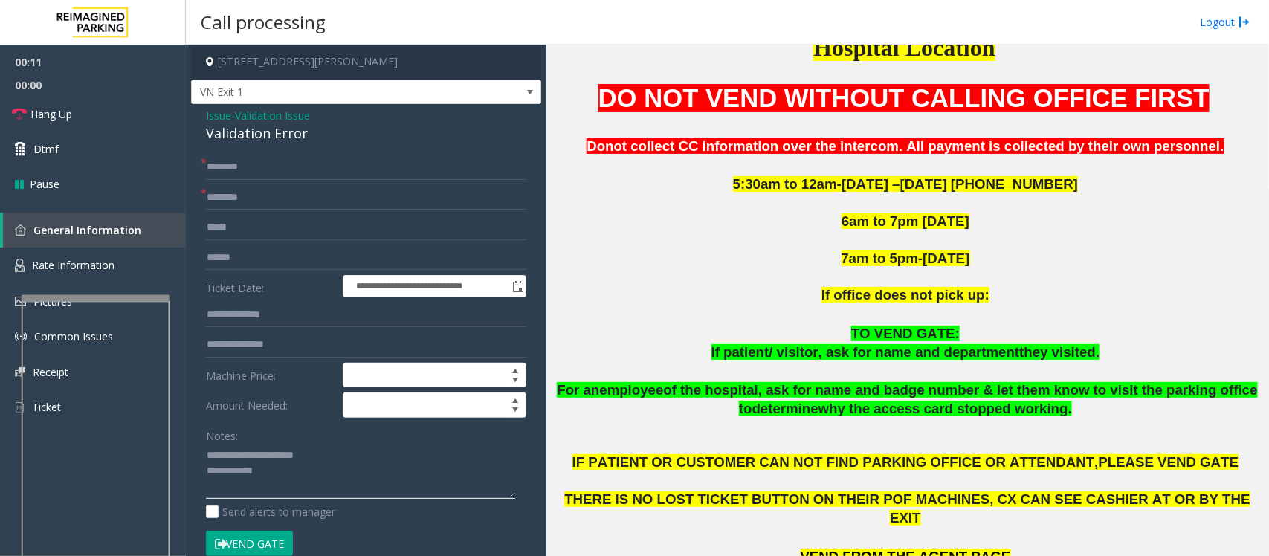
scroll to position [557, 0]
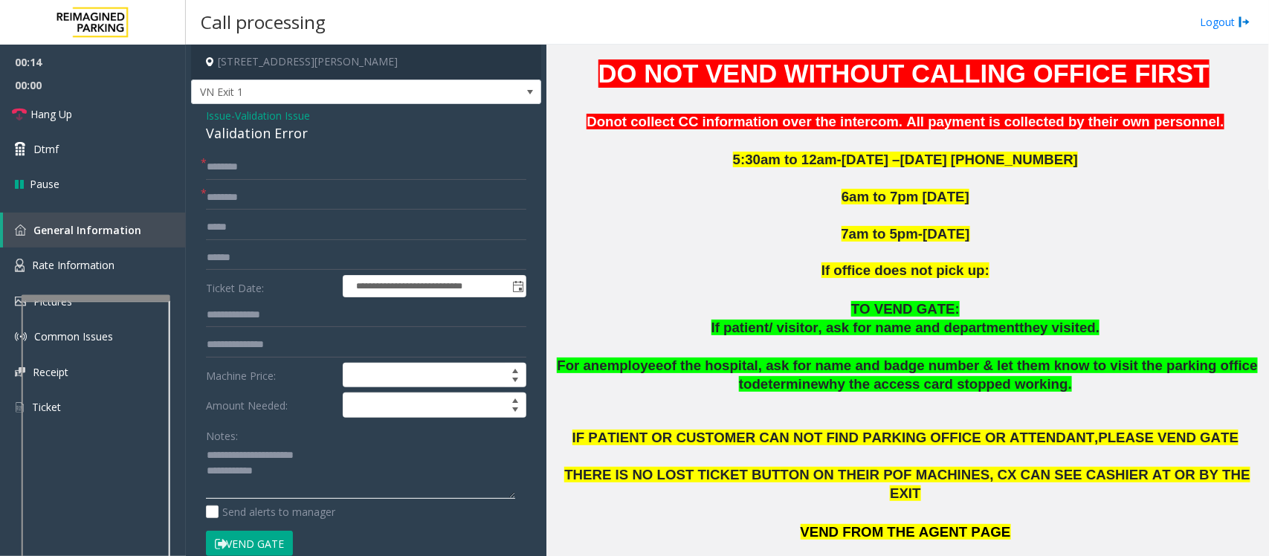
click at [295, 477] on textarea at bounding box center [360, 472] width 309 height 56
type textarea "**********"
click at [242, 194] on input "text" at bounding box center [366, 197] width 320 height 25
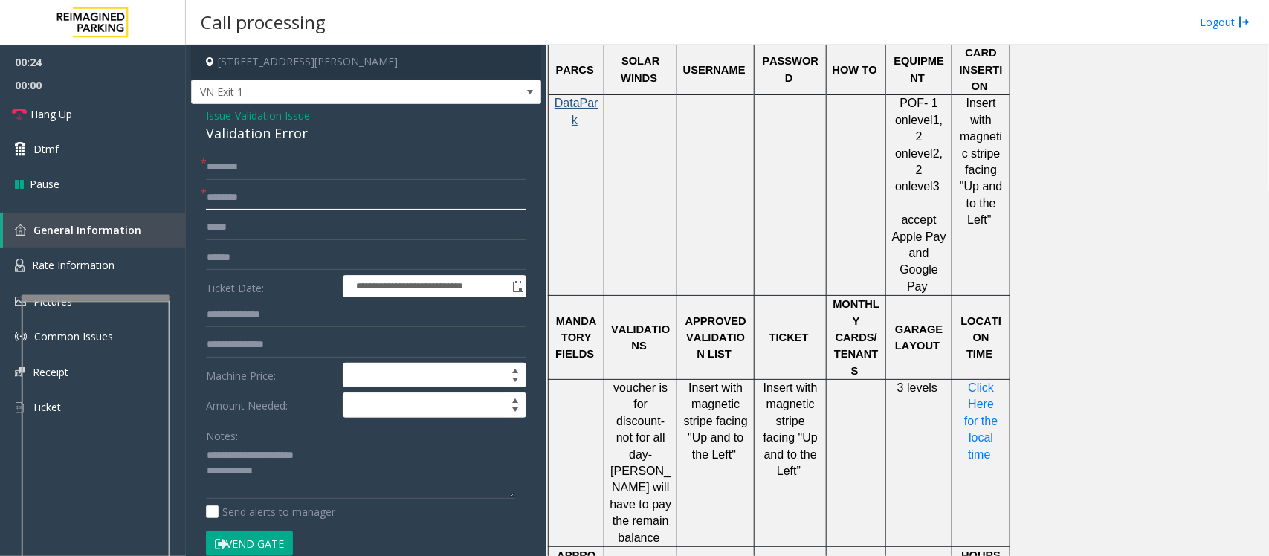
scroll to position [1115, 0]
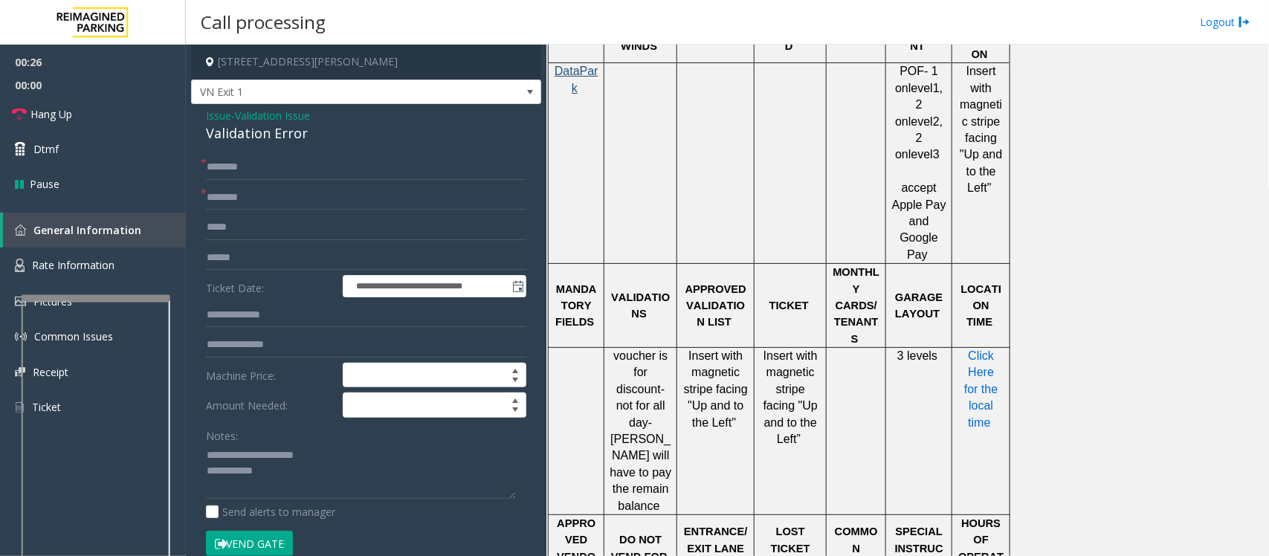
click at [976, 349] on span "Click Here for the local time" at bounding box center [982, 389] width 37 height 80
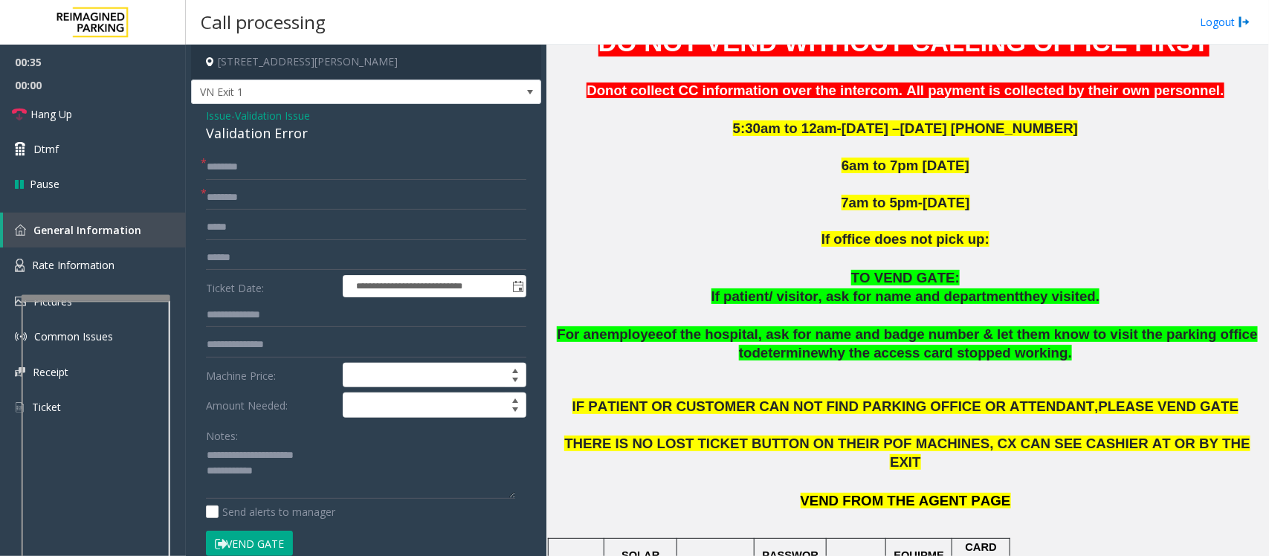
scroll to position [557, 0]
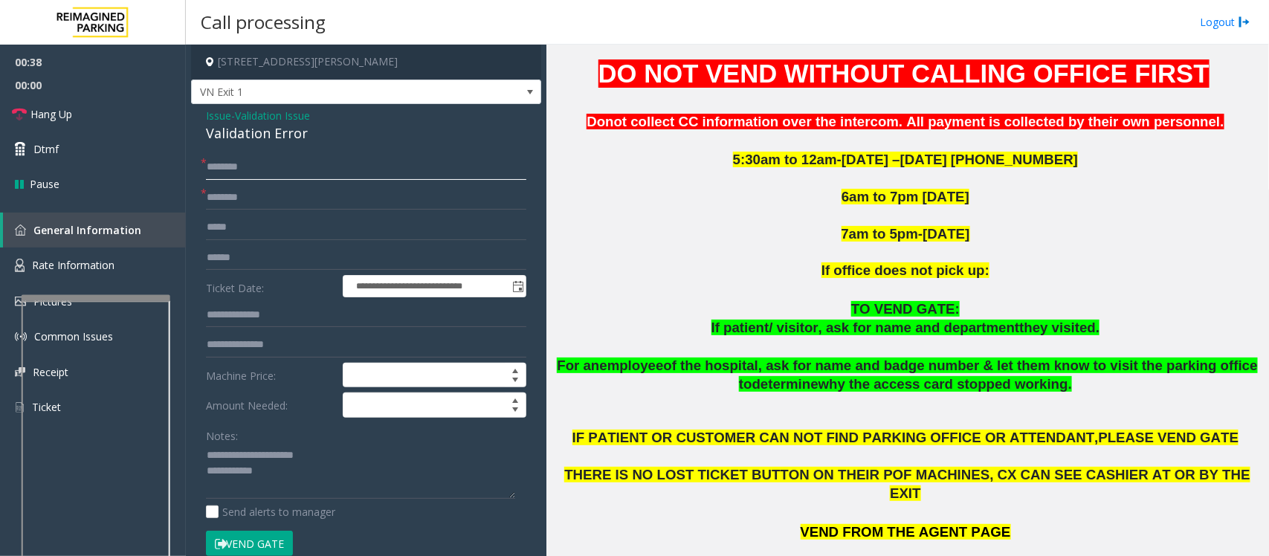
click at [271, 162] on input "text" at bounding box center [366, 167] width 320 height 25
click at [214, 172] on input "****" at bounding box center [366, 167] width 320 height 25
drag, startPoint x: 243, startPoint y: 164, endPoint x: 203, endPoint y: 165, distance: 40.1
click at [206, 165] on div "* ****" at bounding box center [366, 167] width 320 height 25
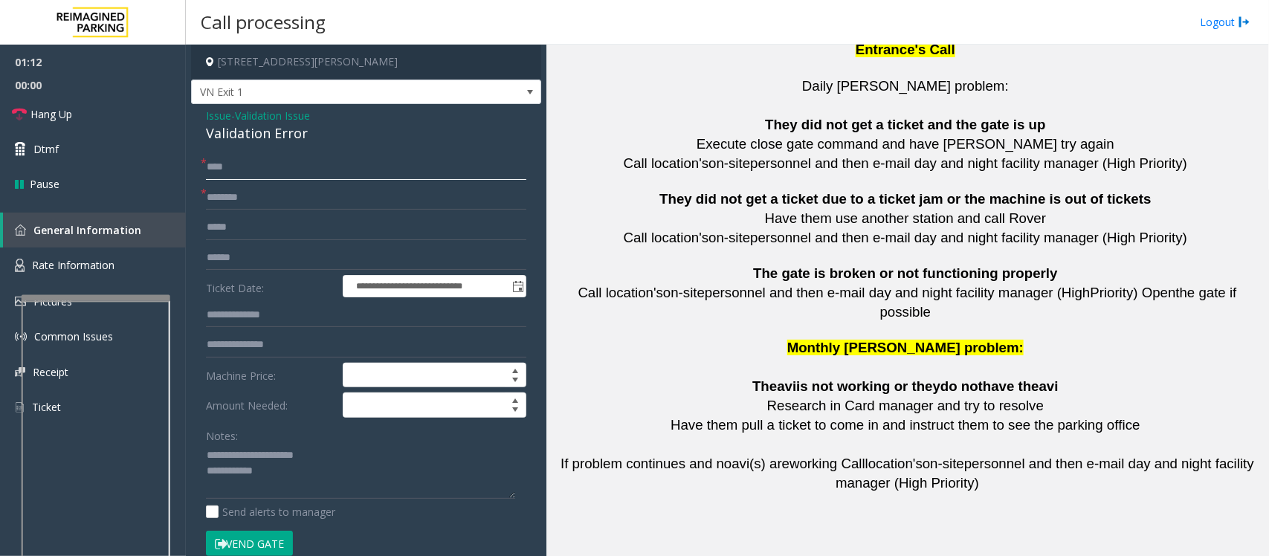
scroll to position [3321, 0]
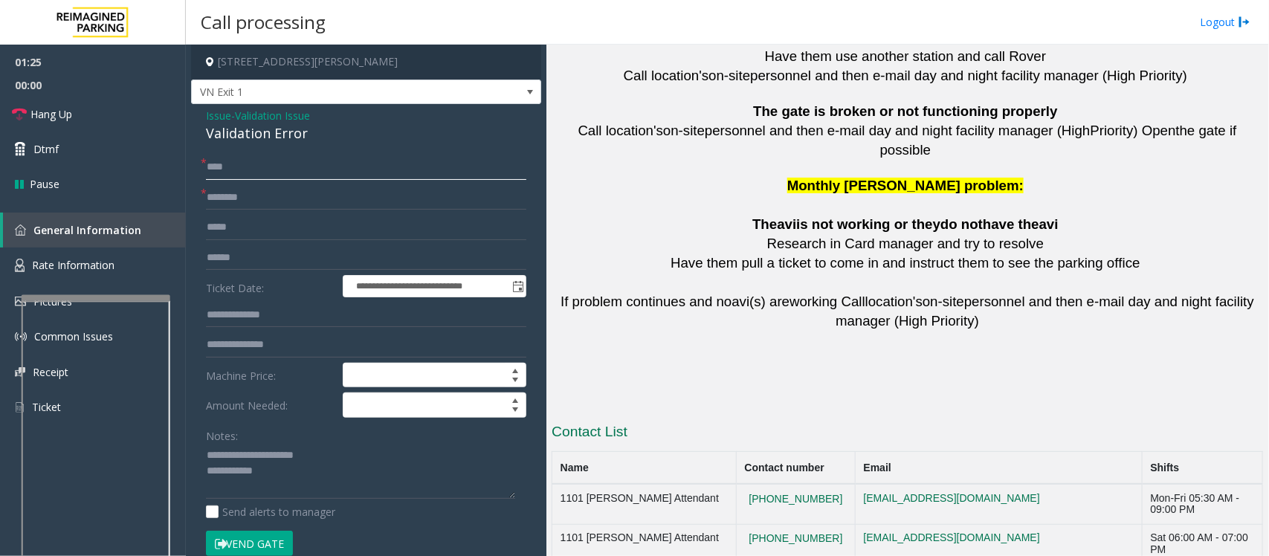
type input "****"
drag, startPoint x: 826, startPoint y: 466, endPoint x: 744, endPoint y: 466, distance: 81.8
copy button "[PHONE_NUMBER]"
click at [302, 483] on textarea at bounding box center [360, 472] width 309 height 56
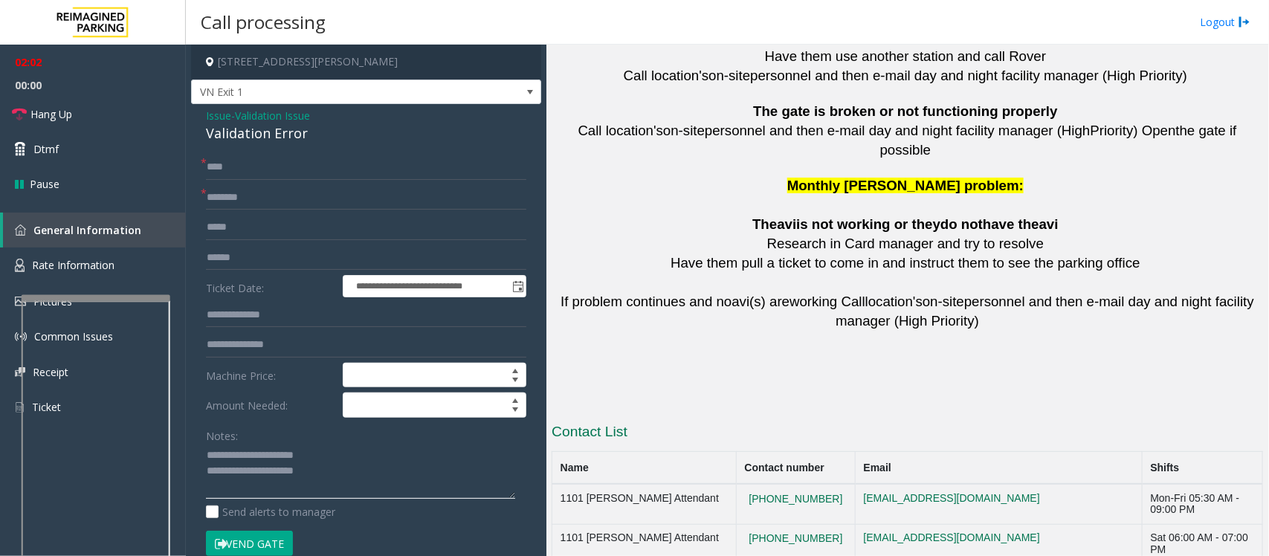
click at [339, 474] on textarea at bounding box center [360, 472] width 309 height 56
click at [368, 478] on textarea at bounding box center [360, 472] width 309 height 56
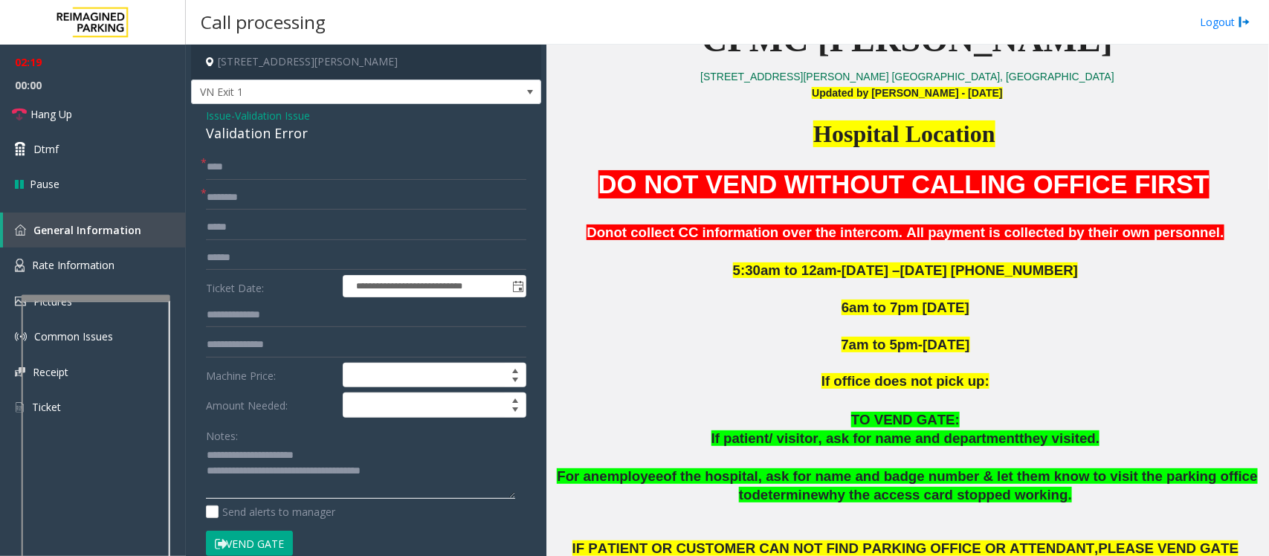
scroll to position [465, 0]
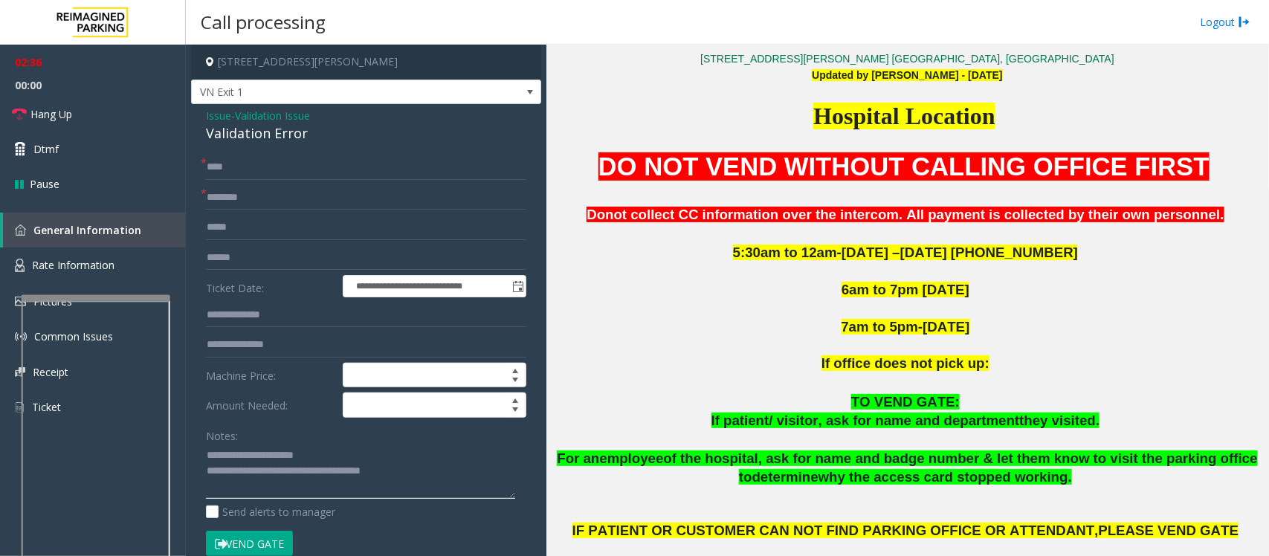
click at [440, 478] on textarea at bounding box center [360, 472] width 309 height 56
click at [285, 198] on input "text" at bounding box center [366, 197] width 320 height 25
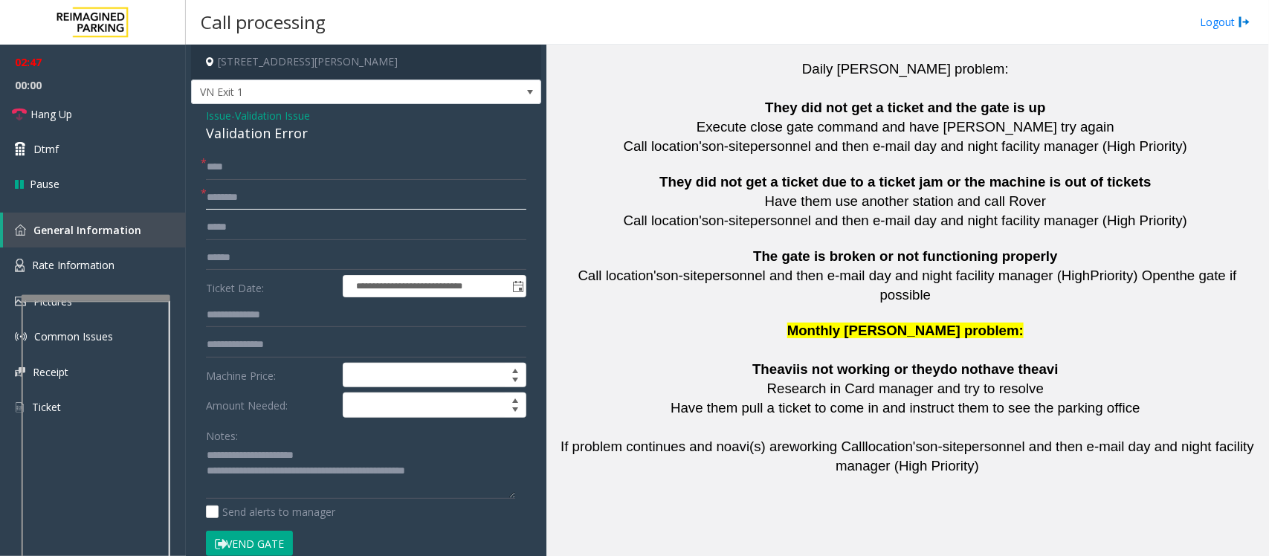
scroll to position [3321, 0]
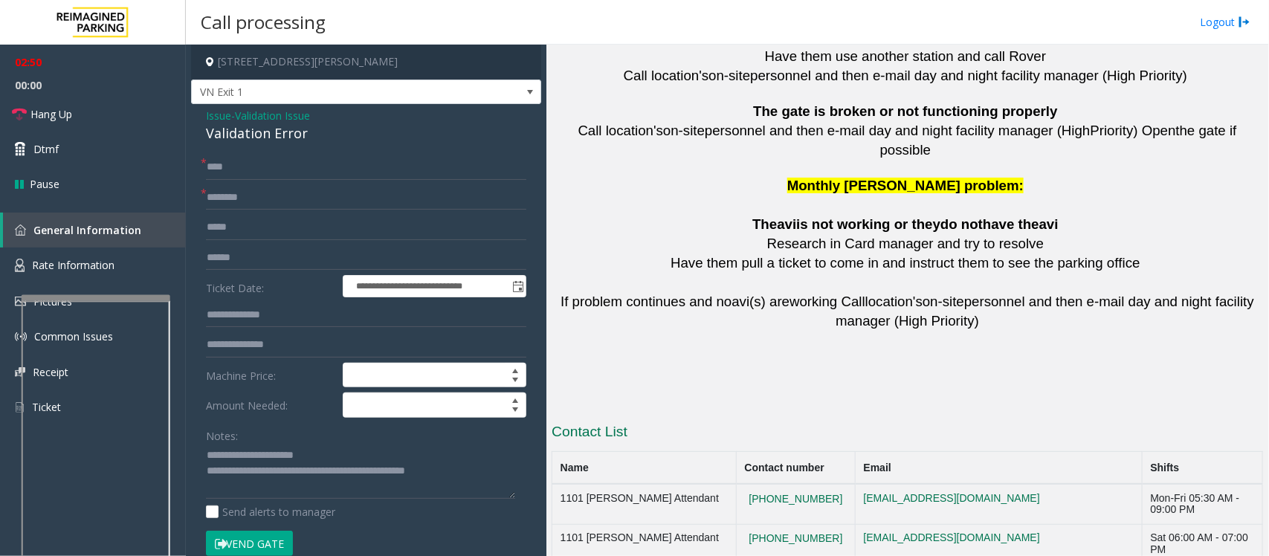
drag, startPoint x: 833, startPoint y: 470, endPoint x: 554, endPoint y: 466, distance: 279.5
copy tr "CPMC [PERSON_NAME] Office [PHONE_NUMBER]"
drag, startPoint x: 294, startPoint y: 470, endPoint x: 317, endPoint y: 473, distance: 23.1
click at [317, 473] on textarea at bounding box center [360, 472] width 309 height 56
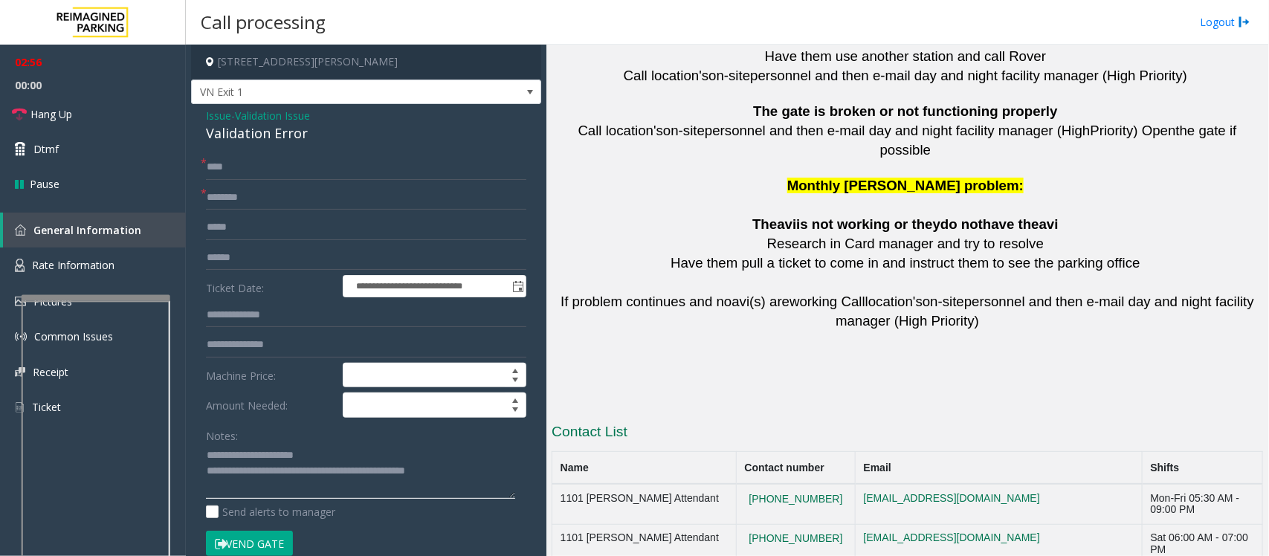
paste textarea "**********"
type textarea "**********"
click at [232, 187] on input "text" at bounding box center [366, 197] width 320 height 25
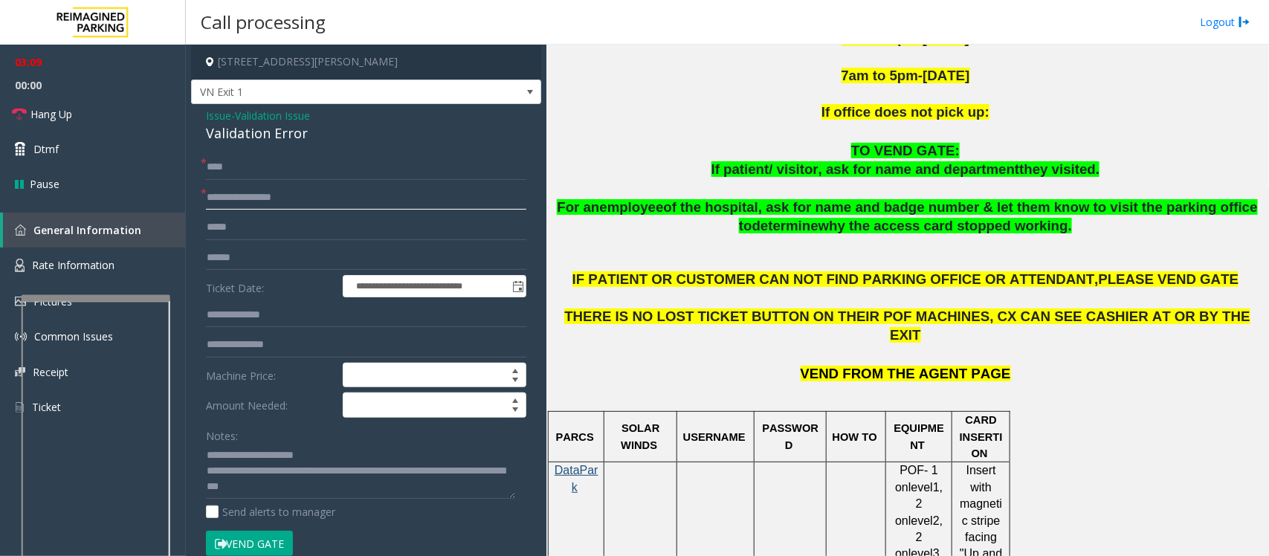
scroll to position [719, 0]
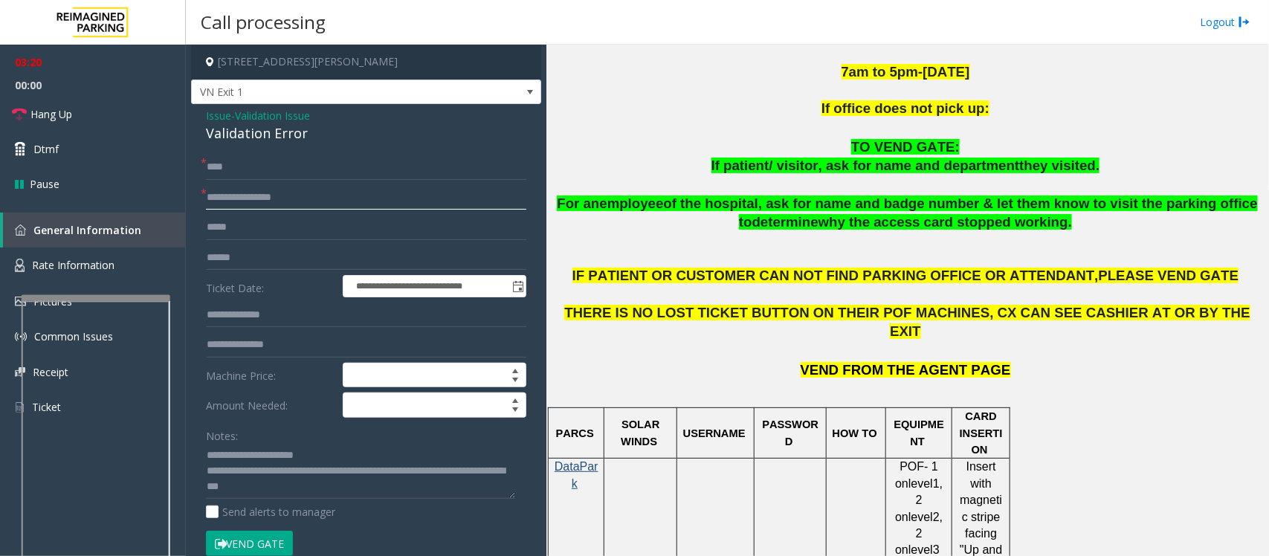
type input "**********"
drag, startPoint x: 249, startPoint y: 545, endPoint x: 247, endPoint y: 535, distance: 9.9
click at [249, 545] on button "Vend Gate" at bounding box center [249, 543] width 87 height 25
click at [206, 455] on textarea at bounding box center [360, 472] width 309 height 56
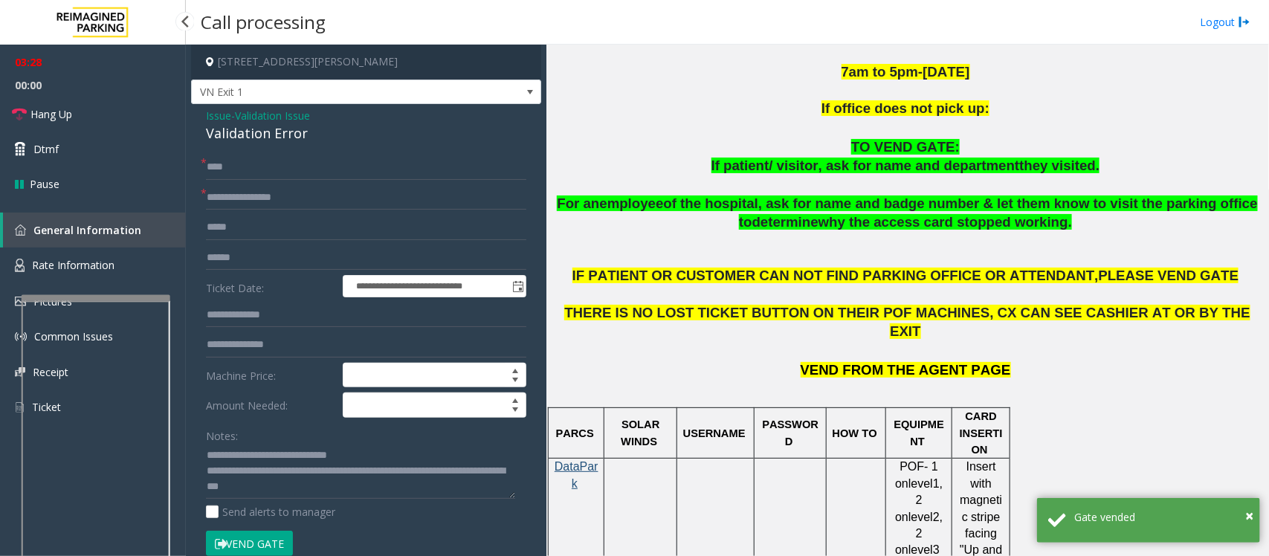
click at [63, 87] on span "00:00" at bounding box center [93, 85] width 186 height 23
click at [62, 106] on span "Hang Up" at bounding box center [51, 114] width 42 height 16
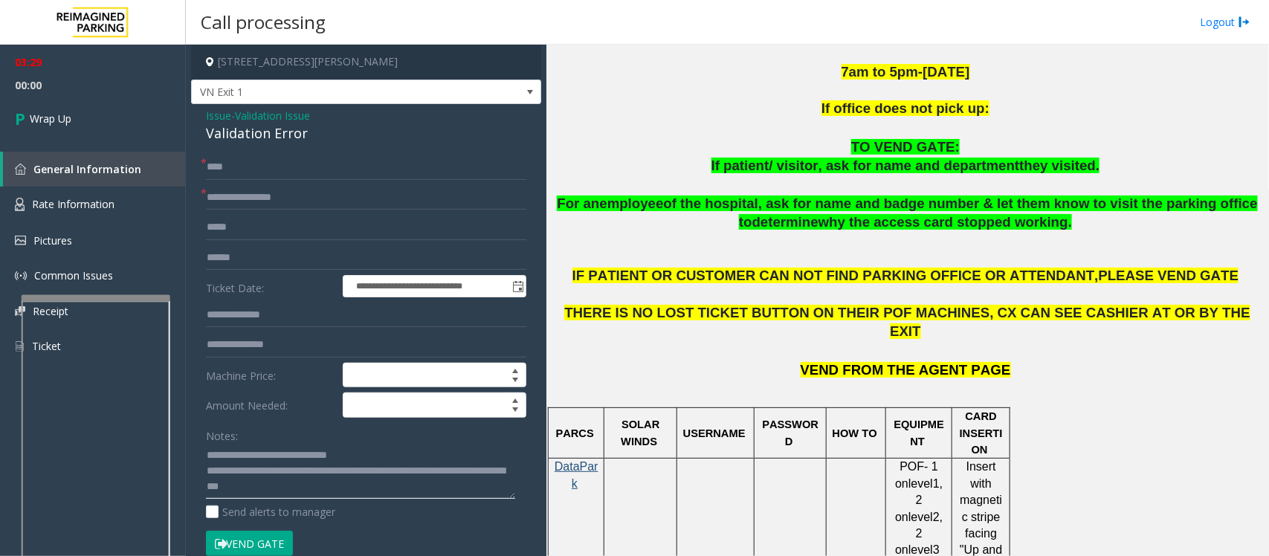
click at [253, 458] on textarea at bounding box center [360, 472] width 309 height 56
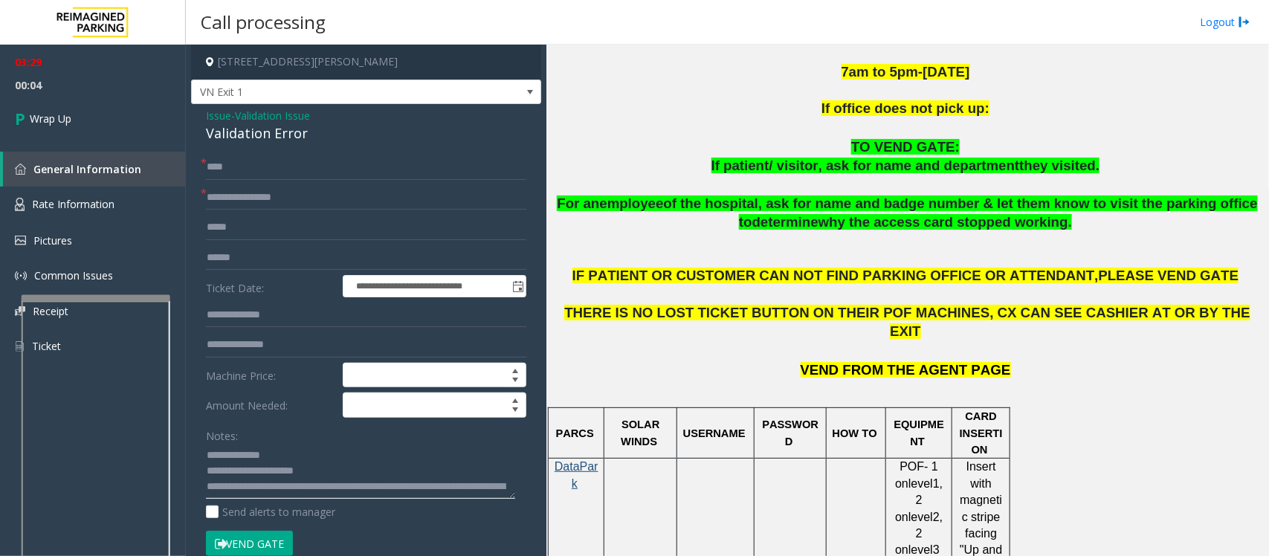
click at [303, 454] on textarea at bounding box center [360, 472] width 309 height 56
click at [418, 487] on textarea at bounding box center [360, 472] width 309 height 56
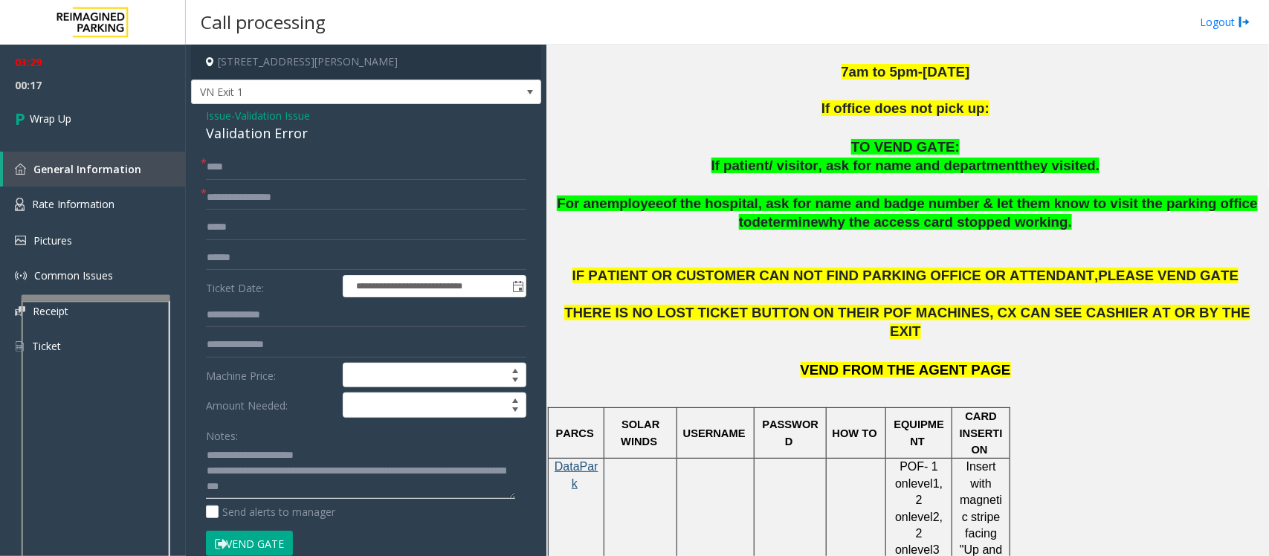
click at [358, 498] on textarea at bounding box center [360, 472] width 309 height 56
click at [399, 491] on textarea at bounding box center [360, 472] width 309 height 56
paste textarea "**********"
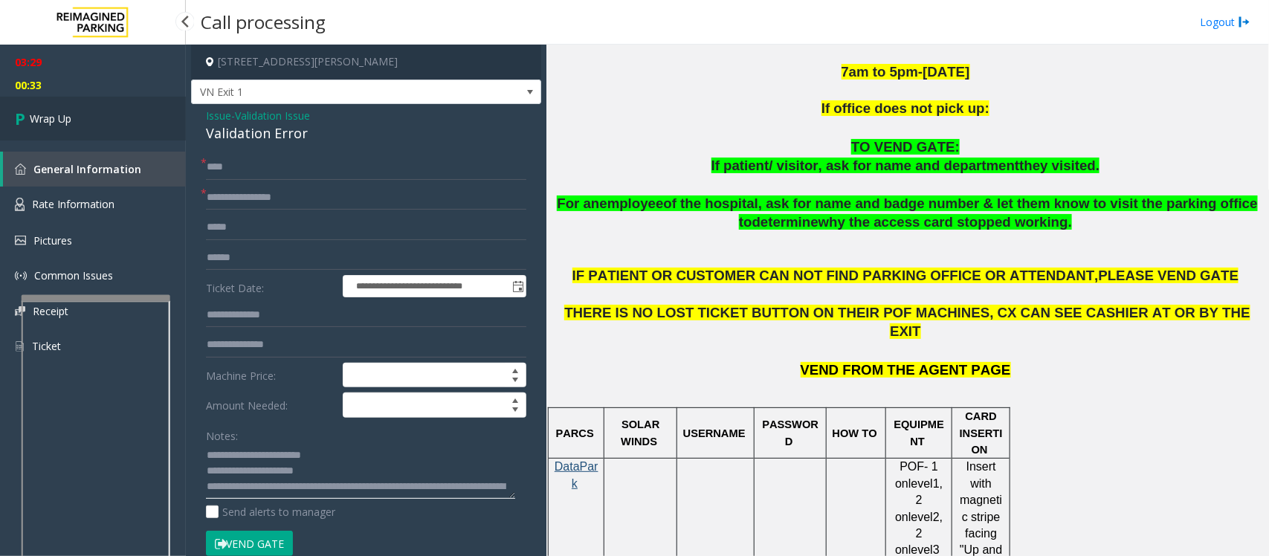
type textarea "**********"
click at [64, 120] on span "Wrap Up" at bounding box center [51, 119] width 42 height 16
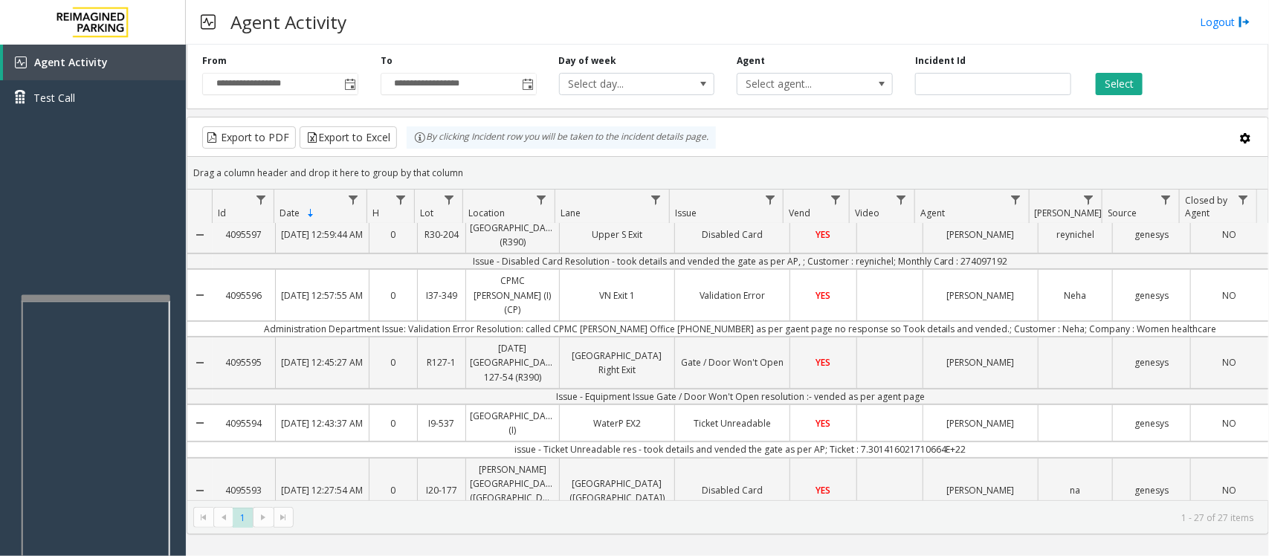
scroll to position [93, 0]
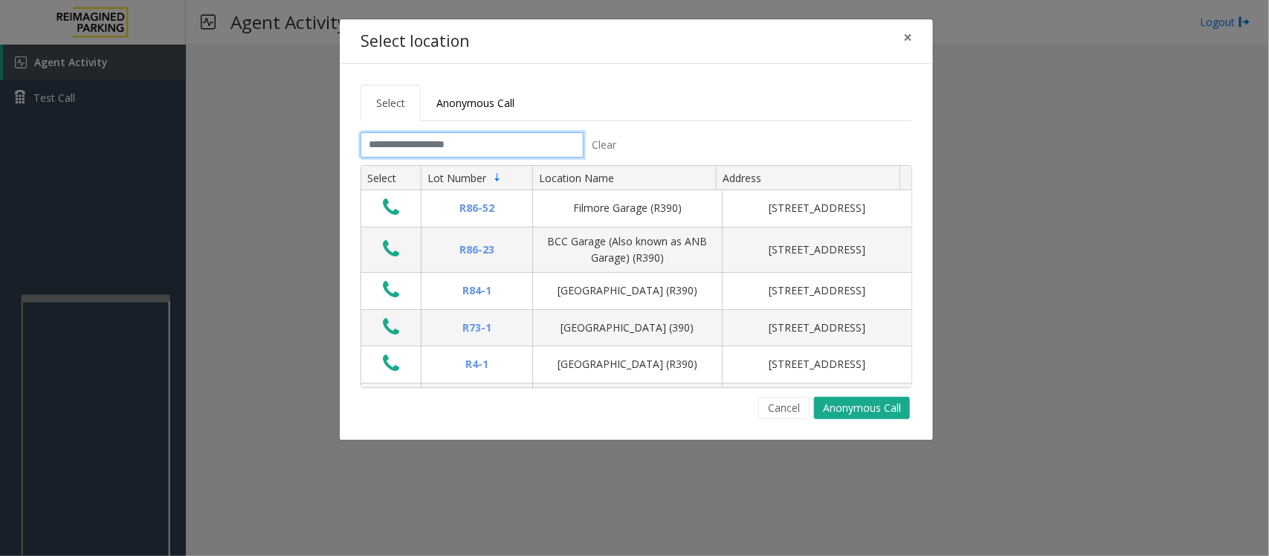
click at [413, 142] on input "text" at bounding box center [471, 144] width 223 height 25
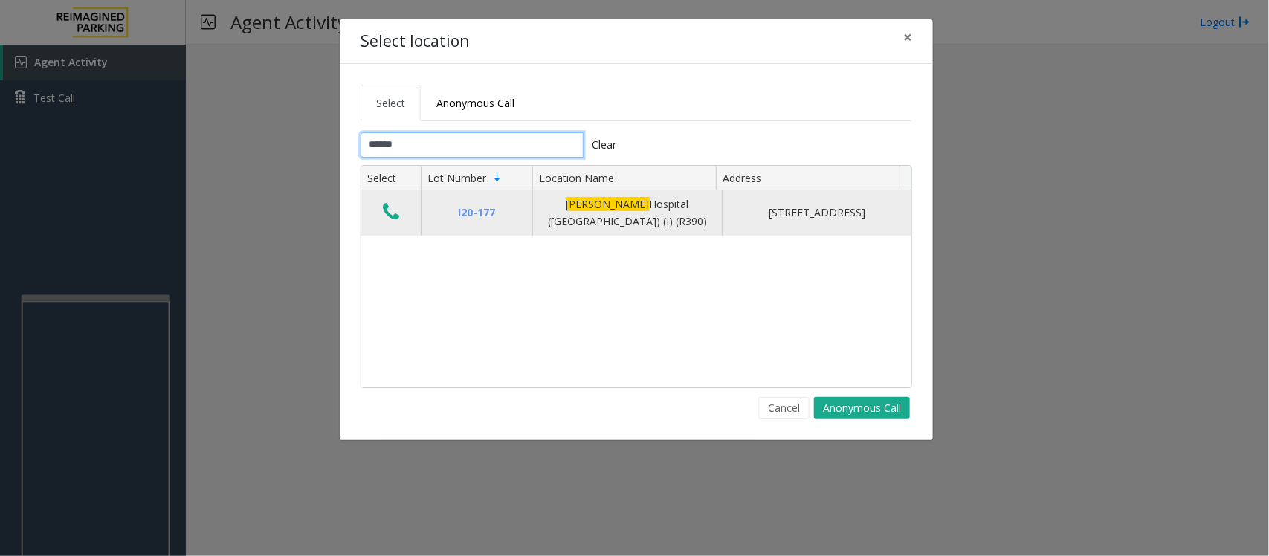
type input "******"
click at [391, 216] on icon "Data table" at bounding box center [391, 211] width 16 height 21
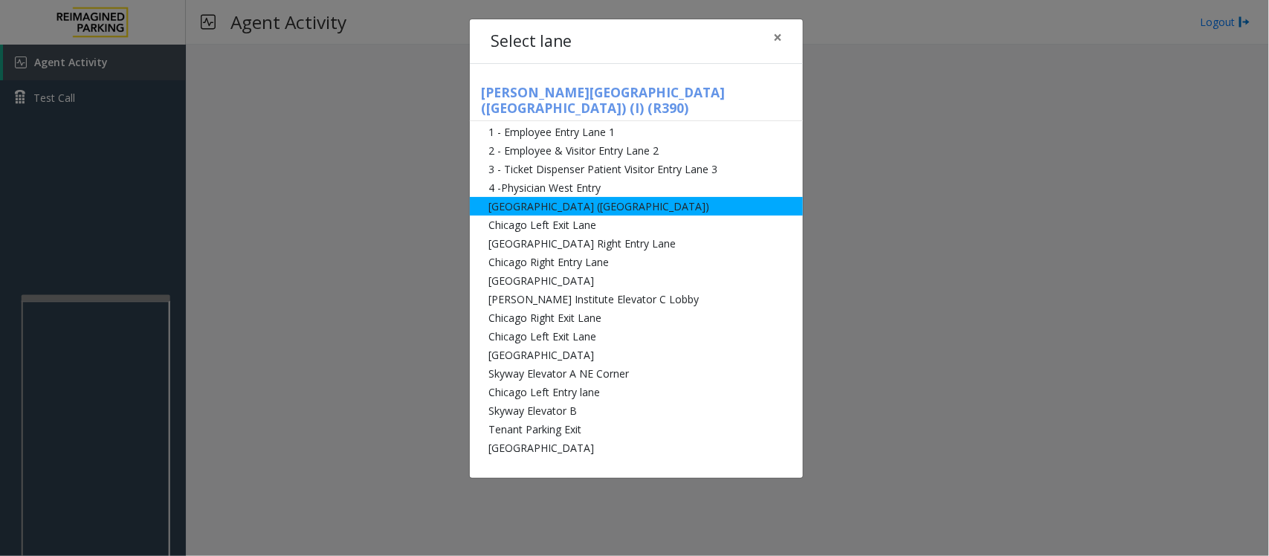
click at [557, 197] on li "[GEOGRAPHIC_DATA] ([GEOGRAPHIC_DATA])" at bounding box center [636, 206] width 333 height 19
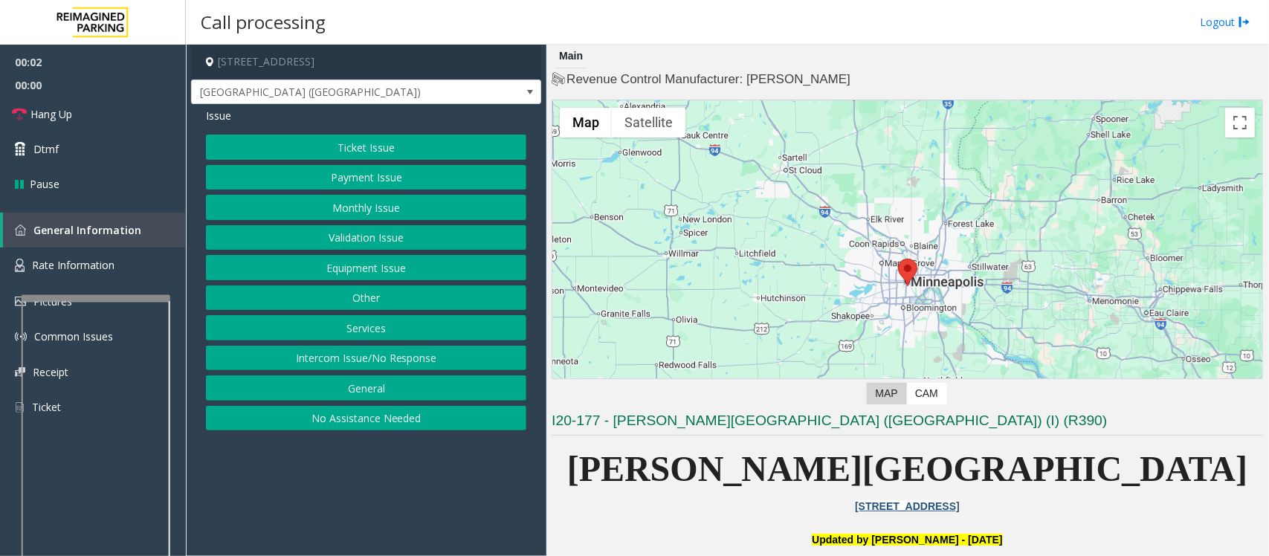
click at [328, 149] on button "Ticket Issue" at bounding box center [366, 147] width 320 height 25
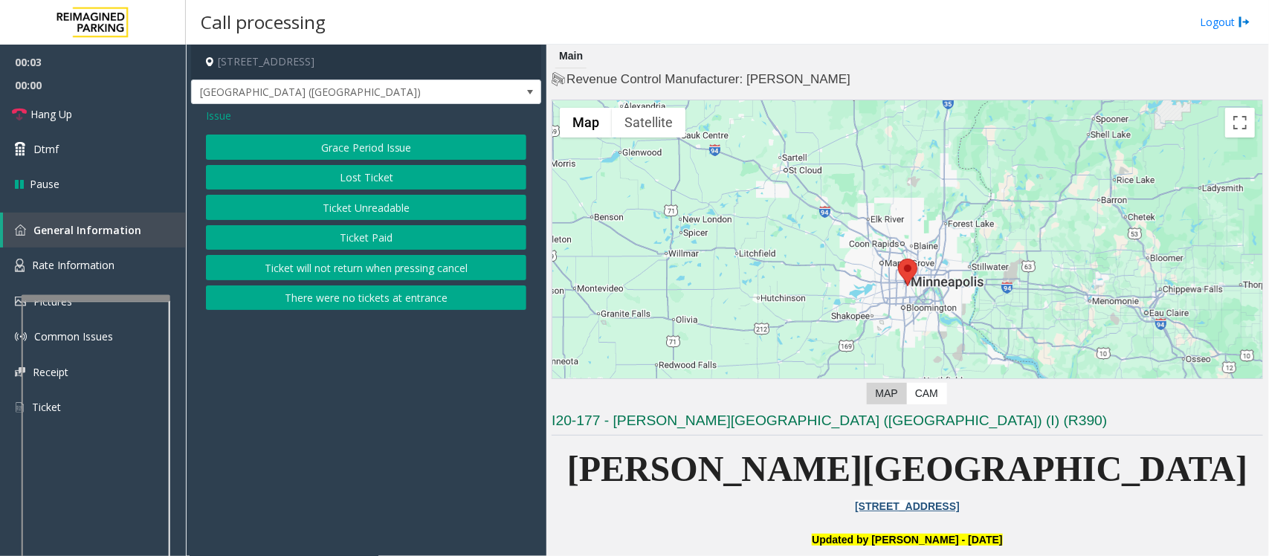
click at [342, 209] on button "Ticket Unreadable" at bounding box center [366, 207] width 320 height 25
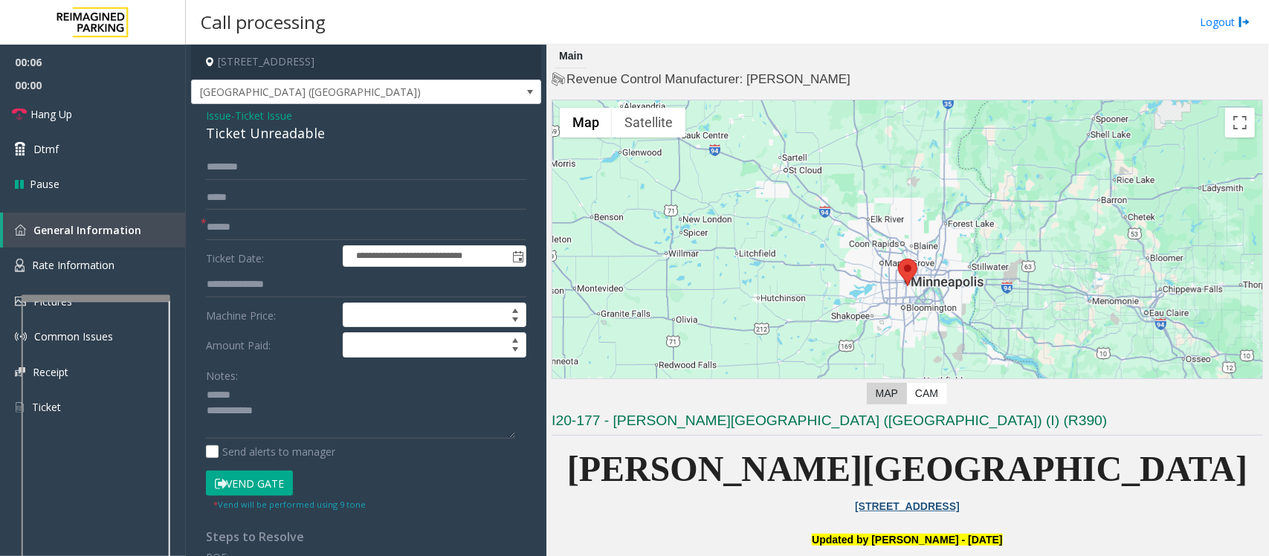
click at [235, 129] on div "Ticket Unreadable" at bounding box center [366, 133] width 320 height 20
click at [236, 392] on textarea at bounding box center [360, 412] width 309 height 56
click at [250, 421] on textarea at bounding box center [360, 412] width 309 height 56
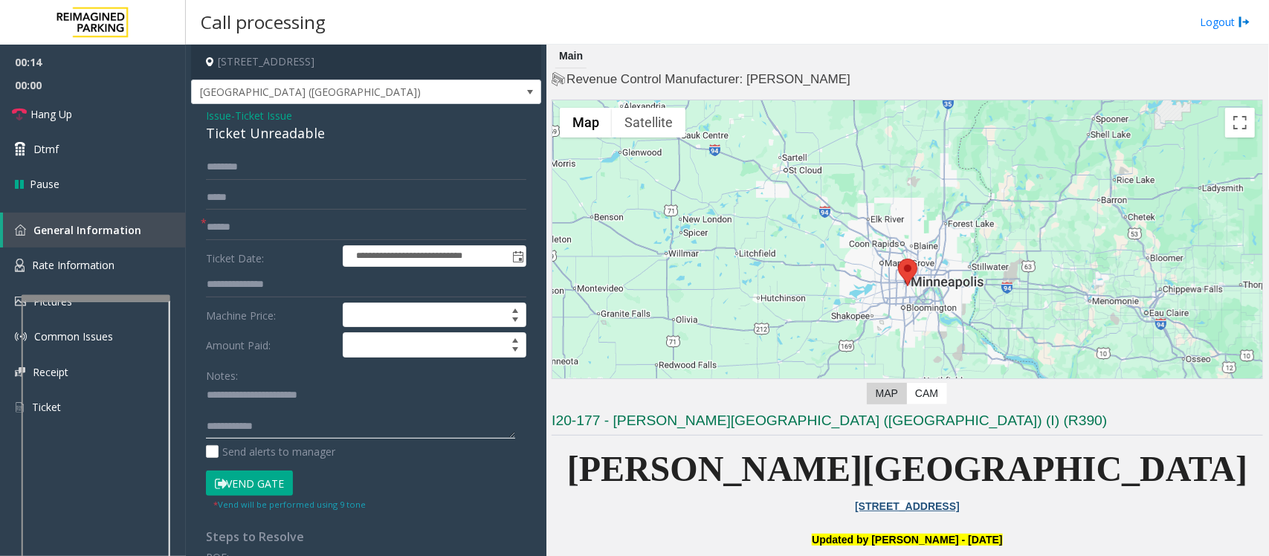
click at [248, 413] on textarea at bounding box center [360, 412] width 309 height 56
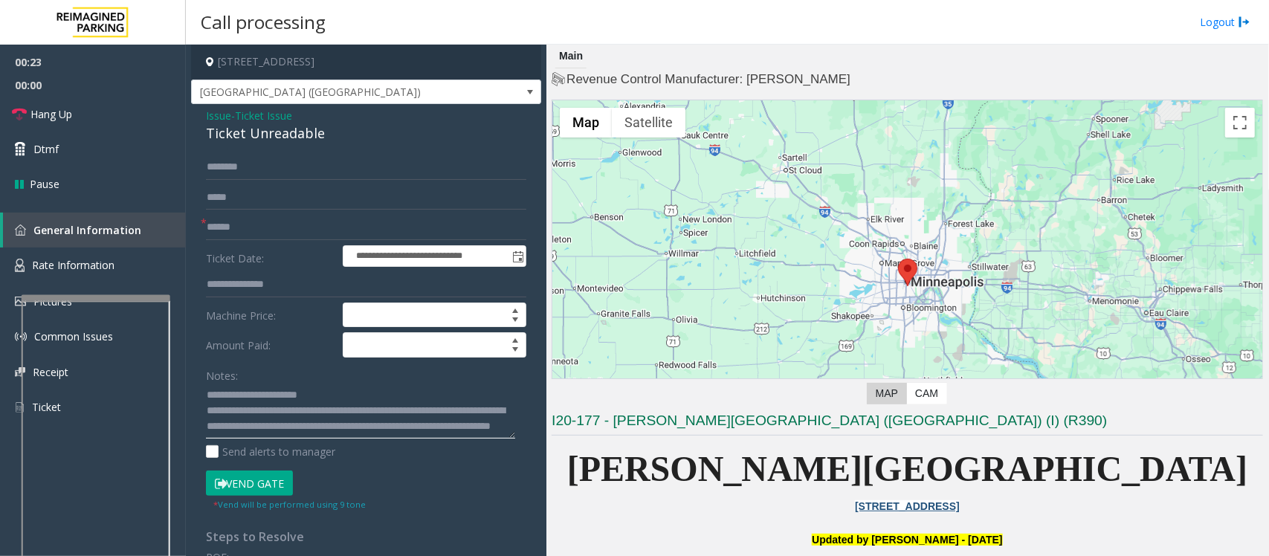
type textarea "**********"
click at [270, 487] on button "Vend Gate" at bounding box center [249, 482] width 87 height 25
click at [223, 224] on input "text" at bounding box center [366, 227] width 320 height 25
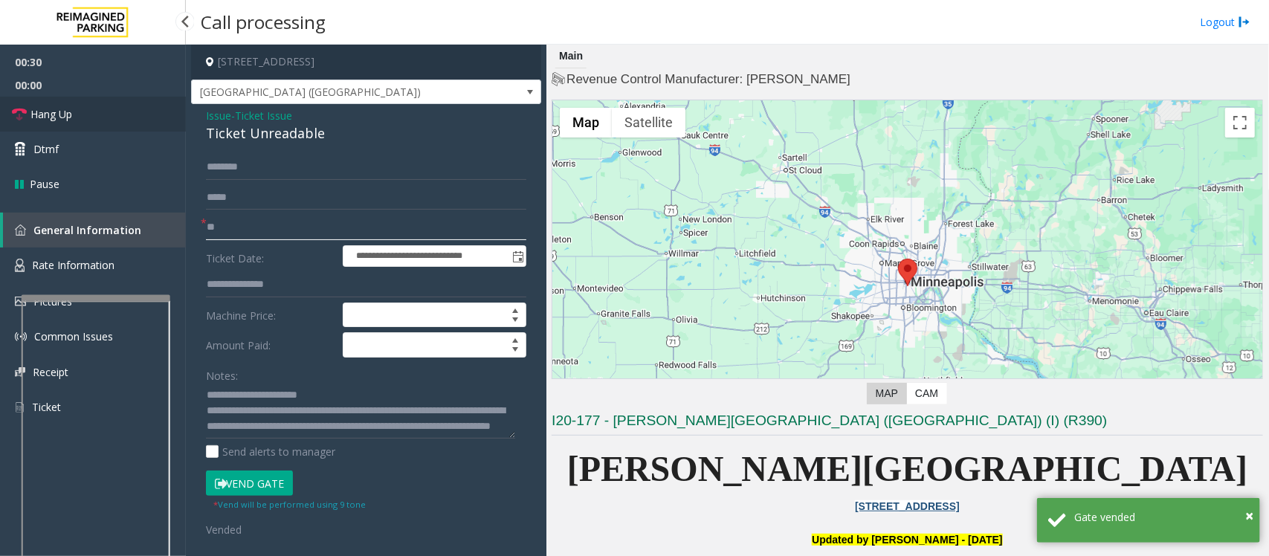
type input "**"
click at [45, 117] on span "Hang Up" at bounding box center [51, 114] width 42 height 16
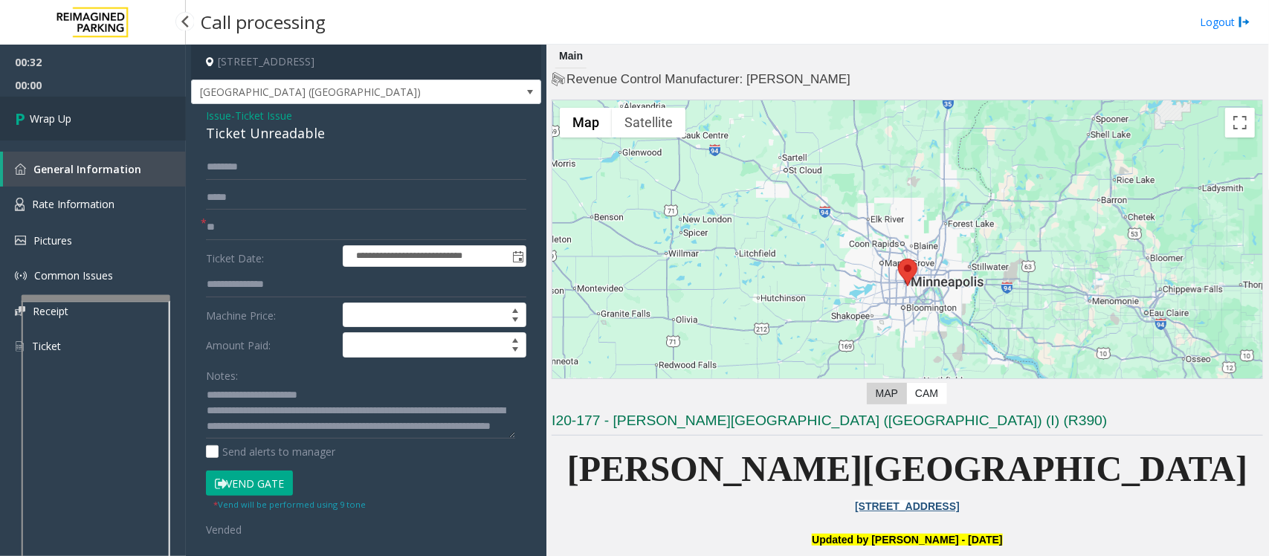
click at [45, 117] on span "Wrap Up" at bounding box center [51, 119] width 42 height 16
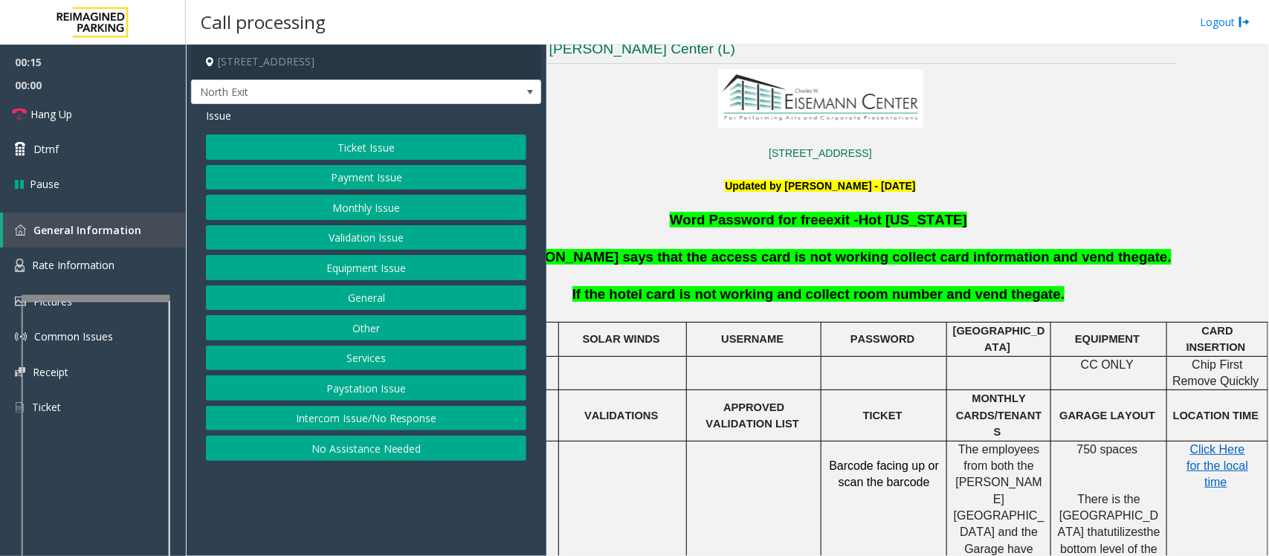
scroll to position [372, 105]
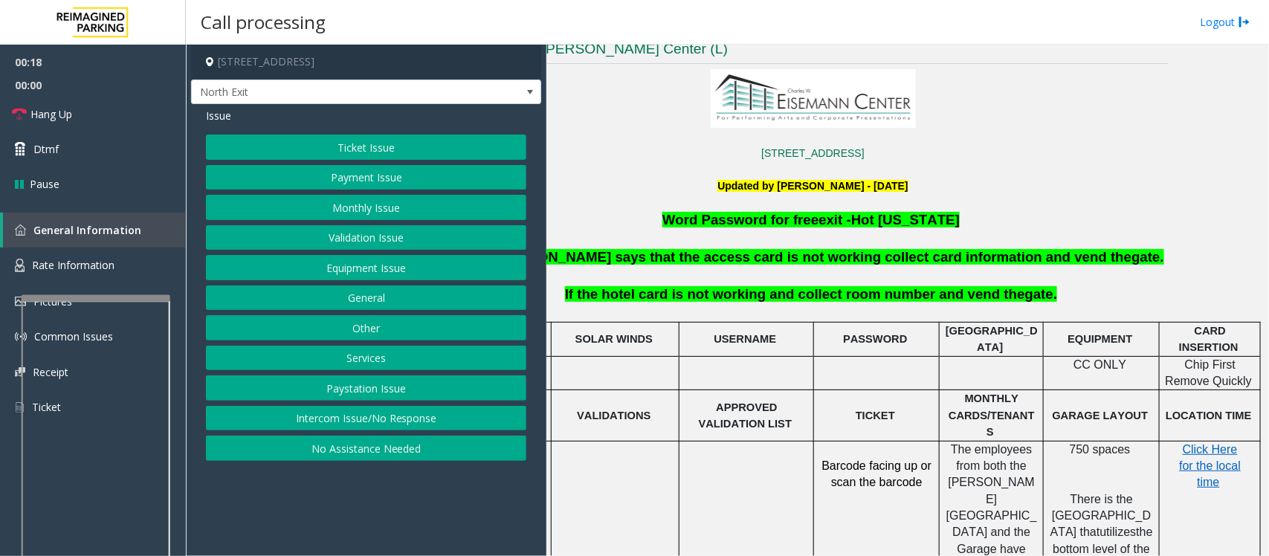
click at [358, 178] on button "Payment Issue" at bounding box center [366, 177] width 320 height 25
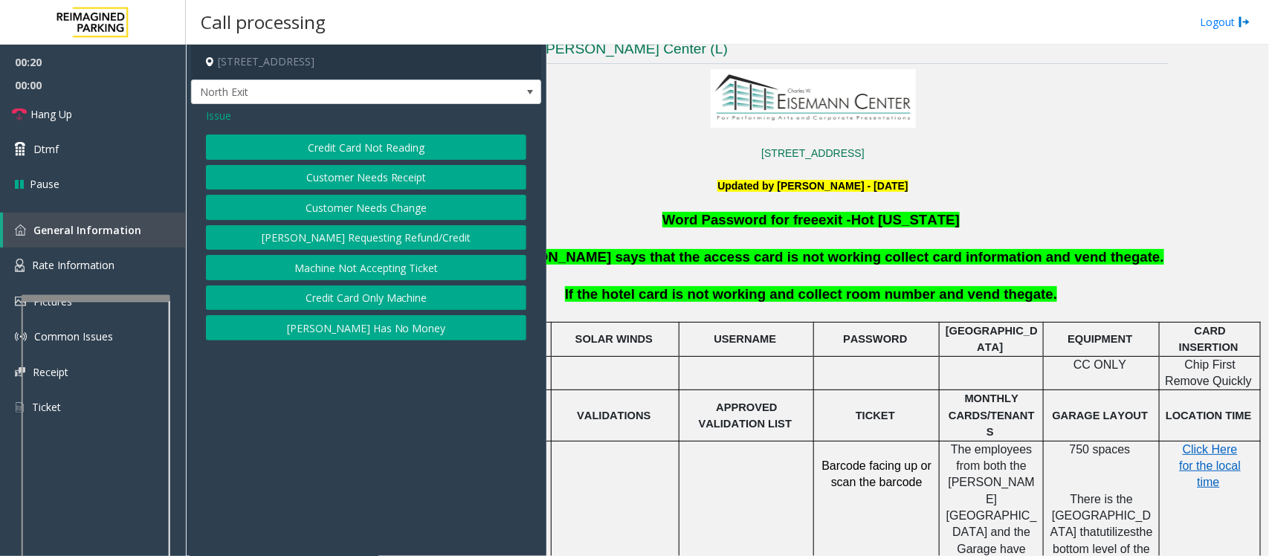
click at [358, 295] on button "Credit Card Only Machine" at bounding box center [366, 297] width 320 height 25
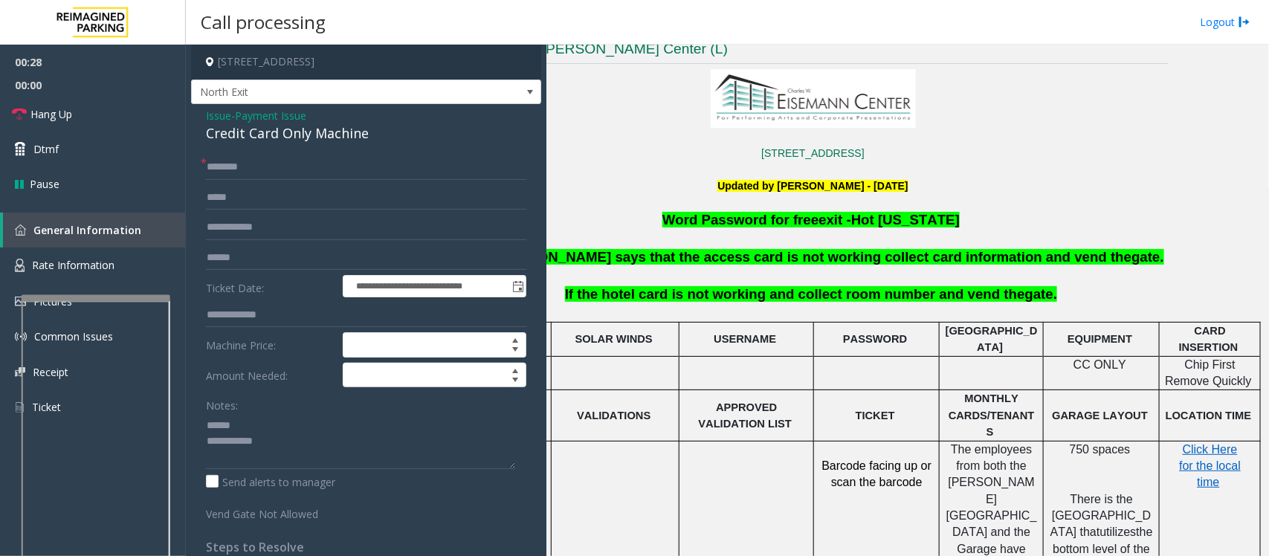
click at [277, 138] on div "Credit Card Only Machine" at bounding box center [366, 133] width 320 height 20
click at [234, 424] on textarea at bounding box center [360, 441] width 309 height 56
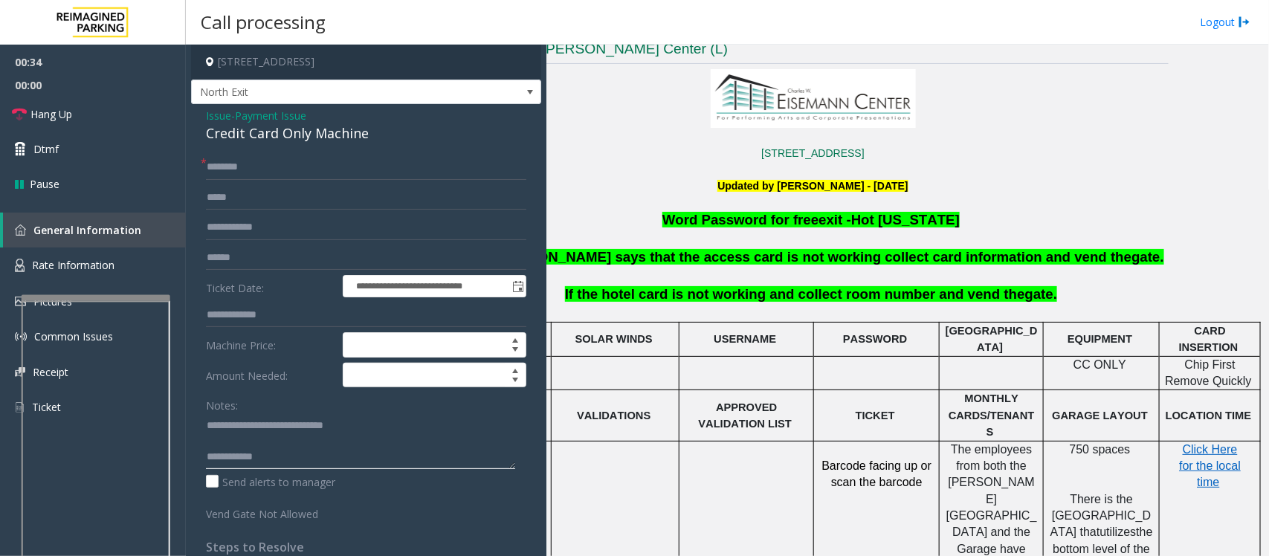
click at [277, 442] on textarea at bounding box center [360, 441] width 309 height 56
click at [285, 455] on textarea at bounding box center [360, 441] width 309 height 56
type textarea "**********"
click at [233, 162] on input "text" at bounding box center [366, 167] width 320 height 25
type input "*"
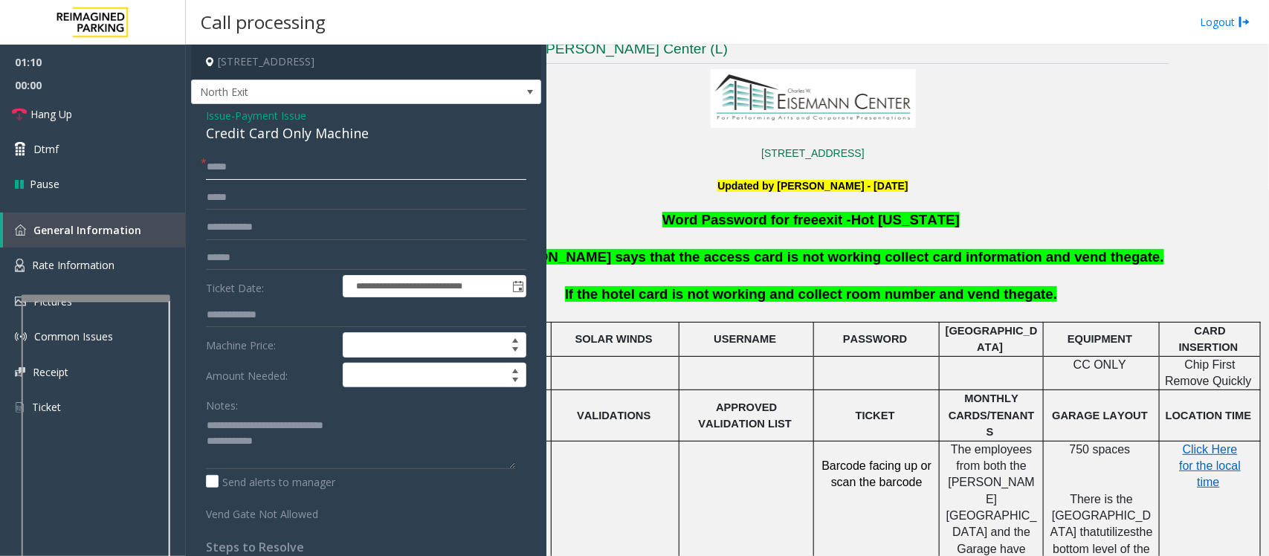
click at [265, 172] on input "*****" at bounding box center [366, 167] width 320 height 25
click at [213, 167] on input "*****" at bounding box center [366, 167] width 320 height 25
click at [242, 168] on input "*****" at bounding box center [366, 167] width 320 height 25
drag, startPoint x: 240, startPoint y: 165, endPoint x: 271, endPoint y: 167, distance: 31.3
click at [271, 167] on input "**********" at bounding box center [366, 167] width 320 height 25
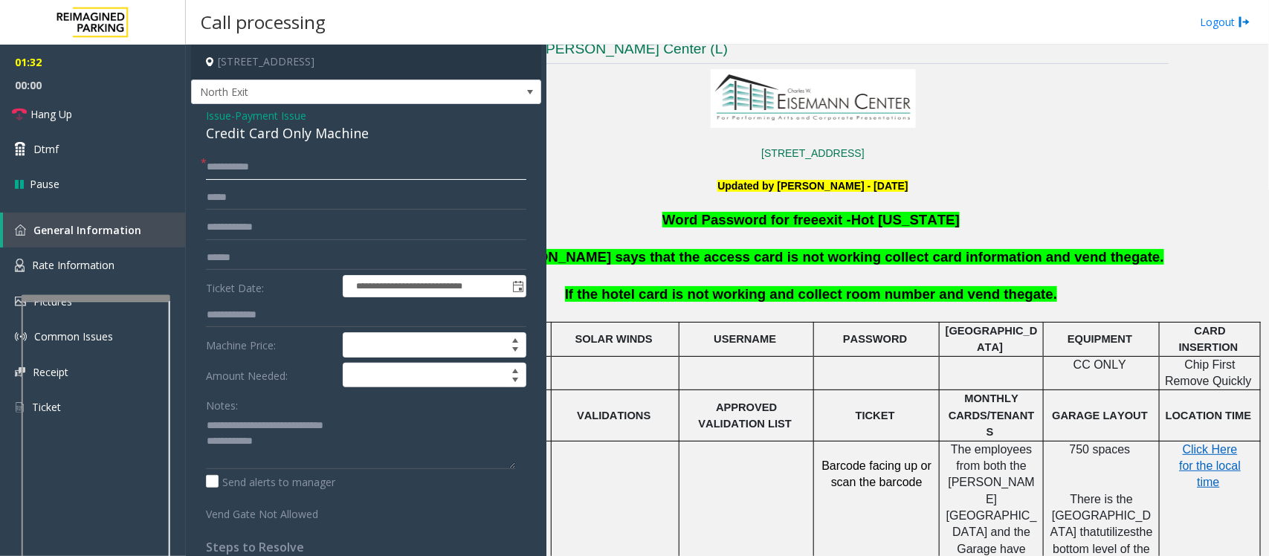
click at [287, 171] on input "**********" at bounding box center [366, 167] width 320 height 25
type input "**********"
click at [249, 255] on input "text" at bounding box center [366, 257] width 320 height 25
click at [250, 253] on input "text" at bounding box center [366, 257] width 320 height 25
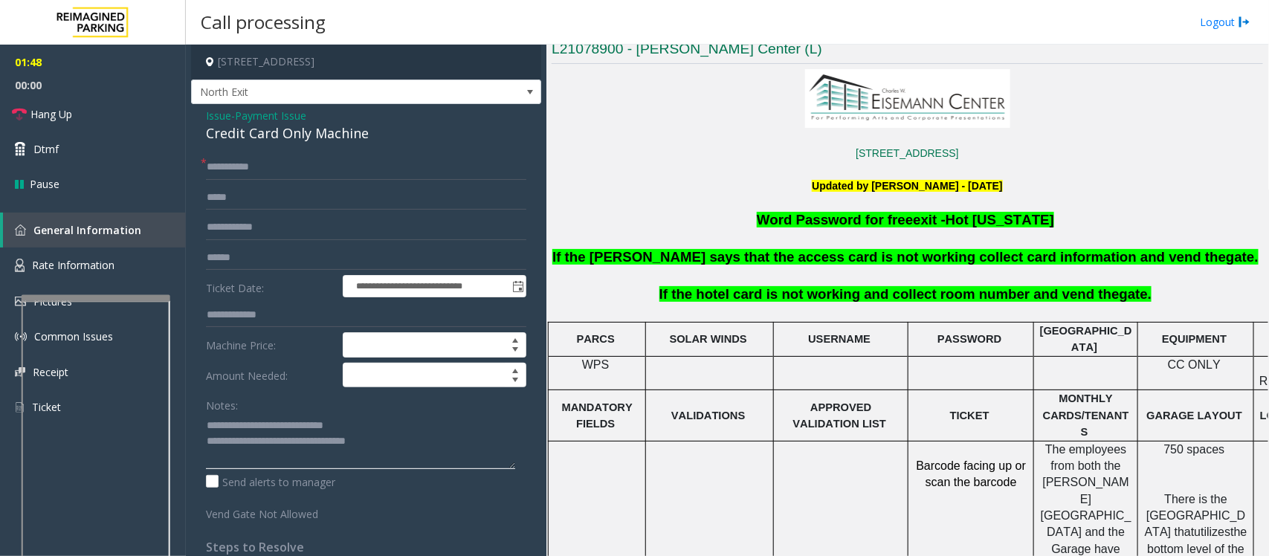
click at [265, 442] on textarea at bounding box center [360, 441] width 309 height 56
type textarea "**********"
click at [261, 253] on input "text" at bounding box center [366, 257] width 320 height 25
type input "********"
click at [264, 120] on span "Payment Issue" at bounding box center [270, 116] width 71 height 16
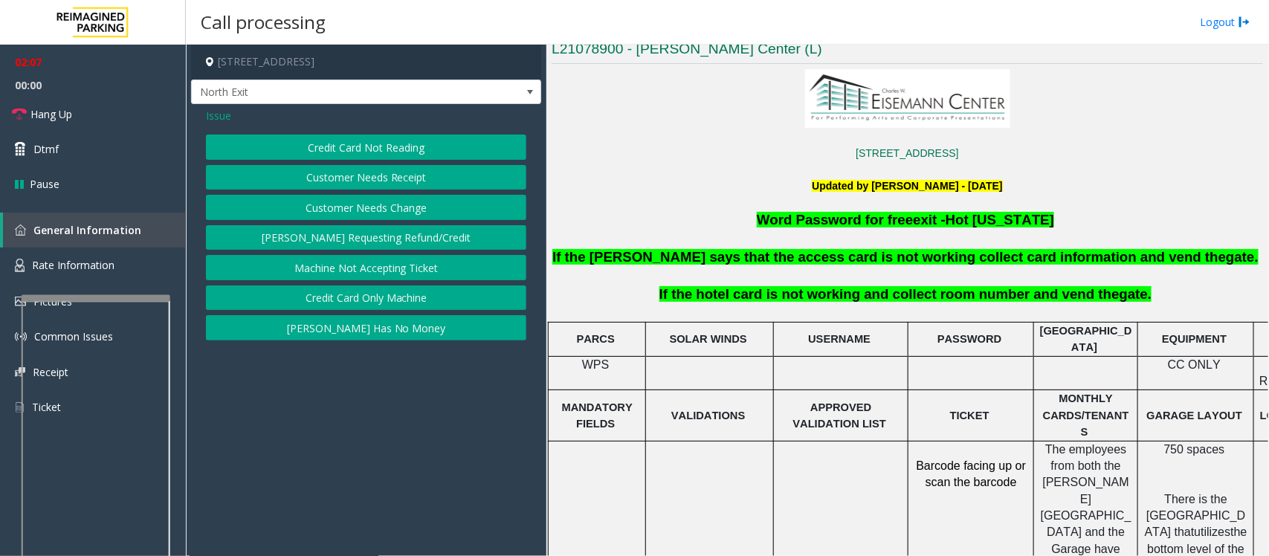
click at [317, 150] on button "Credit Card Not Reading" at bounding box center [366, 147] width 320 height 25
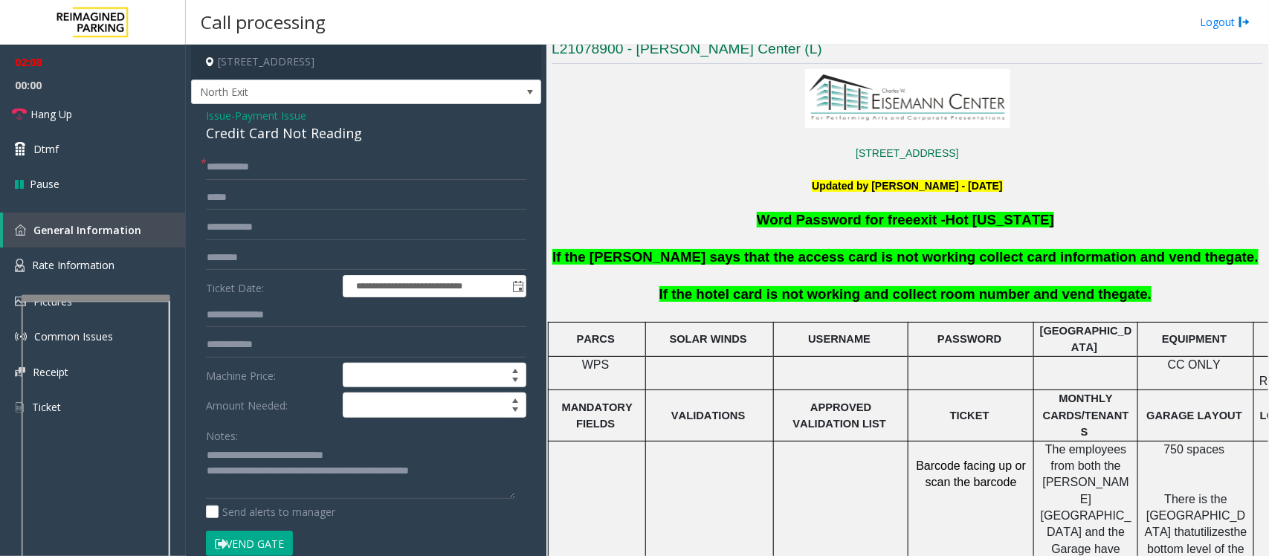
click at [268, 543] on button "Vend Gate" at bounding box center [249, 543] width 87 height 25
click at [361, 469] on textarea at bounding box center [360, 472] width 309 height 56
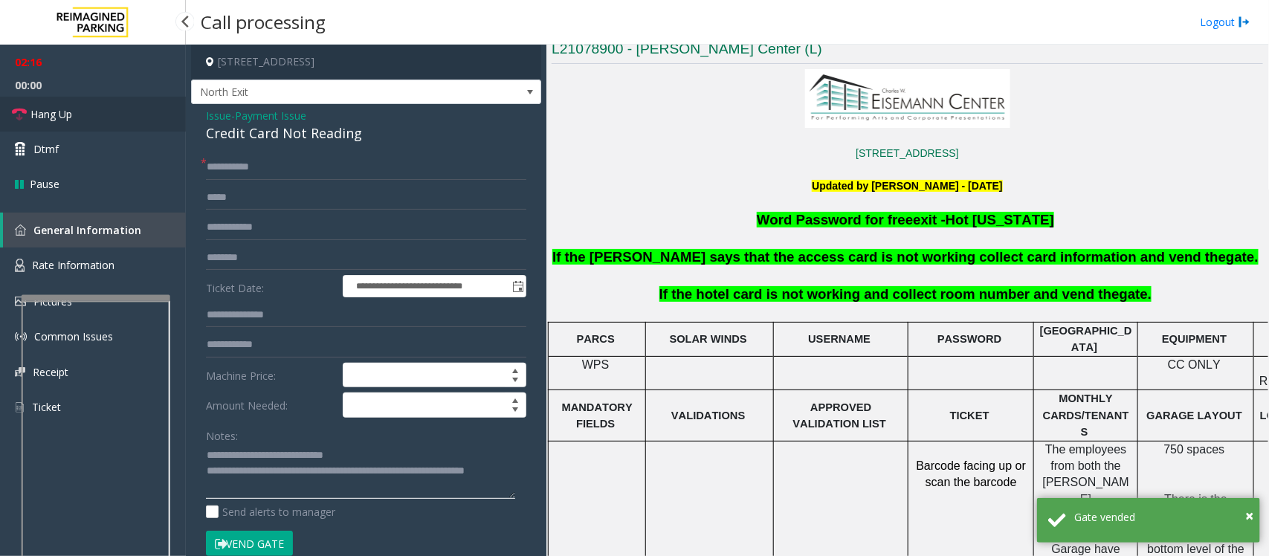
type textarea "**********"
click at [85, 113] on link "Hang Up" at bounding box center [93, 114] width 186 height 35
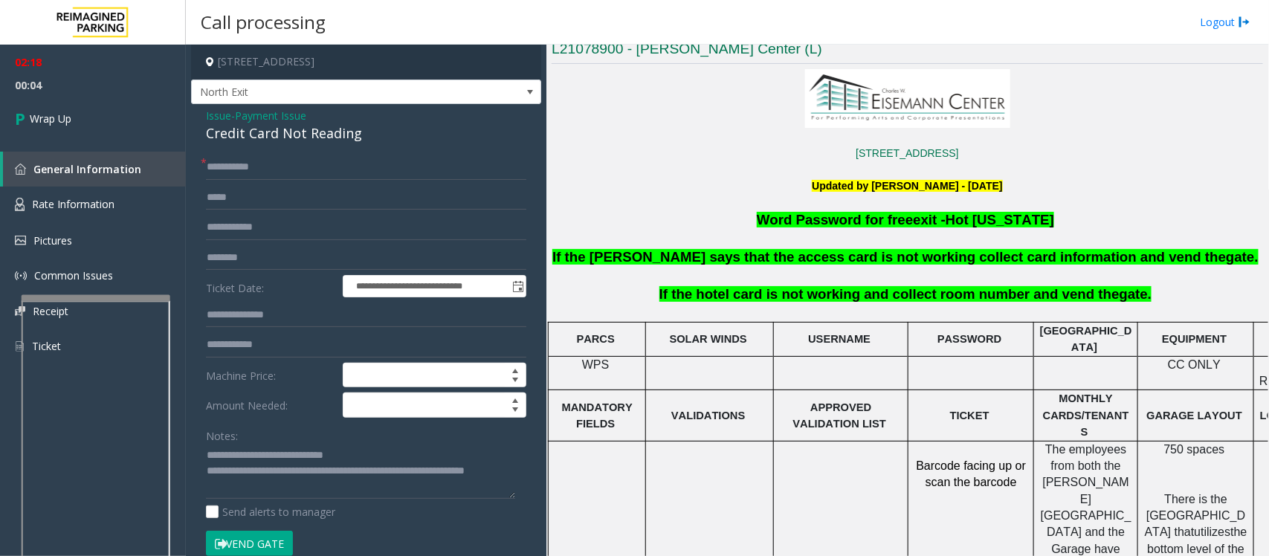
click at [282, 112] on span "Payment Issue" at bounding box center [270, 116] width 71 height 16
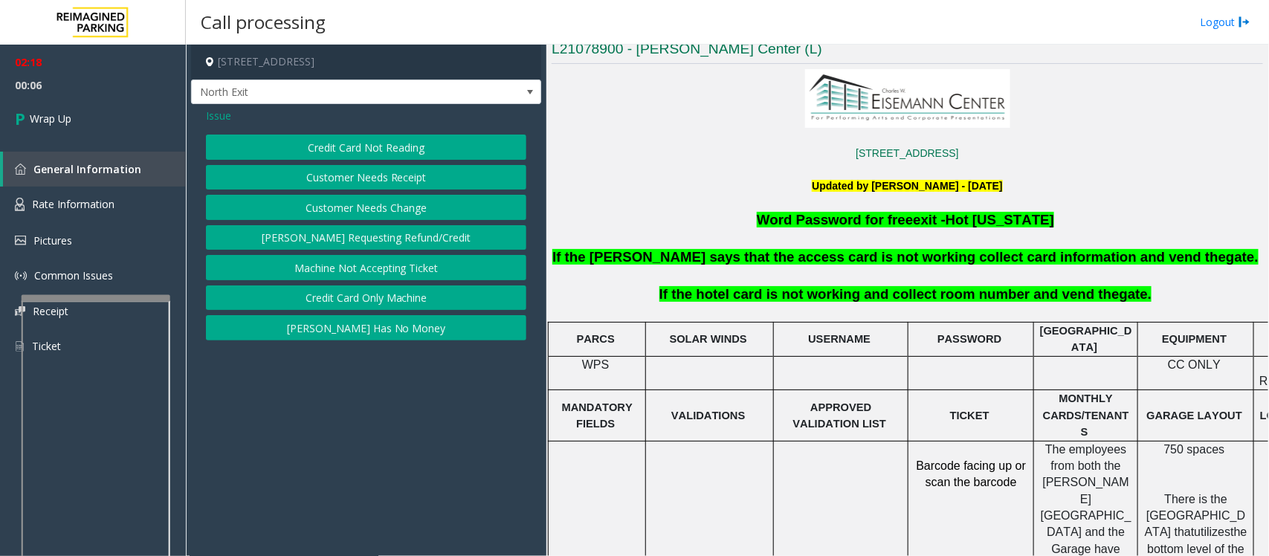
click at [400, 300] on button "Credit Card Only Machine" at bounding box center [366, 297] width 320 height 25
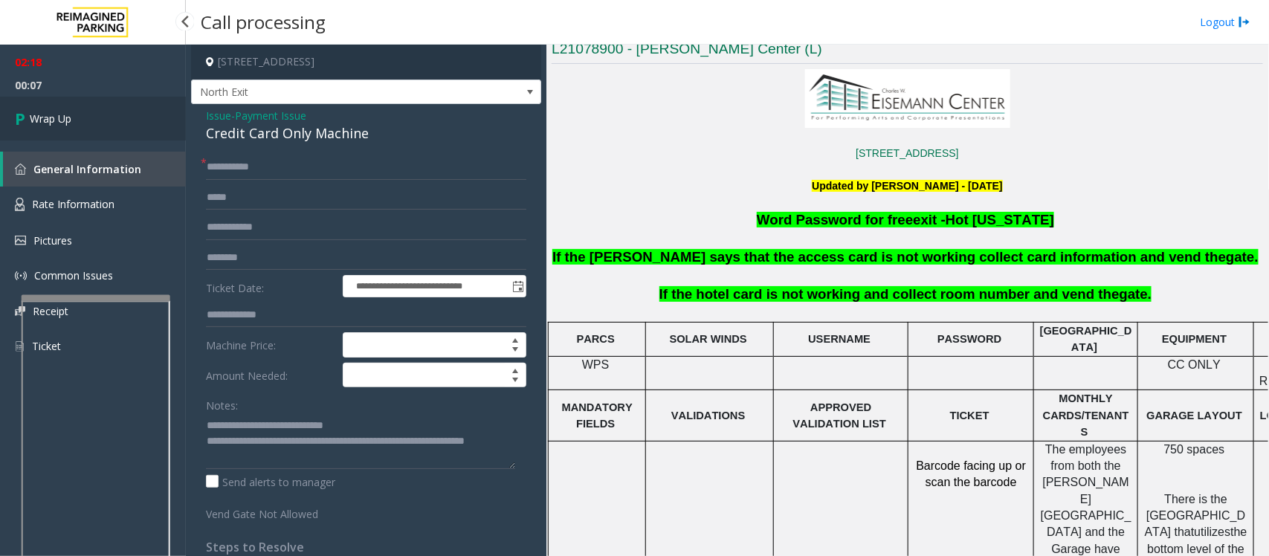
click at [59, 116] on span "Wrap Up" at bounding box center [51, 119] width 42 height 16
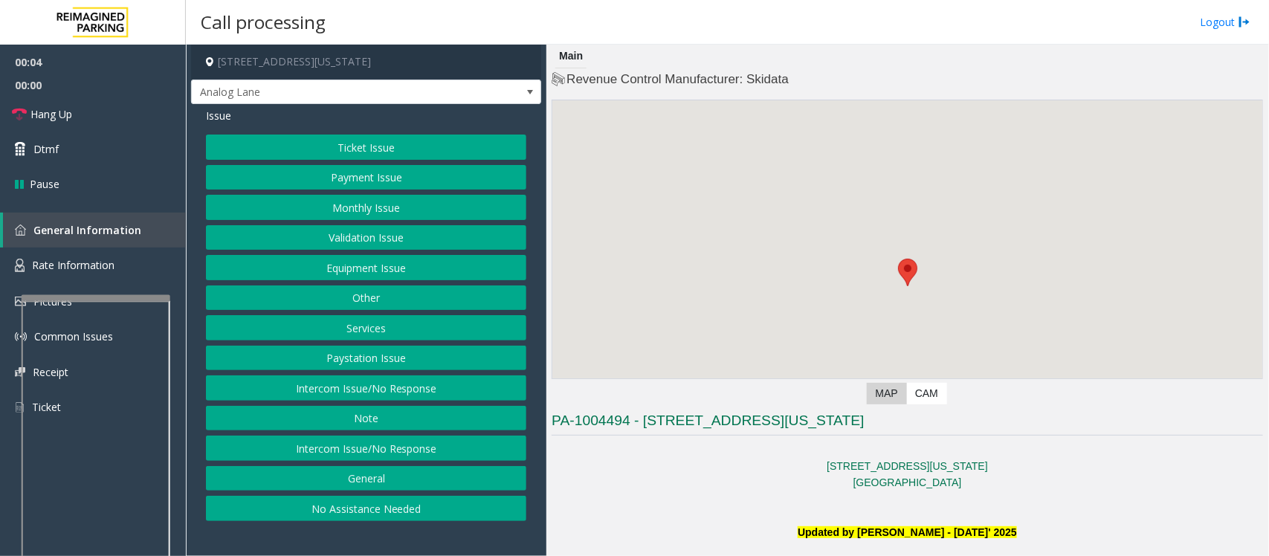
scroll to position [372, 0]
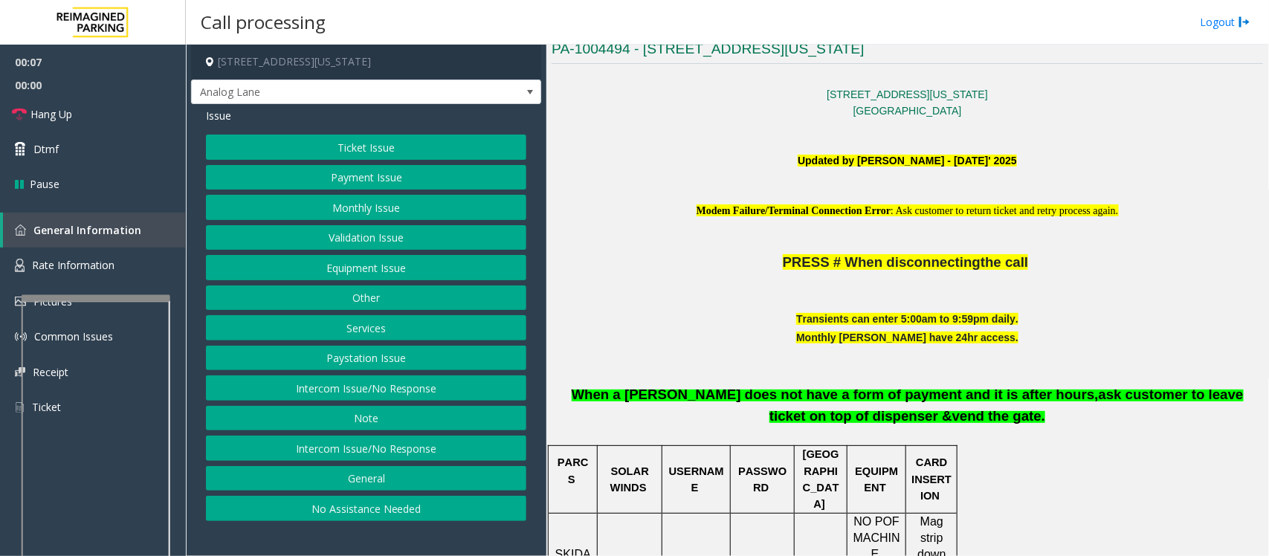
click at [323, 392] on button "Intercom Issue/No Response" at bounding box center [366, 387] width 320 height 25
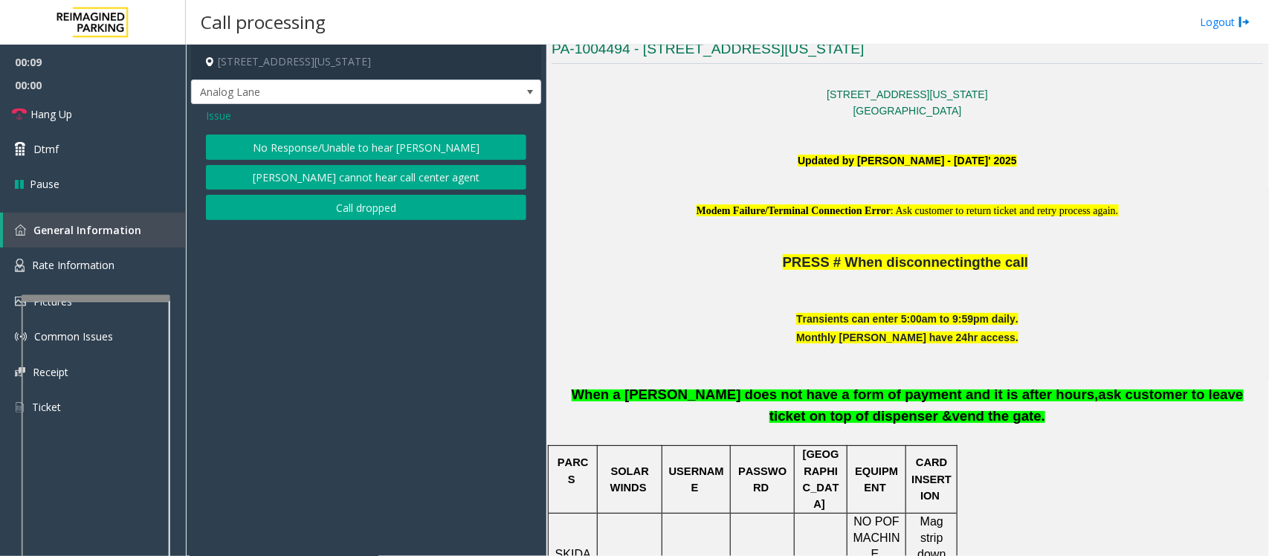
click at [312, 143] on button "No Response/Unable to hear [PERSON_NAME]" at bounding box center [366, 147] width 320 height 25
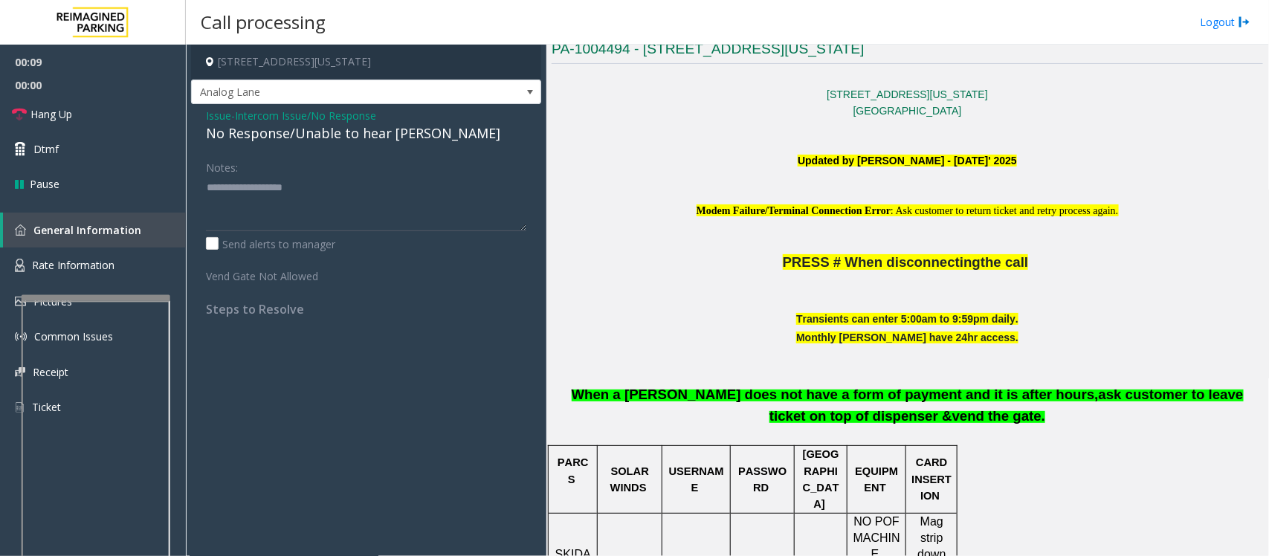
click at [306, 138] on div "No Response/Unable to hear [PERSON_NAME]" at bounding box center [366, 133] width 320 height 20
type textarea "**********"
click at [120, 121] on link "Hang Up" at bounding box center [93, 114] width 186 height 35
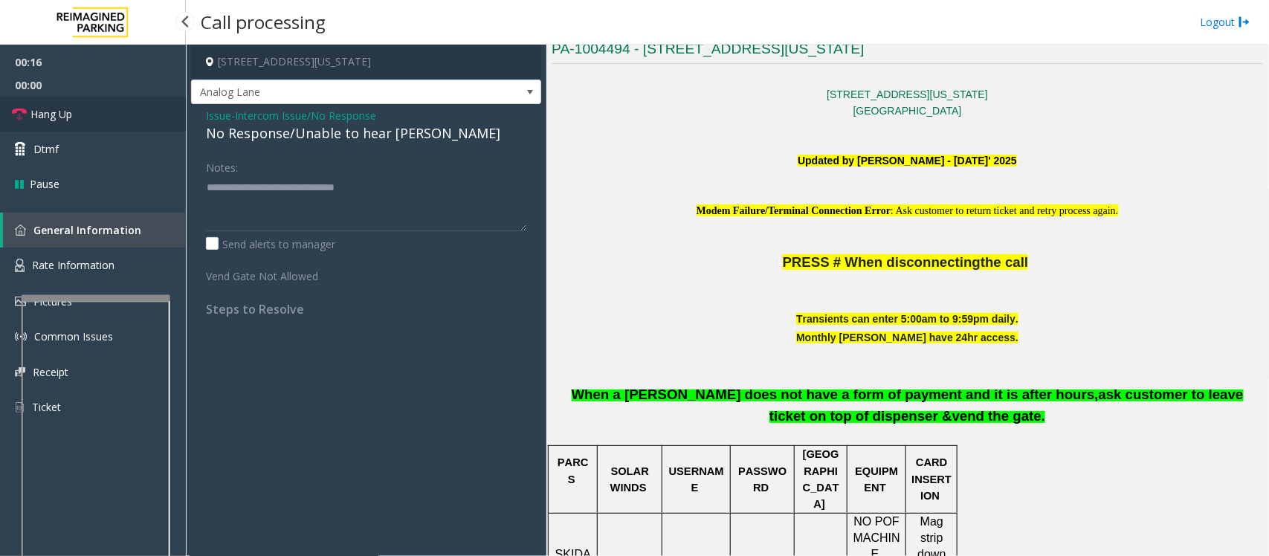
click at [120, 121] on link "Hang Up" at bounding box center [93, 114] width 186 height 35
click at [120, 120] on link "Hang Up" at bounding box center [93, 114] width 186 height 35
click at [121, 114] on link "Hang Up" at bounding box center [93, 114] width 186 height 35
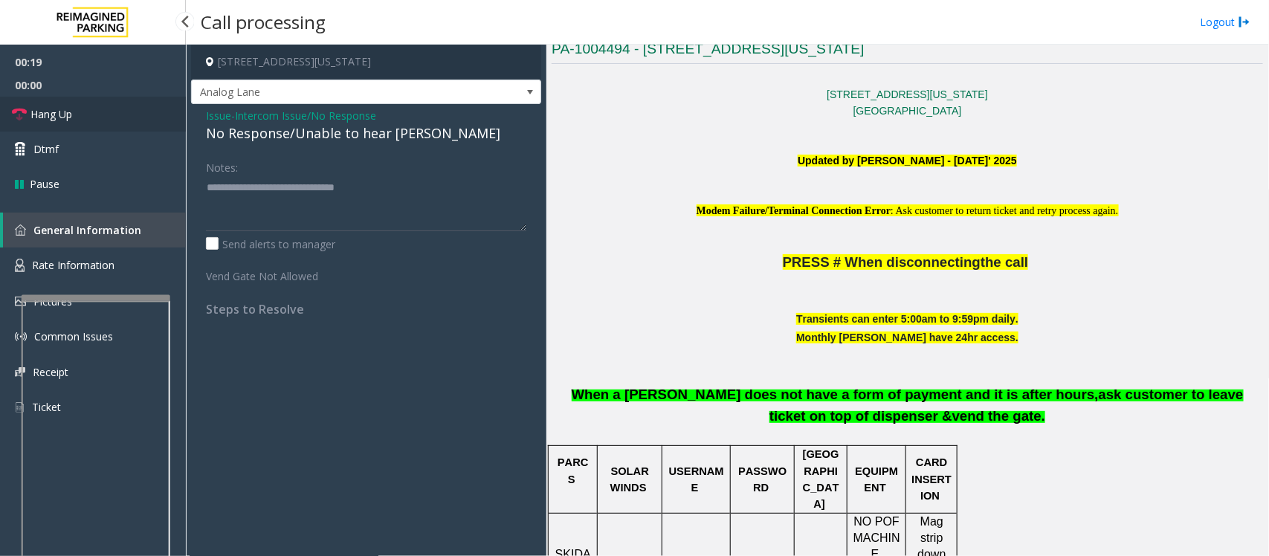
click at [121, 114] on link "Hang Up" at bounding box center [93, 114] width 186 height 35
click at [42, 111] on span "Hang Up" at bounding box center [51, 114] width 42 height 16
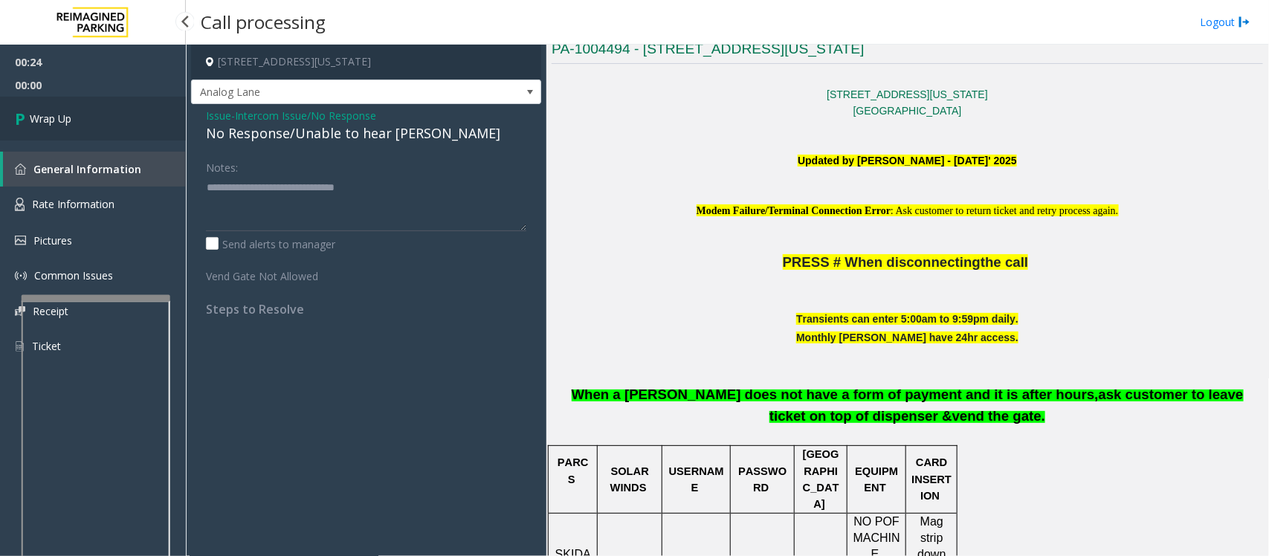
click at [57, 112] on span "Wrap Up" at bounding box center [51, 119] width 42 height 16
click at [68, 114] on span "Wrap Up" at bounding box center [51, 119] width 42 height 16
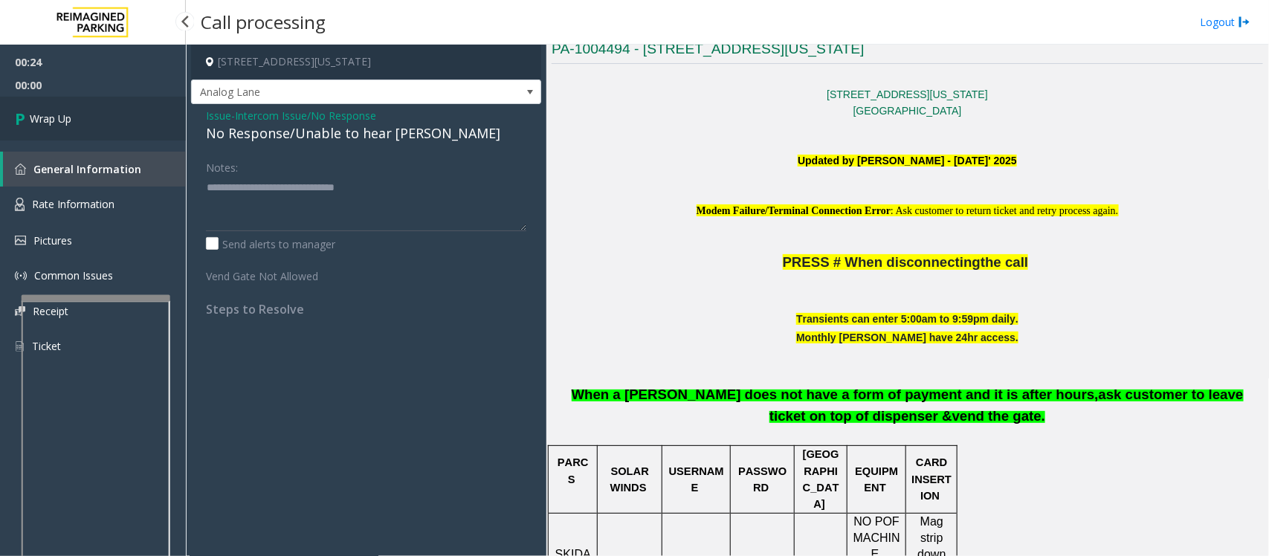
click at [65, 120] on span "Wrap Up" at bounding box center [51, 119] width 42 height 16
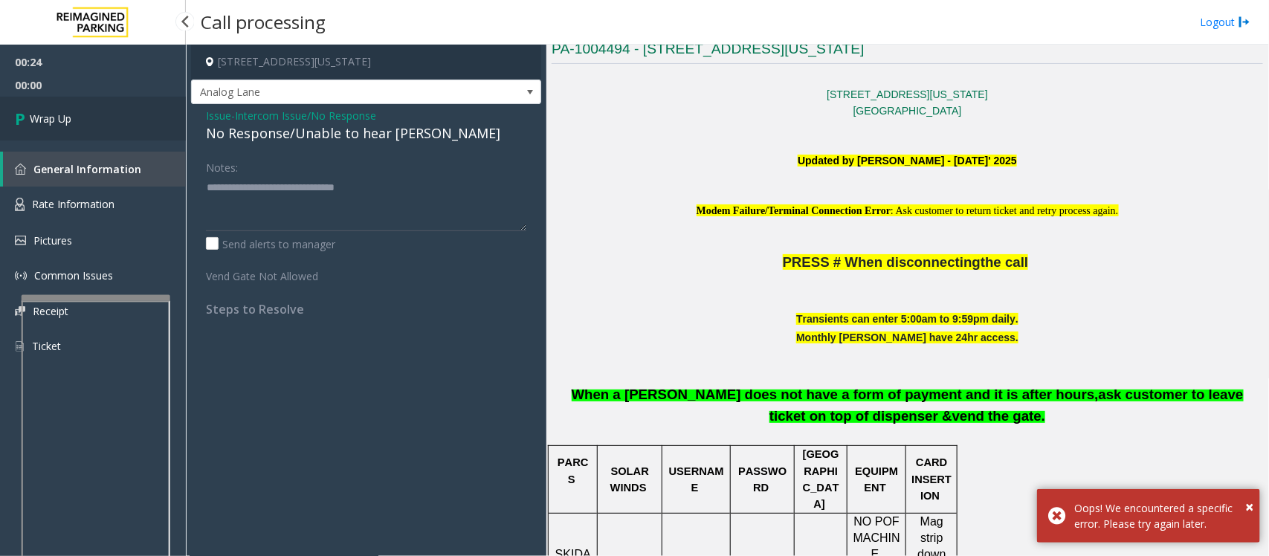
click at [65, 120] on span "Wrap Up" at bounding box center [51, 119] width 42 height 16
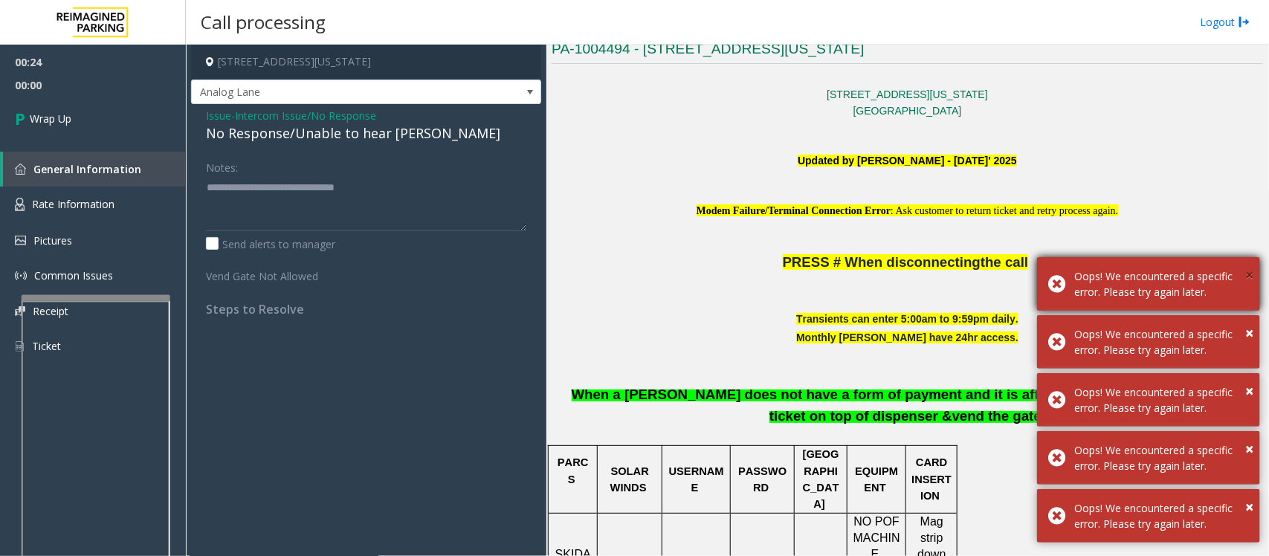
click at [1249, 275] on span "×" at bounding box center [1249, 275] width 8 height 20
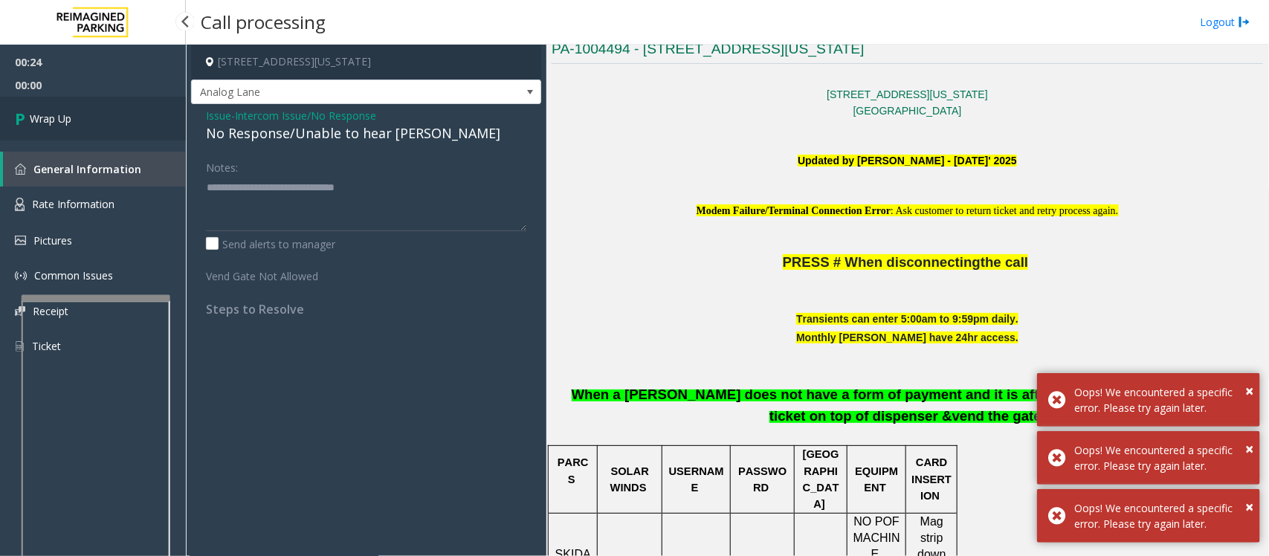
click at [76, 120] on link "Wrap Up" at bounding box center [93, 119] width 186 height 44
